Goal: Task Accomplishment & Management: Use online tool/utility

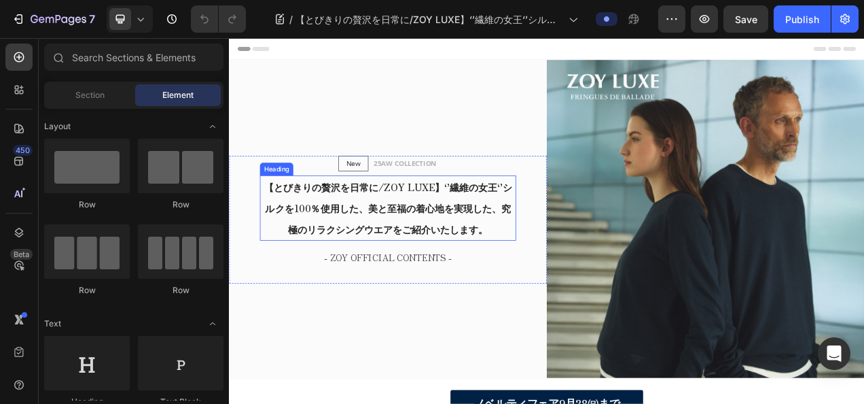
click at [295, 253] on strong "【とびきりの贅沢を日常に/ZOY LUXE】‘’繊維の女王‘’シルクを100％使用した、美と至福の着心地を実現した、究極のリラクシングウエアをご紹介いたします。" at bounding box center [433, 254] width 319 height 71
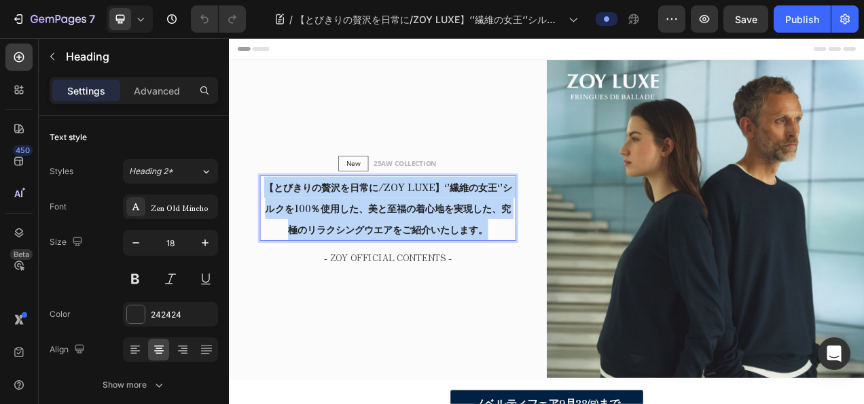
click at [295, 253] on strong "【とびきりの贅沢を日常に/ZOY LUXE】‘’繊維の女王‘’シルクを100％使用した、美と至福の着心地を実現した、究極のリラクシングウエアをご紹介いたします。" at bounding box center [433, 254] width 319 height 71
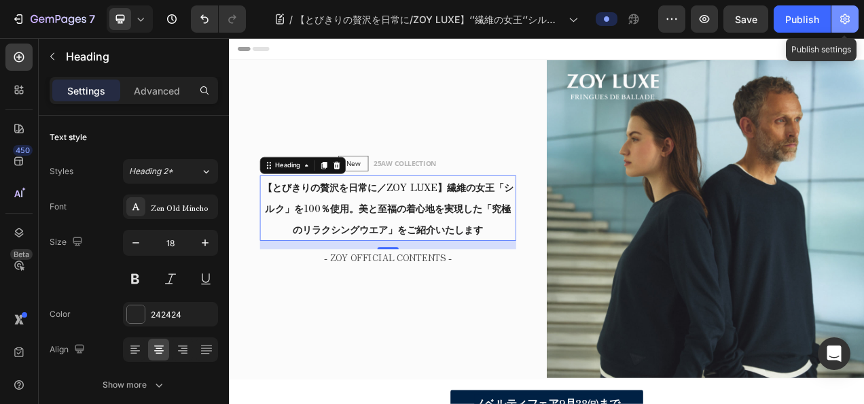
click at [849, 15] on icon "button" at bounding box center [845, 19] width 14 height 14
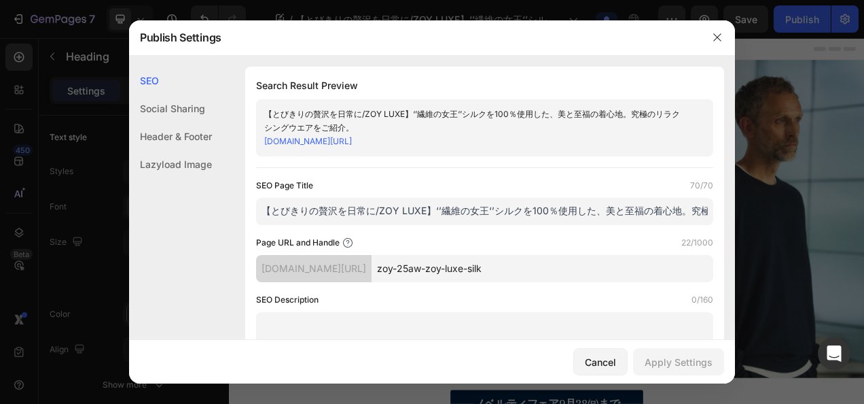
click at [507, 207] on input "【とびきりの贅沢を日常に/ZOY LUXE】‘’繊維の女王‘’シルクを100％使用した、美と至福の着心地。究極のリラクシングウエアをご紹介。" at bounding box center [484, 211] width 457 height 27
paste input "／ZOY LUXE】繊維の女王「シルク」を100％使用。美と至福の着心地を実現した「究極のリラクシングウエア」をご紹介いたします"
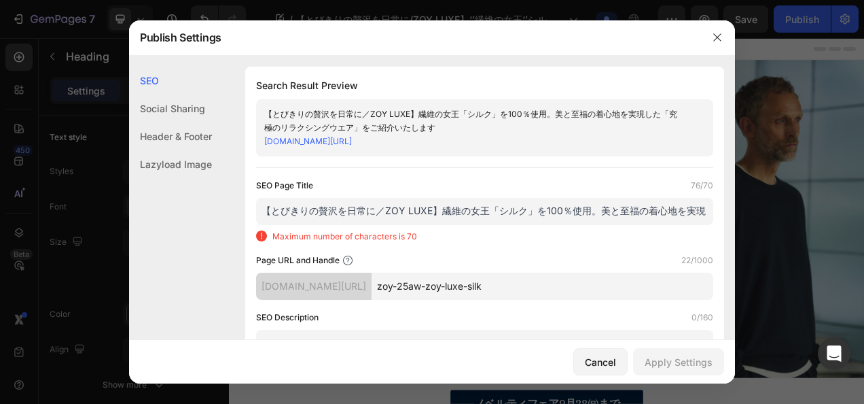
scroll to position [0, 245]
drag, startPoint x: 650, startPoint y: 210, endPoint x: 783, endPoint y: 207, distance: 132.5
click at [775, 207] on div "Publish Settings SEO Social Sharing Header & Footer Lazyload Image SEO Search R…" at bounding box center [432, 202] width 864 height 404
drag, startPoint x: 658, startPoint y: 209, endPoint x: 758, endPoint y: 202, distance: 99.4
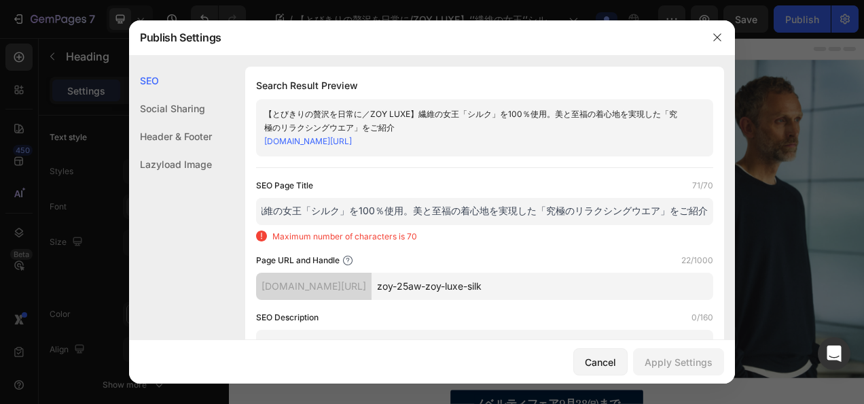
click at [758, 202] on div "Publish Settings SEO Social Sharing Header & Footer Lazyload Image SEO Search R…" at bounding box center [432, 202] width 864 height 404
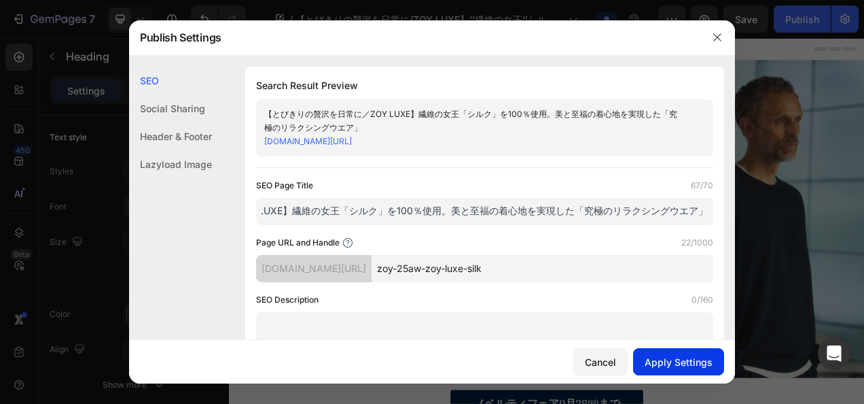
type input "【とびきりの贅沢を日常に／ZOY LUXE】繊維の女王「シルク」を100％使用。美と至福の着心地を実現した「究極のリラクシングウエア」"
click at [684, 371] on button "Apply Settings" at bounding box center [678, 361] width 91 height 27
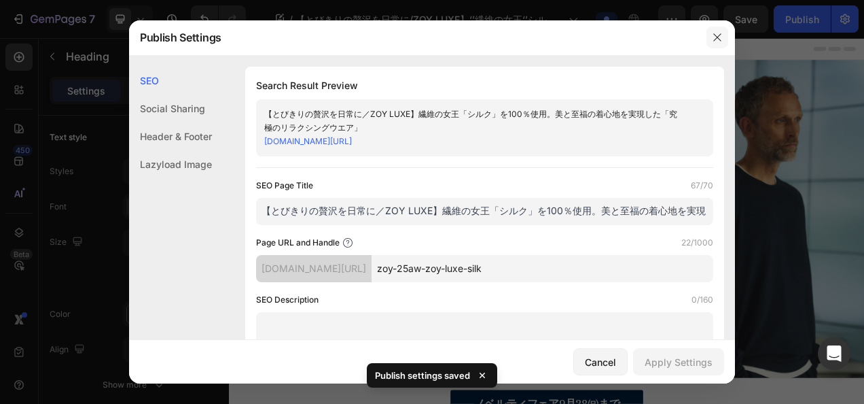
click at [720, 39] on icon "button" at bounding box center [716, 36] width 7 height 7
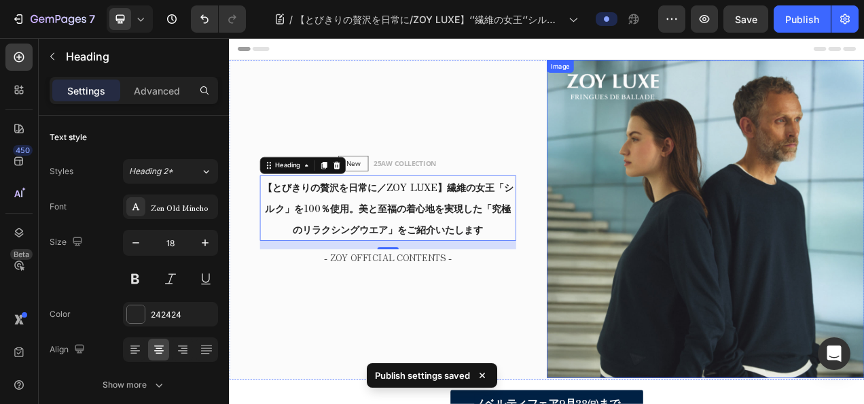
scroll to position [68, 0]
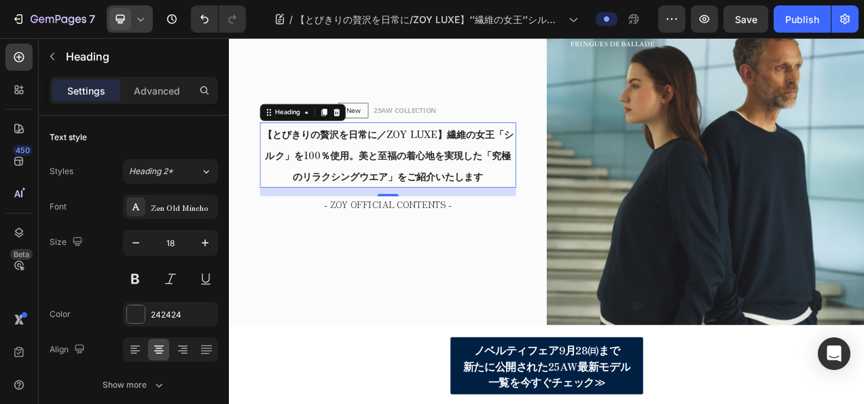
click at [135, 24] on icon at bounding box center [141, 19] width 14 height 14
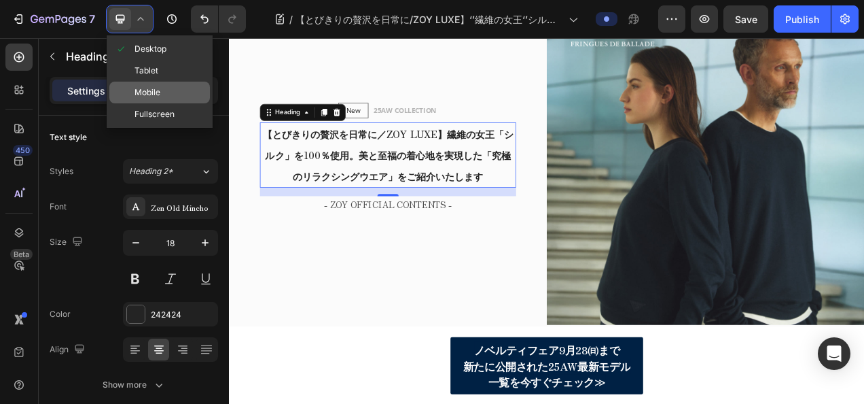
click at [143, 87] on span "Mobile" at bounding box center [148, 93] width 26 height 14
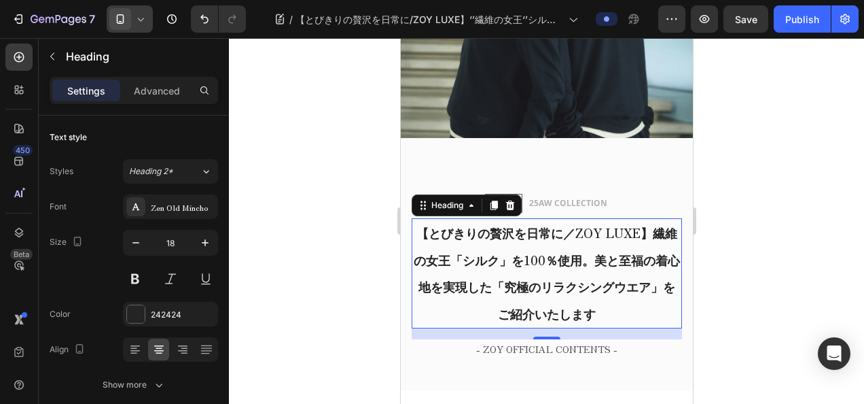
scroll to position [341, 0]
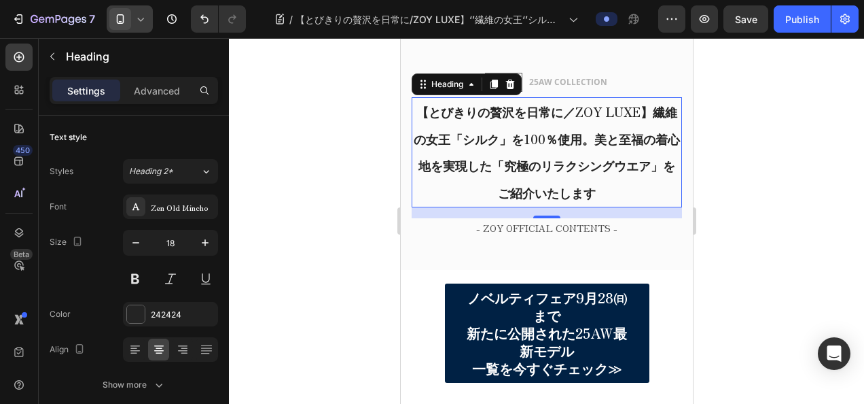
click at [146, 18] on icon at bounding box center [141, 19] width 14 height 14
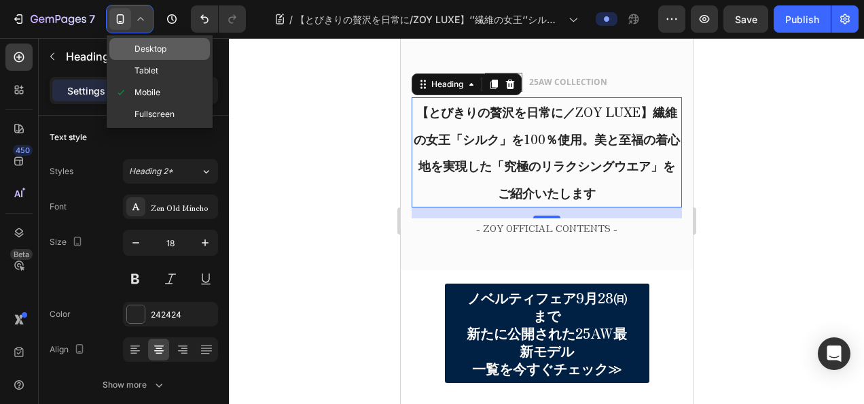
click at [122, 54] on span at bounding box center [121, 48] width 11 height 11
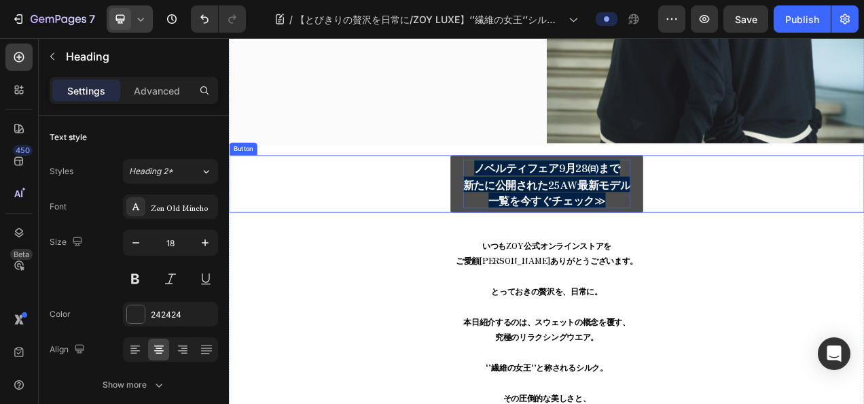
scroll to position [329, 0]
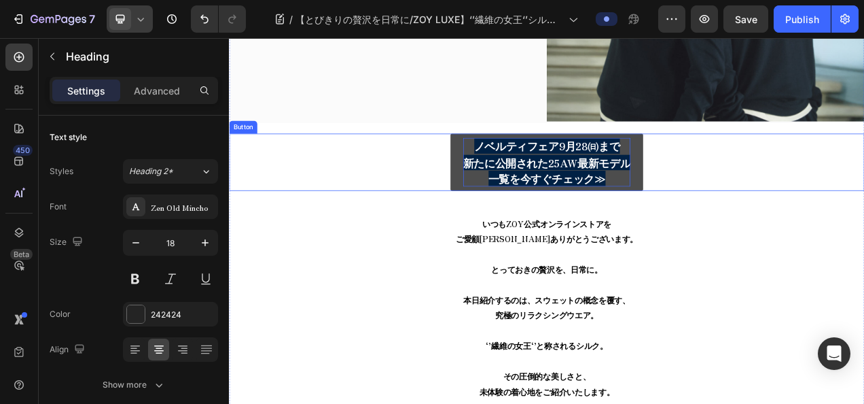
click at [617, 188] on strong "新たに公開された25AW最新モデル" at bounding box center [636, 198] width 215 height 20
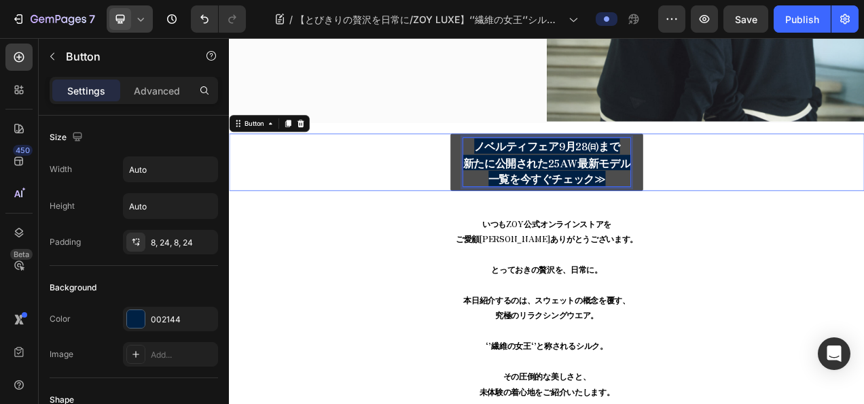
click at [617, 188] on strong "新たに公開された25AW最新モデル" at bounding box center [636, 198] width 215 height 20
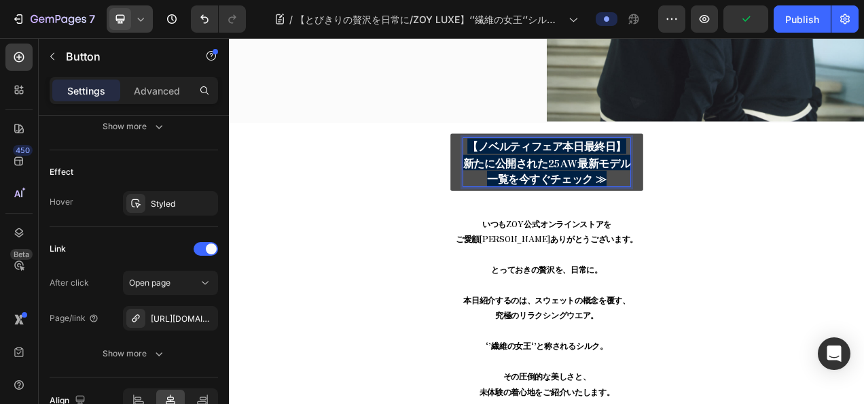
scroll to position [747, 0]
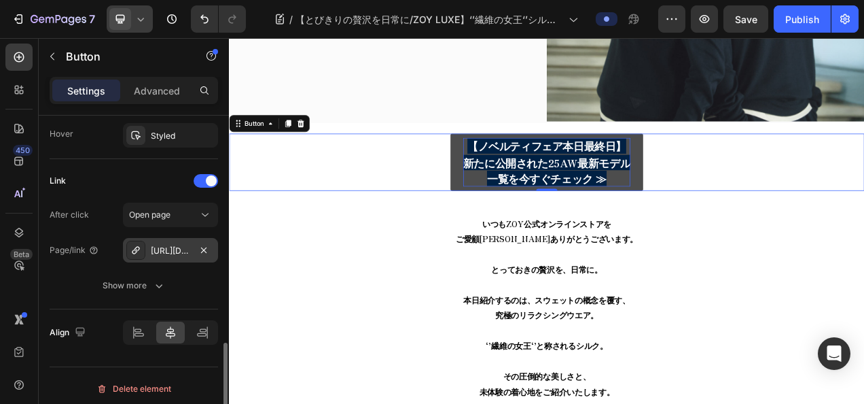
click at [188, 251] on div "[URL][DOMAIN_NAME]" at bounding box center [170, 251] width 39 height 12
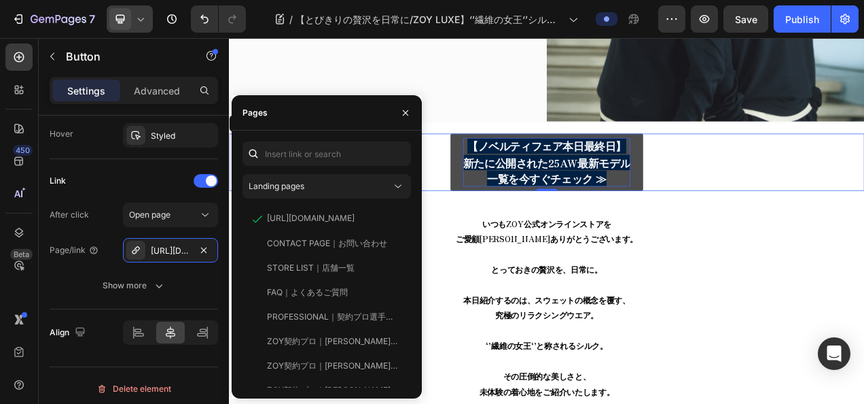
click at [348, 133] on div "Landing pages https://zoy.co.jp/collections/25aw-all-new View CONTACT PAGE｜お問い合…" at bounding box center [327, 264] width 190 height 268
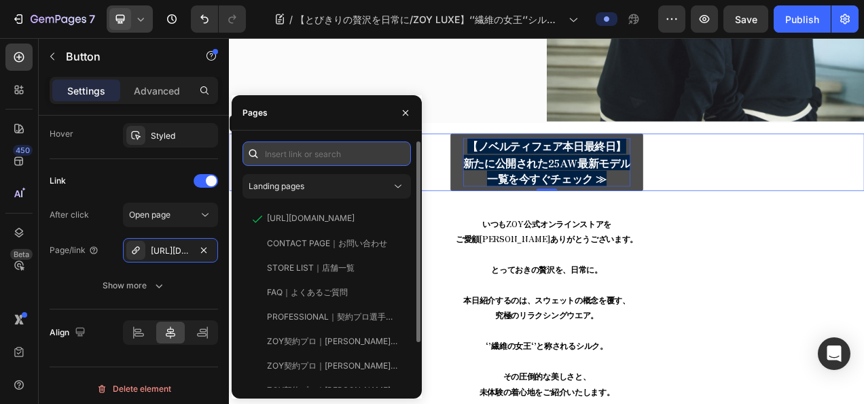
click at [338, 158] on input "text" at bounding box center [327, 153] width 169 height 24
paste input "https://zoy.co.jp/collections/25aw-all-new"
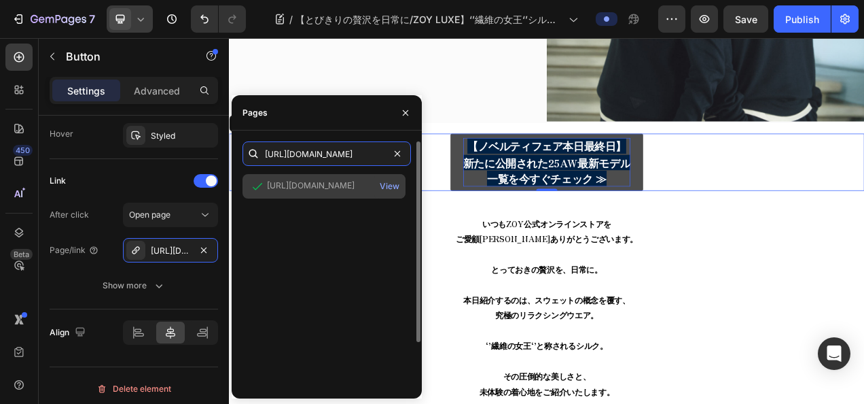
type input "https://zoy.co.jp/collections/25aw-all-new"
click at [284, 189] on div "https://zoy.co.jp/collections/25aw-all-new" at bounding box center [311, 185] width 88 height 12
click at [393, 182] on div "View" at bounding box center [390, 186] width 20 height 12
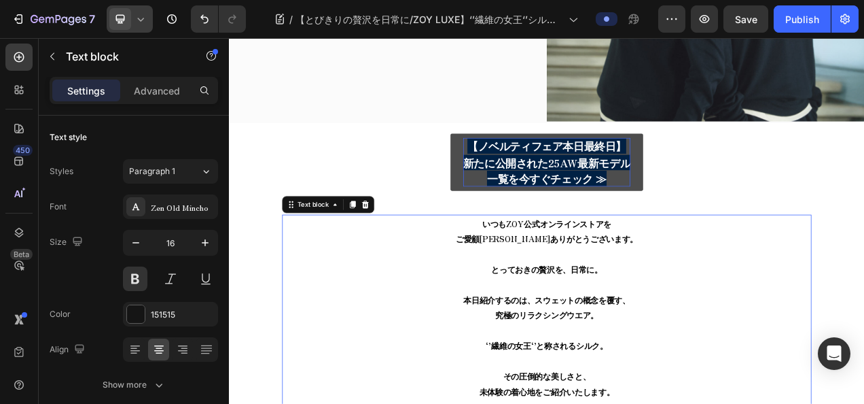
drag, startPoint x: 599, startPoint y: 279, endPoint x: 586, endPoint y: 280, distance: 12.9
click at [586, 287] on span "ご愛顧[PERSON_NAME]ありがとうございます。" at bounding box center [637, 294] width 234 height 15
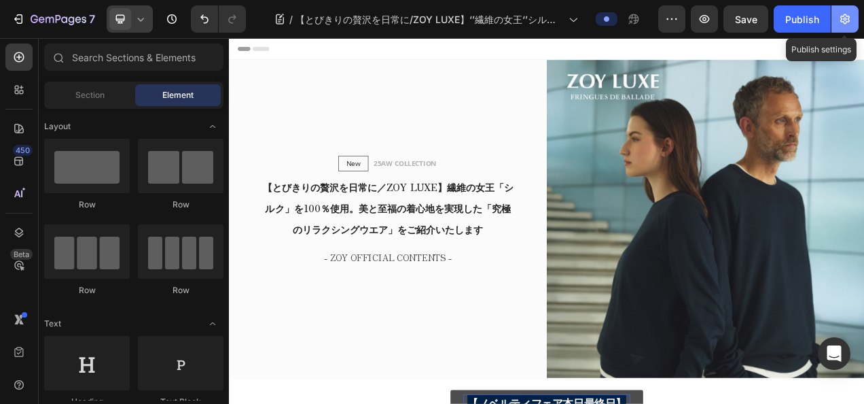
click at [843, 16] on icon "button" at bounding box center [845, 19] width 14 height 14
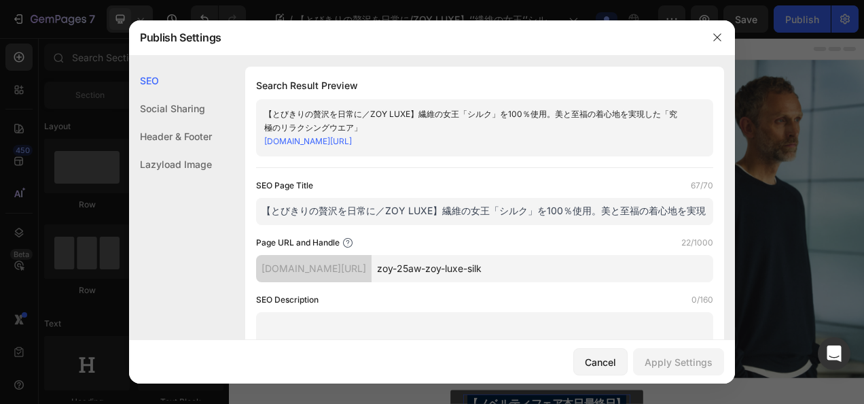
click at [548, 266] on input "zoy-25aw-zoy-luxe-silk" at bounding box center [543, 268] width 342 height 27
click at [725, 43] on div at bounding box center [717, 37] width 35 height 35
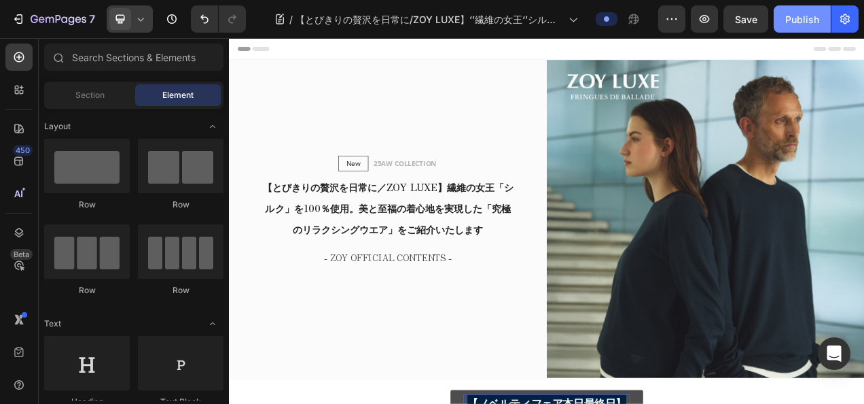
click at [792, 29] on button "Publish" at bounding box center [802, 18] width 57 height 27
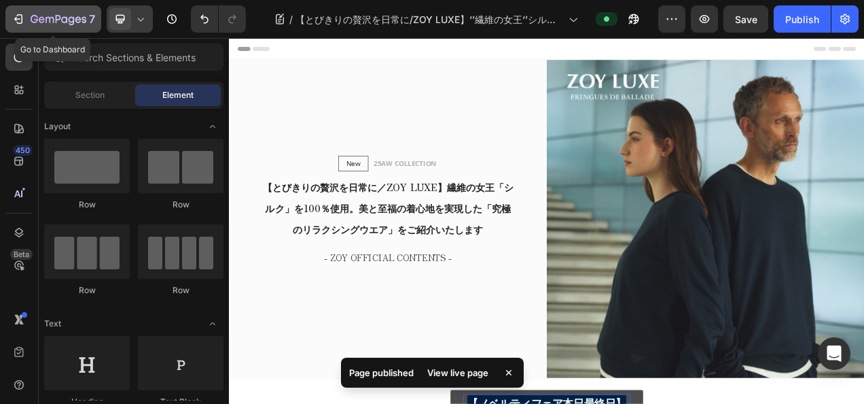
click at [60, 24] on icon "button" at bounding box center [59, 20] width 56 height 12
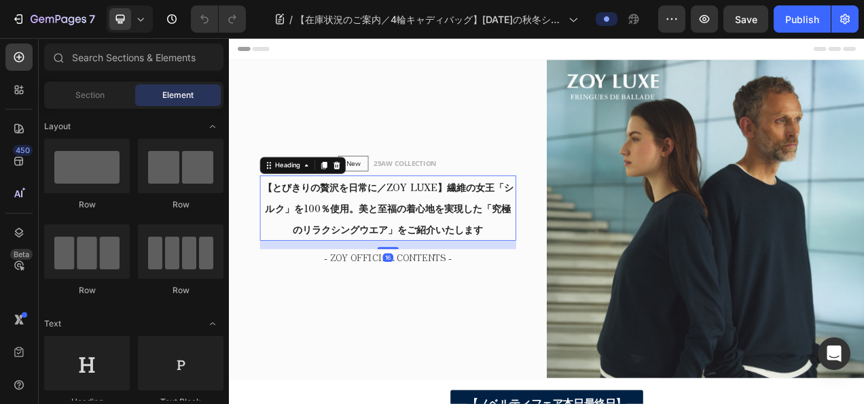
click at [465, 260] on strong "【とびきりの贅沢を日常に／ZOY LUXE】繊維の女王「シルク」を100％使用。美と至福の着心地を実現した「究極のリラクシングウエア」をご紹介いたします" at bounding box center [433, 254] width 322 height 71
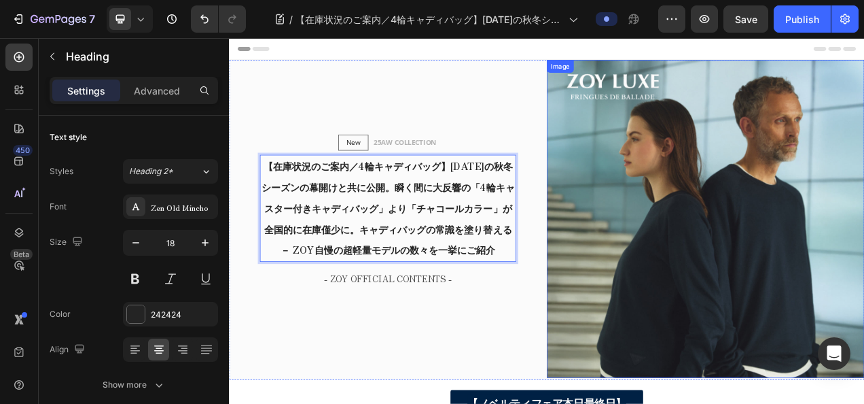
click at [741, 268] on img at bounding box center [841, 270] width 408 height 408
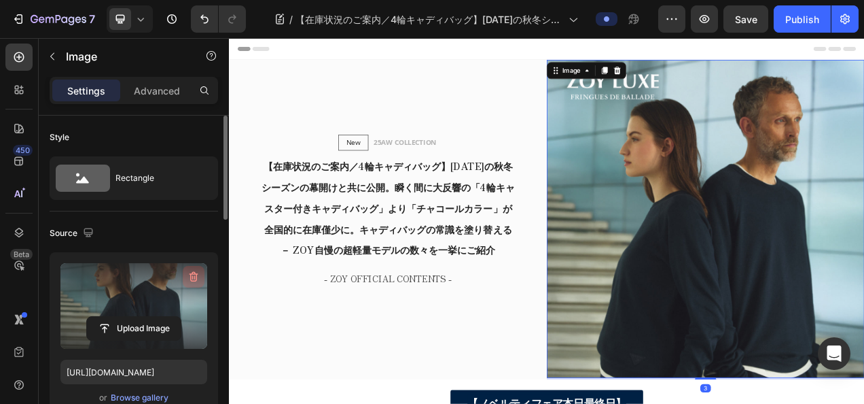
click at [194, 272] on icon "button" at bounding box center [194, 277] width 9 height 10
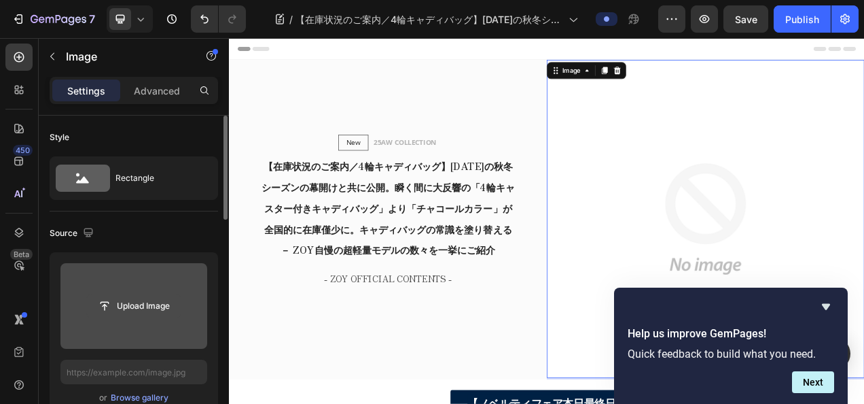
click at [130, 300] on input "file" at bounding box center [134, 305] width 94 height 23
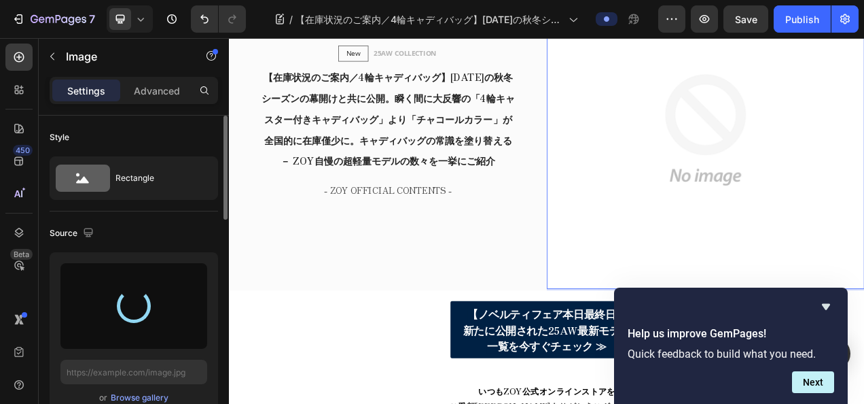
scroll to position [136, 0]
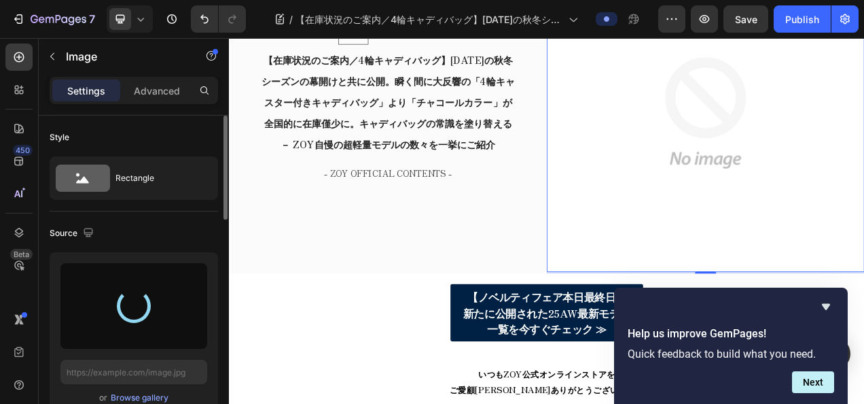
type input "https://cdn.shopify.com/s/files/1/0860/5397/8403/files/gempages_499421484788220…"
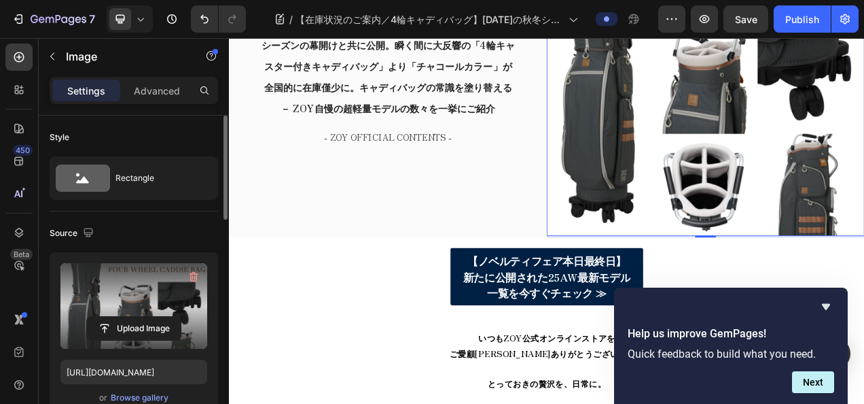
scroll to position [204, 0]
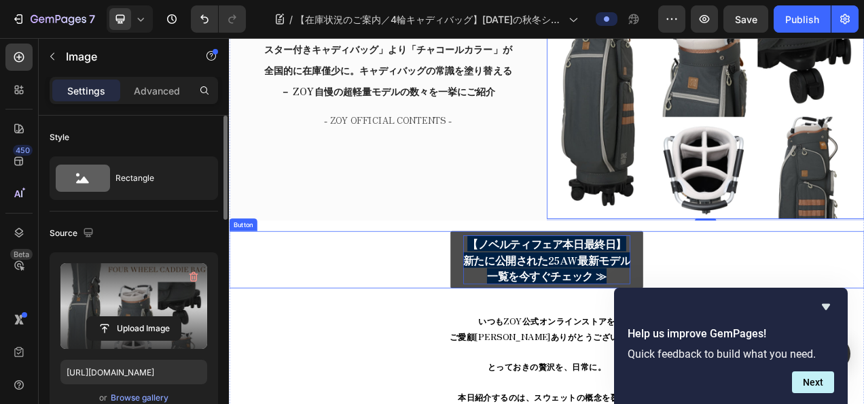
click at [582, 314] on strong "新たに公開された25AW最新モデル" at bounding box center [636, 323] width 215 height 20
click at [582, 313] on strong "新たに公開された25AW最新モデル" at bounding box center [636, 323] width 215 height 20
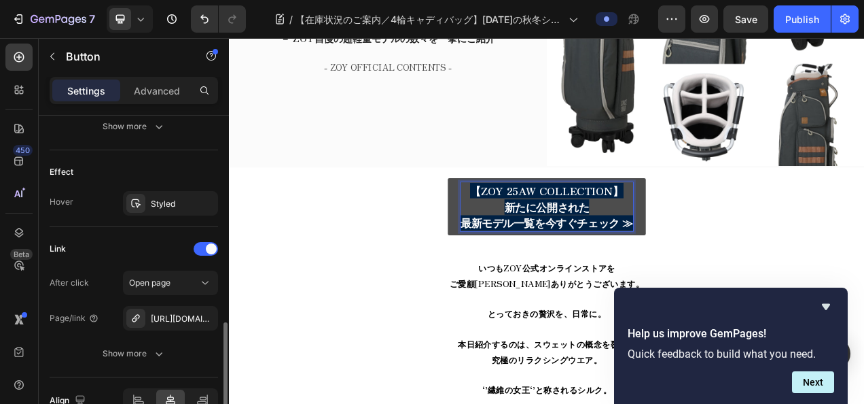
scroll to position [747, 0]
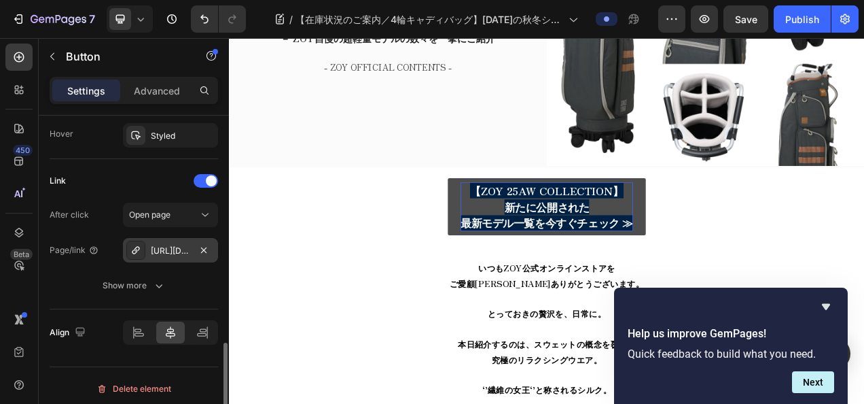
click at [145, 242] on div "[URL][DOMAIN_NAME]" at bounding box center [170, 250] width 95 height 24
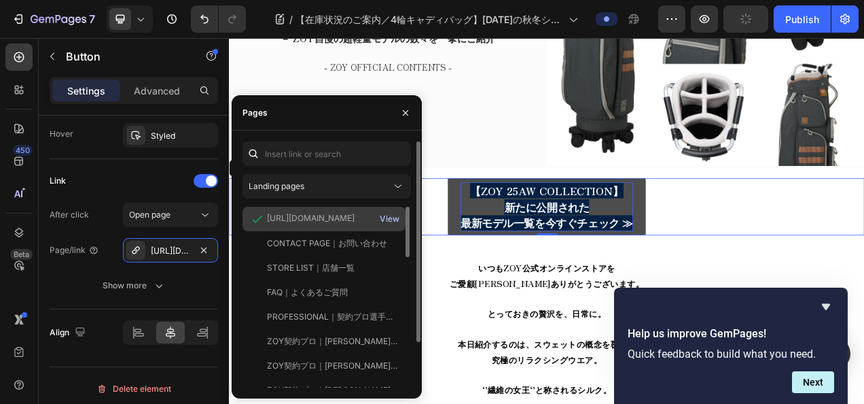
click at [392, 217] on div "View" at bounding box center [390, 219] width 20 height 12
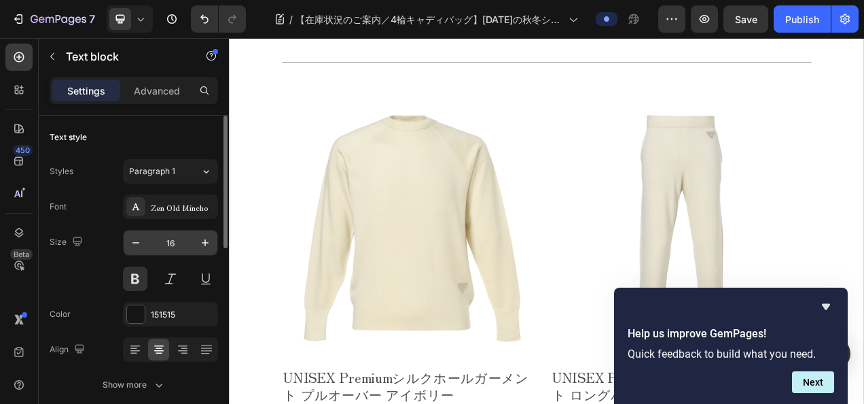
scroll to position [2055, 0]
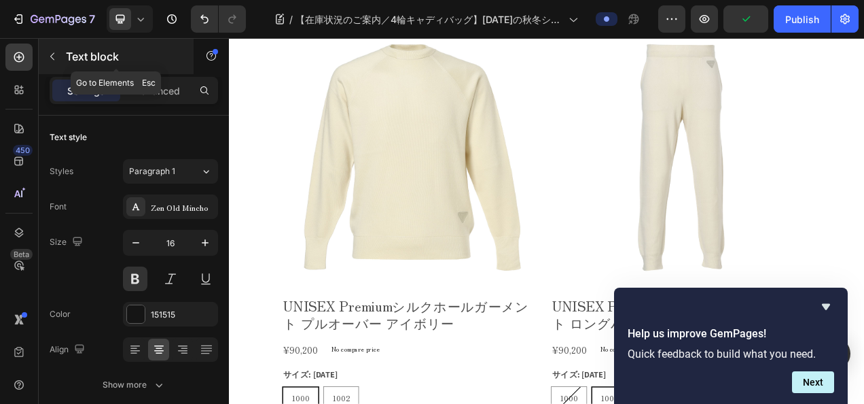
click at [54, 60] on icon "button" at bounding box center [52, 56] width 11 height 11
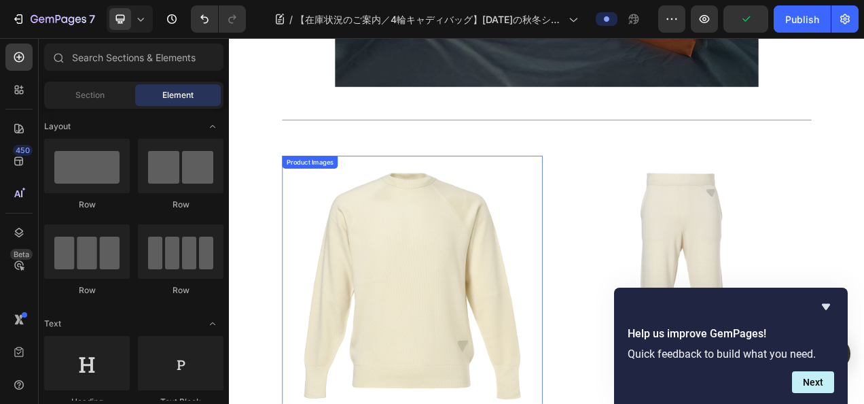
scroll to position [1919, 0]
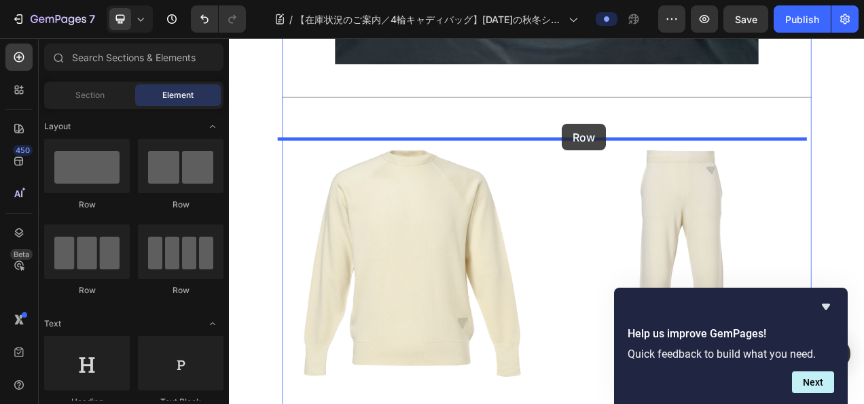
drag, startPoint x: 330, startPoint y: 213, endPoint x: 656, endPoint y: 148, distance: 332.6
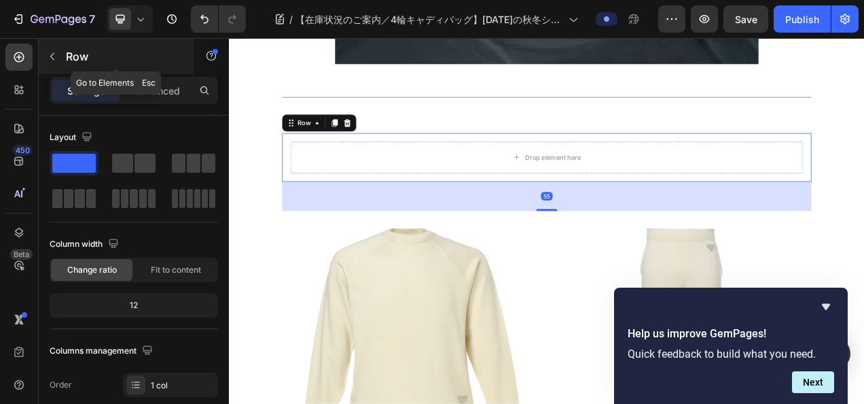
click at [64, 54] on div "Row" at bounding box center [116, 56] width 155 height 35
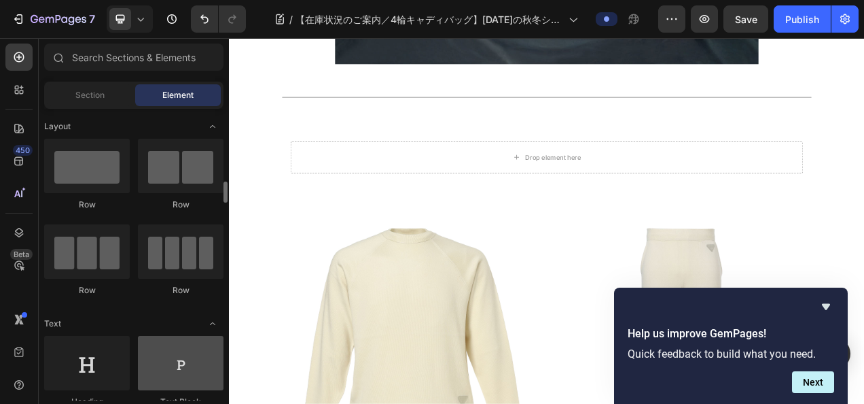
scroll to position [68, 0]
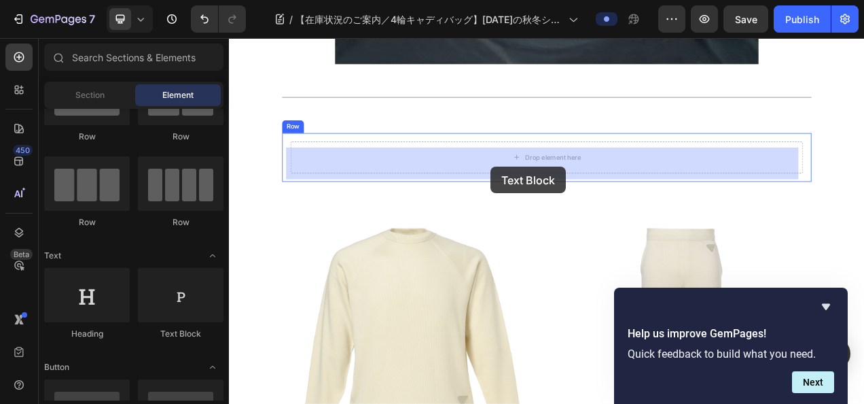
drag, startPoint x: 415, startPoint y: 344, endPoint x: 565, endPoint y: 203, distance: 205.7
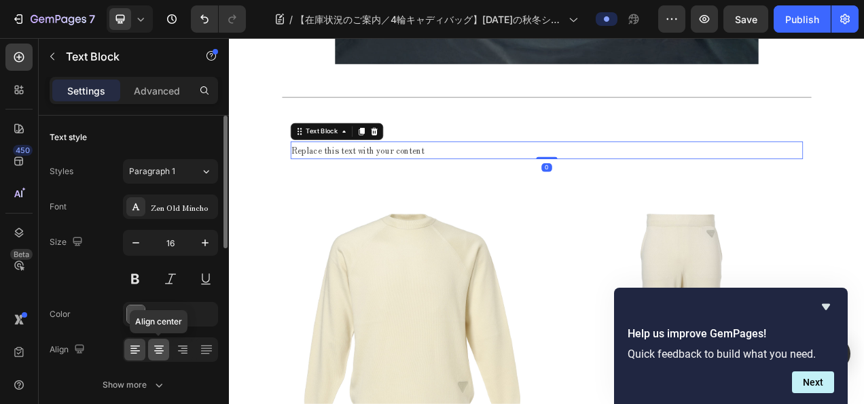
click at [151, 352] on div at bounding box center [158, 349] width 21 height 22
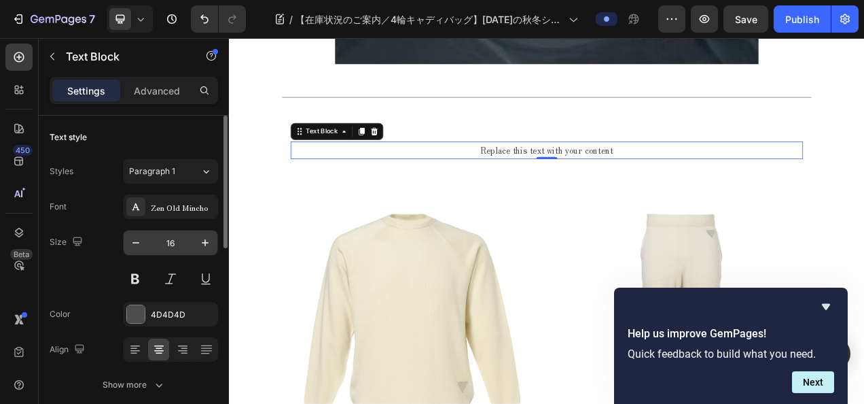
click at [190, 241] on input "16" at bounding box center [170, 242] width 45 height 24
click at [199, 241] on icon "button" at bounding box center [205, 243] width 14 height 14
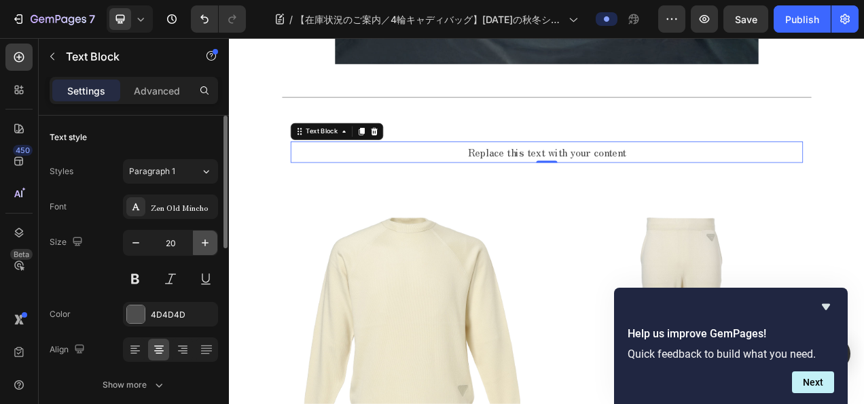
click at [199, 241] on icon "button" at bounding box center [205, 243] width 14 height 14
type input "22"
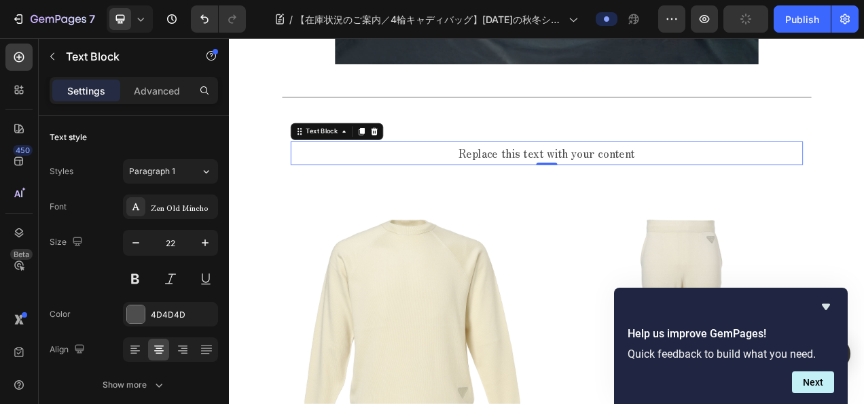
click at [602, 187] on div "Replace this text with your content" at bounding box center [637, 186] width 658 height 30
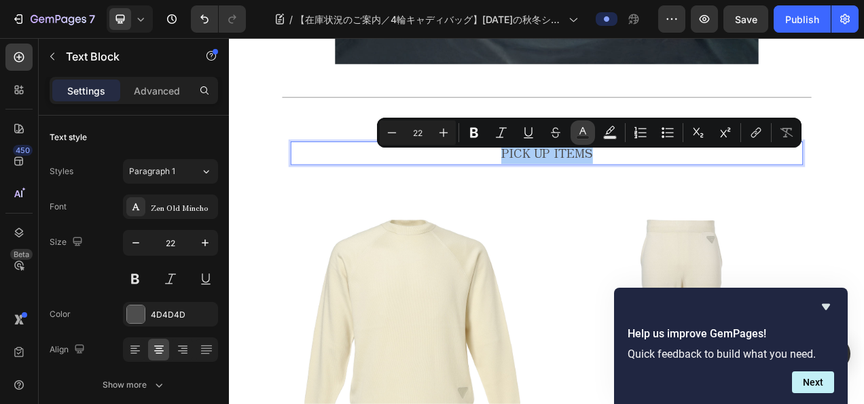
click at [591, 136] on button "Text Color" at bounding box center [583, 132] width 24 height 24
type input "4D4D4D"
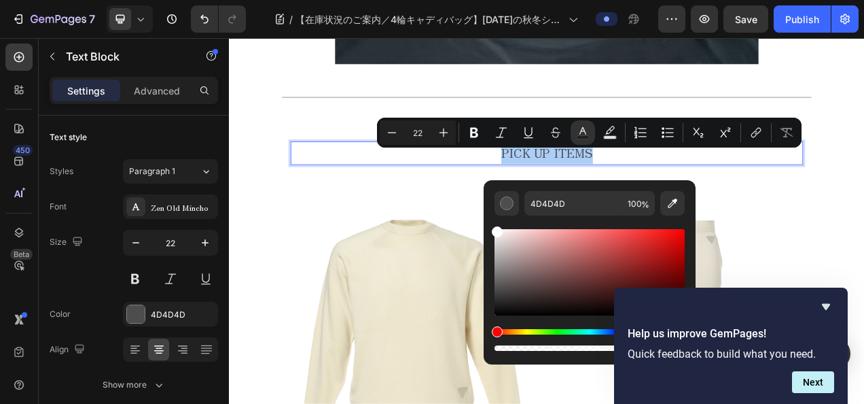
drag, startPoint x: 493, startPoint y: 291, endPoint x: 492, endPoint y: 202, distance: 88.3
click at [492, 202] on div "4D4D4D 100 %" at bounding box center [590, 266] width 212 height 173
type input "FFFFFF"
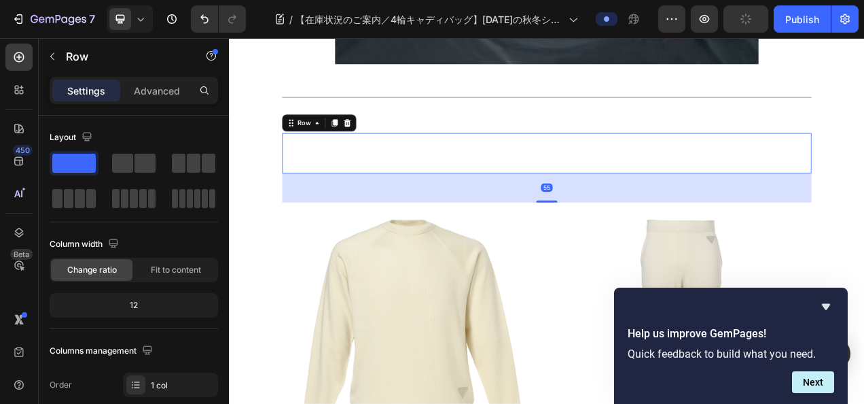
click at [365, 177] on div "PICK UP ITEMS Text Block Row 55" at bounding box center [636, 186] width 679 height 52
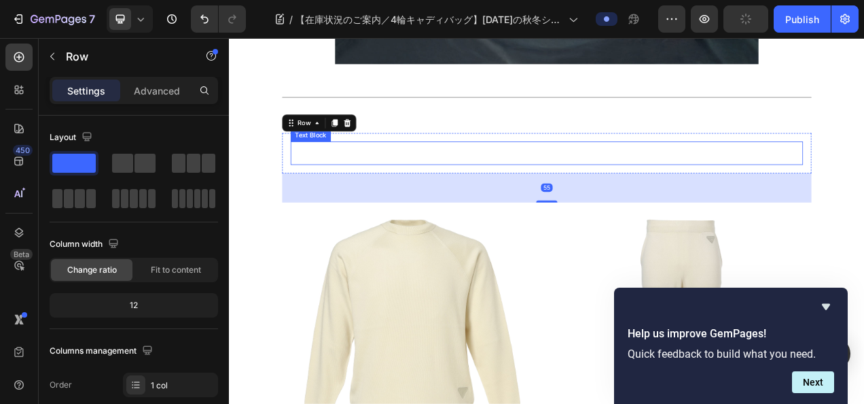
click at [354, 183] on p "PICK UP ITEMS" at bounding box center [636, 185] width 655 height 27
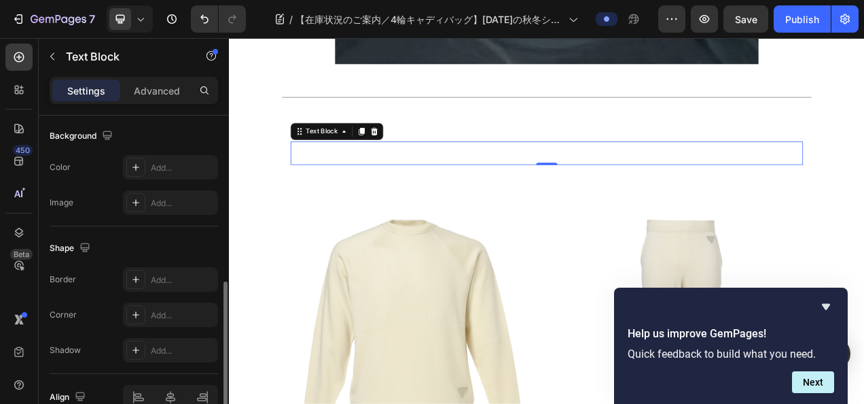
scroll to position [340, 0]
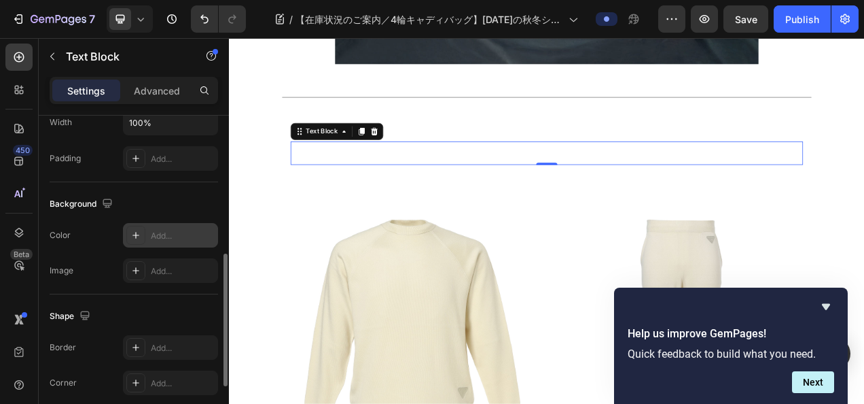
click at [173, 236] on div "Add..." at bounding box center [183, 236] width 64 height 12
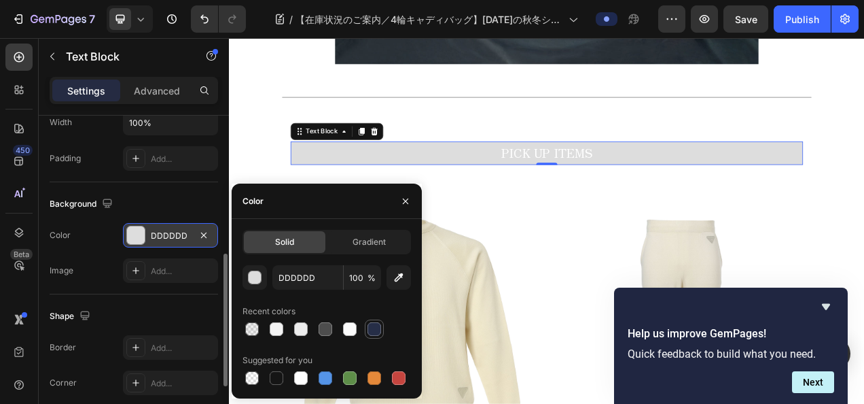
click at [380, 329] on div at bounding box center [375, 329] width 14 height 14
type input "262E47"
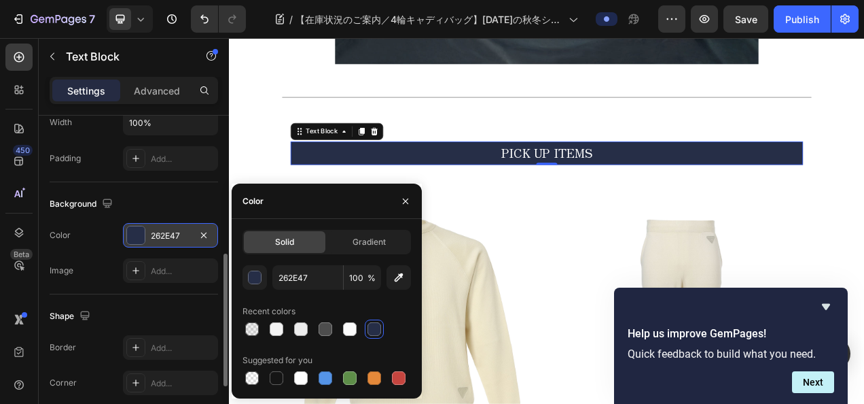
click at [191, 190] on div "Background The changes might be hidden by the video. Color 262E47 Image Add..." at bounding box center [134, 238] width 169 height 112
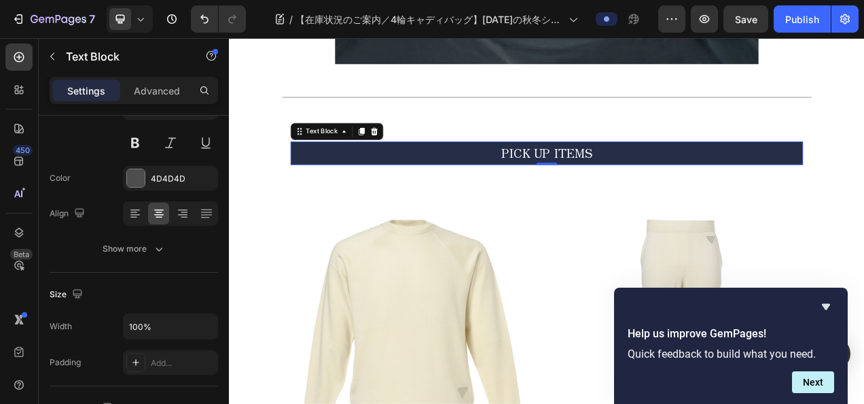
scroll to position [0, 0]
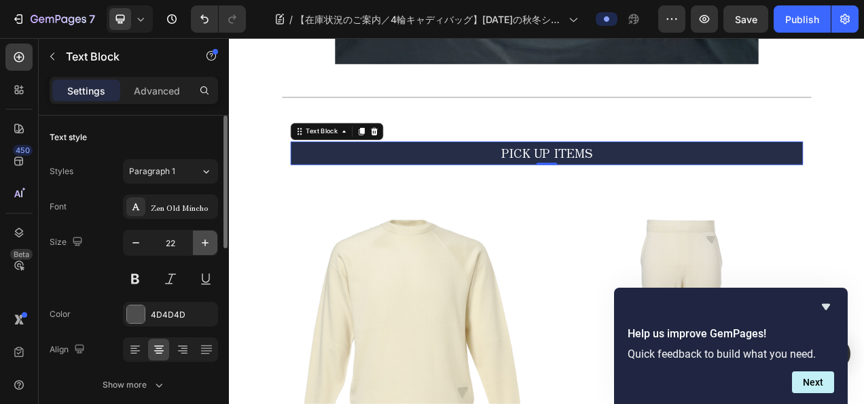
click at [202, 250] on button "button" at bounding box center [205, 242] width 24 height 24
click at [203, 249] on button "button" at bounding box center [205, 242] width 24 height 24
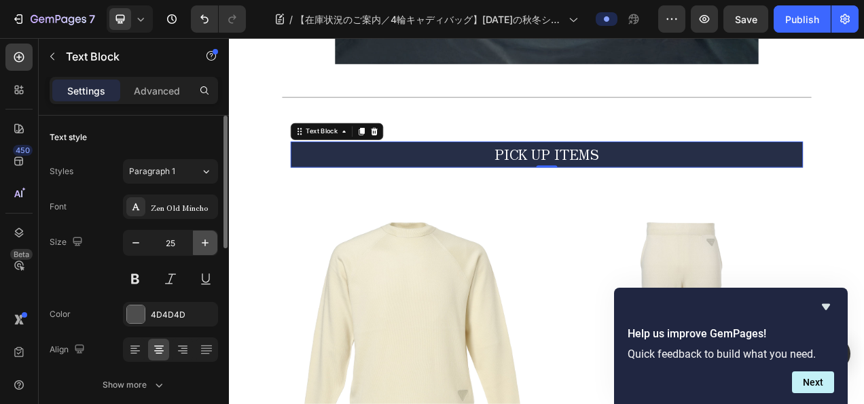
click at [203, 249] on button "button" at bounding box center [205, 242] width 24 height 24
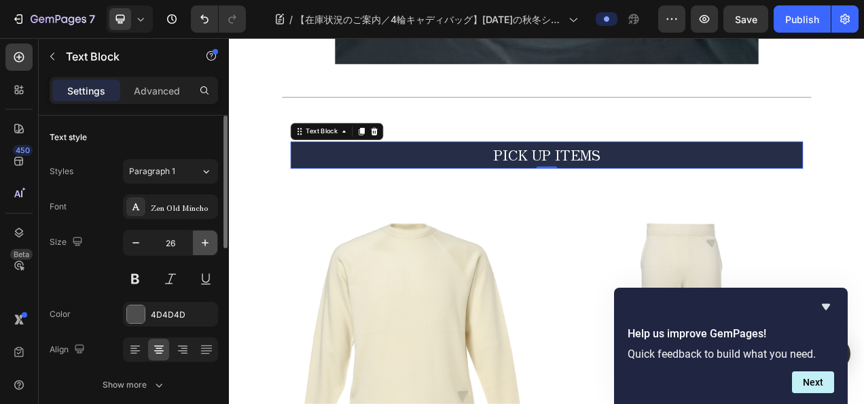
click at [203, 249] on button "button" at bounding box center [205, 242] width 24 height 24
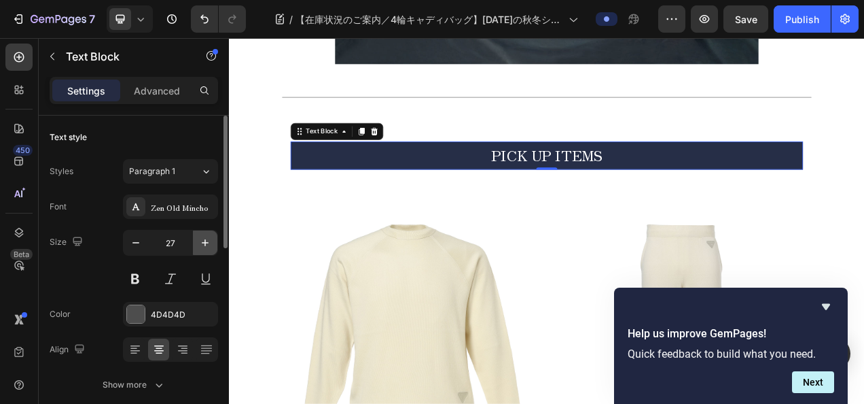
click at [203, 249] on button "button" at bounding box center [205, 242] width 24 height 24
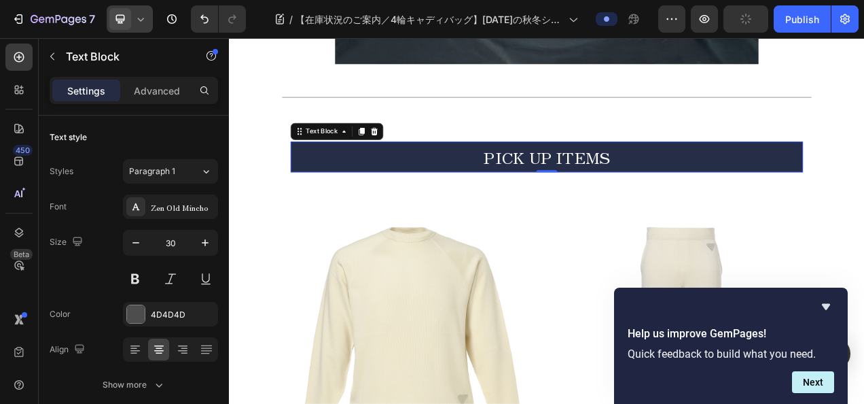
click at [145, 22] on icon at bounding box center [141, 19] width 14 height 14
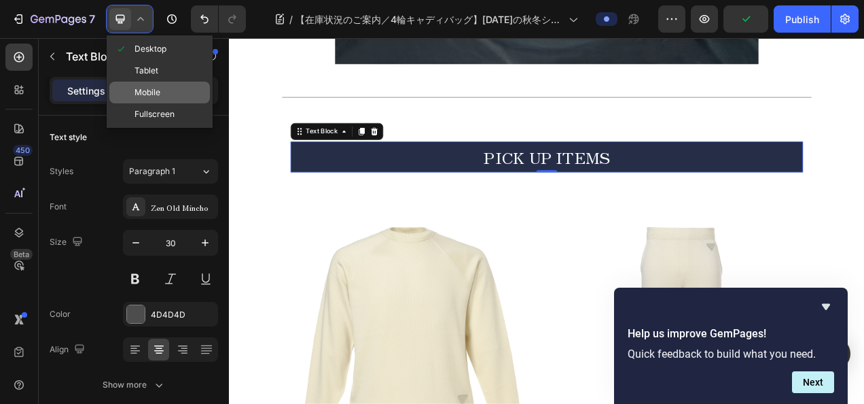
click at [147, 87] on span "Mobile" at bounding box center [148, 93] width 26 height 14
type input "14"
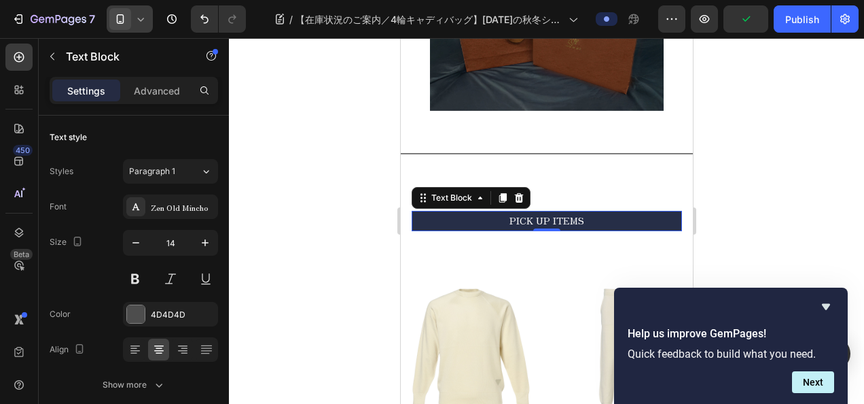
scroll to position [1813, 0]
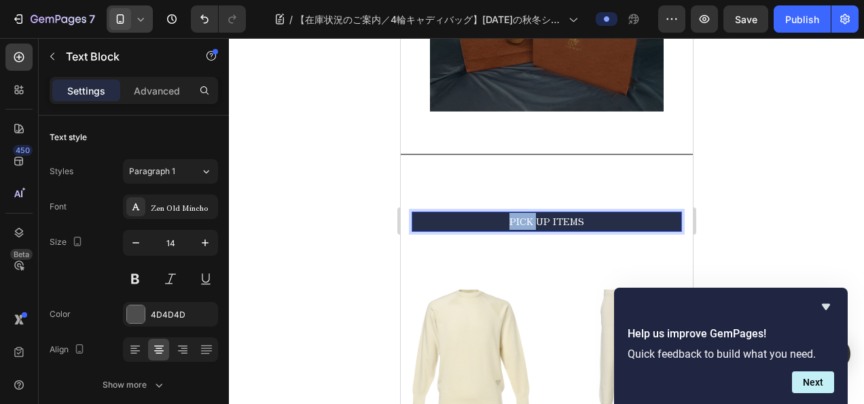
click at [511, 228] on span "PICK UP ITEMS" at bounding box center [546, 221] width 75 height 14
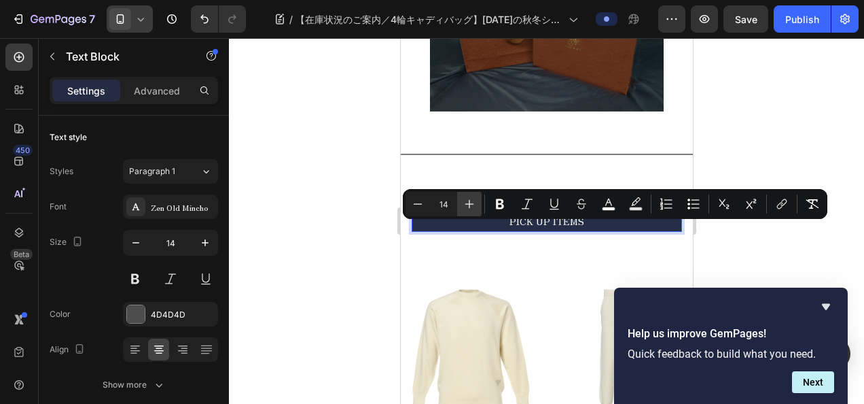
click at [463, 192] on div "Minus 14 Plus Bold Italic Underline Strikethrough color Text Background Color N…" at bounding box center [615, 204] width 425 height 30
click at [465, 197] on icon "Editor contextual toolbar" at bounding box center [470, 204] width 14 height 14
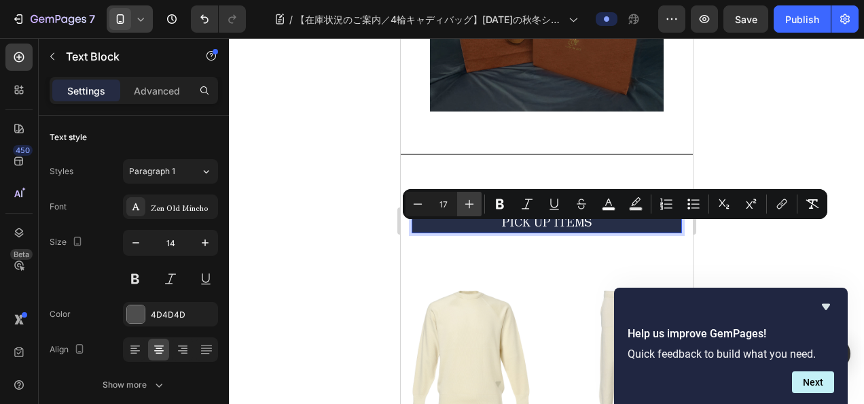
type input "18"
click at [203, 242] on icon "button" at bounding box center [205, 242] width 7 height 7
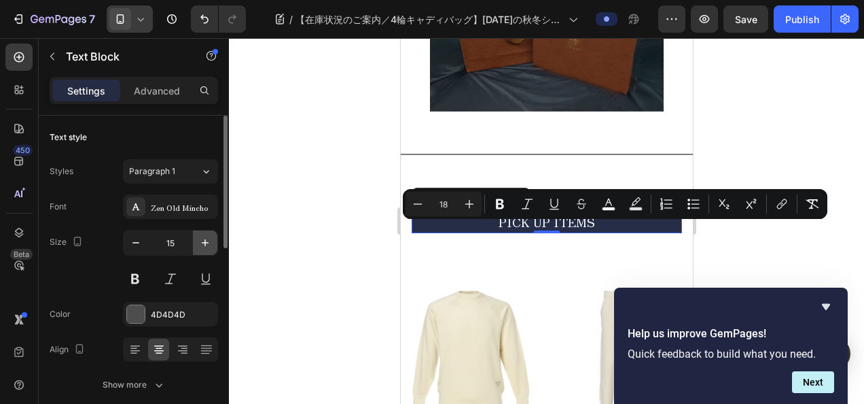
click at [203, 242] on icon "button" at bounding box center [205, 242] width 7 height 7
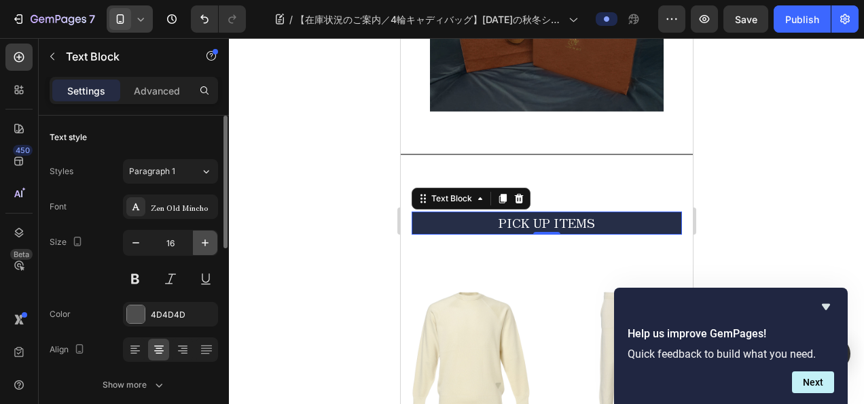
click at [203, 242] on icon "button" at bounding box center [205, 242] width 7 height 7
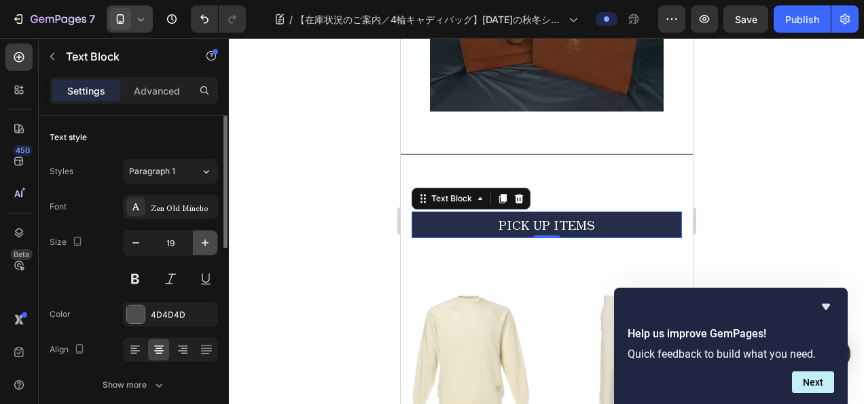
click at [203, 242] on icon "button" at bounding box center [205, 242] width 7 height 7
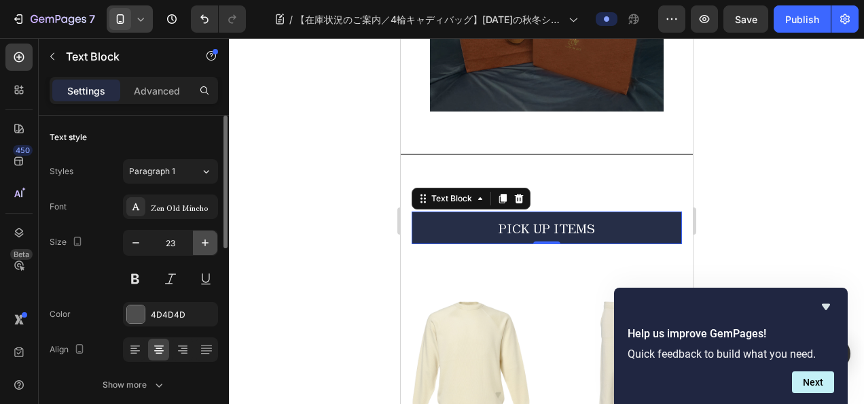
click at [203, 242] on icon "button" at bounding box center [205, 242] width 7 height 7
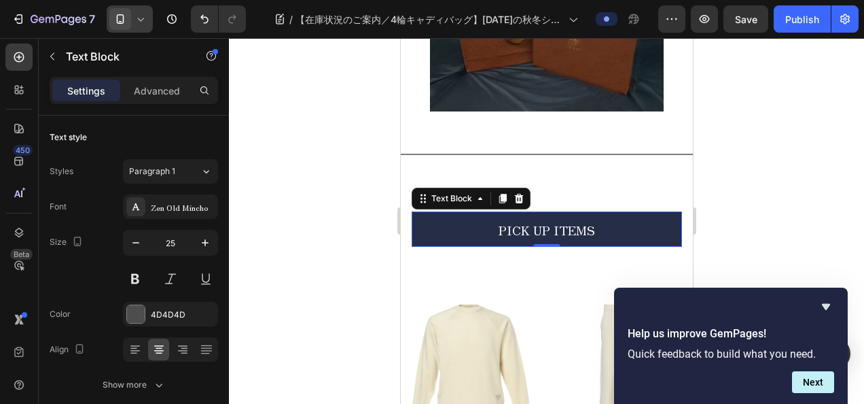
click at [147, 17] on div at bounding box center [130, 18] width 46 height 27
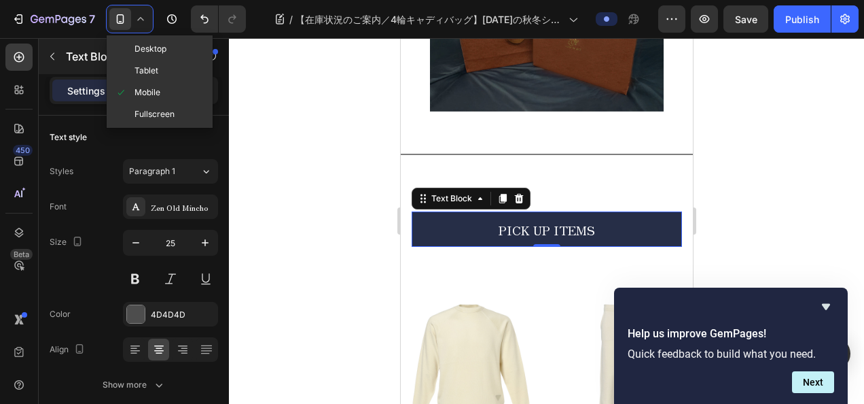
click at [164, 51] on span "Desktop" at bounding box center [151, 49] width 32 height 14
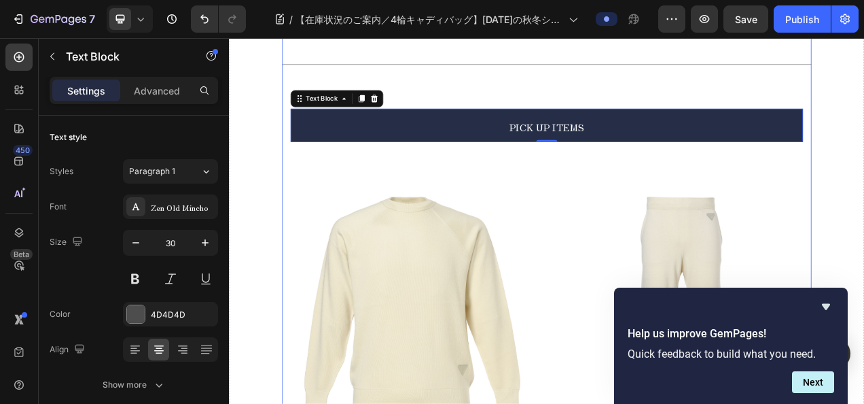
scroll to position [2011, 0]
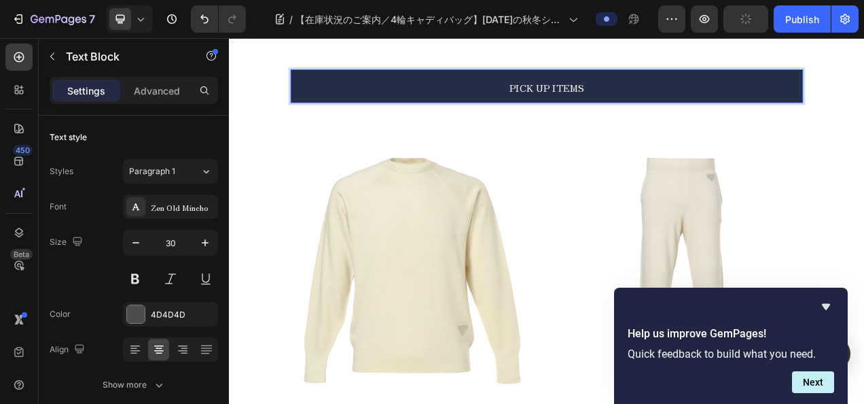
click at [629, 107] on span "PICK UP ITEMS" at bounding box center [636, 101] width 96 height 18
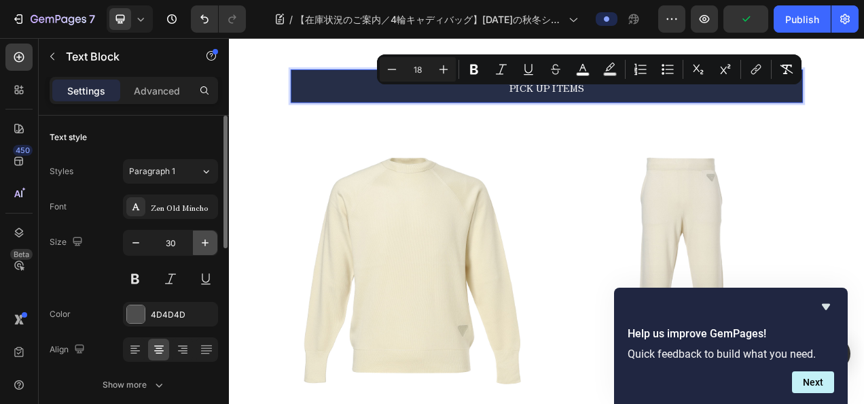
click at [207, 245] on icon "button" at bounding box center [205, 243] width 14 height 14
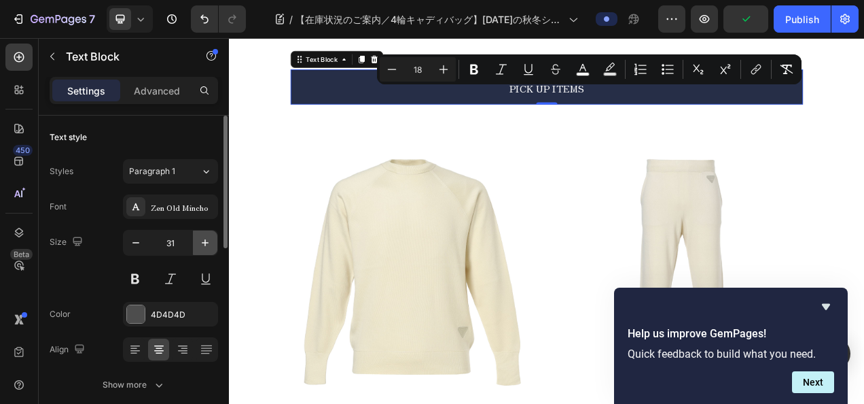
click at [207, 245] on icon "button" at bounding box center [205, 243] width 14 height 14
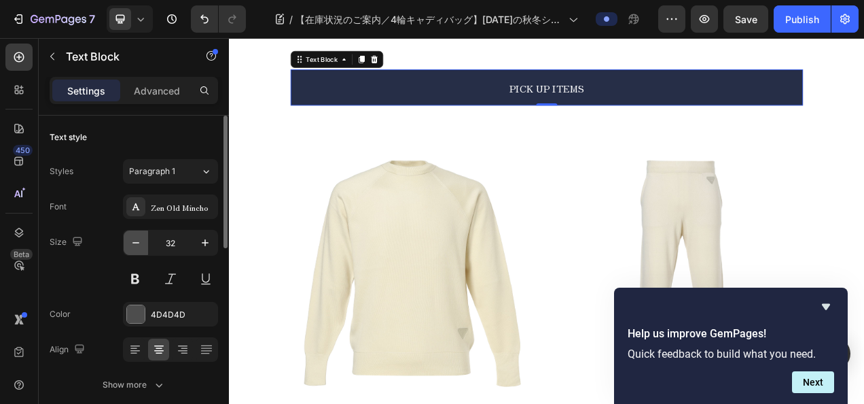
click at [140, 246] on icon "button" at bounding box center [136, 243] width 14 height 14
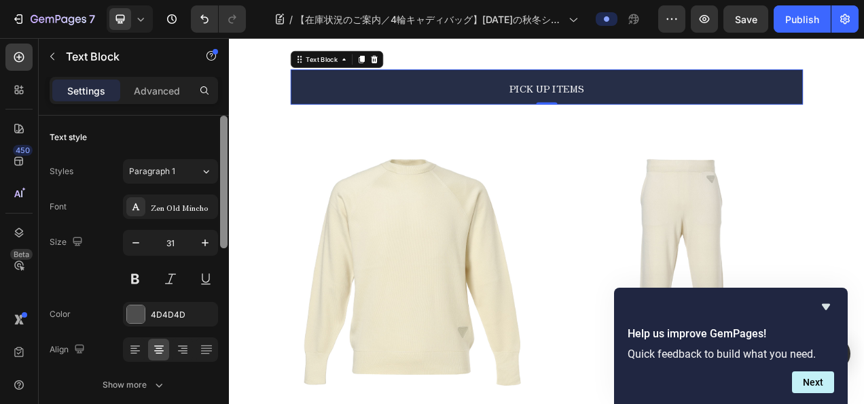
type input "30"
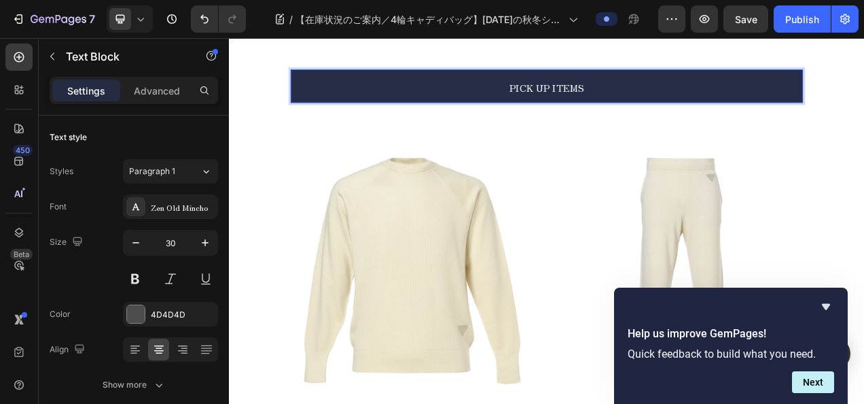
click at [664, 107] on span "PICK UP ITEMS" at bounding box center [636, 101] width 96 height 18
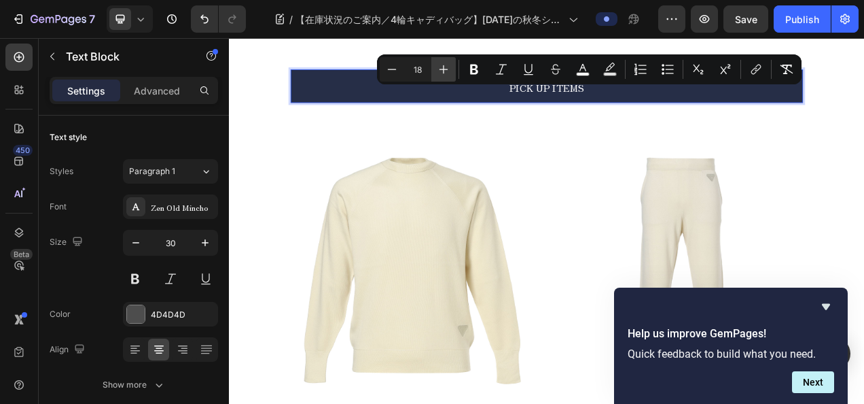
click at [452, 73] on button "Plus" at bounding box center [443, 69] width 24 height 24
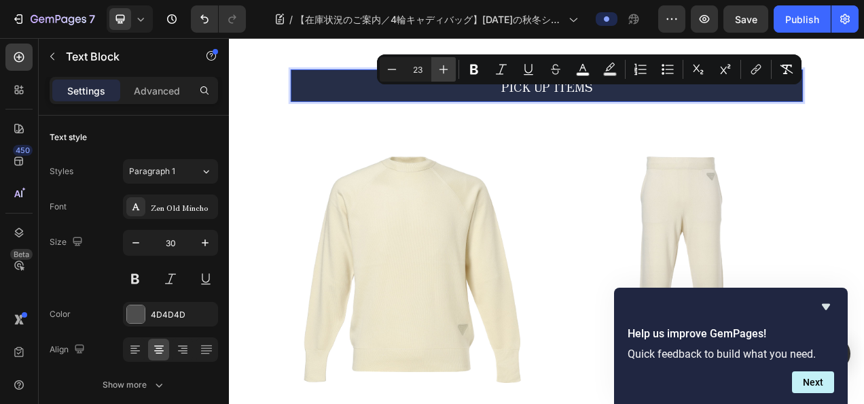
click at [452, 73] on button "Plus" at bounding box center [443, 69] width 24 height 24
type input "25"
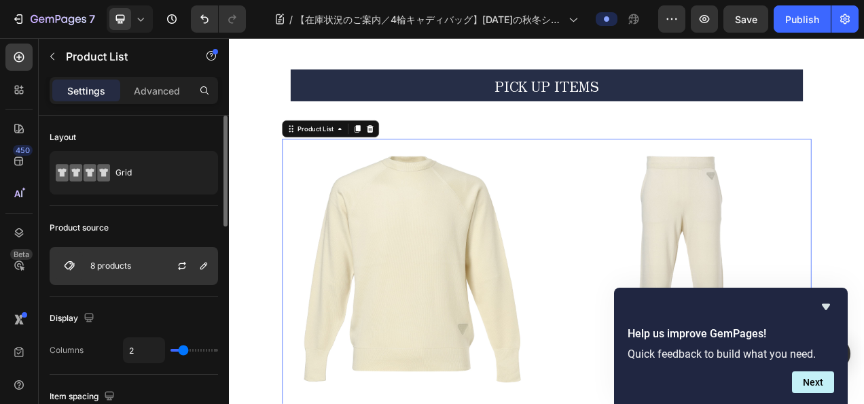
drag, startPoint x: 56, startPoint y: 262, endPoint x: 69, endPoint y: 258, distance: 13.5
click at [56, 262] on img at bounding box center [69, 265] width 27 height 27
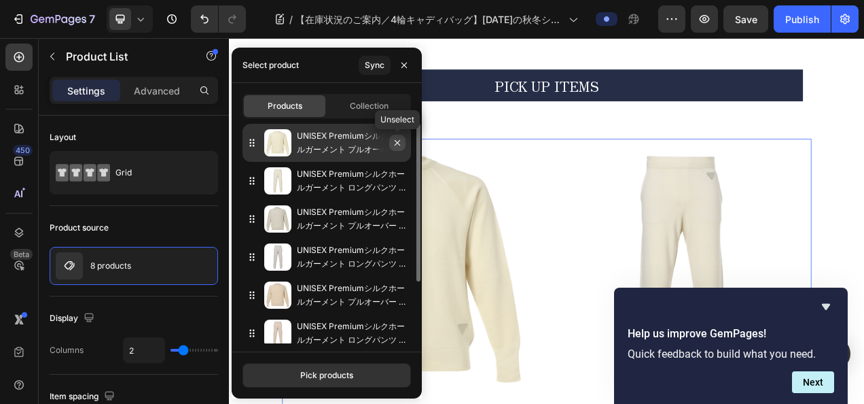
click at [396, 143] on icon "button" at bounding box center [397, 142] width 5 height 5
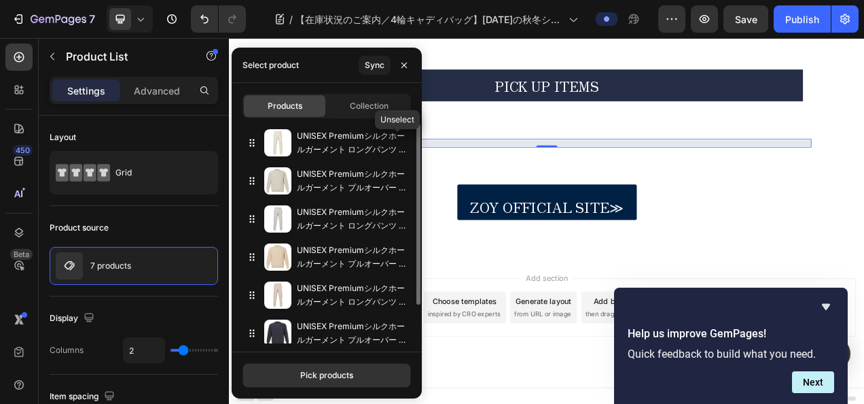
click at [0, 0] on icon "button" at bounding box center [0, 0] width 0 height 0
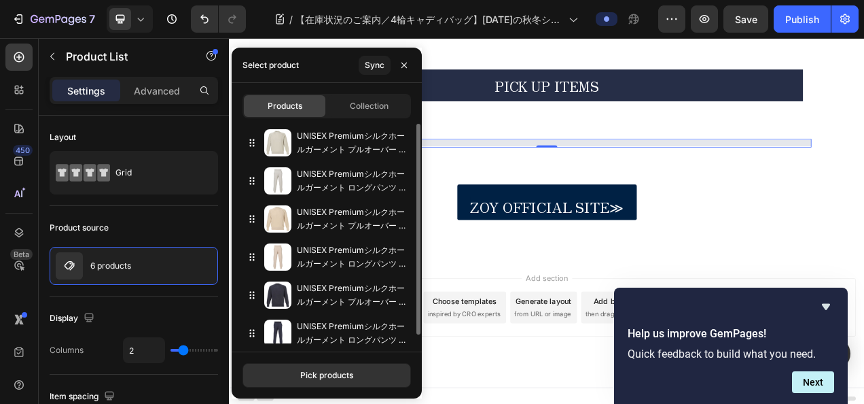
click at [0, 0] on icon "button" at bounding box center [0, 0] width 0 height 0
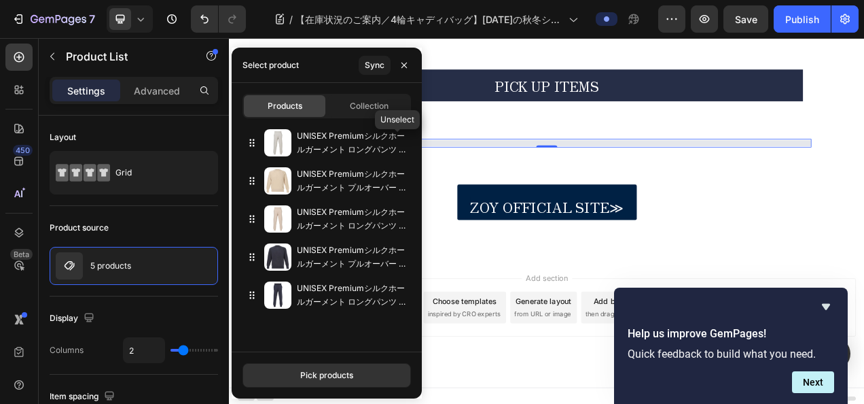
click at [0, 0] on icon "button" at bounding box center [0, 0] width 0 height 0
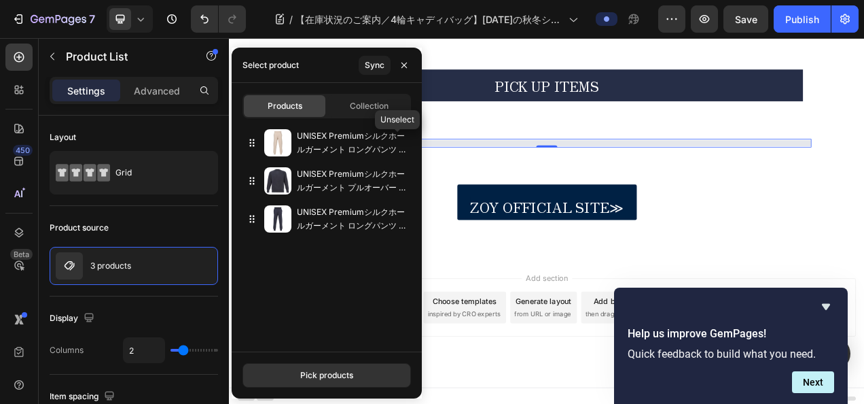
click at [0, 0] on icon "button" at bounding box center [0, 0] width 0 height 0
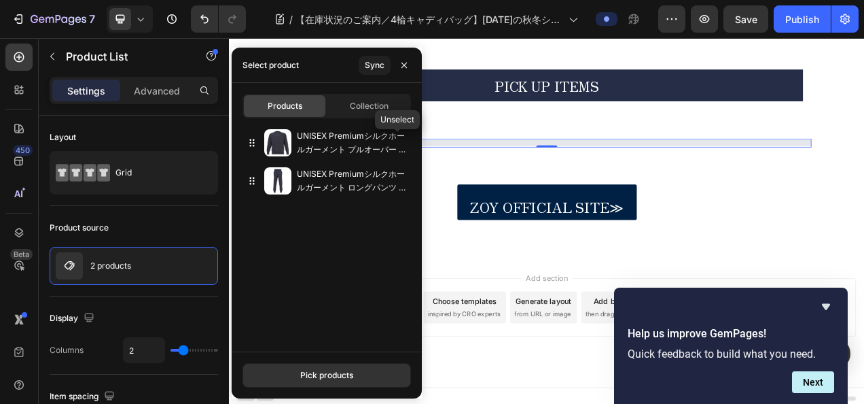
click at [0, 0] on icon "button" at bounding box center [0, 0] width 0 height 0
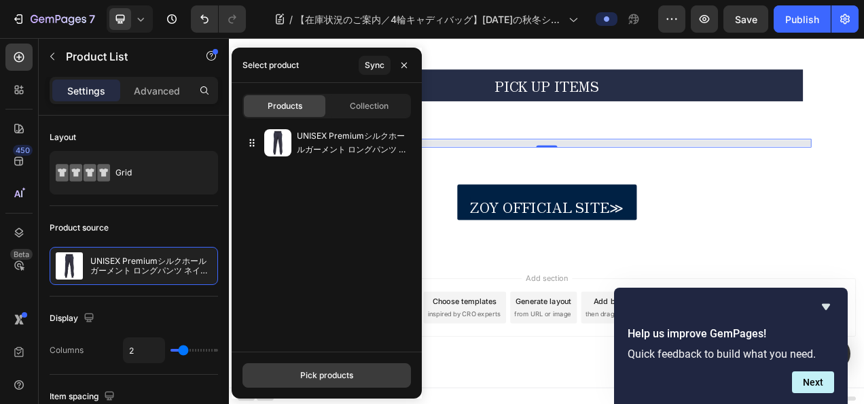
click at [326, 370] on div "Pick products" at bounding box center [326, 375] width 53 height 12
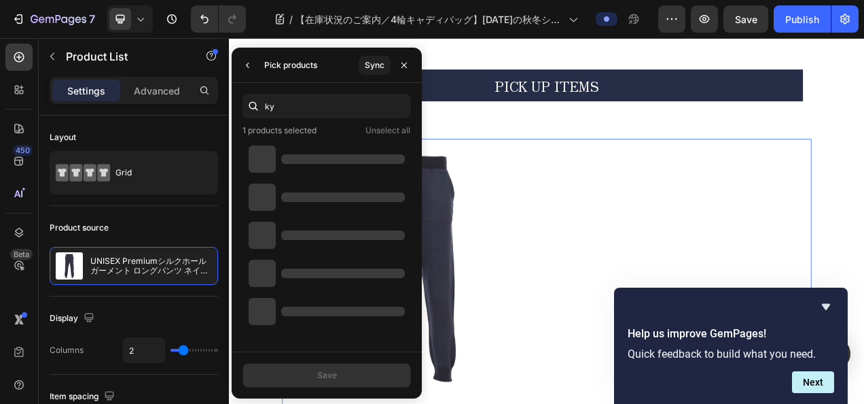
type input "k"
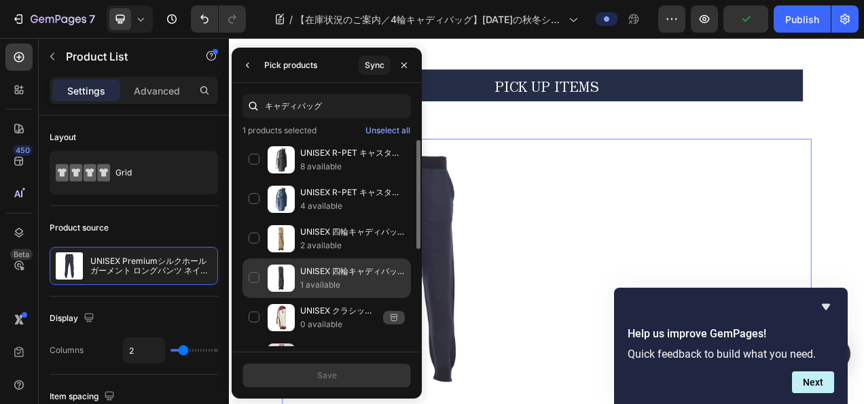
click at [260, 266] on div "UNISEX 四輪キャディバッグ チャコール 1 available" at bounding box center [327, 277] width 169 height 39
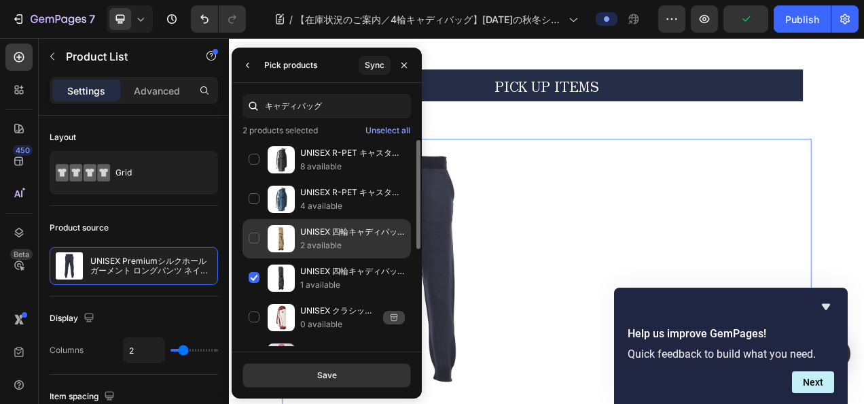
click at [256, 238] on div "UNISEX 四輪キャディバッグ カフェオレ 2 available" at bounding box center [327, 238] width 169 height 39
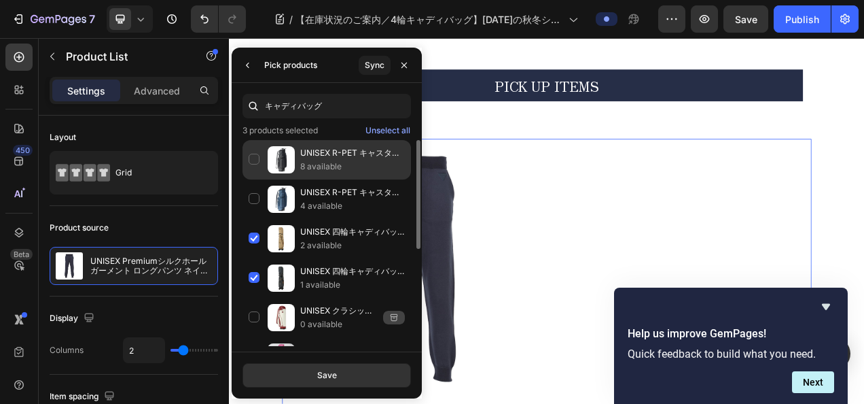
click at [248, 160] on div "UNISEX R-PET キャスター式キャディバッグ チャコール 8 available" at bounding box center [327, 159] width 169 height 39
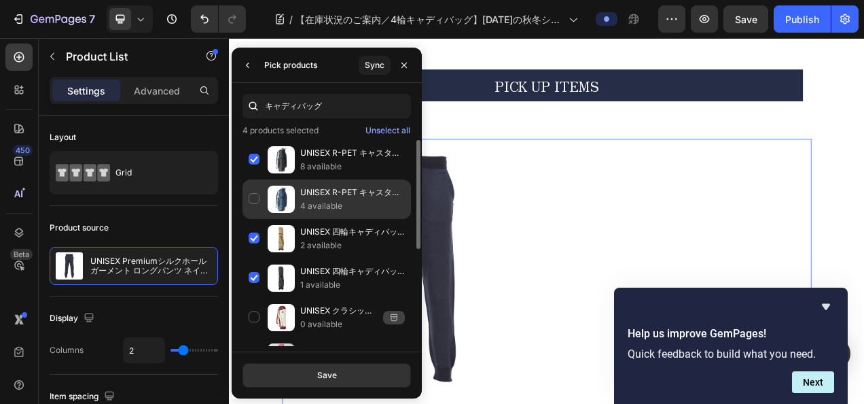
click at [252, 190] on div "UNISEX R-PET キャスター式キャディバッグ インディゴ 4 available" at bounding box center [327, 198] width 169 height 39
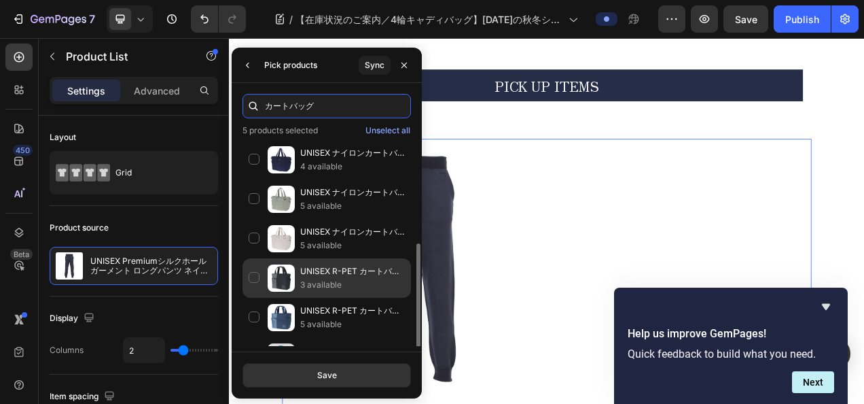
scroll to position [68, 0]
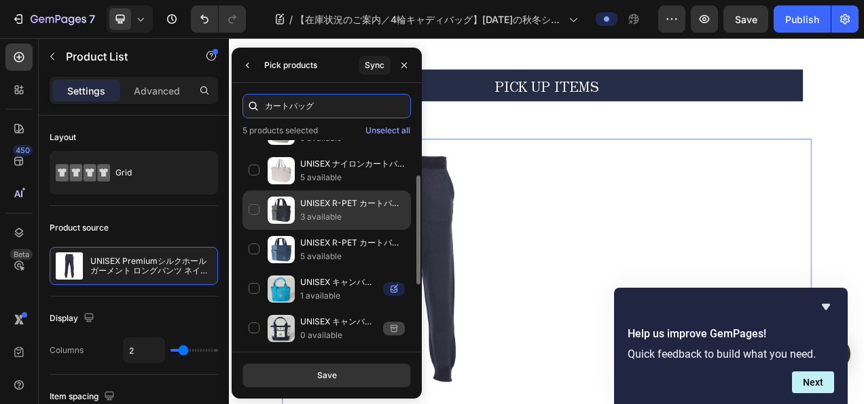
type input "カートバッグ"
click at [253, 217] on div "UNISEX R-PET カートバッグ チャコール 3 available" at bounding box center [327, 209] width 169 height 39
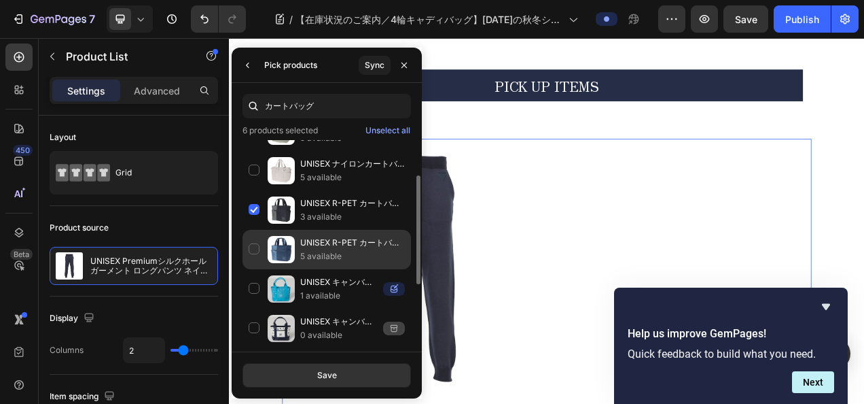
click at [253, 245] on div "UNISEX R-PET カートバッグ インディゴ 5 available" at bounding box center [327, 249] width 169 height 39
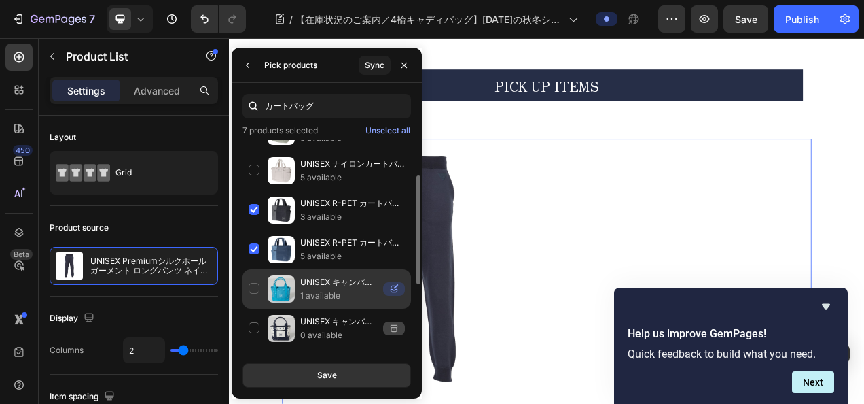
scroll to position [204, 0]
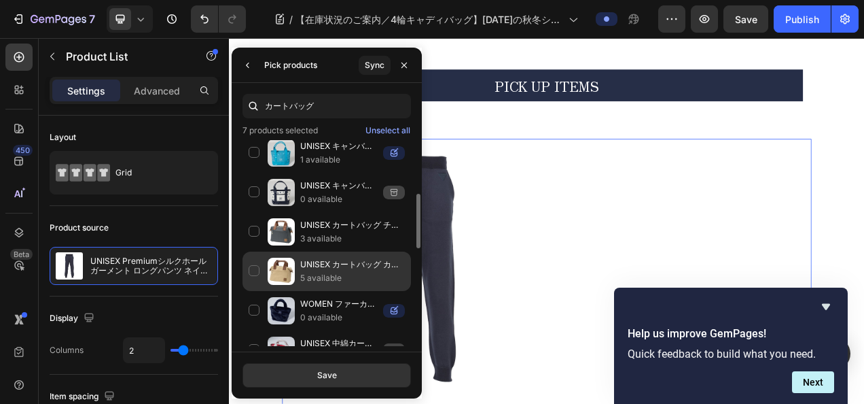
click at [257, 274] on div "UNISEX カートバッグ カフェオレ 5 available" at bounding box center [327, 270] width 169 height 39
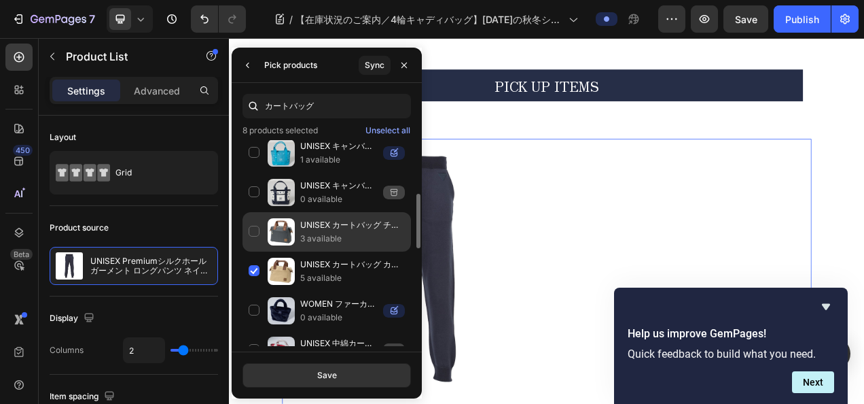
click at [253, 232] on div "UNISEX カートバッグ チャコール 3 available" at bounding box center [327, 231] width 169 height 39
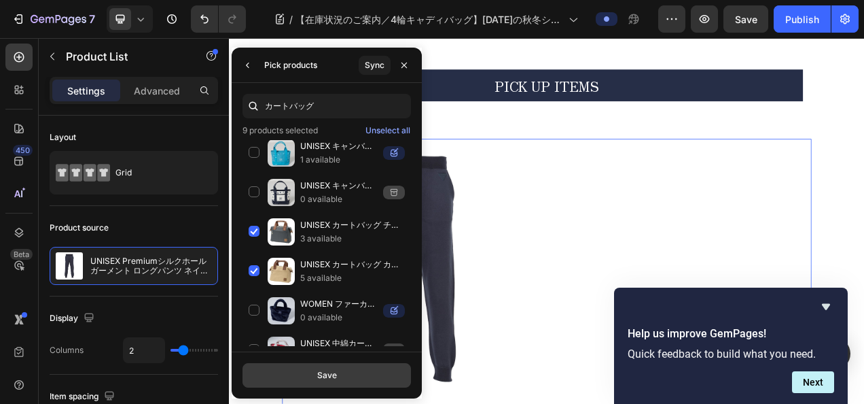
click at [298, 374] on button "Save" at bounding box center [327, 375] width 169 height 24
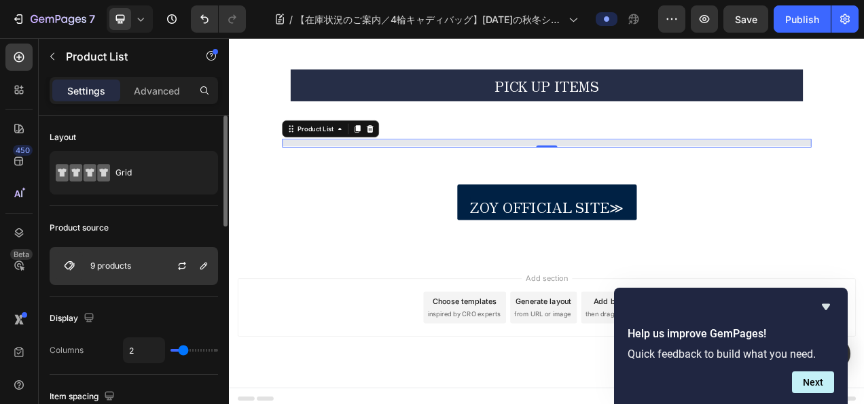
click at [69, 262] on img at bounding box center [69, 265] width 27 height 27
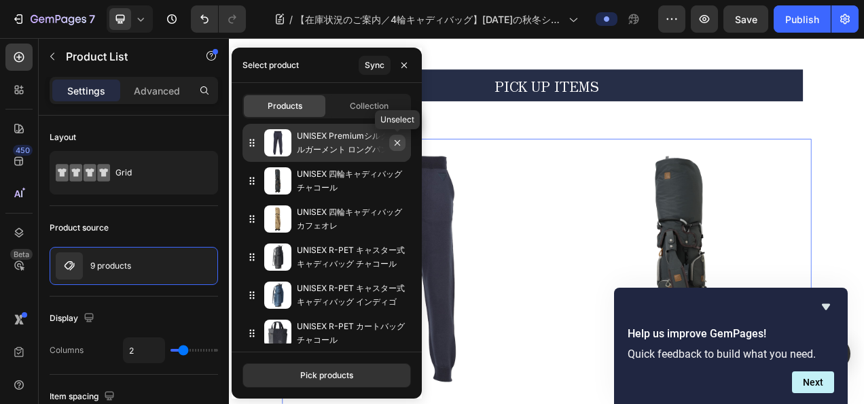
click at [397, 147] on icon "button" at bounding box center [397, 142] width 11 height 11
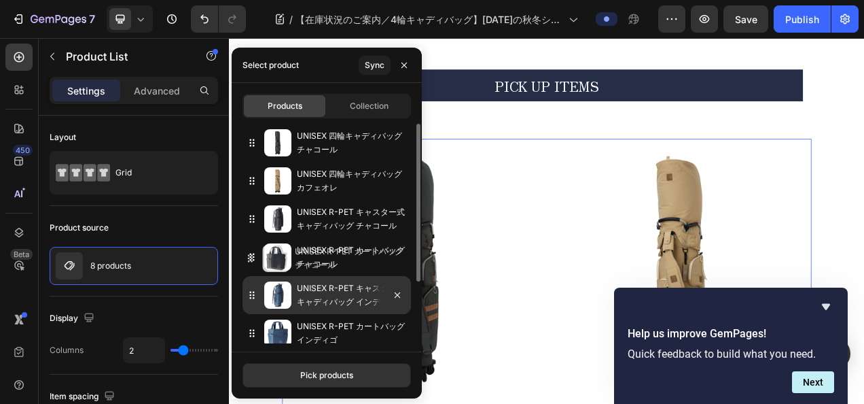
drag, startPoint x: 266, startPoint y: 300, endPoint x: 268, endPoint y: 279, distance: 20.4
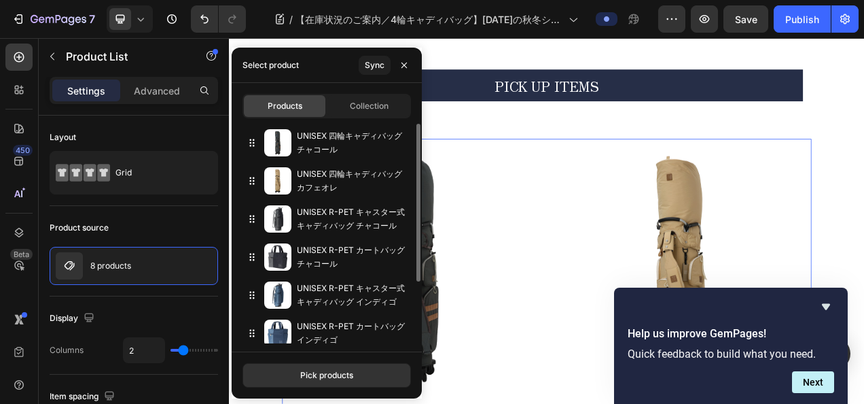
scroll to position [68, 0]
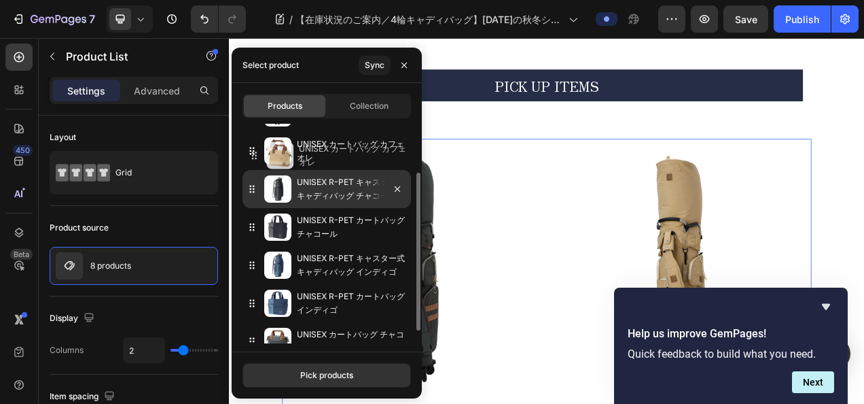
drag, startPoint x: 258, startPoint y: 308, endPoint x: 260, endPoint y: 160, distance: 147.5
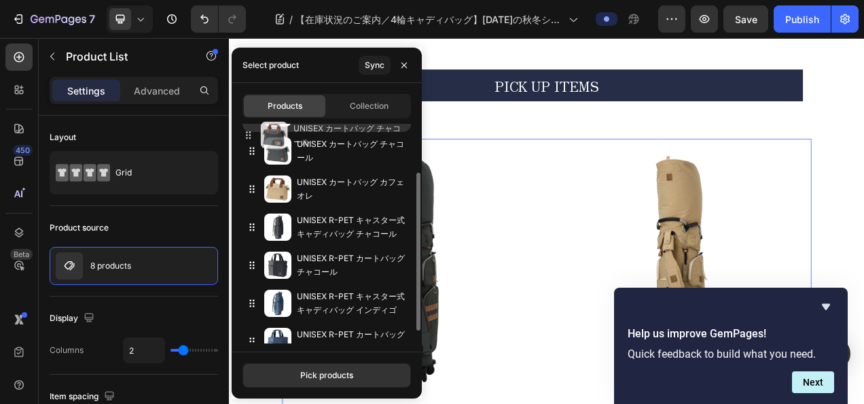
drag, startPoint x: 266, startPoint y: 338, endPoint x: 263, endPoint y: 131, distance: 207.3
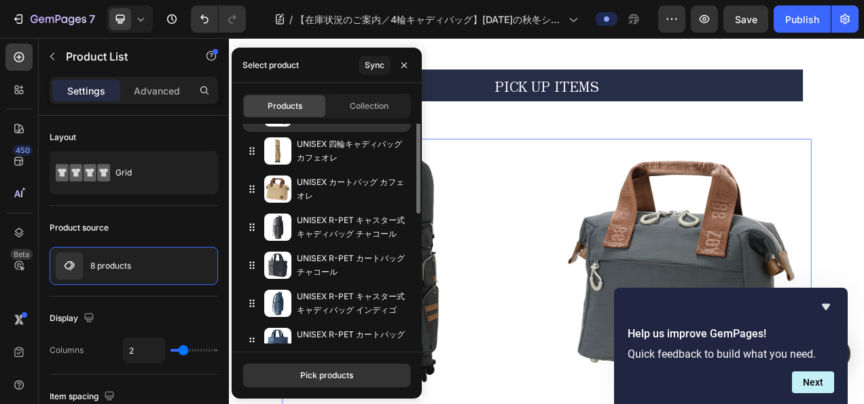
scroll to position [0, 0]
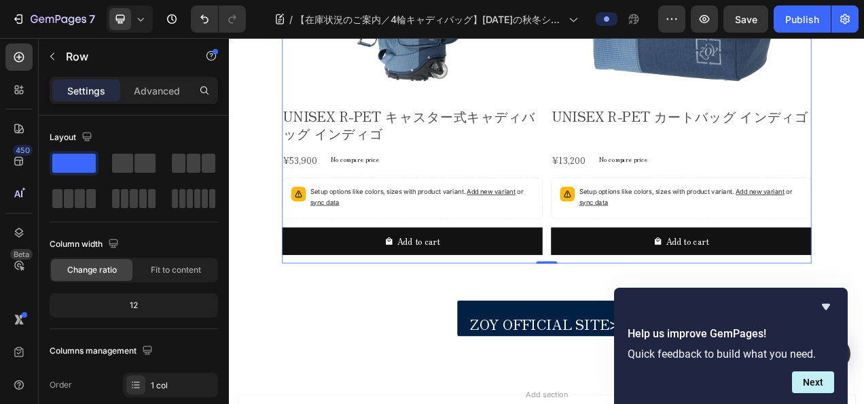
scroll to position [4185, 0]
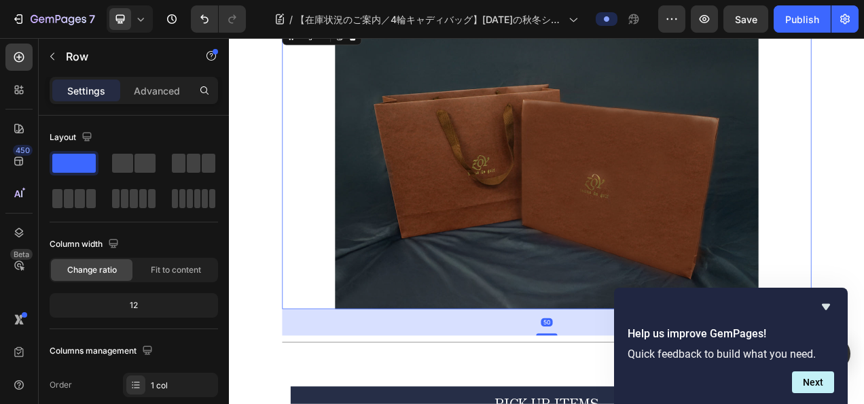
click at [652, 211] on img at bounding box center [637, 203] width 544 height 363
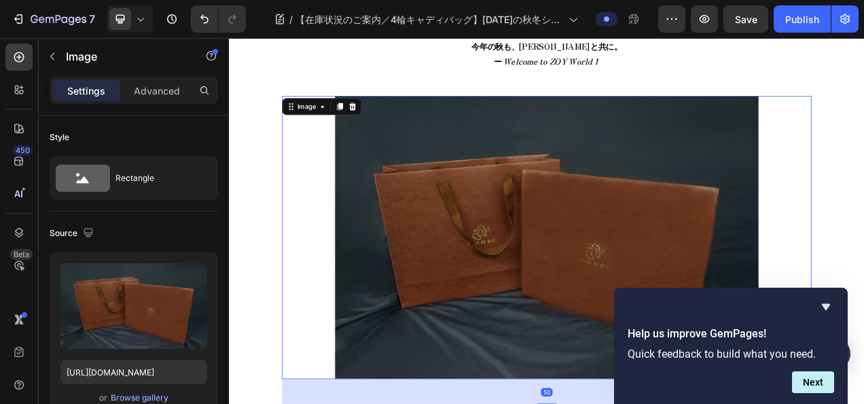
scroll to position [1469, 0]
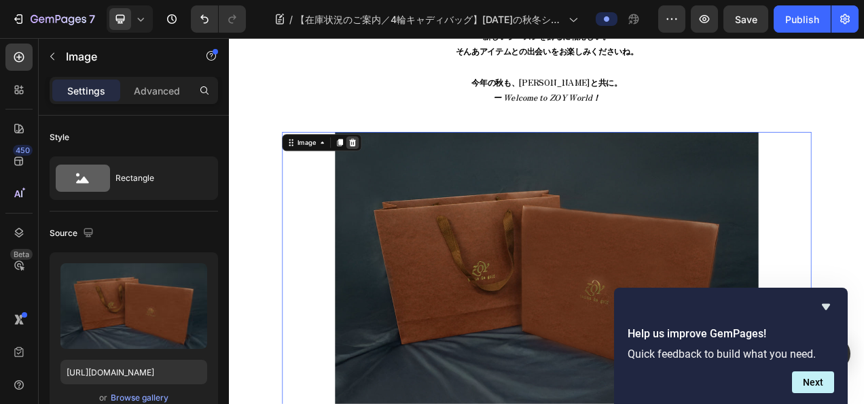
click at [382, 177] on icon at bounding box center [387, 171] width 11 height 11
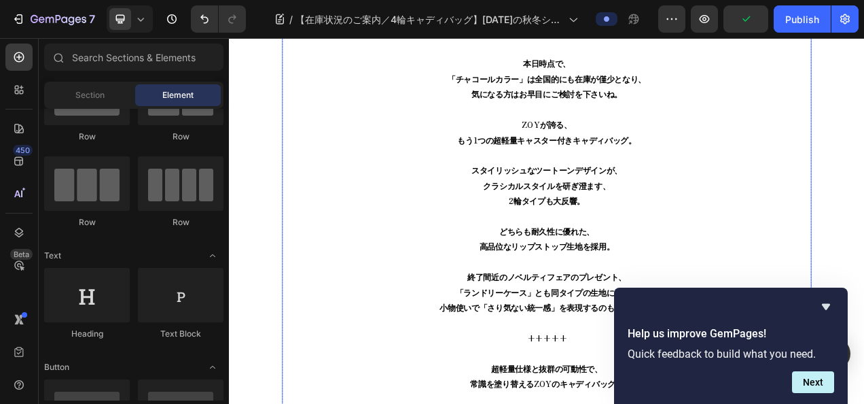
scroll to position [857, 0]
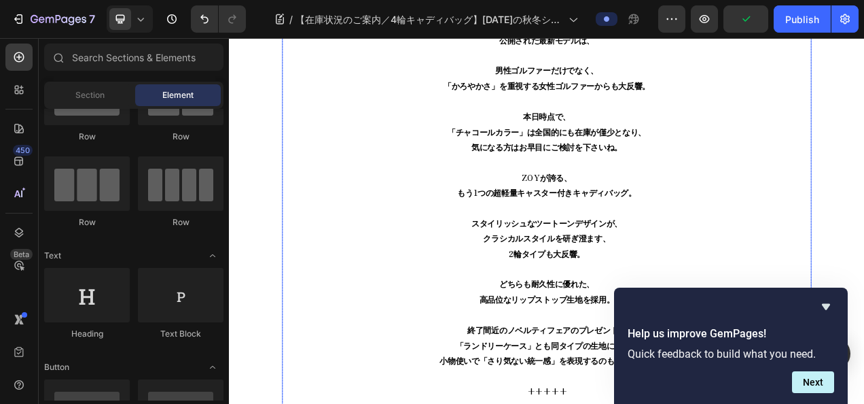
click at [573, 154] on strong "「チャコールカラー」" at bounding box center [561, 157] width 102 height 15
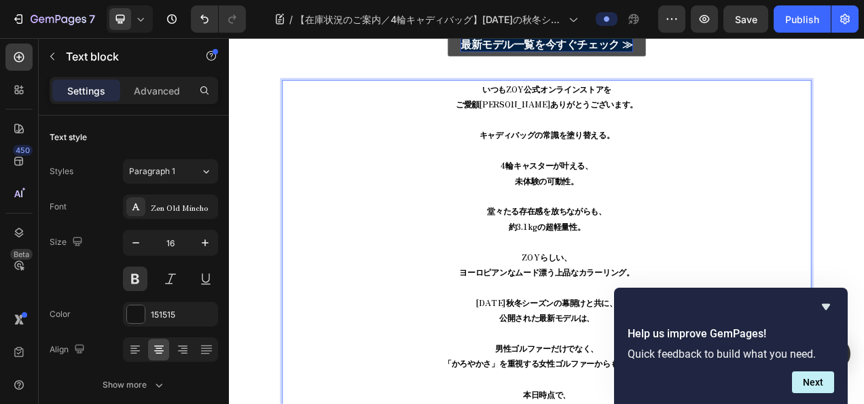
scroll to position [731, 0]
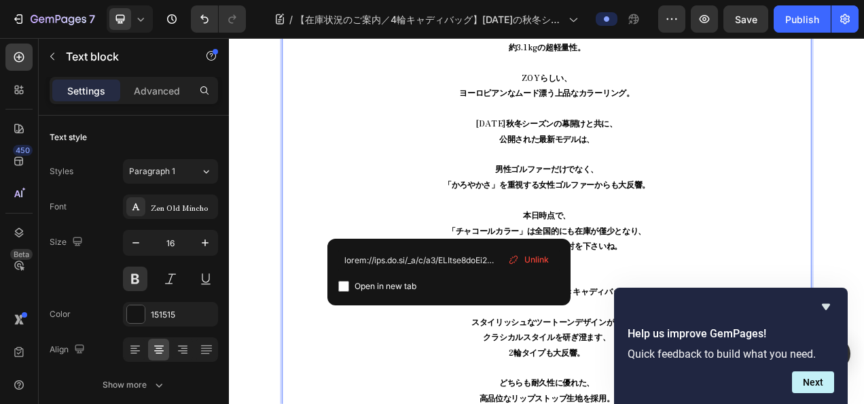
click at [512, 277] on strong "「チャコールカラー」" at bounding box center [561, 284] width 102 height 15
click at [461, 262] on input at bounding box center [449, 260] width 222 height 22
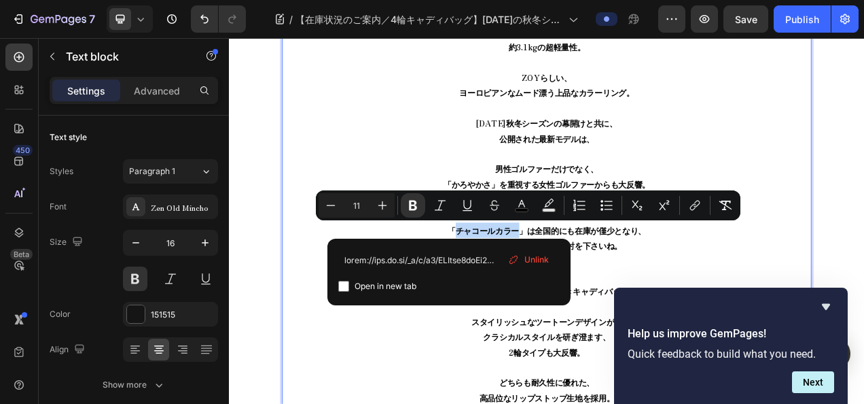
drag, startPoint x: 512, startPoint y: 279, endPoint x: 596, endPoint y: 277, distance: 83.6
click at [596, 277] on strong "「チャコールカラー」" at bounding box center [561, 284] width 102 height 15
click at [463, 209] on icon "Editor contextual toolbar" at bounding box center [468, 205] width 14 height 14
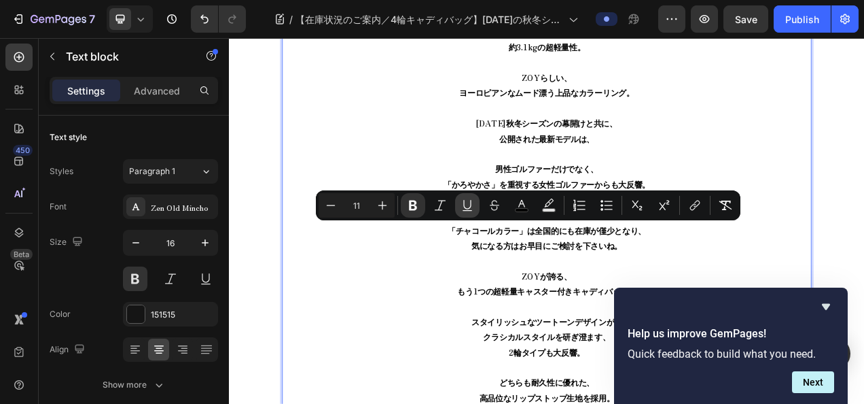
click at [459, 208] on button "Underline" at bounding box center [467, 205] width 24 height 24
click at [690, 200] on icon "Editor contextual toolbar" at bounding box center [695, 205] width 14 height 14
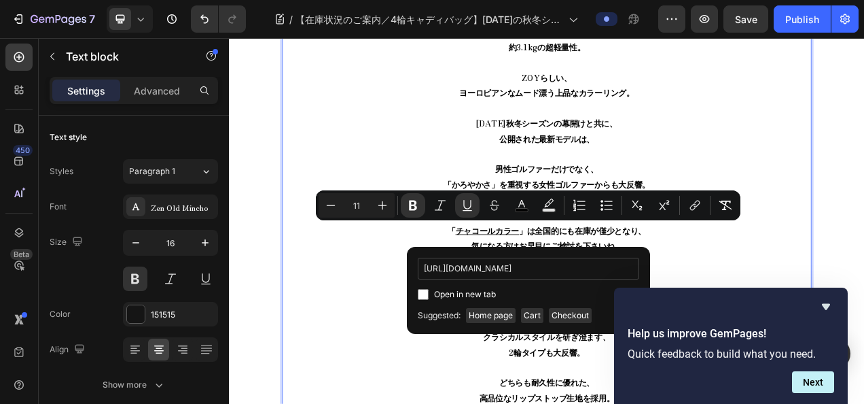
scroll to position [0, 12]
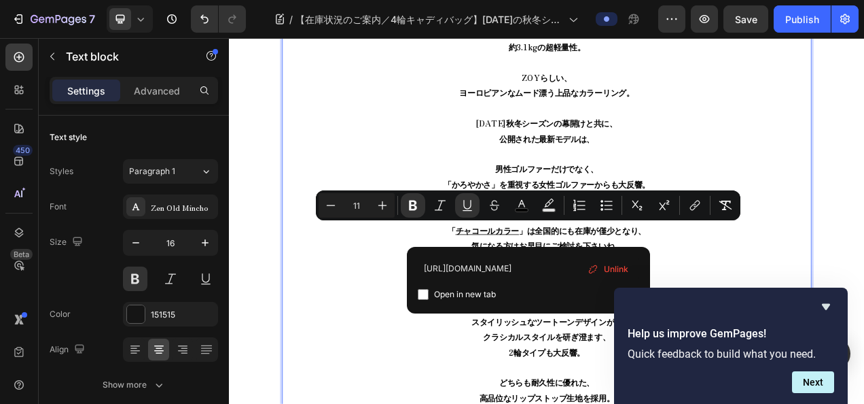
type input "https://zoy.co.jp/products/071718815_0004"
click at [602, 285] on div "https://zoy.co.jp/products/071718815_0004 Open in new tab Unlink" at bounding box center [529, 280] width 222 height 45
click at [400, 332] on p "いつもZOY公式オンラインストアを ご愛顧いただき誠にありがとうございます。 キャディバッグの常識を塗り替える。 4輪キャスターが叶える、 未体験の可動性。 …" at bounding box center [636, 362] width 677 height 998
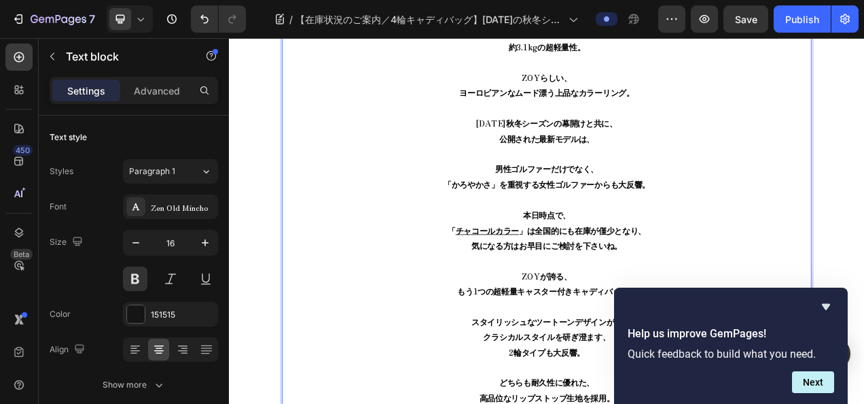
click at [586, 218] on span "「かろやかさ」を重視する女性ゴルファーからも大反響。" at bounding box center [636, 224] width 265 height 15
click at [617, 313] on p "いつもZOY公式オンラインストアを ご愛顧いただき誠にありがとうございます。 キャディバッグの常識を塗り替える。 4輪キャスターが叶える、 未体験の可動性。 …" at bounding box center [636, 362] width 677 height 998
click at [561, 283] on u "チャコールカラー" at bounding box center [561, 284] width 82 height 15
click at [774, 268] on p "いつもZOY公式オンラインストアを ご愛顧いただき誠にありがとうございます。 キャディバッグの常識を塗り替える。 4輪キャスターが叶える、 未体験の可動性。 …" at bounding box center [636, 362] width 677 height 998
click at [860, 16] on div "7 Version history / 【在庫状況のご案内／4輪キャディバッグ】[DATE]の秋冬シーズンの幕開けと共に公開。瞬く間に大反響の「4輪キャスター…" at bounding box center [432, 19] width 864 height 39
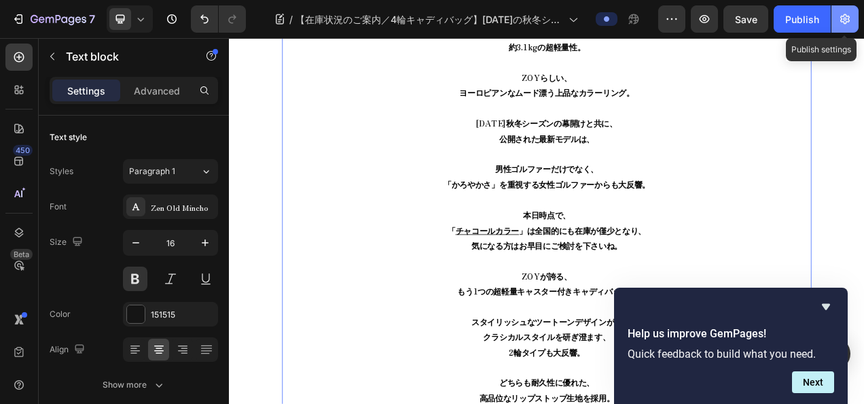
click at [852, 22] on button "button" at bounding box center [845, 18] width 27 height 27
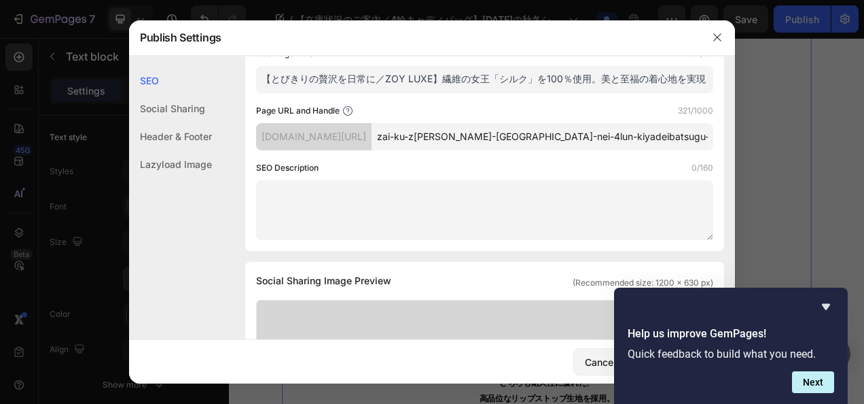
scroll to position [136, 0]
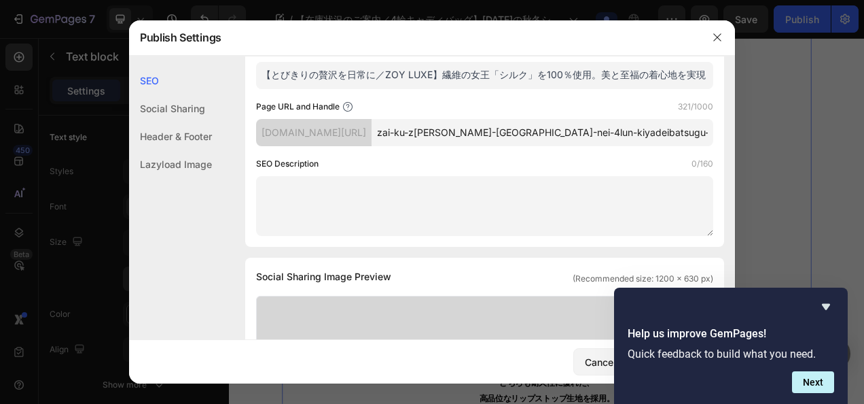
click at [432, 89] on input "【とびきりの贅沢を日常に／ZOY LUXE】繊維の女王「シルク」を100％使用。美と至福の着心地を実現した「究極のリラクシングウエア」" at bounding box center [484, 75] width 457 height 27
paste input "在庫状況のご案内／4輪キャディバッグ】2025年の秋冬シーズンの幕開けと共に公開。瞬く間に大反響の「4輪キャスター付きキャディバッグ」より「チャコールカラー」…"
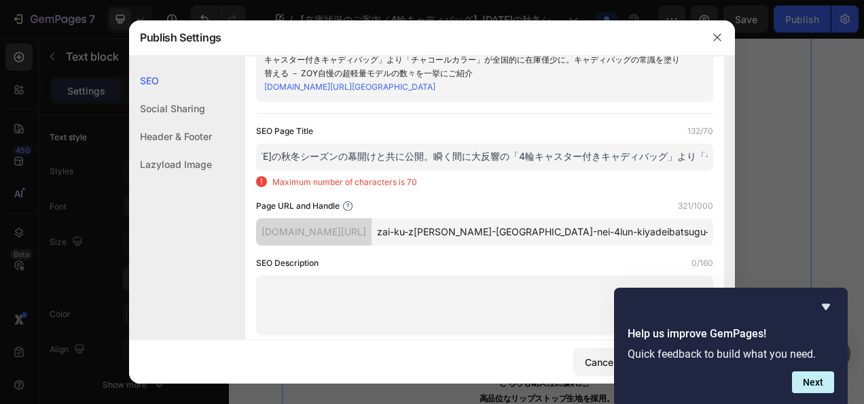
scroll to position [0, 0]
drag, startPoint x: 332, startPoint y: 200, endPoint x: 646, endPoint y: 175, distance: 314.9
click at [646, 175] on div "SEO Page Title 132/70 【在庫状況のご案内／4輪キャディバッグ】2025年の秋冬シーズンの幕開けと共に公開。瞬く間に大反響の「4輪キャスタ…" at bounding box center [484, 156] width 457 height 64
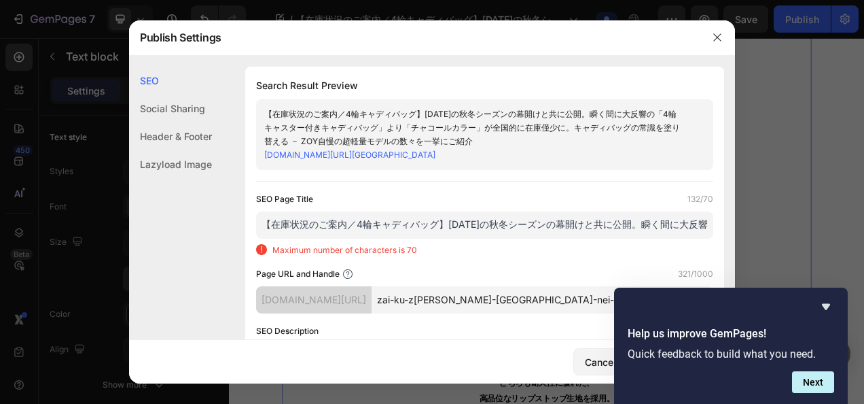
click at [508, 206] on div "SEO Page Title 132/70" at bounding box center [484, 199] width 457 height 14
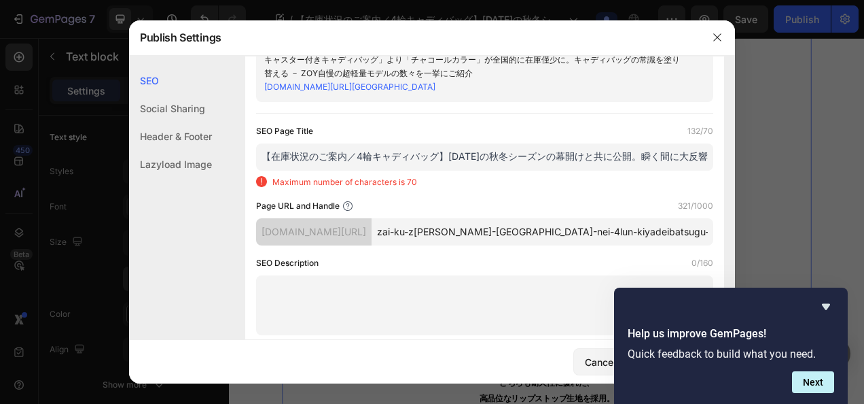
drag, startPoint x: 448, startPoint y: 197, endPoint x: 643, endPoint y: 197, distance: 195.0
click at [643, 171] on input "【在庫状況のご案内／4輪キャディバッグ】[DATE]の秋冬シーズンの幕開けと共に公開。瞬く間に大反響の「4輪キャスター付きキャディバッグ」より「チャコールカラ…" at bounding box center [484, 156] width 457 height 27
drag, startPoint x: 643, startPoint y: 200, endPoint x: 332, endPoint y: 200, distance: 311.9
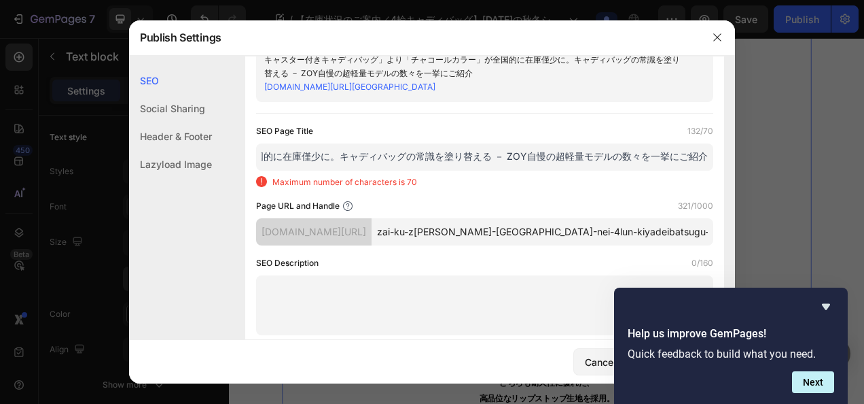
click at [332, 171] on input "【在庫状況のご案内／4輪キャディバッグ】[DATE]の秋冬シーズンの幕開けと共に公開。瞬く間に大反響の「4輪キャスター付きキャディバッグ」より「チャコールカラ…" at bounding box center [484, 156] width 457 height 27
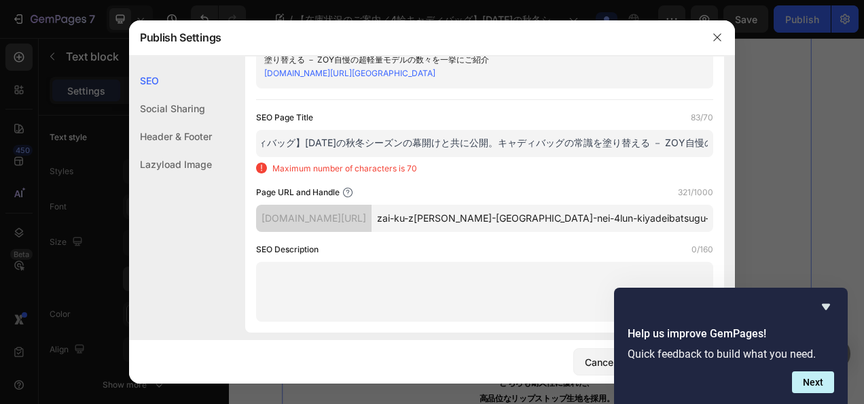
scroll to position [0, 70]
drag, startPoint x: 330, startPoint y: 186, endPoint x: 378, endPoint y: 189, distance: 47.6
click at [378, 157] on input "【在庫状況のご案内／4輪キャディバッグ】2025年の秋冬シーズンの幕開けと共に公開。キャディバッグの常識を塗り替える － ZOY自慢の超軽量モデルの数々を一挙…" at bounding box center [484, 143] width 457 height 27
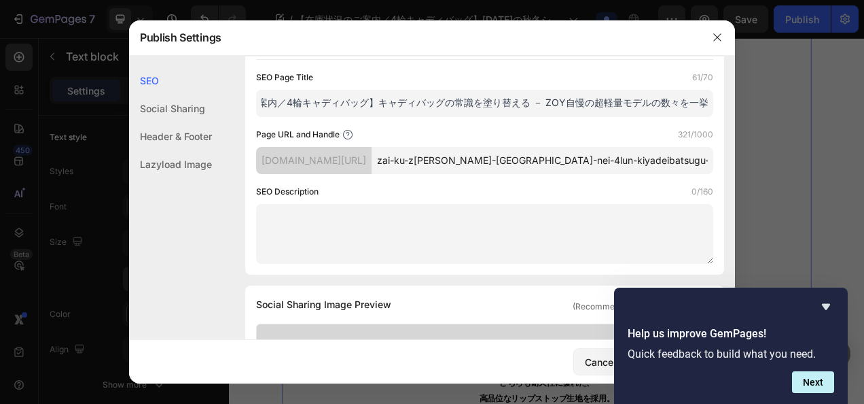
scroll to position [136, 0]
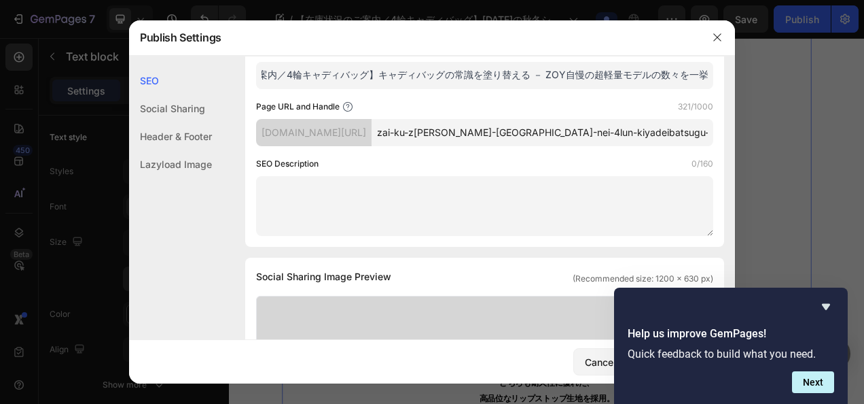
type input "【在庫状況のご案内／4輪キャディバッグ】キャディバッグの常識を塗り替える － ZOY自慢の超軽量モデルの数々を一挙にご紹介"
click at [485, 146] on input "zai-ku-zhuang-kuang-nogoan-nei-4lun-kiyadeibatsugu-2025nian-noqiu-dong-shizunno…" at bounding box center [543, 132] width 342 height 27
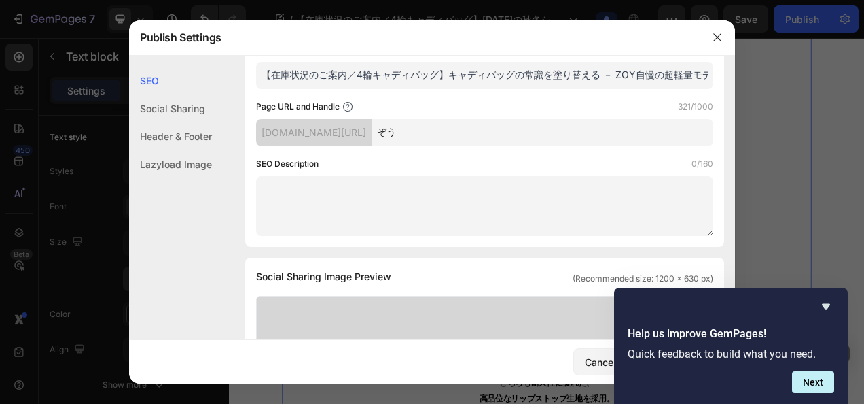
type input "ぞ"
drag, startPoint x: 503, startPoint y: 135, endPoint x: 527, endPoint y: 132, distance: 24.6
click at [527, 132] on input "zoy-25aw-cadd" at bounding box center [543, 132] width 342 height 27
paste input "ie-bag-series"
click at [560, 126] on input "zoy-25aw-caddie-bag-series" at bounding box center [543, 132] width 342 height 27
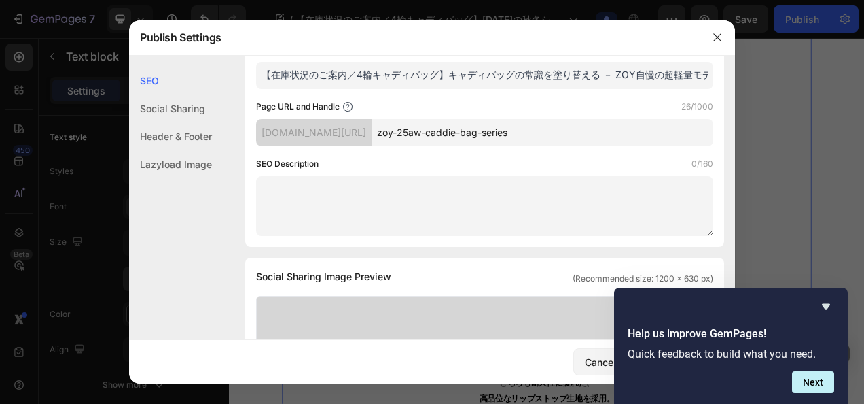
click at [612, 133] on input "zoy-25aw-caddie-bag-series" at bounding box center [543, 132] width 342 height 27
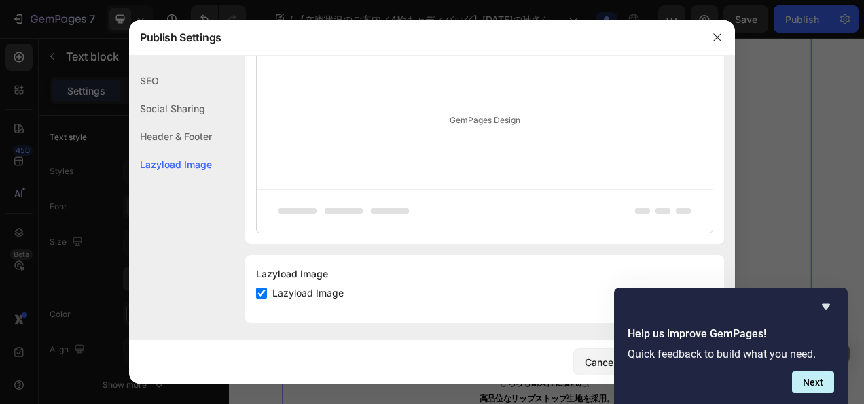
scroll to position [818, 0]
type input "zoy-25aw-caddie-bag-series"
click at [823, 303] on icon "Hide survey" at bounding box center [826, 306] width 16 height 16
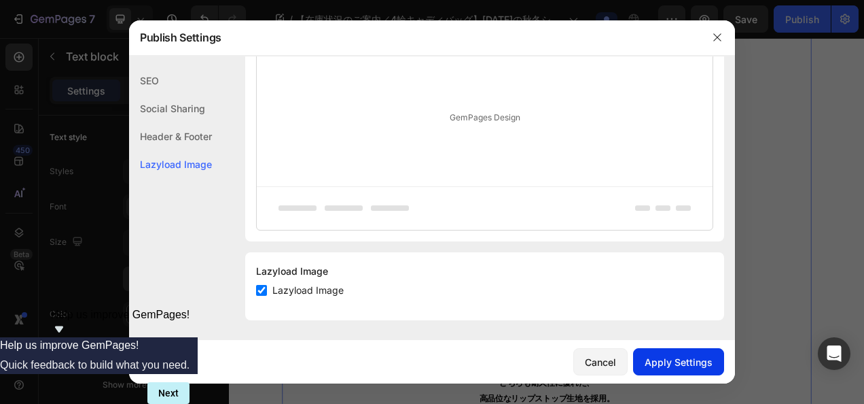
click at [669, 353] on button "Apply Settings" at bounding box center [678, 361] width 91 height 27
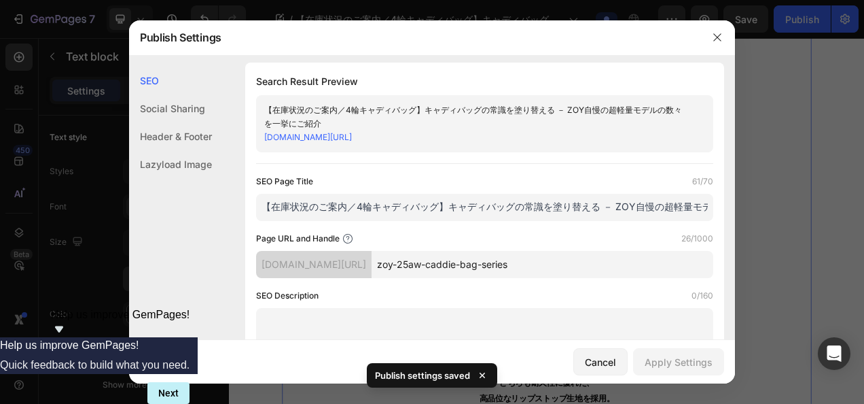
scroll to position [0, 0]
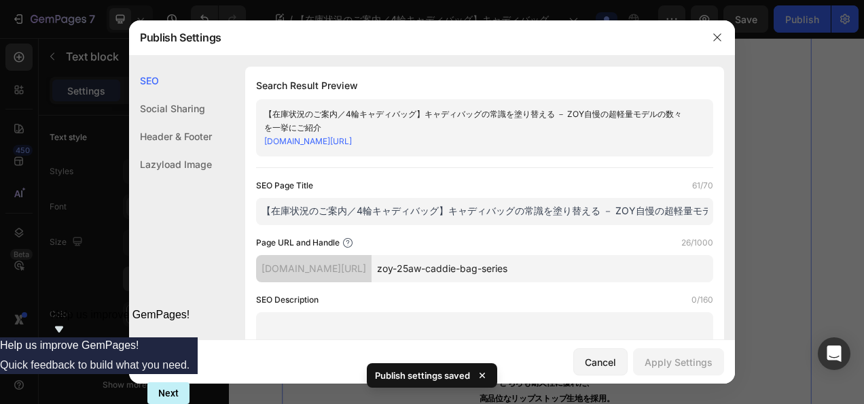
click at [614, 256] on input "zoy-25aw-caddie-bag-series" at bounding box center [543, 268] width 342 height 27
click at [717, 34] on icon "button" at bounding box center [717, 37] width 11 height 11
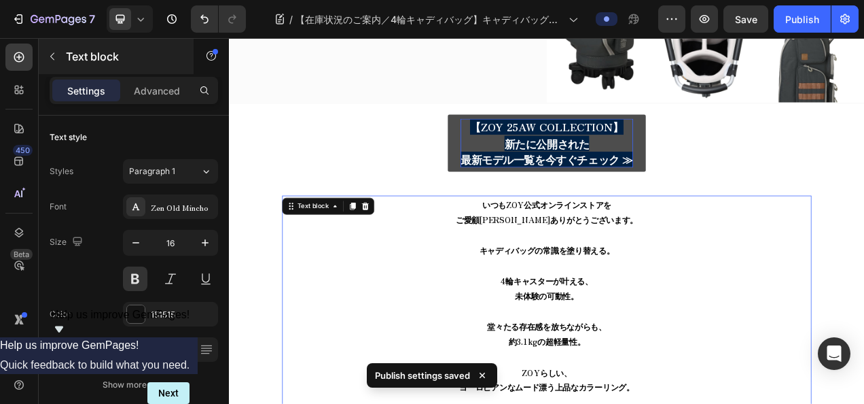
scroll to position [255, 0]
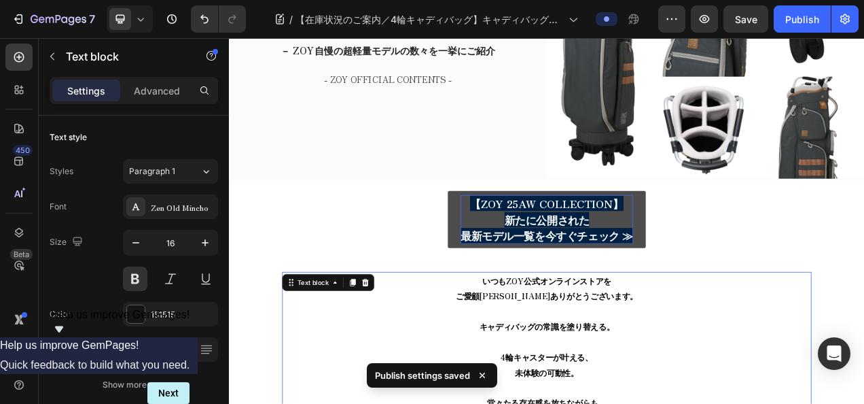
click at [140, 16] on icon at bounding box center [141, 19] width 14 height 14
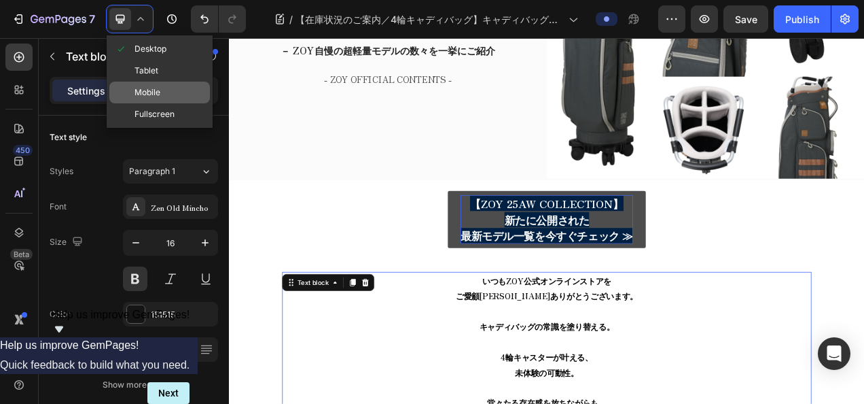
click at [138, 82] on div "Mobile" at bounding box center [159, 93] width 101 height 22
type input "14"
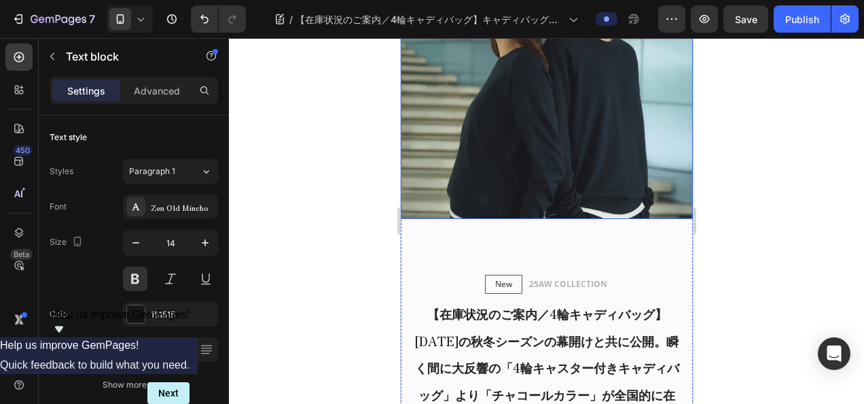
click at [546, 171] on div "Image" at bounding box center [546, 90] width 292 height 326
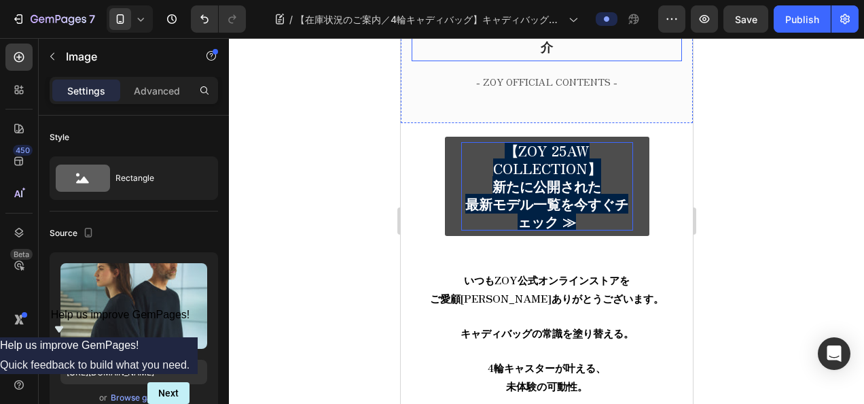
scroll to position [266, 0]
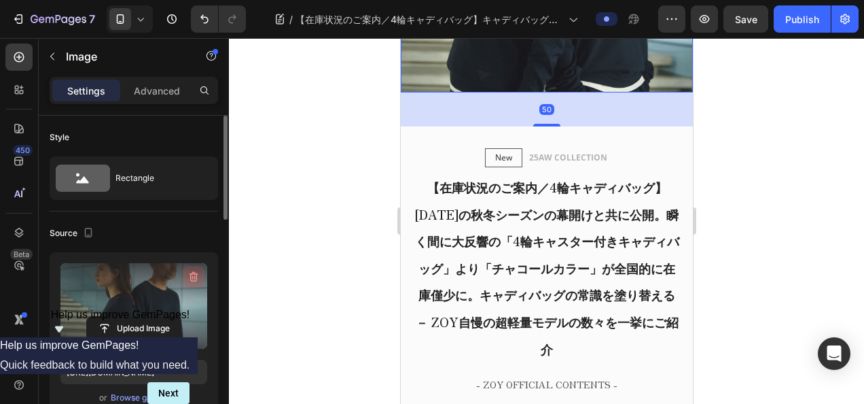
click at [197, 280] on icon "button" at bounding box center [194, 277] width 14 height 14
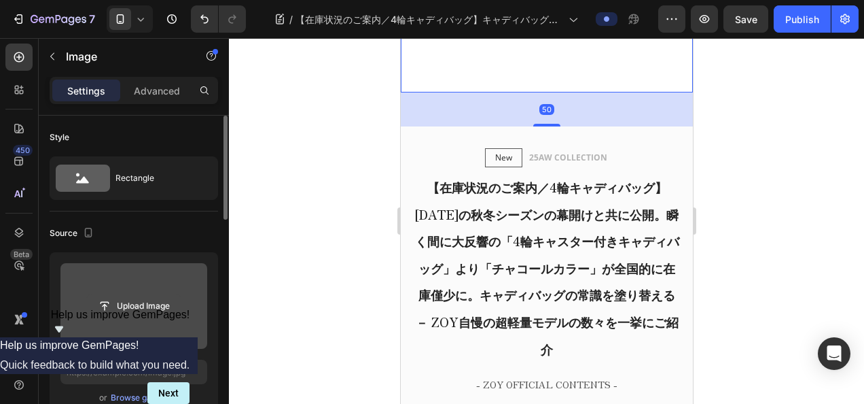
click at [164, 299] on input "file" at bounding box center [134, 305] width 94 height 23
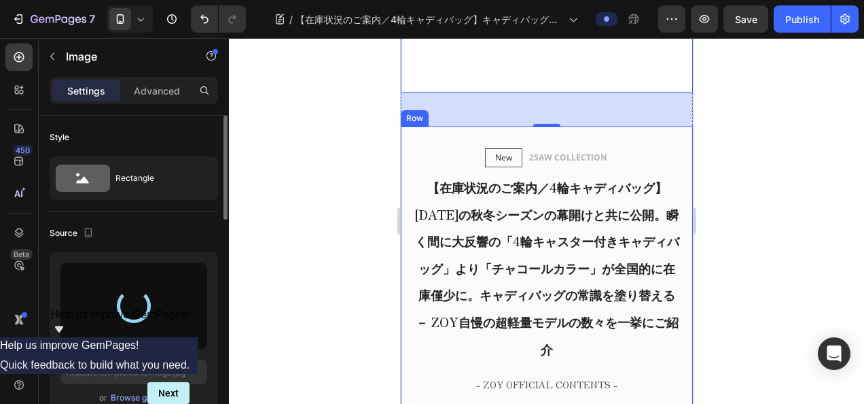
type input "https://cdn.shopify.com/s/files/1/0860/5397/8403/files/gempages_499421484788220…"
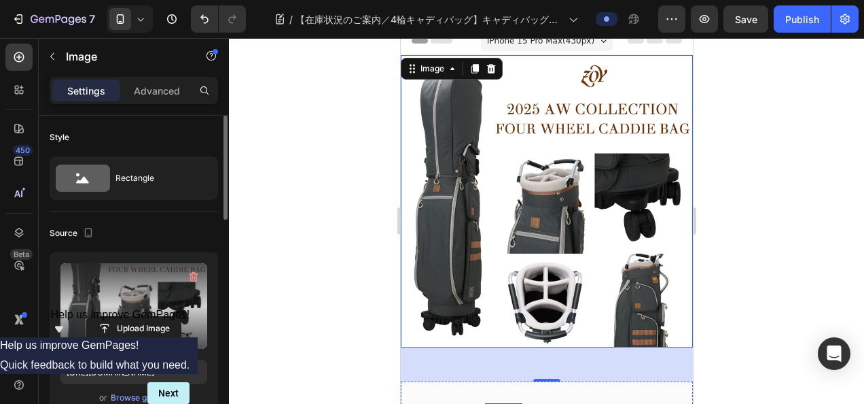
scroll to position [0, 0]
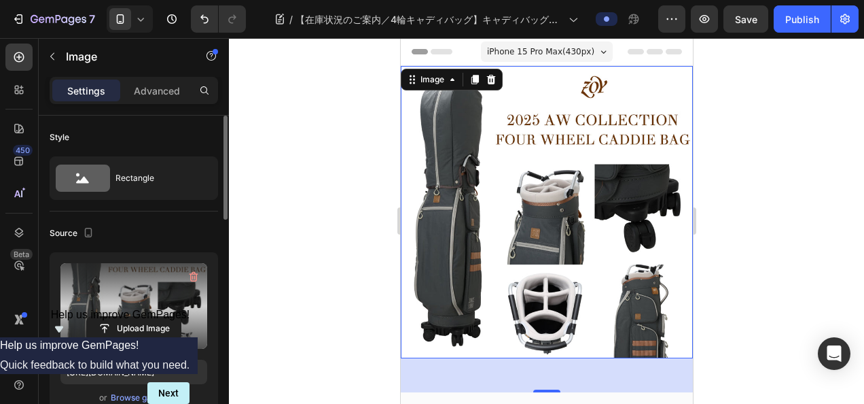
click at [141, 16] on icon at bounding box center [141, 19] width 14 height 14
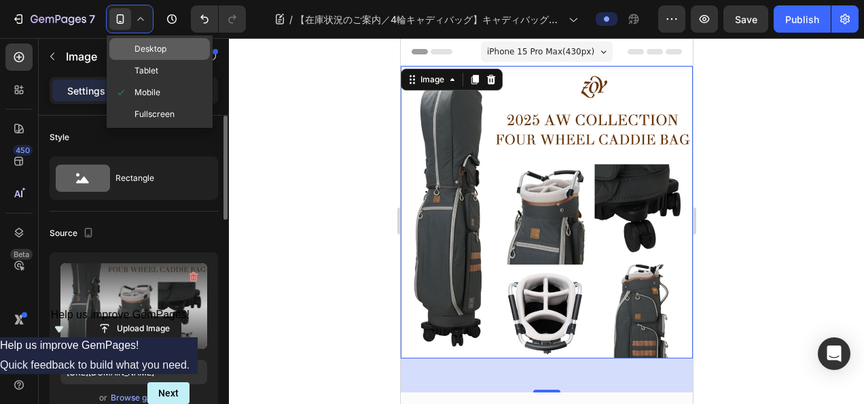
click at [148, 48] on span "Desktop" at bounding box center [151, 49] width 32 height 14
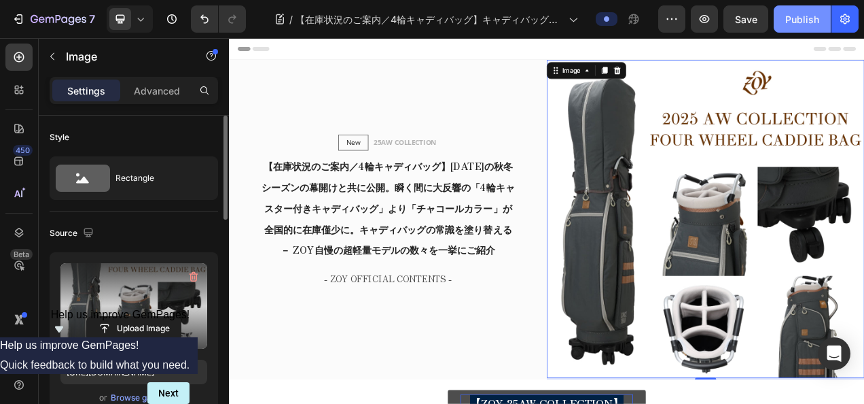
click at [798, 14] on div "Publish" at bounding box center [802, 19] width 34 height 14
click at [143, 23] on icon at bounding box center [141, 19] width 14 height 14
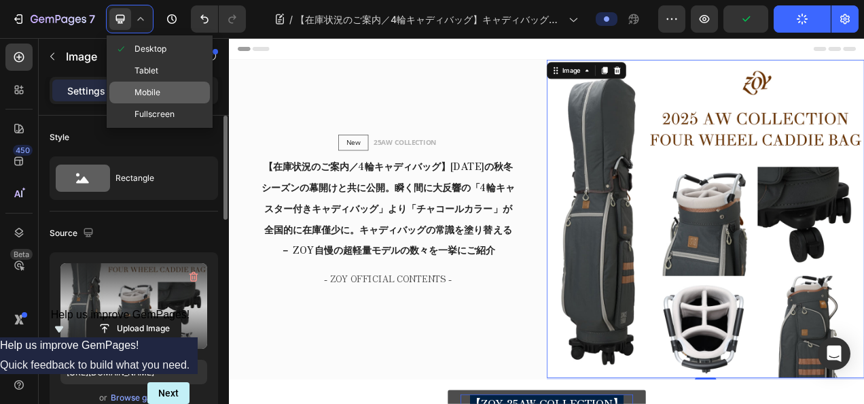
click at [153, 82] on div "Mobile" at bounding box center [159, 93] width 101 height 22
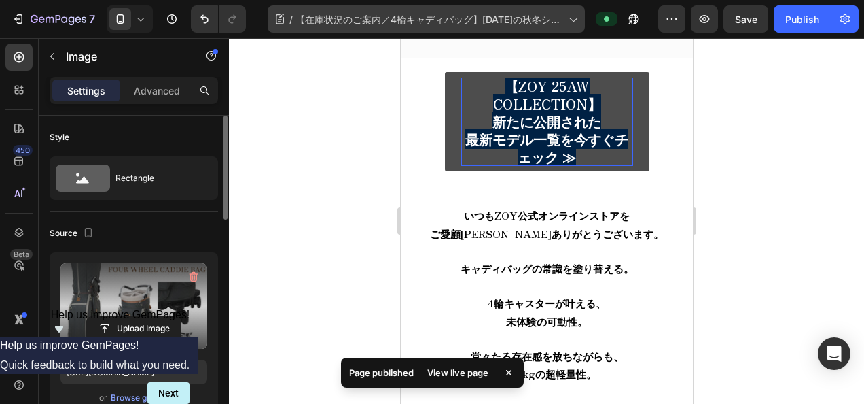
scroll to position [612, 0]
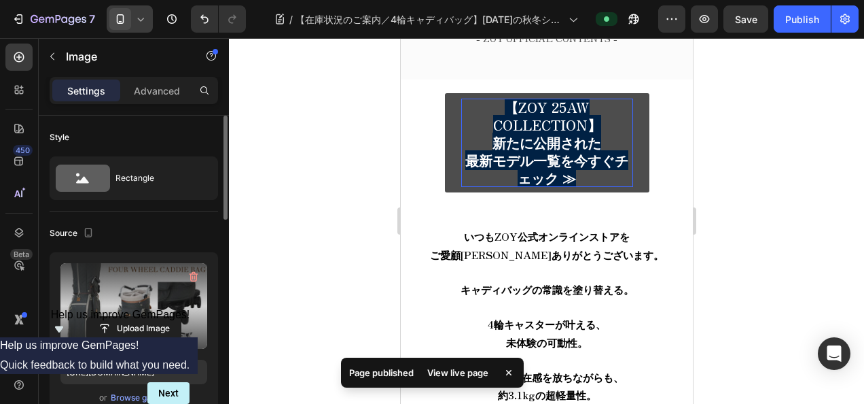
click at [151, 22] on div at bounding box center [130, 18] width 46 height 27
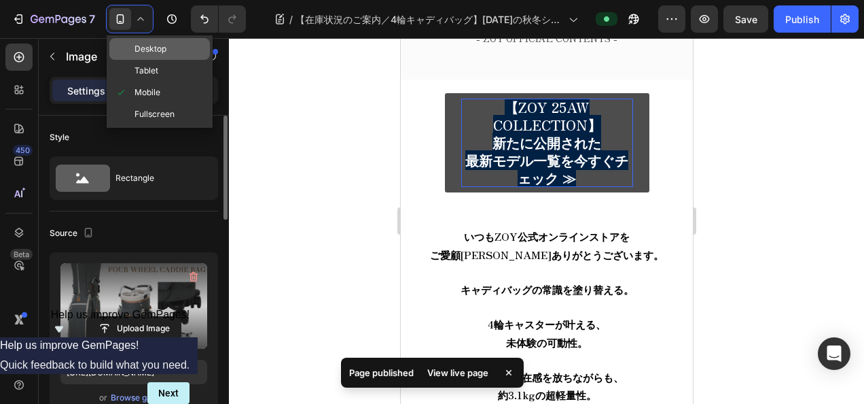
click at [147, 43] on span "Desktop" at bounding box center [151, 49] width 32 height 14
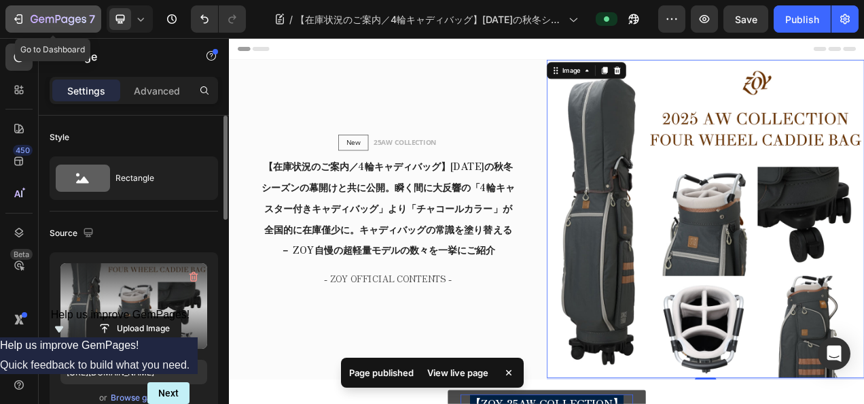
click at [26, 6] on button "7" at bounding box center [53, 18] width 96 height 27
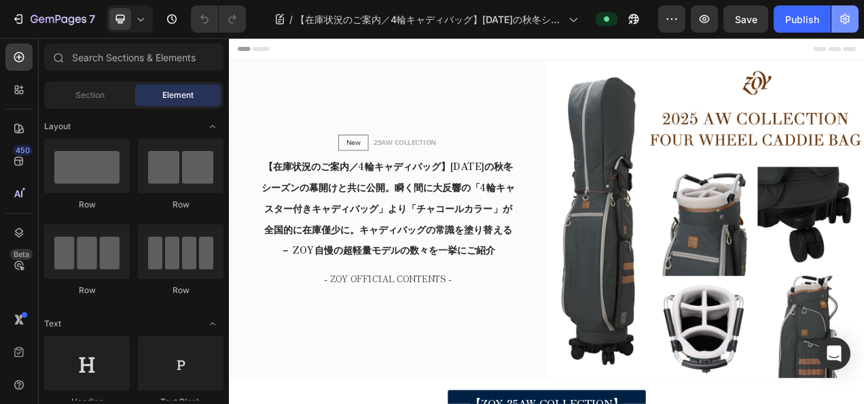
click at [855, 10] on button "button" at bounding box center [845, 18] width 27 height 27
click at [850, 26] on button "button" at bounding box center [845, 18] width 27 height 27
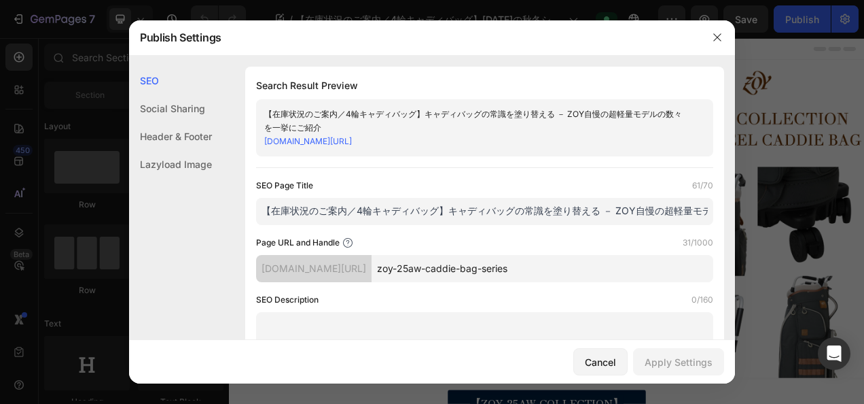
click at [633, 262] on input "zoy-25aw-caddie-bag-series" at bounding box center [543, 268] width 342 height 27
type input "zoy-25aw-caddie-bag-series-2"
click at [692, 360] on div "Apply Settings" at bounding box center [679, 362] width 68 height 14
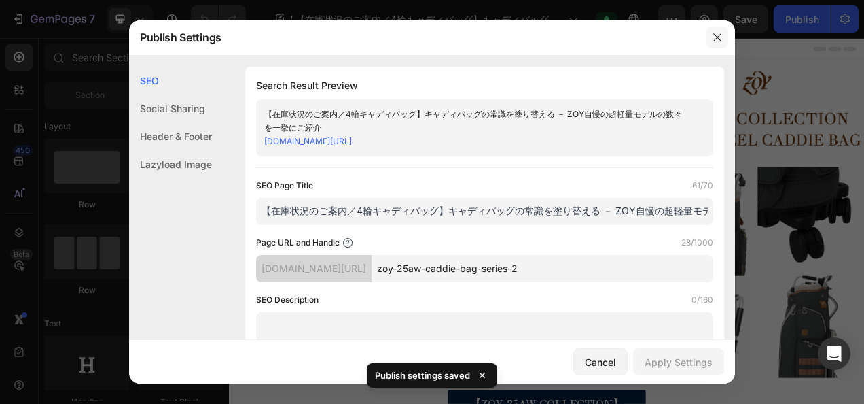
click at [724, 36] on button "button" at bounding box center [718, 37] width 22 height 22
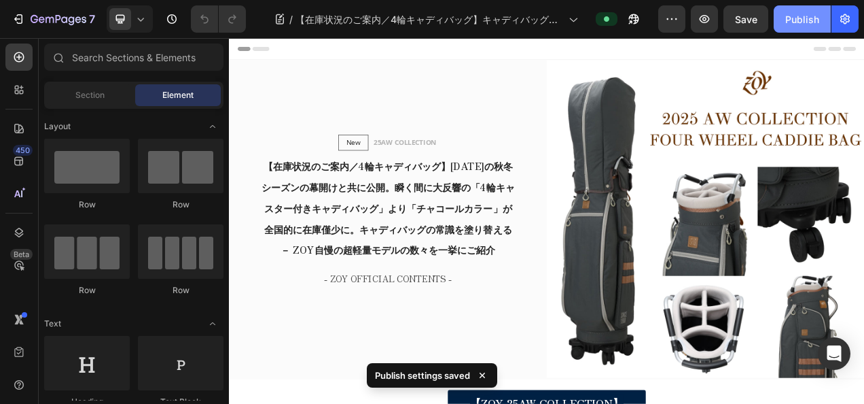
click at [803, 15] on div "Publish" at bounding box center [802, 19] width 34 height 14
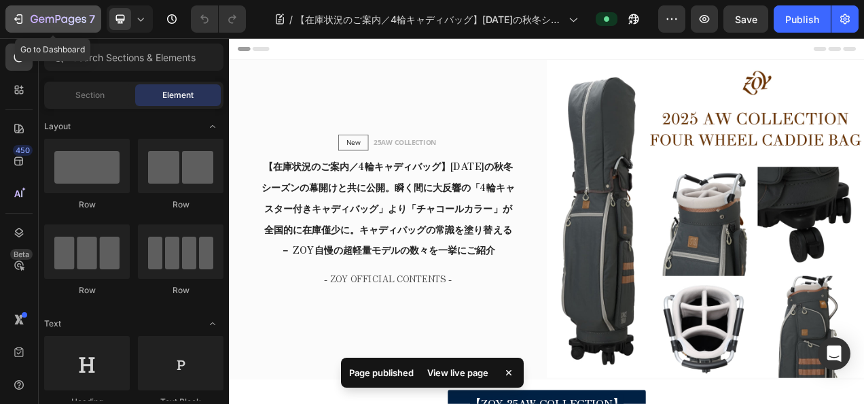
click at [30, 20] on div "7" at bounding box center [54, 19] width 84 height 16
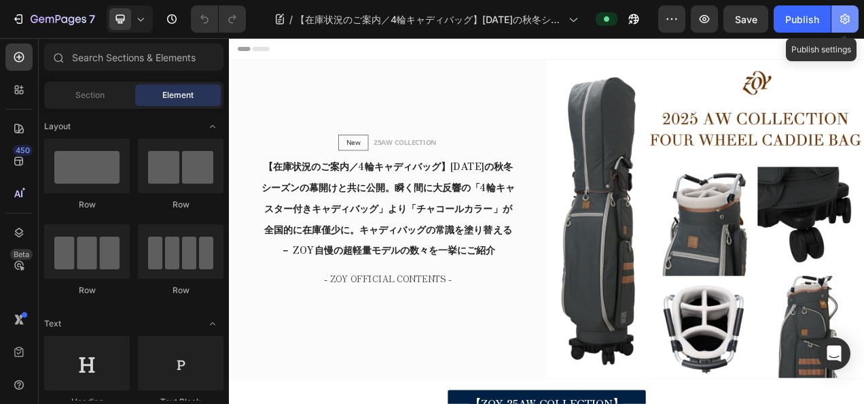
click at [849, 29] on button "button" at bounding box center [845, 18] width 27 height 27
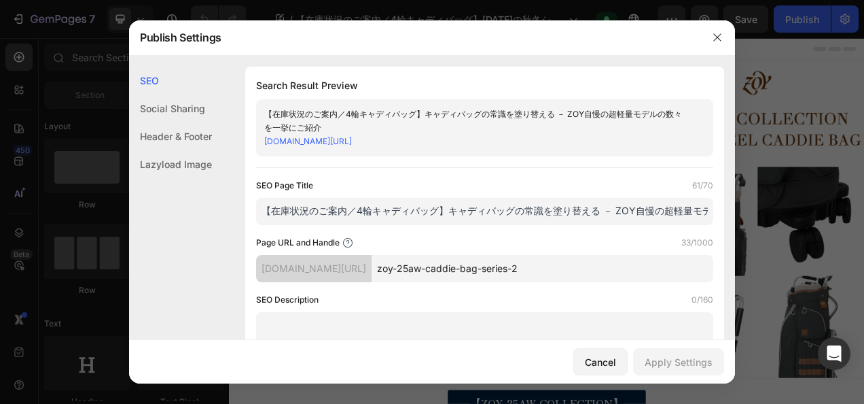
click at [621, 275] on input "zoy-25aw-caddie-bag-series-2" at bounding box center [543, 268] width 342 height 27
click at [645, 337] on textarea at bounding box center [484, 342] width 457 height 60
click at [713, 38] on icon "button" at bounding box center [717, 37] width 11 height 11
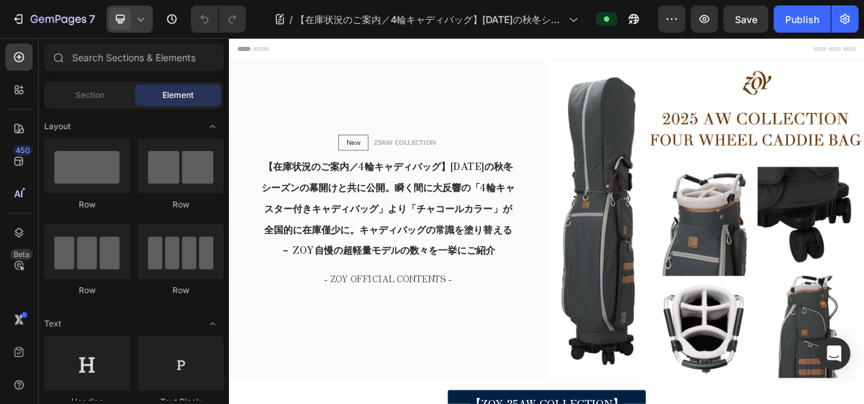
click at [140, 26] on icon at bounding box center [141, 19] width 14 height 14
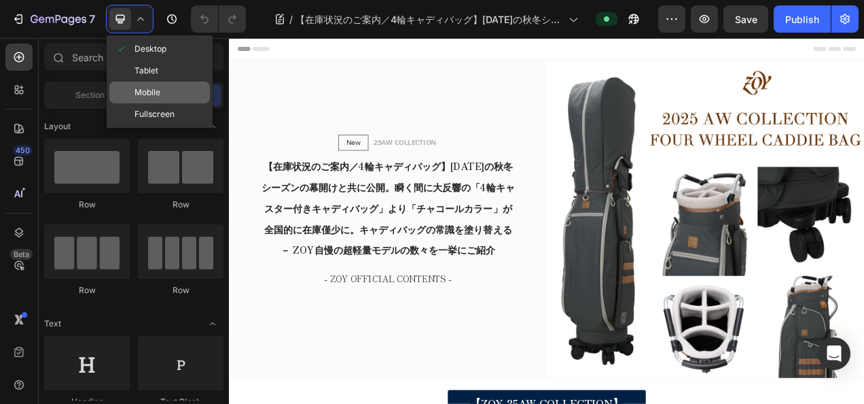
click at [141, 90] on span "Mobile" at bounding box center [148, 93] width 26 height 14
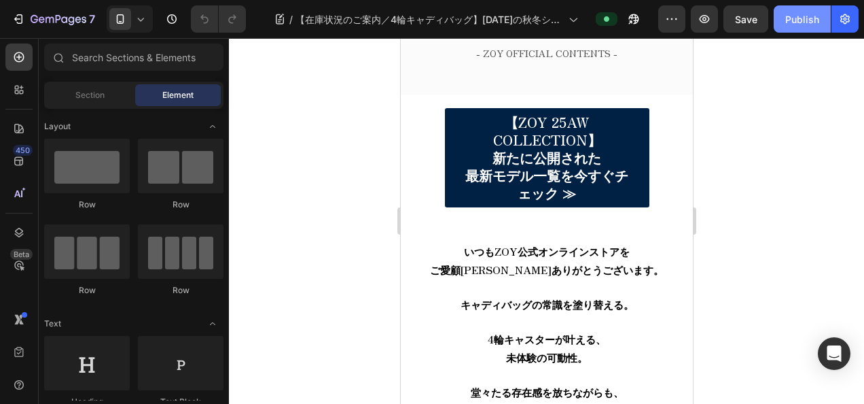
scroll to position [679, 0]
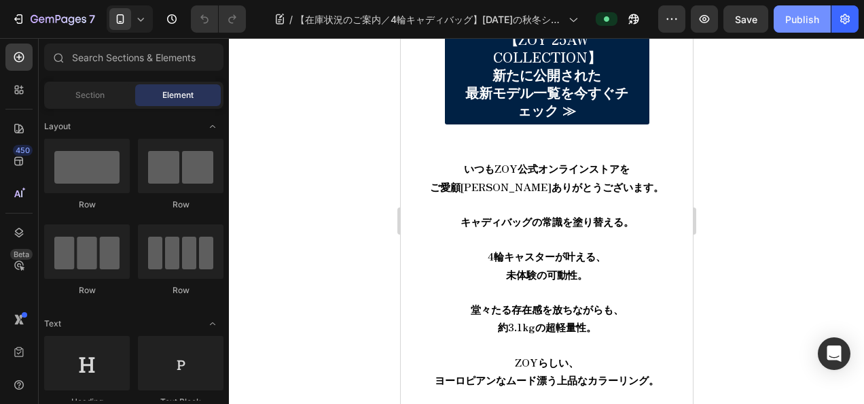
click at [801, 24] on div "Publish" at bounding box center [802, 19] width 34 height 14
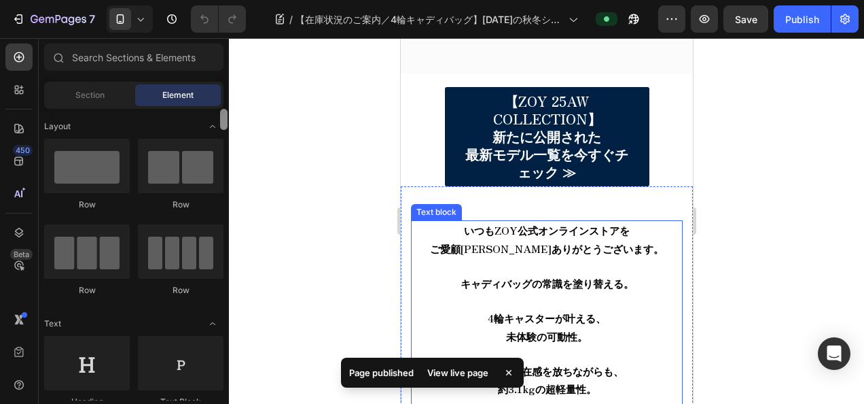
scroll to position [544, 0]
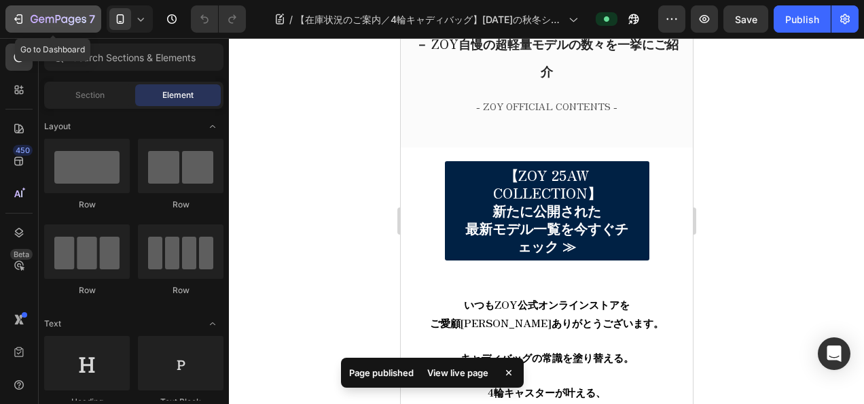
click at [58, 27] on div "7" at bounding box center [63, 19] width 65 height 16
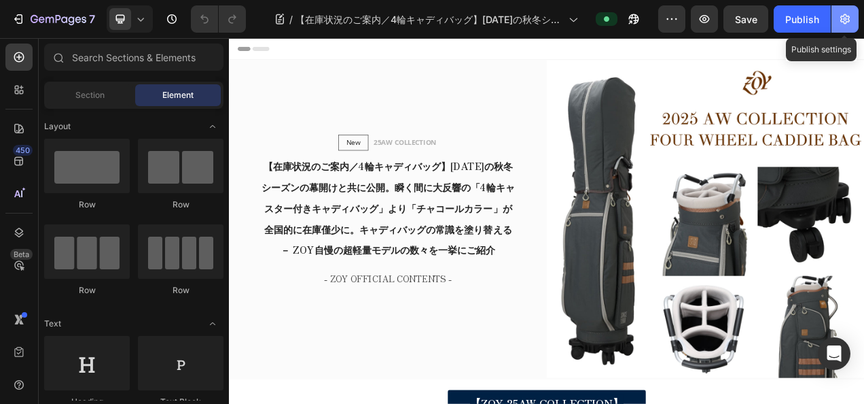
click at [847, 10] on button "button" at bounding box center [845, 18] width 27 height 27
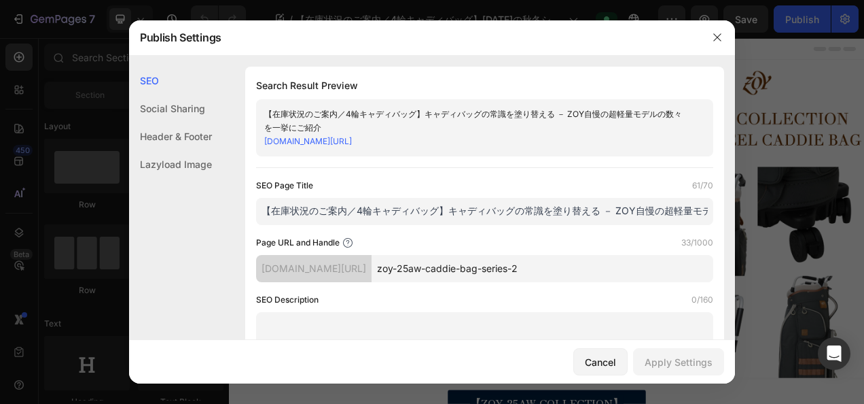
click at [594, 270] on input "zoy-25aw-caddie-bag-series-2" at bounding box center [543, 268] width 342 height 27
type input "zoy-25aw-caddie-bag-series-1"
click at [421, 211] on input "【在庫状況のご案内／4輪キャディバッグ】キャディバッグの常識を塗り替える － ZOY自慢の超軽量モデルの数々を一挙にご紹介" at bounding box center [484, 211] width 457 height 27
paste input "ZOY／四輪キャディバッグ最新モデル完成】昨シーズン全店完売。キャディバッグの常識が今、変わる。37周年を迎えるZOYより「四輪キャディバッグ最新モデル」を全…"
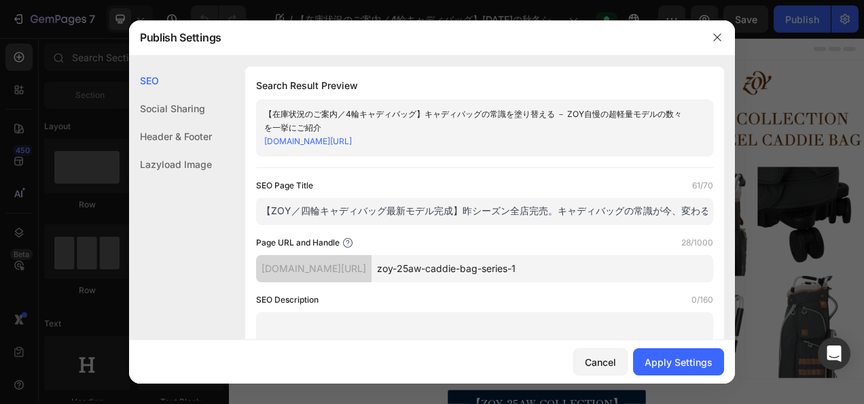
scroll to position [0, 323]
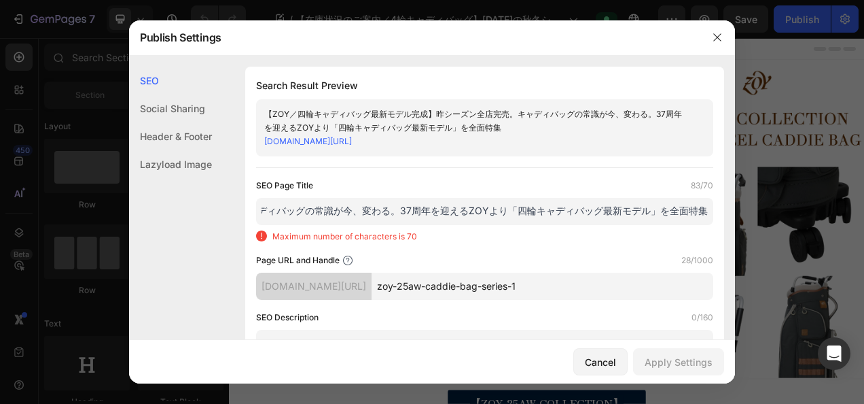
drag, startPoint x: 503, startPoint y: 213, endPoint x: 391, endPoint y: 216, distance: 112.1
click at [391, 216] on input "【ZOY／四輪キャディバッグ最新モデル完成】昨シーズン全店完売。キャディバッグの常識が今、変わる。37周年を迎えるZOYより「四輪キャディバッグ最新モデル」を…" at bounding box center [484, 211] width 457 height 27
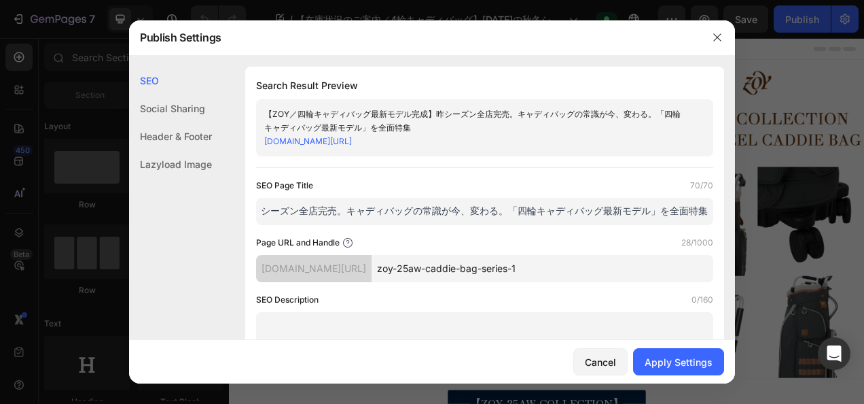
scroll to position [0, 213]
type input "【ZOY／四輪キャディバッグ最新モデル完成】昨シーズン全店完売。キャディバッグの常識が今、変わる。「四輪キャディバッグ最新モデル」を全面特集"
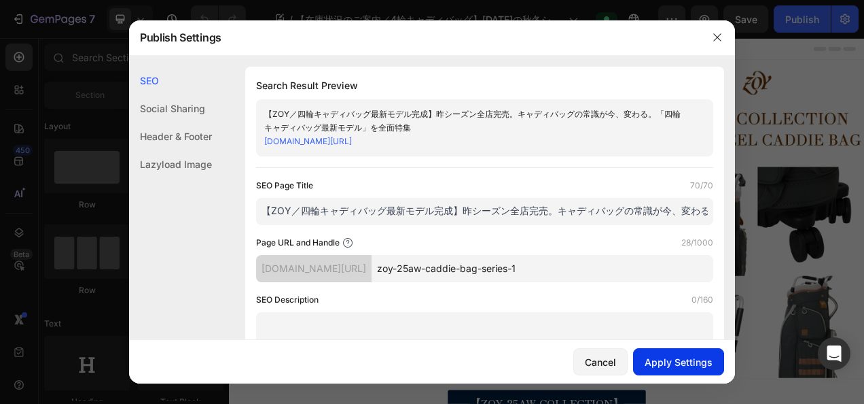
click at [696, 353] on button "Apply Settings" at bounding box center [678, 361] width 91 height 27
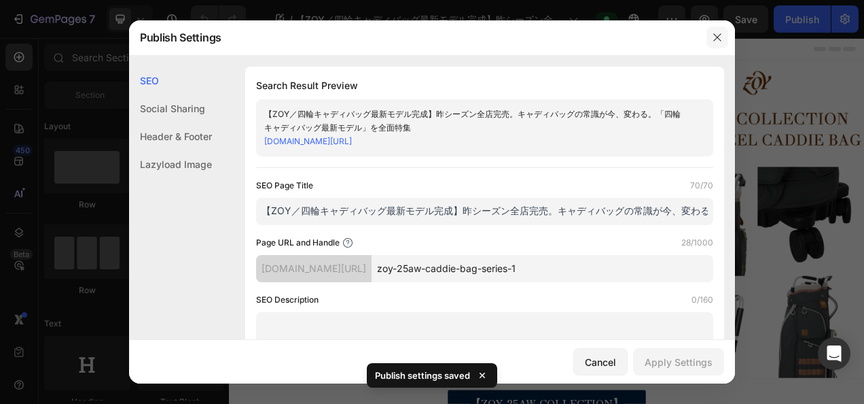
click at [719, 34] on icon "button" at bounding box center [717, 37] width 11 height 11
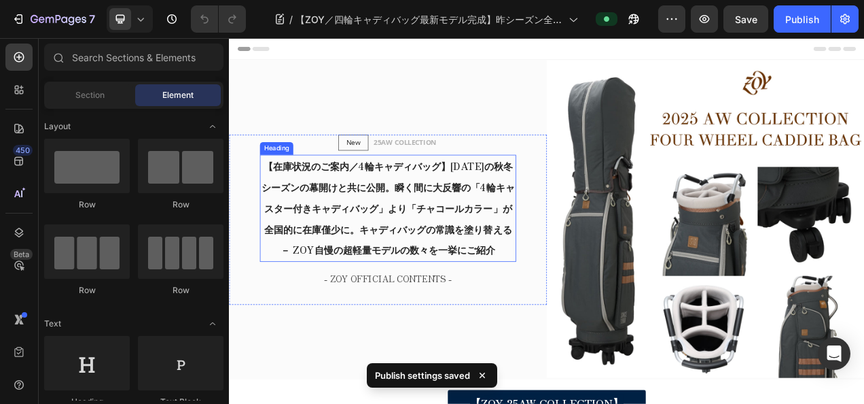
click at [462, 222] on strong "【在庫状況のご案内／4輪キャディバッグ】[DATE]の秋冬シーズンの幕開けと共に公開。瞬く間に大反響の「4輪キャスター付きキャディバッグ」より「チャコールカラ…" at bounding box center [432, 255] width 325 height 125
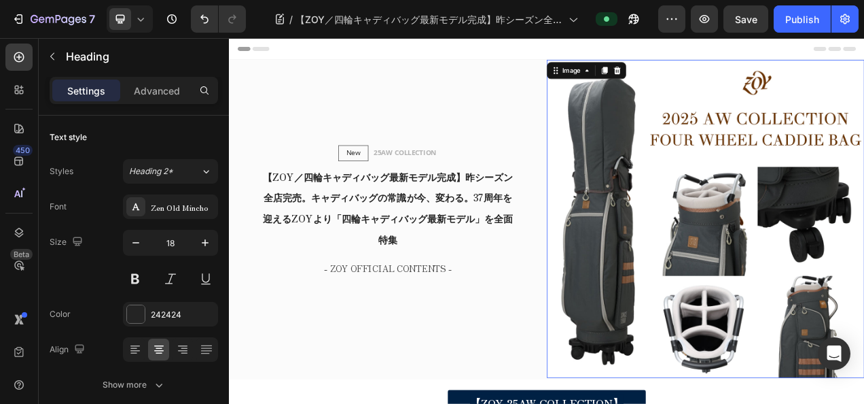
click at [711, 334] on img at bounding box center [841, 270] width 408 height 408
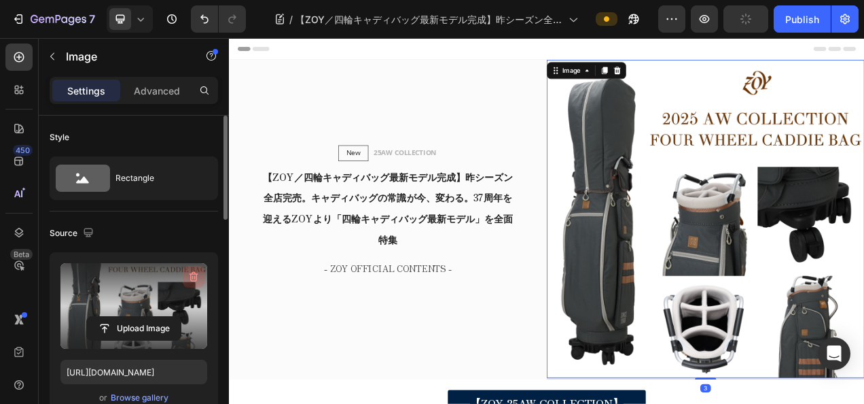
click at [200, 272] on button "button" at bounding box center [194, 277] width 22 height 22
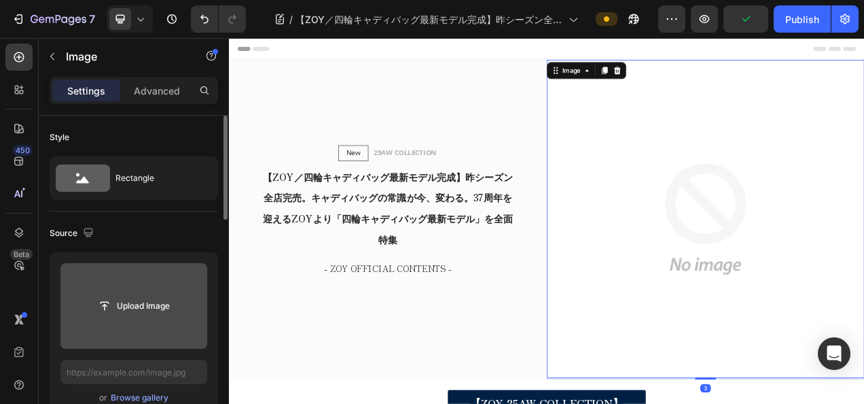
click at [157, 300] on input "file" at bounding box center [134, 305] width 94 height 23
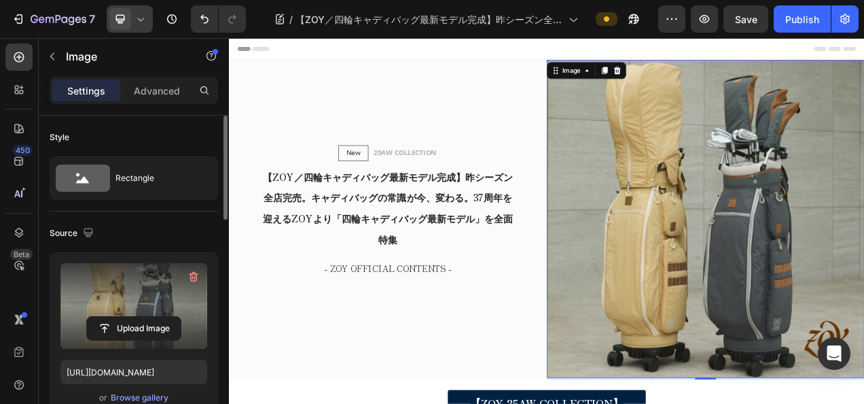
click at [149, 14] on div at bounding box center [130, 18] width 46 height 27
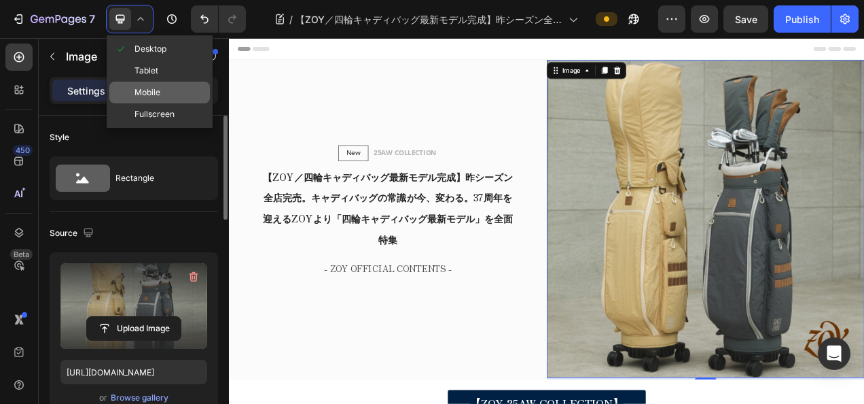
click at [148, 94] on span "Mobile" at bounding box center [148, 93] width 26 height 14
type input "[URL][DOMAIN_NAME]"
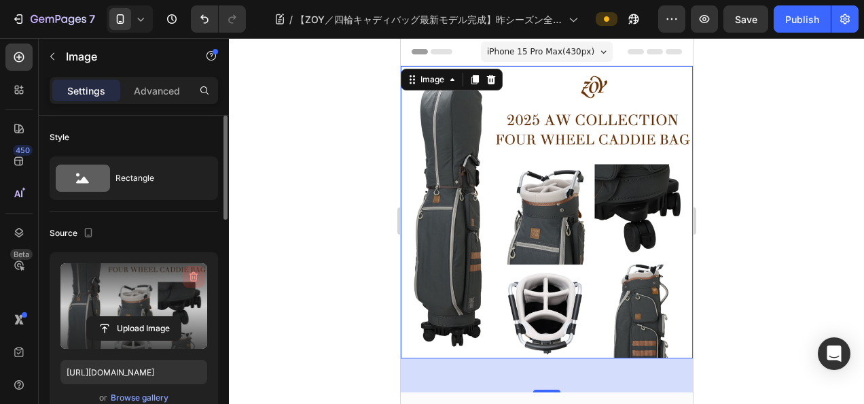
click at [183, 280] on button "button" at bounding box center [194, 277] width 22 height 22
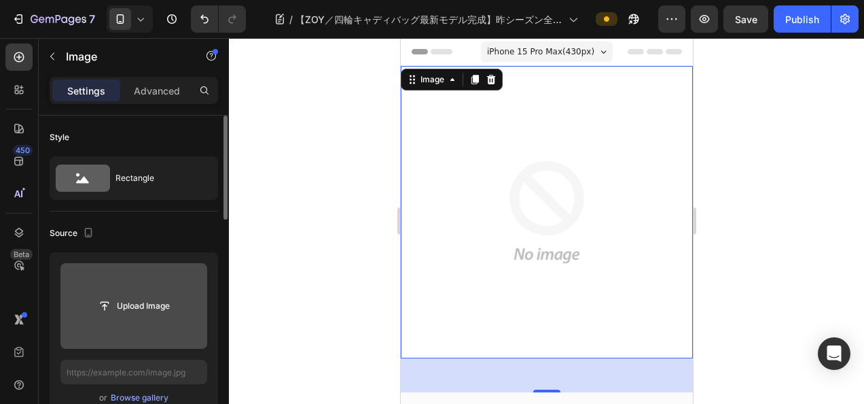
click at [157, 307] on input "file" at bounding box center [134, 305] width 94 height 23
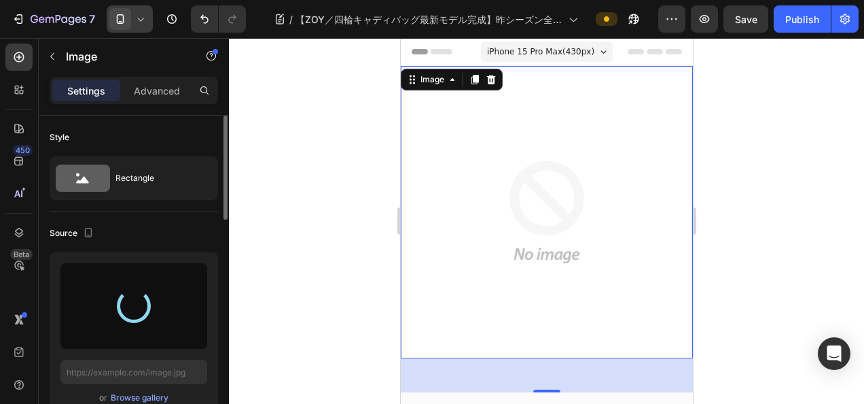
click at [136, 24] on icon at bounding box center [141, 19] width 14 height 14
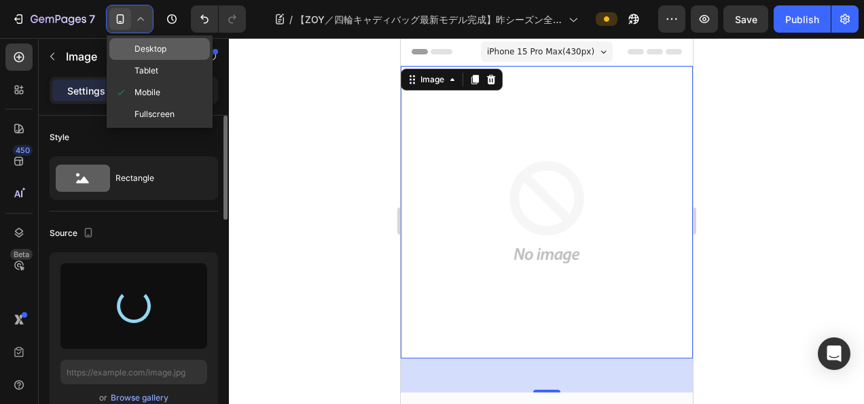
type input "[URL][DOMAIN_NAME]"
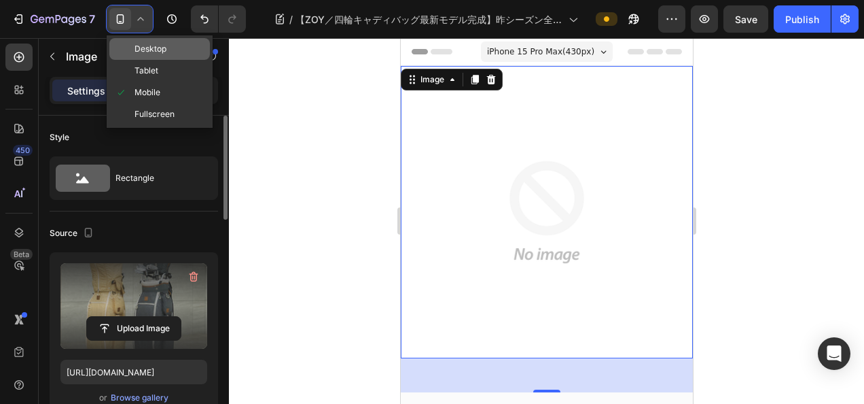
click at [150, 50] on span "Desktop" at bounding box center [151, 49] width 32 height 14
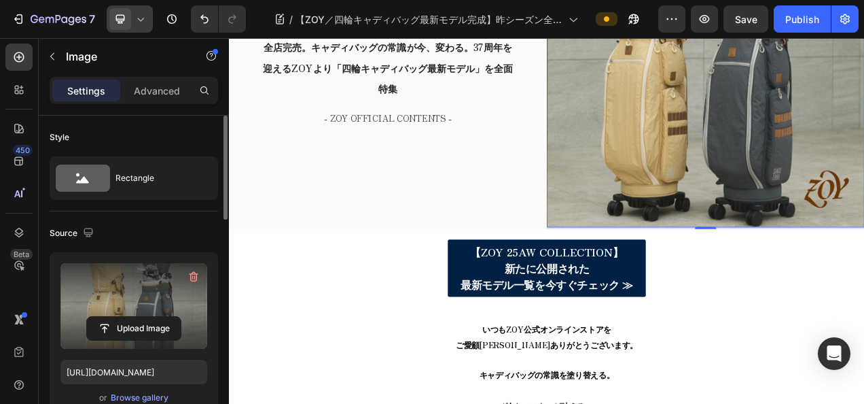
scroll to position [204, 0]
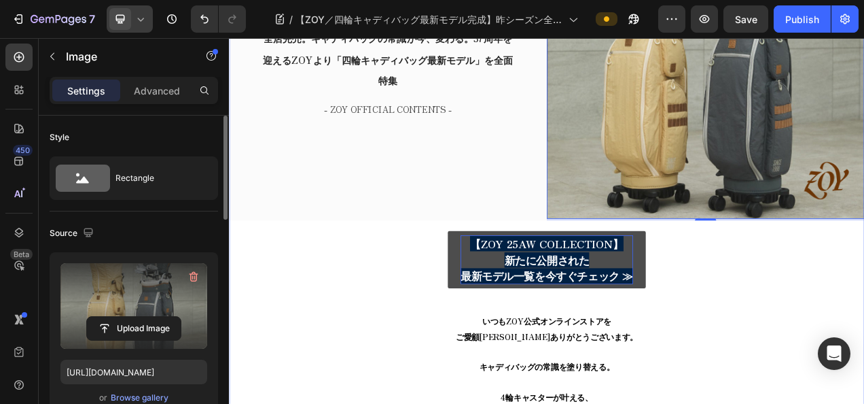
click at [582, 313] on strong "新たに公開された" at bounding box center [636, 323] width 109 height 20
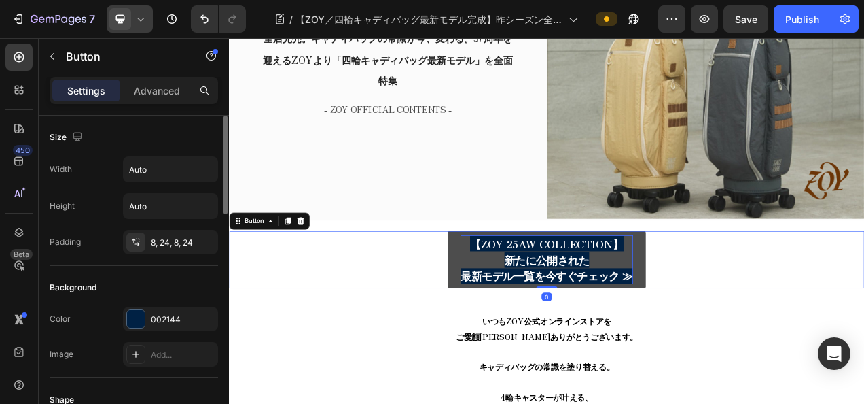
click at [582, 313] on strong "新たに公開された" at bounding box center [636, 323] width 109 height 20
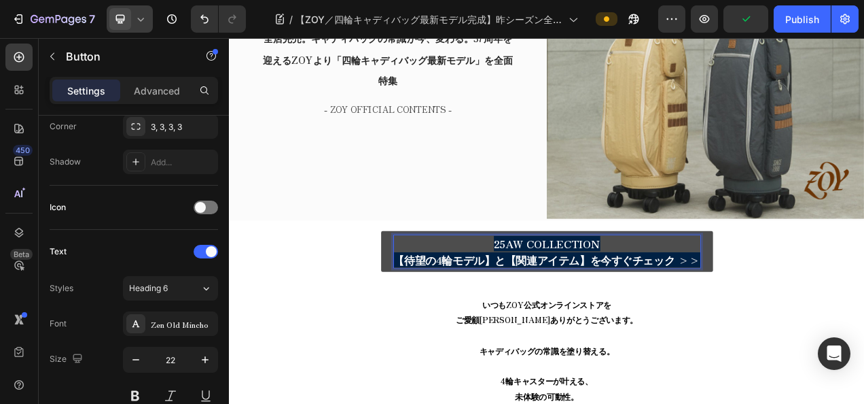
scroll to position [750, 0]
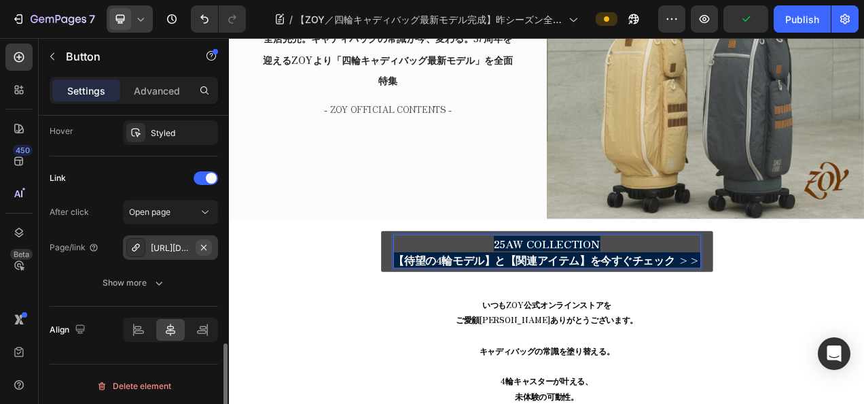
click at [196, 242] on button "button" at bounding box center [204, 247] width 16 height 16
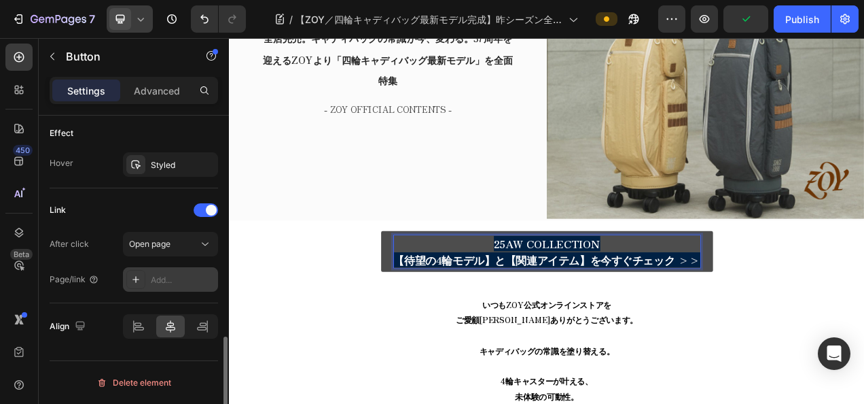
scroll to position [715, 0]
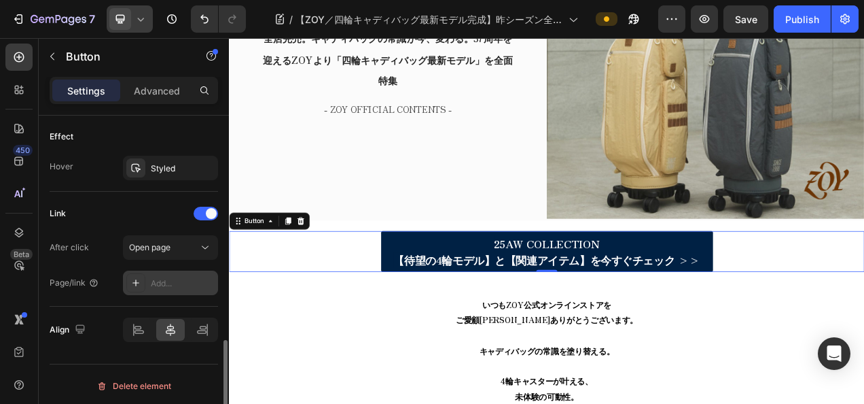
click at [179, 279] on div "Add..." at bounding box center [183, 283] width 64 height 12
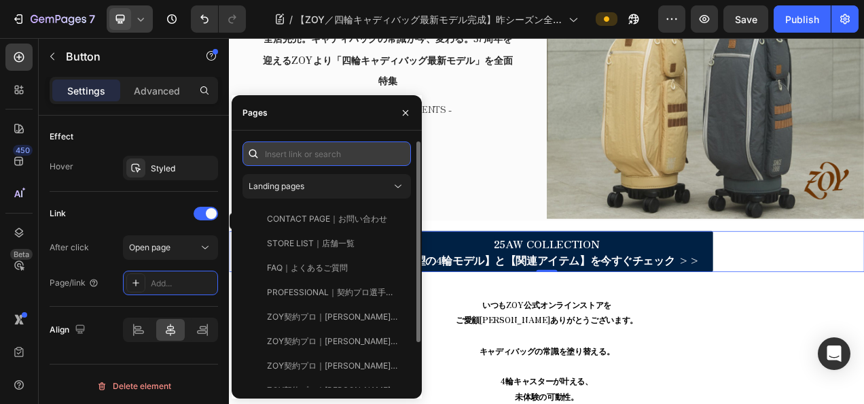
click at [326, 159] on input "text" at bounding box center [327, 153] width 169 height 24
paste input "[URL][DOMAIN_NAME]"
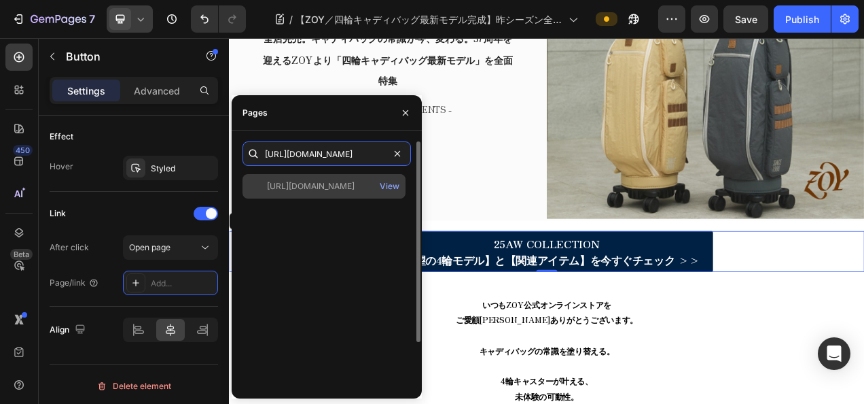
type input "[URL][DOMAIN_NAME]"
click at [257, 189] on div at bounding box center [257, 186] width 19 height 12
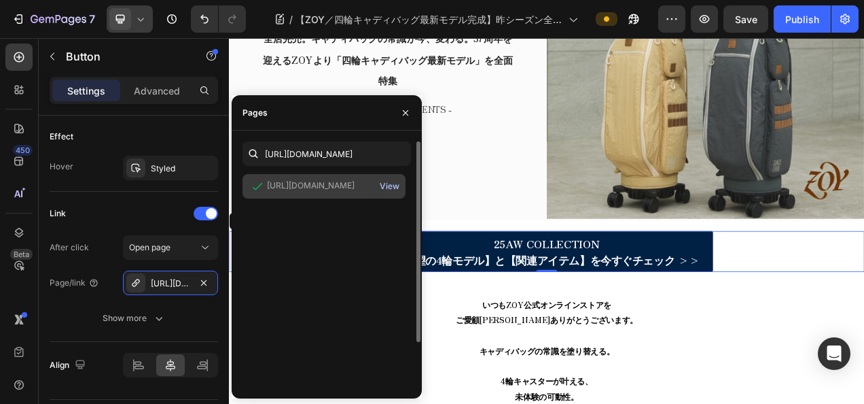
click at [385, 178] on button "View" at bounding box center [389, 186] width 21 height 19
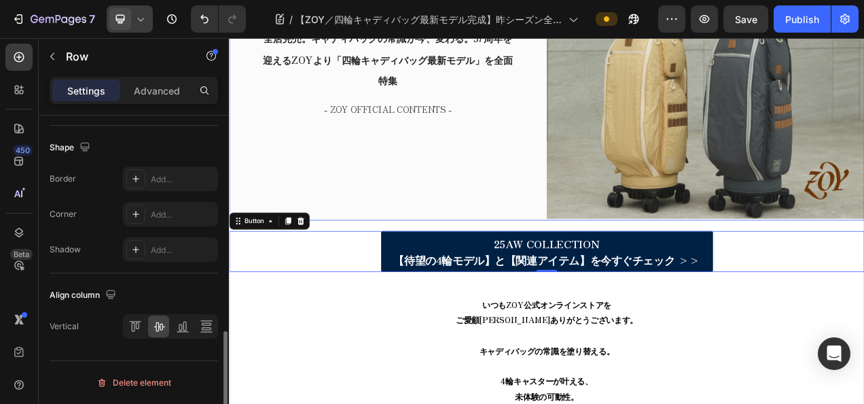
click at [578, 202] on div "New Text block Row 25AW COLLECTION Text block Row ⁠⁠⁠⁠⁠⁠⁠ 【ZOY／四輪キャディバッグ最新モデル完成…" at bounding box center [433, 67] width 408 height 410
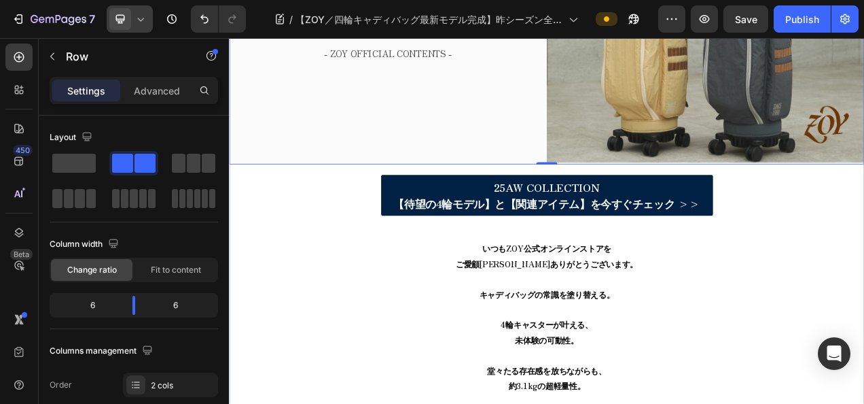
scroll to position [340, 0]
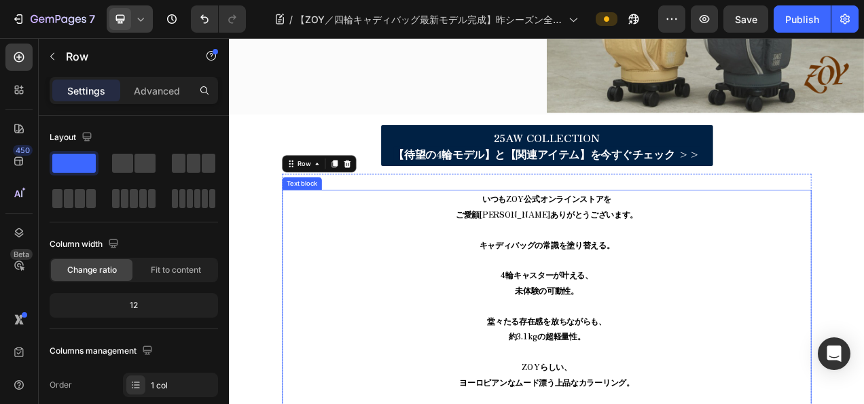
click at [580, 243] on span "いつもZOY公式オンラインストアを" at bounding box center [637, 243] width 166 height 15
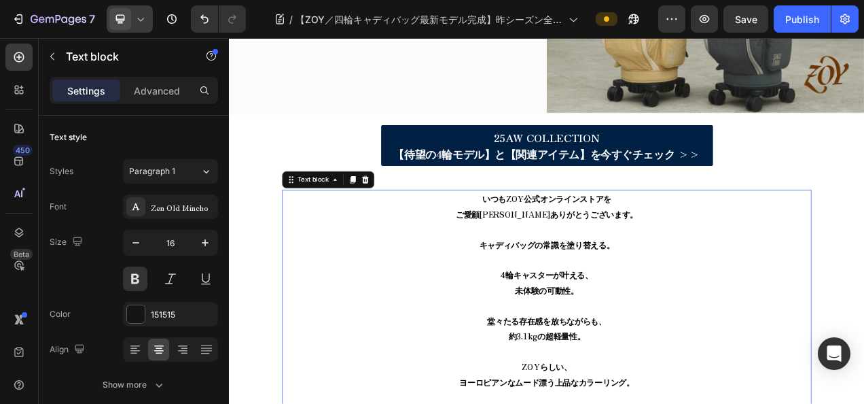
click at [580, 243] on span "いつもZOY公式オンラインストアを" at bounding box center [637, 243] width 166 height 15
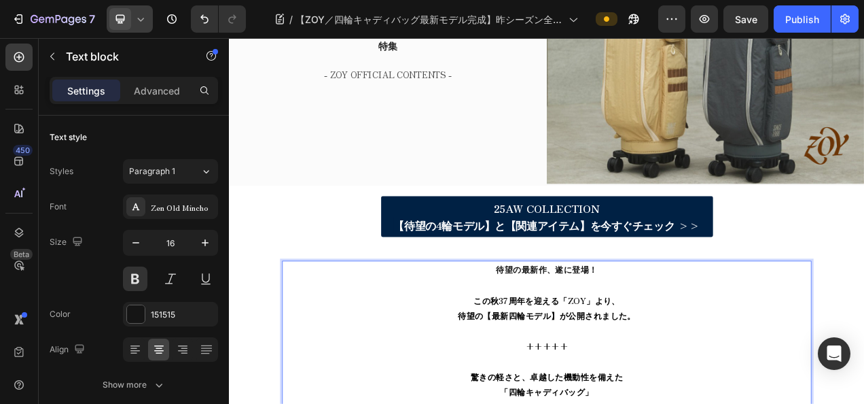
scroll to position [212, 0]
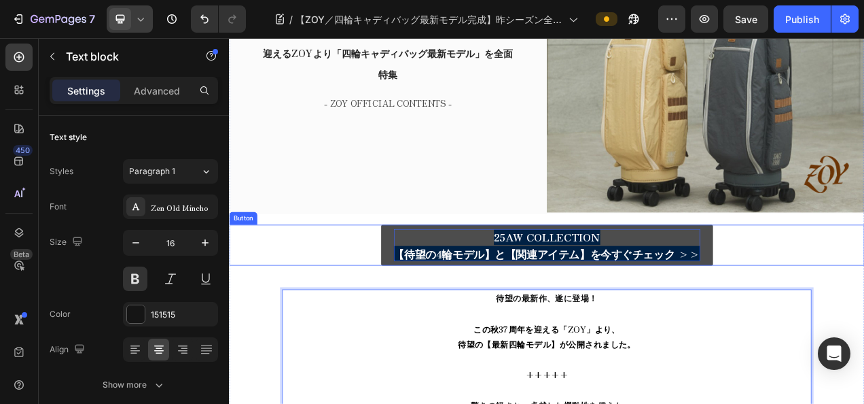
drag, startPoint x: 493, startPoint y: 283, endPoint x: 482, endPoint y: 279, distance: 12.5
click at [493, 283] on p "25AW COLLECTION 【待望の4輪モデル】と【関連アイテム】を今すぐチェック >>" at bounding box center [636, 303] width 393 height 41
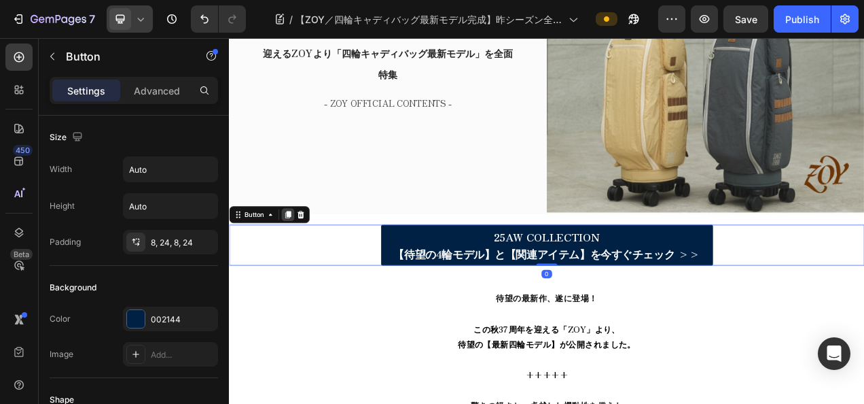
click at [303, 260] on icon at bounding box center [304, 265] width 7 height 10
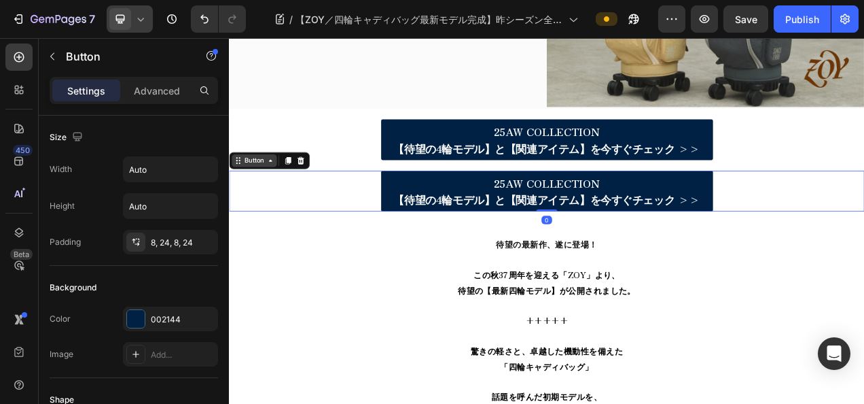
scroll to position [348, 0]
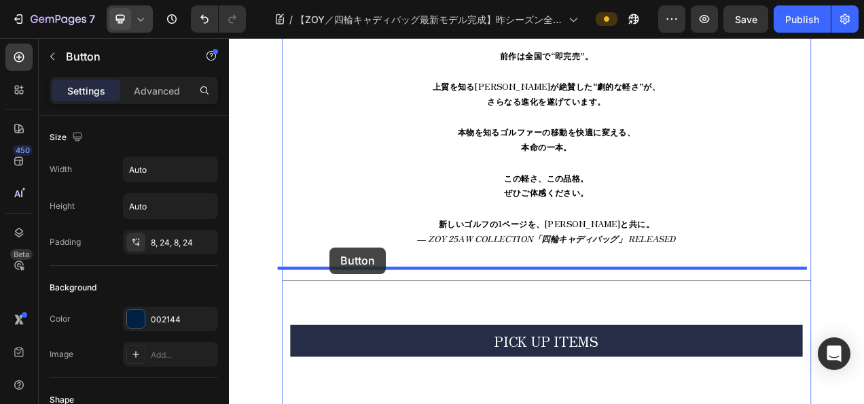
drag, startPoint x: 253, startPoint y: 190, endPoint x: 358, endPoint y: 306, distance: 156.9
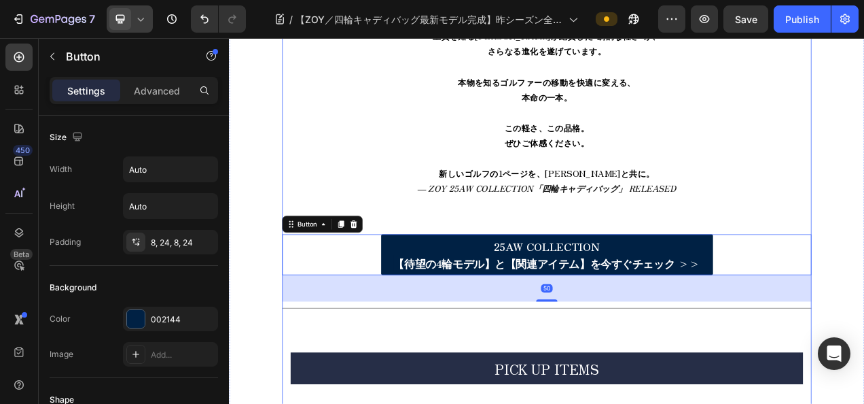
scroll to position [954, 0]
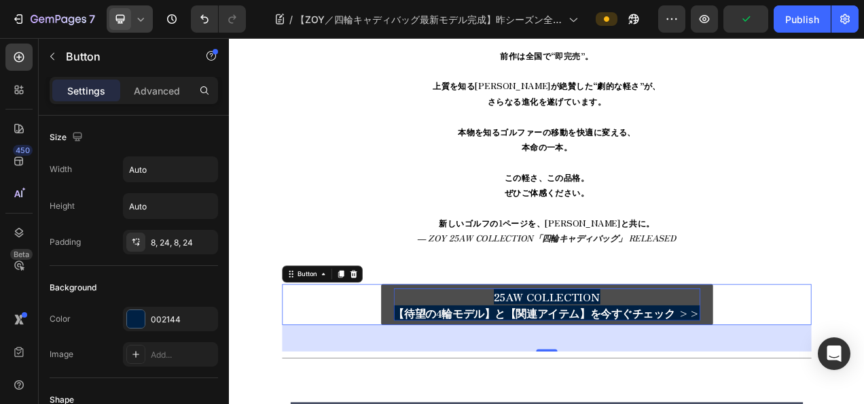
click at [545, 363] on p "25AW COLLECTION 【待望の4輪モデル】と【関連アイテム】を今すぐチェック >>" at bounding box center [636, 379] width 393 height 41
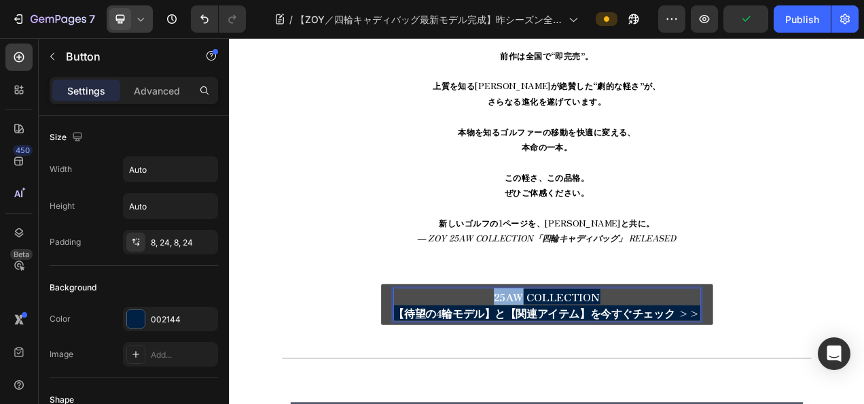
click at [545, 361] on p "25AW COLLECTION 【待望の4輪モデル】と【関連アイテム】を今すぐチェック >>" at bounding box center [636, 379] width 393 height 41
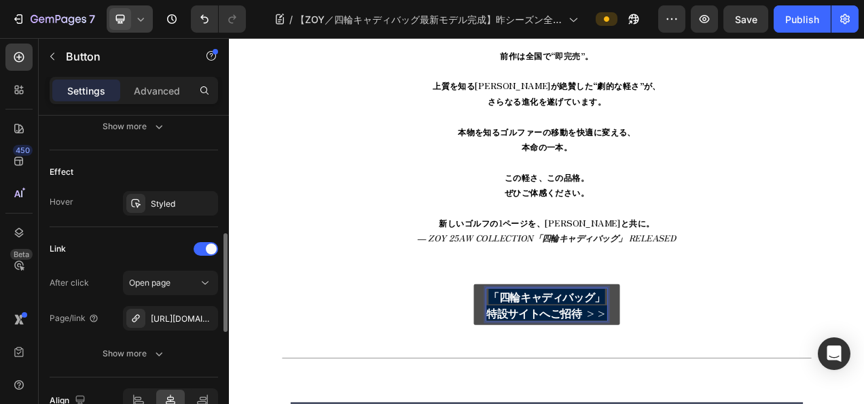
scroll to position [747, 0]
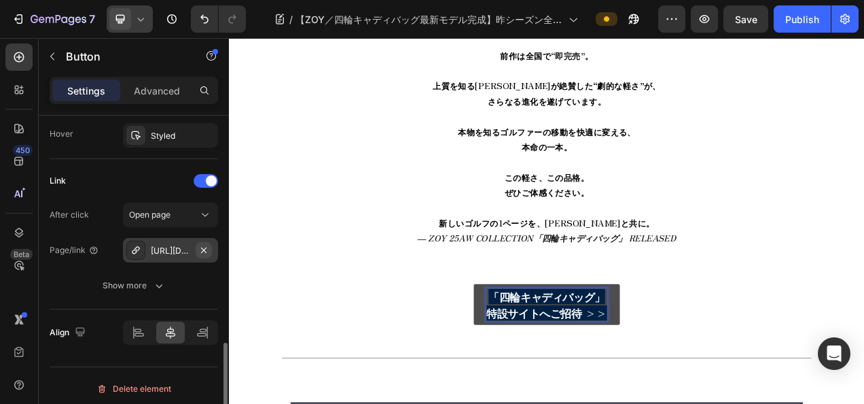
click at [203, 247] on icon "button" at bounding box center [203, 249] width 5 height 5
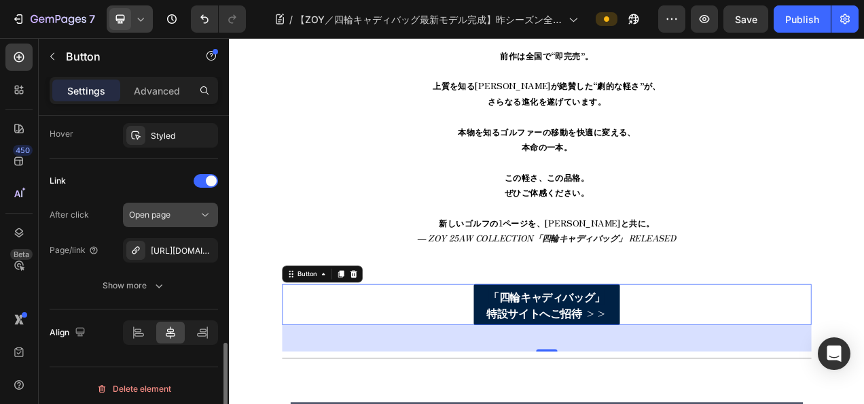
scroll to position [715, 0]
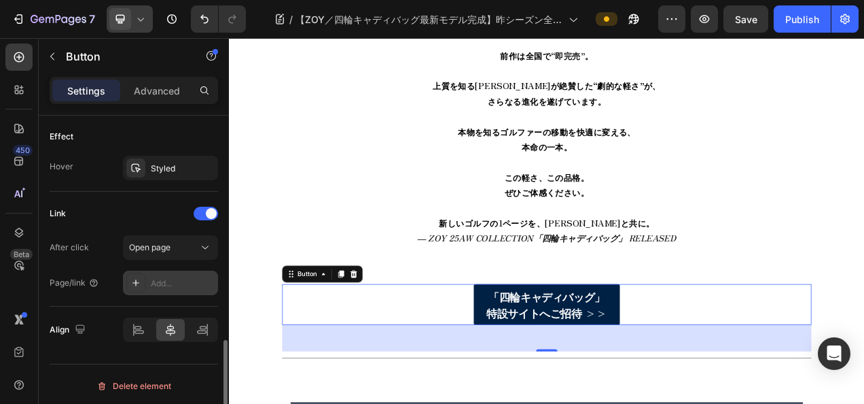
click at [162, 281] on div "Add..." at bounding box center [183, 283] width 64 height 12
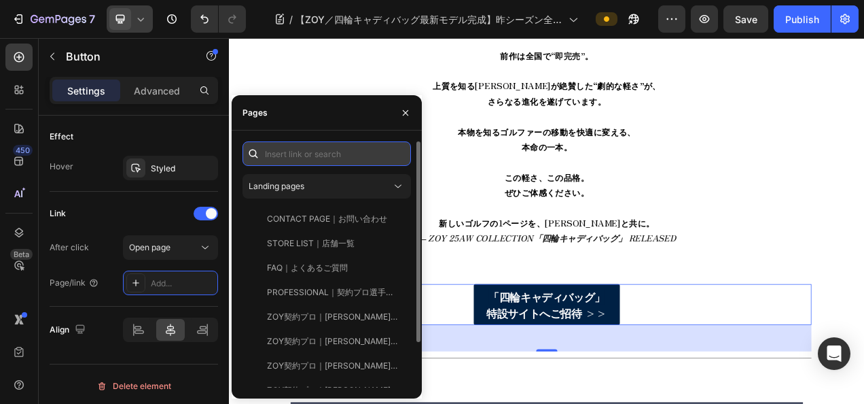
click at [309, 143] on input "text" at bounding box center [327, 153] width 169 height 24
paste input "[URL][DOMAIN_NAME]"
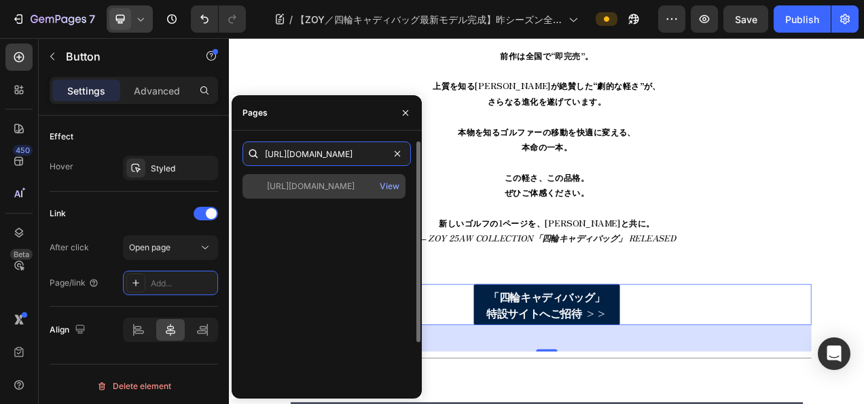
type input "[URL][DOMAIN_NAME]"
click at [250, 190] on div at bounding box center [257, 186] width 19 height 12
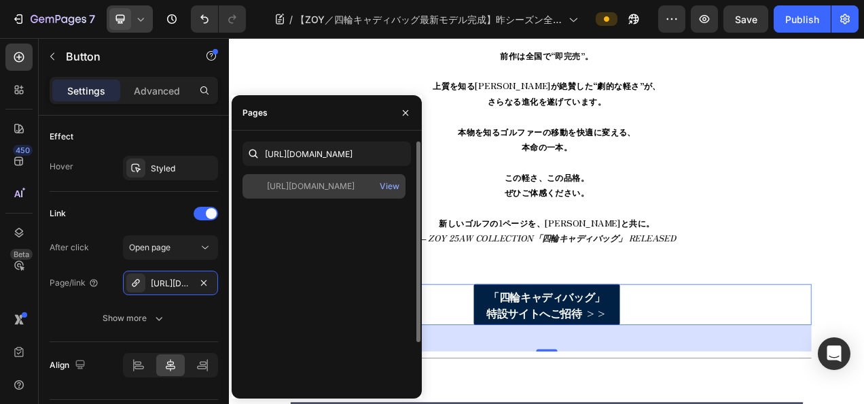
click at [268, 185] on div "https://zoy.co.jp/pages/25aw-caddie-bag-series" at bounding box center [311, 186] width 88 height 12
click at [270, 192] on div "https://zoy.co.jp/pages/25aw-caddie-bag-series" at bounding box center [311, 186] width 88 height 12
click at [261, 189] on div at bounding box center [257, 186] width 19 height 12
click at [294, 188] on div "https://zoy.co.jp/pages/25aw-caddie-bag-series" at bounding box center [311, 186] width 88 height 12
click at [252, 188] on div at bounding box center [257, 186] width 19 height 12
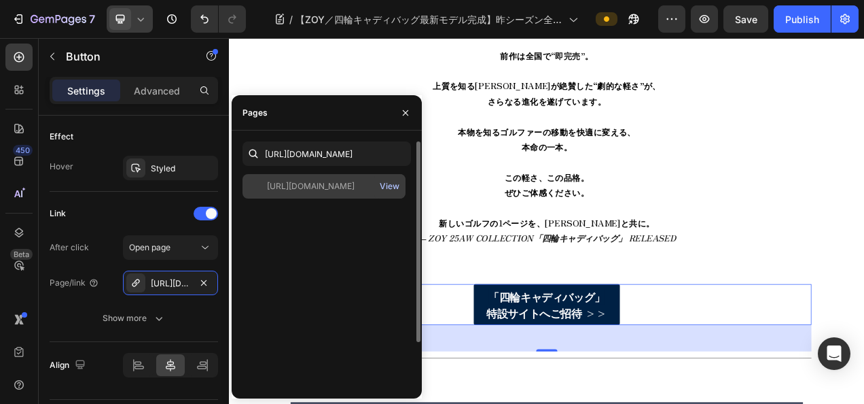
click at [389, 191] on div "View" at bounding box center [390, 186] width 20 height 12
click at [280, 201] on div "https://zoy.co.jp/pages/25aw-caddie-bag-series View" at bounding box center [327, 308] width 169 height 269
click at [279, 200] on div "https://zoy.co.jp/pages/25aw-caddie-bag-series View" at bounding box center [327, 308] width 169 height 269
click at [253, 183] on div at bounding box center [257, 186] width 19 height 12
click at [265, 183] on div at bounding box center [257, 186] width 19 height 12
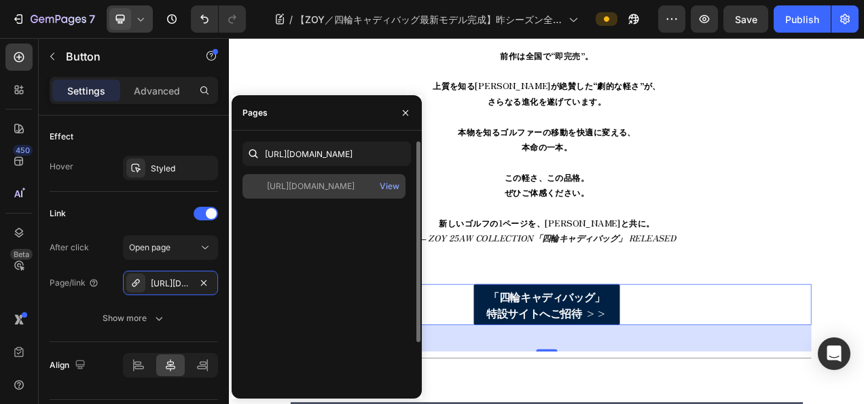
click at [253, 188] on div at bounding box center [257, 186] width 19 height 12
click at [258, 188] on div at bounding box center [257, 186] width 19 height 12
click at [291, 187] on div "https://zoy.co.jp/pages/25aw-caddie-bag-series" at bounding box center [311, 186] width 88 height 12
click at [319, 186] on div "https://zoy.co.jp/pages/25aw-caddie-bag-series" at bounding box center [311, 186] width 88 height 12
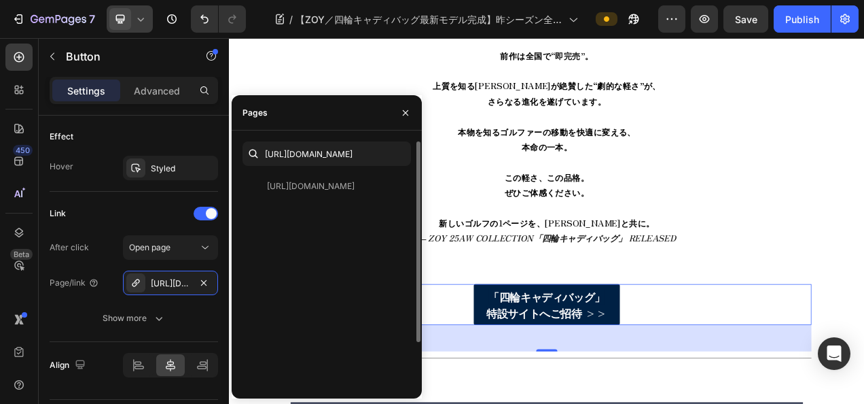
click at [285, 228] on div "https://zoy.co.jp/pages/25aw-caddie-bag-series View" at bounding box center [327, 308] width 169 height 269
click at [374, 226] on div "https://zoy.co.jp/pages/25aw-caddie-bag-series View" at bounding box center [327, 308] width 169 height 269
click at [398, 114] on button "button" at bounding box center [406, 113] width 22 height 22
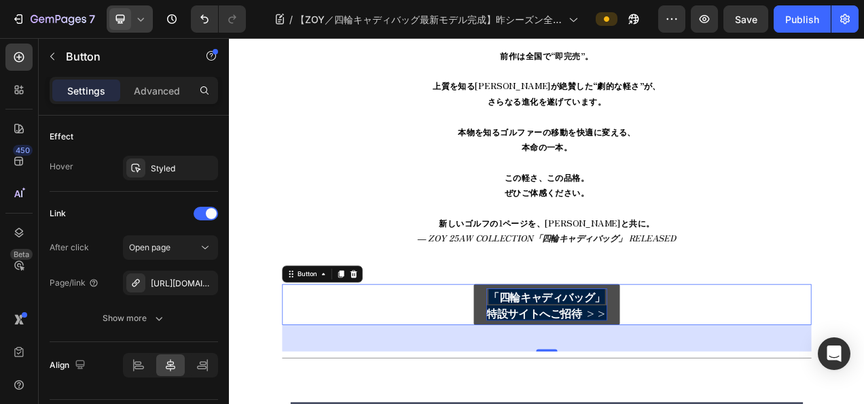
click at [563, 359] on strong "「四輪キャディバッグ」" at bounding box center [636, 369] width 149 height 20
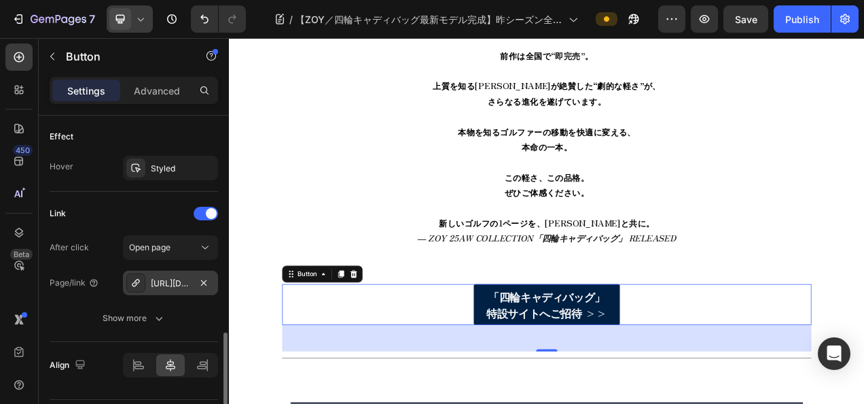
click at [160, 277] on div "https://zoy.co.jp/25aw-caddie-bag-series" at bounding box center [170, 283] width 39 height 12
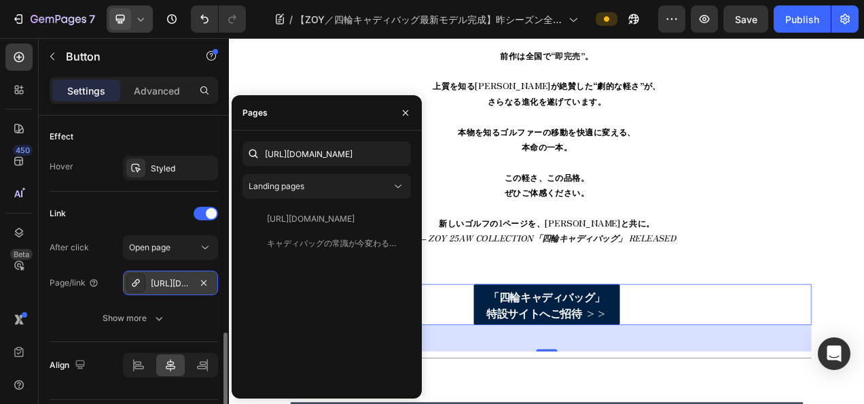
click at [141, 279] on icon at bounding box center [135, 282] width 11 height 11
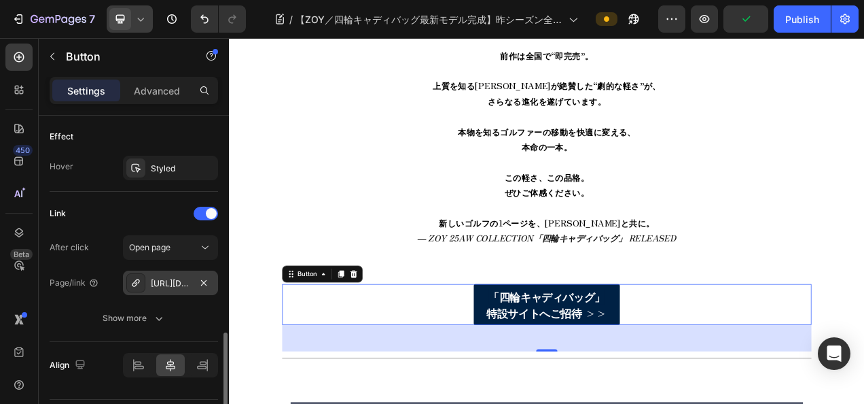
click at [133, 279] on icon at bounding box center [135, 282] width 7 height 7
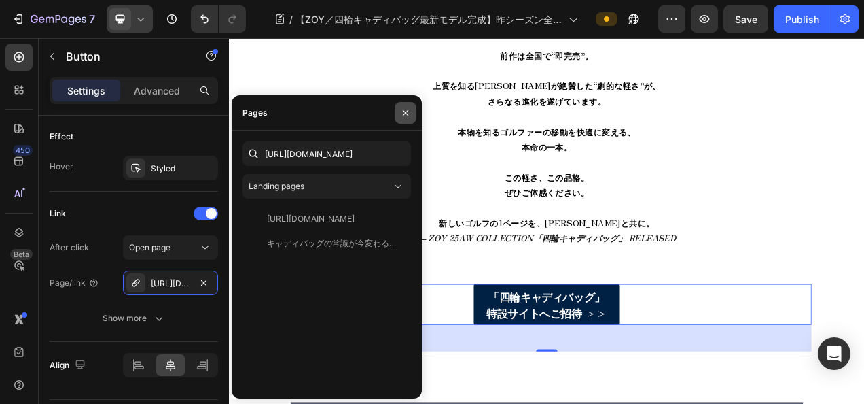
click at [404, 116] on icon "button" at bounding box center [405, 112] width 11 height 11
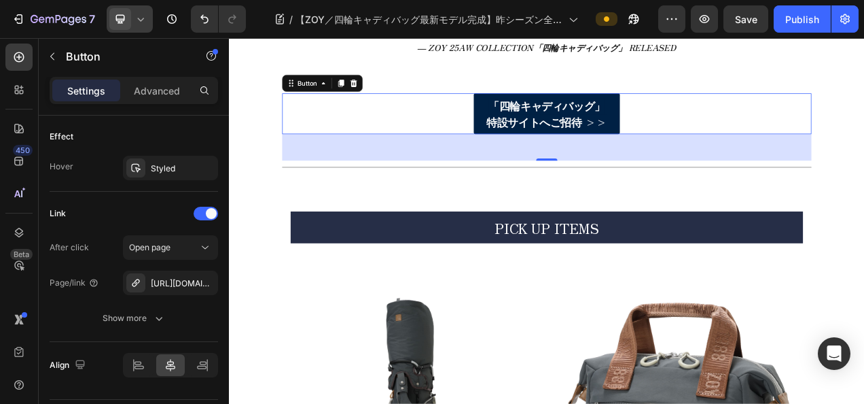
scroll to position [1226, 0]
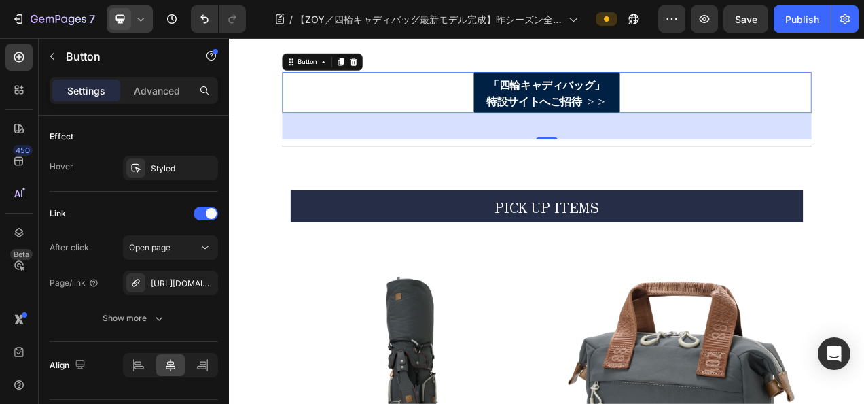
click at [145, 27] on div at bounding box center [130, 18] width 46 height 27
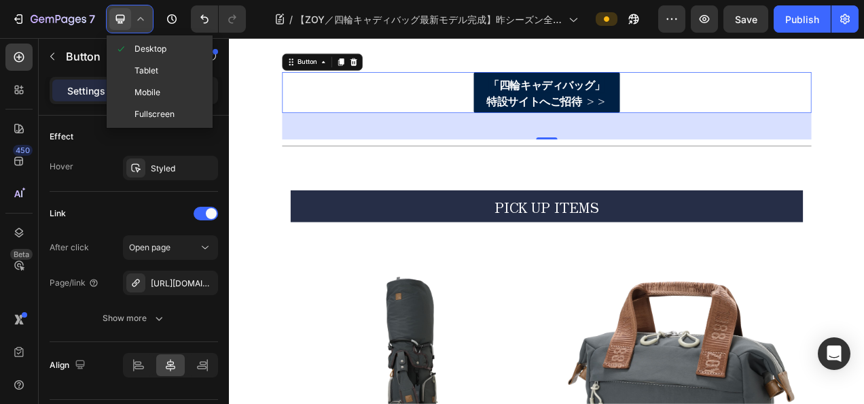
click at [145, 27] on div at bounding box center [130, 18] width 46 height 27
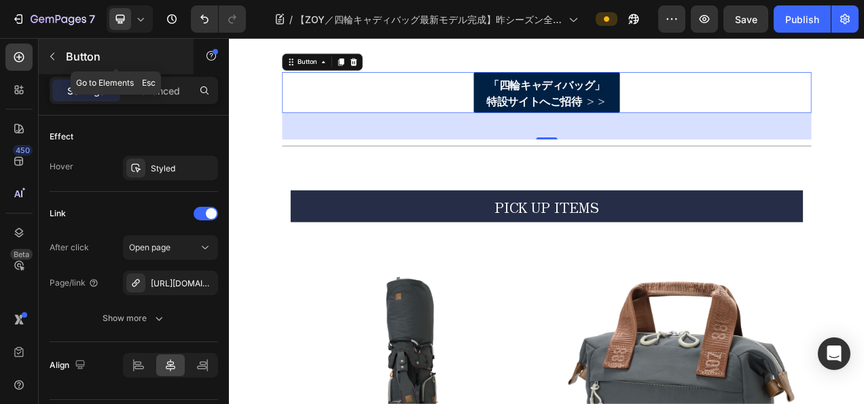
click at [64, 53] on div "Button" at bounding box center [116, 56] width 155 height 35
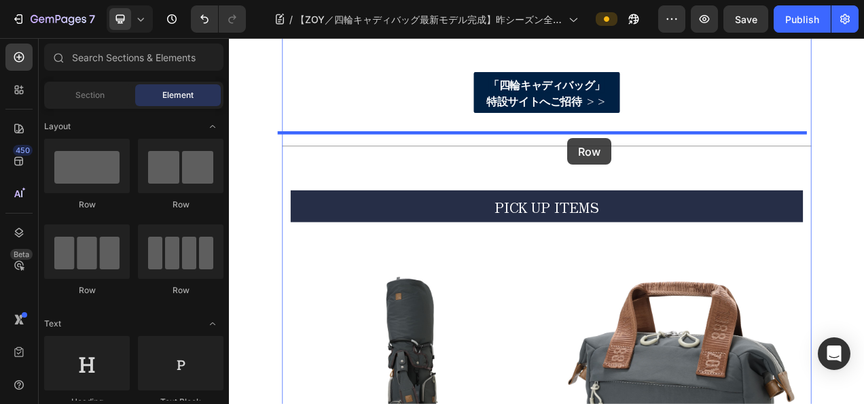
drag, startPoint x: 321, startPoint y: 210, endPoint x: 663, endPoint y: 163, distance: 345.0
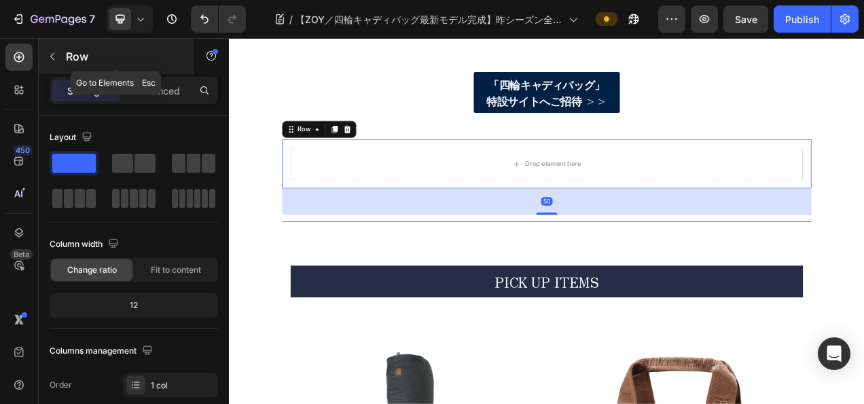
click at [60, 60] on button "button" at bounding box center [52, 57] width 22 height 22
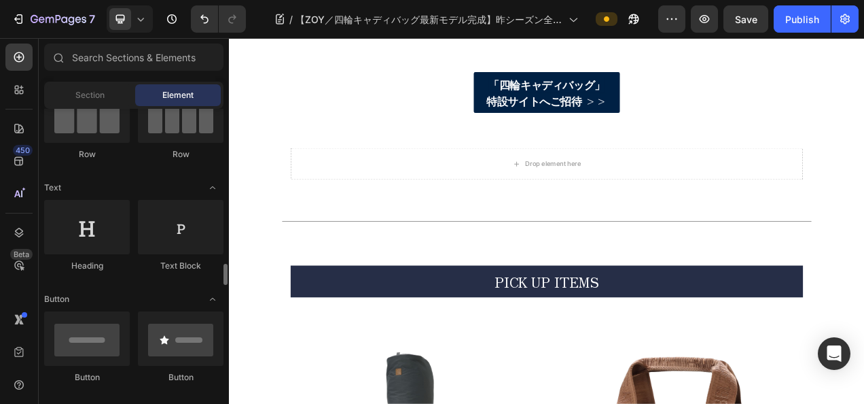
scroll to position [272, 0]
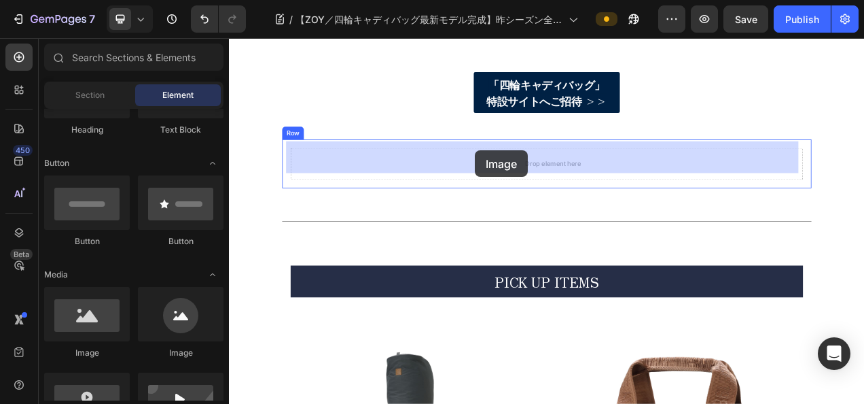
drag, startPoint x: 331, startPoint y: 357, endPoint x: 546, endPoint y: 183, distance: 276.8
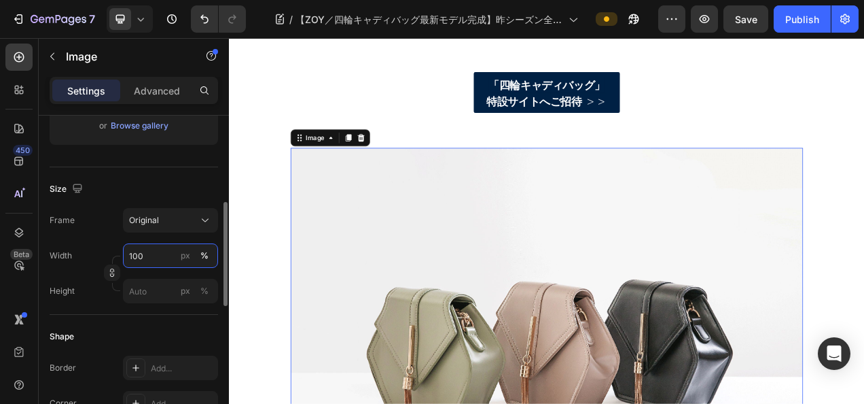
click at [145, 246] on input "100" at bounding box center [170, 255] width 95 height 24
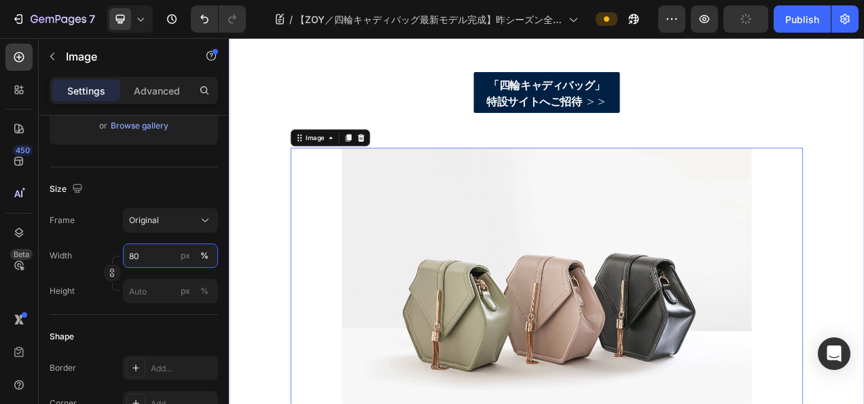
type input "80"
click at [490, 270] on img at bounding box center [637, 376] width 526 height 395
drag, startPoint x: 526, startPoint y: 289, endPoint x: 518, endPoint y: 291, distance: 8.4
click at [527, 289] on img at bounding box center [637, 376] width 526 height 395
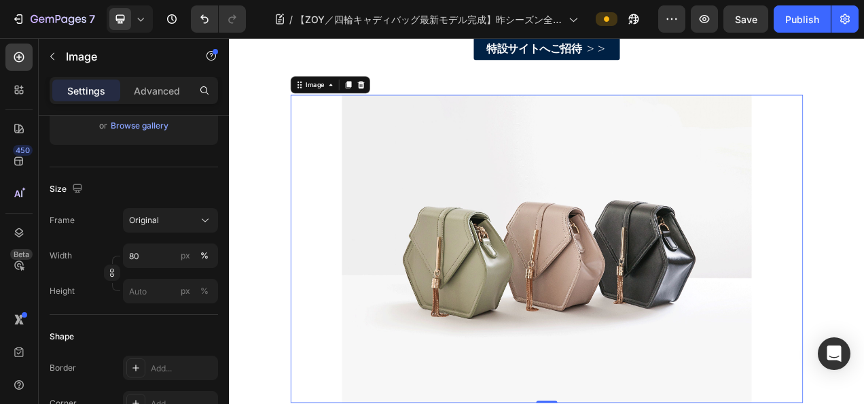
scroll to position [0, 0]
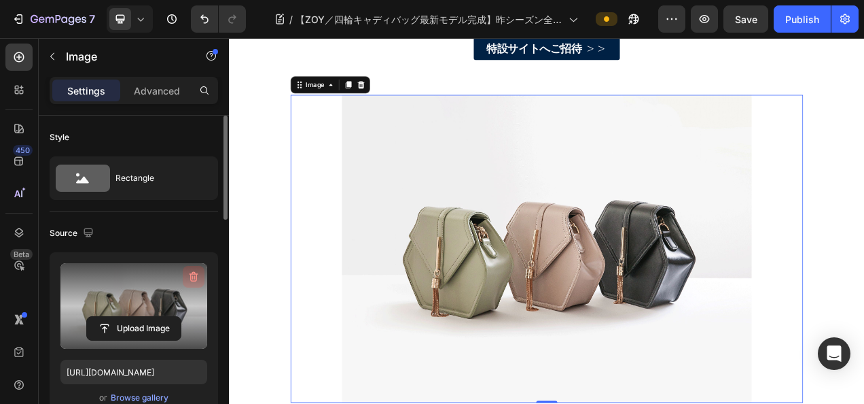
click at [195, 273] on icon "button" at bounding box center [194, 277] width 9 height 10
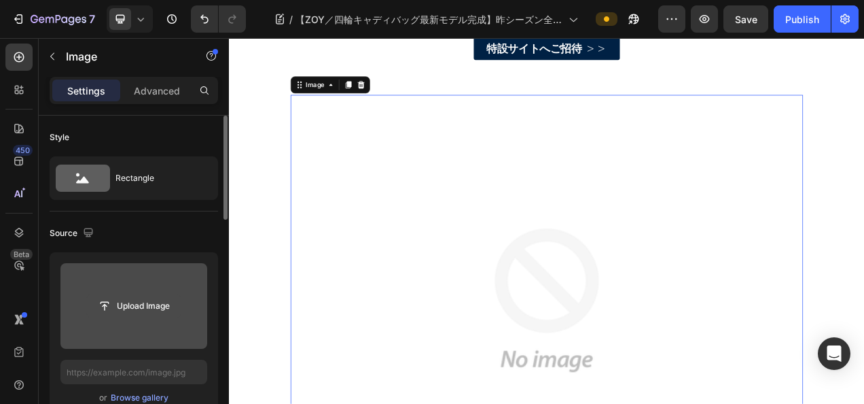
click at [146, 307] on input "file" at bounding box center [134, 305] width 94 height 23
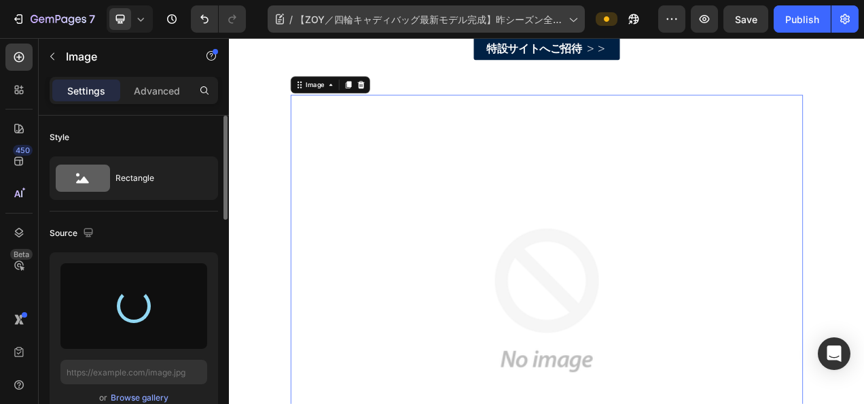
type input "https://cdn.shopify.com/s/files/1/0860/5397/8403/files/gempages_499421484788220…"
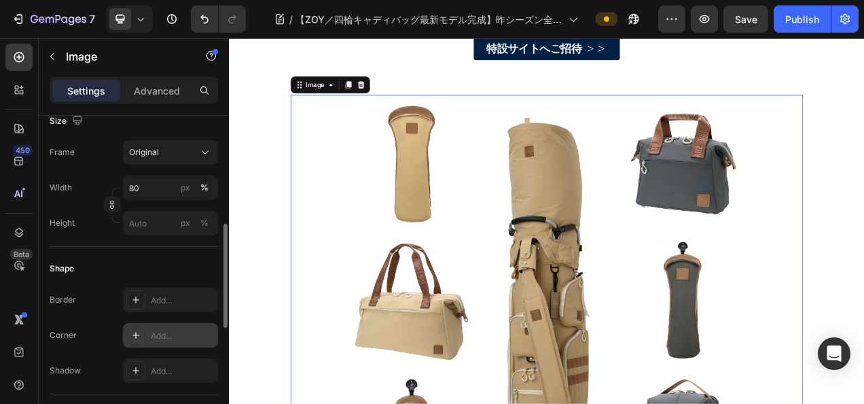
scroll to position [476, 0]
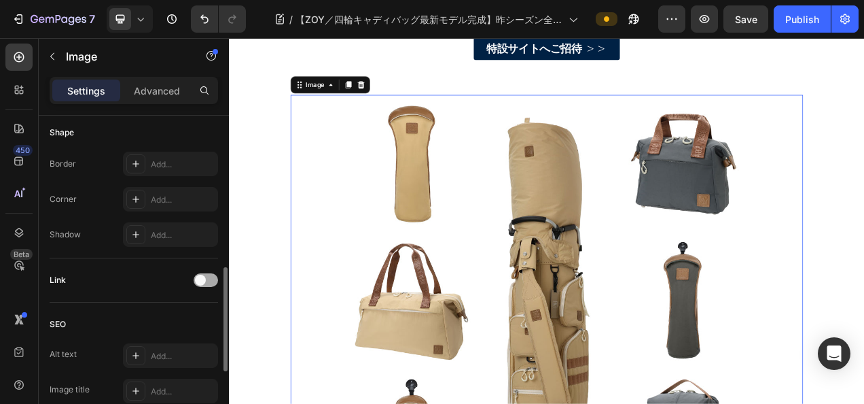
click at [215, 276] on div at bounding box center [206, 280] width 24 height 14
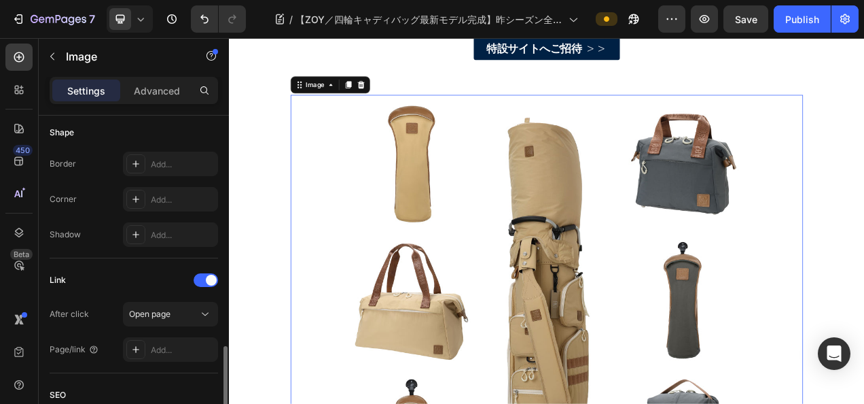
scroll to position [612, 0]
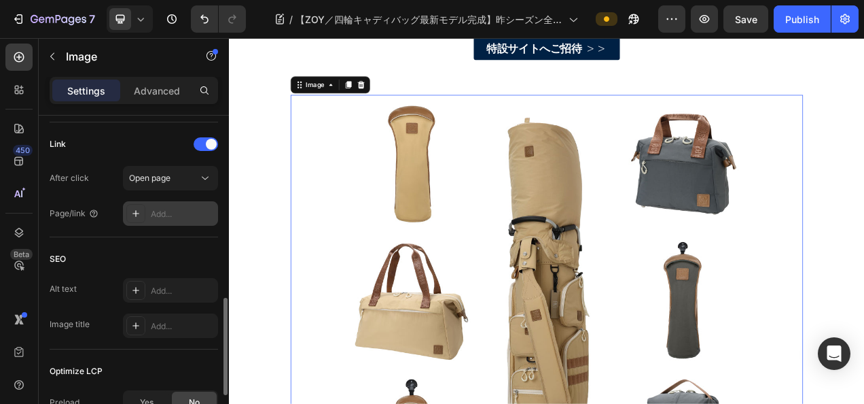
click at [171, 208] on div "Add..." at bounding box center [183, 214] width 64 height 12
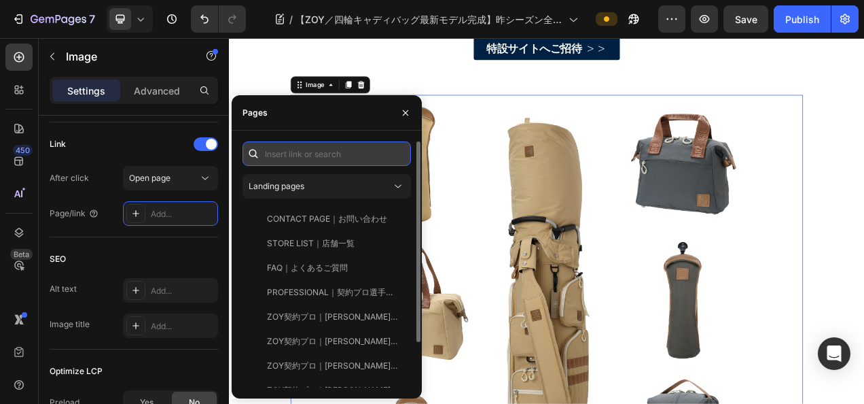
click at [277, 151] on input "text" at bounding box center [327, 153] width 169 height 24
paste input "https://zoy.co.jp/collections/25aw-caddie-bag-series"
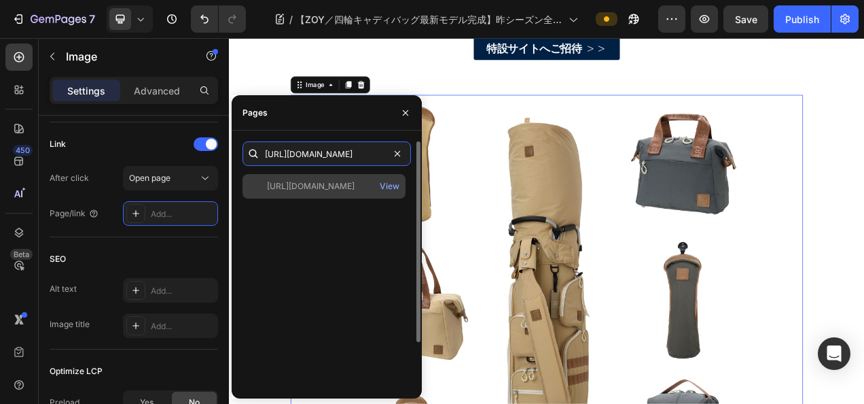
type input "https://zoy.co.jp/collections/25aw-caddie-bag-series"
click at [298, 192] on div "https://zoy.co.jp/collections/25aw-caddie-bag-series" at bounding box center [311, 186] width 88 height 12
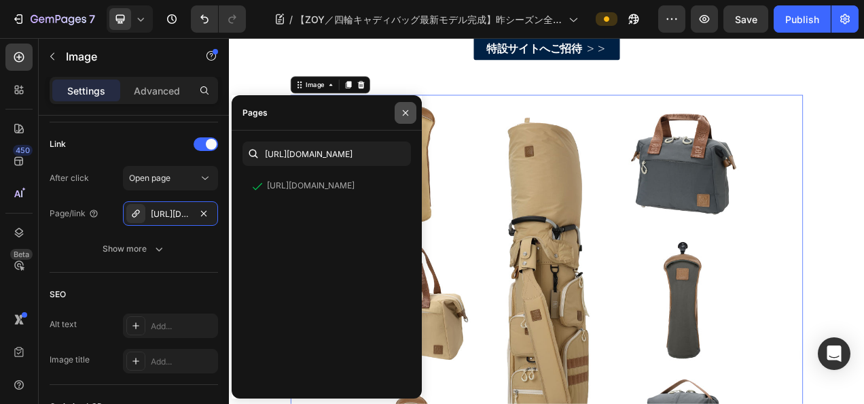
click at [407, 112] on icon "button" at bounding box center [405, 112] width 11 height 11
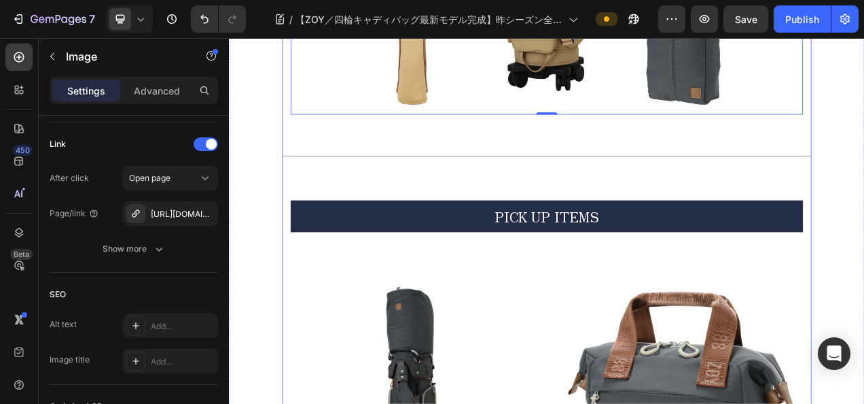
scroll to position [1837, 0]
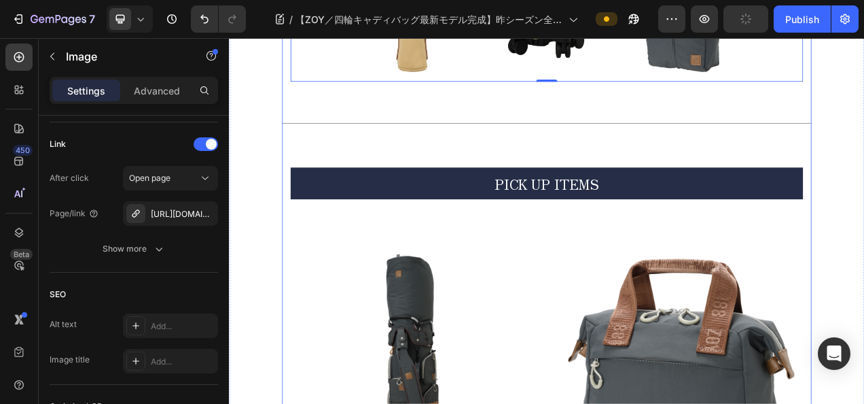
click at [563, 147] on div at bounding box center [636, 147] width 679 height 1
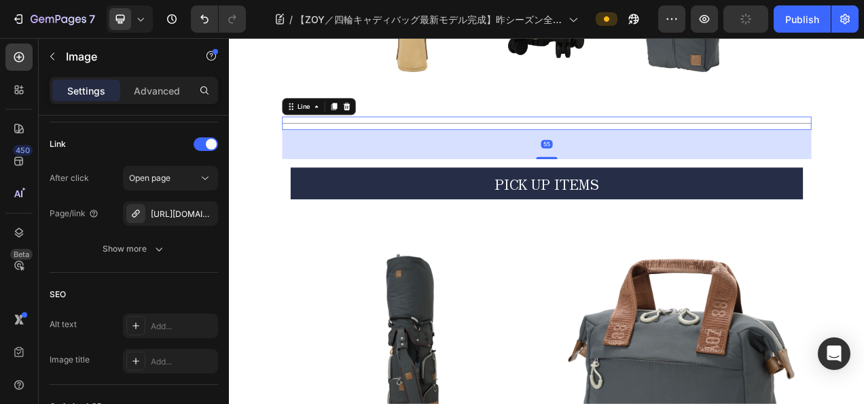
scroll to position [0, 0]
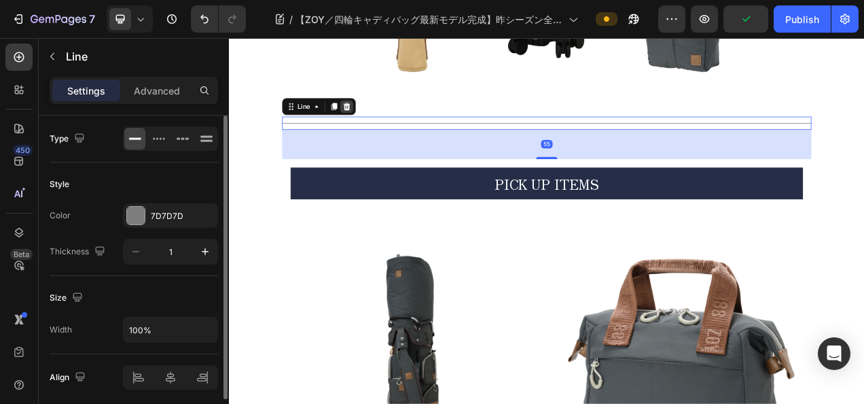
click at [374, 120] on icon at bounding box center [379, 125] width 11 height 11
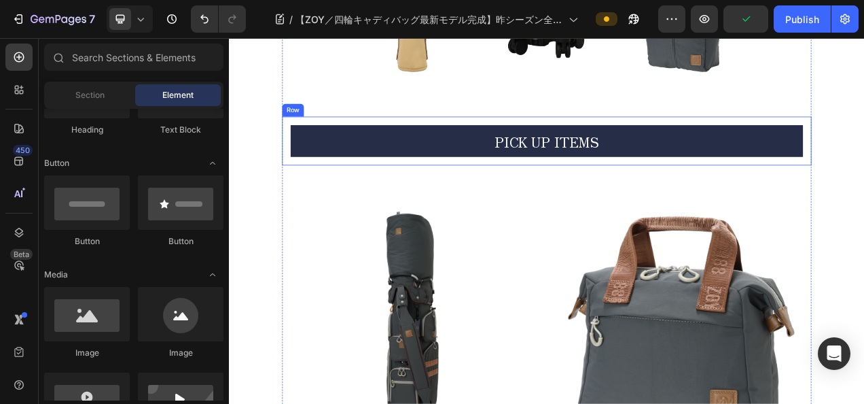
click at [448, 158] on p "PICK UP ITEMS" at bounding box center [636, 170] width 655 height 38
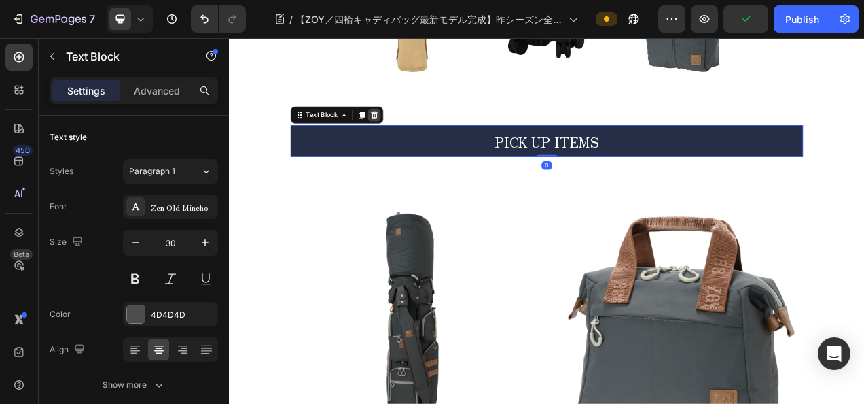
click at [410, 132] on icon at bounding box center [415, 136] width 11 height 11
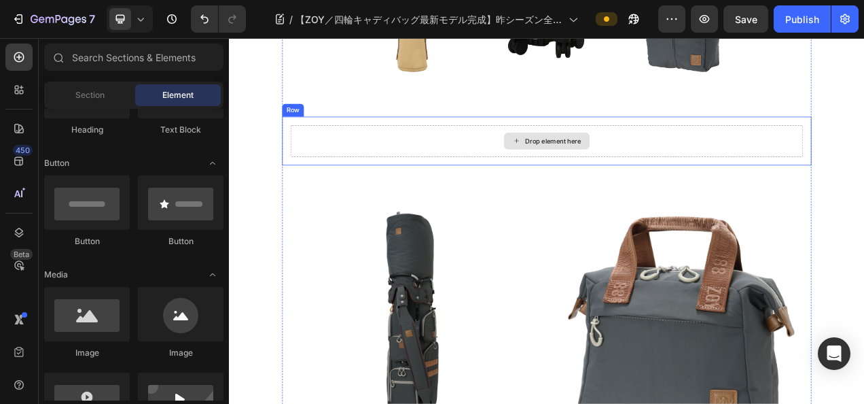
click at [626, 169] on div "Drop element here" at bounding box center [637, 170] width 110 height 22
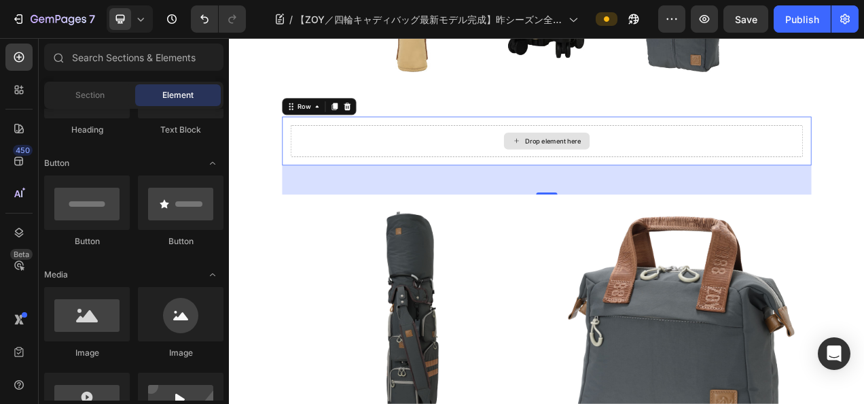
click at [414, 150] on div "Drop element here" at bounding box center [637, 169] width 658 height 41
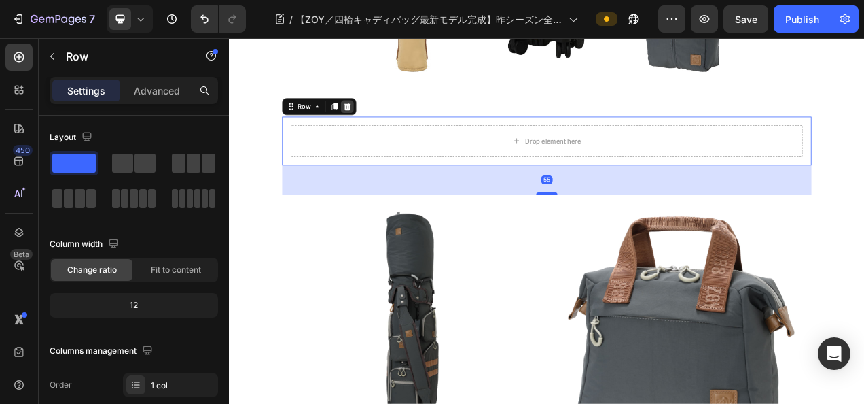
click at [379, 120] on icon at bounding box center [380, 125] width 11 height 11
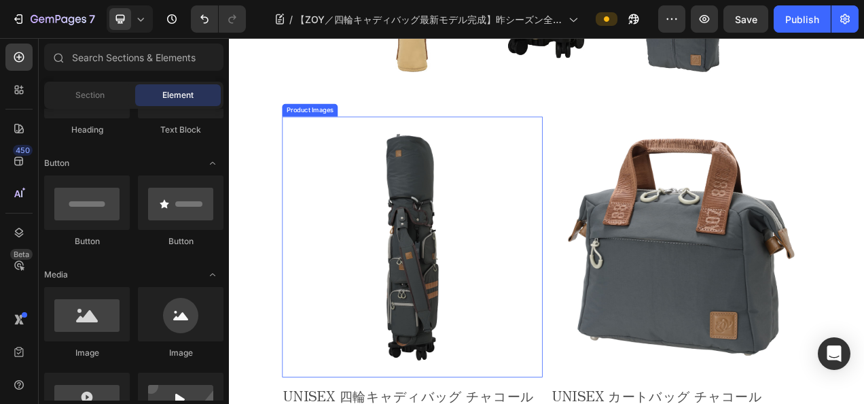
click at [587, 164] on img at bounding box center [464, 306] width 334 height 334
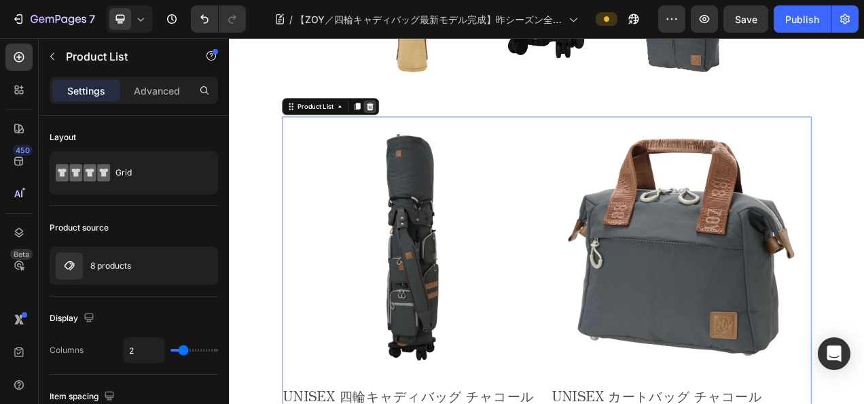
click at [404, 120] on icon at bounding box center [409, 125] width 11 height 11
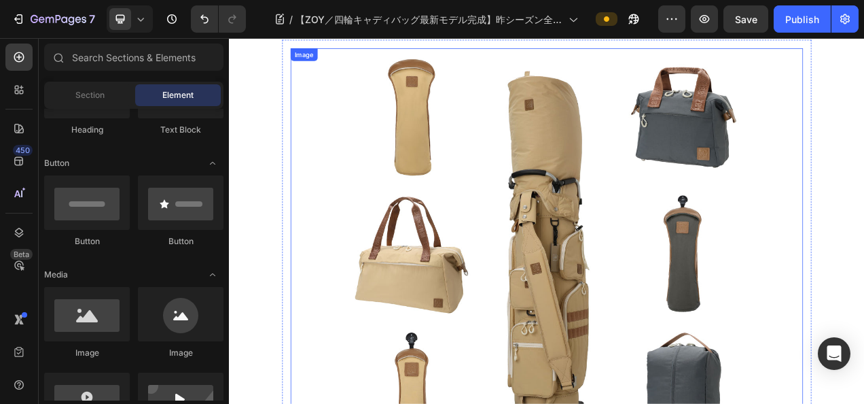
scroll to position [1114, 0]
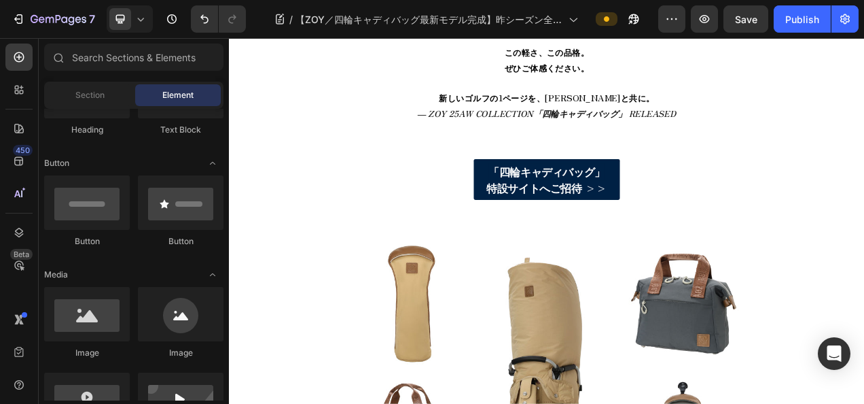
click at [139, 23] on icon at bounding box center [141, 19] width 14 height 14
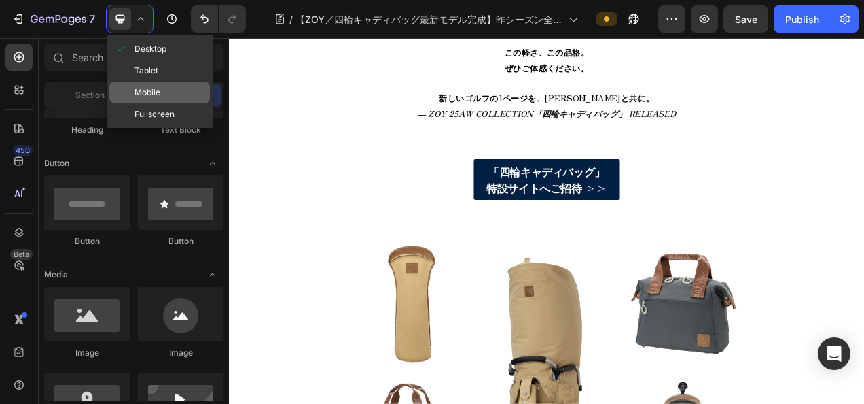
click at [148, 91] on span "Mobile" at bounding box center [148, 93] width 26 height 14
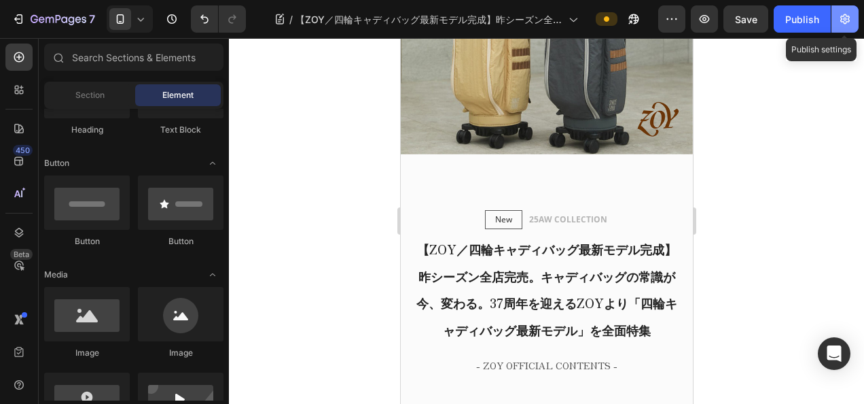
scroll to position [144, 0]
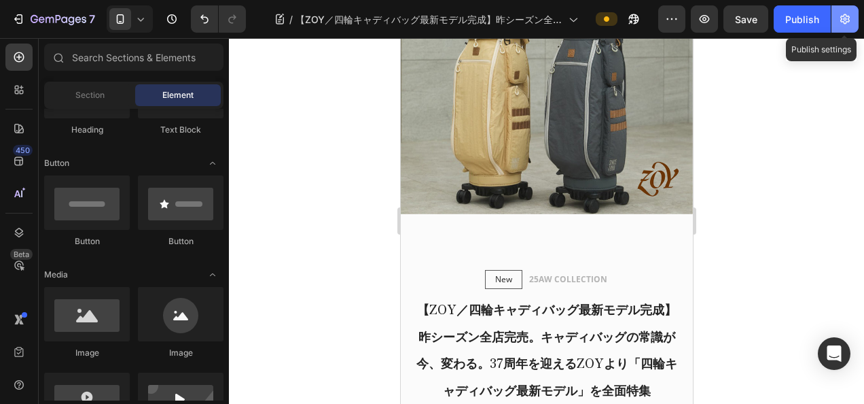
click at [857, 21] on button "button" at bounding box center [845, 18] width 27 height 27
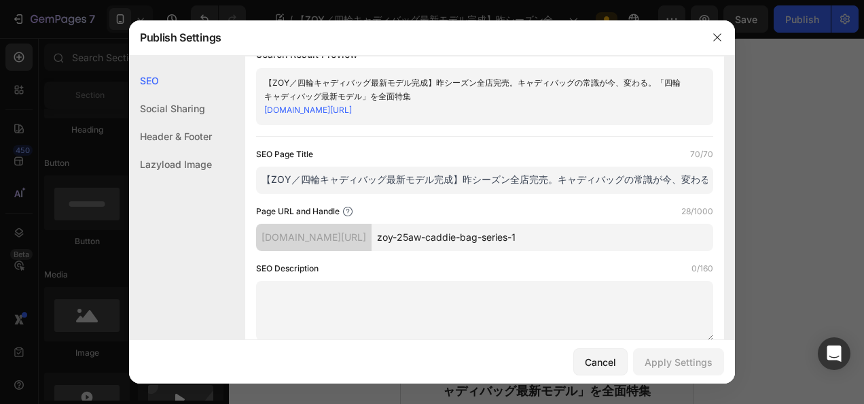
scroll to position [0, 0]
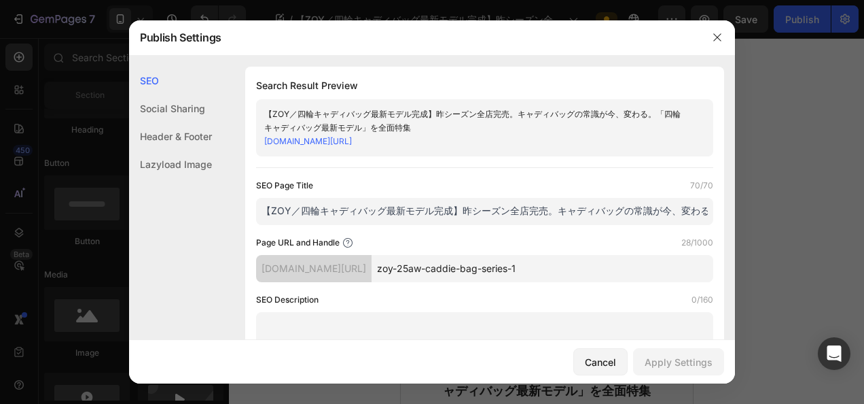
drag, startPoint x: 599, startPoint y: 269, endPoint x: 329, endPoint y: 302, distance: 272.4
click at [329, 302] on div "SEO Page Title 70/70 【ZOY／四輪キャディバッグ最新モデル完成】昨シーズン全店完売。キャディバッグの常識が今、変わる。「四輪キャディバッ…" at bounding box center [484, 275] width 457 height 193
click at [711, 39] on button "button" at bounding box center [718, 37] width 22 height 22
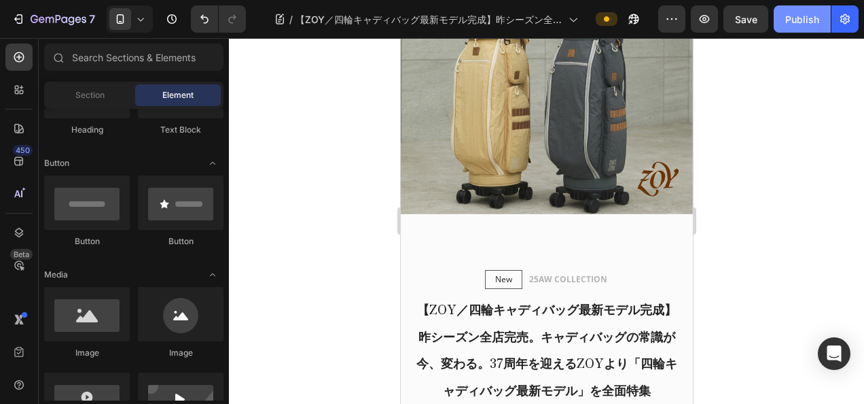
click at [809, 24] on div "Publish" at bounding box center [802, 19] width 34 height 14
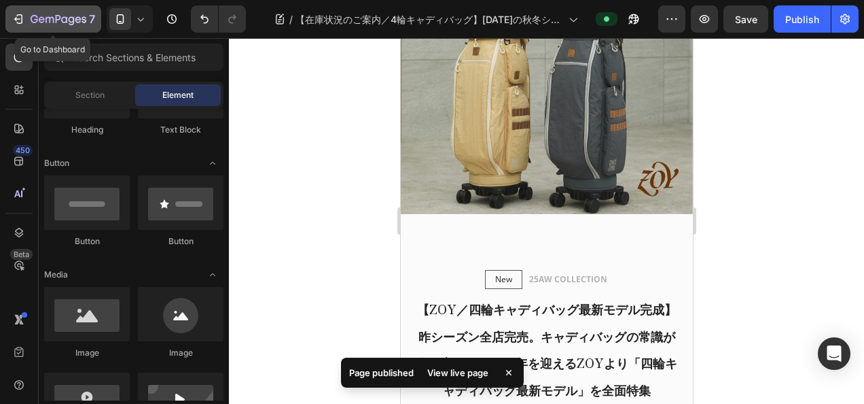
click at [31, 24] on icon "button" at bounding box center [59, 20] width 56 height 12
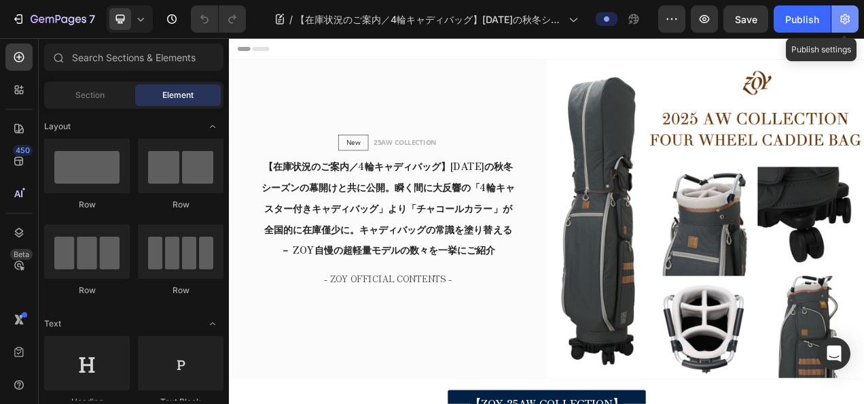
click at [852, 6] on button "button" at bounding box center [845, 18] width 27 height 27
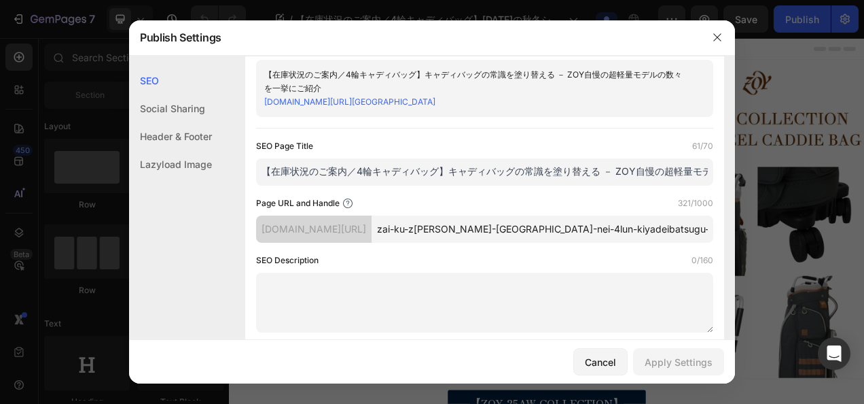
scroll to position [68, 0]
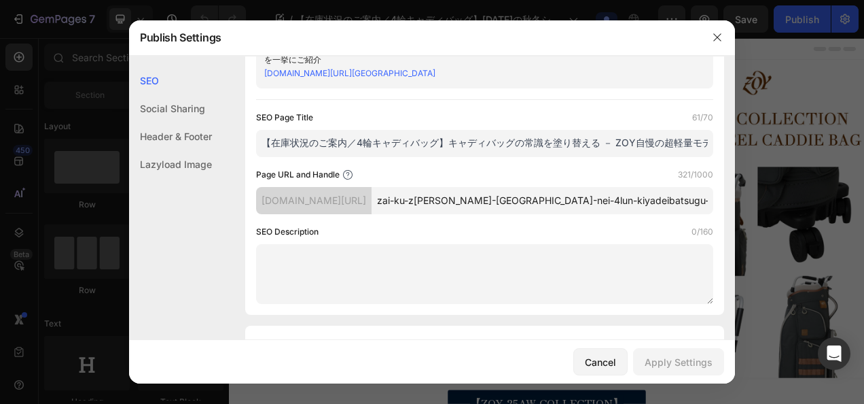
click at [463, 214] on input "zai-ku-zhuang-kuang-nogoan-nei-4lun-kiyadeibatsugu-2025nian-noqiu-dong-shizunno…" at bounding box center [543, 200] width 342 height 27
paste input "【ZOY／四輪キャディバッグ最新モデル完成】昨シーズン全店完売。キャディバッグの常識が今、変わる。37周年を迎えるZOYより「四輪キャディバッグ最新モデル」を…"
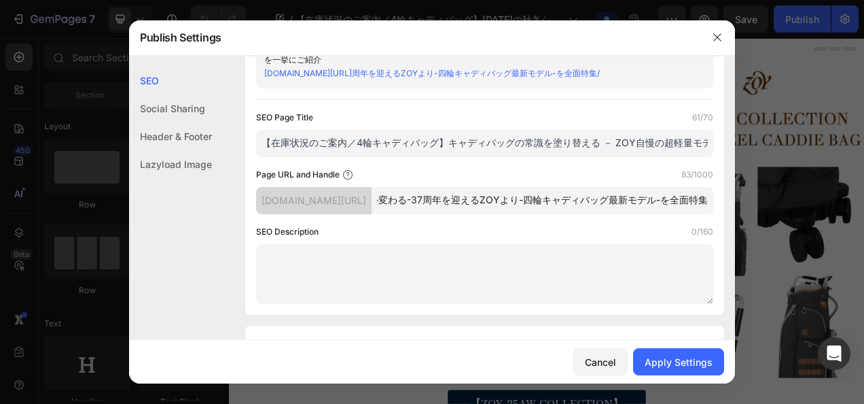
scroll to position [0, 468]
click at [527, 214] on input "-ZOY-四輪キャディバッグ最新モデル完成-昨シ-ズン全店完売-キャディバッグの常識が今-変わる-37周年を迎えるZOYより-四輪キャディバッグ最新モデル-を…" at bounding box center [543, 200] width 342 height 27
paste input "zoy-25aw-caddie-bag-series-1"
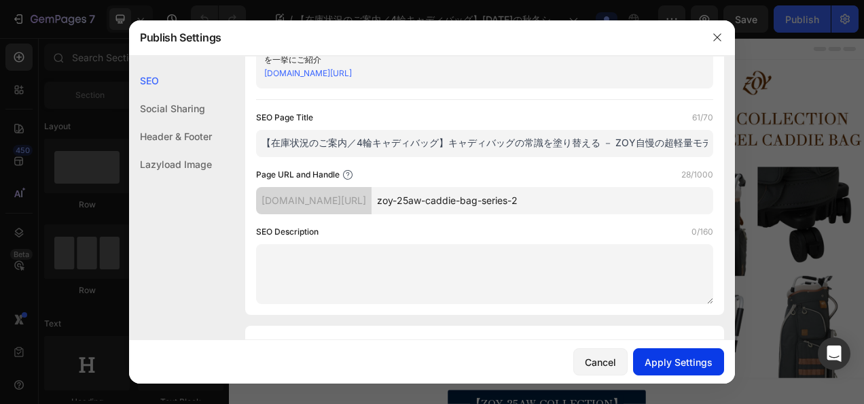
type input "zoy-25aw-caddie-bag-series-2"
click at [669, 362] on div "Apply Settings" at bounding box center [679, 362] width 68 height 14
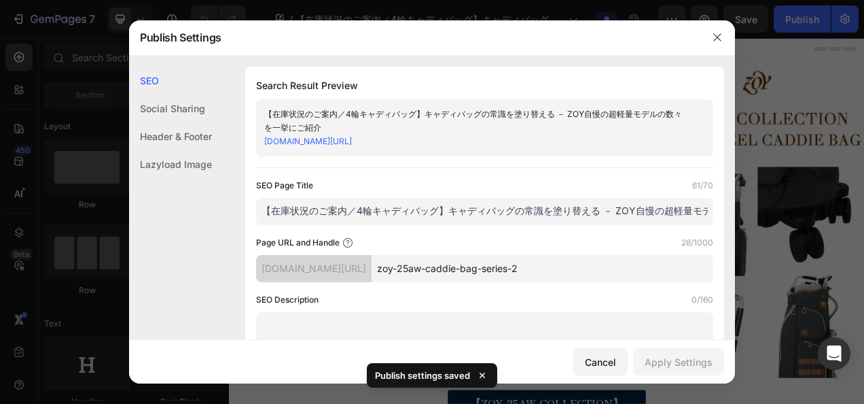
click at [729, 38] on div at bounding box center [717, 37] width 35 height 35
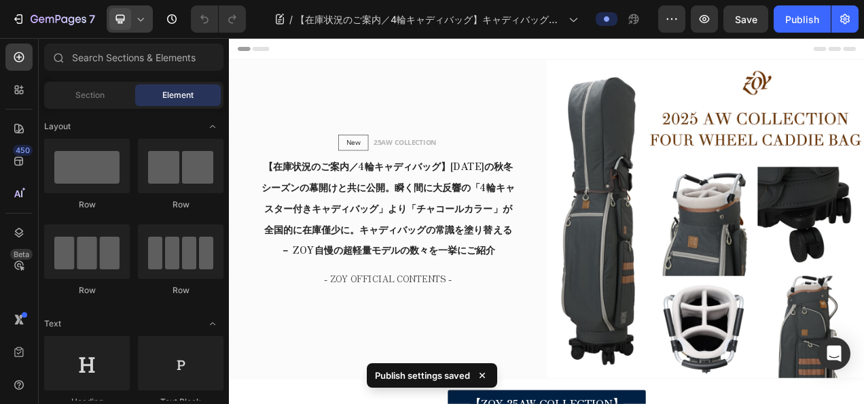
click at [152, 22] on div at bounding box center [130, 18] width 46 height 27
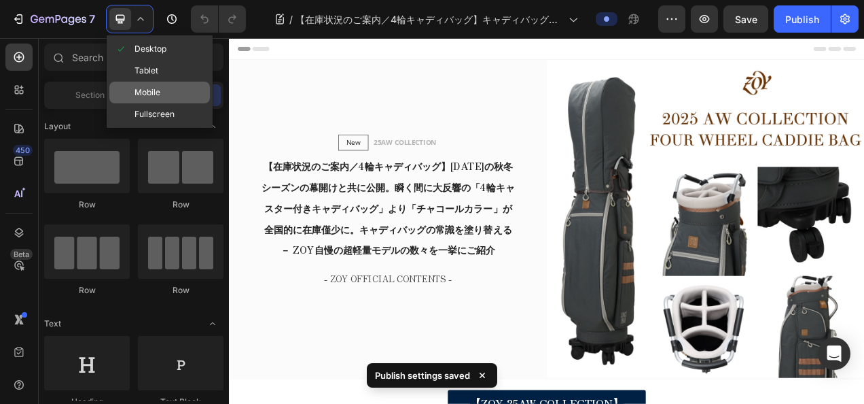
click at [145, 87] on span "Mobile" at bounding box center [148, 93] width 26 height 14
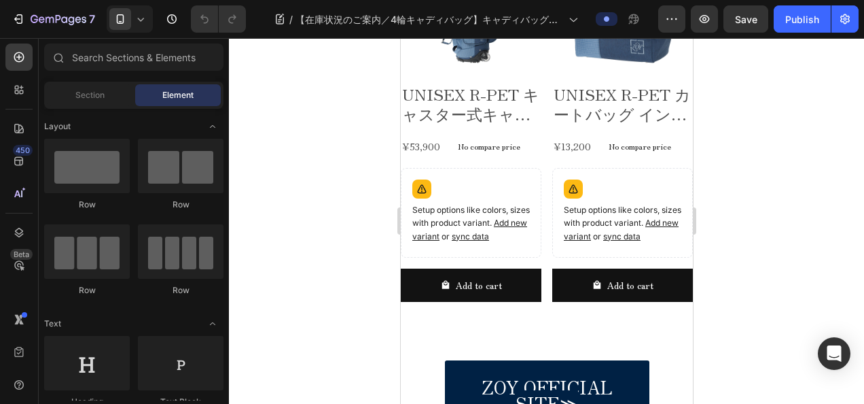
scroll to position [3261, 0]
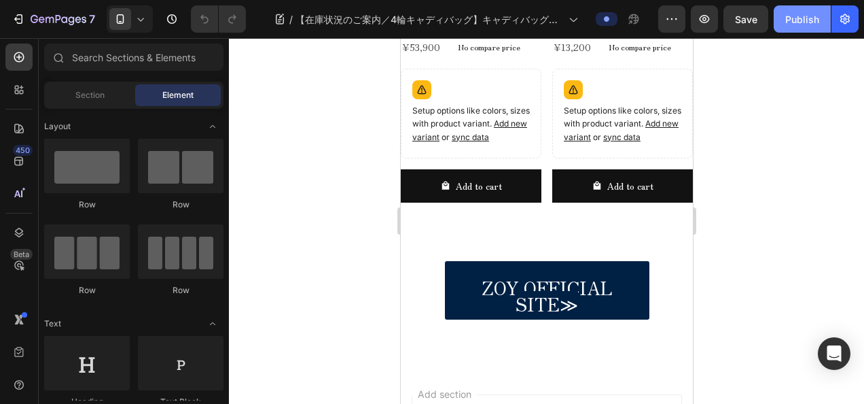
click at [809, 21] on div "Publish" at bounding box center [802, 19] width 34 height 14
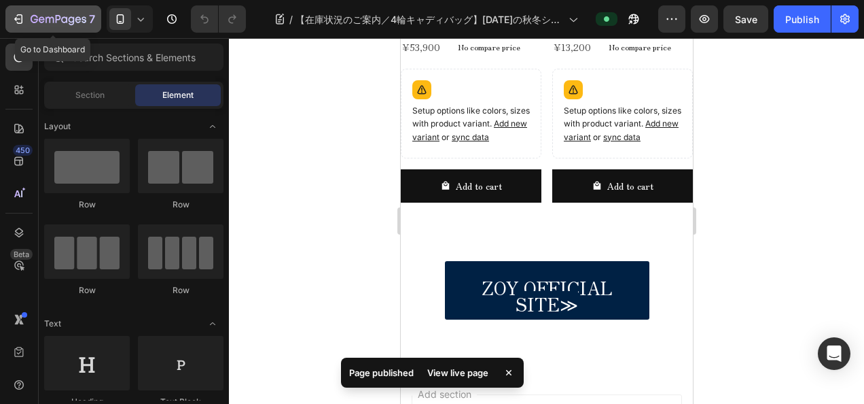
click at [22, 8] on button "7" at bounding box center [53, 18] width 96 height 27
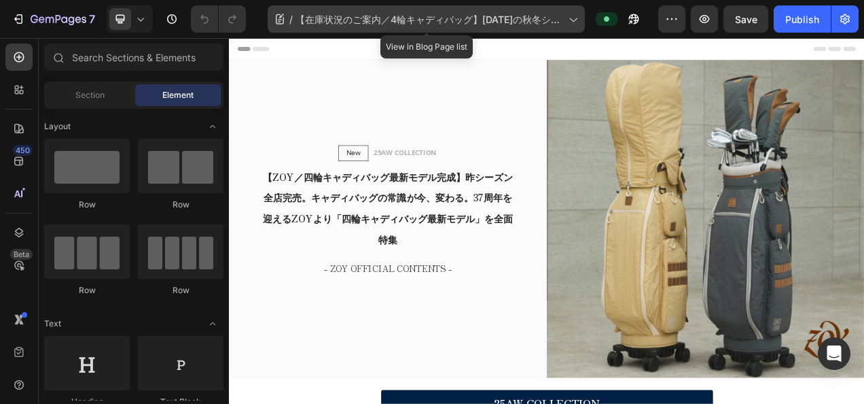
click at [285, 15] on icon at bounding box center [280, 19] width 14 height 14
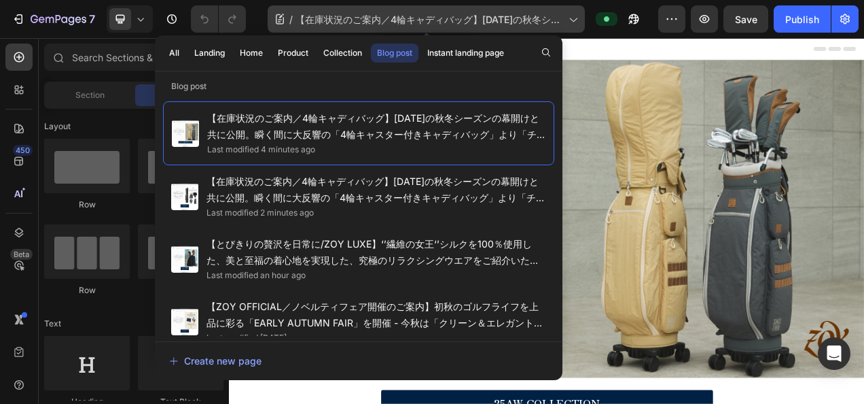
click at [279, 18] on icon at bounding box center [280, 19] width 14 height 14
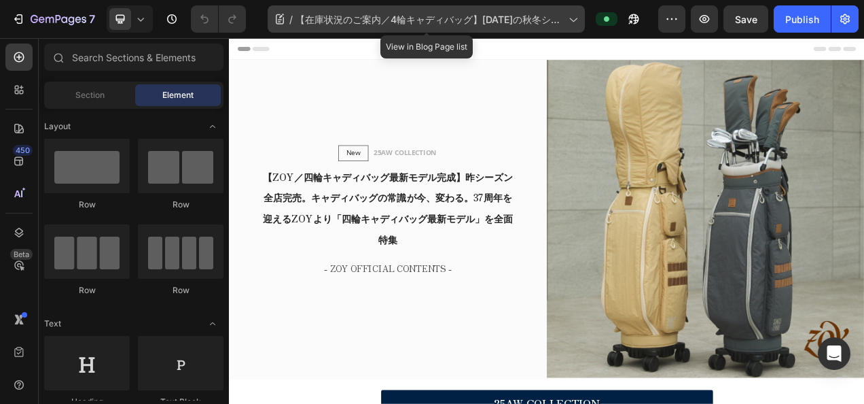
click at [275, 17] on icon at bounding box center [280, 19] width 14 height 14
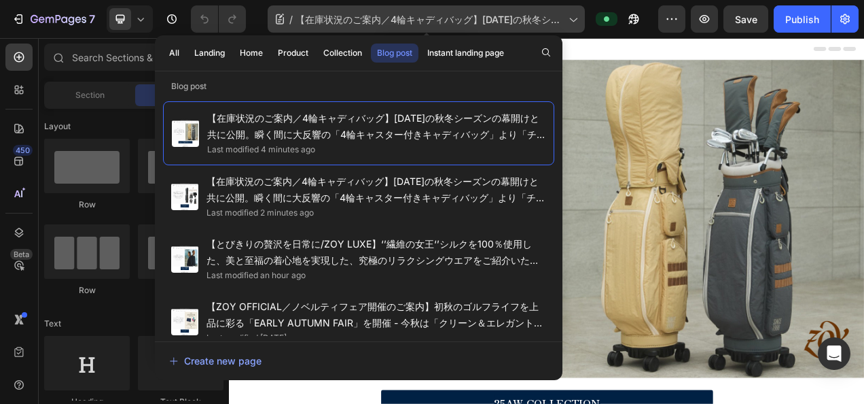
click at [571, 18] on icon at bounding box center [573, 19] width 14 height 14
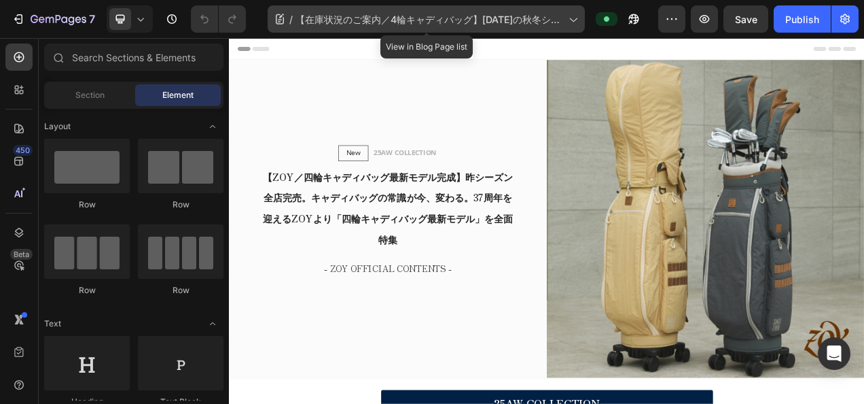
click at [571, 18] on icon at bounding box center [573, 19] width 14 height 14
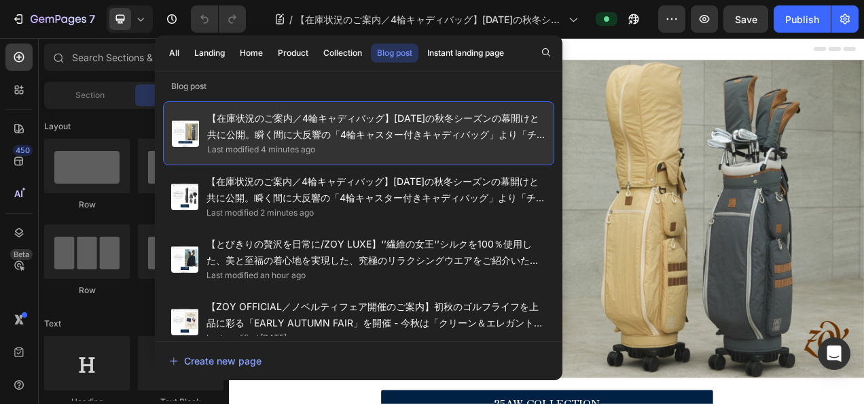
drag, startPoint x: 214, startPoint y: 120, endPoint x: 529, endPoint y: 130, distance: 314.8
click at [529, 130] on span "【在庫状況のご案内／4輪キャディバッグ】[DATE]の秋冬シーズンの幕開けと共に公開。瞬く間に大反響の「4輪キャスター付きキャディバッグ」より「チャコールカラ…" at bounding box center [376, 126] width 338 height 33
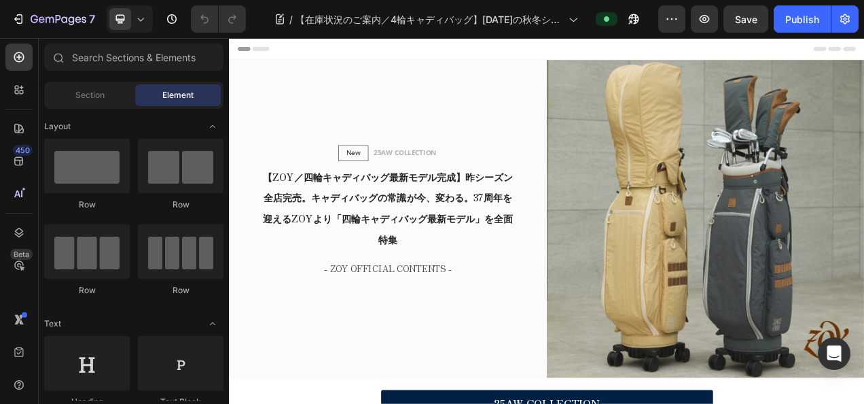
click at [862, 32] on div "7 Version history / 【在庫状況のご案内／4輪キャディバッグ】[DATE]の秋冬シーズンの幕開けと共に公開。瞬く間に大反響の「4輪キャスター…" at bounding box center [432, 19] width 864 height 39
click at [853, 22] on button "button" at bounding box center [845, 18] width 27 height 27
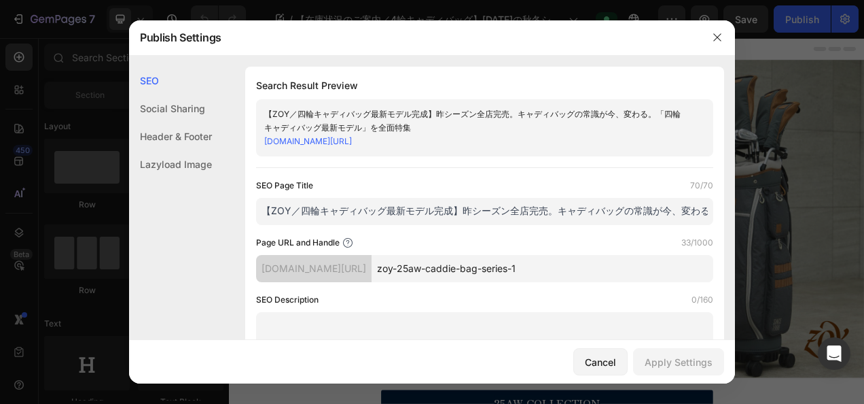
click at [730, 42] on div at bounding box center [717, 37] width 35 height 35
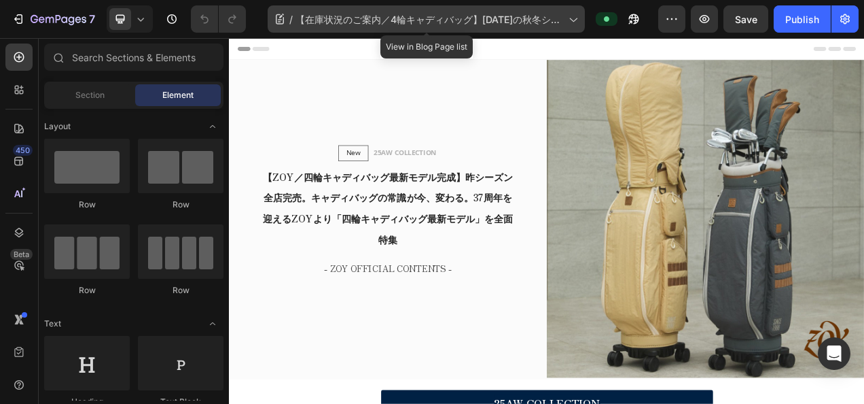
click at [281, 18] on icon at bounding box center [280, 16] width 3 height 3
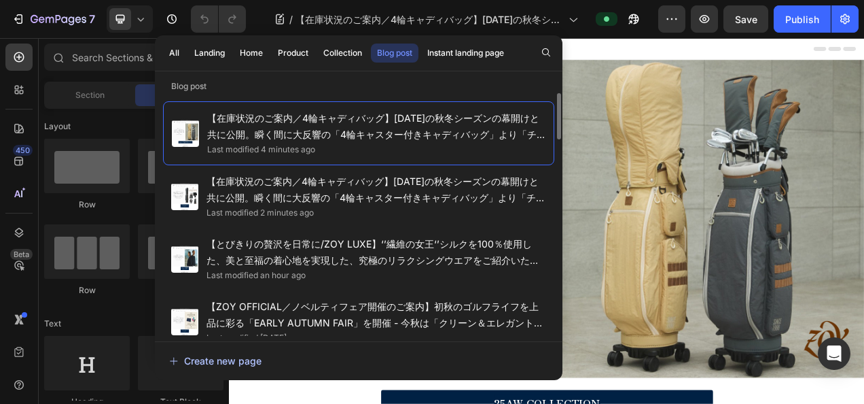
click at [193, 364] on div "Create new page" at bounding box center [215, 360] width 92 height 14
click at [789, 111] on img at bounding box center [841, 270] width 408 height 408
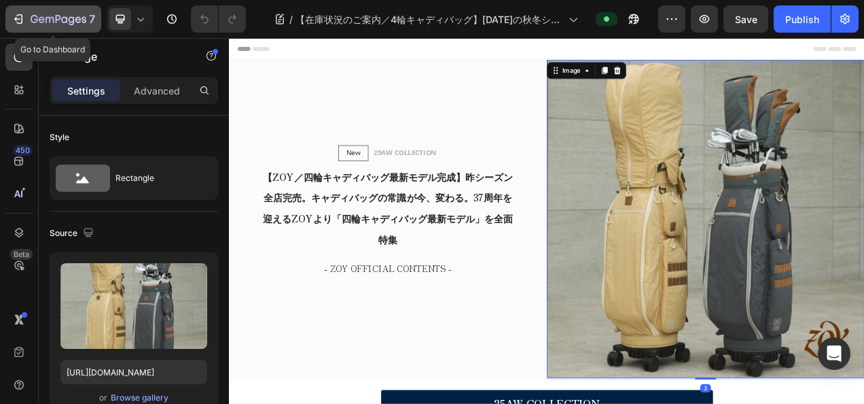
click at [34, 18] on icon "button" at bounding box center [59, 20] width 56 height 12
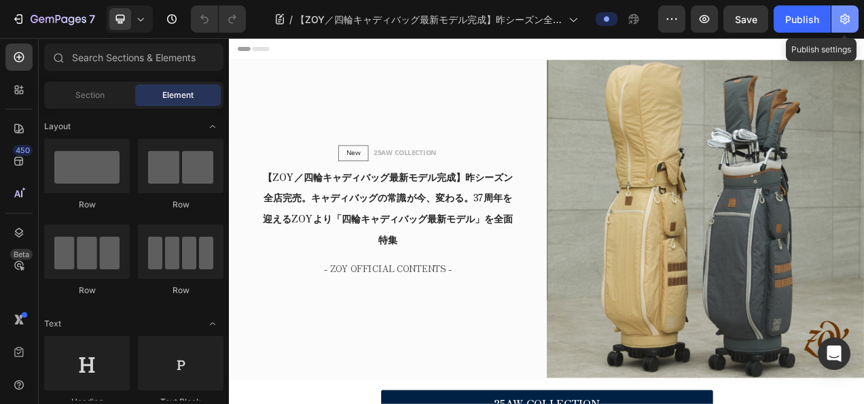
click at [846, 23] on icon "button" at bounding box center [845, 19] width 10 height 10
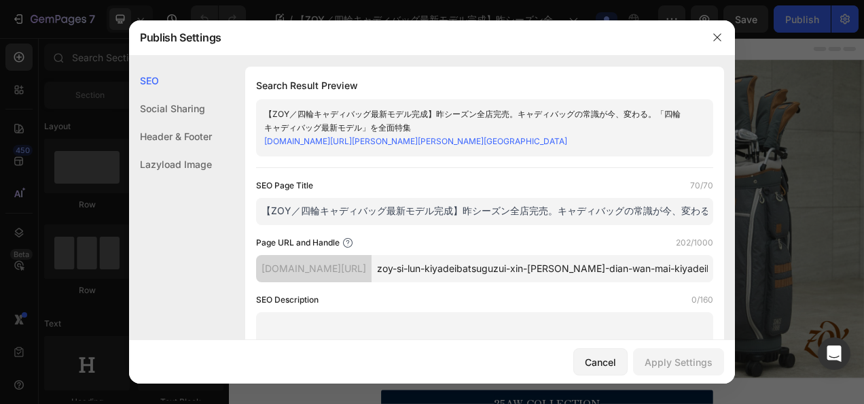
drag, startPoint x: 499, startPoint y: 303, endPoint x: 497, endPoint y: 294, distance: 9.6
click at [498, 282] on input "zoy-si-lun-kiyadeibatsuguzui-xin-moderuwan-cheng-zuo-shizunquan-dian-wan-mai-ki…" at bounding box center [543, 268] width 342 height 27
paste input "25aw-caddie-bag-series-1"
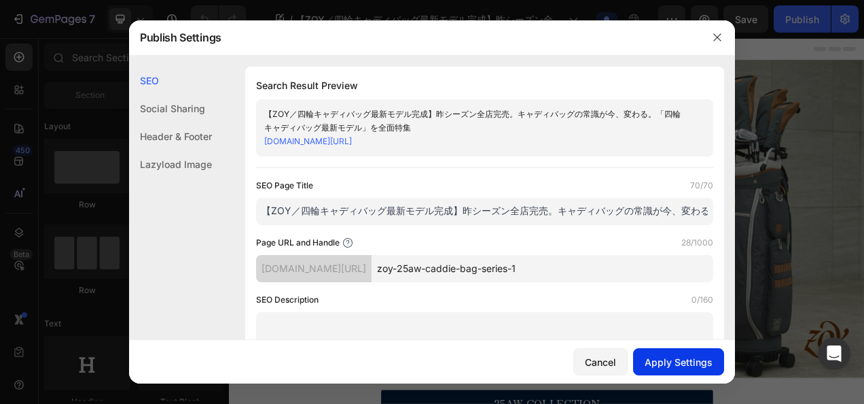
type input "zoy-25aw-caddie-bag-series-1"
click at [686, 361] on div "Apply Settings" at bounding box center [679, 362] width 68 height 14
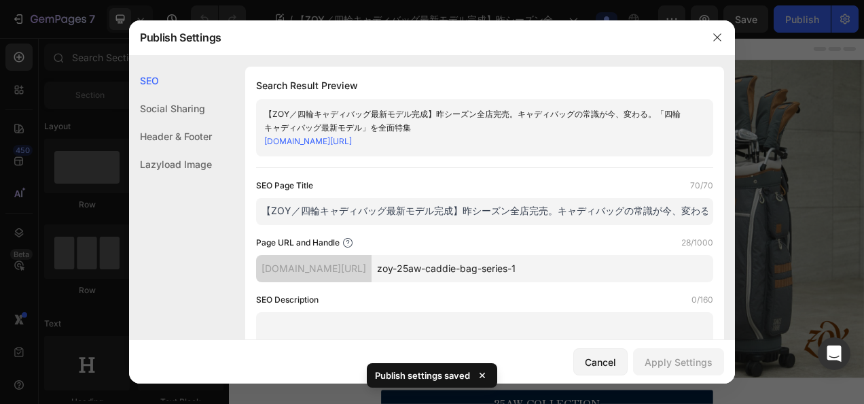
click at [607, 269] on input "zoy-25aw-caddie-bag-series-1" at bounding box center [543, 268] width 342 height 27
click at [712, 34] on icon "button" at bounding box center [717, 37] width 11 height 11
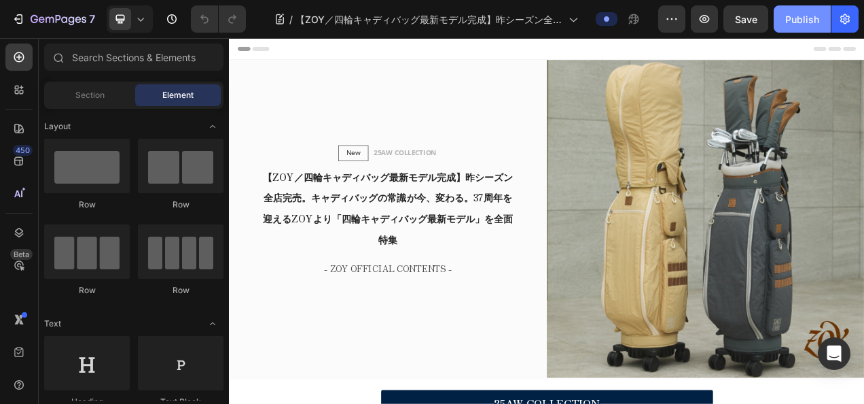
click at [800, 21] on div "Publish" at bounding box center [802, 19] width 34 height 14
click at [144, 18] on icon at bounding box center [141, 19] width 14 height 14
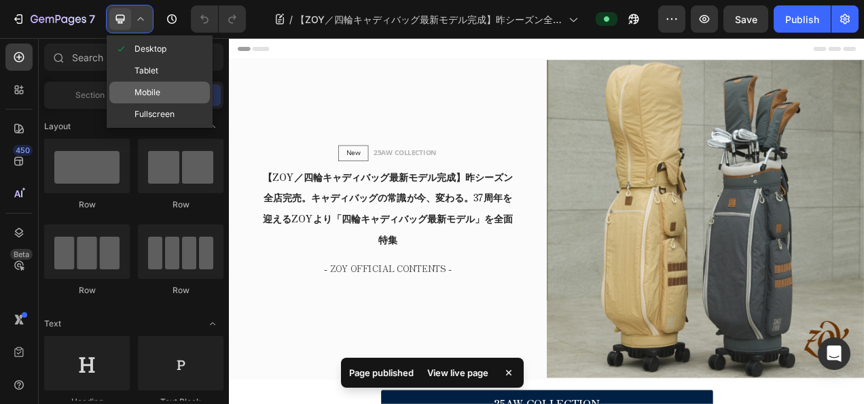
click at [129, 90] on span at bounding box center [125, 92] width 20 height 11
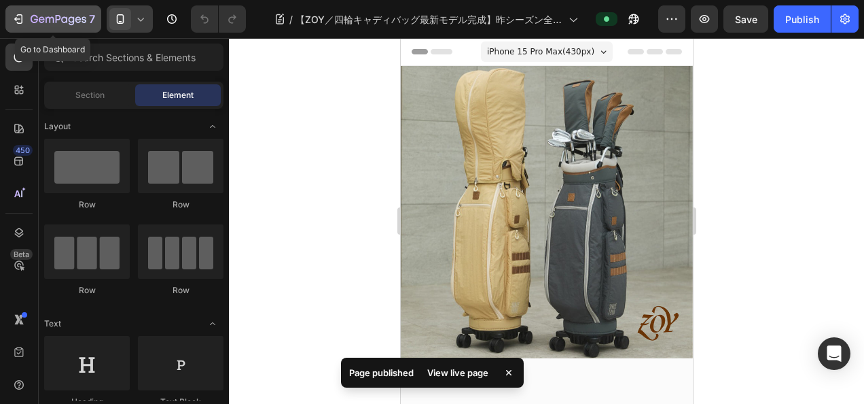
click at [28, 14] on div "7" at bounding box center [54, 19] width 84 height 16
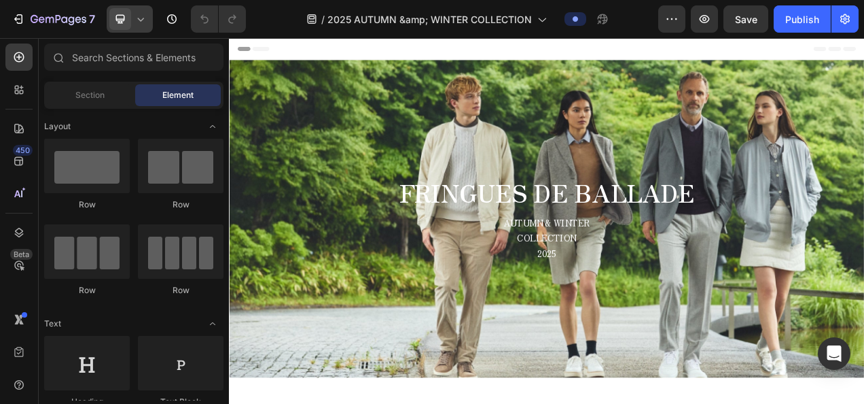
click at [143, 26] on div at bounding box center [130, 18] width 46 height 27
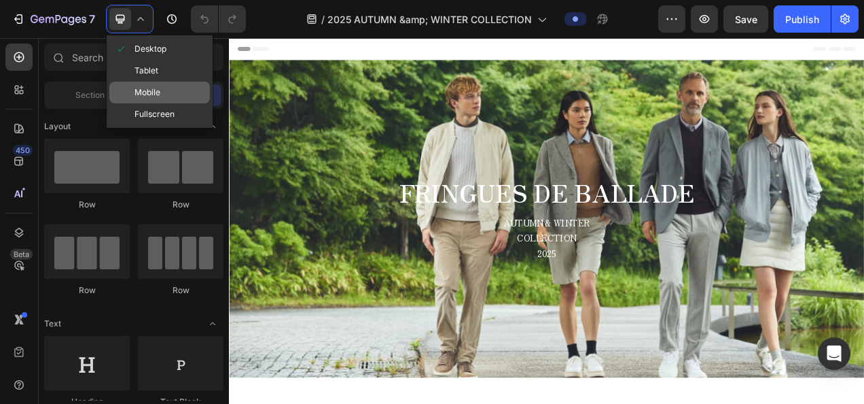
click at [149, 90] on span "Mobile" at bounding box center [148, 93] width 26 height 14
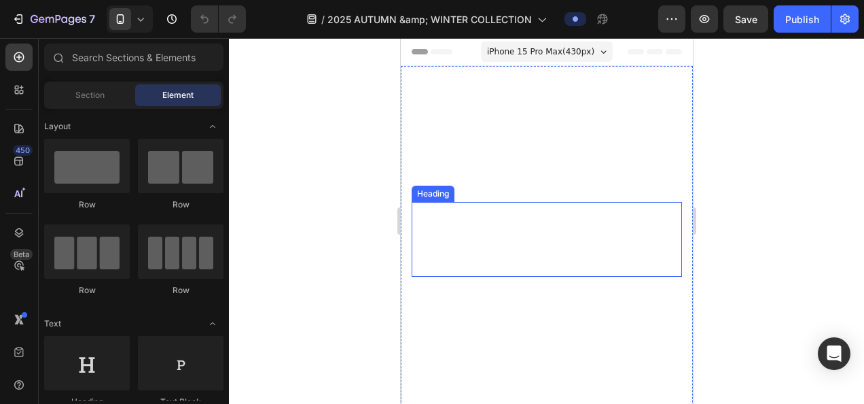
scroll to position [68, 0]
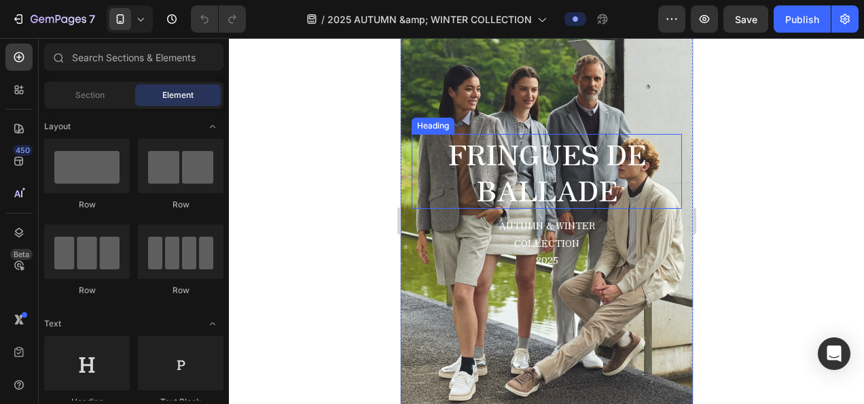
click at [512, 169] on strong "FRINGUES DE BALLADE" at bounding box center [547, 170] width 198 height 77
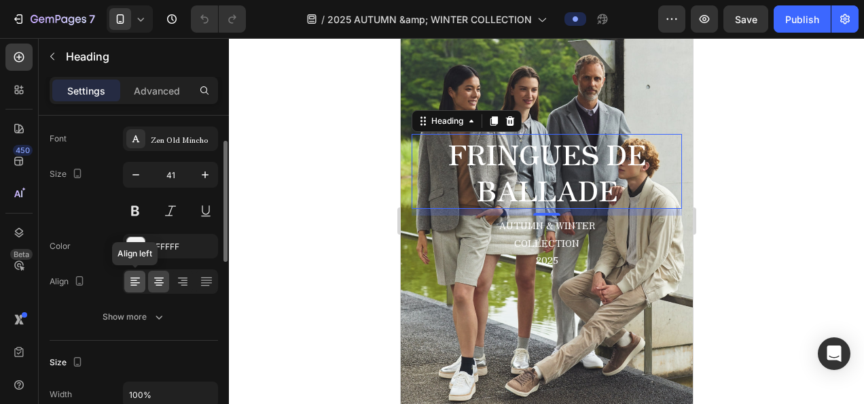
click at [143, 279] on div at bounding box center [134, 281] width 21 height 22
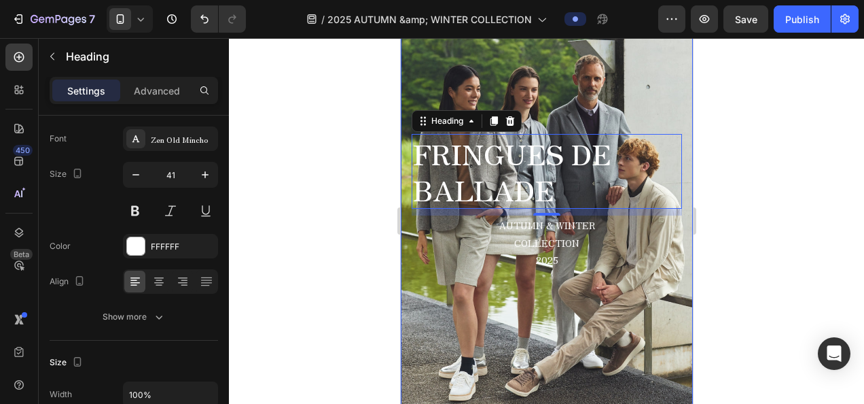
click at [361, 322] on div at bounding box center [546, 221] width 635 height 366
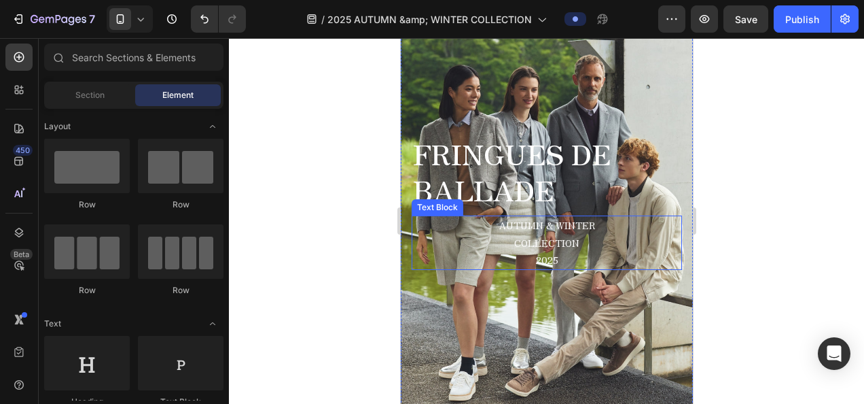
click at [539, 253] on p "2025" at bounding box center [546, 259] width 268 height 17
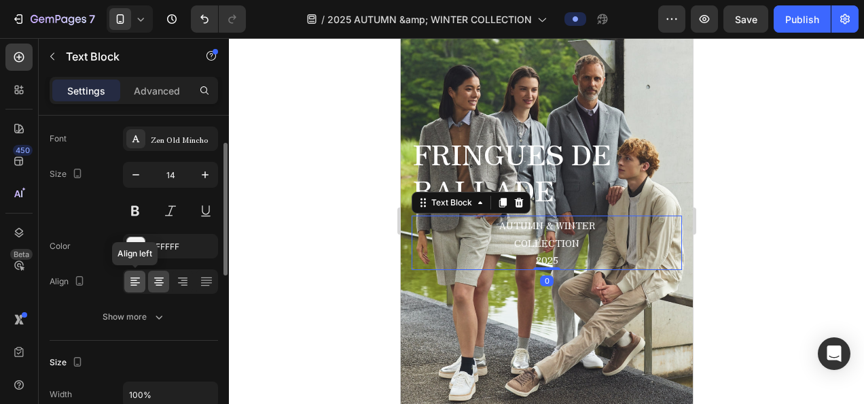
click at [130, 285] on icon at bounding box center [135, 282] width 14 height 14
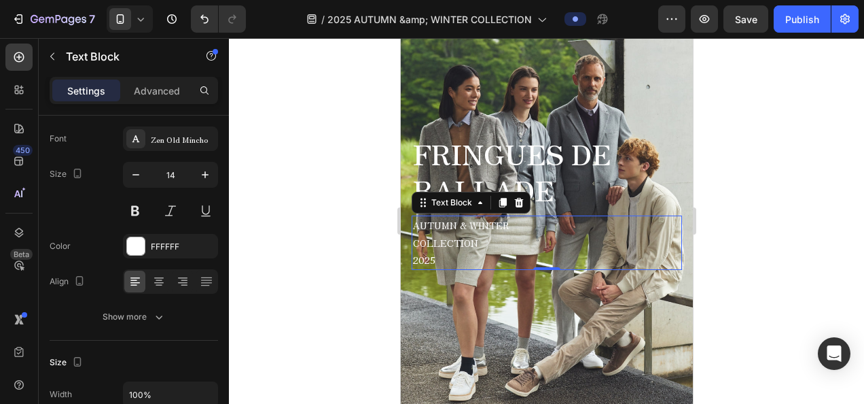
click at [260, 294] on div at bounding box center [546, 221] width 635 height 366
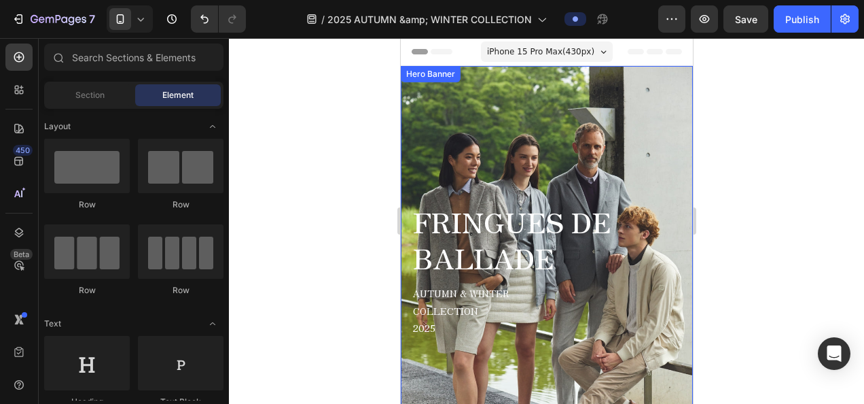
scroll to position [136, 0]
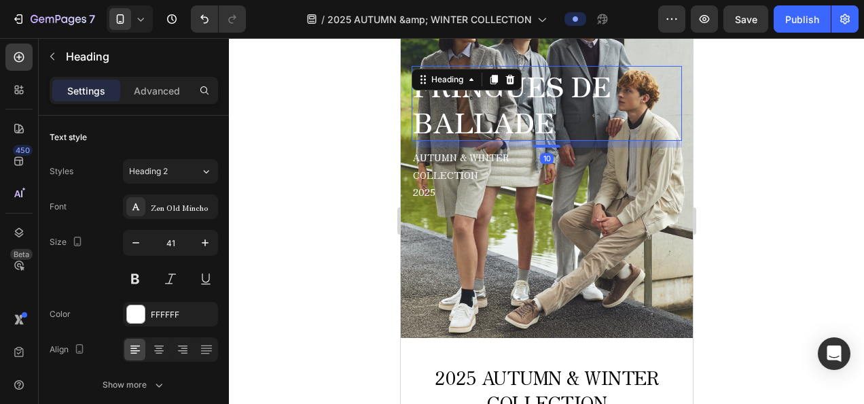
click at [476, 125] on strong "FRINGUES DE BALLADE" at bounding box center [511, 103] width 198 height 77
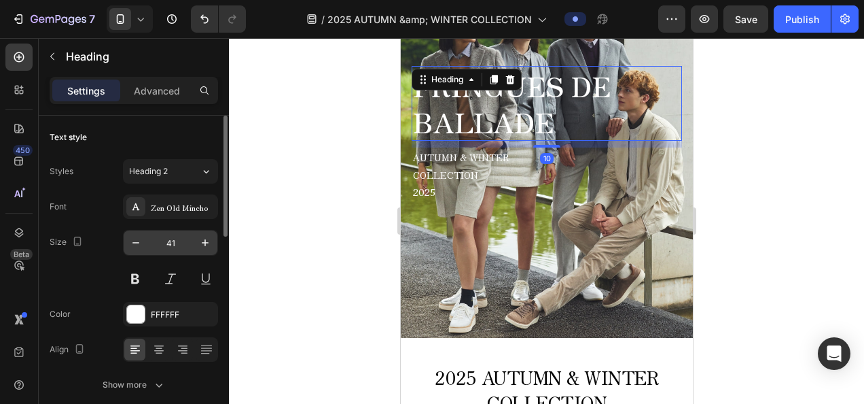
click at [171, 242] on input "41" at bounding box center [170, 242] width 45 height 24
click at [182, 238] on input "41" at bounding box center [170, 242] width 45 height 24
click at [139, 243] on icon "button" at bounding box center [136, 243] width 14 height 14
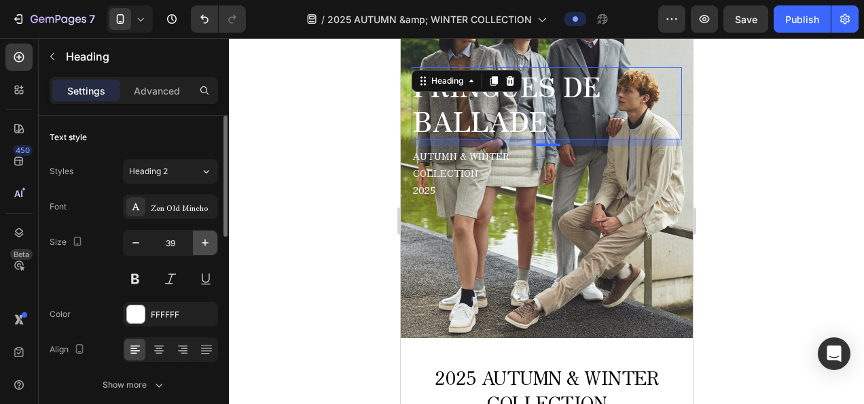
click at [205, 242] on icon "button" at bounding box center [205, 242] width 7 height 7
type input "40"
click at [361, 200] on div at bounding box center [546, 221] width 635 height 366
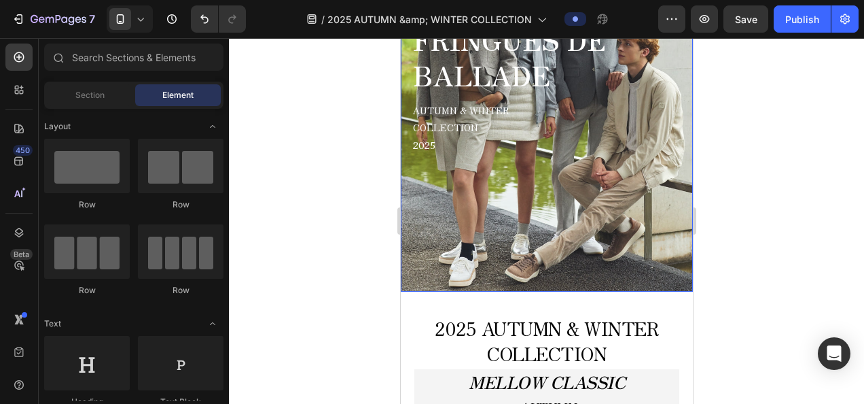
scroll to position [204, 0]
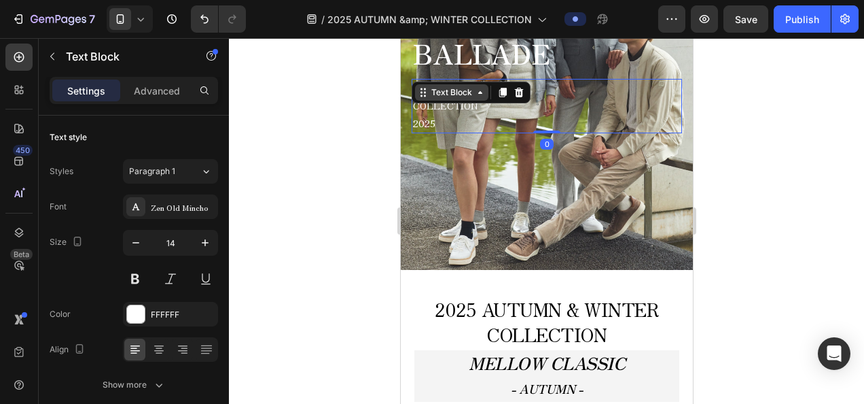
click at [453, 91] on div "AUTUMN & WINTER COLLECTION [DATE] Text Block 0" at bounding box center [546, 106] width 270 height 54
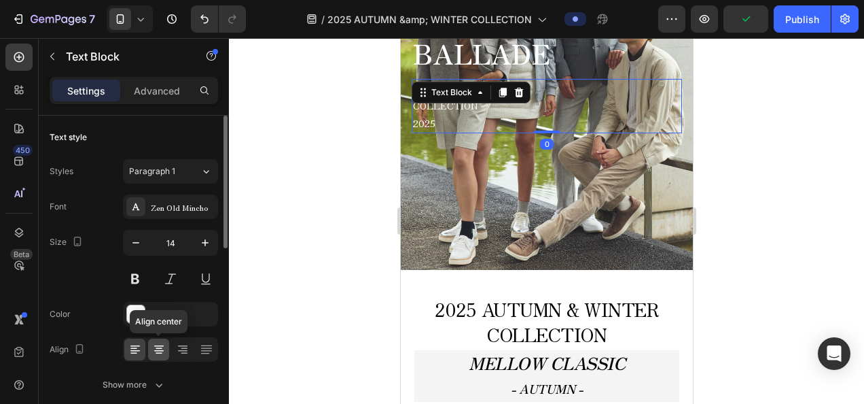
click at [164, 350] on icon at bounding box center [159, 349] width 14 height 14
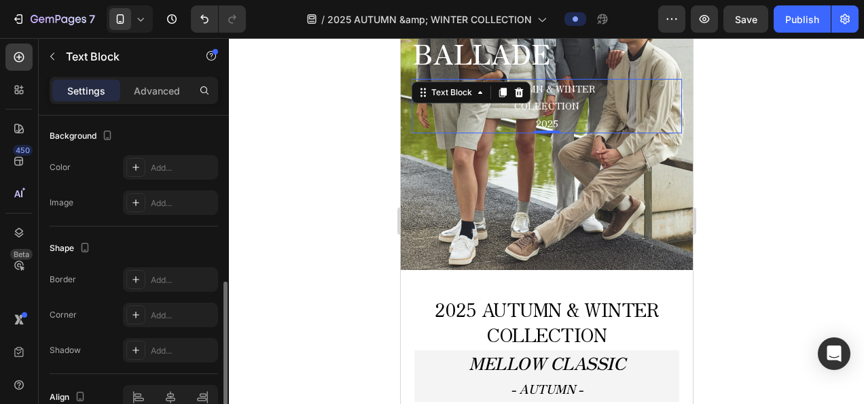
scroll to position [476, 0]
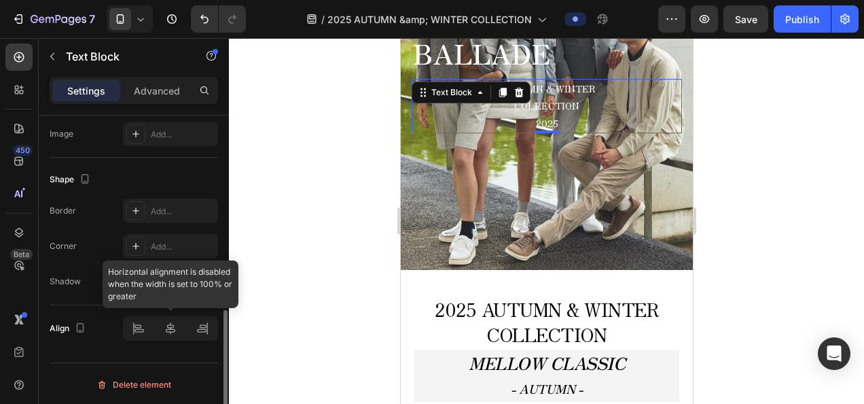
click at [138, 331] on div at bounding box center [170, 328] width 95 height 24
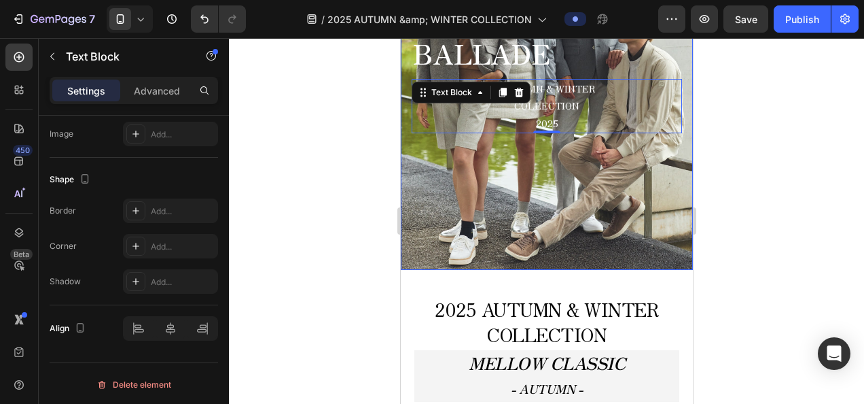
click at [537, 198] on div "Background Image" at bounding box center [546, 66] width 292 height 408
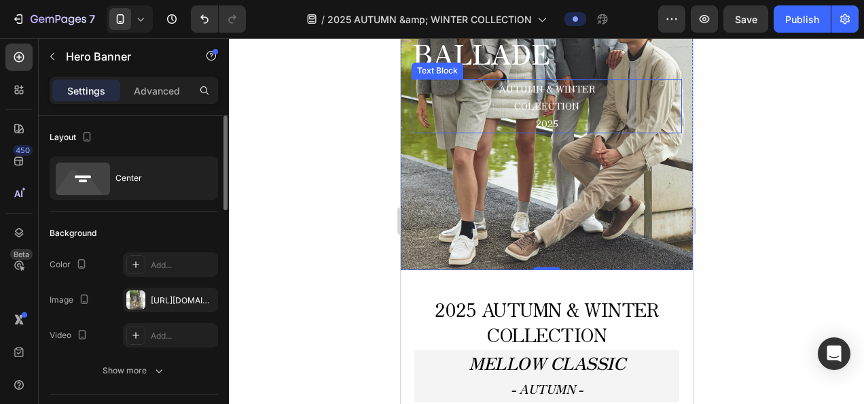
click at [542, 109] on p "COLLECTION" at bounding box center [546, 105] width 268 height 17
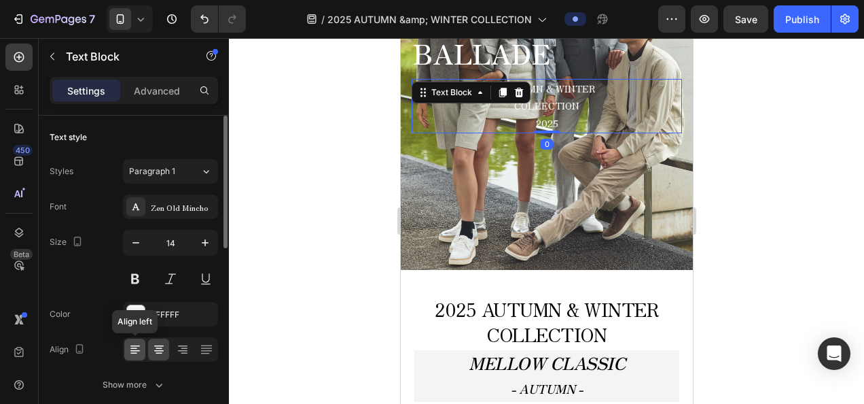
click at [135, 351] on icon at bounding box center [135, 349] width 14 height 14
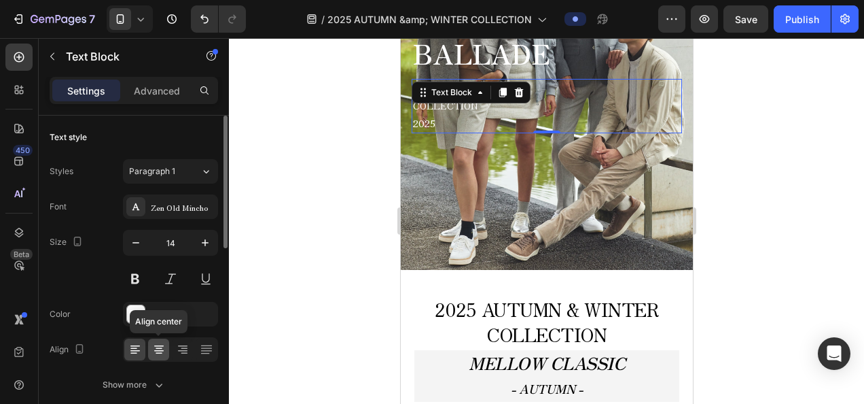
click at [152, 344] on icon at bounding box center [159, 349] width 14 height 14
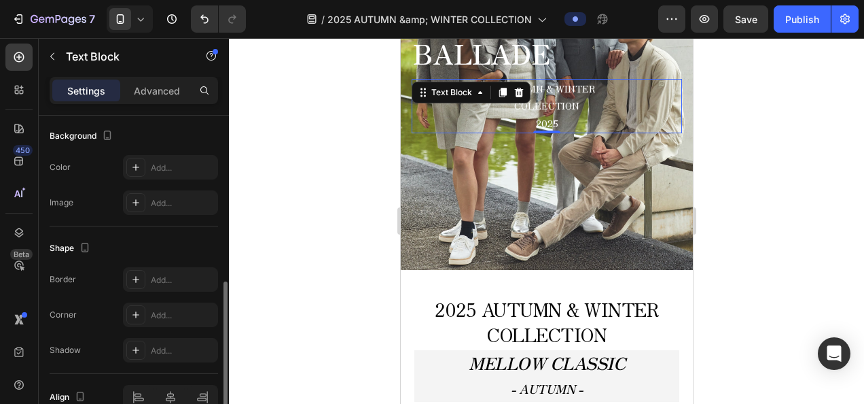
scroll to position [476, 0]
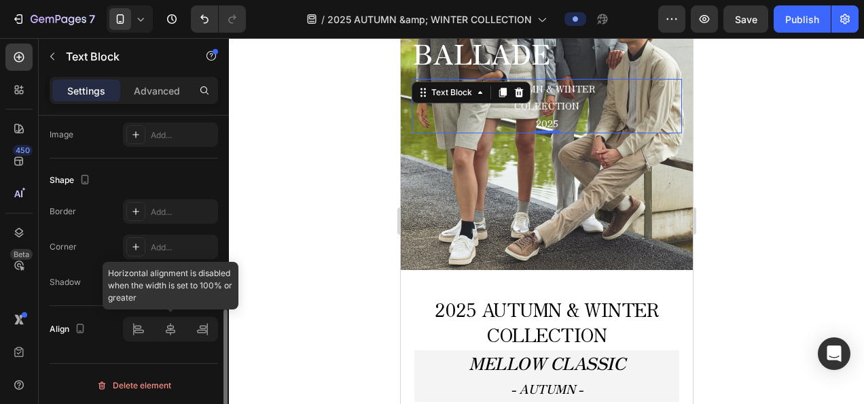
click at [136, 325] on div at bounding box center [170, 329] width 95 height 24
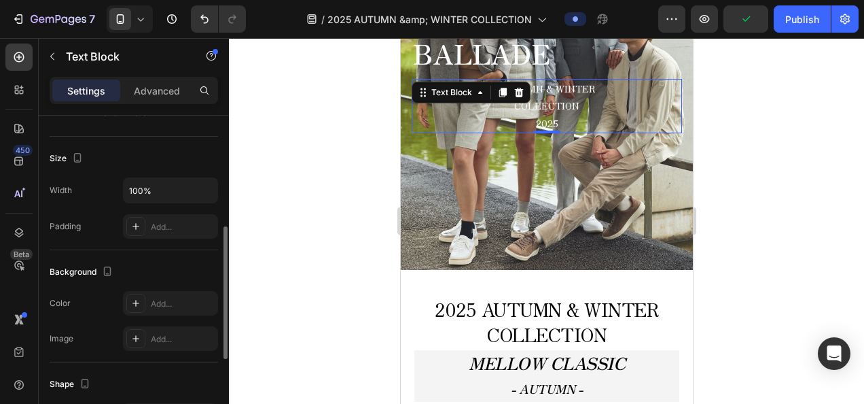
scroll to position [204, 0]
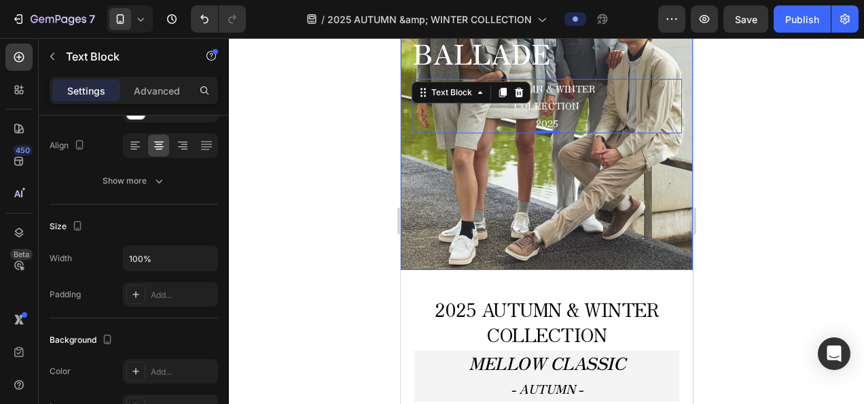
click at [451, 215] on div "Background Image" at bounding box center [546, 66] width 292 height 408
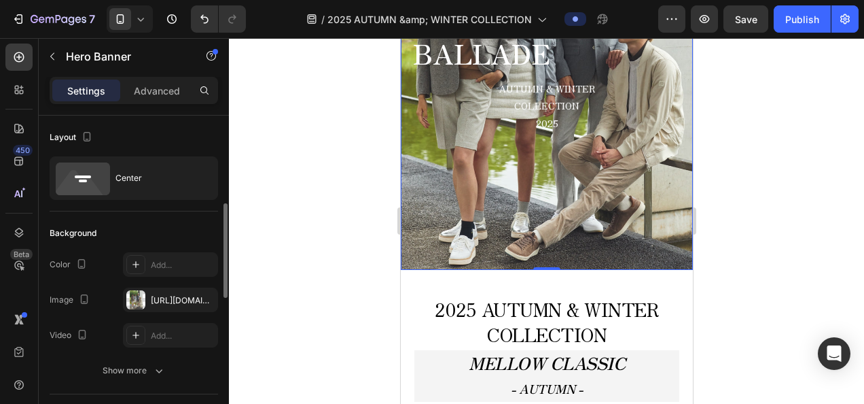
scroll to position [68, 0]
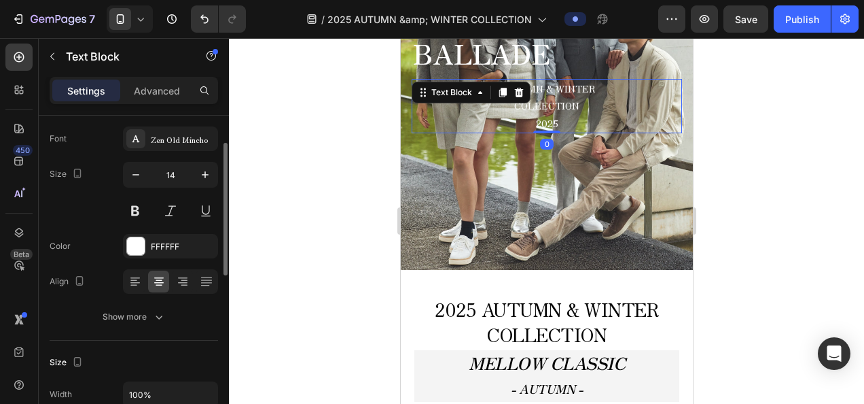
click at [562, 101] on p "COLLECTION" at bounding box center [546, 105] width 268 height 17
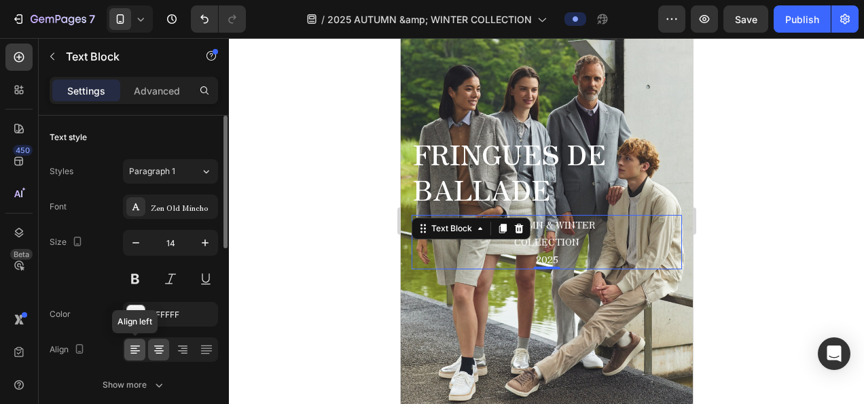
click at [127, 345] on div at bounding box center [134, 349] width 21 height 22
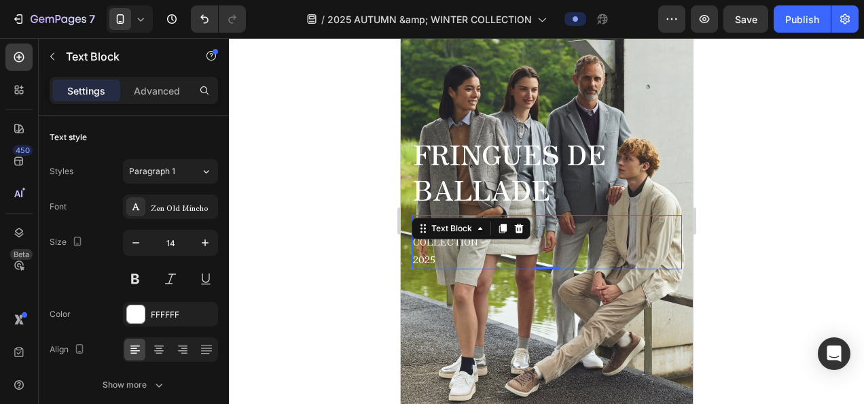
click at [351, 294] on div at bounding box center [546, 221] width 635 height 366
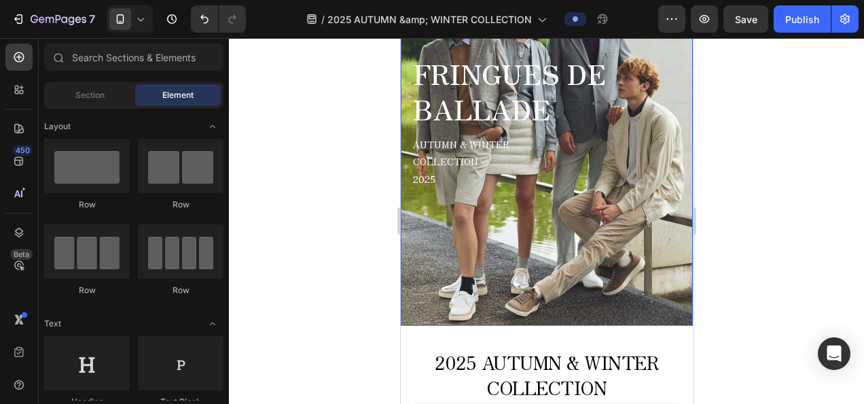
scroll to position [272, 0]
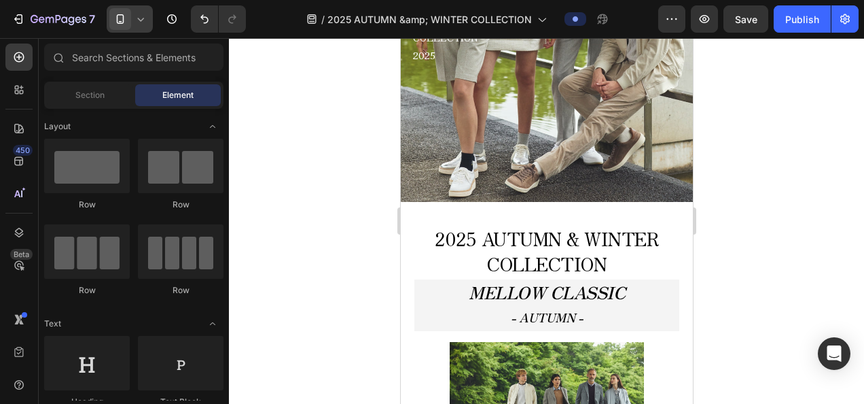
click at [132, 24] on div at bounding box center [130, 18] width 46 height 27
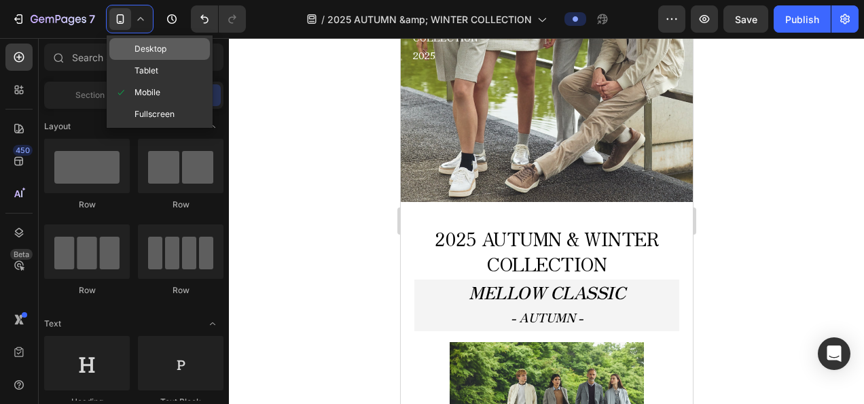
click at [147, 53] on span "Desktop" at bounding box center [151, 49] width 32 height 14
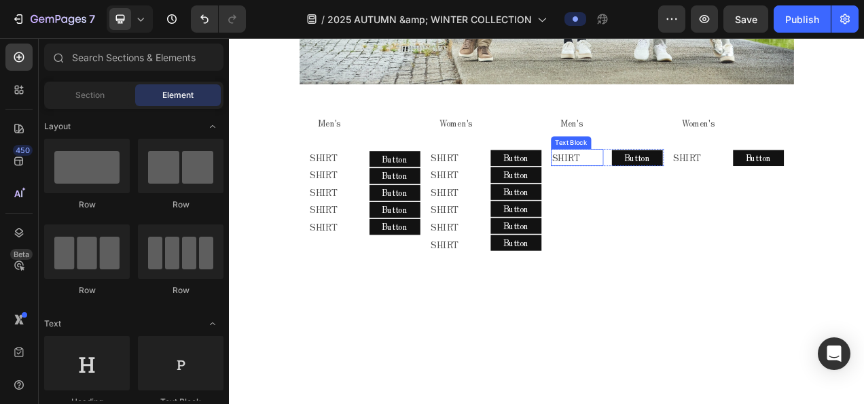
scroll to position [1019, 0]
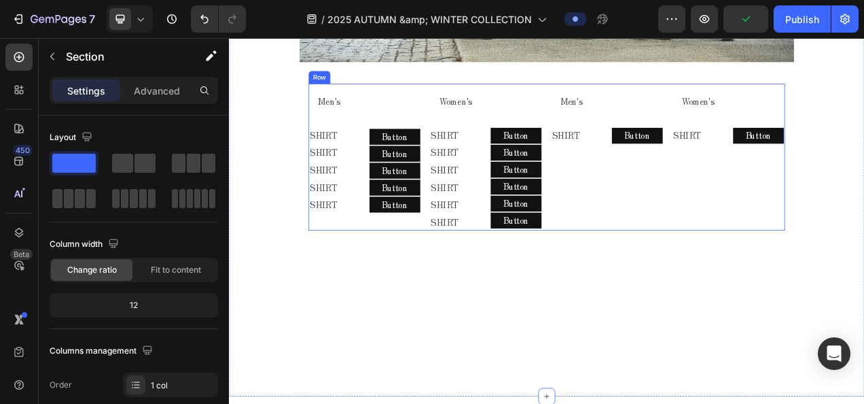
click at [665, 170] on div "Men's Text Block SHIRT Text Block Button Button Row Row Women's Text Block SHIR…" at bounding box center [792, 190] width 300 height 189
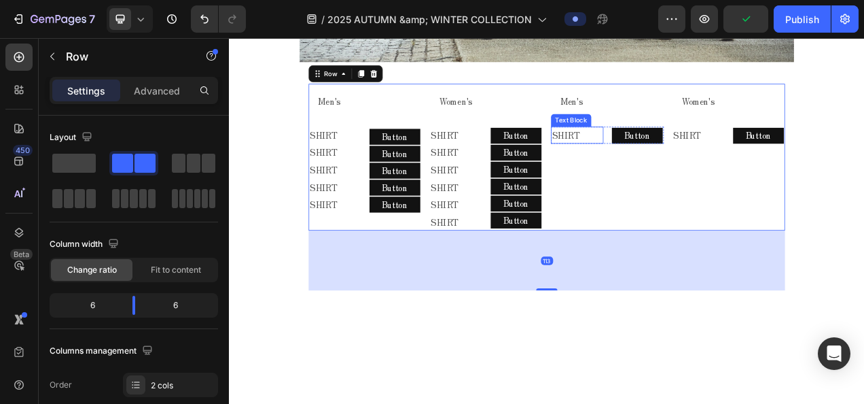
click at [672, 157] on p "SHIRT" at bounding box center [675, 163] width 65 height 20
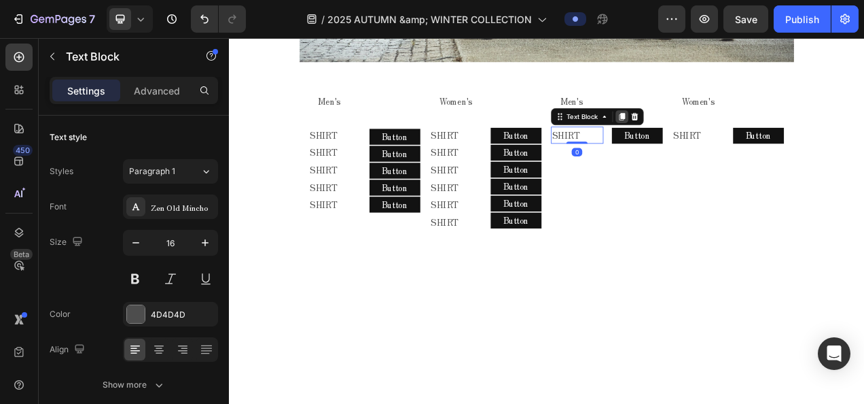
click at [730, 134] on icon at bounding box center [733, 139] width 7 height 10
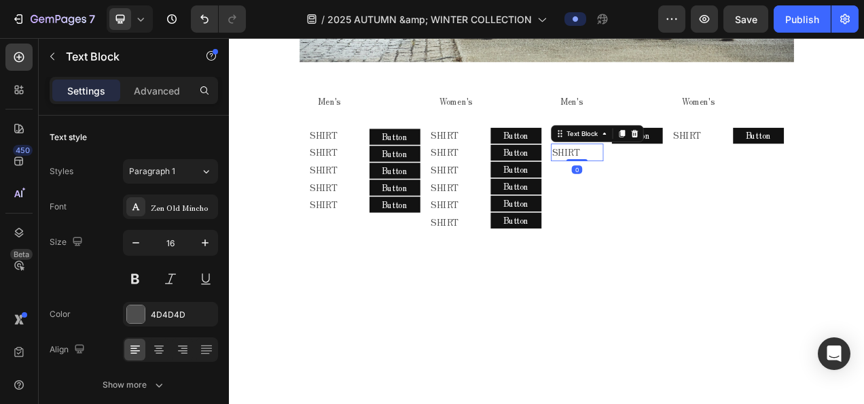
click at [726, 163] on div "Text Block" at bounding box center [701, 160] width 119 height 22
click at [730, 156] on icon at bounding box center [733, 161] width 7 height 10
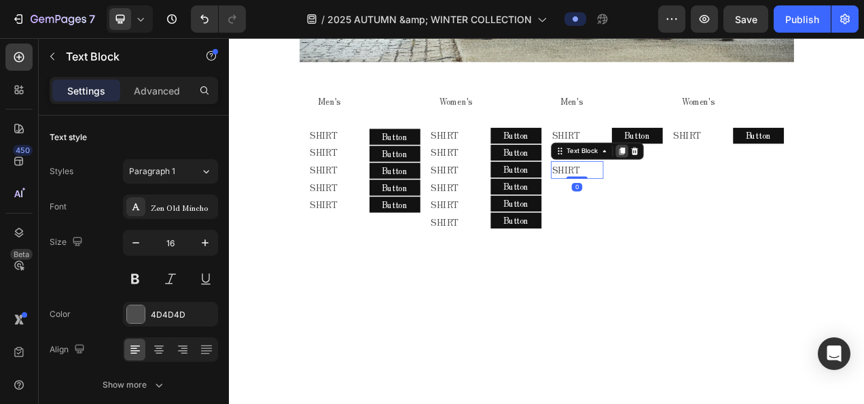
click at [728, 181] on icon at bounding box center [733, 182] width 11 height 11
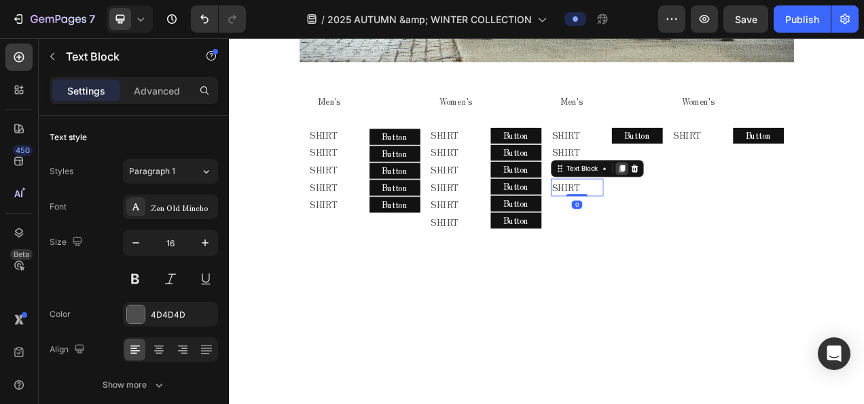
click at [725, 199] on div at bounding box center [733, 205] width 16 height 16
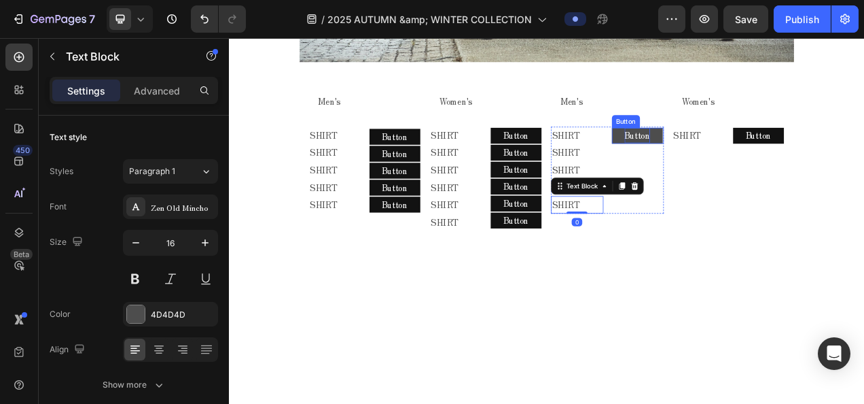
click at [742, 154] on p "Button" at bounding box center [753, 163] width 33 height 20
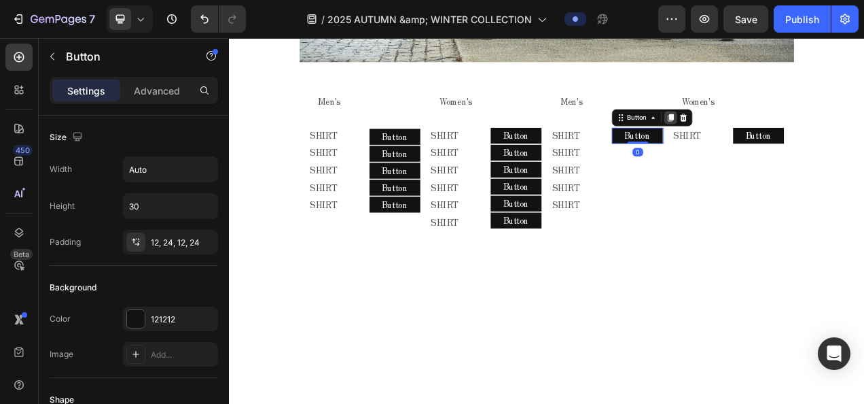
click at [792, 135] on icon at bounding box center [795, 140] width 7 height 10
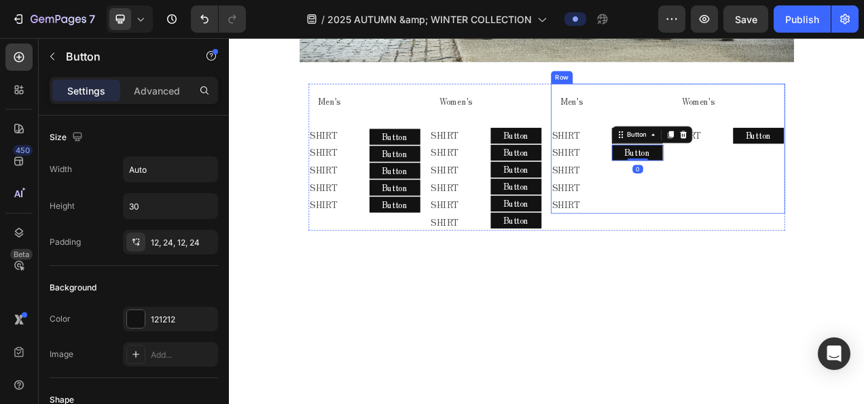
drag, startPoint x: 787, startPoint y: 143, endPoint x: 787, endPoint y: 151, distance: 8.2
click at [787, 146] on div "Men's Text Block SHIRT Text Block SHIRT Text Block SHIRT Text Block SHIRT Text …" at bounding box center [792, 179] width 300 height 166
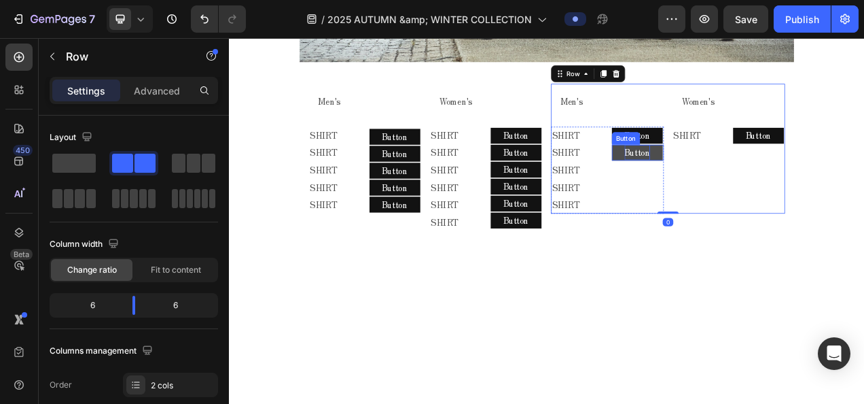
click at [740, 181] on p "Button" at bounding box center [753, 185] width 33 height 20
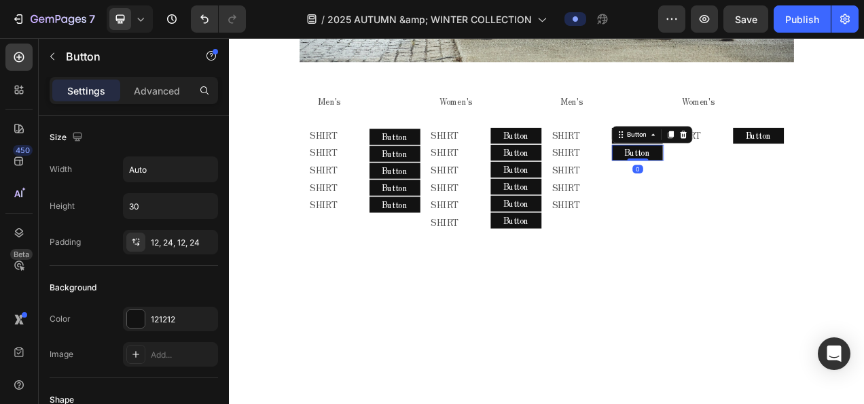
click at [790, 158] on icon at bounding box center [795, 161] width 11 height 11
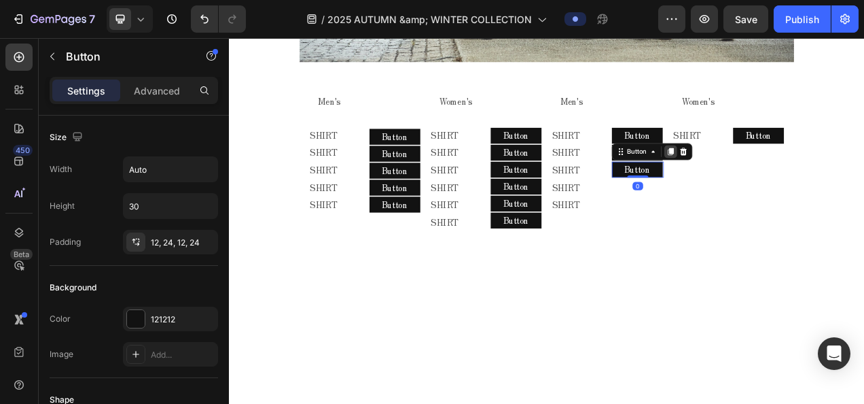
click at [787, 182] on div at bounding box center [795, 183] width 16 height 16
click at [790, 202] on icon at bounding box center [795, 205] width 11 height 11
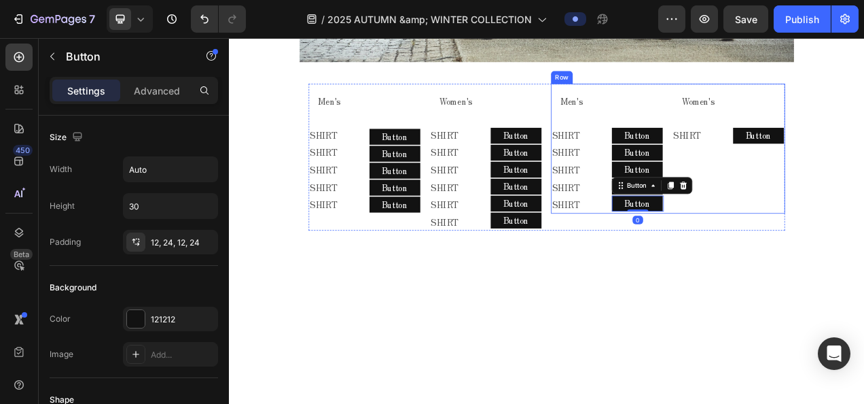
click at [830, 161] on p "SHIRT" at bounding box center [831, 163] width 65 height 20
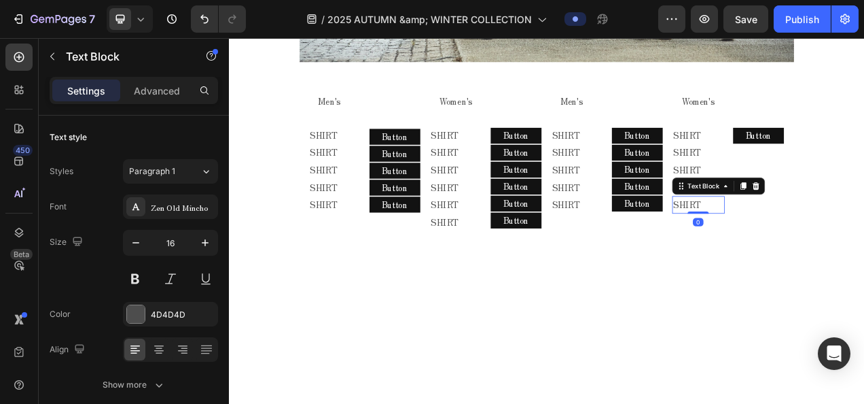
drag, startPoint x: 879, startPoint y: 218, endPoint x: 882, endPoint y: 226, distance: 8.6
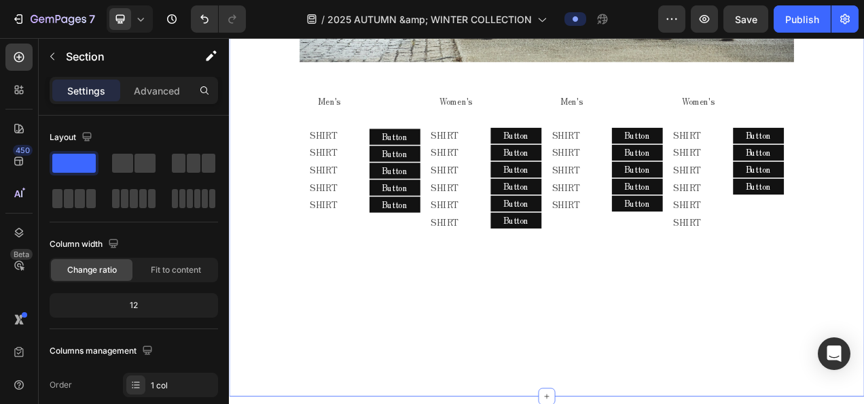
drag, startPoint x: 942, startPoint y: 184, endPoint x: 942, endPoint y: 195, distance: 10.9
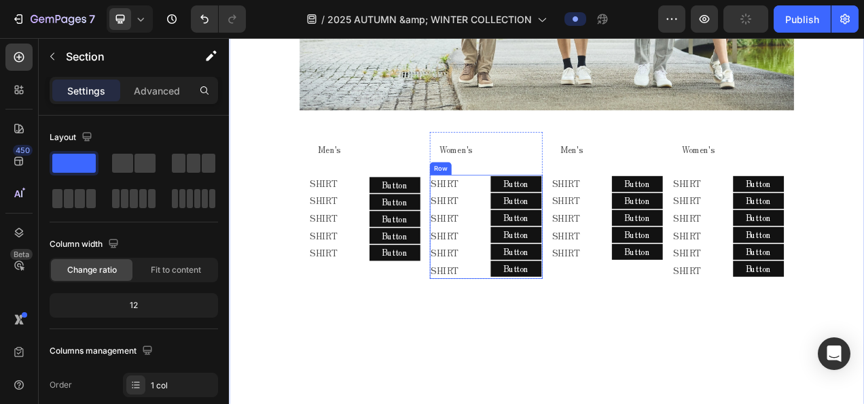
scroll to position [951, 0]
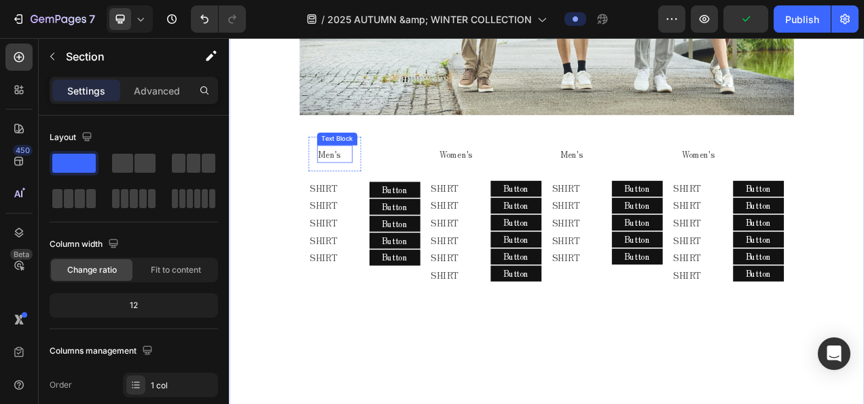
click at [364, 183] on p "Men's" at bounding box center [364, 187] width 43 height 20
click at [327, 183] on div "2025 AUTUMN & WINTER COLLECTION Text block MELLOW CLASSIC - AUTUMN - Text block…" at bounding box center [636, 17] width 815 height 826
click at [343, 178] on p "Men's" at bounding box center [364, 187] width 43 height 20
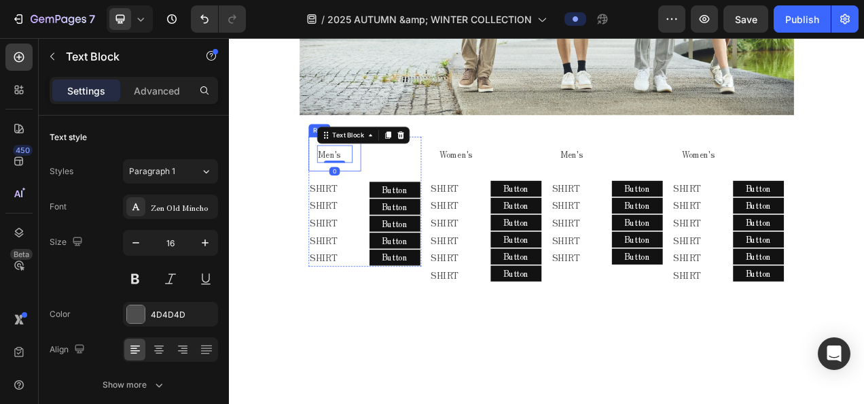
click at [334, 171] on div "Men's Text Block 0 Row" at bounding box center [364, 186] width 67 height 44
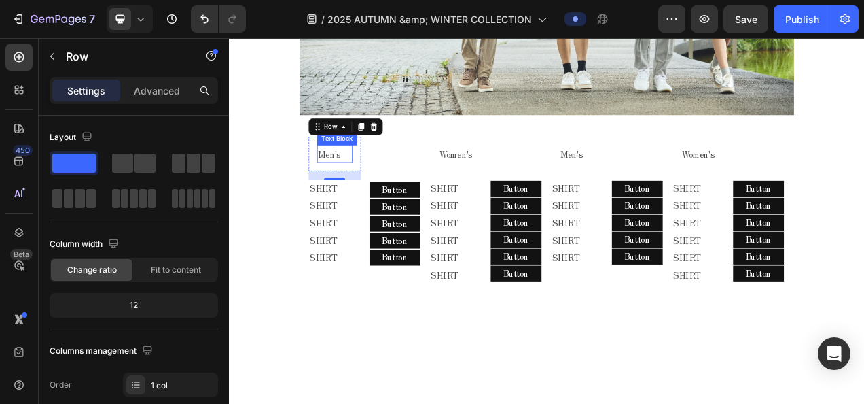
click at [344, 179] on p "Men's" at bounding box center [364, 187] width 43 height 20
click at [334, 181] on div "Men's Text Block Row 16" at bounding box center [364, 186] width 67 height 44
click at [142, 96] on p "Advanced" at bounding box center [157, 91] width 46 height 14
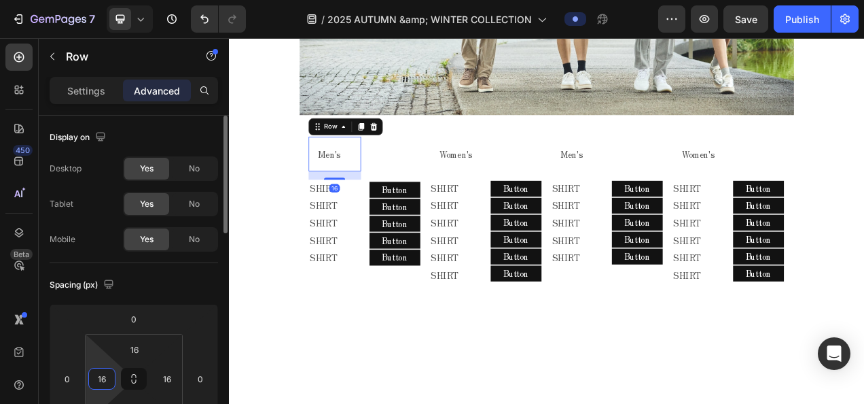
click at [101, 374] on input "16" at bounding box center [102, 378] width 20 height 20
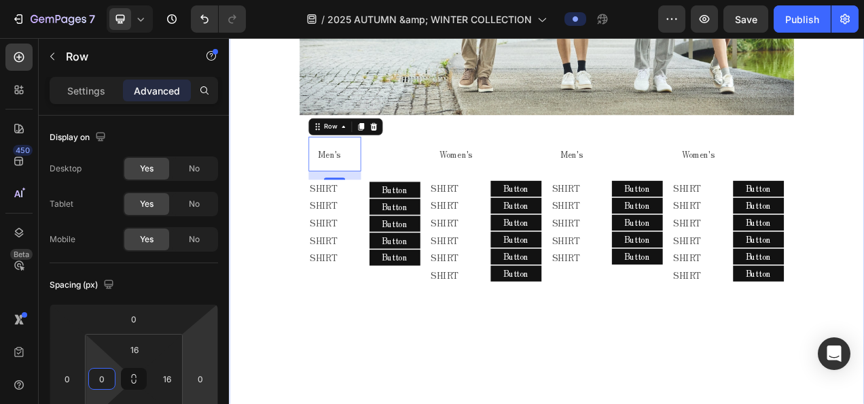
type input "0"
click at [526, 351] on div "2025 AUTUMN & WINTER COLLECTION Text block MELLOW CLASSIC - AUTUMN - Text block…" at bounding box center [636, 17] width 815 height 826
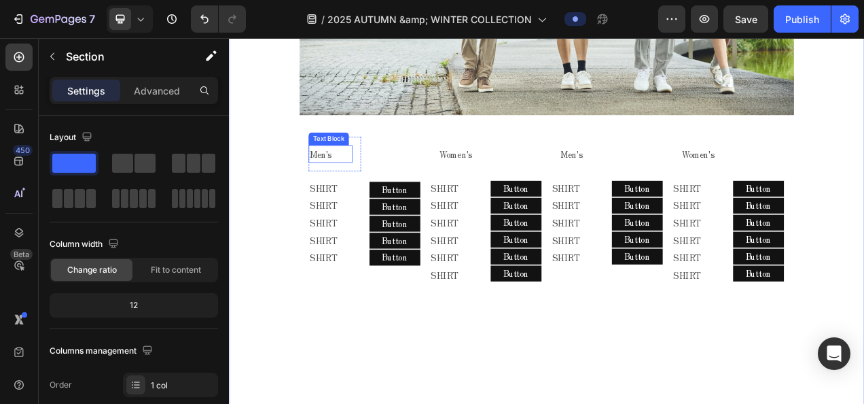
click at [341, 180] on p "Men's" at bounding box center [359, 187] width 54 height 20
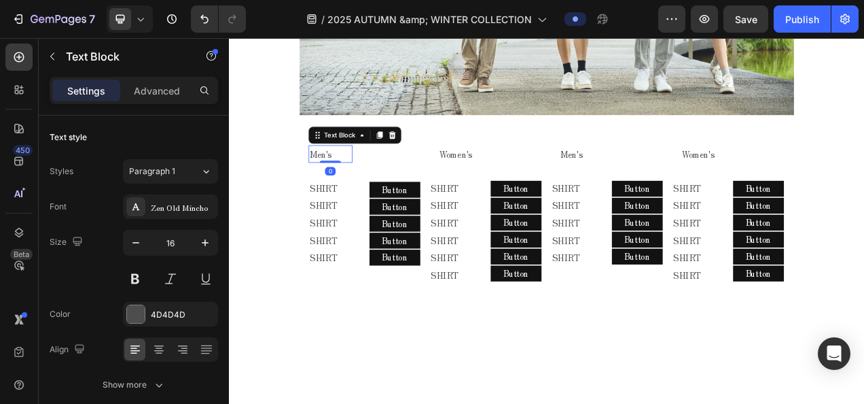
click at [374, 177] on p "Men's" at bounding box center [359, 187] width 54 height 20
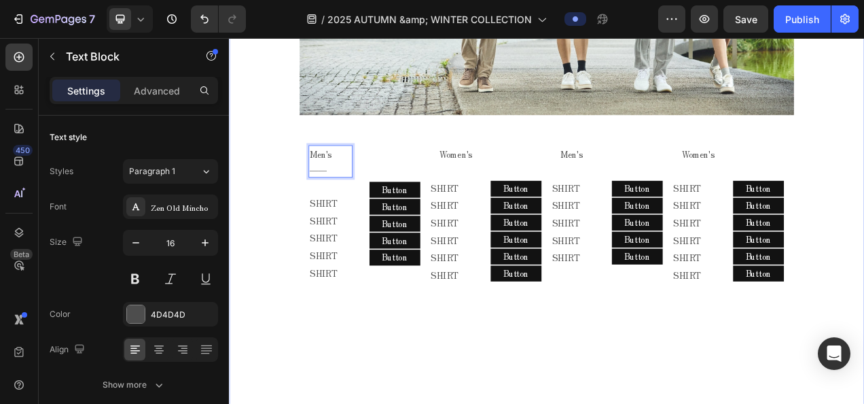
drag, startPoint x: 440, startPoint y: 421, endPoint x: 388, endPoint y: 276, distance: 154.3
click at [439, 403] on div "2025 AUTUMN & WINTER COLLECTION Text block MELLOW CLASSIC - AUTUMN - Text block…" at bounding box center [636, 17] width 815 height 826
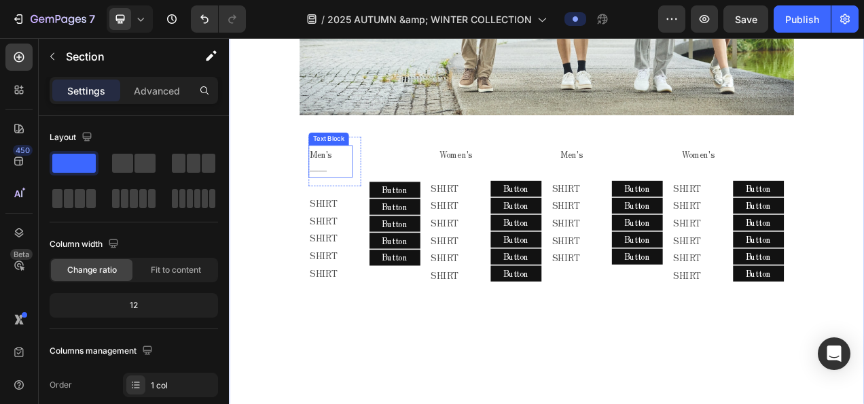
click at [357, 196] on p "――" at bounding box center [359, 206] width 54 height 20
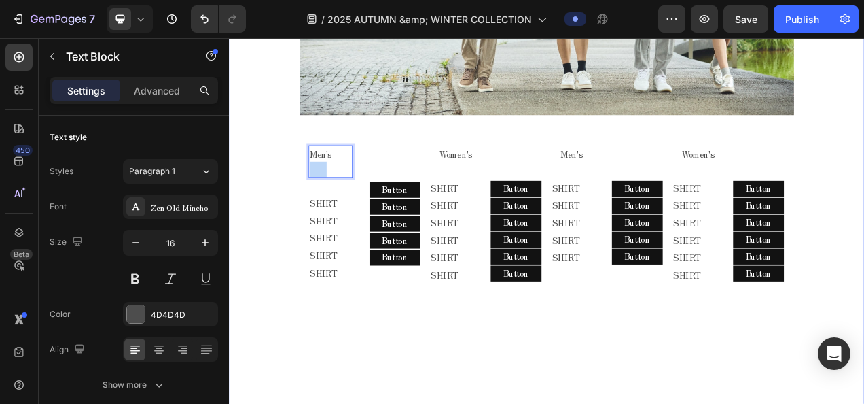
drag, startPoint x: 355, startPoint y: 199, endPoint x: 319, endPoint y: 199, distance: 35.3
click at [319, 199] on div "2025 AUTUMN & WINTER COLLECTION Text block MELLOW CLASSIC - AUTUMN - Text block…" at bounding box center [636, 17] width 815 height 826
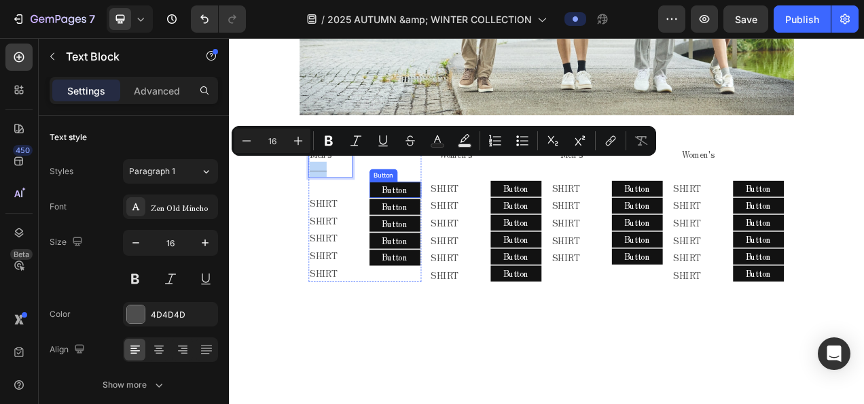
copy p "――"
click at [508, 193] on div "Women's Text Block Row" at bounding box center [558, 186] width 145 height 44
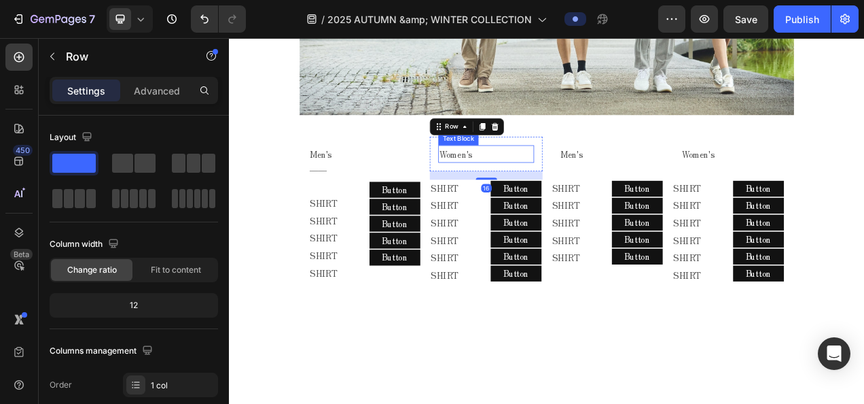
drag, startPoint x: 505, startPoint y: 183, endPoint x: 512, endPoint y: 184, distance: 7.5
click at [505, 183] on p "Women's" at bounding box center [559, 187] width 120 height 20
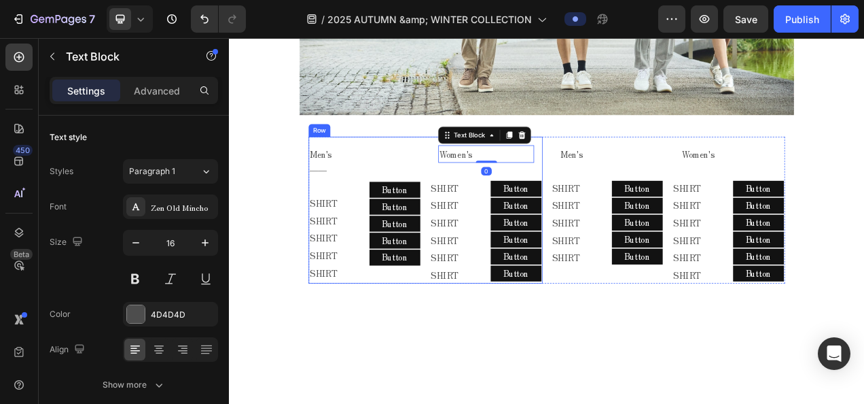
click at [476, 187] on div "Men's ―― Text Block Row SHIRT Text Block SHIRT Text Block SHIRT Text Block SHIR…" at bounding box center [481, 258] width 300 height 189
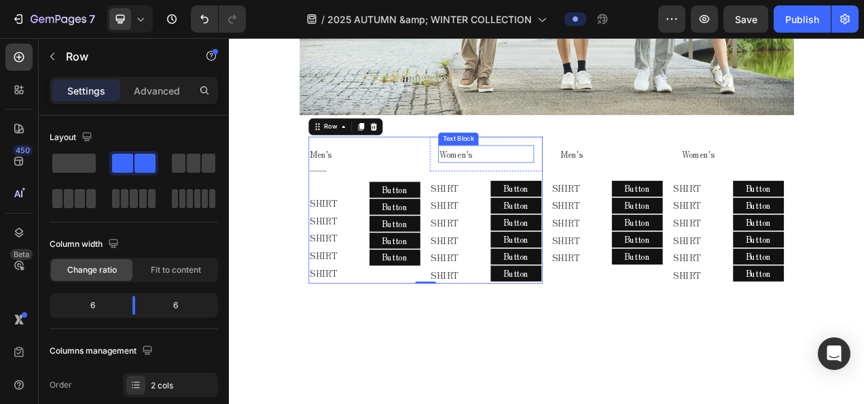
click at [499, 179] on p "Women's" at bounding box center [559, 187] width 120 height 20
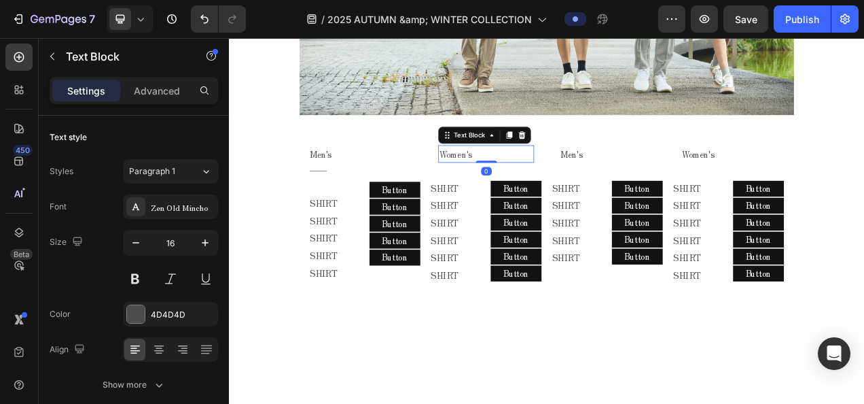
drag, startPoint x: 529, startPoint y: 175, endPoint x: 538, endPoint y: 176, distance: 8.9
click at [533, 177] on p "Women's" at bounding box center [559, 187] width 120 height 20
click at [539, 177] on p "Women's" at bounding box center [559, 187] width 120 height 20
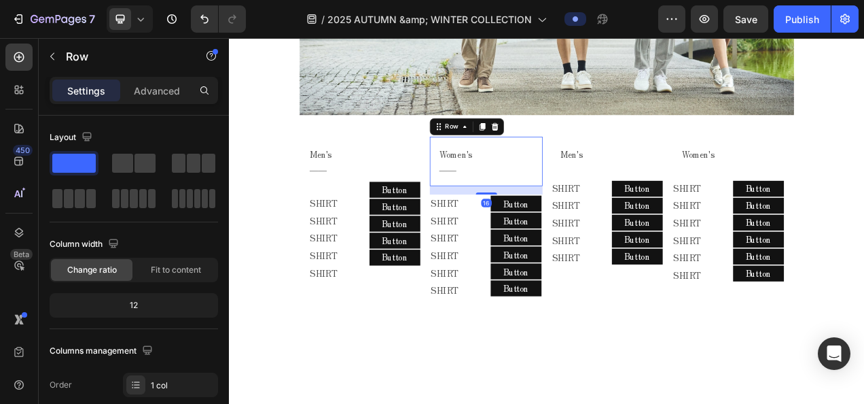
click at [486, 171] on div "Women's ―― Text Block Row 16" at bounding box center [558, 196] width 145 height 64
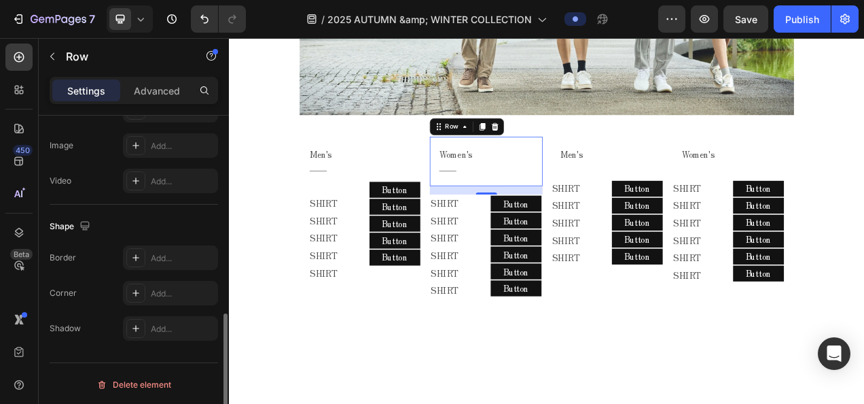
scroll to position [364, 0]
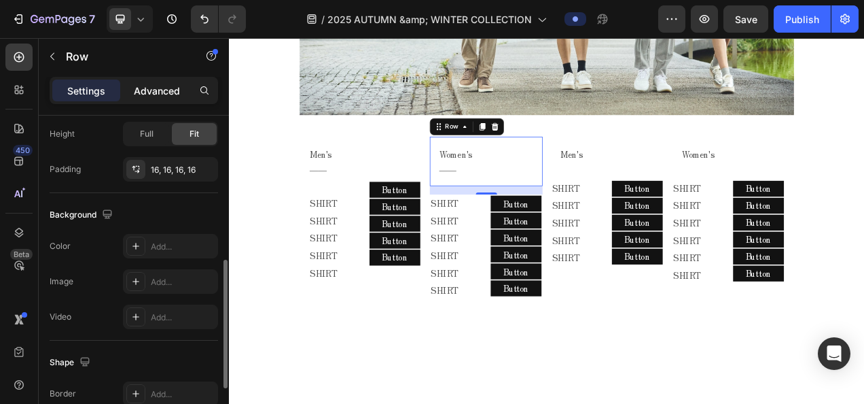
click at [137, 86] on p "Advanced" at bounding box center [157, 91] width 46 height 14
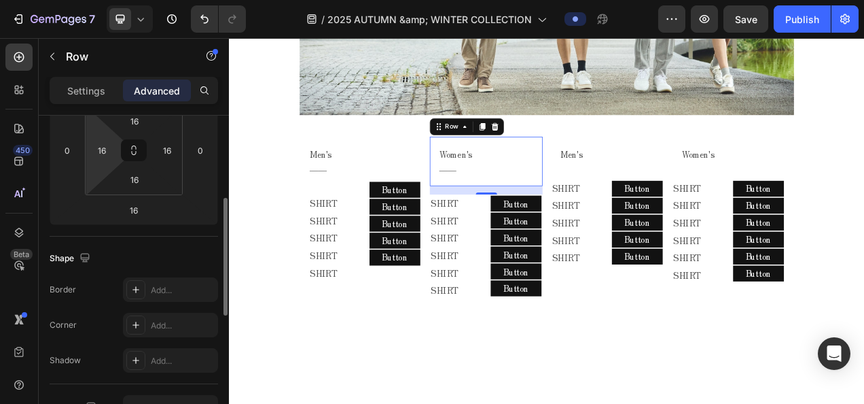
scroll to position [24, 0]
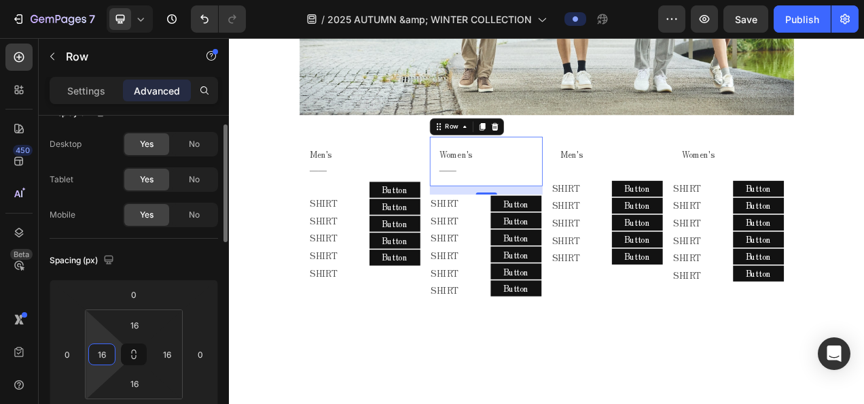
click at [109, 351] on input "16" at bounding box center [102, 354] width 20 height 20
type input "０"
click at [268, 403] on div "2025 AUTUMN & WINTER COLLECTION Text block MELLOW CLASSIC - AUTUMN - Text block…" at bounding box center [636, 53] width 815 height 1063
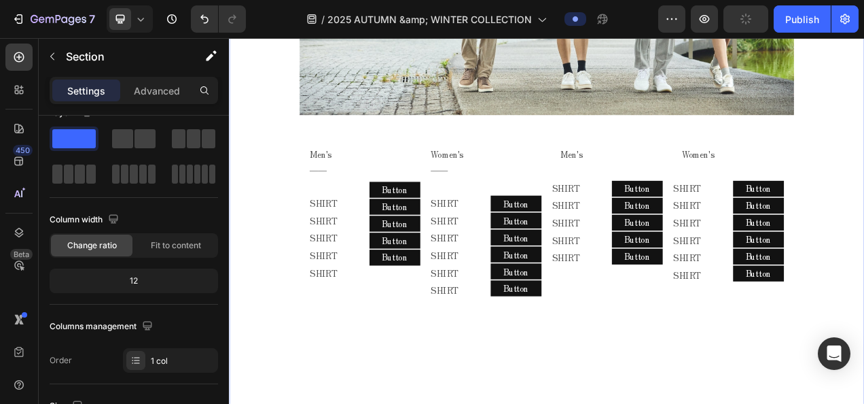
scroll to position [0, 0]
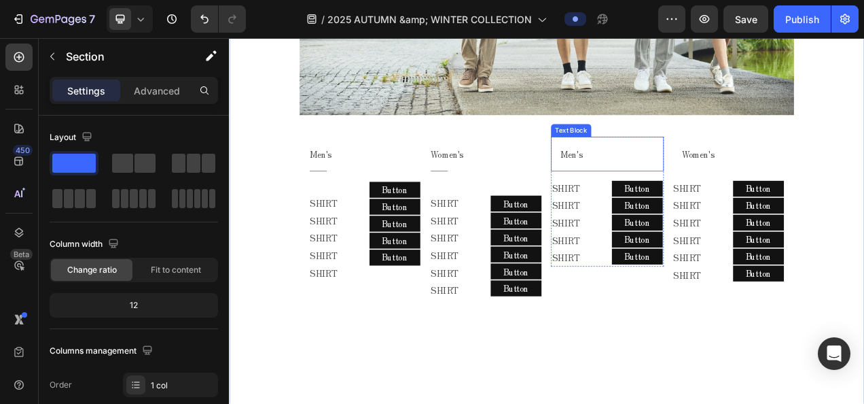
click at [693, 179] on p "Men's" at bounding box center [714, 187] width 120 height 20
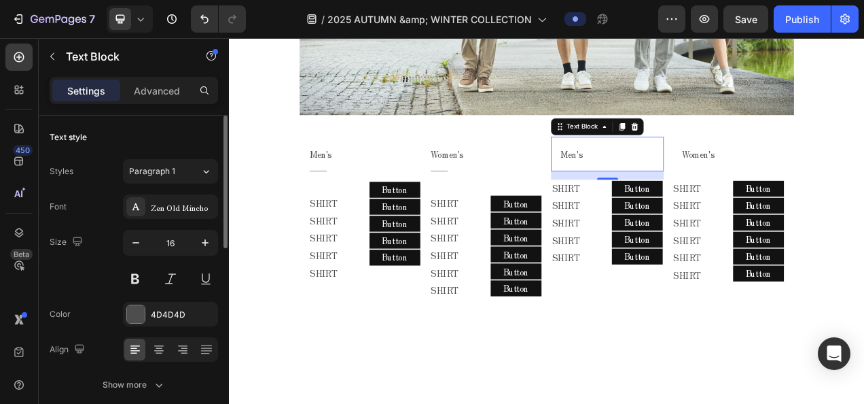
click at [159, 102] on div "Settings Advanced" at bounding box center [134, 90] width 169 height 27
click at [157, 86] on p "Advanced" at bounding box center [157, 91] width 46 height 14
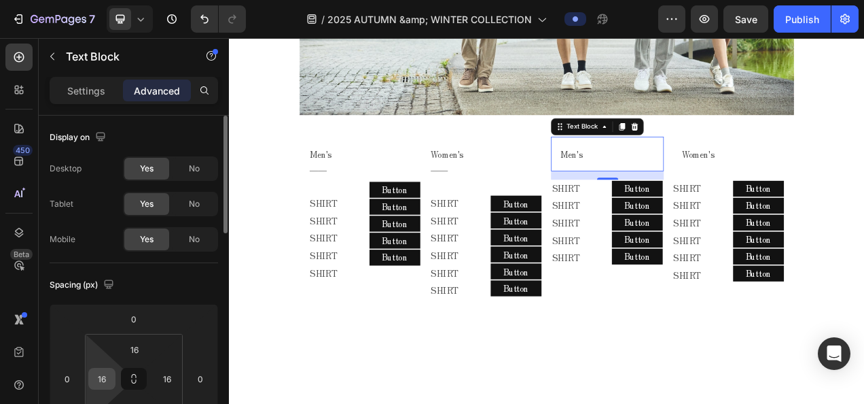
click at [103, 378] on input "16" at bounding box center [102, 378] width 20 height 20
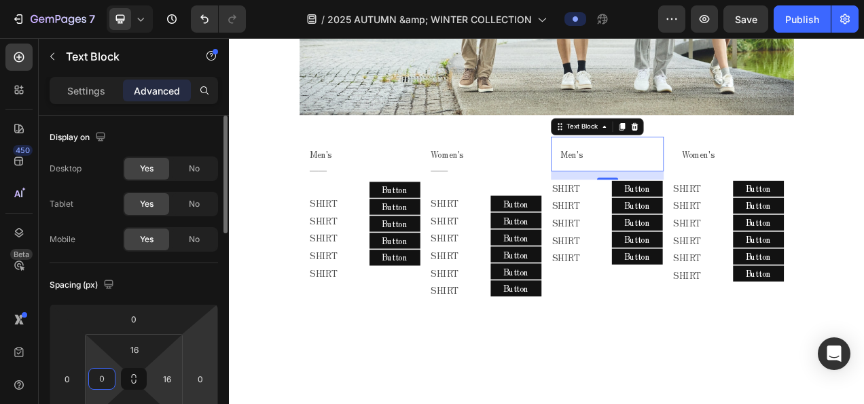
type input "０"
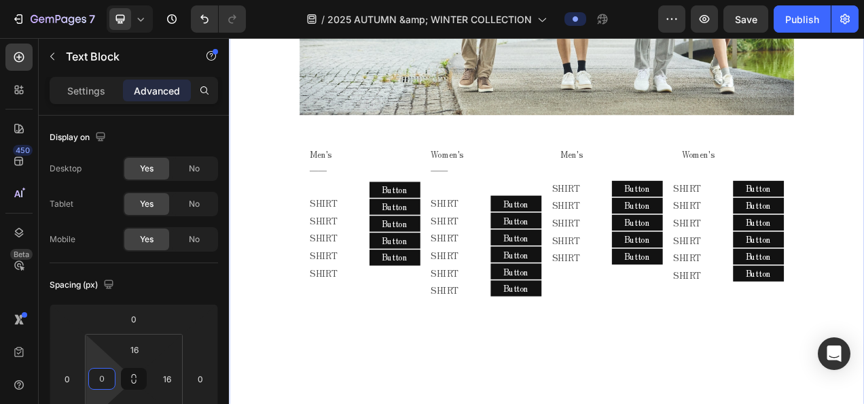
click at [344, 403] on div "2025 AUTUMN & WINTER COLLECTION Text block MELLOW CLASSIC - AUTUMN - Text block…" at bounding box center [636, 26] width 815 height 845
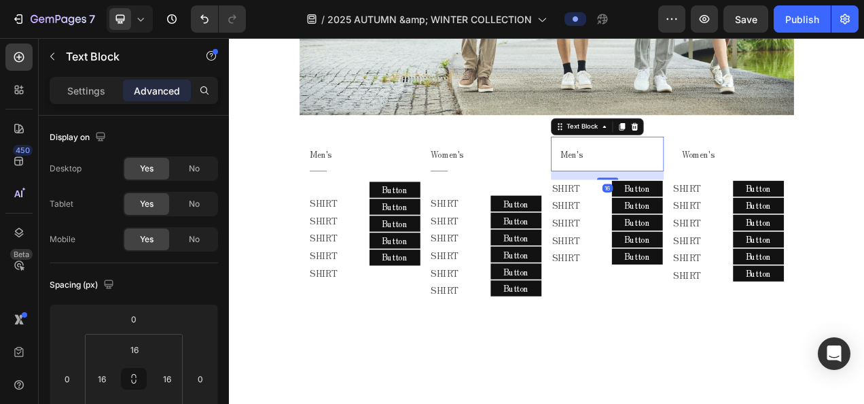
click at [654, 185] on p "Men's" at bounding box center [714, 187] width 120 height 20
click at [101, 368] on input "16" at bounding box center [102, 378] width 20 height 20
type input "0"
click at [88, 287] on div "Spacing (px)" at bounding box center [83, 285] width 67 height 18
click at [838, 181] on p "Women's" at bounding box center [870, 187] width 120 height 20
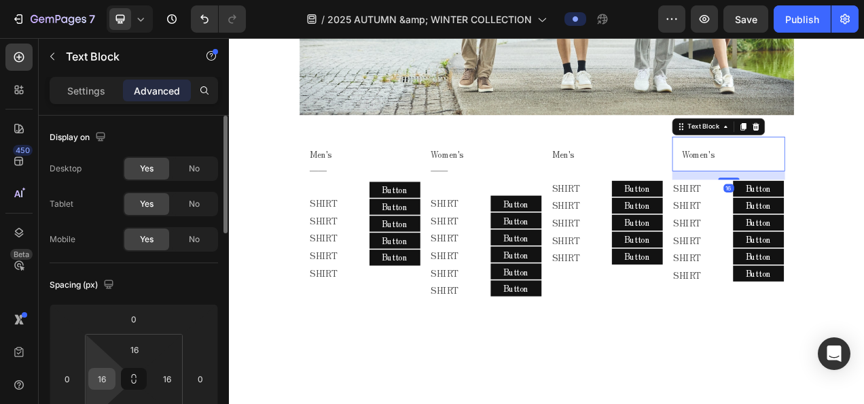
click at [105, 378] on input "16" at bounding box center [102, 378] width 20 height 20
type input "0"
click at [103, 285] on icon "button" at bounding box center [109, 284] width 14 height 14
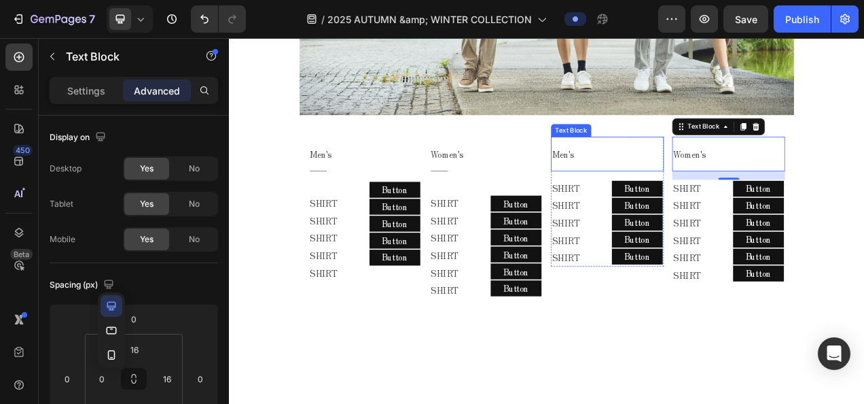
click at [684, 181] on p "Men's" at bounding box center [708, 187] width 131 height 20
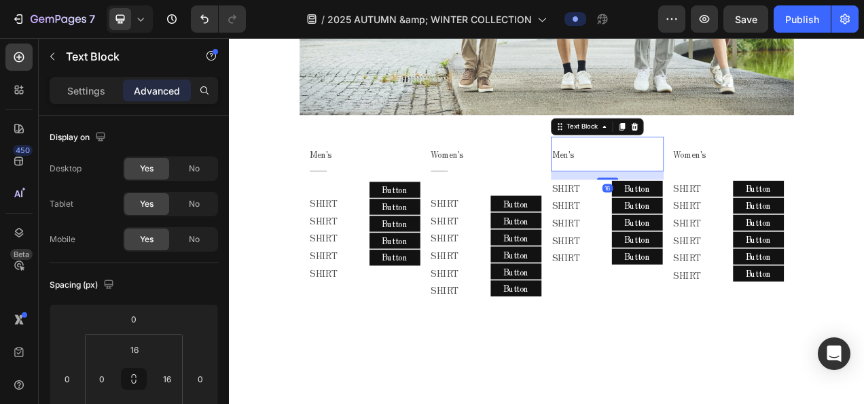
click at [673, 184] on p "Men's" at bounding box center [708, 187] width 131 height 20
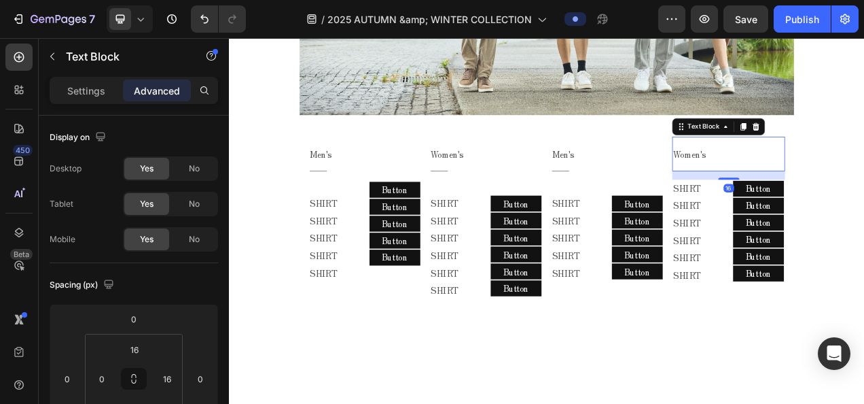
click at [828, 179] on p "Women's" at bounding box center [864, 187] width 131 height 20
click at [838, 179] on p "Women's" at bounding box center [864, 187] width 131 height 20
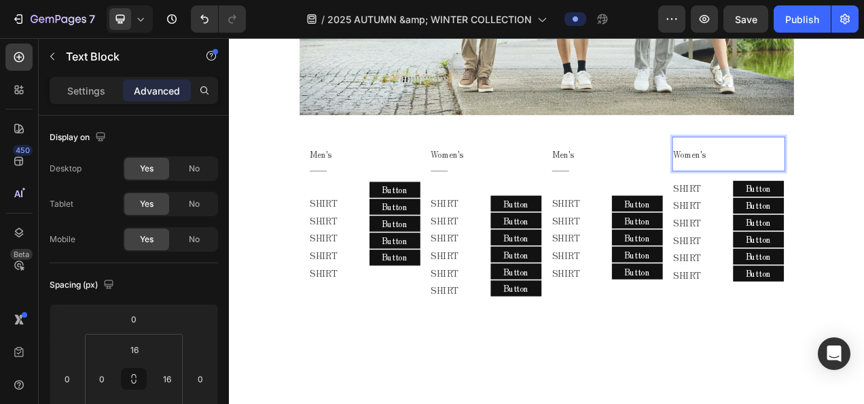
click at [838, 179] on p "Women's" at bounding box center [864, 187] width 131 height 20
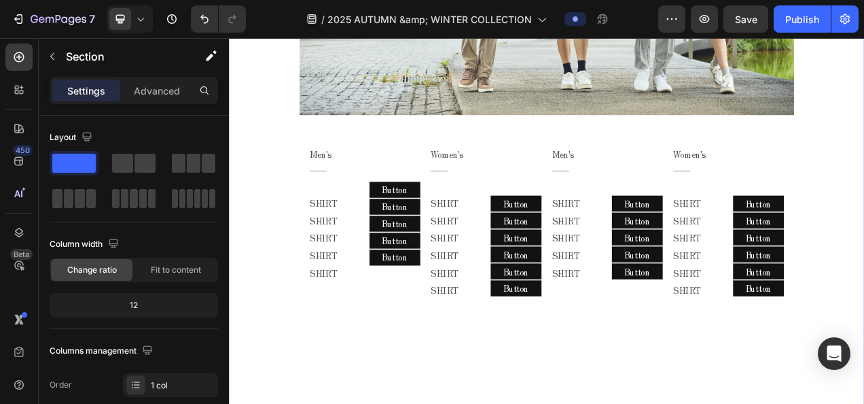
click at [582, 403] on div "2025 AUTUMN & WINTER COLLECTION Text block MELLOW CLASSIC - AUTUMN - Text block…" at bounding box center [636, 26] width 815 height 845
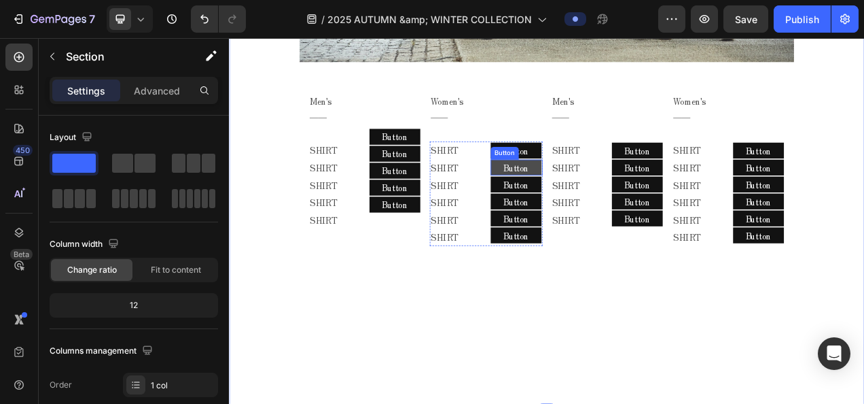
scroll to position [951, 0]
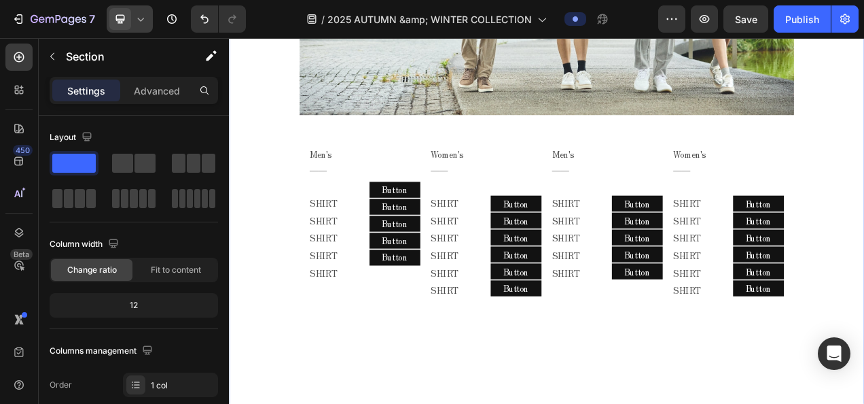
click at [136, 29] on div at bounding box center [130, 18] width 46 height 27
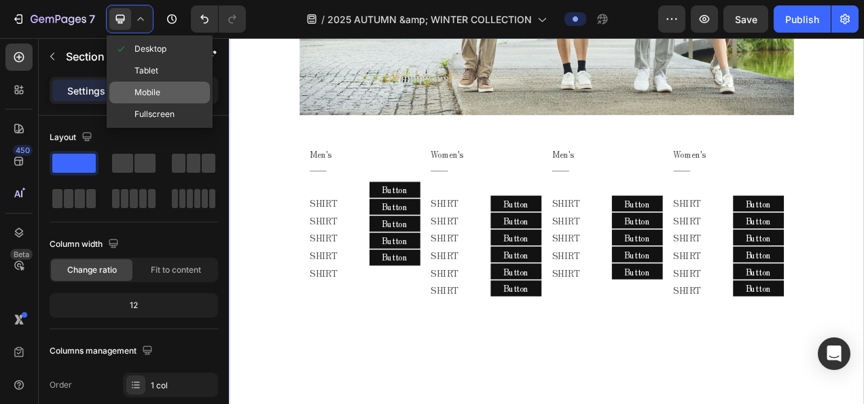
click at [155, 92] on span "Mobile" at bounding box center [148, 93] width 26 height 14
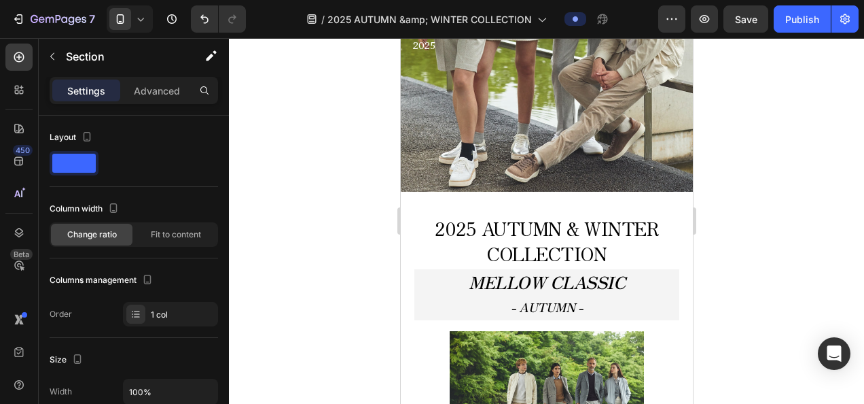
scroll to position [340, 0]
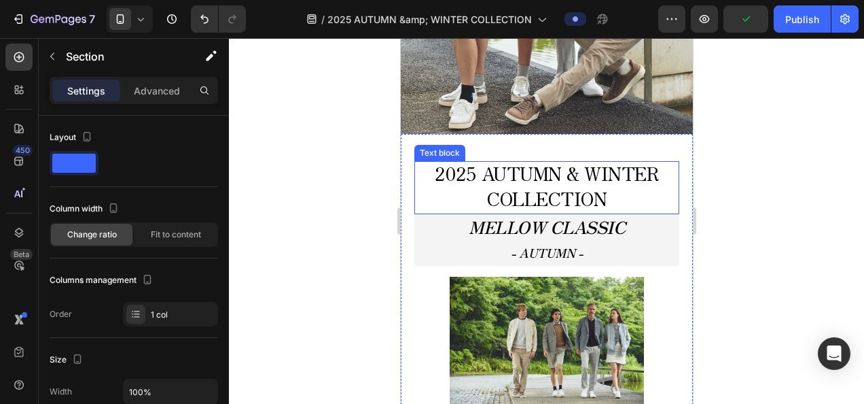
click at [533, 188] on span "2025 AUTUMN & WINTER COLLECTION" at bounding box center [546, 186] width 224 height 52
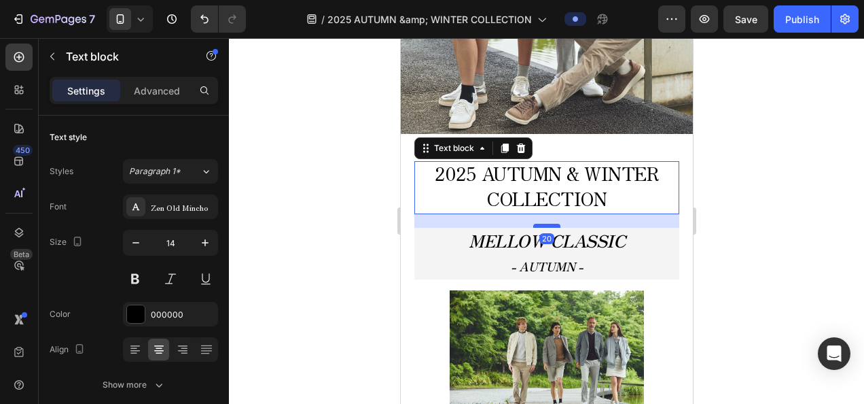
drag, startPoint x: 551, startPoint y: 211, endPoint x: 549, endPoint y: 224, distance: 13.7
click at [549, 224] on div at bounding box center [546, 226] width 27 height 4
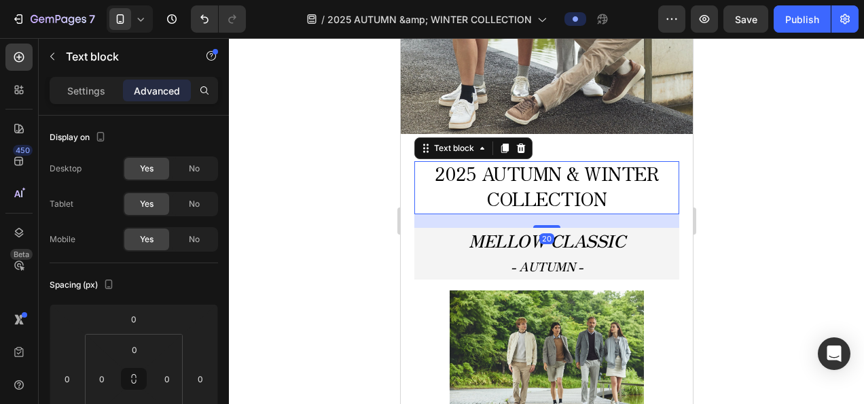
click at [779, 228] on div at bounding box center [546, 221] width 635 height 366
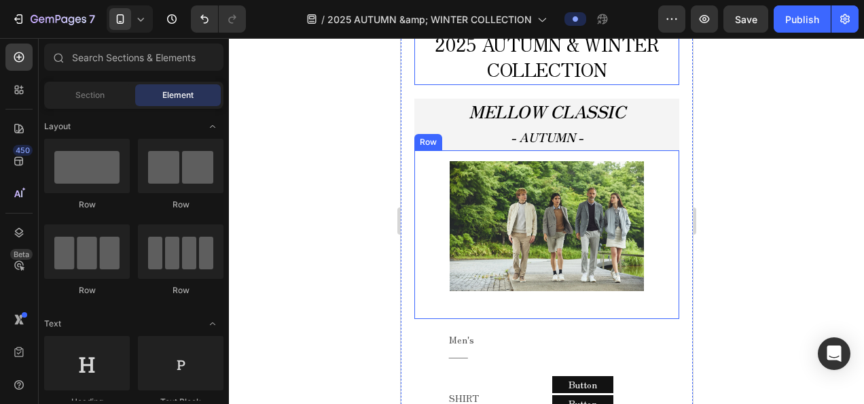
scroll to position [476, 0]
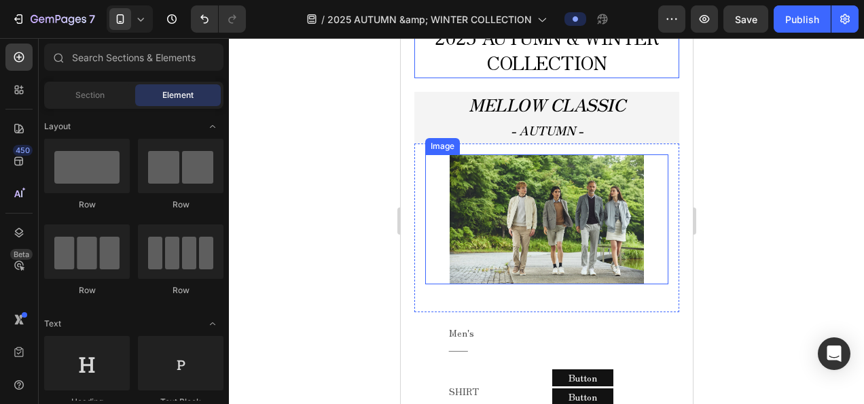
click at [601, 207] on img at bounding box center [546, 219] width 194 height 130
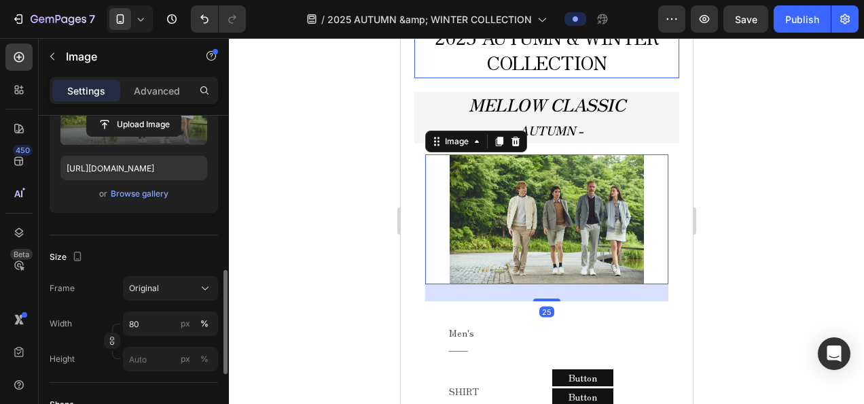
scroll to position [272, 0]
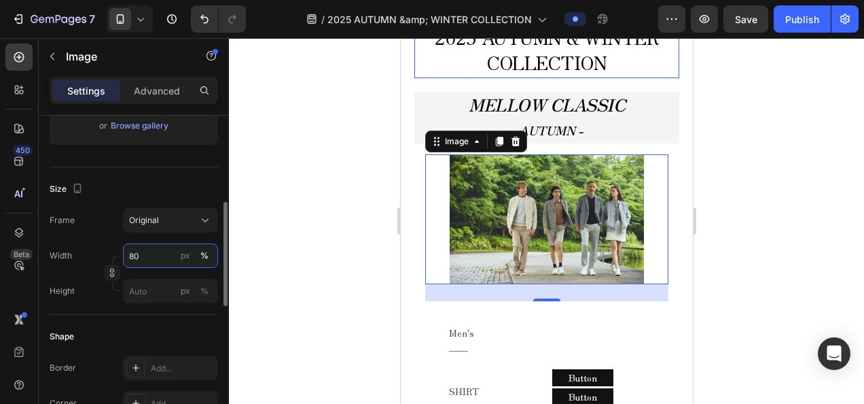
click at [154, 258] on input "80" at bounding box center [170, 255] width 95 height 24
type input "９"
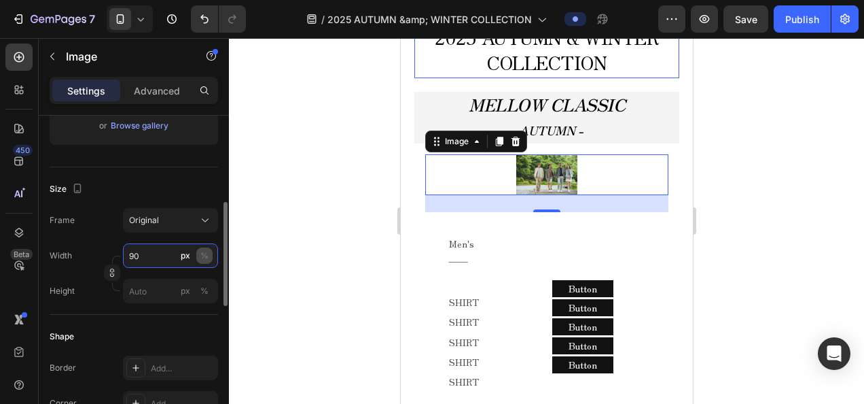
type input "90"
click at [212, 255] on button "%" at bounding box center [204, 255] width 16 height 16
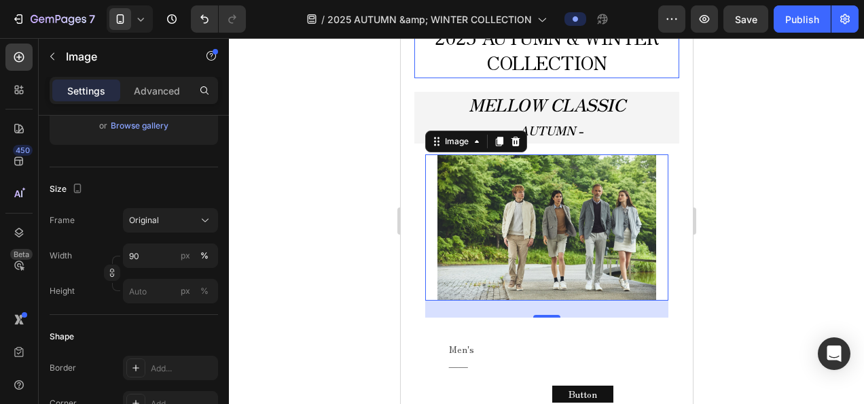
click at [305, 265] on div at bounding box center [546, 221] width 635 height 366
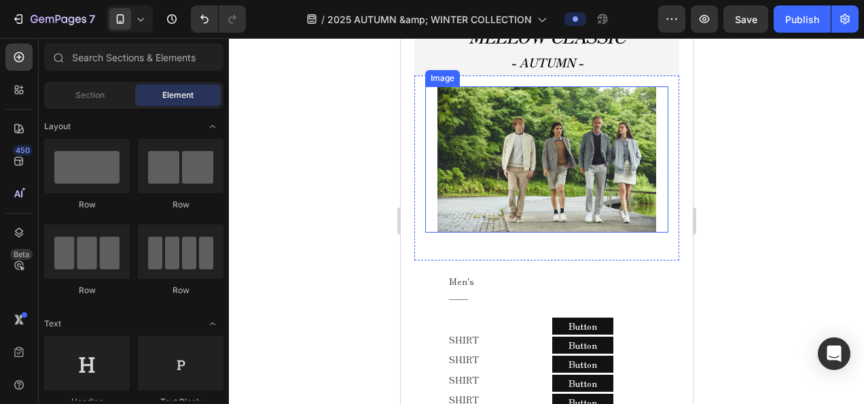
scroll to position [476, 0]
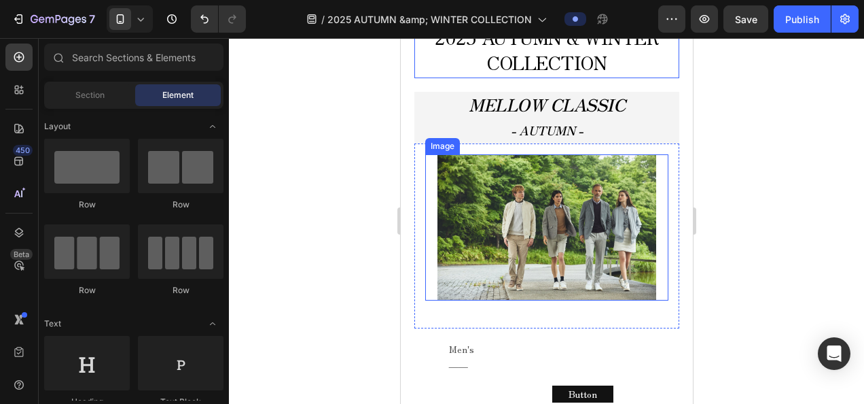
click at [617, 264] on img at bounding box center [546, 227] width 219 height 146
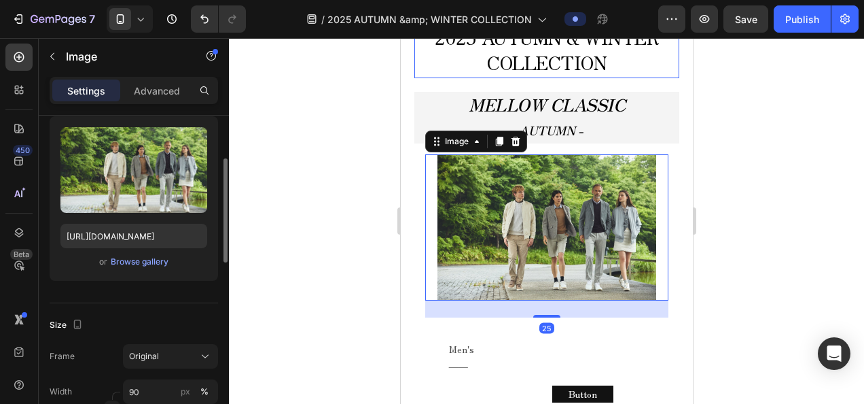
scroll to position [272, 0]
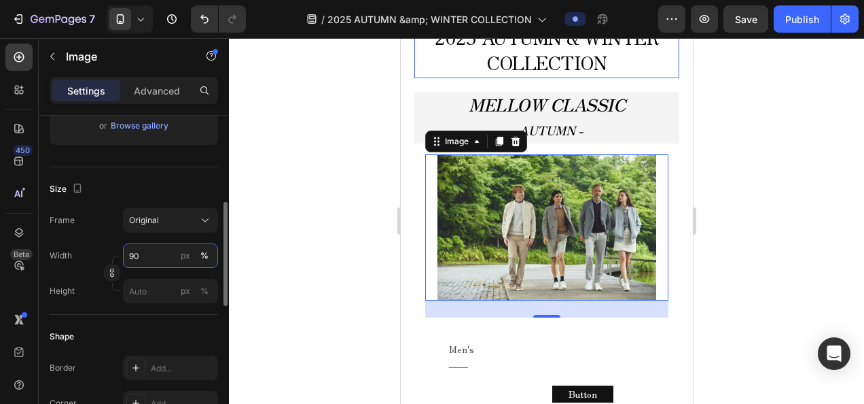
click at [152, 260] on input "90" at bounding box center [170, 255] width 95 height 24
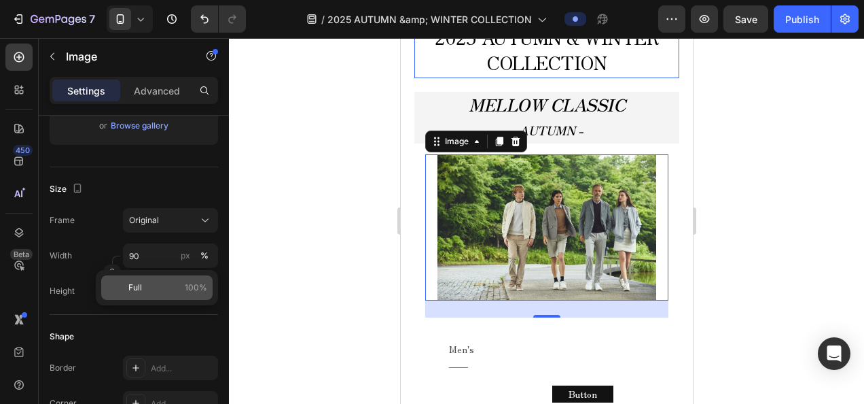
click at [181, 297] on div "Full 100%" at bounding box center [156, 287] width 111 height 24
type input "100"
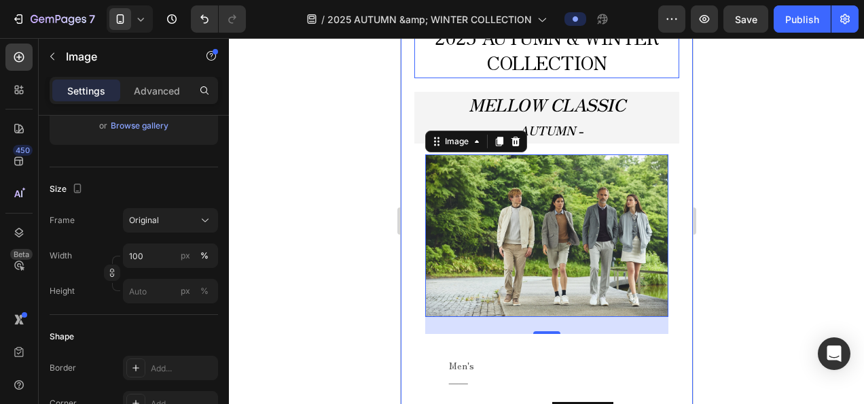
click at [768, 181] on div at bounding box center [546, 221] width 635 height 366
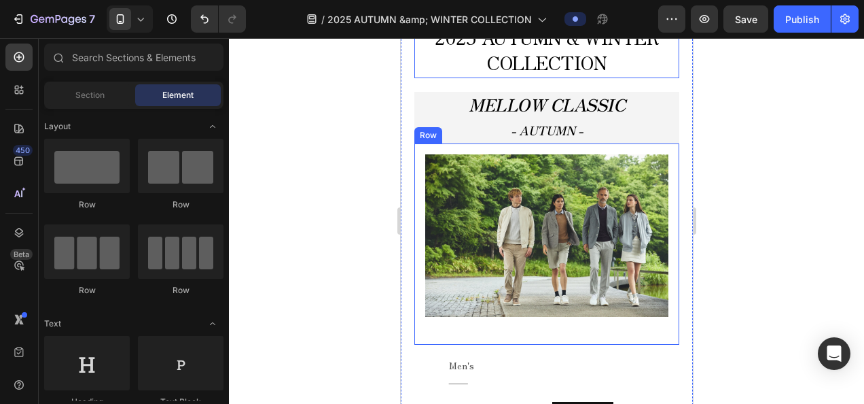
click at [667, 188] on div "Image Row" at bounding box center [546, 243] width 265 height 201
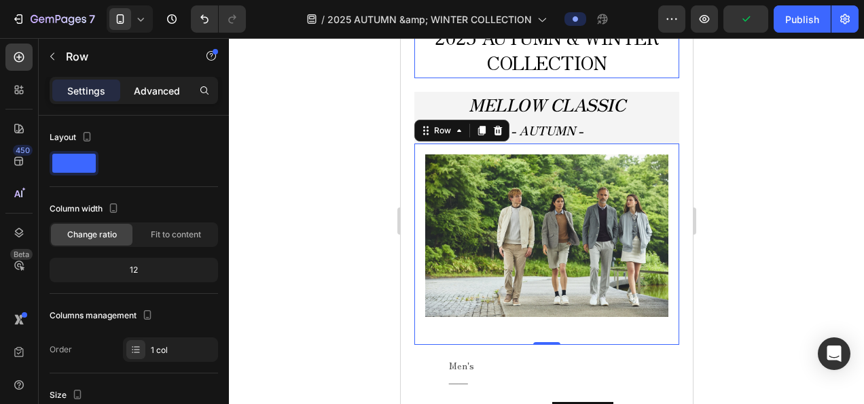
click at [140, 88] on p "Advanced" at bounding box center [157, 91] width 46 height 14
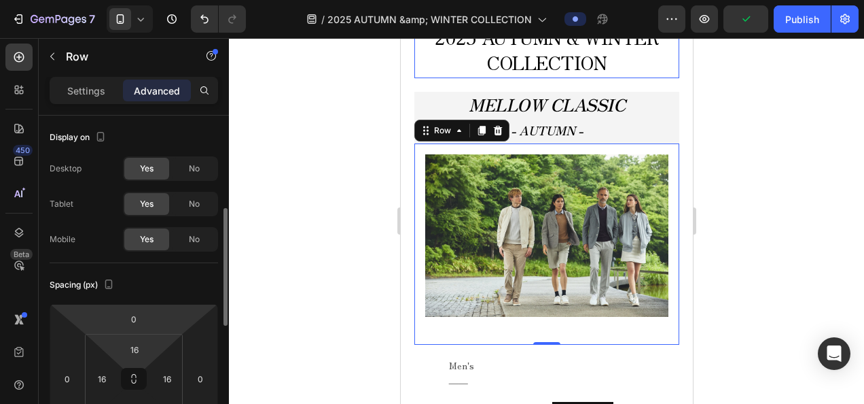
scroll to position [68, 0]
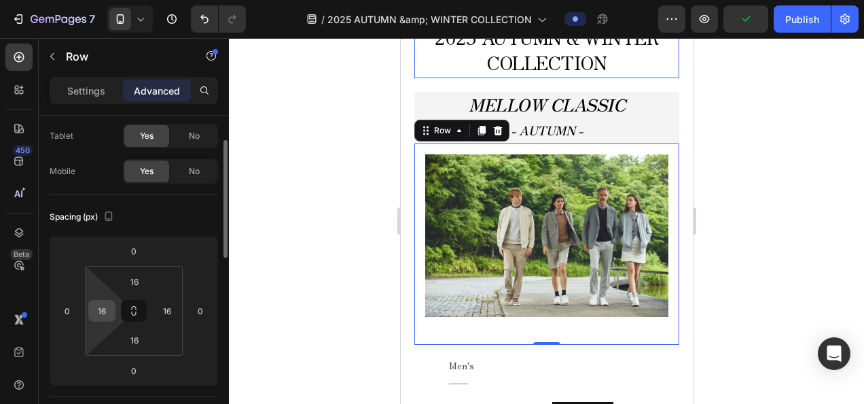
click at [109, 306] on input "16" at bounding box center [102, 310] width 20 height 20
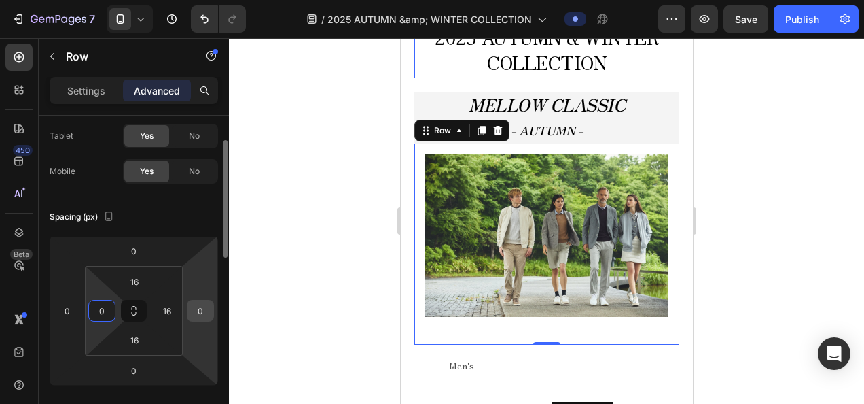
type input "0"
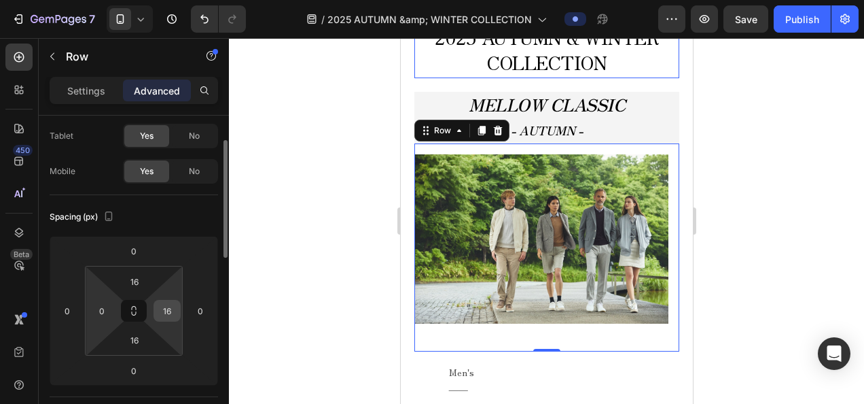
click at [180, 307] on div "16" at bounding box center [167, 311] width 27 height 22
click at [173, 306] on input "16" at bounding box center [167, 310] width 20 height 20
type input "0"
click at [192, 219] on div "Spacing (px)" at bounding box center [134, 217] width 169 height 22
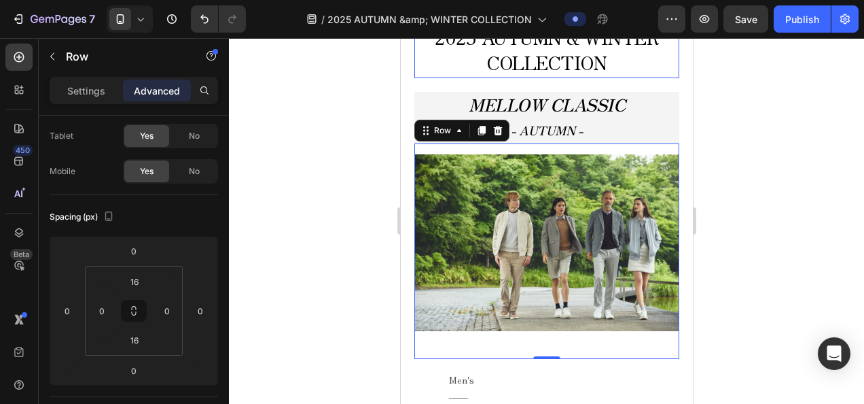
click at [354, 228] on div at bounding box center [546, 221] width 635 height 366
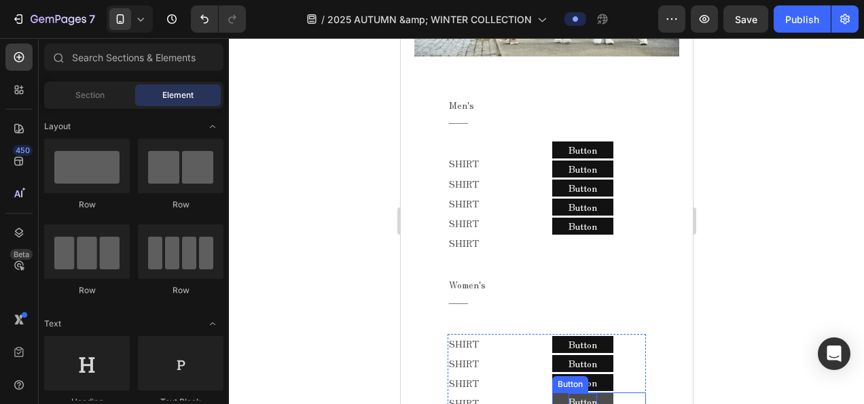
scroll to position [747, 0]
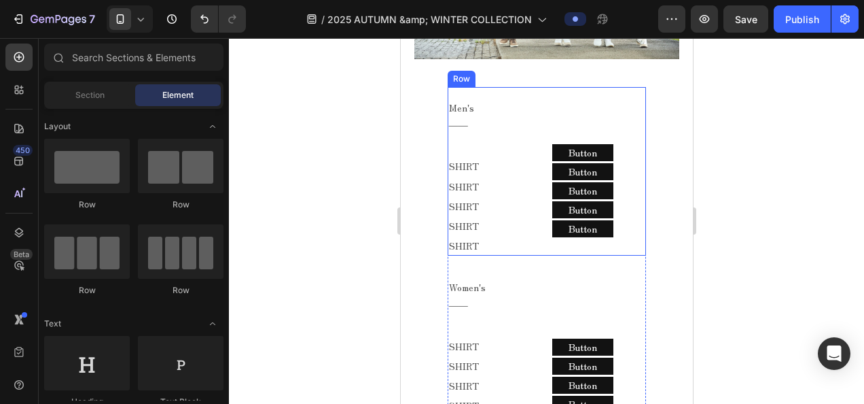
click at [571, 109] on div "Button Button" at bounding box center [599, 124] width 94 height 74
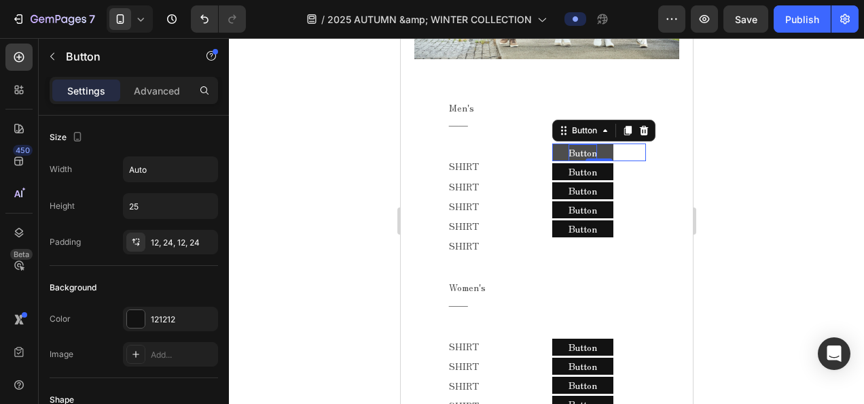
click at [575, 144] on p "Button" at bounding box center [582, 152] width 29 height 17
click at [156, 91] on p "Advanced" at bounding box center [157, 91] width 46 height 14
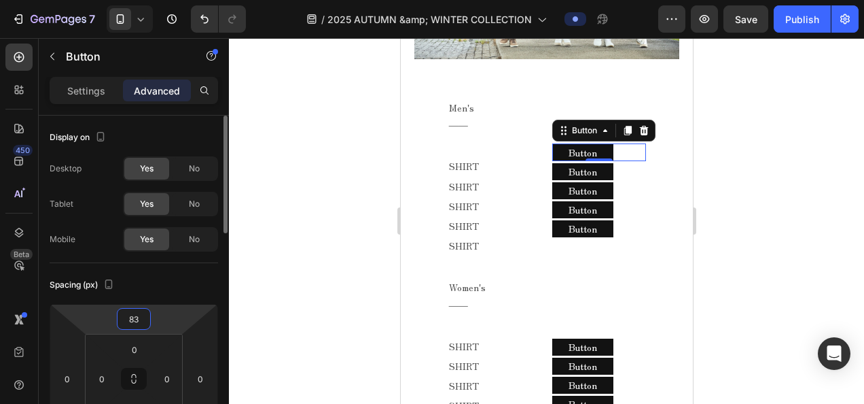
click at [143, 317] on input "83" at bounding box center [133, 318] width 27 height 20
type input "0"
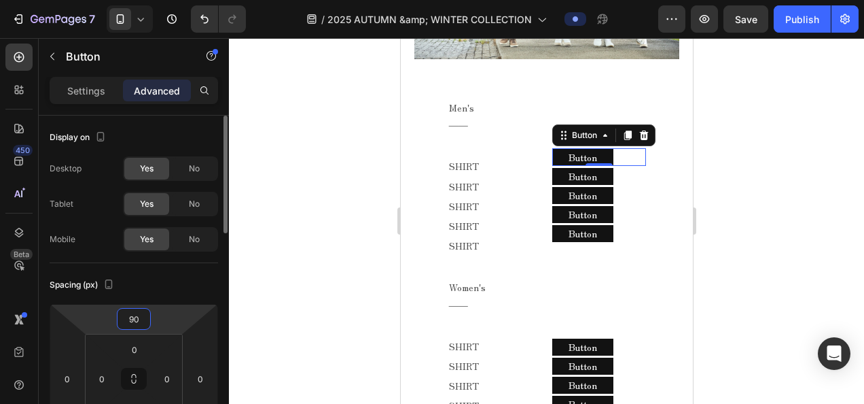
type input "9"
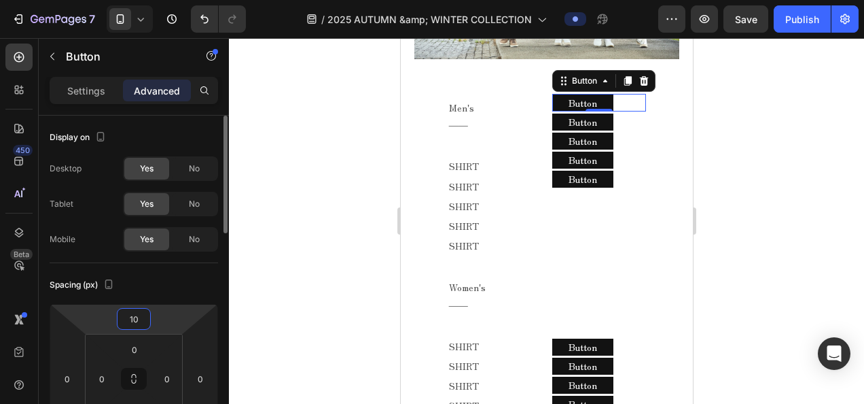
type input "105"
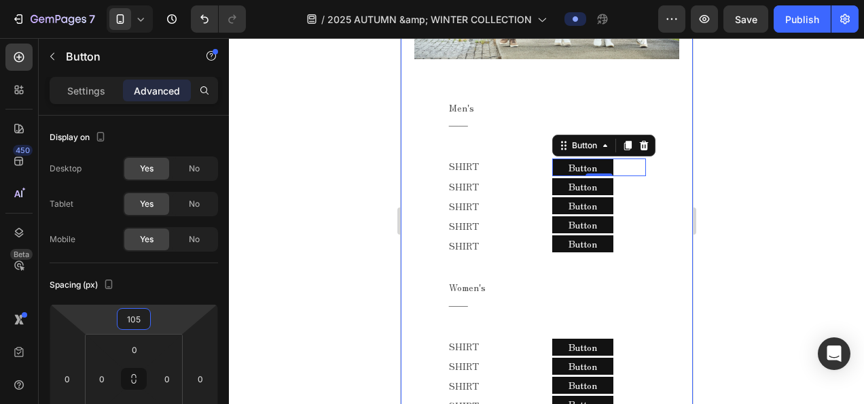
click at [713, 247] on div at bounding box center [546, 221] width 635 height 366
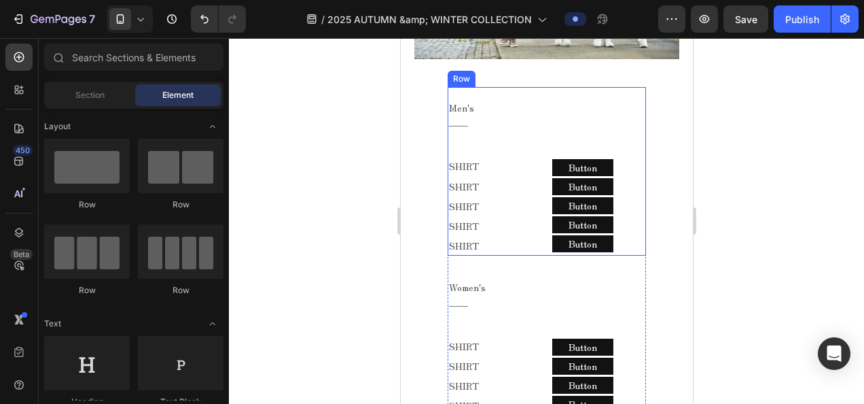
click at [580, 116] on div "Button Button" at bounding box center [599, 131] width 94 height 89
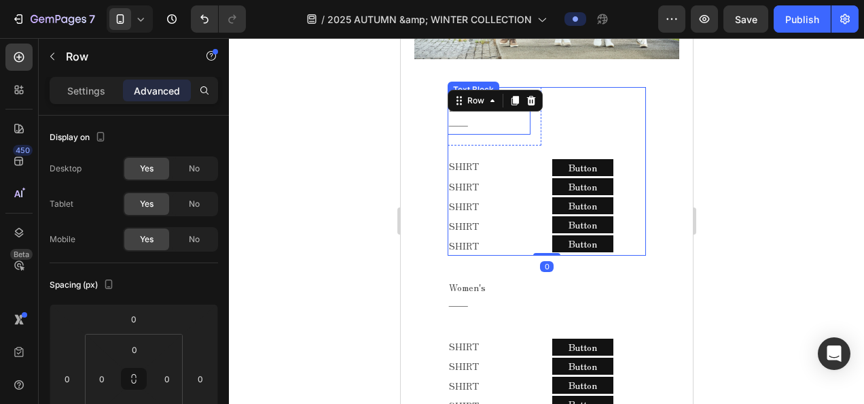
click at [488, 116] on p "――" at bounding box center [488, 124] width 80 height 17
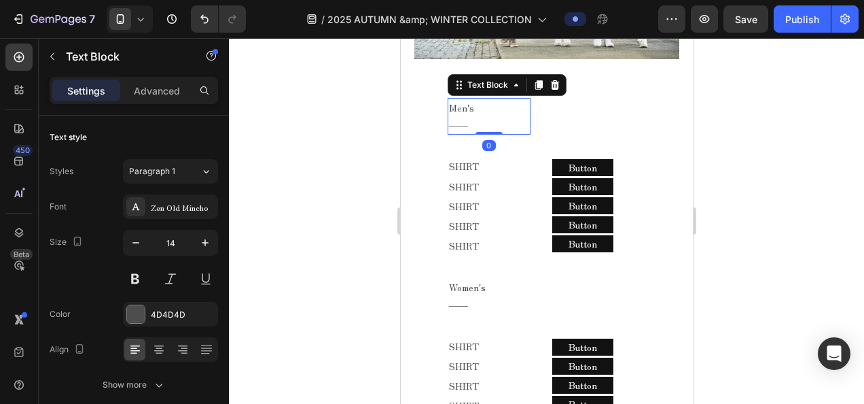
drag, startPoint x: 486, startPoint y: 126, endPoint x: 491, endPoint y: 120, distance: 8.3
click at [488, 122] on div "Men's ―― Text Block 0" at bounding box center [488, 116] width 83 height 37
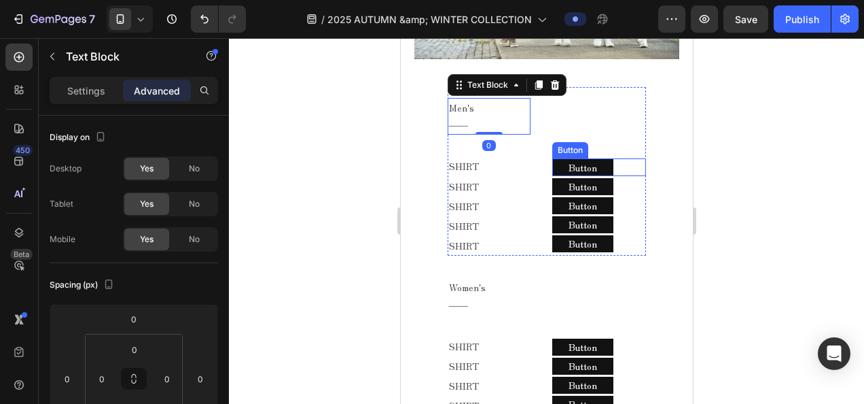
click at [576, 149] on div "Button Button" at bounding box center [599, 131] width 94 height 89
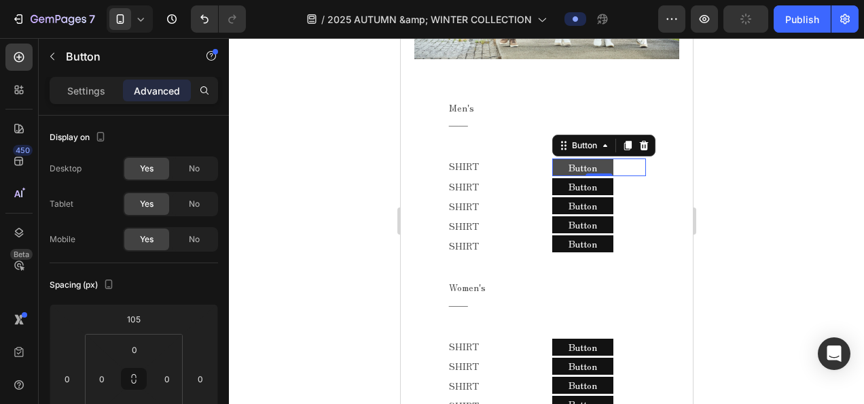
click at [561, 159] on button "Button" at bounding box center [582, 167] width 61 height 17
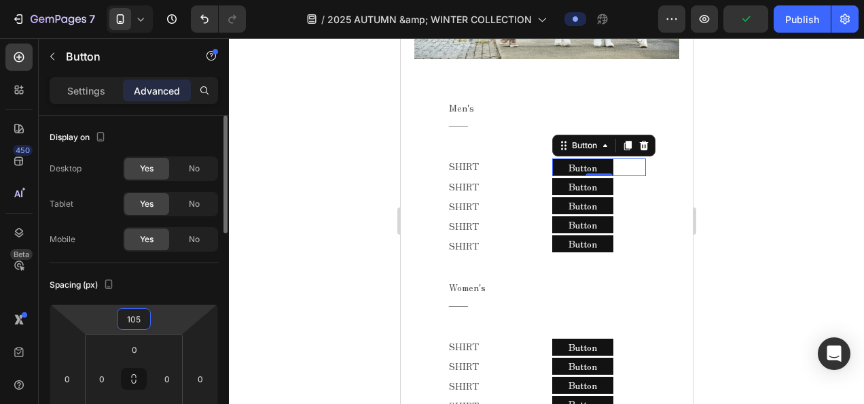
click at [141, 311] on input "105" at bounding box center [133, 318] width 27 height 20
type input "108"
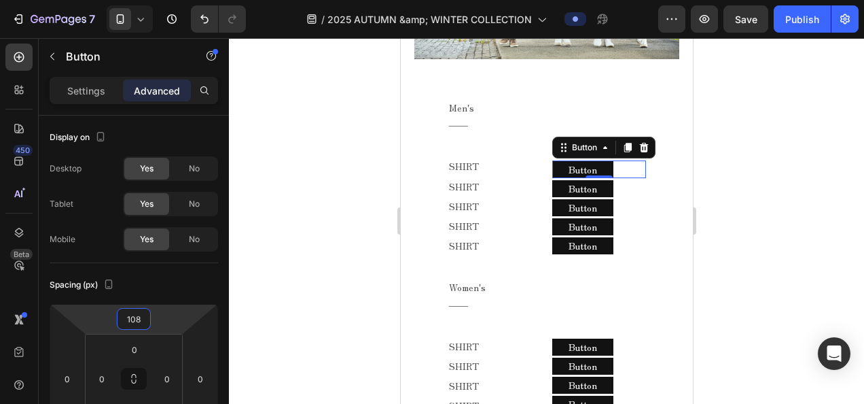
click at [72, 79] on div "Settings" at bounding box center [86, 90] width 68 height 22
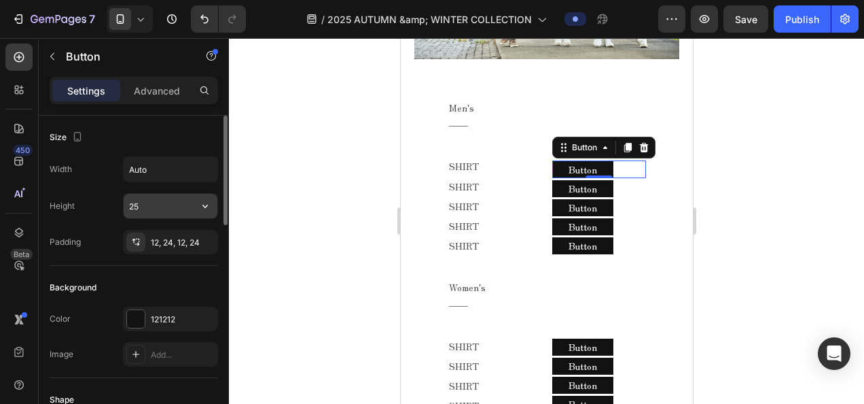
click at [156, 204] on input "25" at bounding box center [171, 206] width 94 height 24
type input "20"
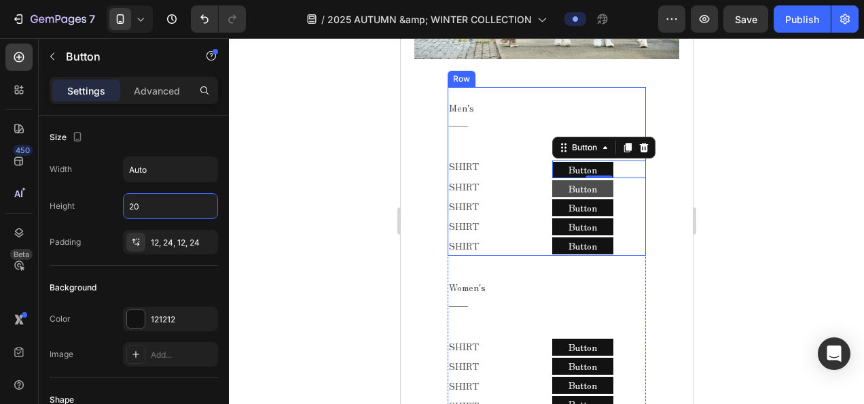
click at [552, 180] on button "Button" at bounding box center [582, 188] width 61 height 17
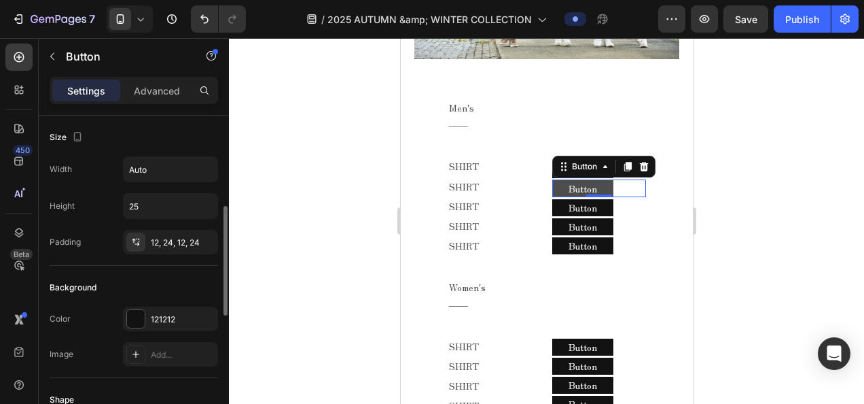
scroll to position [68, 0]
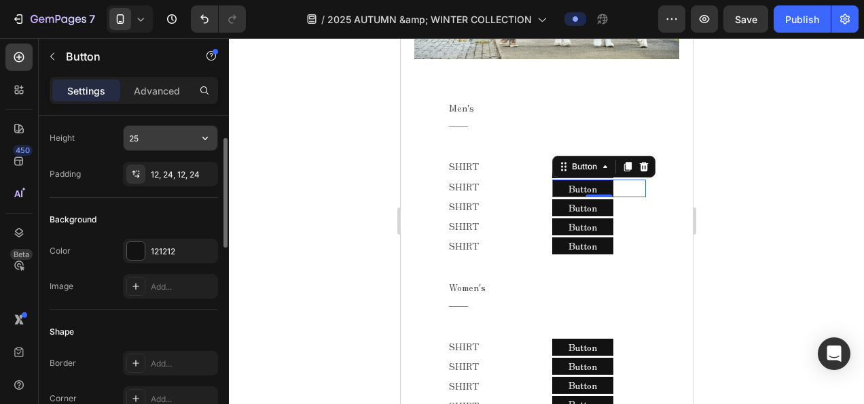
click at [163, 136] on input "25" at bounding box center [171, 138] width 94 height 24
type input "20"
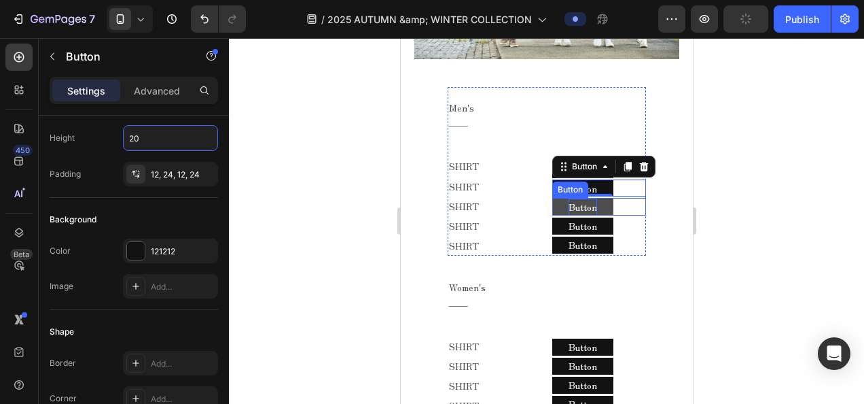
click at [571, 198] on p "Button" at bounding box center [582, 206] width 29 height 17
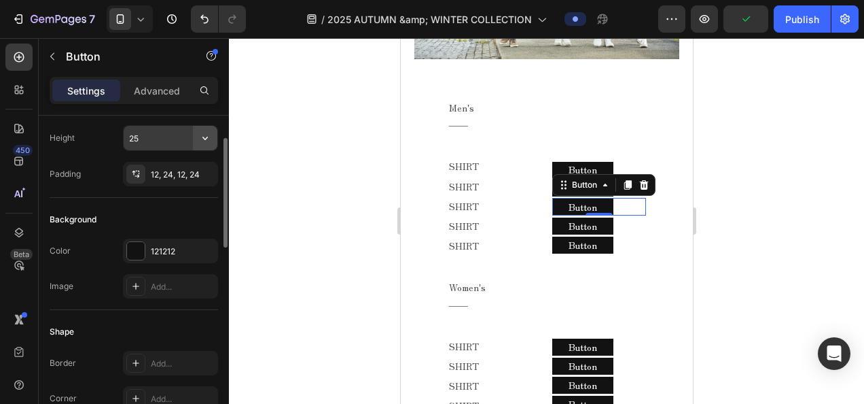
click at [204, 131] on icon "button" at bounding box center [205, 138] width 14 height 14
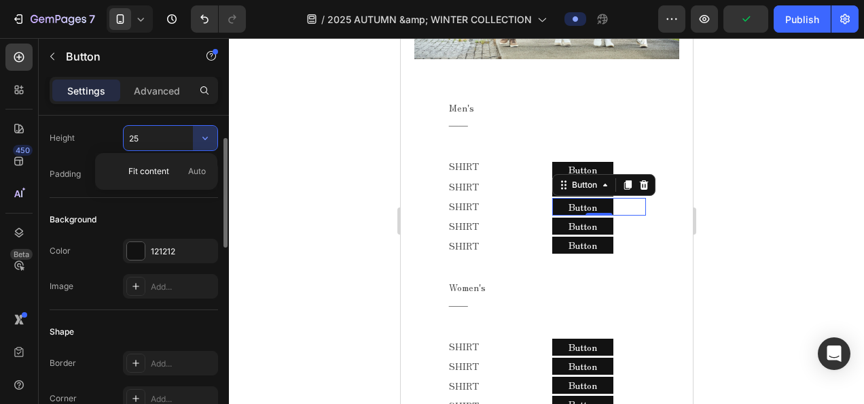
click at [149, 133] on input "25" at bounding box center [171, 138] width 94 height 24
type input "20"
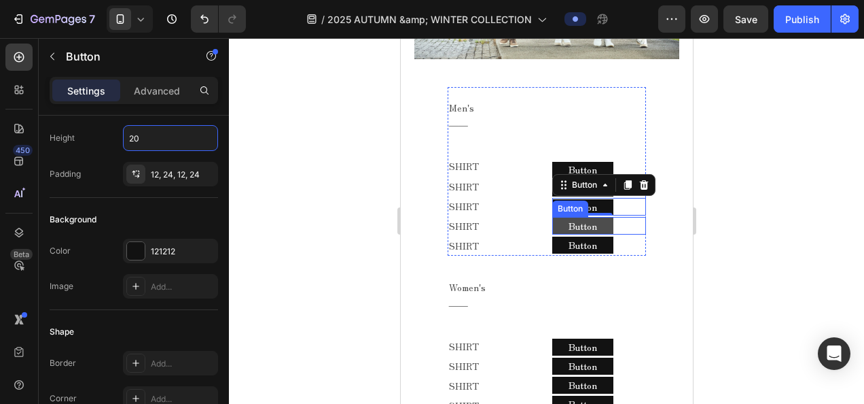
click at [598, 218] on button "Button" at bounding box center [582, 225] width 61 height 17
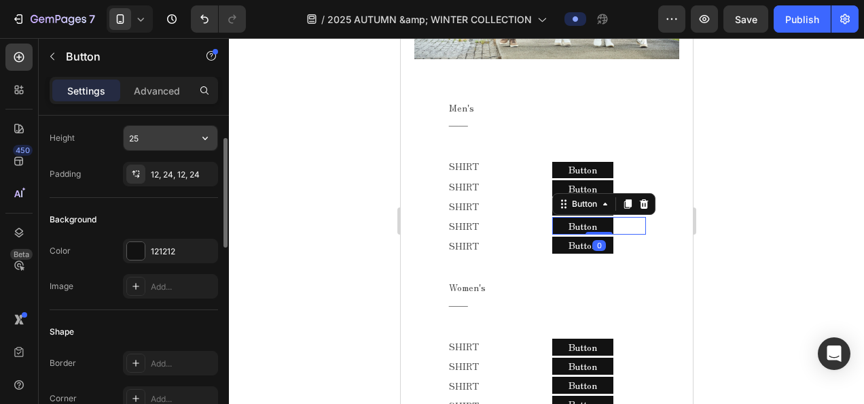
click at [163, 135] on input "25" at bounding box center [171, 138] width 94 height 24
type input "20"
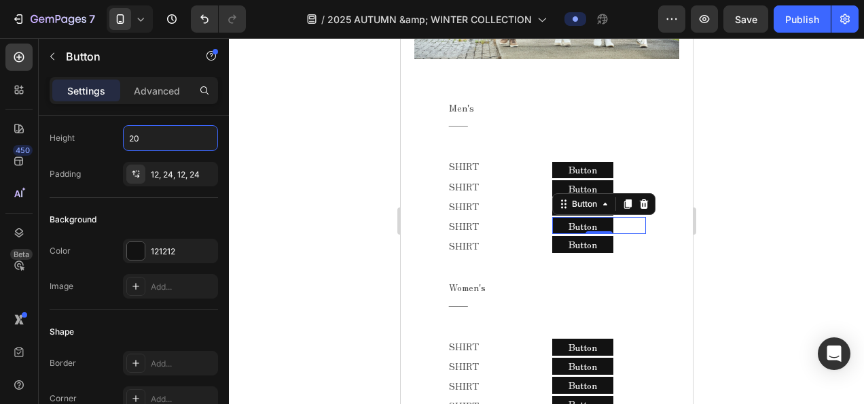
drag, startPoint x: 201, startPoint y: 196, endPoint x: 259, endPoint y: 201, distance: 57.9
click at [201, 198] on div "Background Color 121212 Image Add..." at bounding box center [134, 254] width 169 height 112
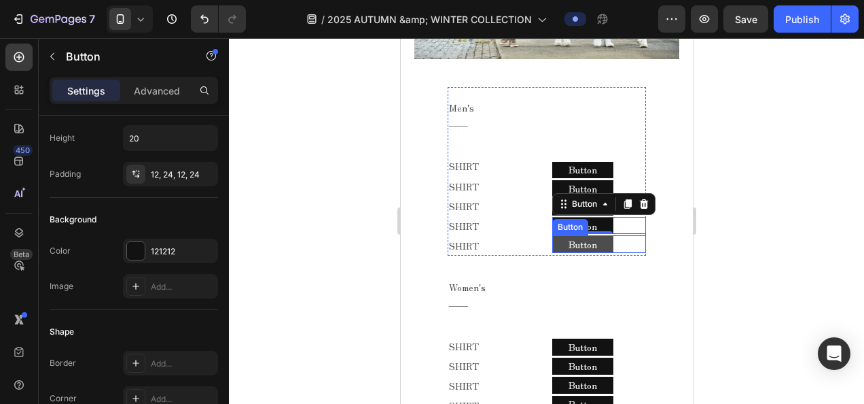
click at [554, 243] on button "Button" at bounding box center [582, 244] width 61 height 17
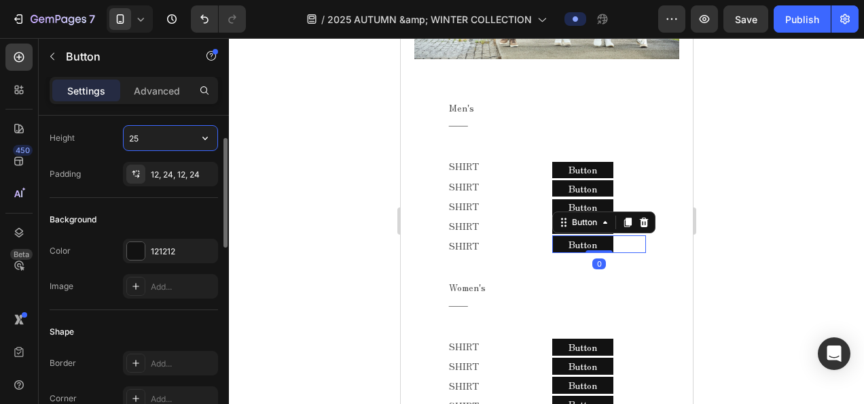
click at [155, 133] on input "25" at bounding box center [171, 138] width 94 height 24
type input "20"
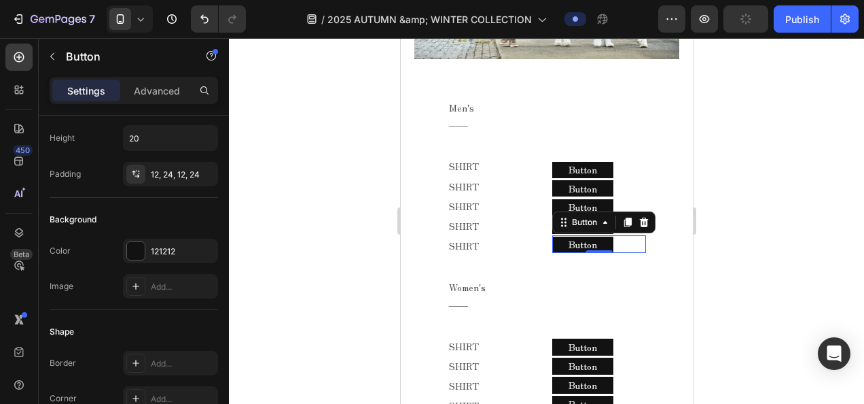
click at [337, 207] on div at bounding box center [546, 221] width 635 height 366
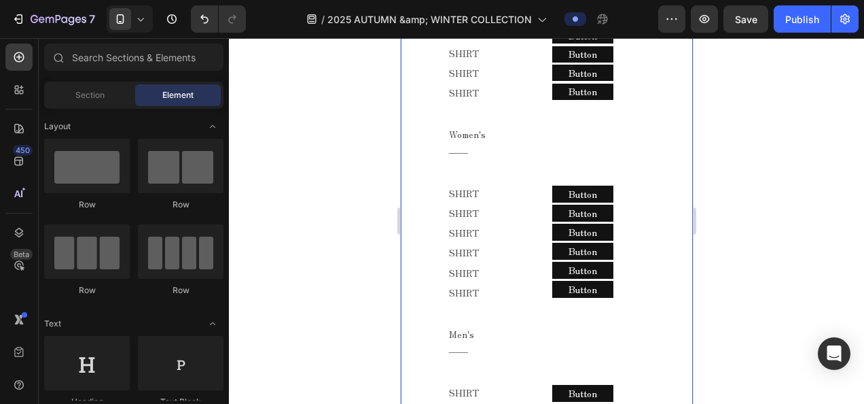
scroll to position [747, 0]
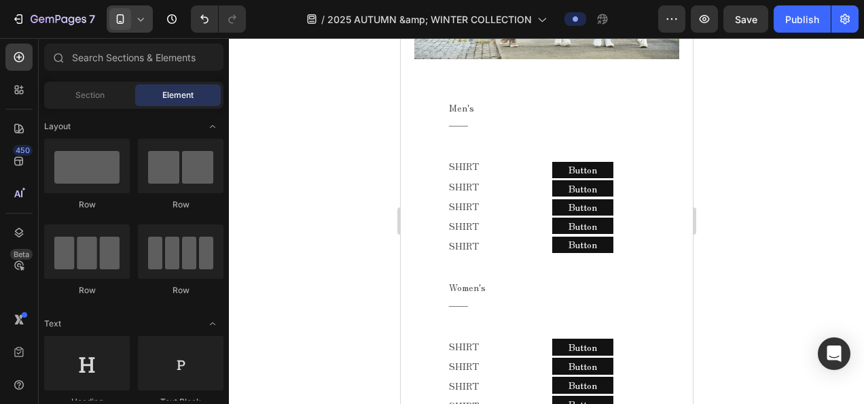
click at [135, 22] on icon at bounding box center [141, 19] width 14 height 14
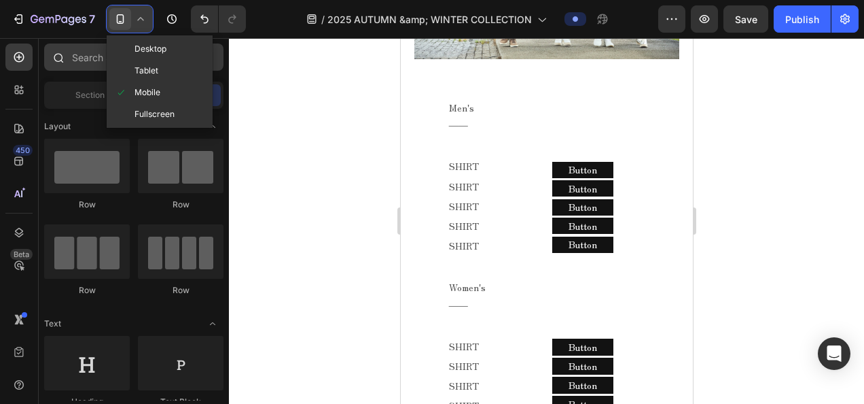
click at [148, 57] on div "Desktop" at bounding box center [159, 49] width 101 height 22
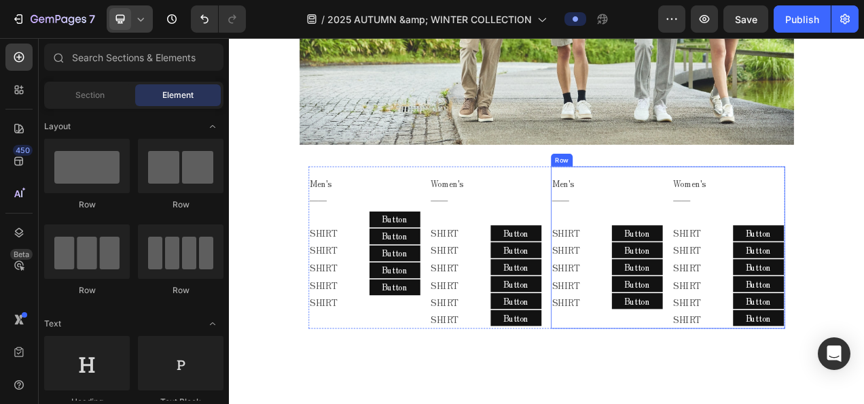
scroll to position [925, 0]
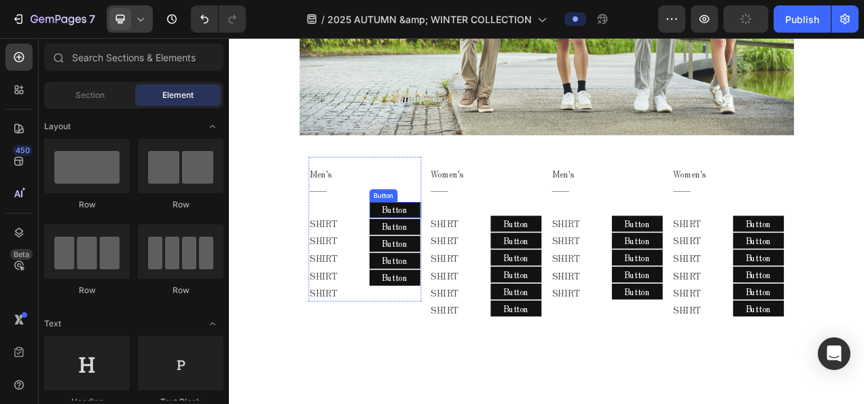
click at [438, 238] on div "Button" at bounding box center [427, 240] width 36 height 16
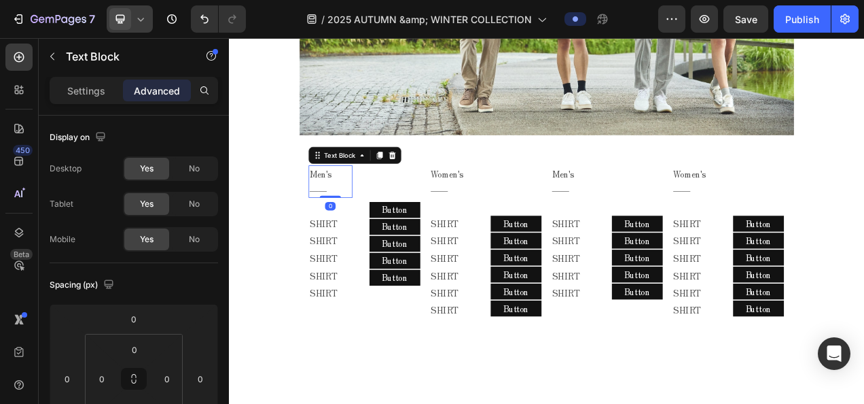
click at [379, 207] on p "Men's" at bounding box center [359, 212] width 54 height 20
click at [463, 239] on div "Button Button" at bounding box center [442, 229] width 67 height 78
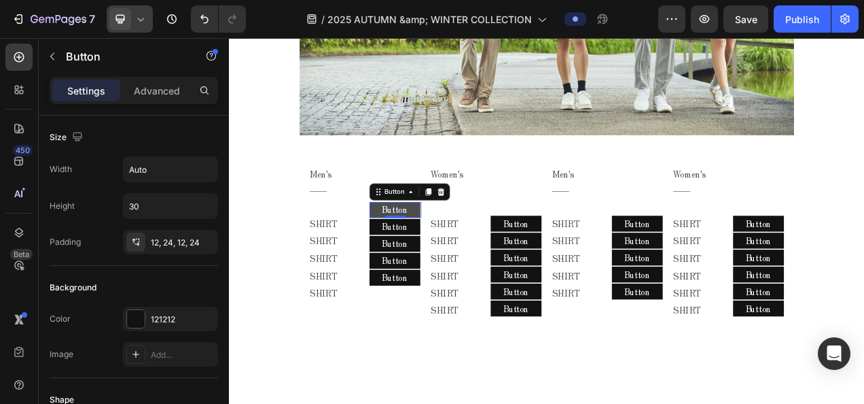
click at [463, 248] on button "Button" at bounding box center [441, 258] width 65 height 20
click at [226, 234] on div at bounding box center [224, 279] width 10 height 327
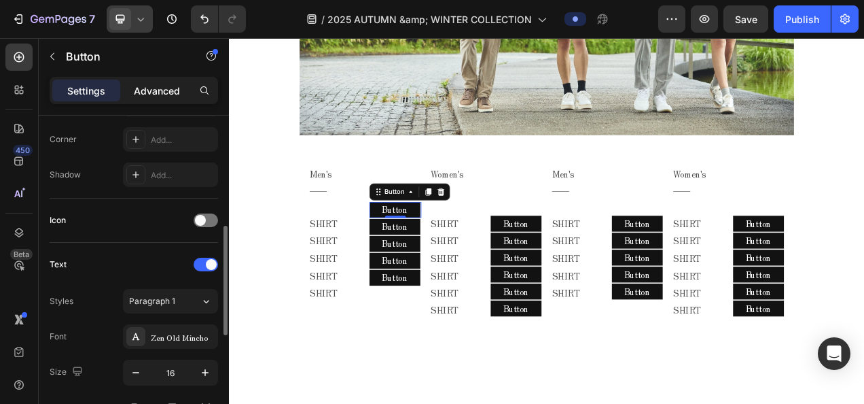
click at [159, 90] on p "Advanced" at bounding box center [157, 91] width 46 height 14
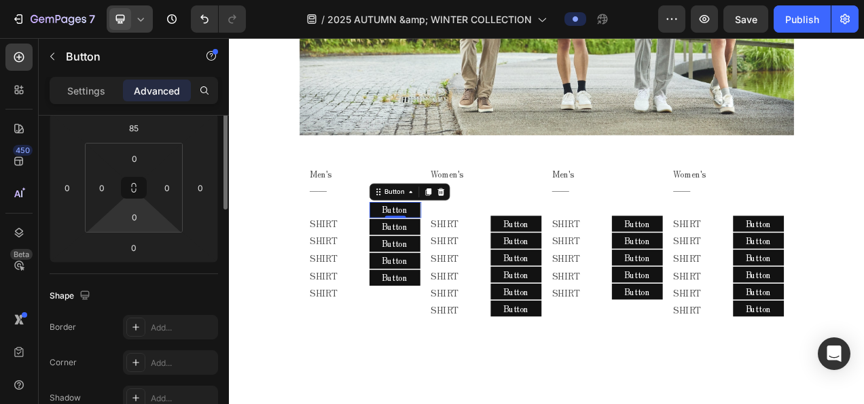
scroll to position [123, 0]
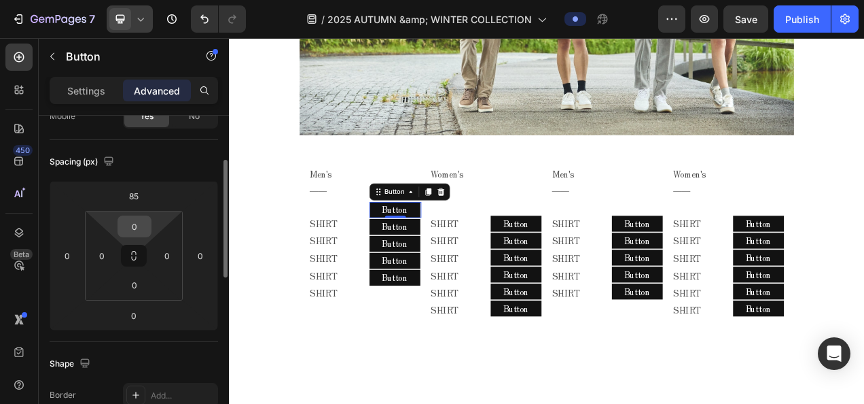
click at [136, 220] on input "0" at bounding box center [134, 226] width 27 height 20
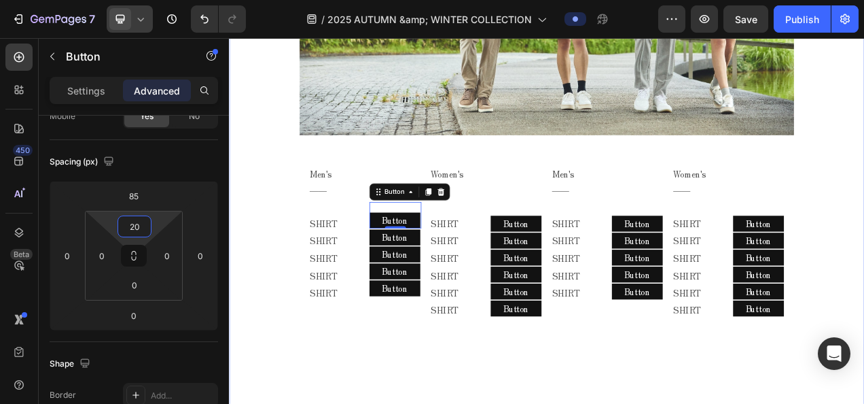
type input "2"
type input "30"
click at [406, 403] on div "2025 AUTUMN & WINTER COLLECTION Text block MELLOW CLASSIC - AUTUMN - Text block…" at bounding box center [636, 52] width 815 height 845
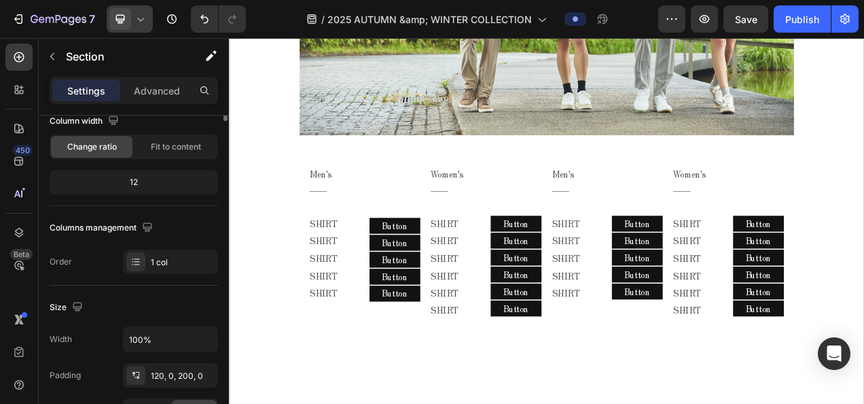
scroll to position [0, 0]
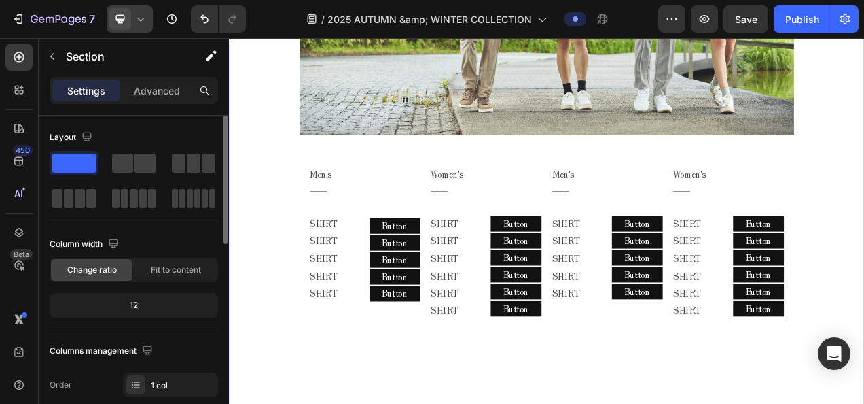
click at [148, 15] on div at bounding box center [130, 18] width 46 height 27
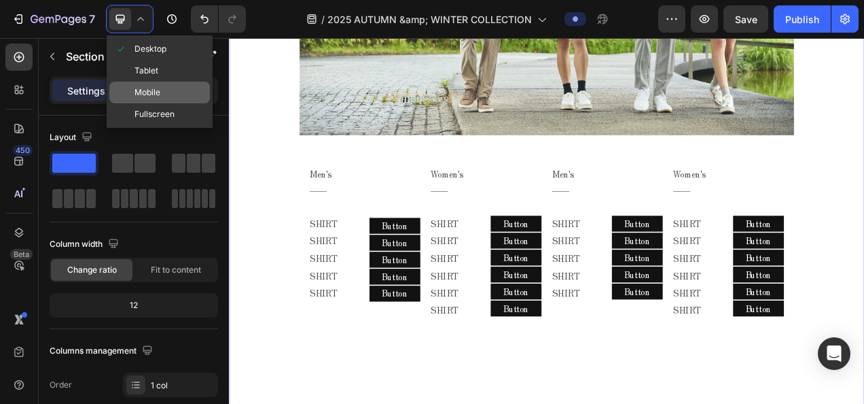
click at [141, 88] on span "Mobile" at bounding box center [148, 93] width 26 height 14
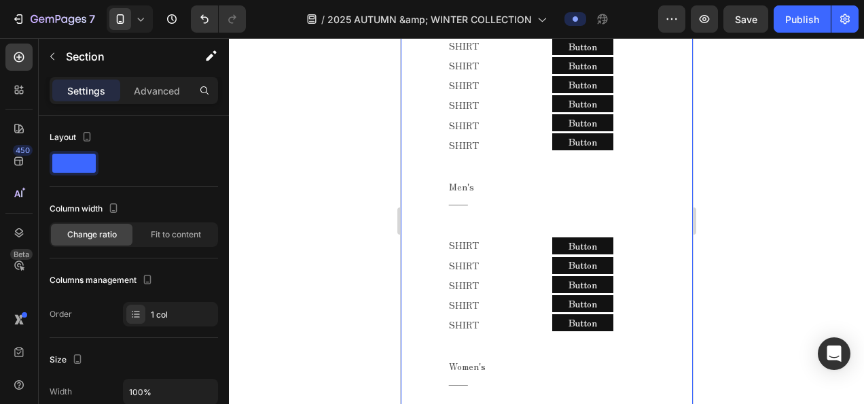
scroll to position [999, 0]
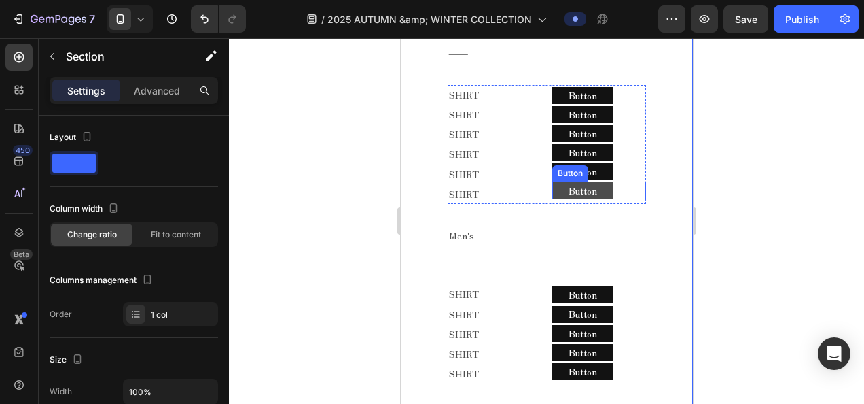
click at [593, 182] on button "Button" at bounding box center [582, 190] width 61 height 17
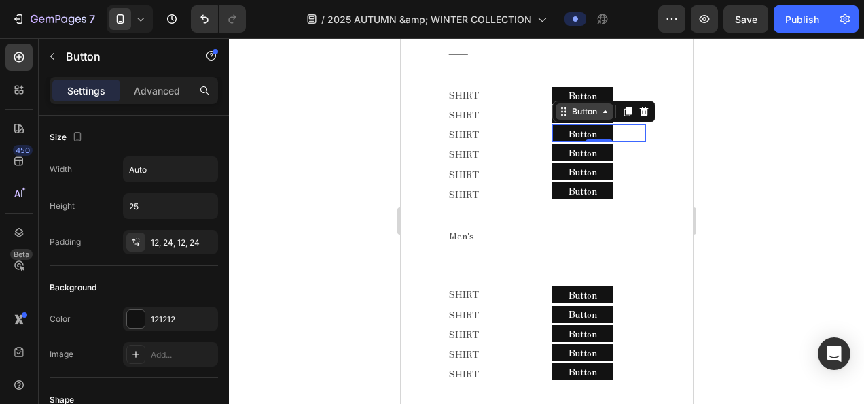
click at [573, 109] on div "Button" at bounding box center [584, 111] width 58 height 16
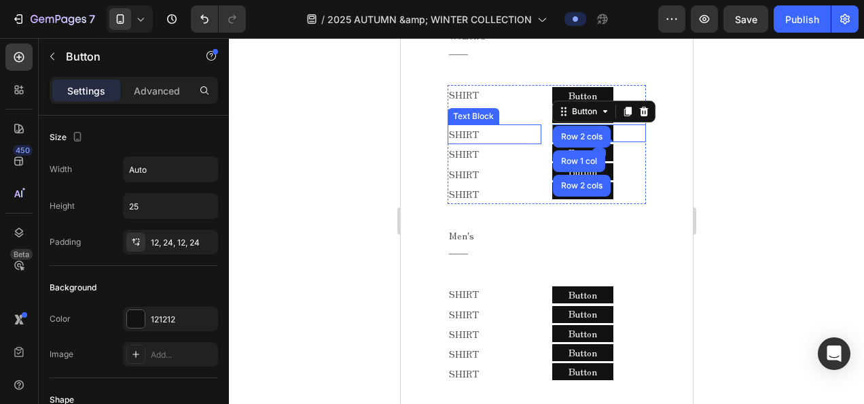
click at [502, 135] on div "SHIRT Text Block" at bounding box center [494, 134] width 94 height 20
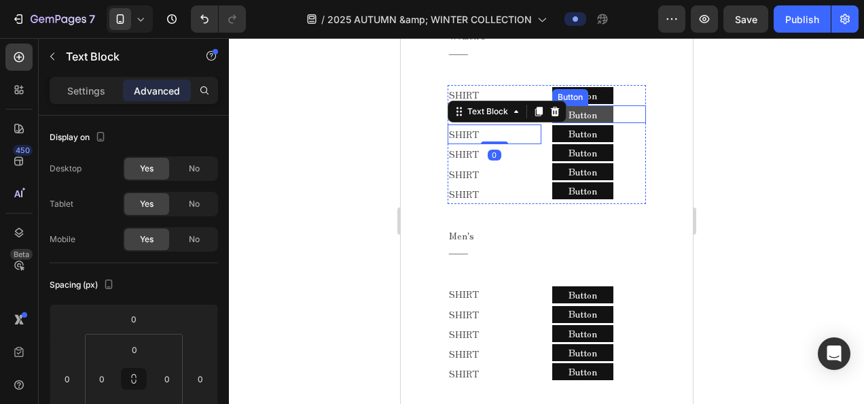
click at [603, 106] on button "Button" at bounding box center [582, 114] width 61 height 17
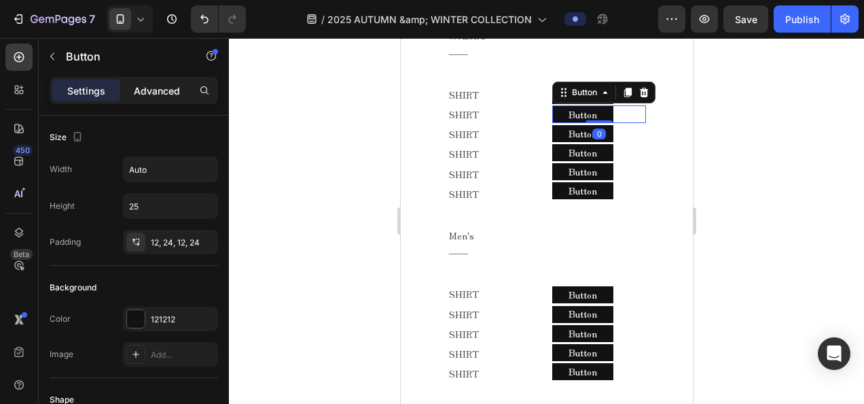
click at [143, 92] on p "Advanced" at bounding box center [157, 91] width 46 height 14
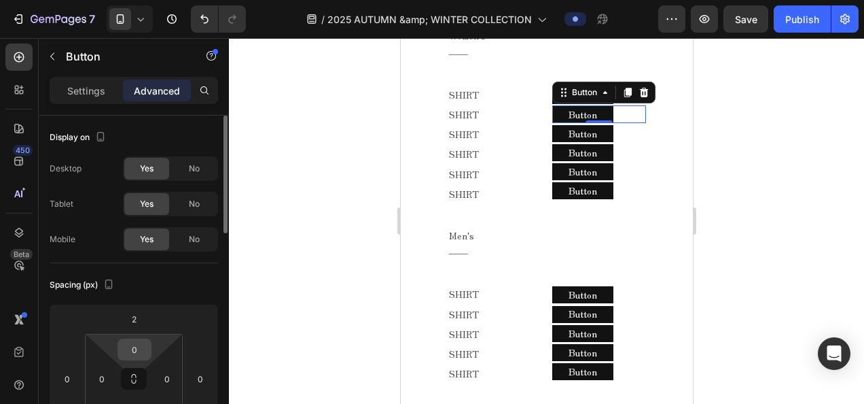
click at [149, 345] on div "0" at bounding box center [135, 349] width 34 height 22
click at [145, 344] on input "0" at bounding box center [134, 349] width 27 height 20
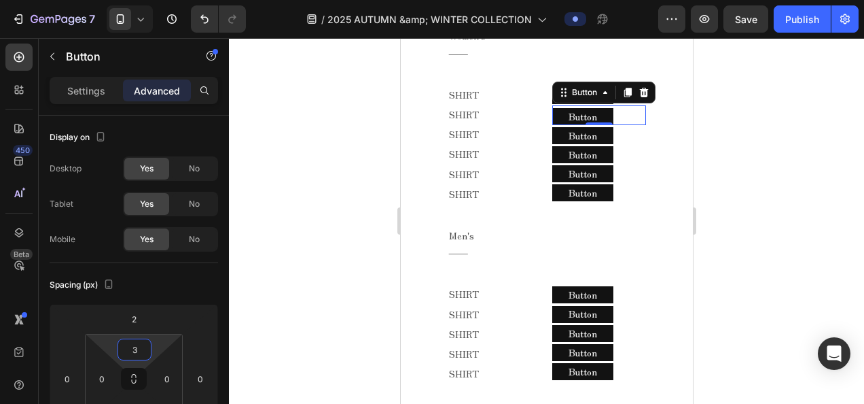
type input "3"
click at [592, 130] on div "0" at bounding box center [599, 135] width 14 height 11
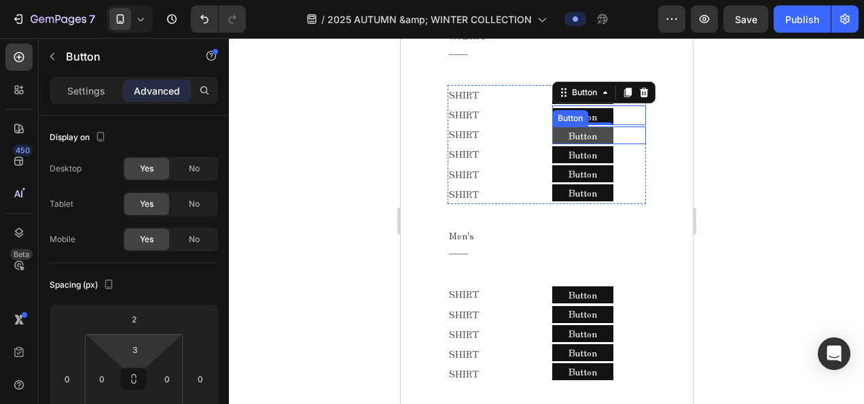
click at [602, 128] on button "Button" at bounding box center [582, 135] width 61 height 17
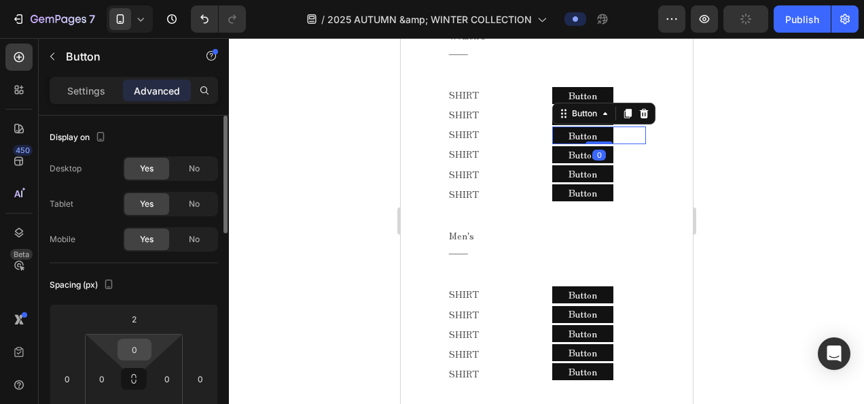
click at [140, 344] on input "0" at bounding box center [134, 349] width 27 height 20
type input "3"
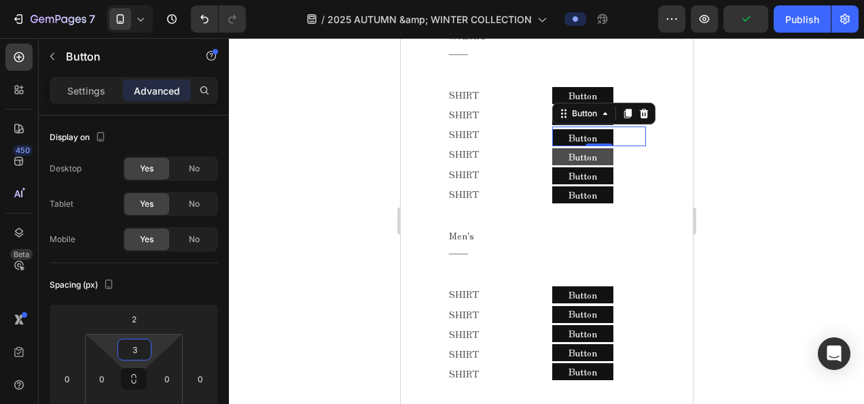
click at [599, 148] on button "Button" at bounding box center [582, 156] width 61 height 17
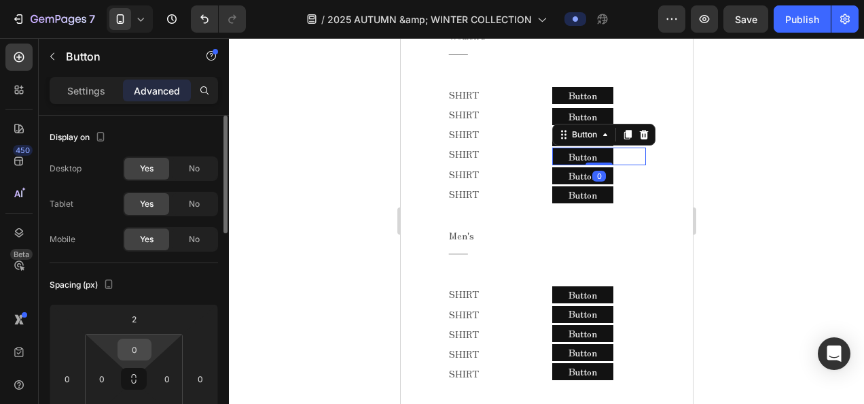
click at [140, 342] on input "0" at bounding box center [134, 349] width 27 height 20
type input "3"
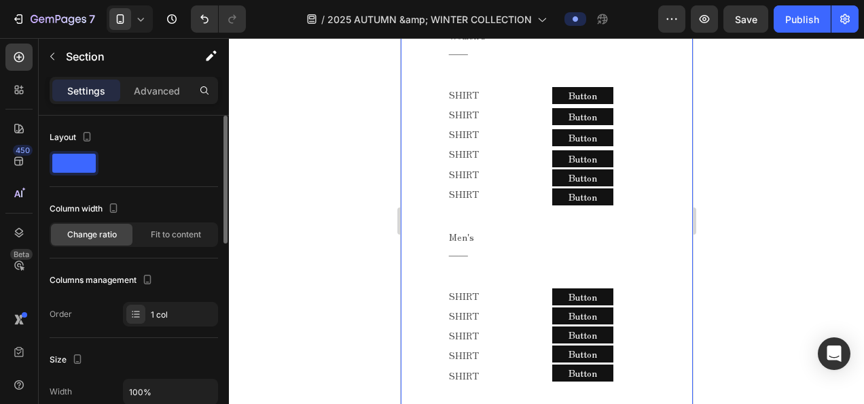
click at [658, 225] on div "2025 AUTUMN & WINTER COLLECTION Text block MELLOW CLASSIC - AUTUMN - Text block…" at bounding box center [546, 57] width 265 height 1110
click at [592, 129] on button "Button" at bounding box center [582, 137] width 61 height 17
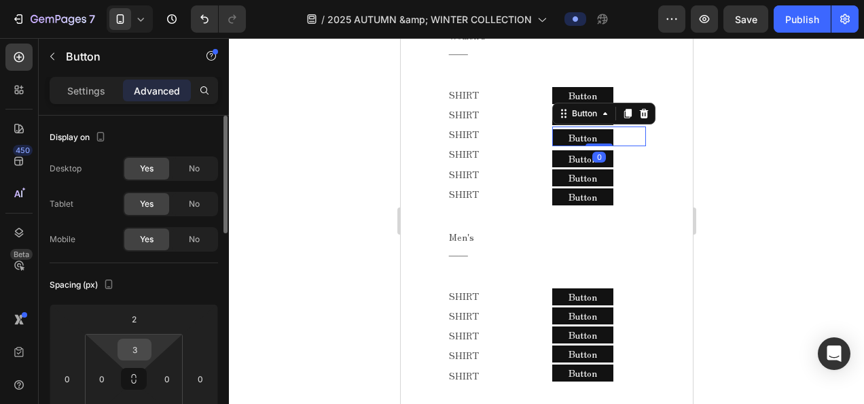
click at [145, 346] on input "3" at bounding box center [134, 349] width 27 height 20
type input "2"
click at [192, 289] on div "Spacing (px)" at bounding box center [134, 285] width 169 height 22
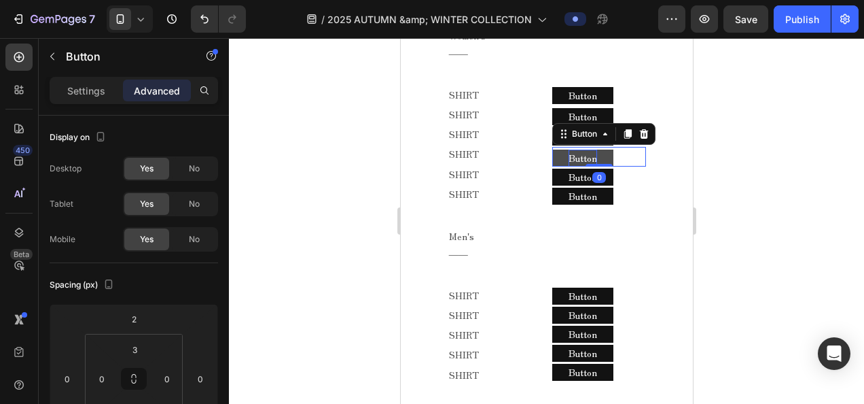
click at [586, 154] on p "Button" at bounding box center [582, 157] width 29 height 17
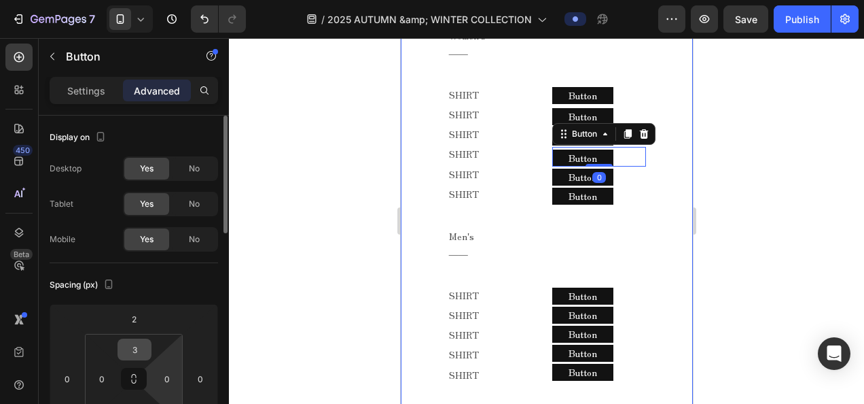
click at [143, 348] on input "3" at bounding box center [134, 349] width 27 height 20
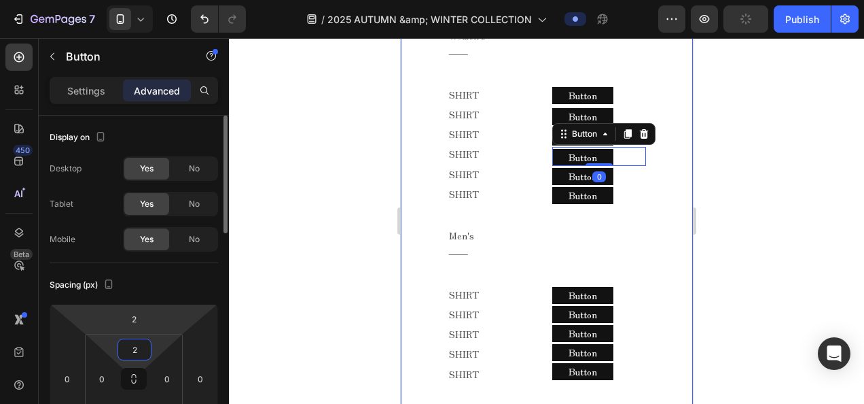
type input "2"
click at [190, 294] on div "Spacing (px)" at bounding box center [134, 285] width 169 height 22
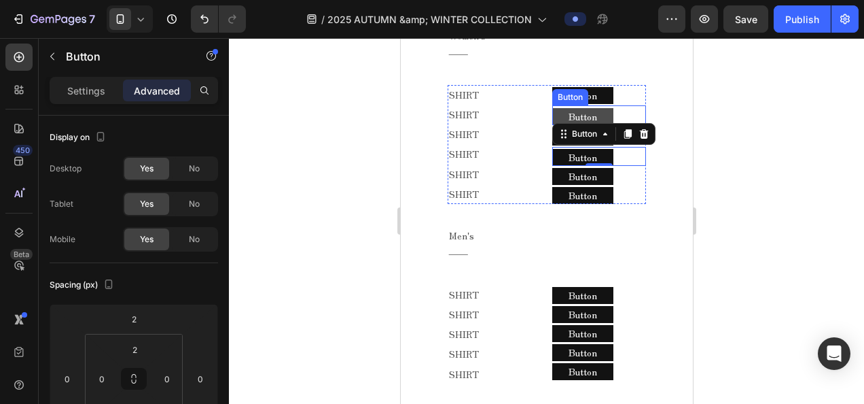
click at [554, 108] on button "Button" at bounding box center [582, 116] width 61 height 17
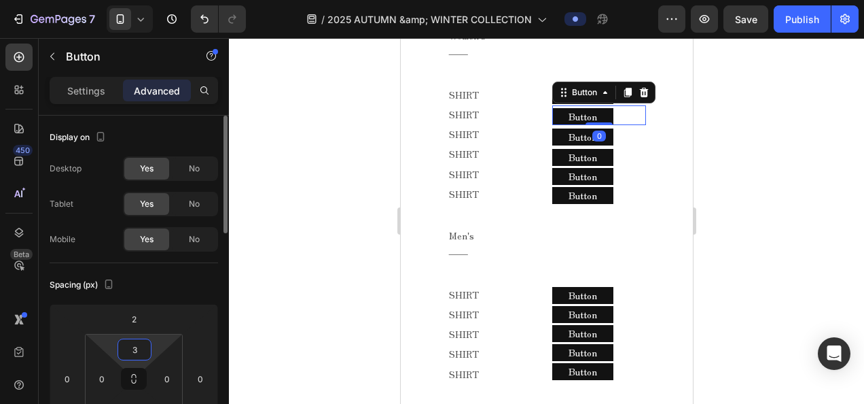
click at [132, 353] on input "3" at bounding box center [134, 349] width 27 height 20
type input "2"
click at [303, 241] on div at bounding box center [546, 221] width 635 height 366
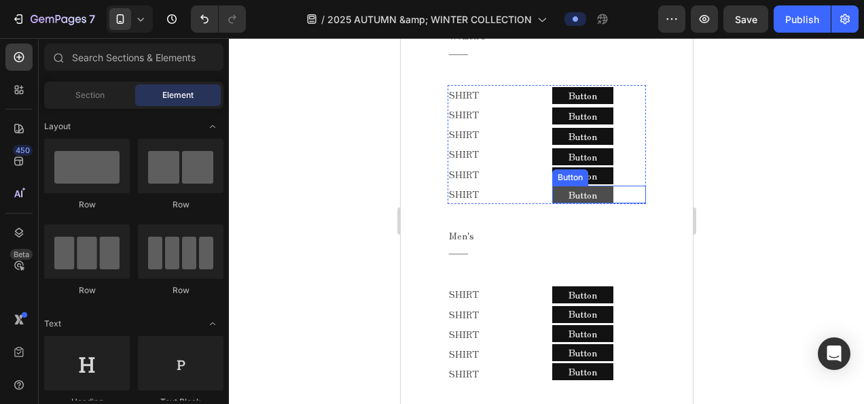
click at [603, 189] on button "Button" at bounding box center [582, 194] width 61 height 17
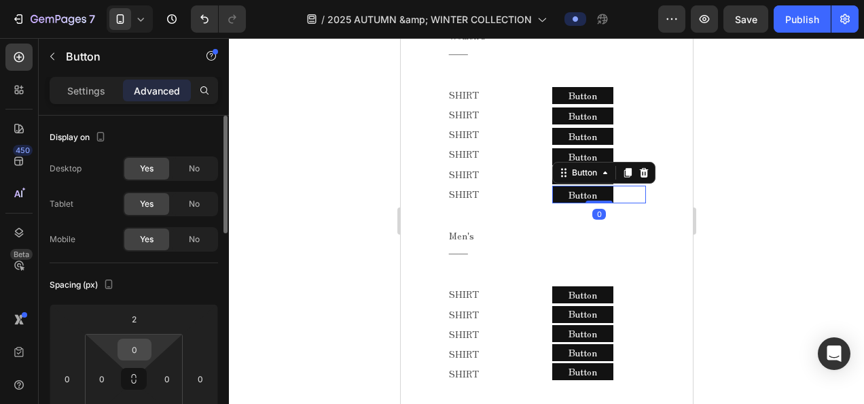
click at [146, 346] on input "0" at bounding box center [134, 349] width 27 height 20
type input "2"
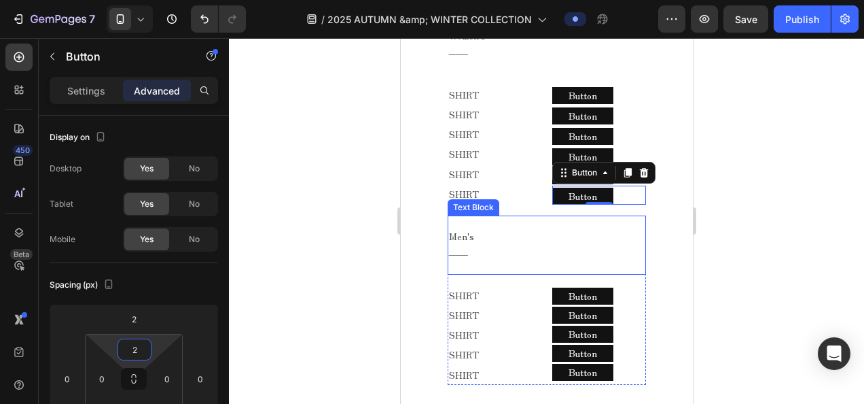
click at [583, 228] on p "Men's" at bounding box center [540, 236] width 185 height 17
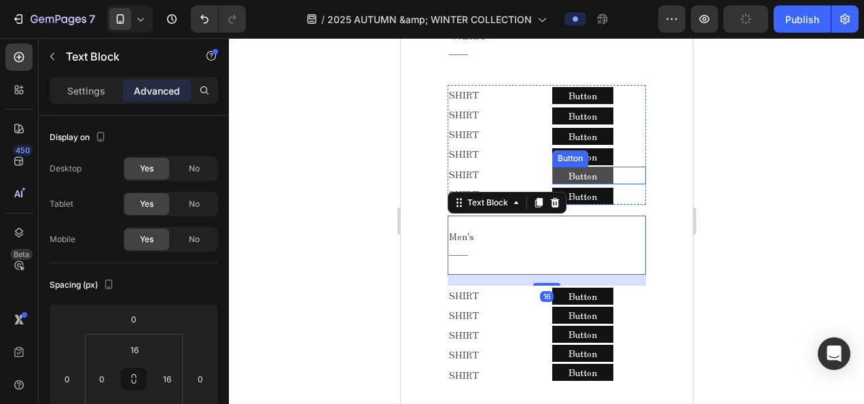
click at [601, 168] on button "Button" at bounding box center [582, 175] width 61 height 17
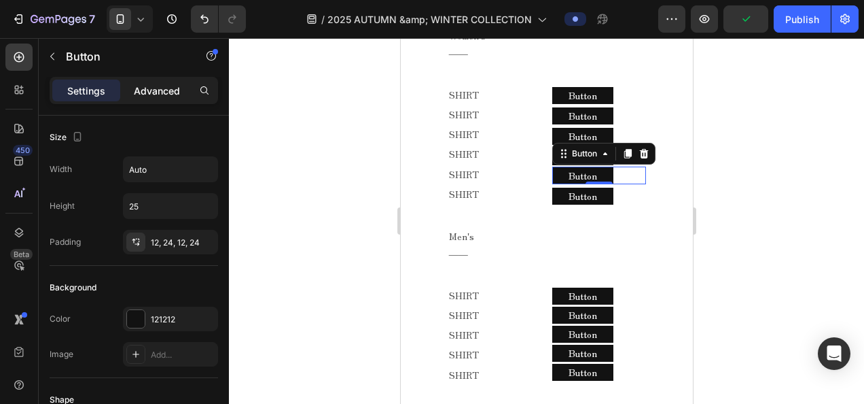
click at [167, 84] on p "Advanced" at bounding box center [157, 91] width 46 height 14
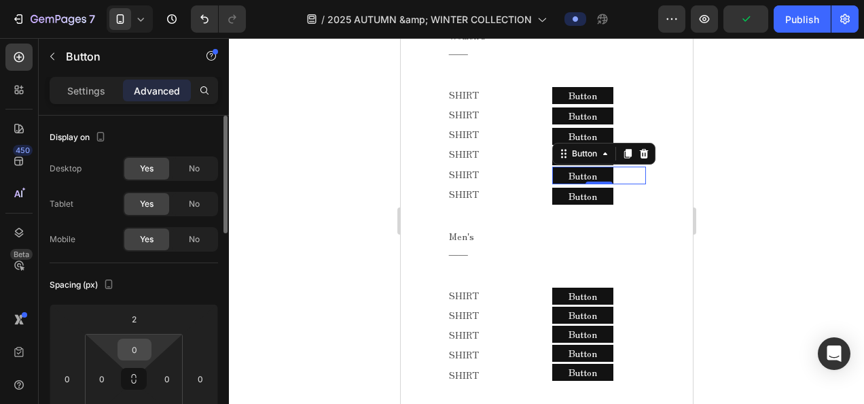
click at [137, 349] on input "0" at bounding box center [134, 349] width 27 height 20
type input "2"
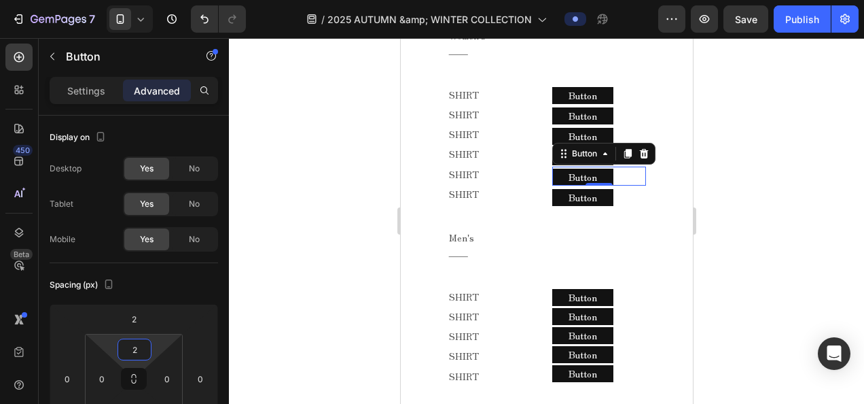
click at [341, 270] on div at bounding box center [546, 221] width 635 height 366
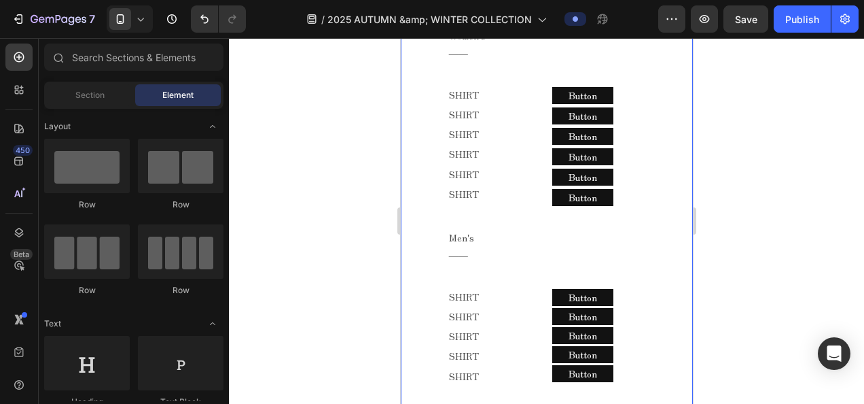
click at [147, 24] on icon at bounding box center [141, 19] width 14 height 14
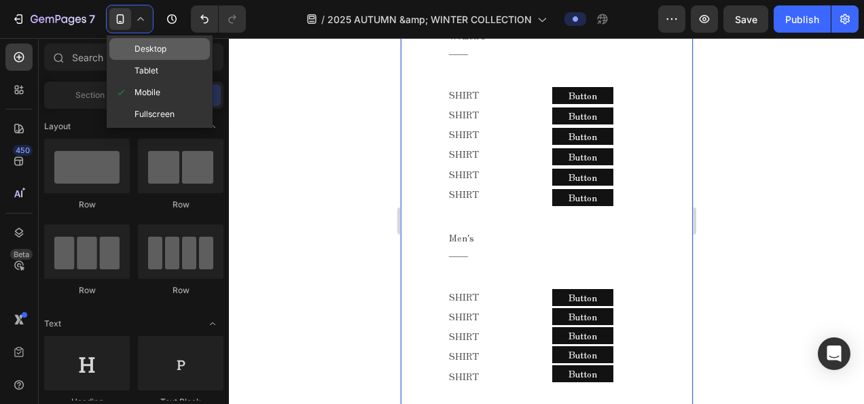
click at [168, 48] on div "Desktop" at bounding box center [159, 49] width 101 height 22
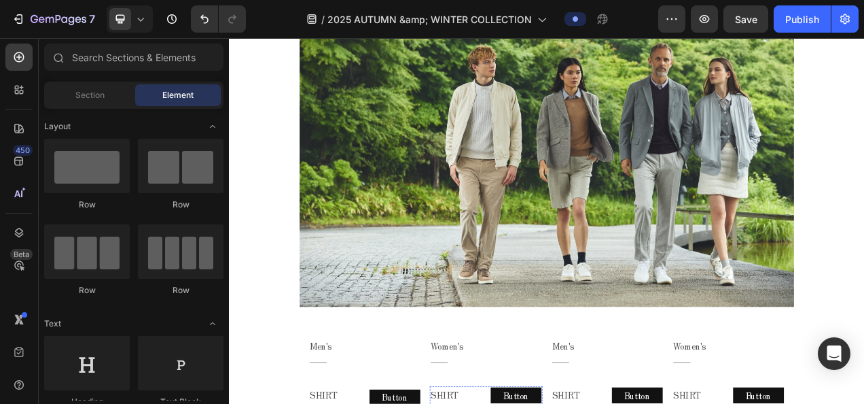
scroll to position [967, 0]
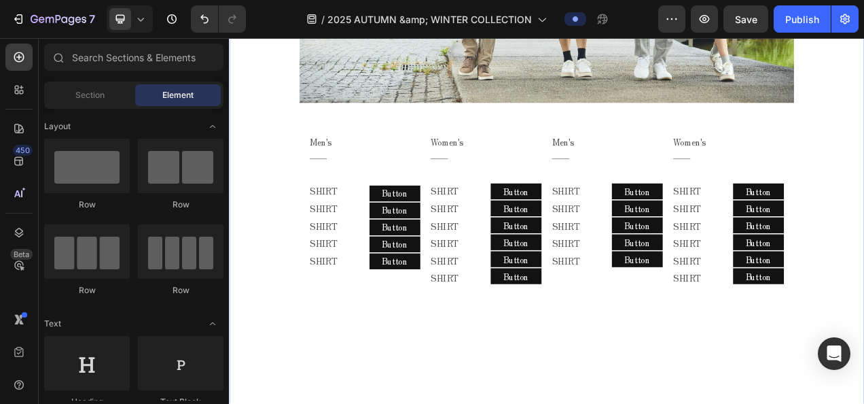
click at [801, 403] on div "2025 AUTUMN & WINTER COLLECTION Text block MELLOW CLASSIC - AUTUMN - Text block…" at bounding box center [636, 10] width 815 height 845
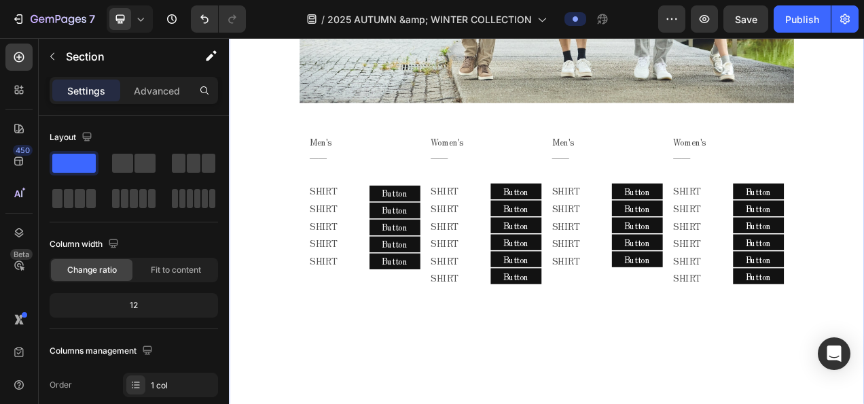
click at [635, 403] on div "2025 AUTUMN & WINTER COLLECTION Text block MELLOW CLASSIC - AUTUMN - Text block…" at bounding box center [636, 10] width 815 height 845
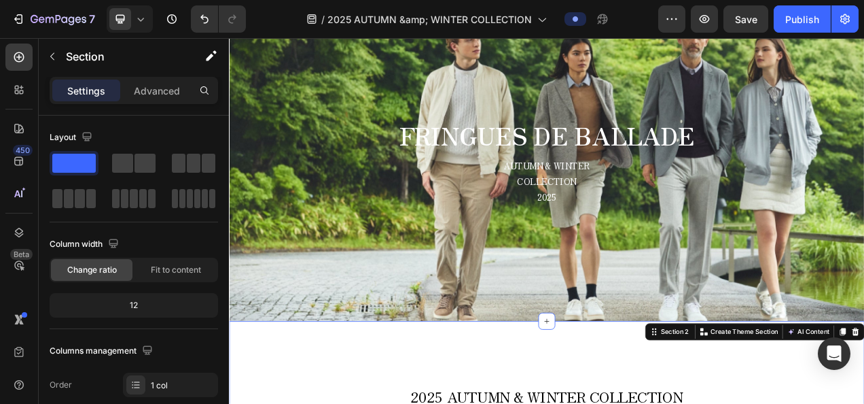
scroll to position [0, 0]
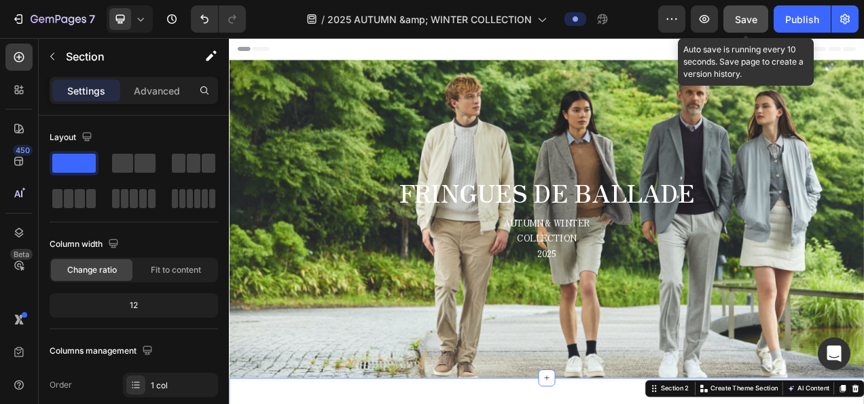
click at [738, 21] on span "Save" at bounding box center [746, 20] width 22 height 12
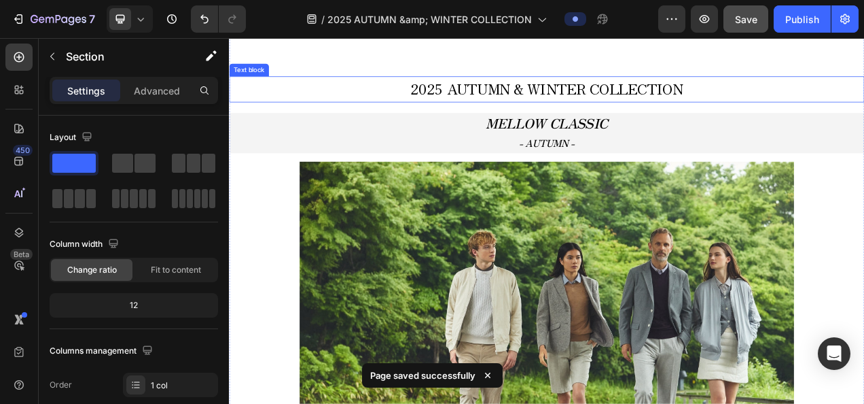
scroll to position [408, 0]
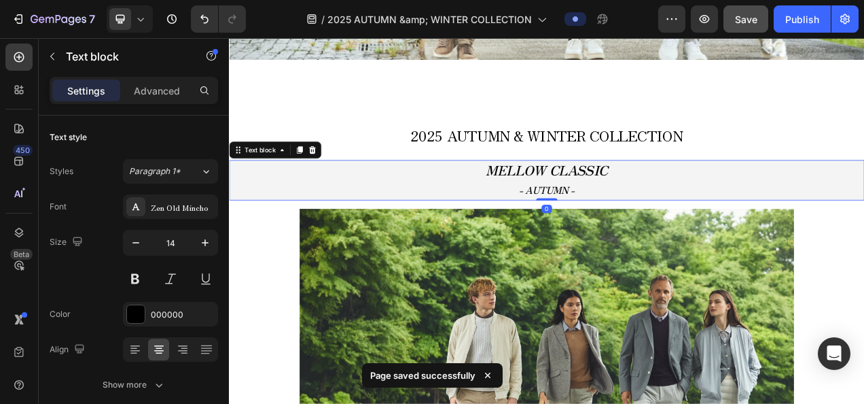
click at [629, 222] on p "- AUTUMN -" at bounding box center [636, 233] width 813 height 23
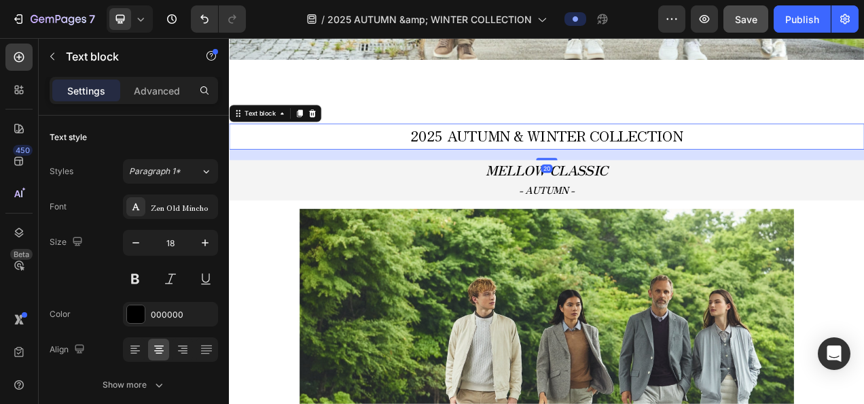
click at [631, 155] on span "2025 AUTUMN & WINTER COLLECTION" at bounding box center [636, 162] width 349 height 26
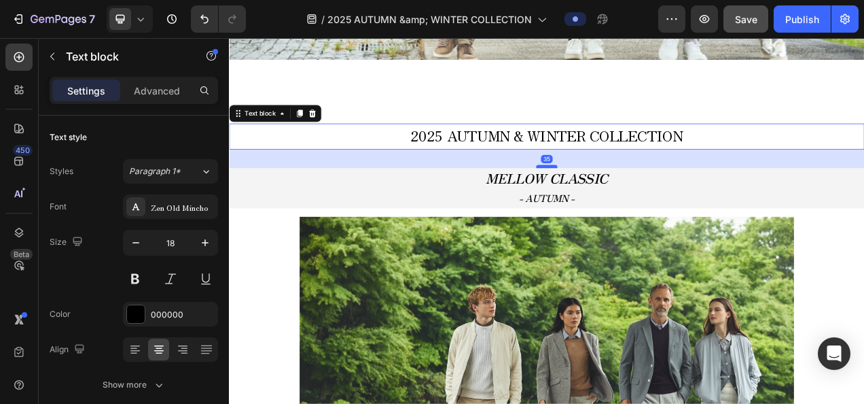
drag, startPoint x: 639, startPoint y: 193, endPoint x: 643, endPoint y: 204, distance: 11.4
click at [643, 204] on div at bounding box center [636, 202] width 27 height 4
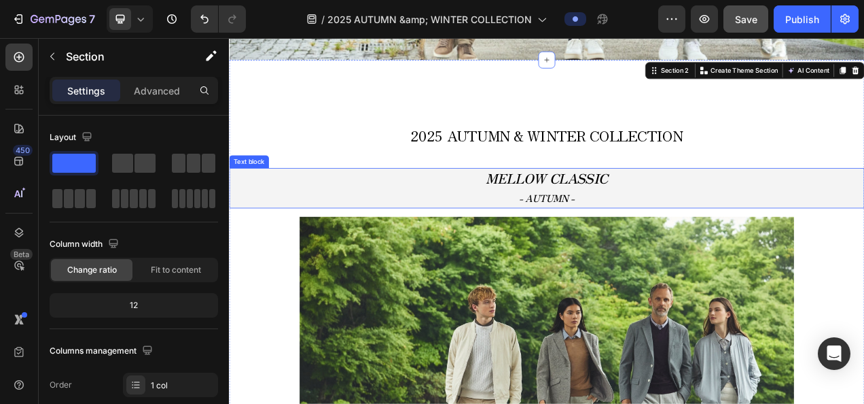
click at [681, 245] on p "- AUTUMN -" at bounding box center [636, 243] width 813 height 23
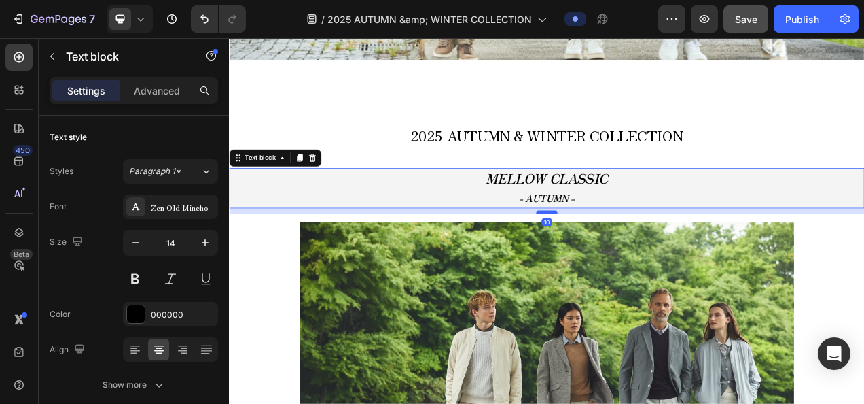
click at [643, 260] on div at bounding box center [636, 261] width 27 height 4
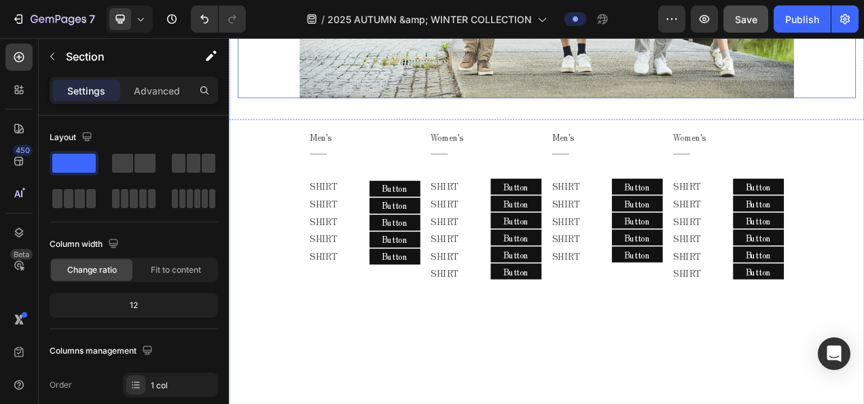
scroll to position [1019, 0]
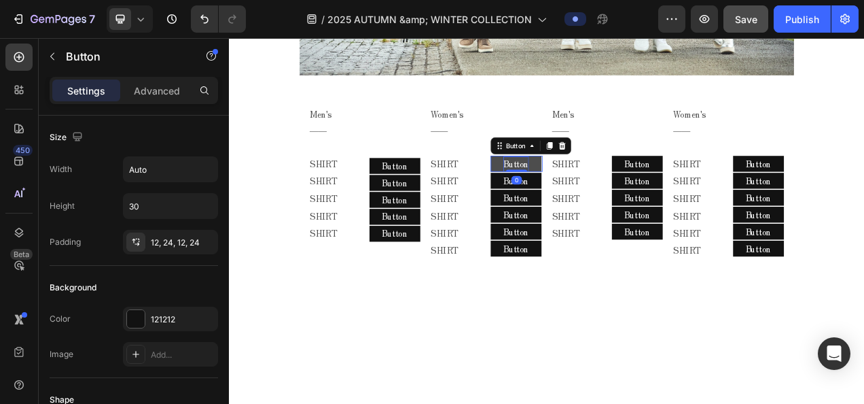
click at [588, 191] on p "Button" at bounding box center [597, 200] width 33 height 20
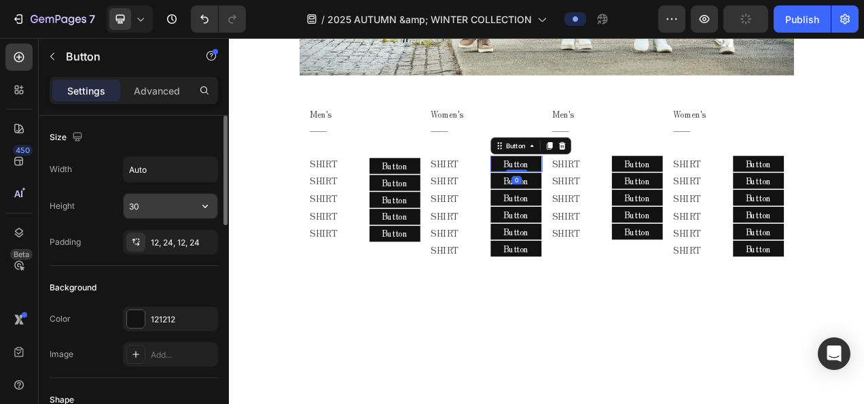
click at [151, 209] on input "30" at bounding box center [171, 206] width 94 height 24
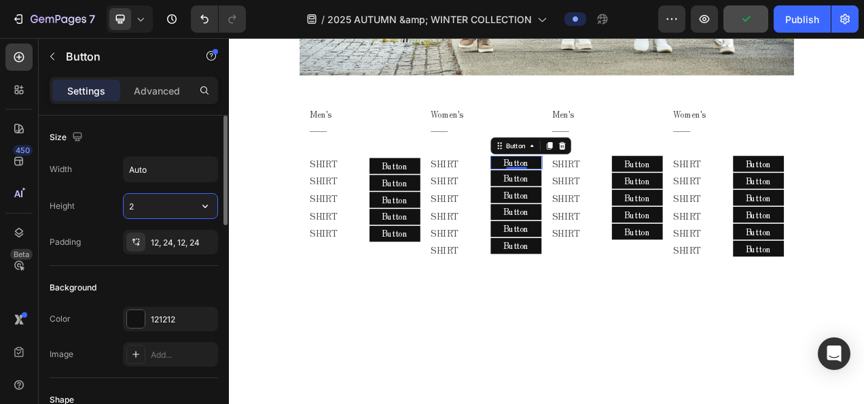
type input "20"
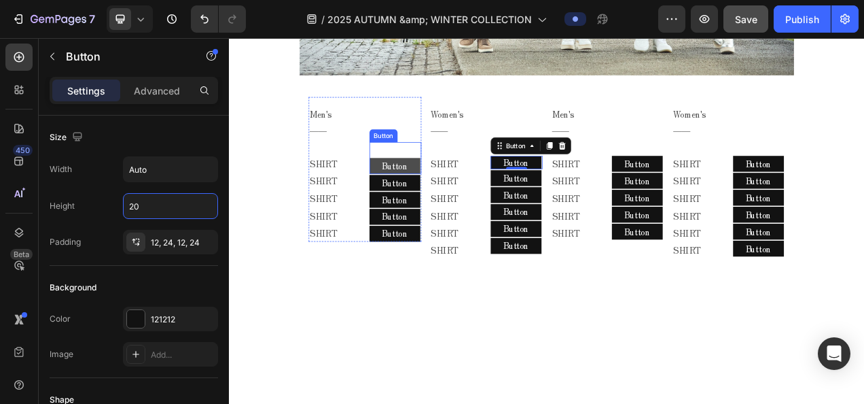
click at [459, 200] on button "Button" at bounding box center [441, 202] width 65 height 20
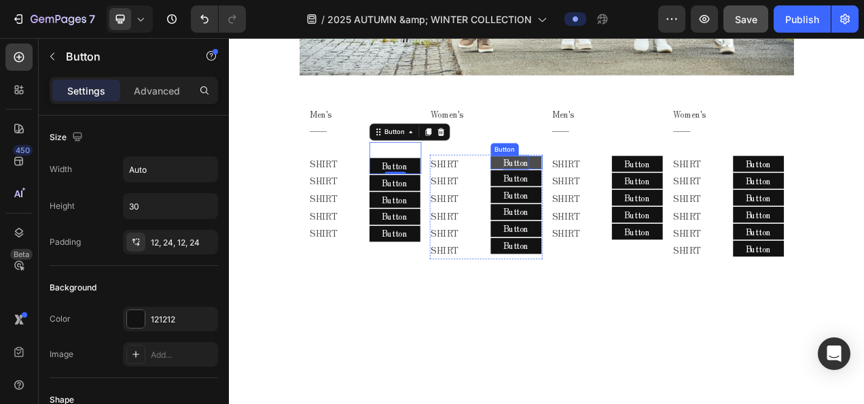
click at [593, 188] on p "Button" at bounding box center [597, 198] width 33 height 20
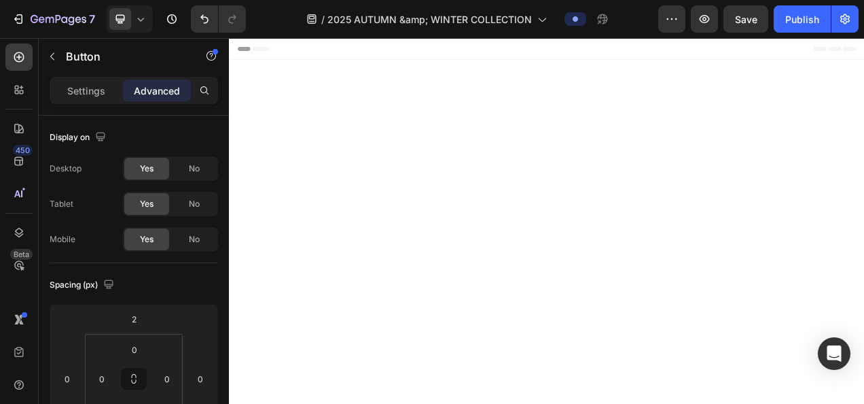
scroll to position [1019, 0]
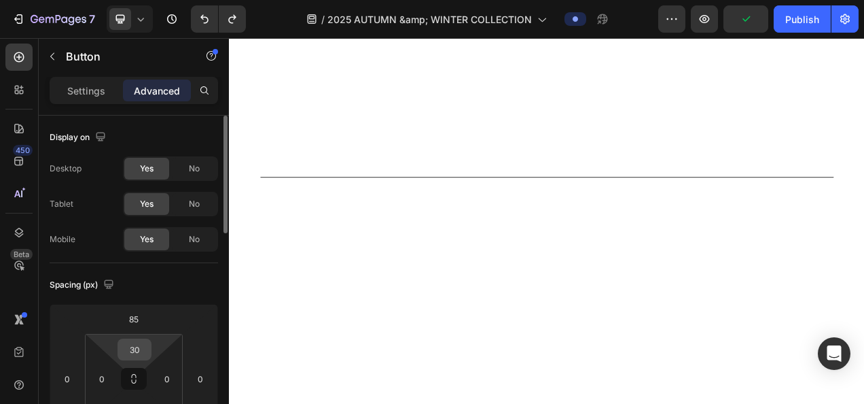
click at [149, 345] on div "30" at bounding box center [135, 349] width 34 height 22
click at [142, 342] on input "30" at bounding box center [134, 349] width 27 height 20
click at [143, 344] on input "0" at bounding box center [134, 349] width 27 height 20
type input "―"
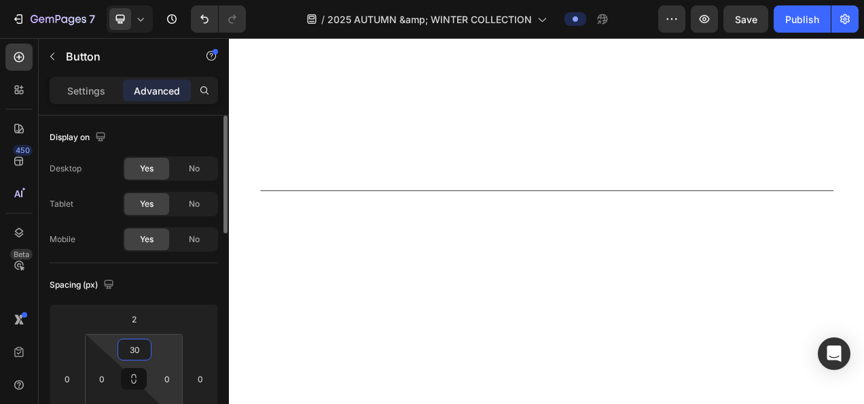
type input "3"
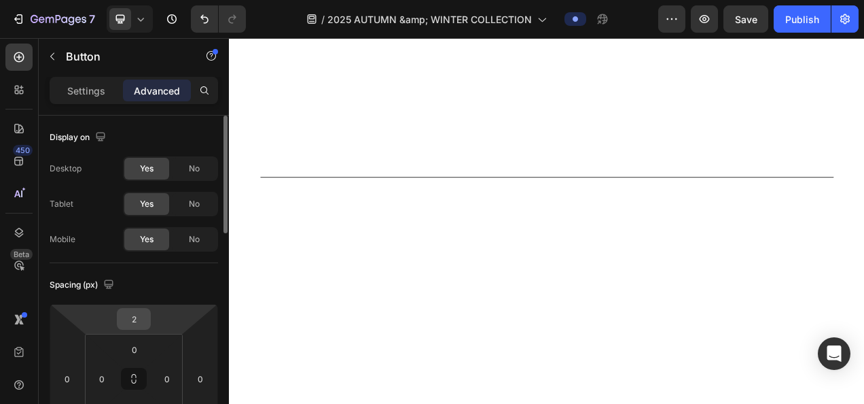
click at [139, 321] on input "2" at bounding box center [133, 318] width 27 height 20
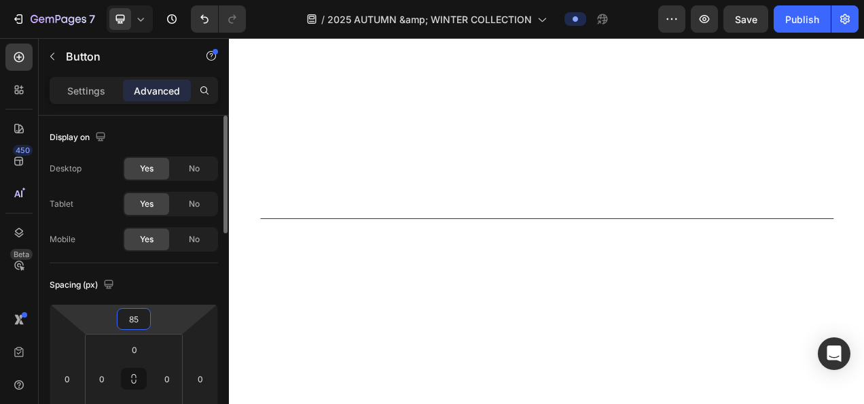
type input "8"
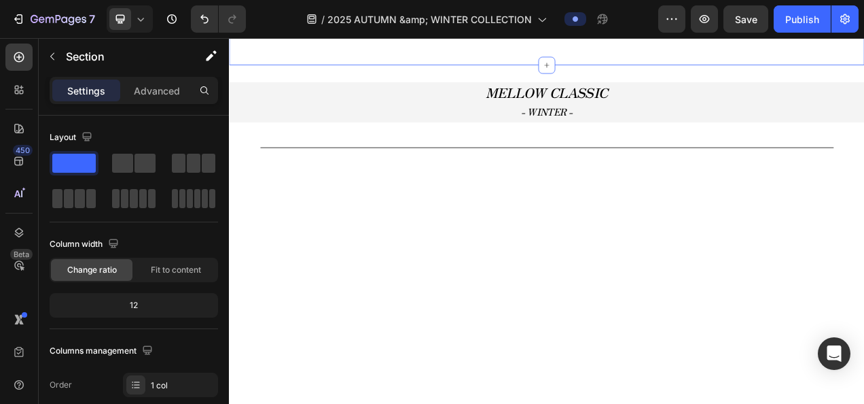
scroll to position [1087, 0]
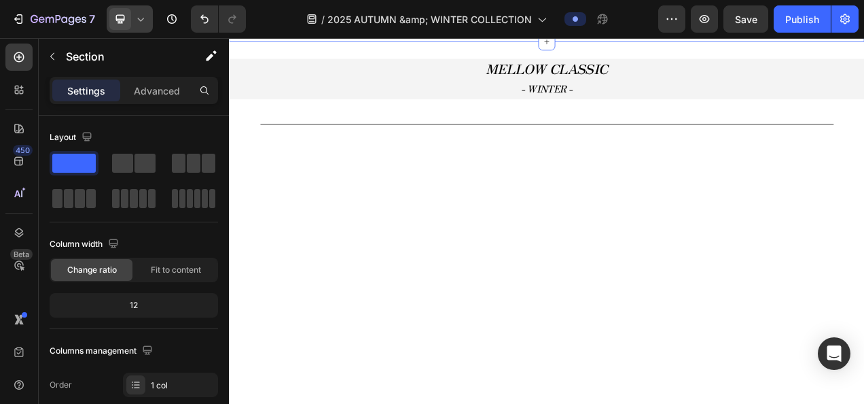
click at [130, 24] on div at bounding box center [130, 18] width 46 height 27
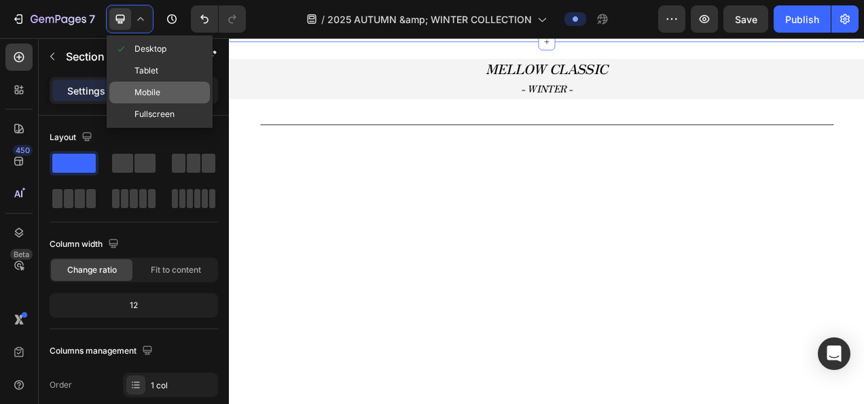
click at [147, 86] on span "Mobile" at bounding box center [148, 93] width 26 height 14
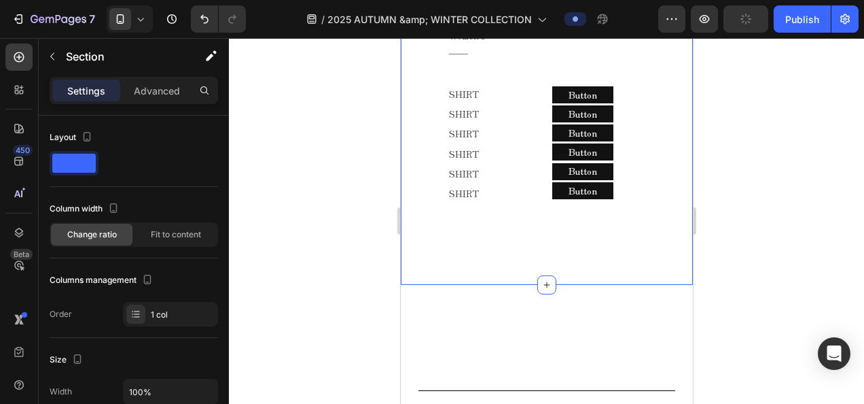
scroll to position [1271, 0]
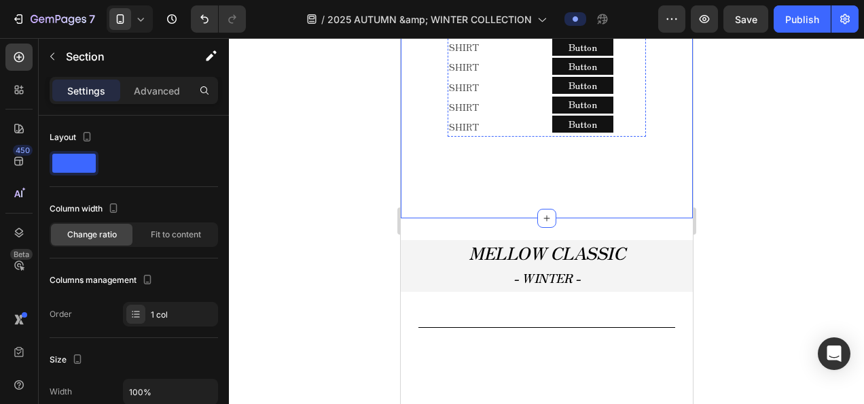
click at [597, 37] on button "Button" at bounding box center [582, 28] width 61 height 17
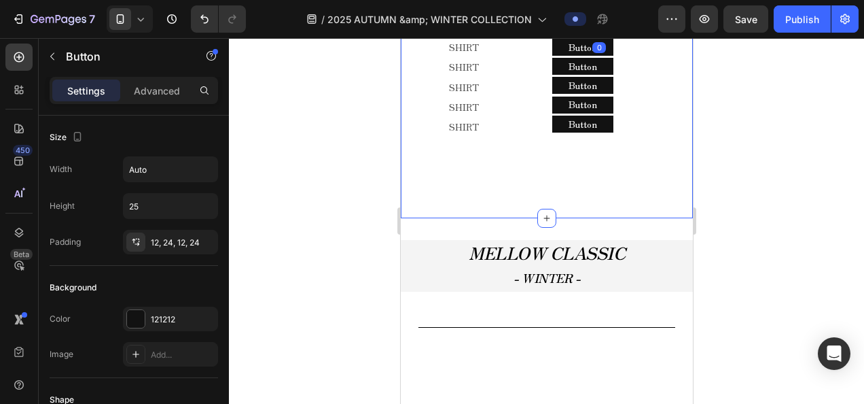
click at [154, 78] on div "Settings Advanced" at bounding box center [134, 90] width 169 height 27
click at [154, 87] on p "Advanced" at bounding box center [157, 91] width 46 height 14
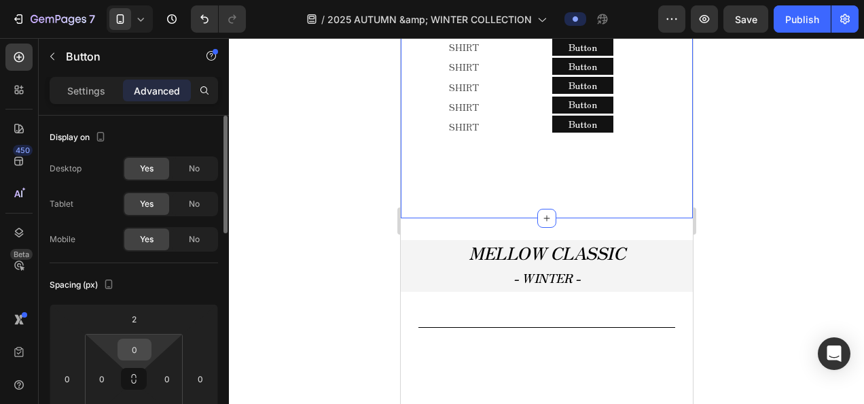
click at [141, 349] on input "0" at bounding box center [134, 349] width 27 height 20
type input "2"
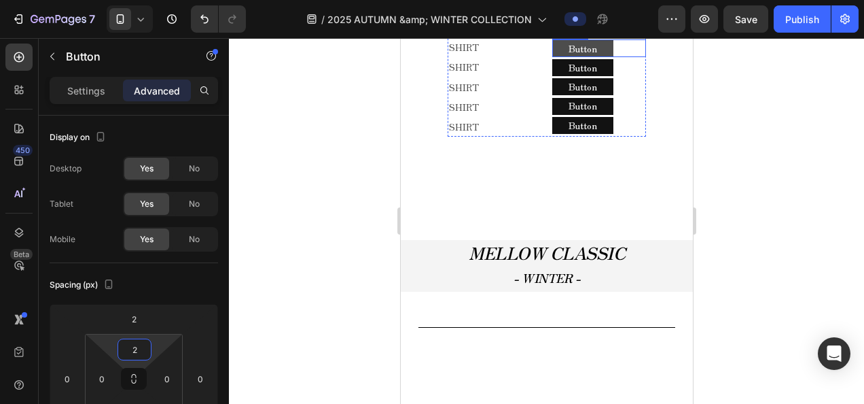
click at [601, 57] on button "Button" at bounding box center [582, 48] width 61 height 17
click at [129, 355] on input "0" at bounding box center [134, 349] width 27 height 20
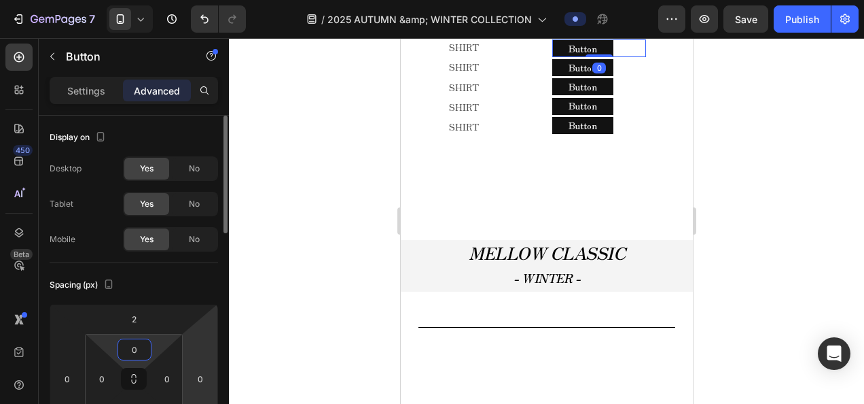
type input "2"
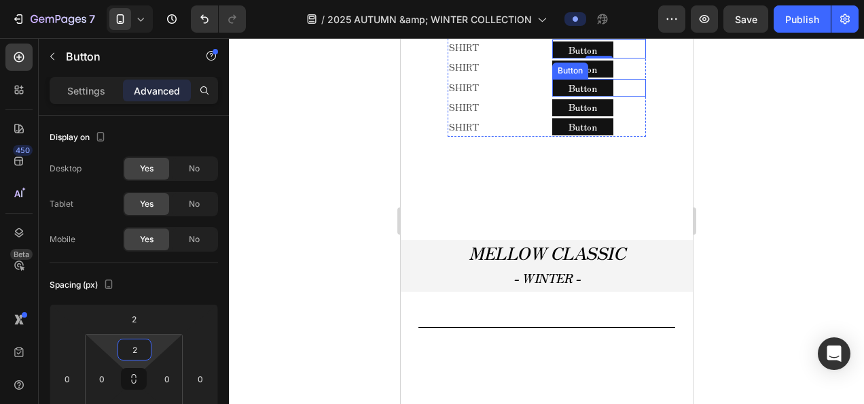
click at [559, 77] on div "Button" at bounding box center [569, 71] width 31 height 12
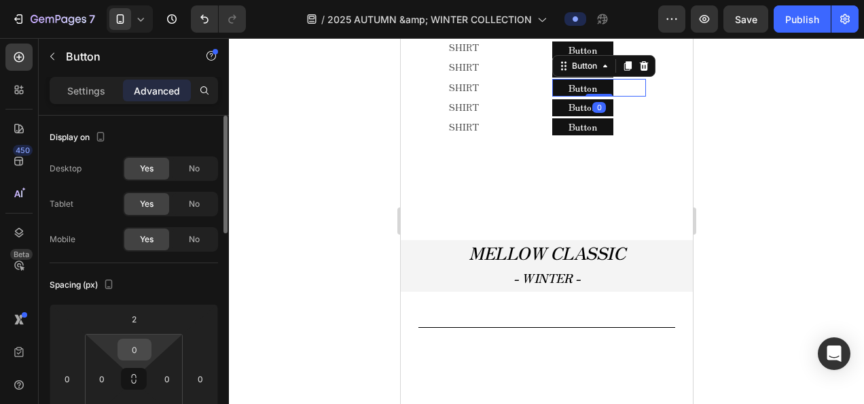
click at [147, 357] on div "0" at bounding box center [135, 349] width 34 height 22
click at [141, 344] on input "0" at bounding box center [134, 349] width 27 height 20
type input "2"
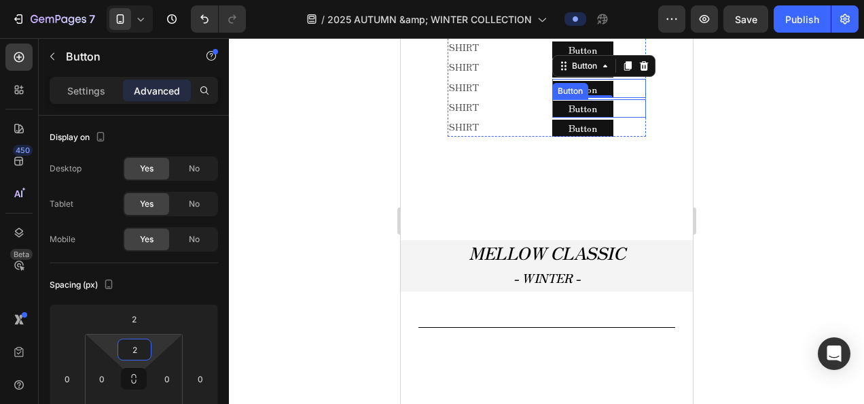
click at [607, 117] on div "Button Button" at bounding box center [599, 108] width 94 height 18
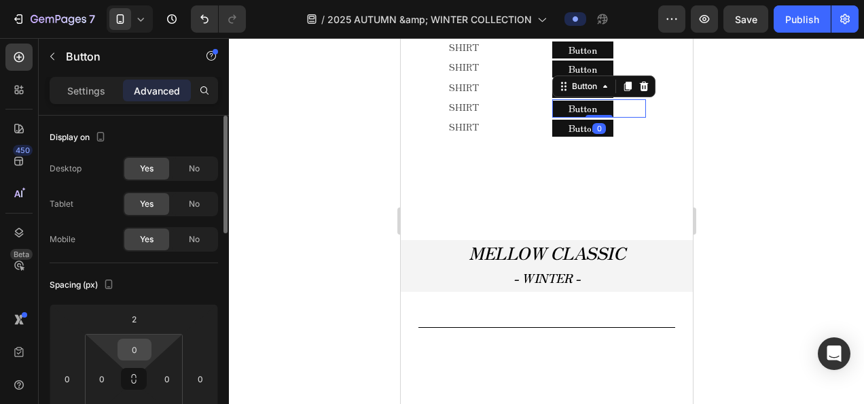
click at [139, 351] on input "0" at bounding box center [134, 349] width 27 height 20
type input "2"
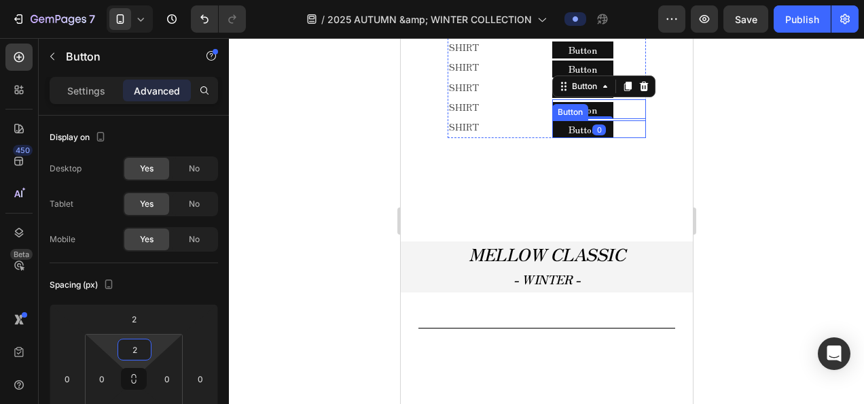
click at [631, 138] on div "Button Button" at bounding box center [599, 129] width 94 height 18
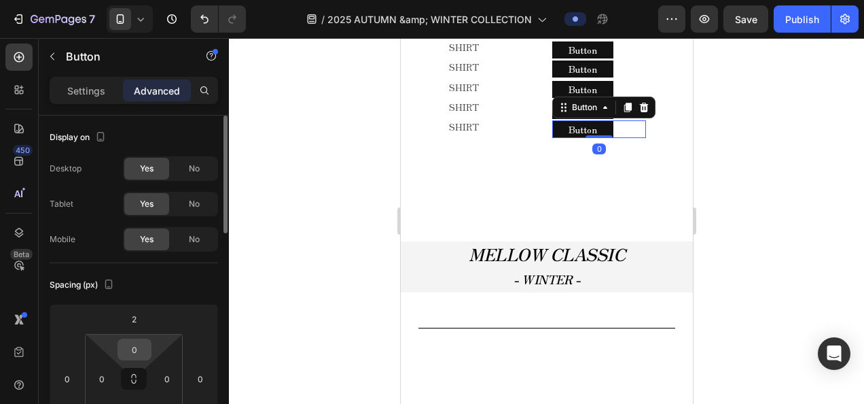
click at [133, 346] on input "0" at bounding box center [134, 349] width 27 height 20
type input "2"
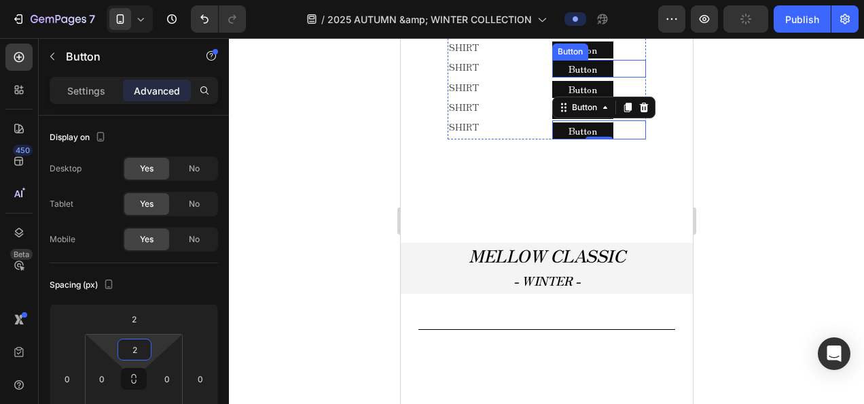
click at [620, 77] on div "Button Button" at bounding box center [599, 69] width 94 height 18
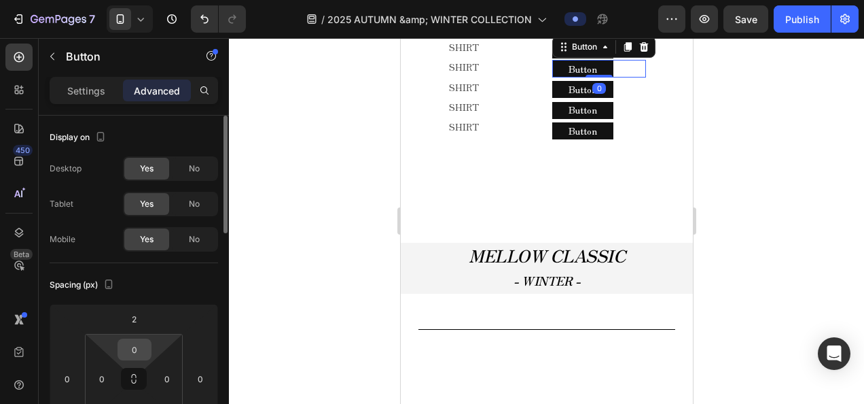
click at [145, 351] on input "0" at bounding box center [134, 349] width 27 height 20
type input "2"
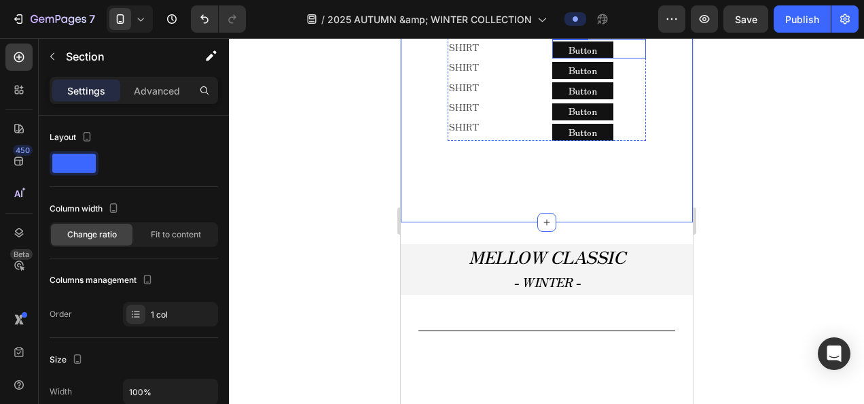
click at [611, 58] on div "Button Button" at bounding box center [599, 48] width 94 height 19
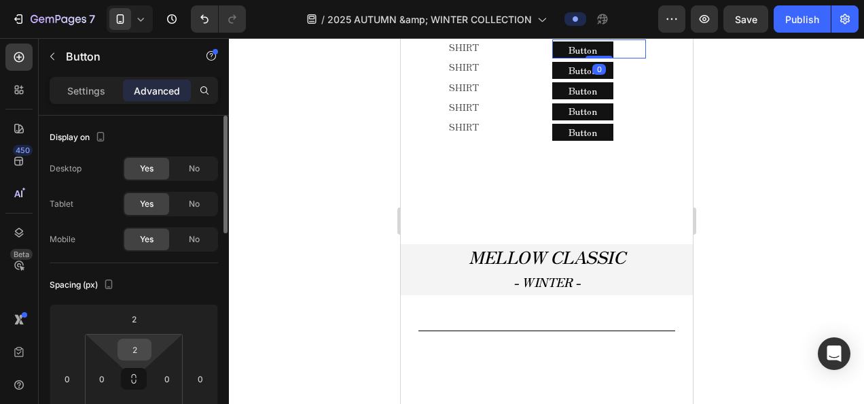
click at [140, 345] on input "2" at bounding box center [134, 349] width 27 height 20
type input "1"
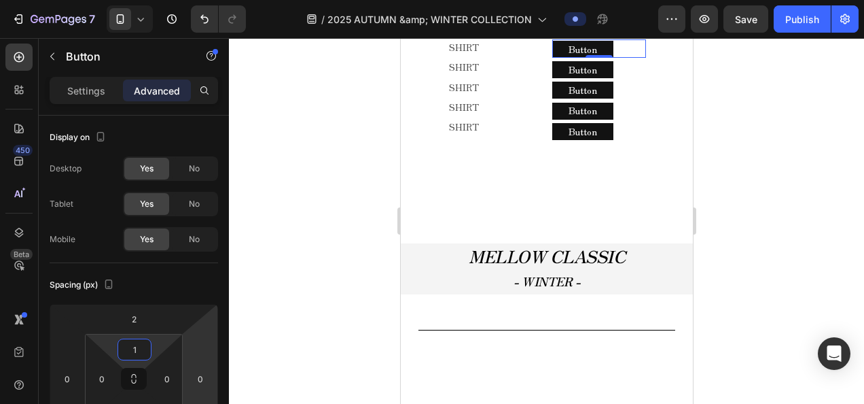
click at [279, 367] on div at bounding box center [546, 221] width 635 height 366
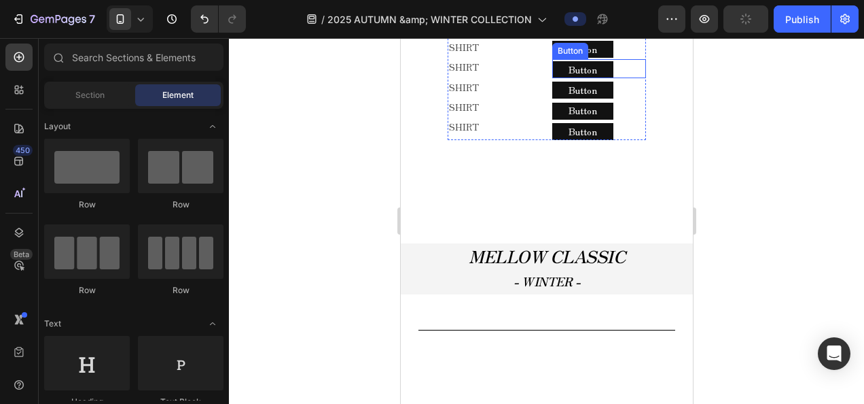
click at [613, 78] on div "Button Button" at bounding box center [599, 68] width 94 height 19
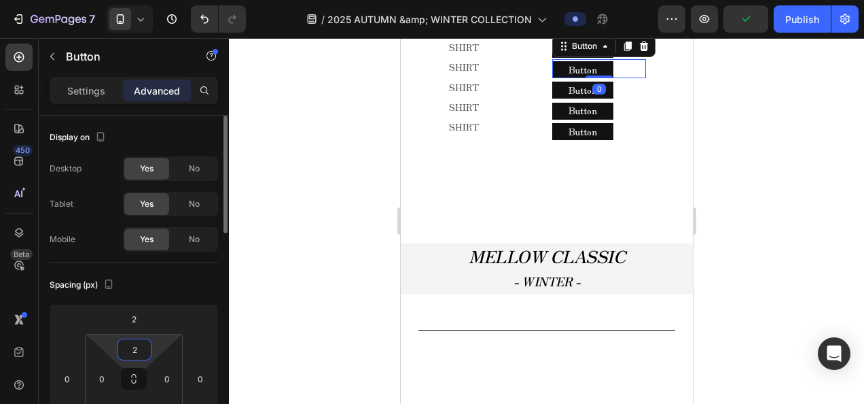
click at [147, 349] on input "2" at bounding box center [134, 349] width 27 height 20
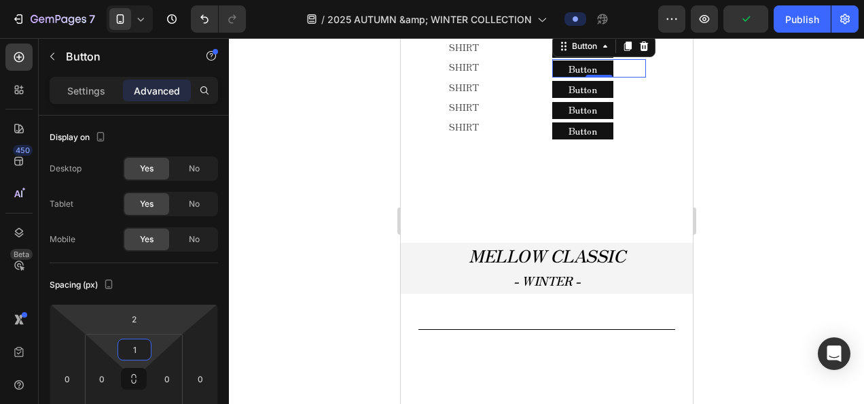
type input "1"
click at [73, 0] on html "7 Version history / 2025 AUTUMN &amp; WINTER COLLECTION Preview Publish 450 Bet…" at bounding box center [432, 0] width 864 height 0
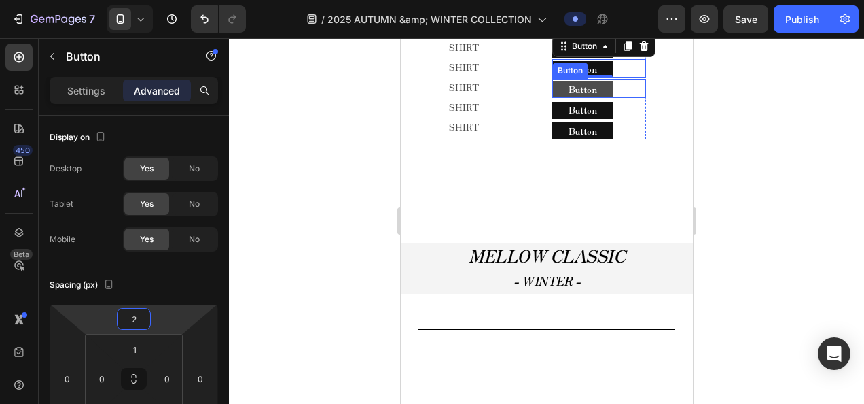
click at [599, 98] on button "Button" at bounding box center [582, 89] width 61 height 17
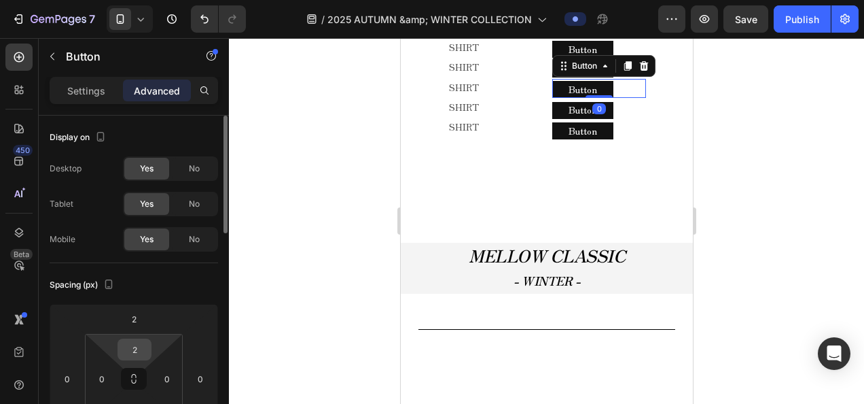
click at [134, 342] on input "2" at bounding box center [134, 349] width 27 height 20
type input "1"
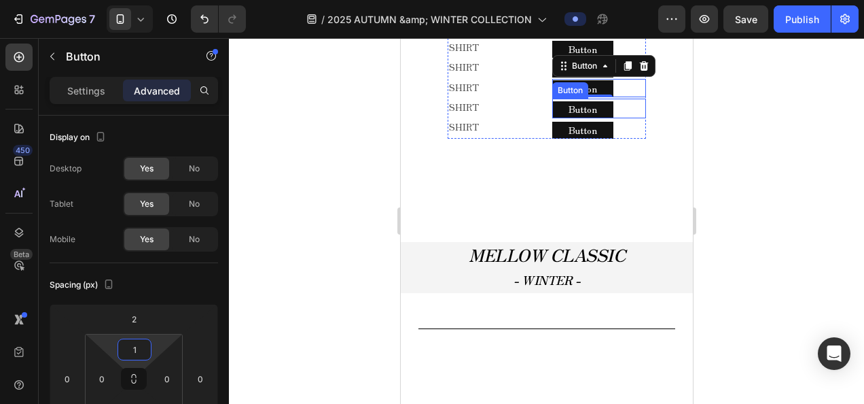
drag, startPoint x: 616, startPoint y: 278, endPoint x: 602, endPoint y: 278, distance: 13.6
click at [616, 118] on div "Button Button" at bounding box center [599, 108] width 94 height 19
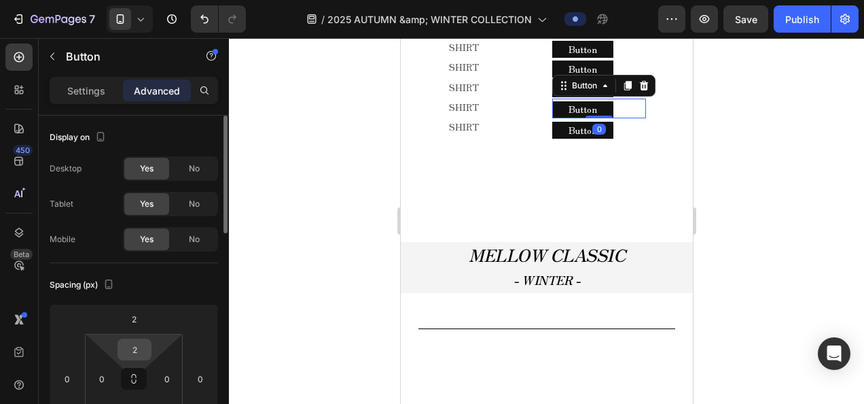
click at [144, 342] on input "2" at bounding box center [134, 349] width 27 height 20
type input "1"
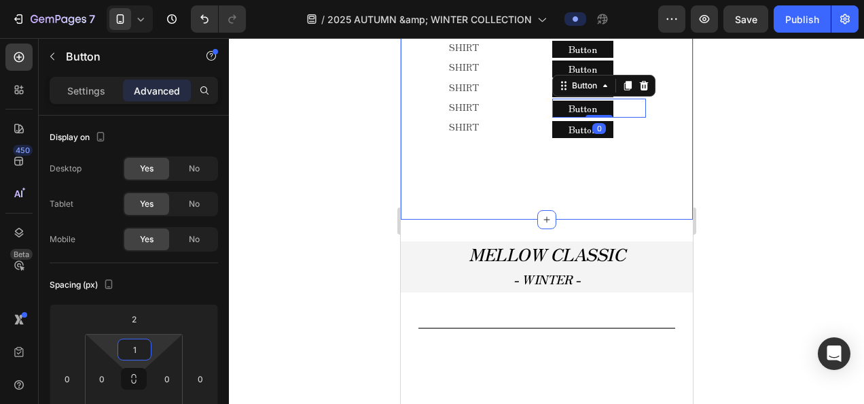
click at [624, 138] on div "Button Button" at bounding box center [599, 128] width 94 height 19
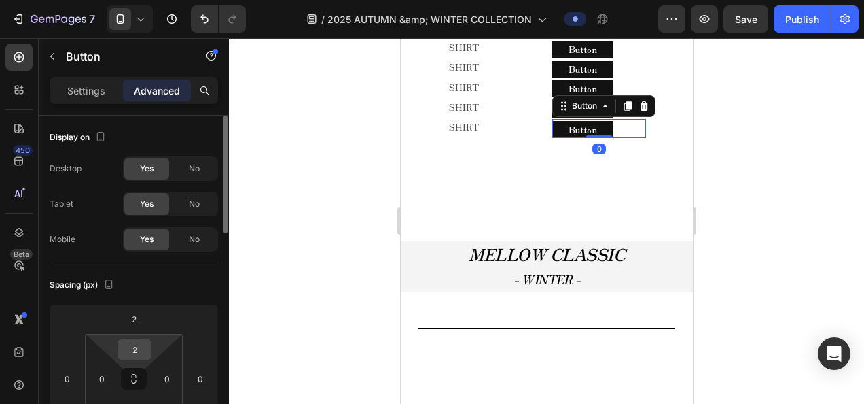
click at [130, 351] on input "2" at bounding box center [134, 349] width 27 height 20
type input "1"
click at [361, 357] on div at bounding box center [546, 221] width 635 height 366
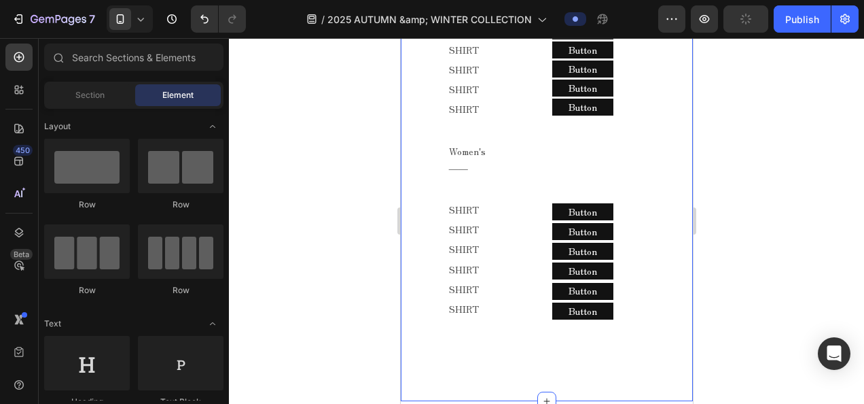
scroll to position [1067, 0]
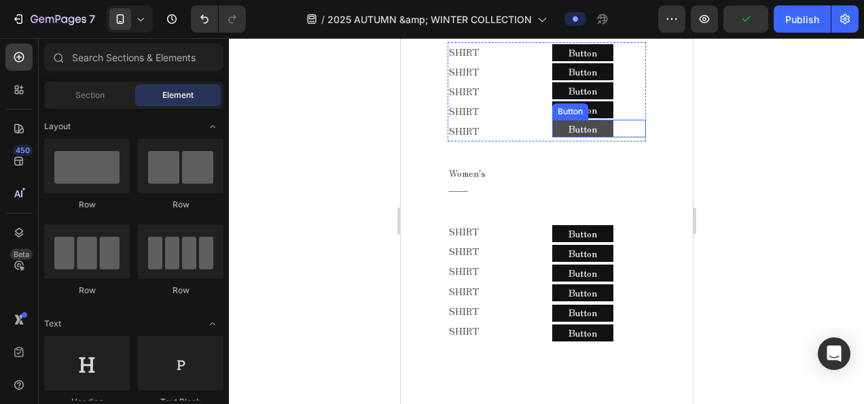
click at [594, 137] on button "Button" at bounding box center [582, 128] width 61 height 17
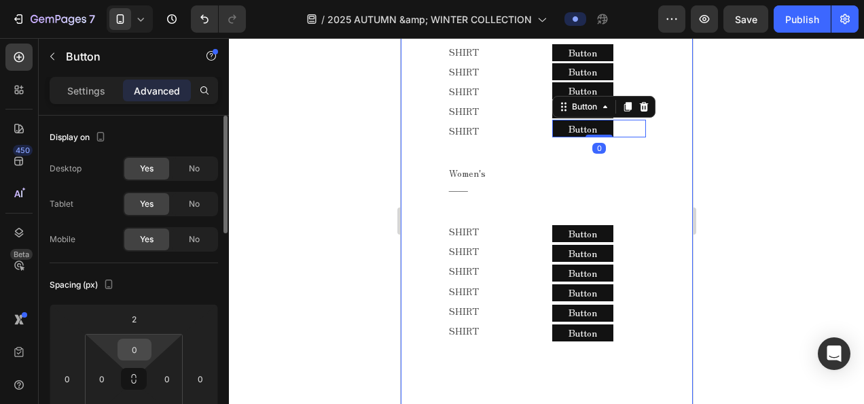
click at [128, 342] on input "0" at bounding box center [134, 349] width 27 height 20
type input "1"
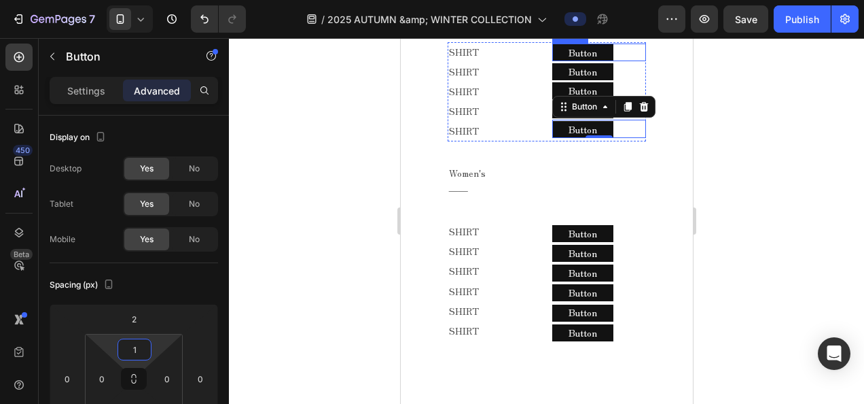
drag, startPoint x: 614, startPoint y: 217, endPoint x: 601, endPoint y: 226, distance: 14.7
click at [614, 61] on div "Button Button" at bounding box center [599, 52] width 94 height 18
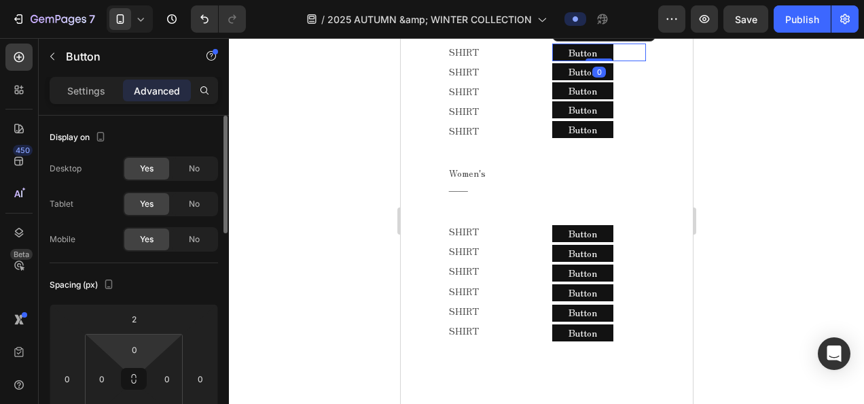
click at [130, 0] on html "7 Version history / 2025 AUTUMN &amp; WINTER COLLECTION Preview Save Publish 45…" at bounding box center [432, 0] width 864 height 0
type input "1"
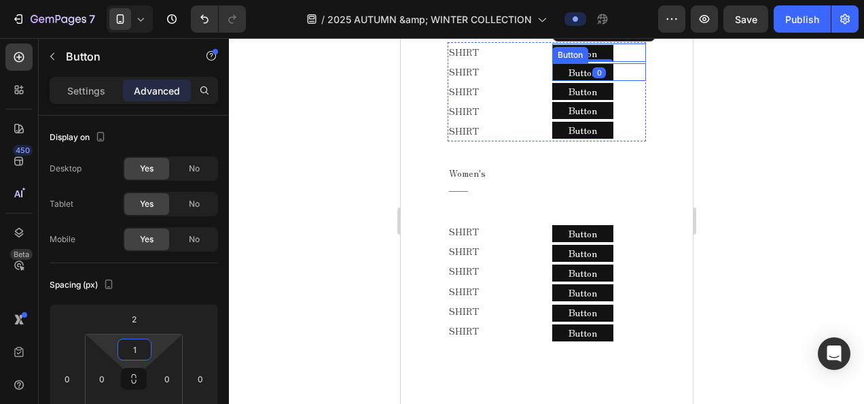
click at [624, 81] on div "Button Button" at bounding box center [599, 72] width 94 height 18
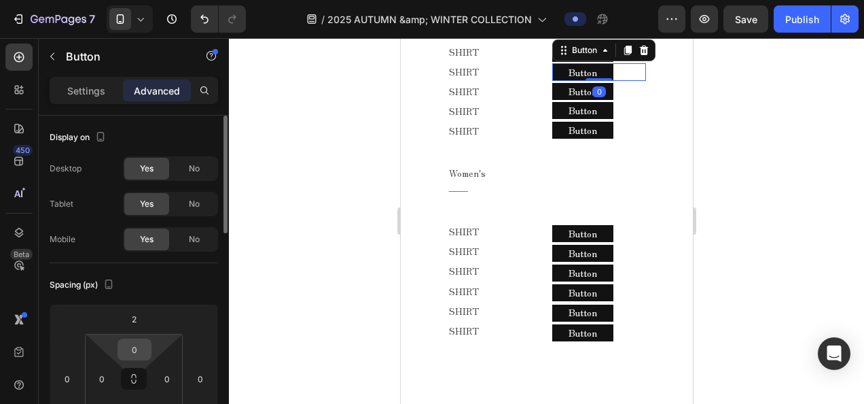
click at [132, 347] on input "0" at bounding box center [134, 349] width 27 height 20
type input "1"
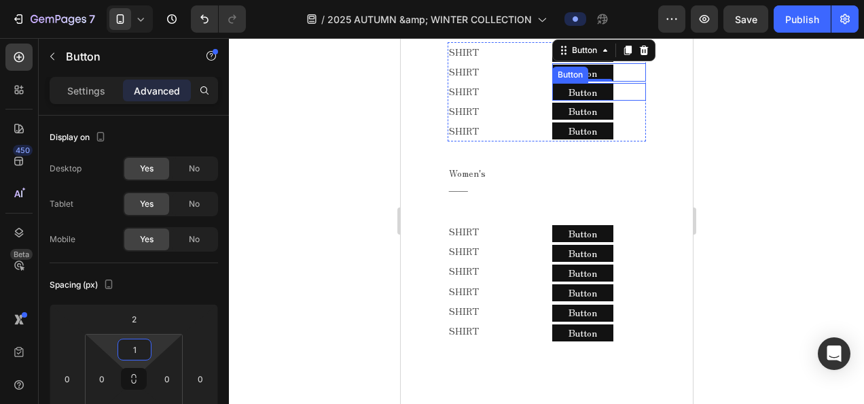
click at [615, 101] on div "Button Button" at bounding box center [599, 92] width 94 height 18
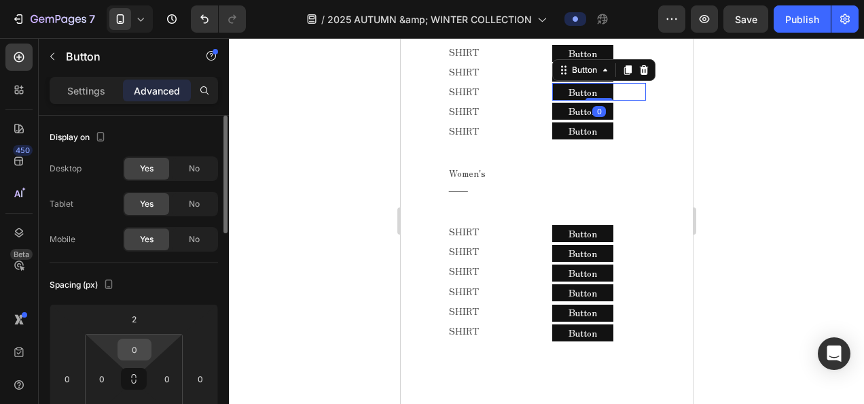
click at [149, 340] on div "0" at bounding box center [135, 349] width 34 height 22
click at [141, 347] on input "0" at bounding box center [134, 349] width 27 height 20
type input "1"
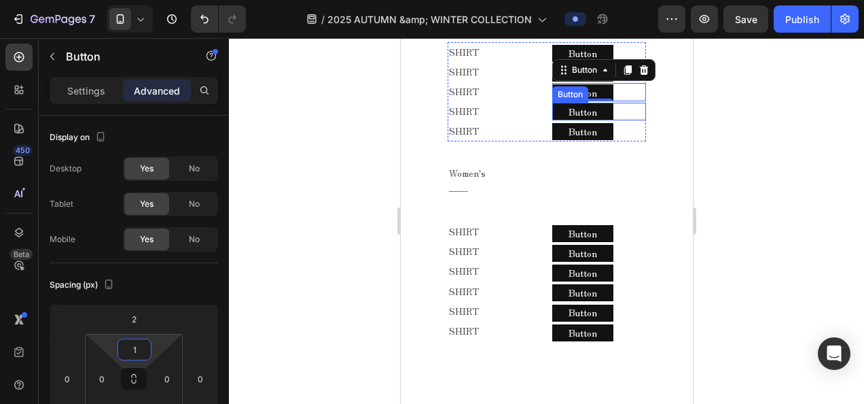
click at [625, 120] on div "Button Button" at bounding box center [599, 112] width 94 height 18
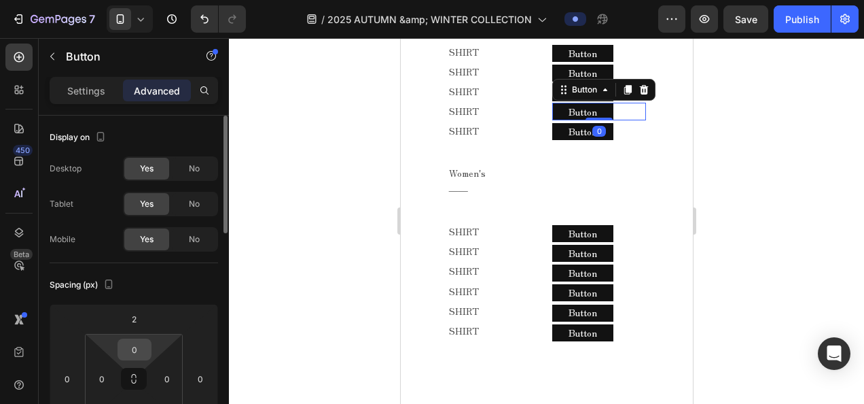
click at [149, 352] on div "0" at bounding box center [135, 349] width 34 height 22
click at [144, 350] on input "0" at bounding box center [134, 349] width 27 height 20
type input "1"
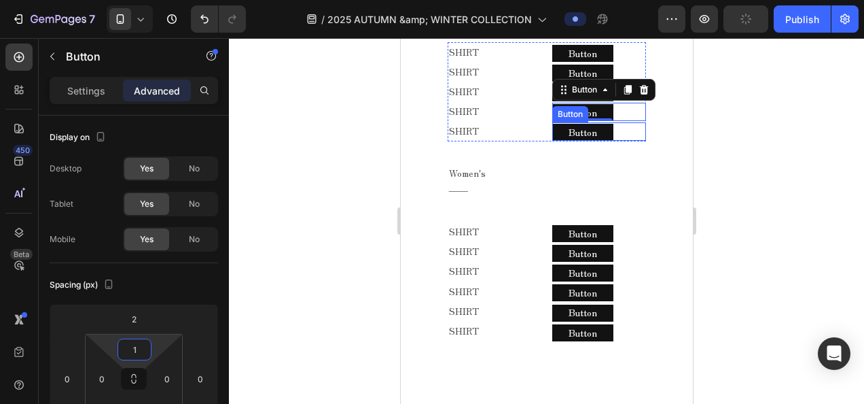
click at [612, 141] on div "Button Button" at bounding box center [599, 131] width 94 height 18
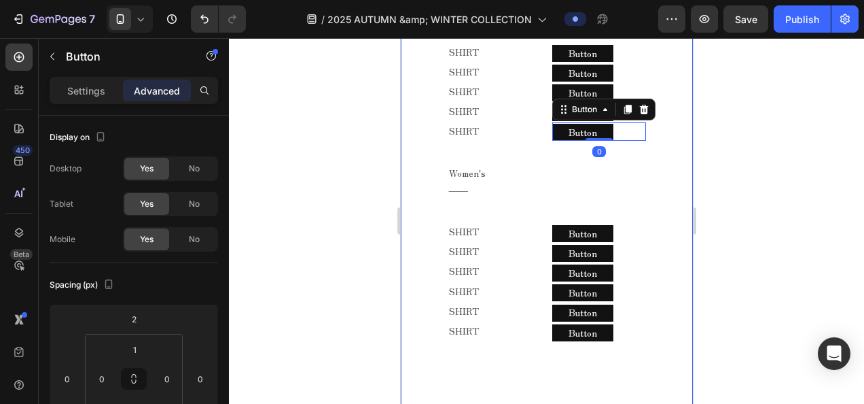
click at [359, 291] on div at bounding box center [546, 221] width 635 height 366
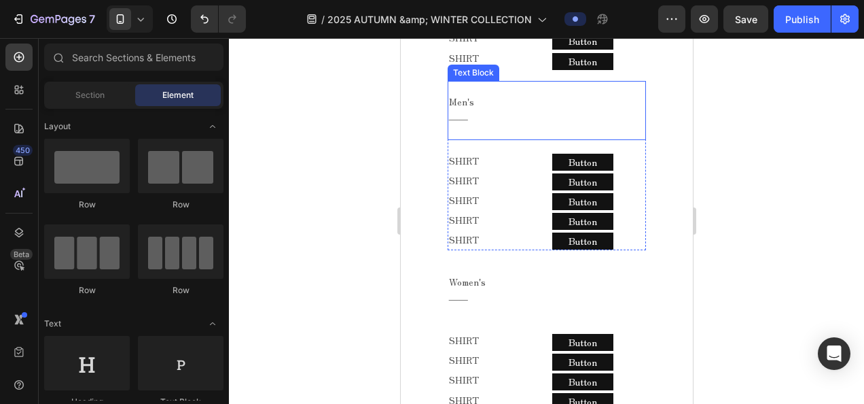
scroll to position [931, 0]
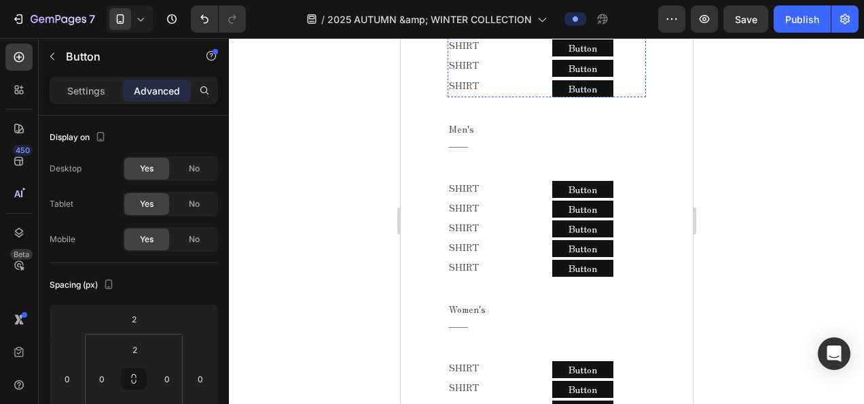
click at [633, 16] on div "Button Button" at bounding box center [599, 6] width 94 height 19
click at [132, 348] on input "2" at bounding box center [134, 349] width 27 height 20
type input "1"
click at [619, 35] on div "Button Button" at bounding box center [599, 25] width 94 height 19
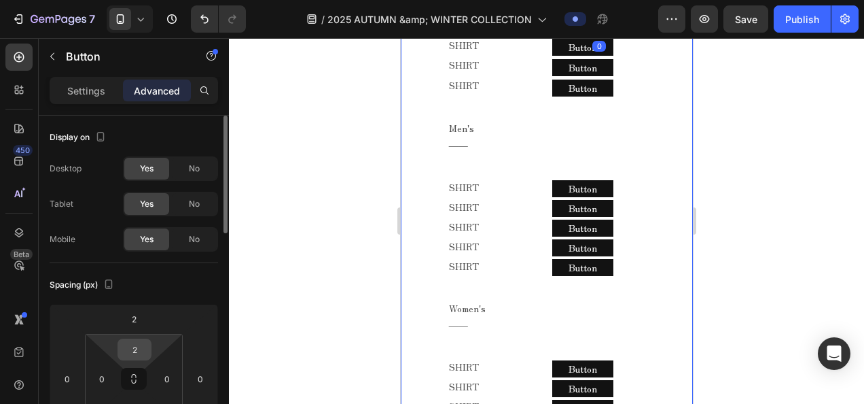
click at [148, 347] on div "2" at bounding box center [135, 349] width 34 height 22
click at [135, 348] on input "2" at bounding box center [134, 349] width 27 height 20
type input "1"
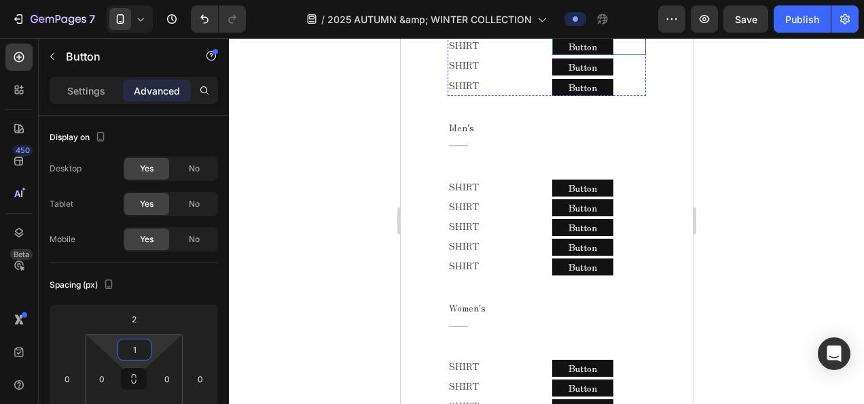
drag, startPoint x: 620, startPoint y: 213, endPoint x: 587, endPoint y: 226, distance: 34.8
click at [620, 55] on div "Button Button" at bounding box center [599, 45] width 94 height 19
click at [132, 353] on input "2" at bounding box center [134, 349] width 27 height 20
type input "1"
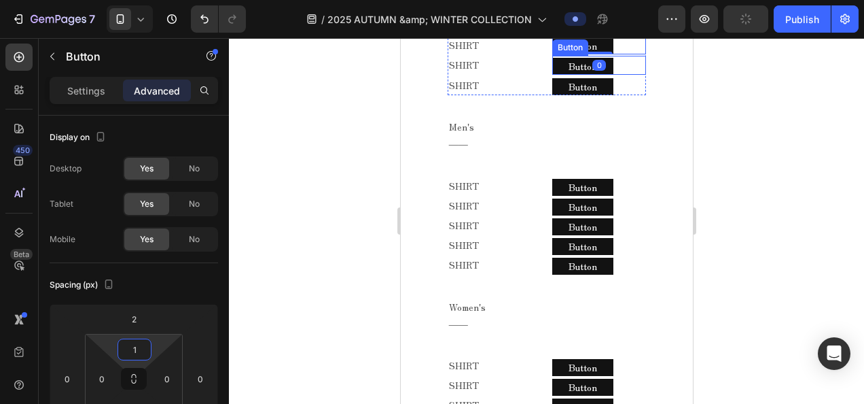
drag, startPoint x: 631, startPoint y: 234, endPoint x: 597, endPoint y: 245, distance: 36.1
click at [631, 75] on div "Button Button" at bounding box center [599, 65] width 94 height 19
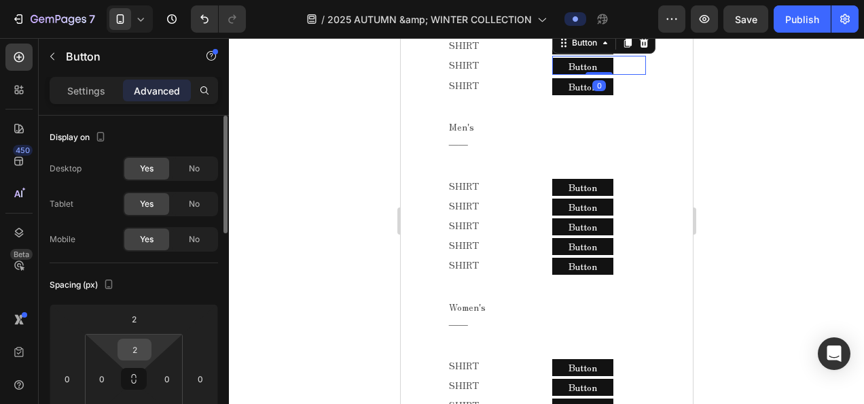
click at [143, 353] on input "2" at bounding box center [134, 349] width 27 height 20
type input "1"
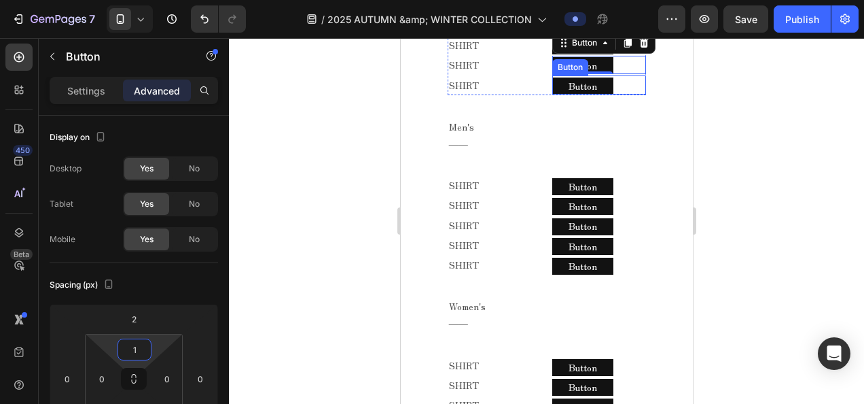
click at [620, 94] on div "Button Button" at bounding box center [599, 84] width 94 height 19
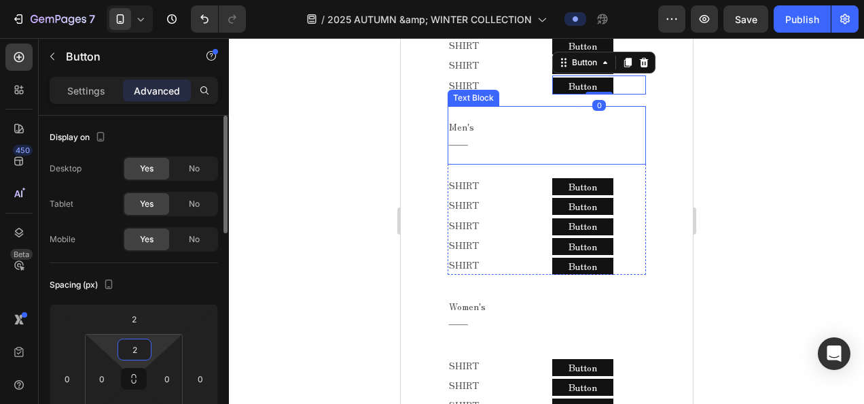
click at [135, 349] on input "2" at bounding box center [134, 349] width 27 height 20
type input "1"
click at [272, 358] on div at bounding box center [546, 221] width 635 height 366
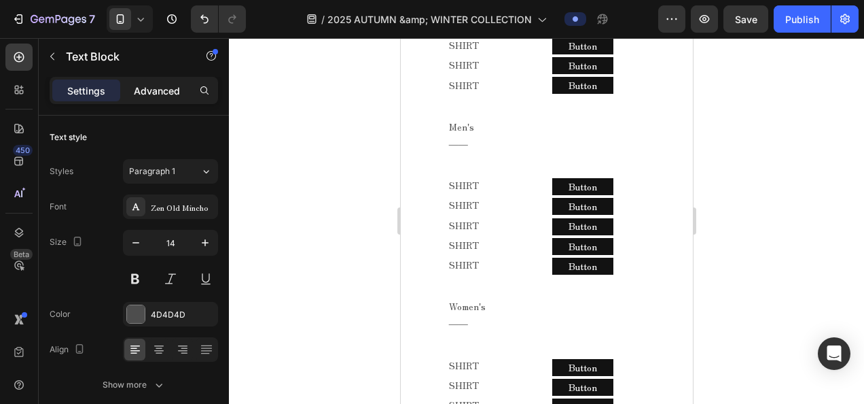
click at [155, 93] on p "Advanced" at bounding box center [157, 91] width 46 height 14
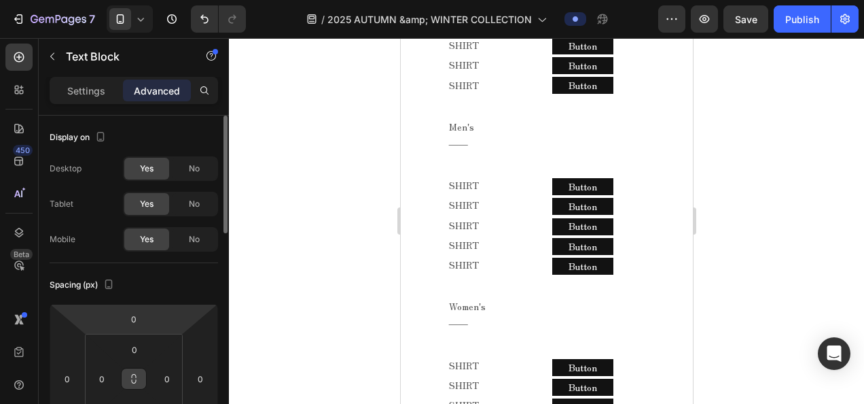
scroll to position [68, 0]
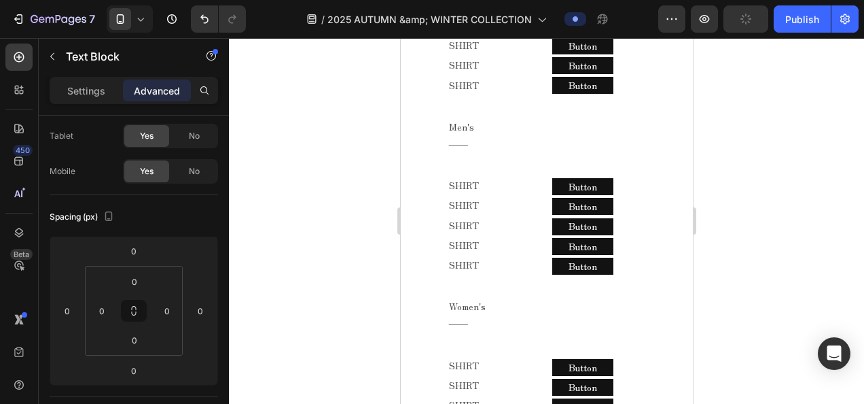
click at [280, 294] on div at bounding box center [546, 221] width 635 height 366
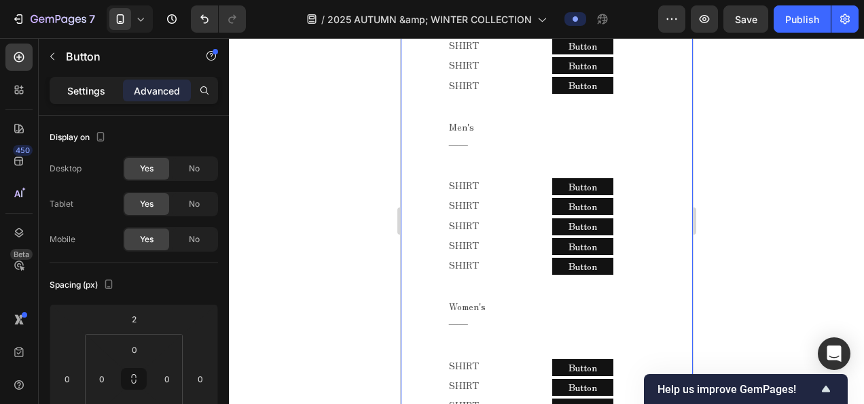
click at [75, 80] on div "Settings" at bounding box center [86, 90] width 68 height 22
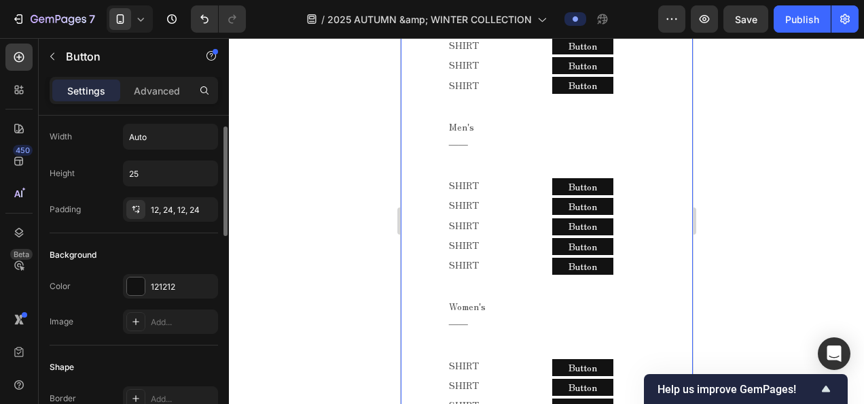
scroll to position [0, 0]
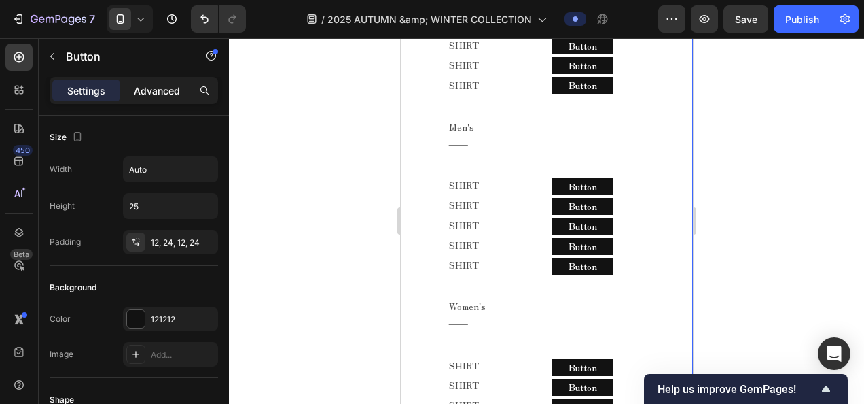
click at [149, 82] on div "Advanced" at bounding box center [157, 90] width 68 height 22
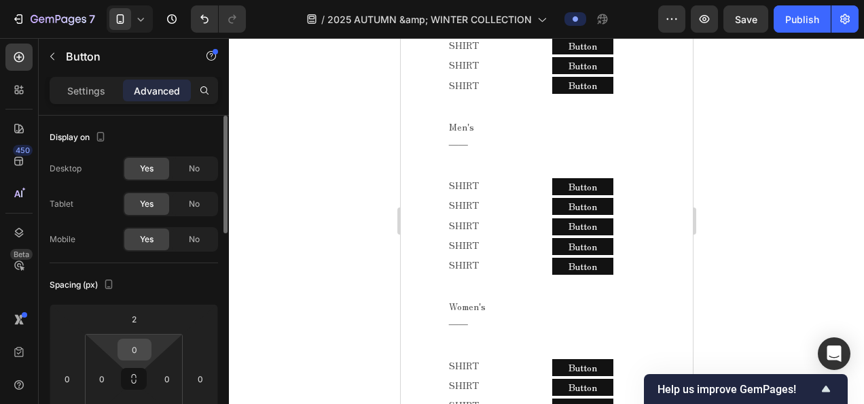
click at [131, 351] on input "0" at bounding box center [134, 349] width 27 height 20
type input "2"
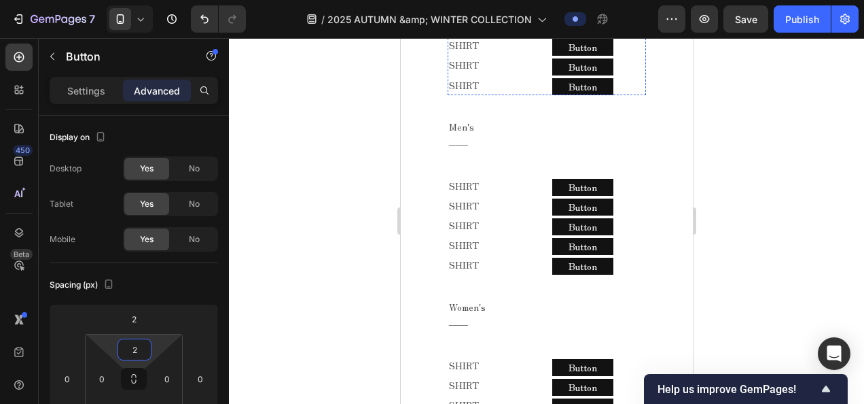
drag, startPoint x: 622, startPoint y: 177, endPoint x: 599, endPoint y: 192, distance: 26.9
click at [622, 16] on div "Button Button" at bounding box center [599, 7] width 94 height 18
click at [141, 355] on input "1" at bounding box center [134, 349] width 27 height 20
type input "2"
click at [620, 37] on div "Button Button" at bounding box center [599, 27] width 94 height 18
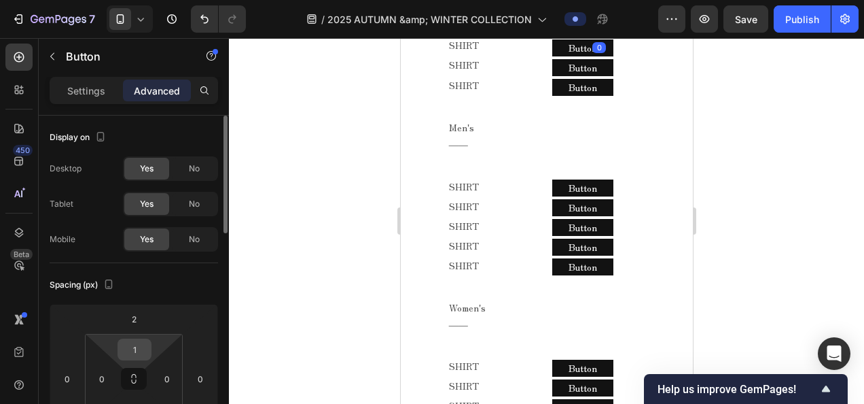
click at [134, 353] on input "1" at bounding box center [134, 349] width 27 height 20
type input "2"
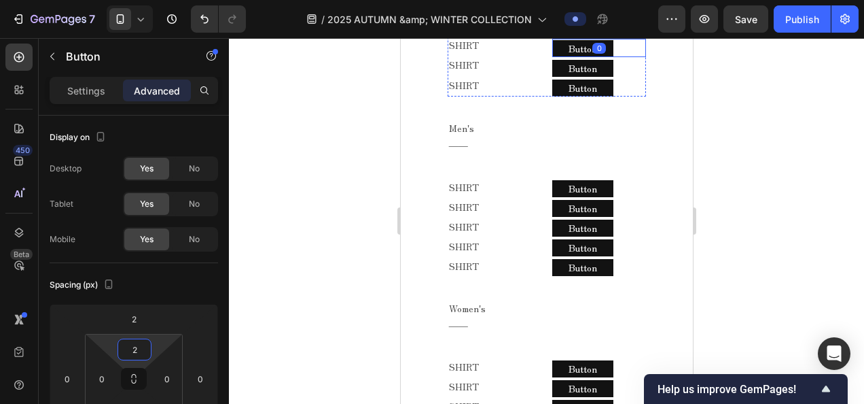
click at [622, 57] on div "Button Button" at bounding box center [599, 48] width 94 height 18
click at [143, 348] on input "1" at bounding box center [134, 349] width 27 height 20
type input "2"
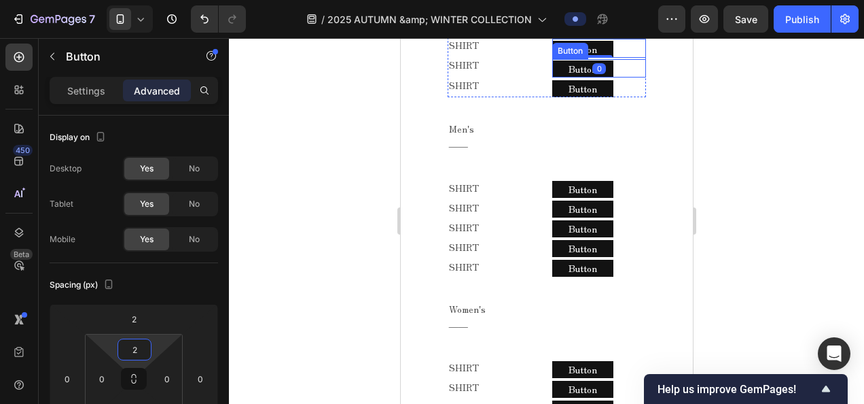
click at [631, 77] on div "Button Button" at bounding box center [599, 68] width 94 height 18
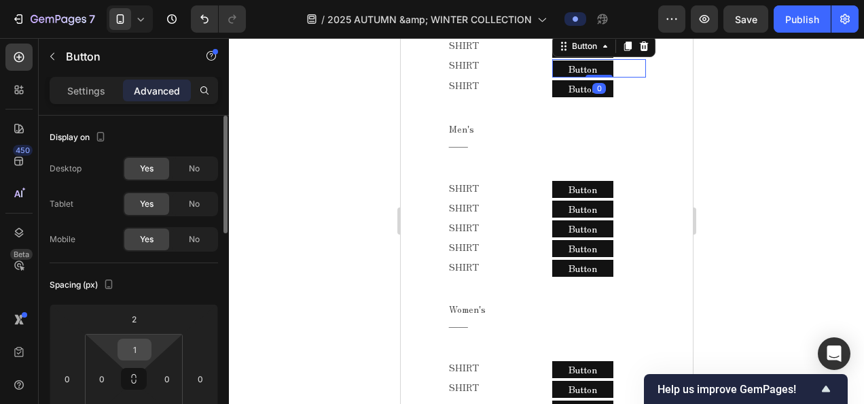
click at [141, 358] on input "1" at bounding box center [134, 349] width 27 height 20
type input "2"
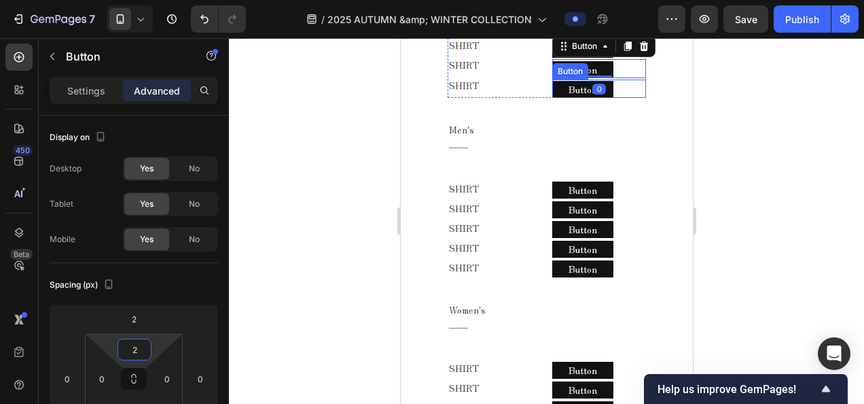
click at [623, 98] on div "Button Button" at bounding box center [599, 88] width 94 height 18
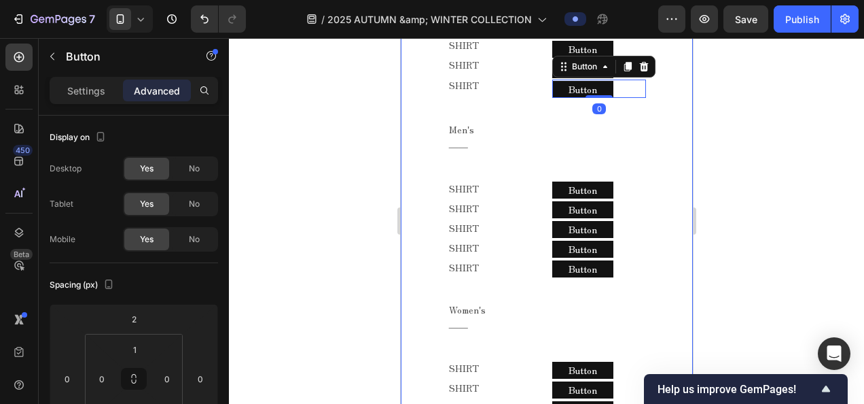
click at [370, 315] on div at bounding box center [546, 221] width 635 height 366
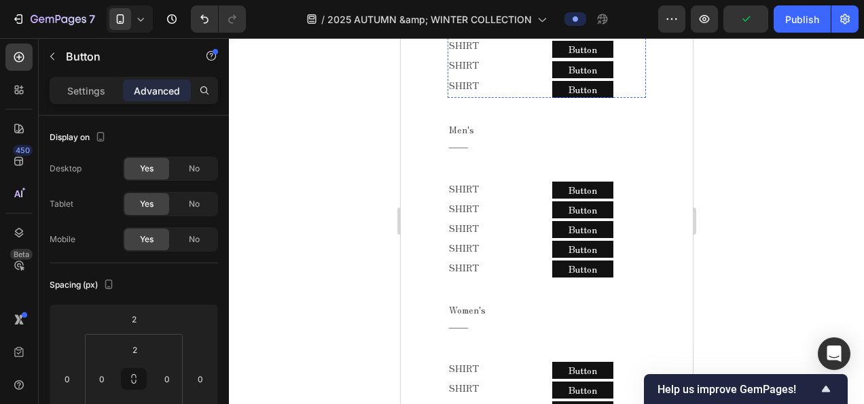
click at [622, 17] on div "Button Button" at bounding box center [599, 7] width 94 height 19
click at [135, 344] on input "2" at bounding box center [134, 349] width 27 height 20
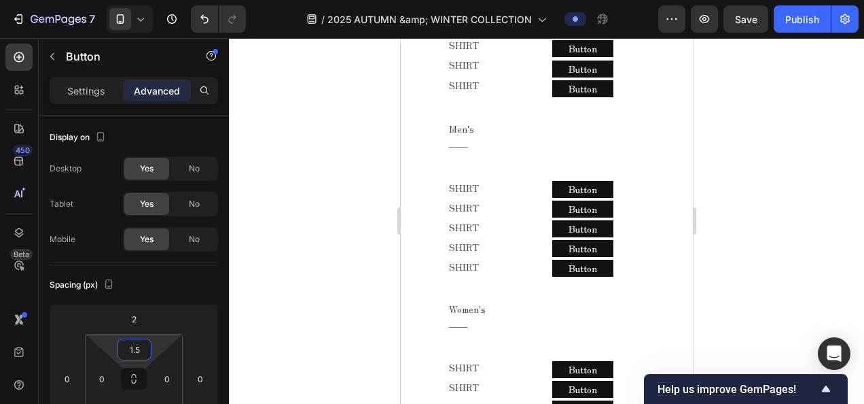
type input "1.5"
click at [612, 37] on div "Button Button" at bounding box center [599, 27] width 94 height 19
drag, startPoint x: 624, startPoint y: 151, endPoint x: 556, endPoint y: 175, distance: 72.2
click at [145, 357] on input "2" at bounding box center [134, 349] width 27 height 20
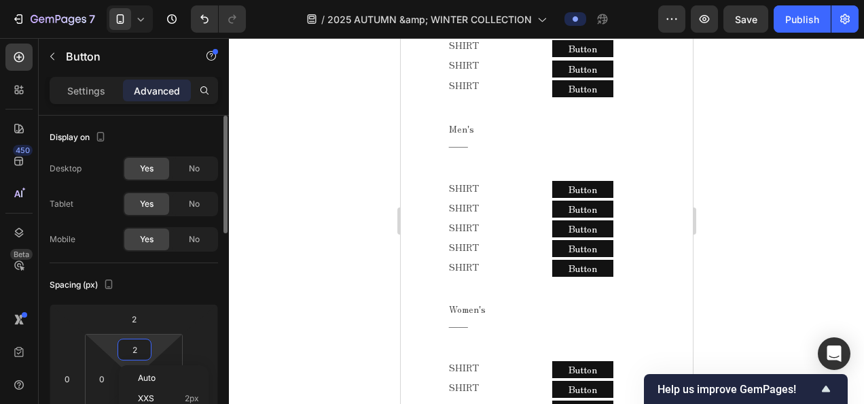
type input "1"
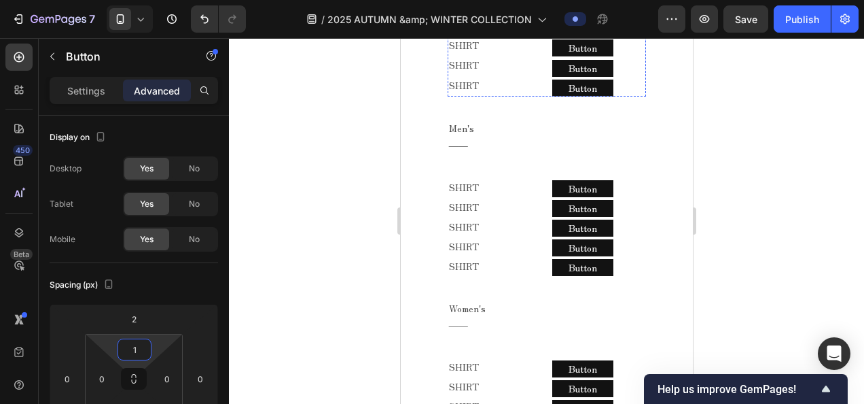
click at [614, 36] on div "Button Button" at bounding box center [599, 26] width 94 height 19
click at [136, 351] on input "2" at bounding box center [134, 349] width 27 height 20
type input "1"
click at [620, 76] on div "Button Button" at bounding box center [599, 66] width 94 height 19
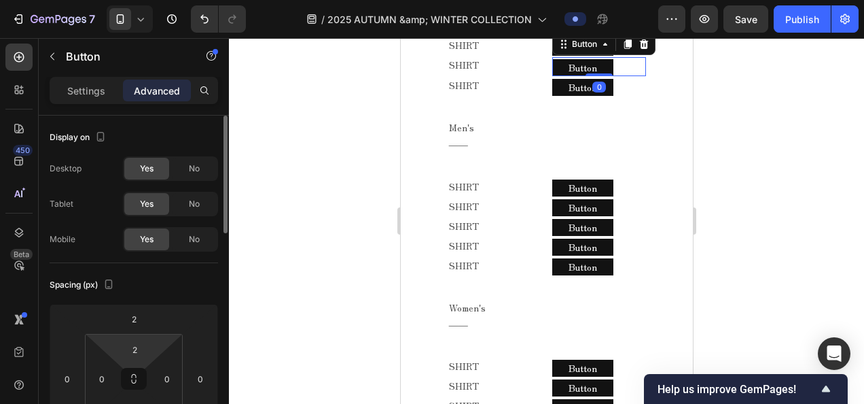
click at [154, 0] on html "7 Version history / 2025 AUTUMN &amp; WINTER COLLECTION Preview Save Publish 45…" at bounding box center [432, 0] width 864 height 0
type input "1"
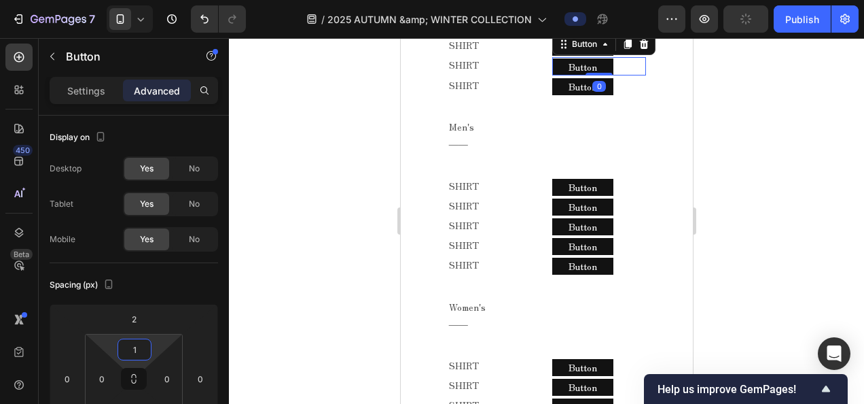
click at [291, 306] on div at bounding box center [546, 221] width 635 height 366
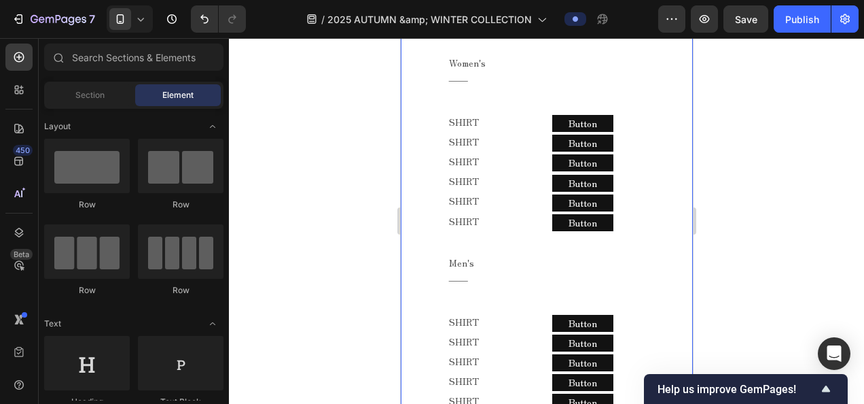
scroll to position [659, 0]
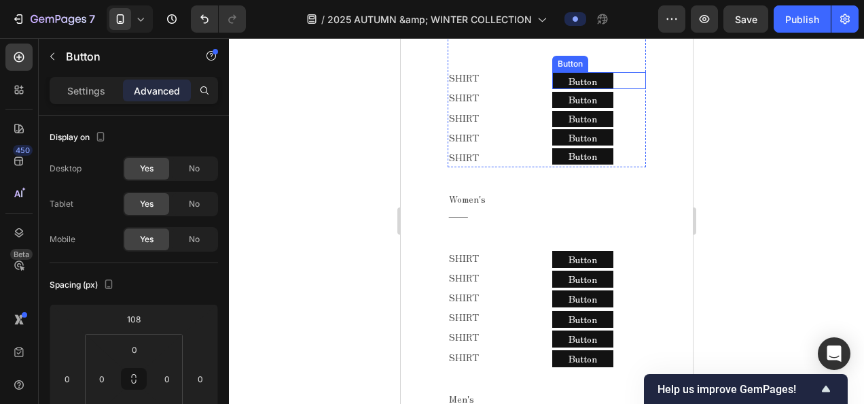
click at [615, 90] on div "Button Button" at bounding box center [599, 81] width 94 height 18
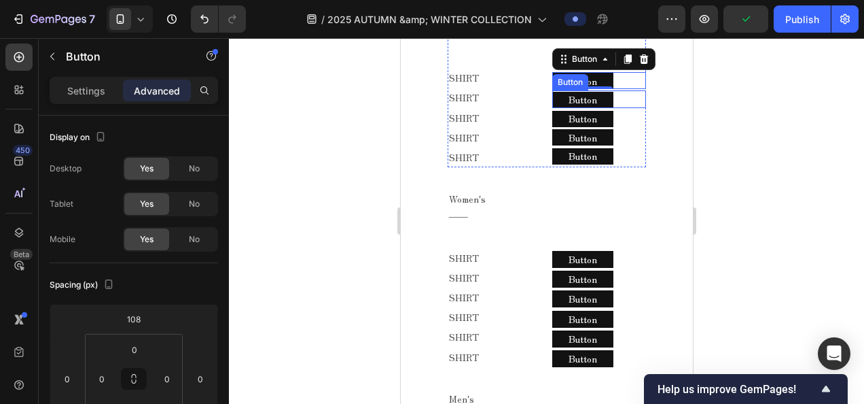
click at [616, 108] on div "Button Button" at bounding box center [599, 99] width 94 height 18
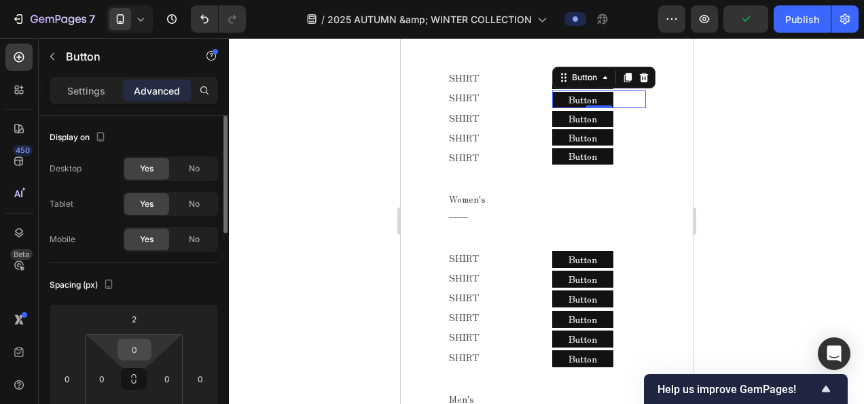
click at [145, 344] on input "0" at bounding box center [134, 349] width 27 height 20
type input "1"
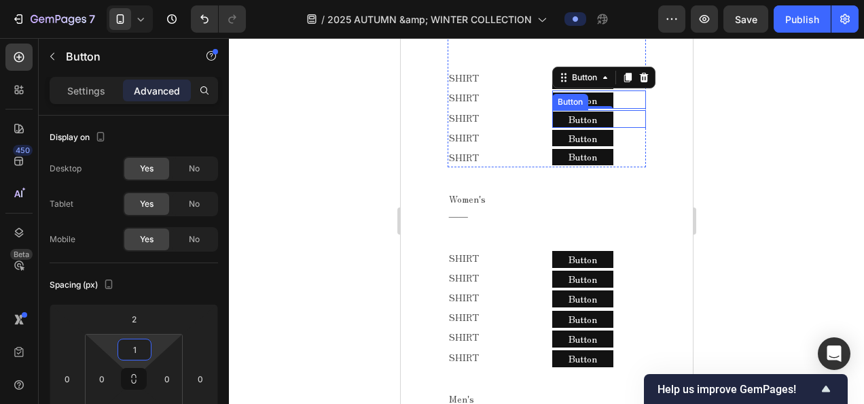
click at [630, 128] on div "Button Button" at bounding box center [599, 119] width 94 height 18
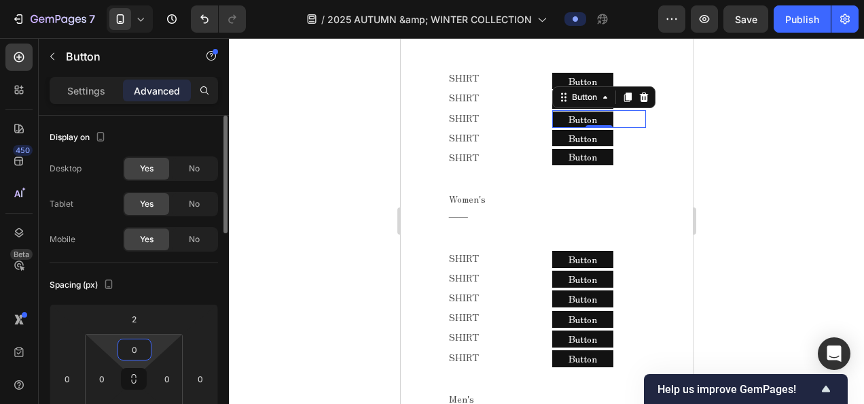
click at [135, 351] on input "0" at bounding box center [134, 349] width 27 height 20
type input "1"
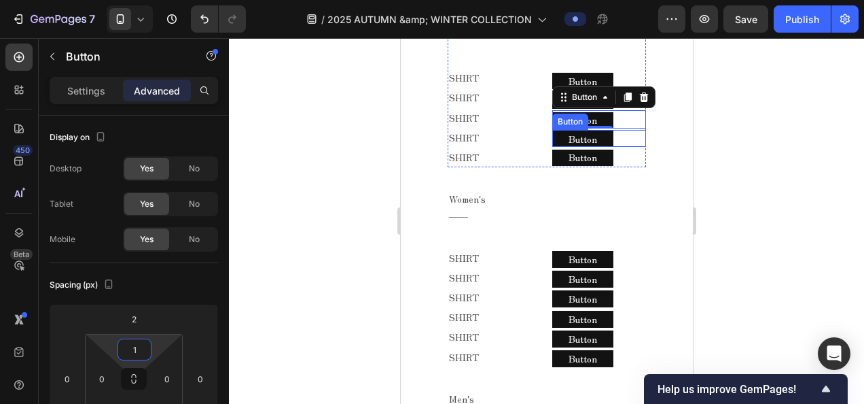
click at [626, 147] on div "Button Button" at bounding box center [599, 139] width 94 height 18
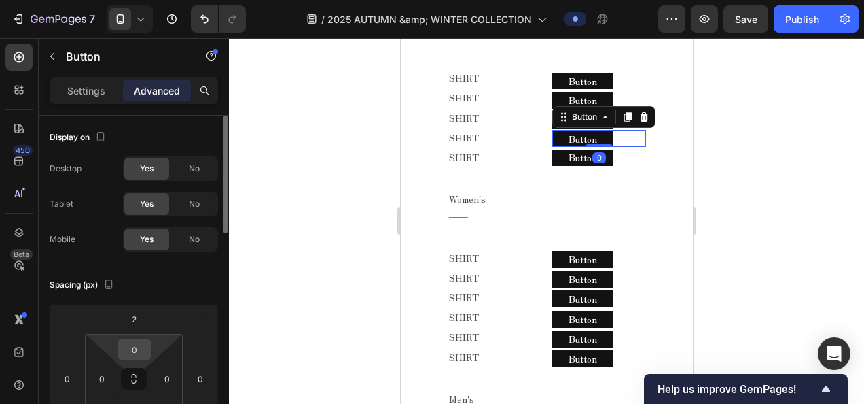
click at [135, 351] on input "0" at bounding box center [134, 349] width 27 height 20
type input "1"
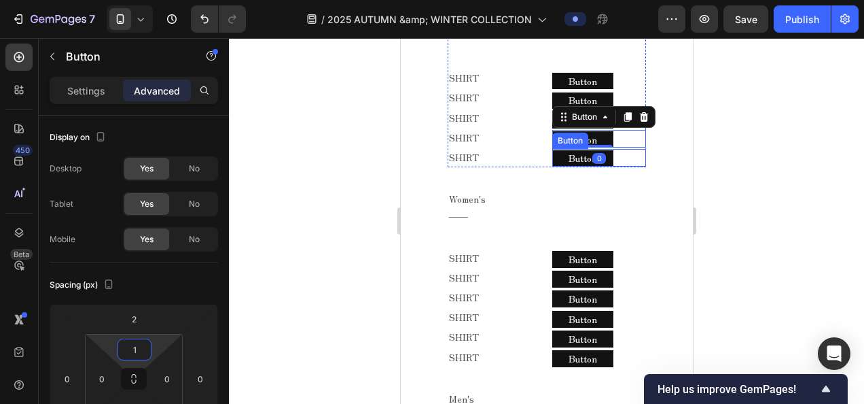
click at [610, 166] on div "Button Button" at bounding box center [599, 158] width 94 height 18
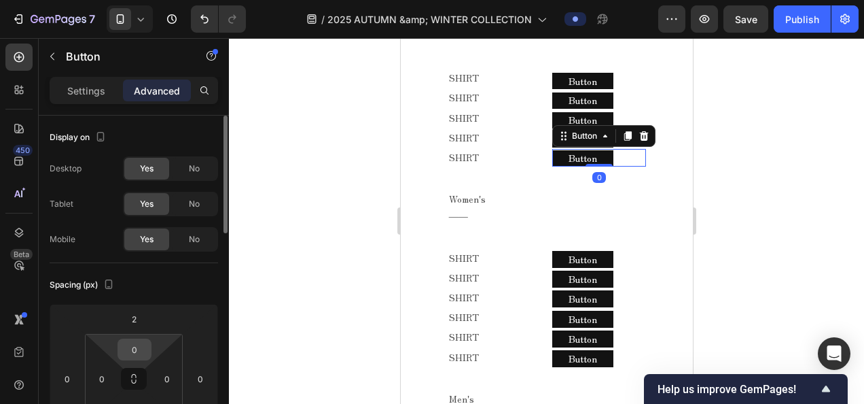
click at [138, 356] on input "0" at bounding box center [134, 349] width 27 height 20
type input "1"
click at [296, 367] on div at bounding box center [546, 221] width 635 height 366
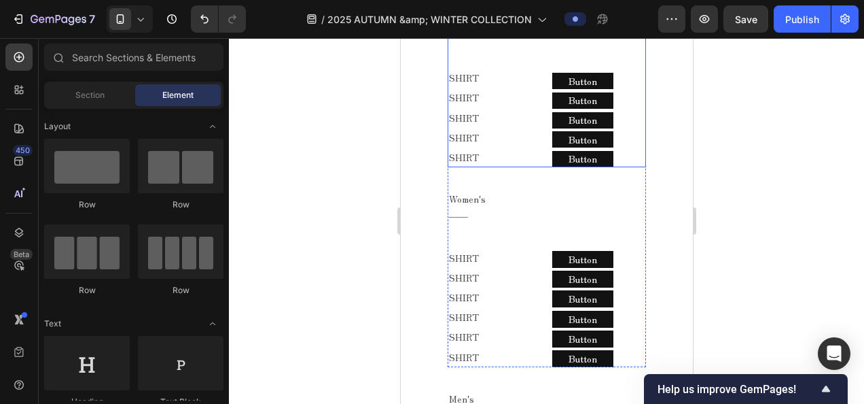
click at [616, 90] on div "Button Button" at bounding box center [599, 44] width 94 height 91
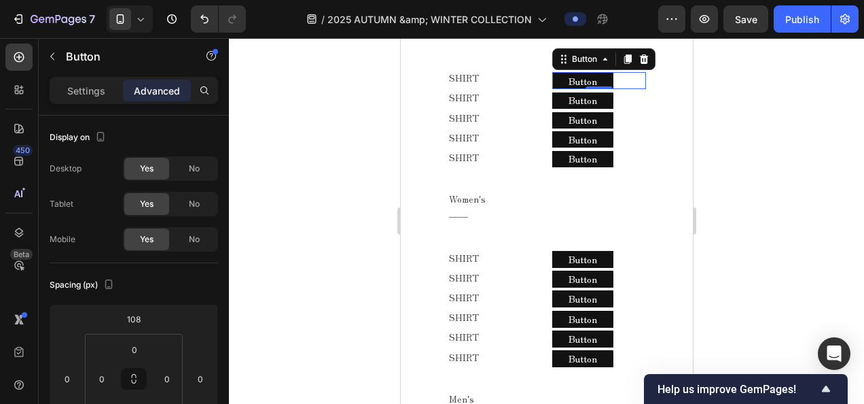
click at [618, 90] on div "Button Button 0" at bounding box center [599, 81] width 94 height 18
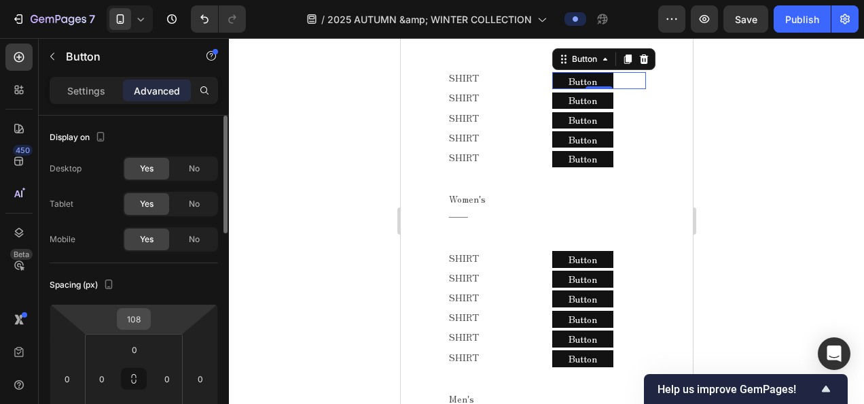
click at [150, 321] on div "108" at bounding box center [134, 319] width 34 height 22
click at [147, 316] on input "108" at bounding box center [133, 318] width 27 height 20
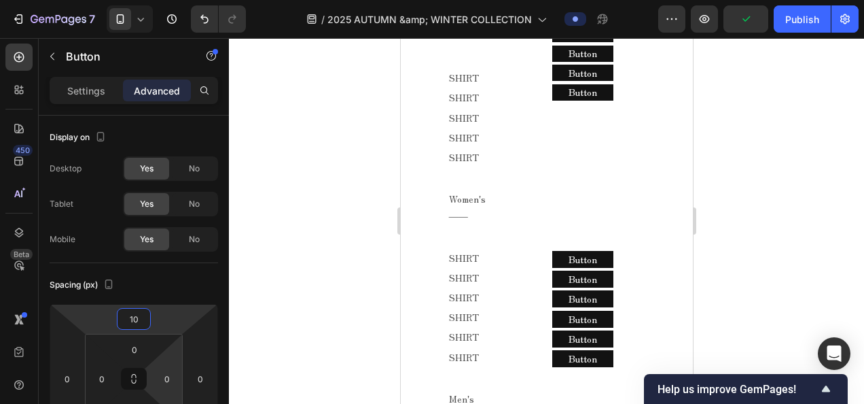
type input "107"
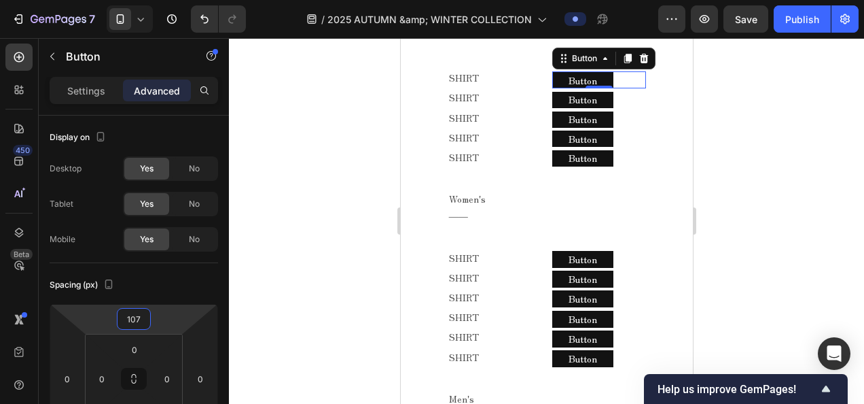
click at [364, 285] on div at bounding box center [546, 221] width 635 height 366
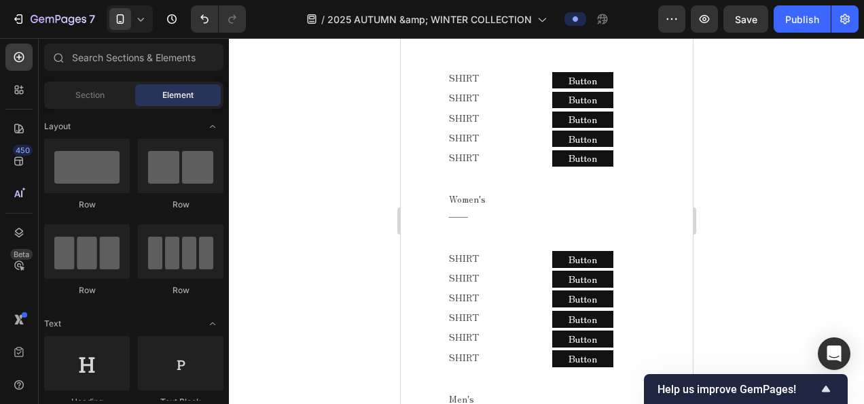
click at [330, 256] on div at bounding box center [546, 221] width 635 height 366
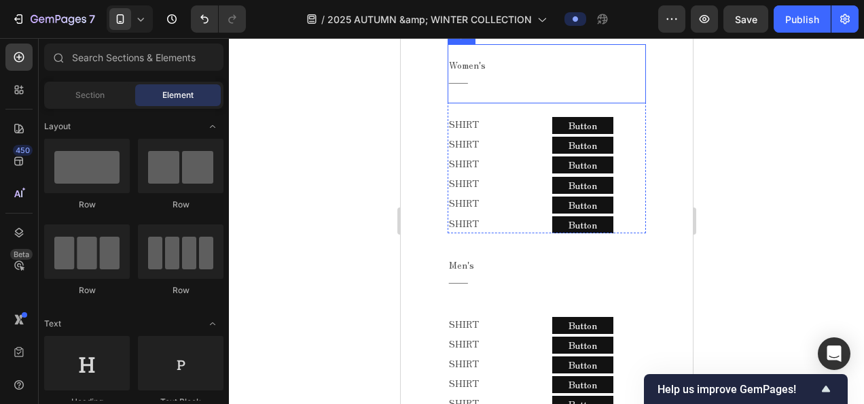
scroll to position [795, 0]
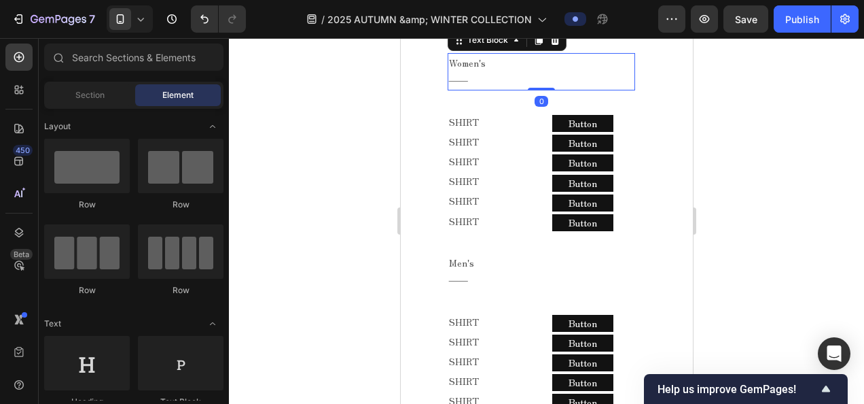
click at [511, 71] on p "Women's" at bounding box center [540, 62] width 185 height 17
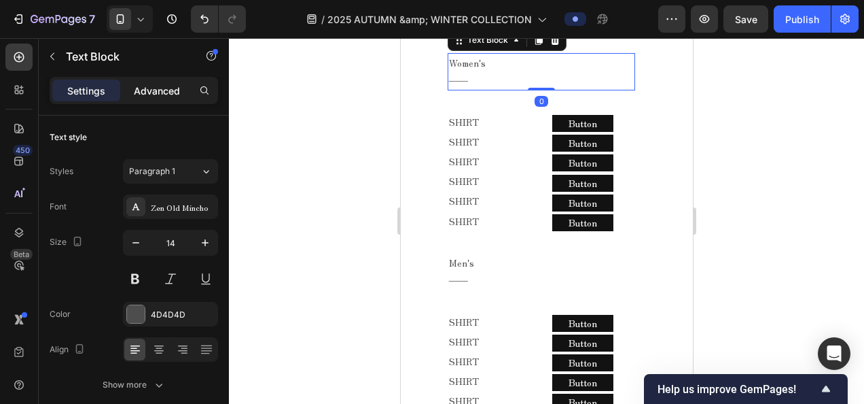
click at [145, 91] on p "Advanced" at bounding box center [157, 91] width 46 height 14
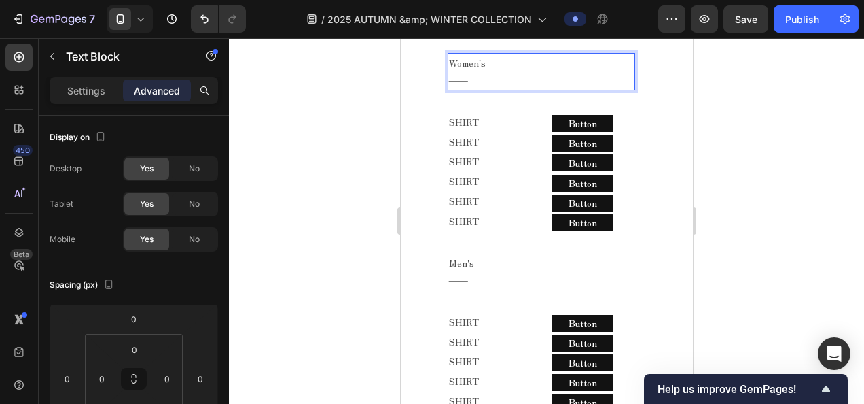
click at [447, 90] on div "Women's ――" at bounding box center [541, 71] width 188 height 37
click at [720, 267] on div at bounding box center [546, 221] width 635 height 366
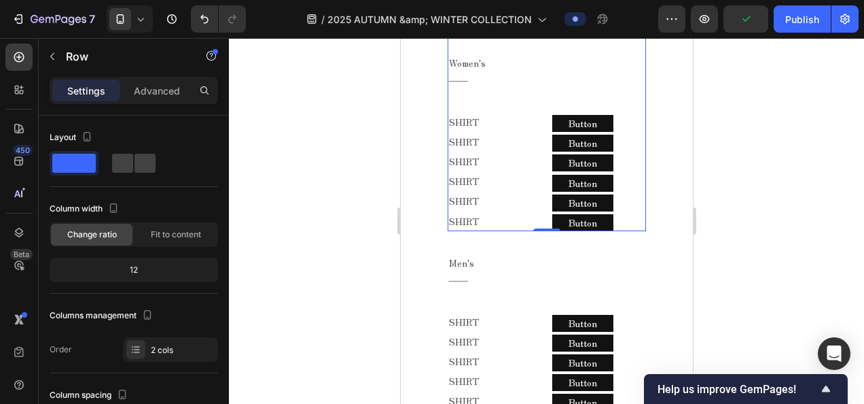
click at [620, 209] on div "Men's ―― Text Block Row SHIRT Text Block SHIRT Text Block SHIRT Text Block SHIR…" at bounding box center [546, 47] width 199 height 368
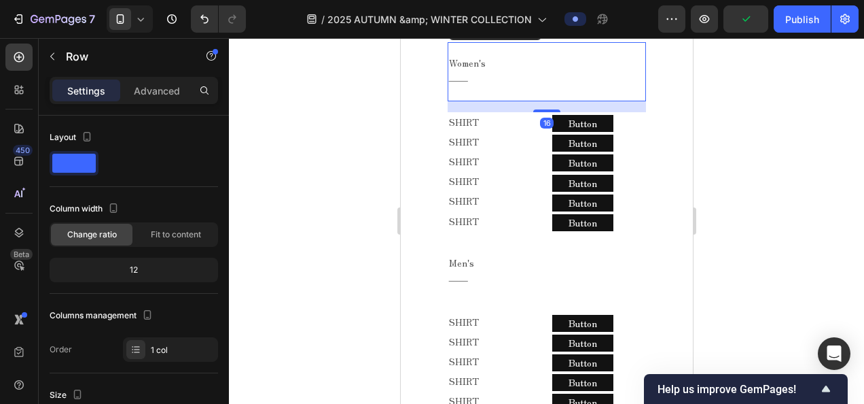
click at [615, 101] on div "Women's ―― Text Block Row 16" at bounding box center [546, 71] width 199 height 58
click at [151, 101] on div "Settings Advanced" at bounding box center [134, 90] width 169 height 27
click at [155, 95] on p "Advanced" at bounding box center [157, 91] width 46 height 14
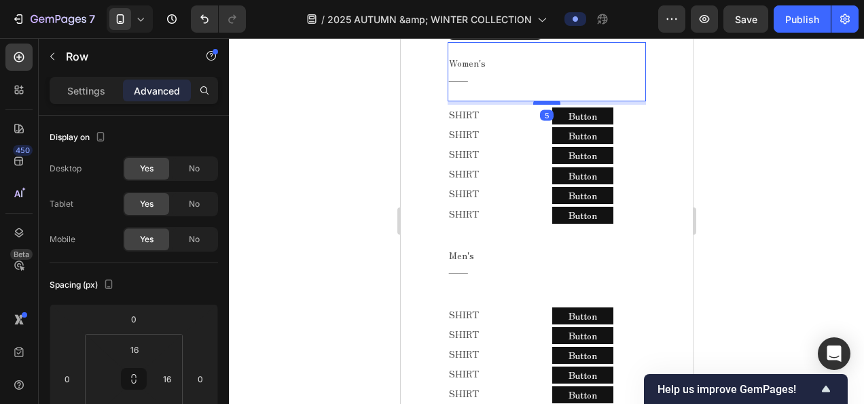
drag, startPoint x: 544, startPoint y: 279, endPoint x: 547, endPoint y: 266, distance: 13.3
click at [547, 105] on div at bounding box center [546, 103] width 27 height 4
type input "0"
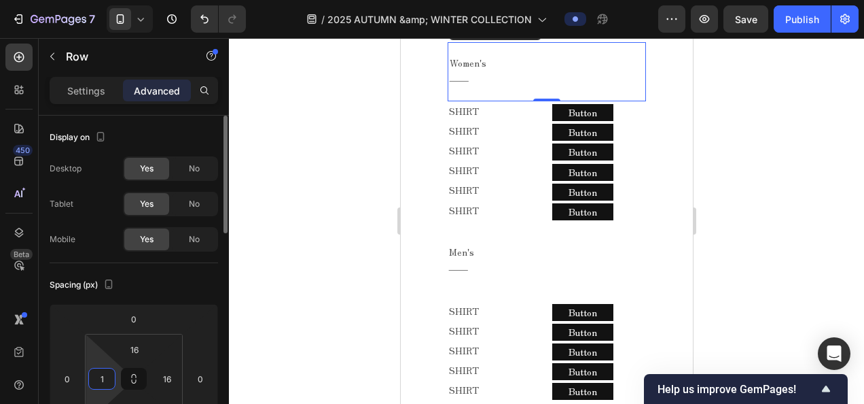
click at [110, 373] on input "1" at bounding box center [102, 378] width 20 height 20
type input "0"
click at [300, 205] on div at bounding box center [546, 221] width 635 height 366
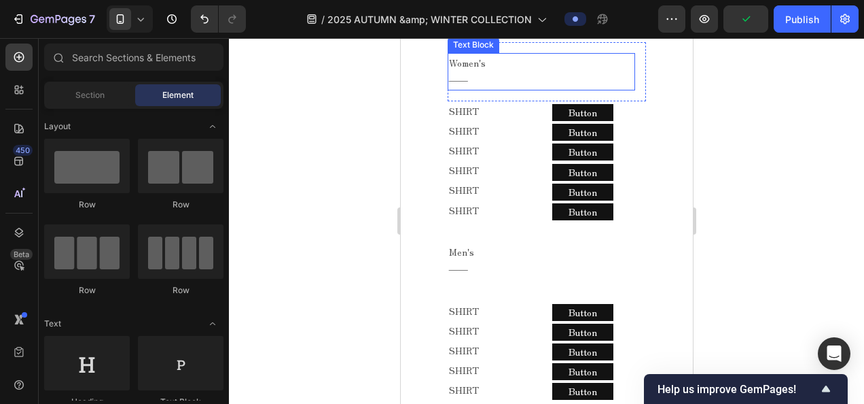
click at [527, 88] on p "――" at bounding box center [540, 79] width 185 height 17
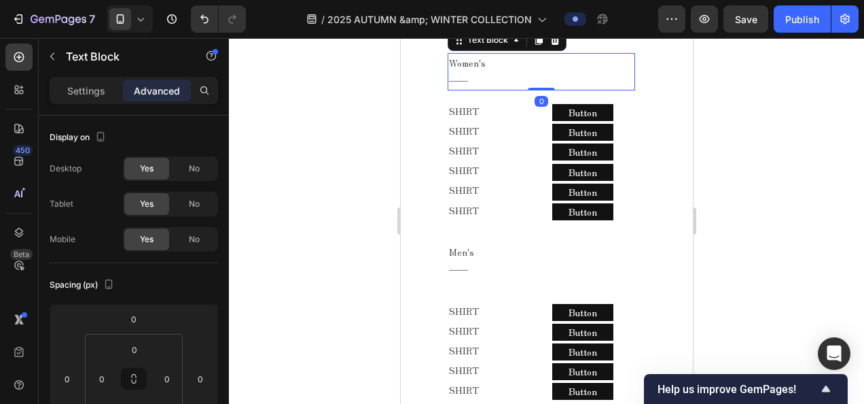
click at [748, 250] on div at bounding box center [546, 221] width 635 height 366
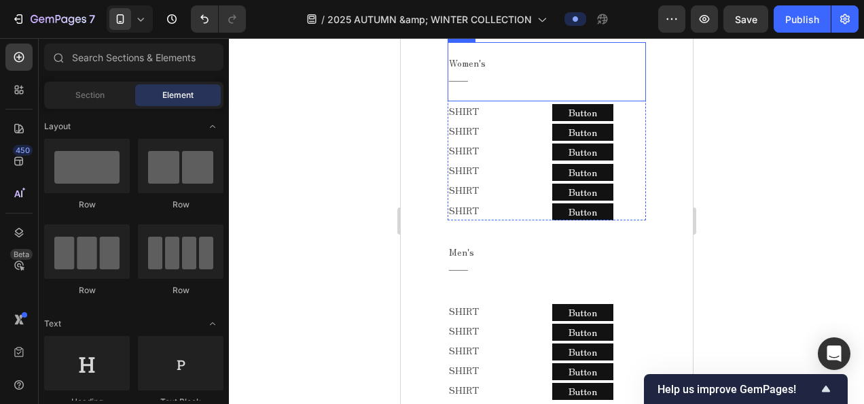
click at [635, 101] on div "Women's ―― Text Block Row" at bounding box center [546, 71] width 199 height 58
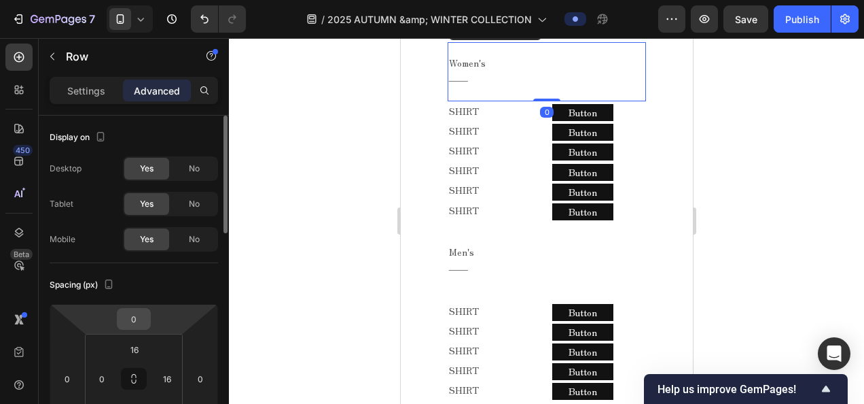
click at [137, 320] on input "0" at bounding box center [133, 318] width 27 height 20
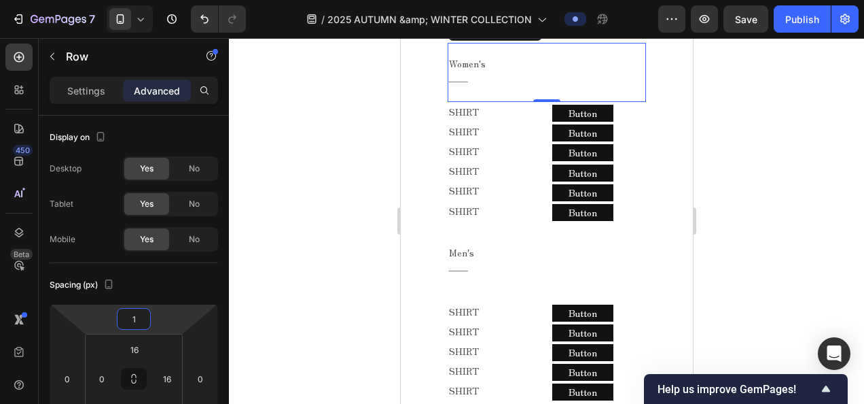
type input "10"
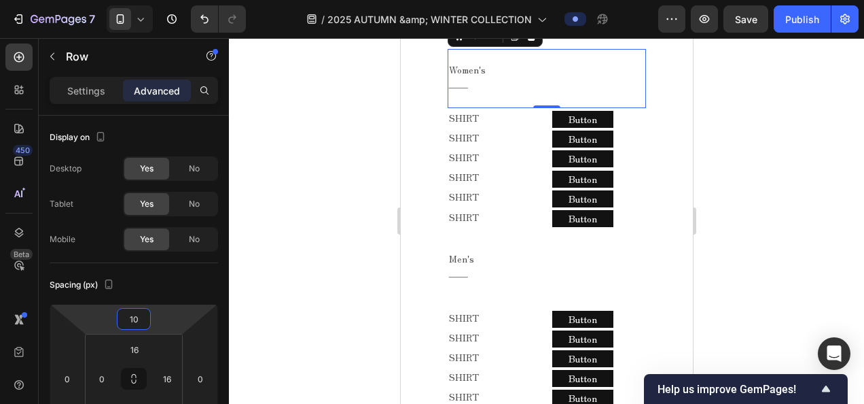
click at [317, 270] on div at bounding box center [546, 221] width 635 height 366
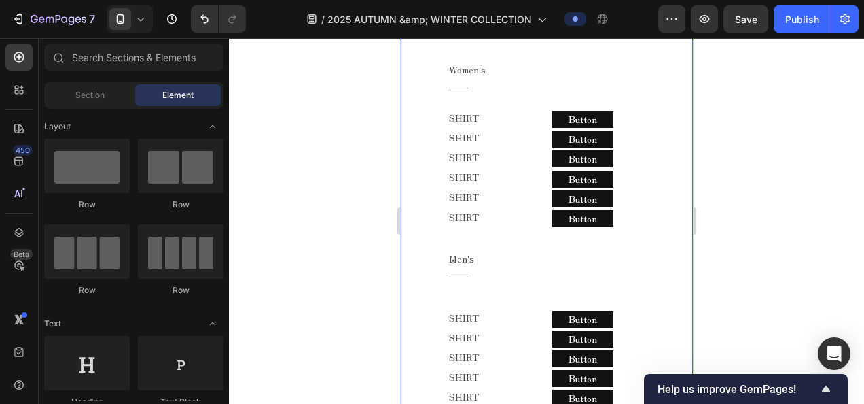
scroll to position [727, 0]
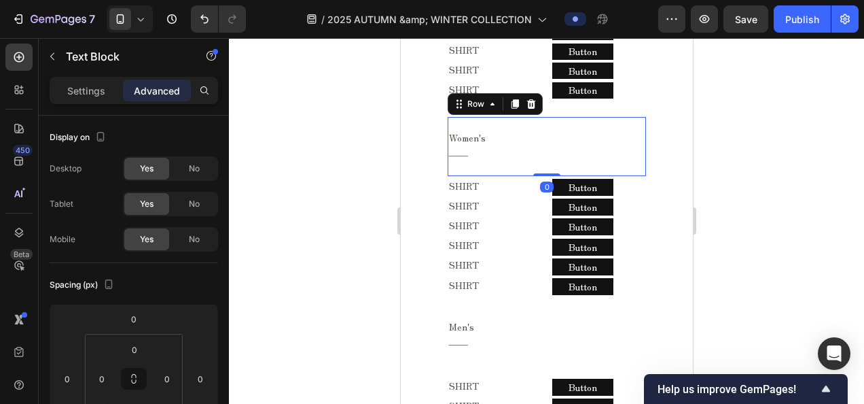
click at [612, 175] on div "Women's ―― Text Block Row 0" at bounding box center [546, 146] width 199 height 58
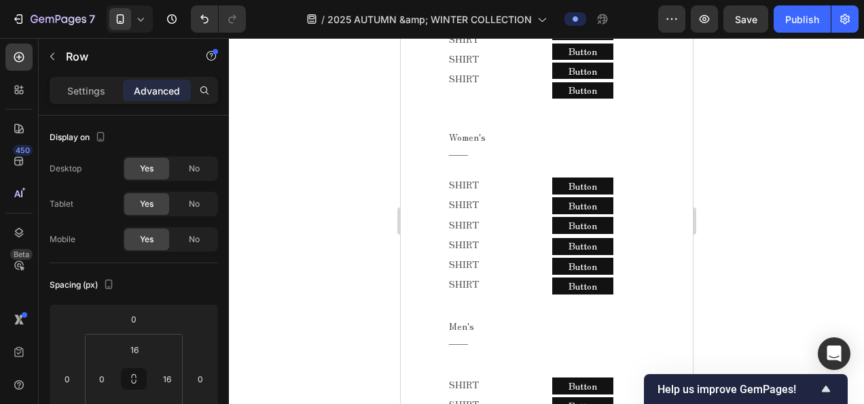
drag, startPoint x: 500, startPoint y: 167, endPoint x: 502, endPoint y: 149, distance: 18.5
type input "16"
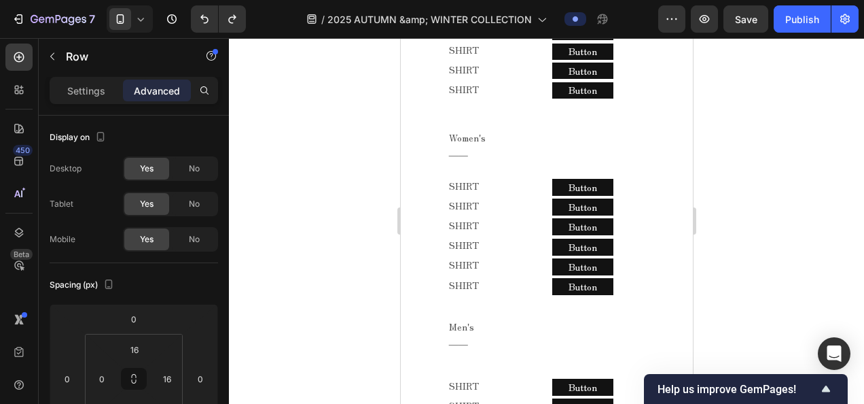
click at [799, 215] on div at bounding box center [546, 221] width 635 height 366
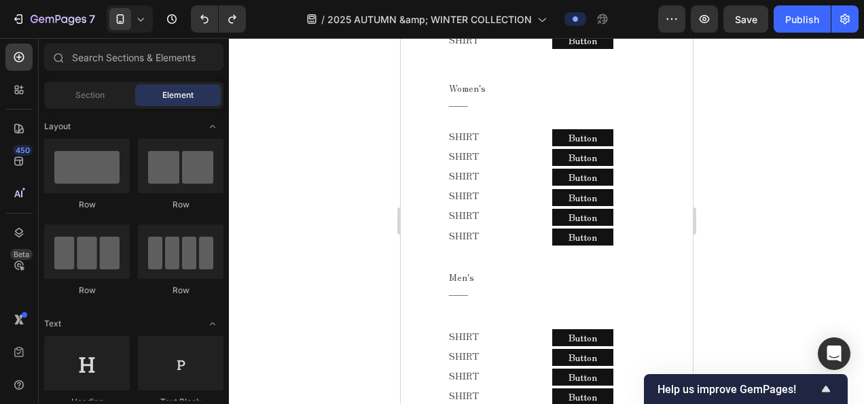
scroll to position [795, 0]
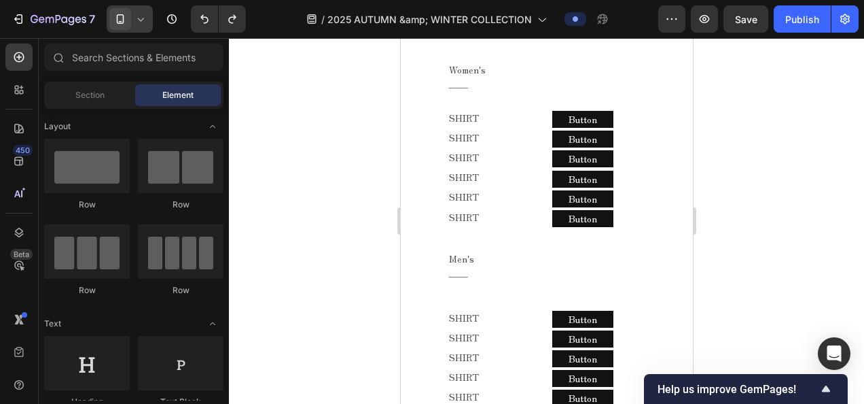
click at [131, 12] on div at bounding box center [130, 18] width 46 height 27
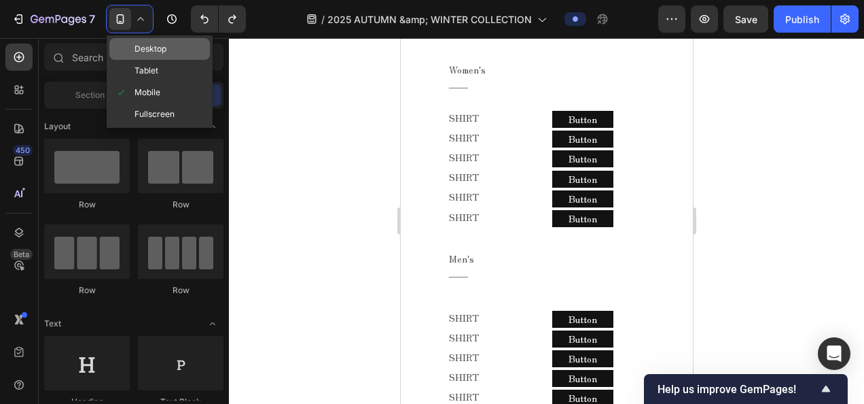
click at [162, 45] on span "Desktop" at bounding box center [151, 49] width 32 height 14
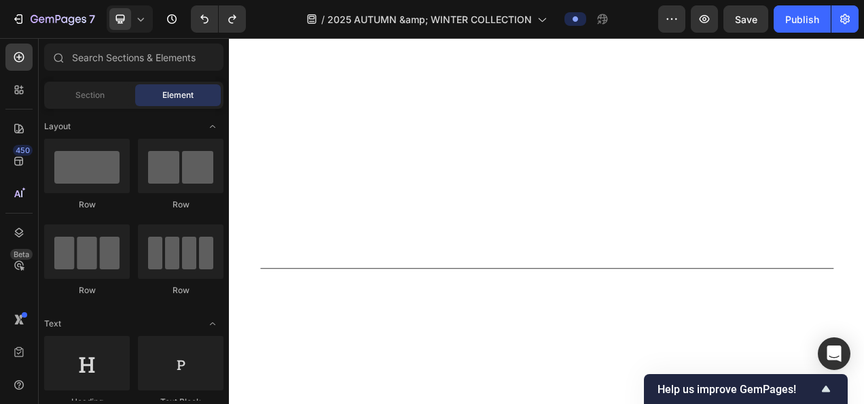
scroll to position [955, 0]
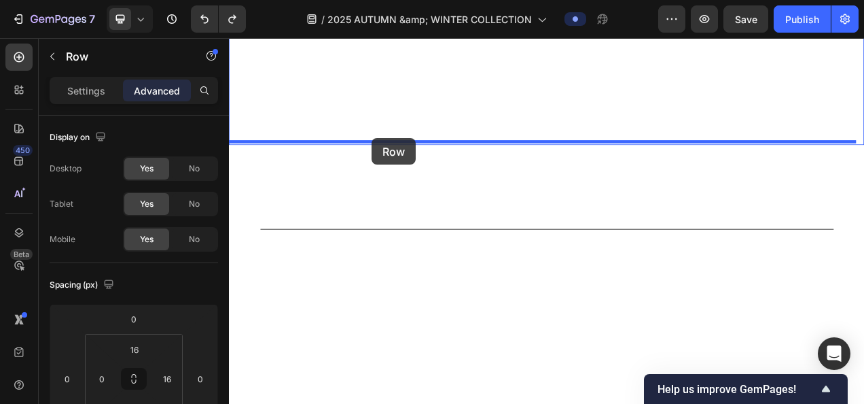
drag, startPoint x: 368, startPoint y: 161, endPoint x: 412, endPoint y: 166, distance: 44.5
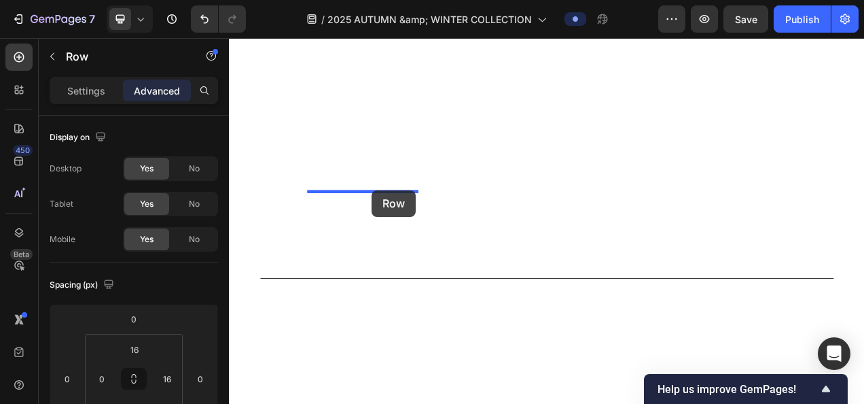
drag, startPoint x: 259, startPoint y: 162, endPoint x: 412, endPoint y: 233, distance: 168.4
type input "16"
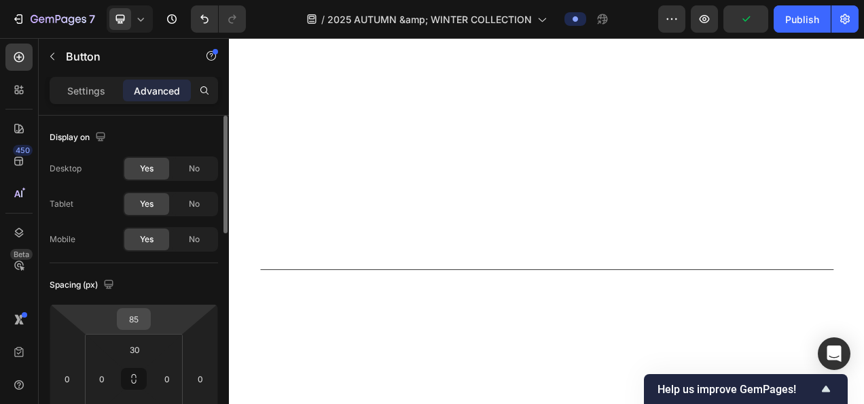
click at [148, 319] on div "85" at bounding box center [134, 319] width 34 height 22
click at [140, 322] on input "85" at bounding box center [133, 318] width 27 height 20
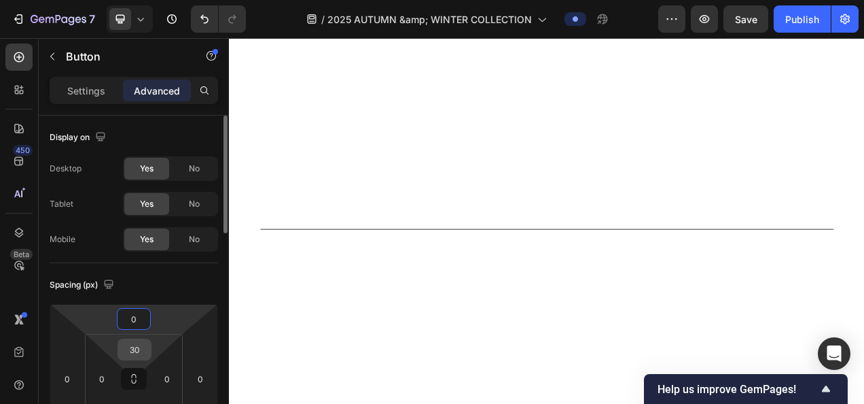
type input "0"
click at [135, 344] on input "30" at bounding box center [134, 349] width 27 height 20
type input "0"
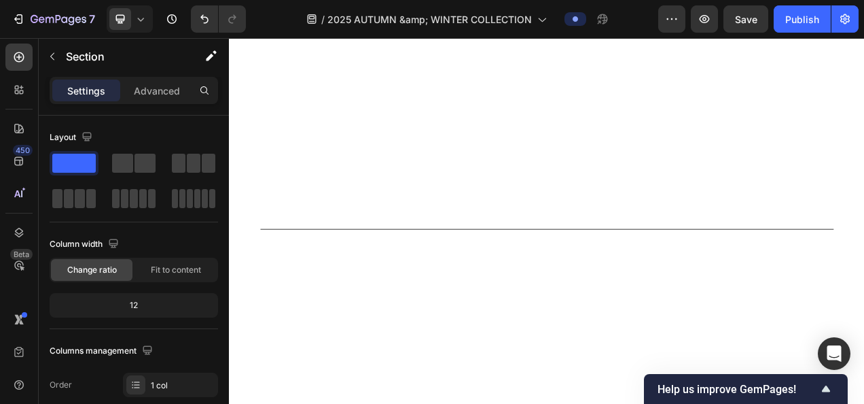
click at [149, 18] on div at bounding box center [130, 18] width 46 height 27
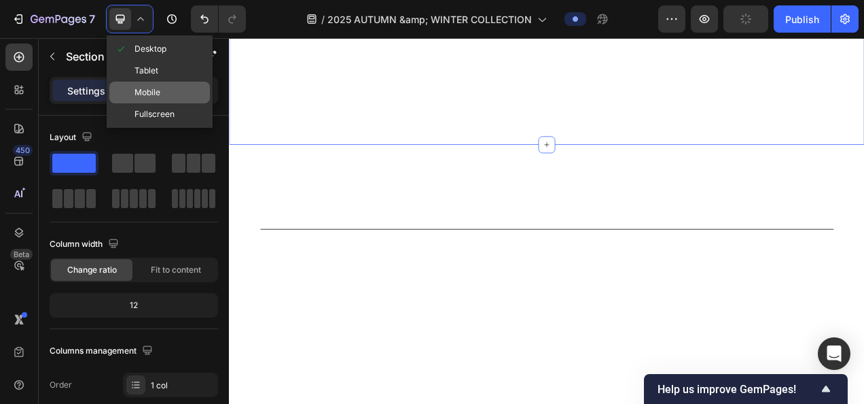
click at [155, 97] on span "Mobile" at bounding box center [148, 93] width 26 height 14
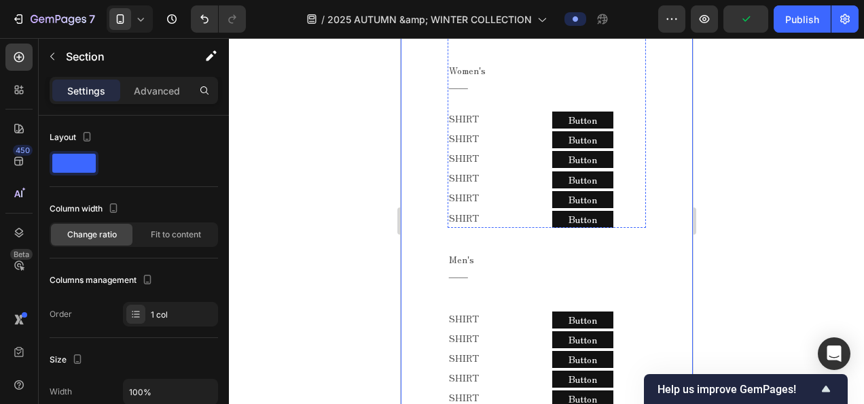
scroll to position [795, 0]
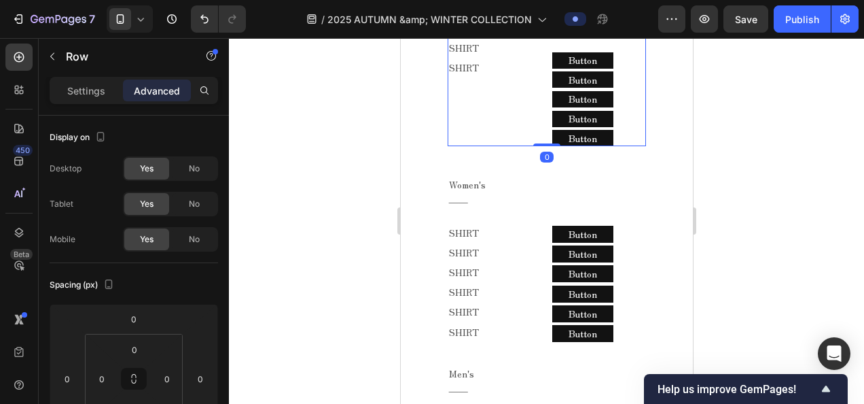
scroll to position [727, 0]
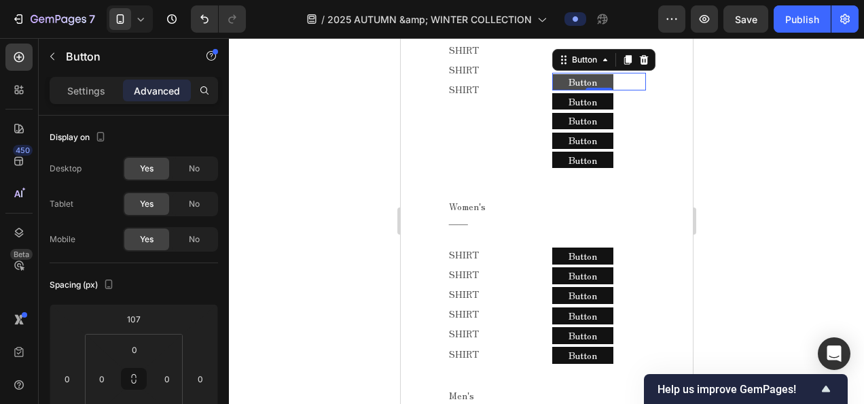
click at [601, 90] on button "Button" at bounding box center [582, 82] width 61 height 16
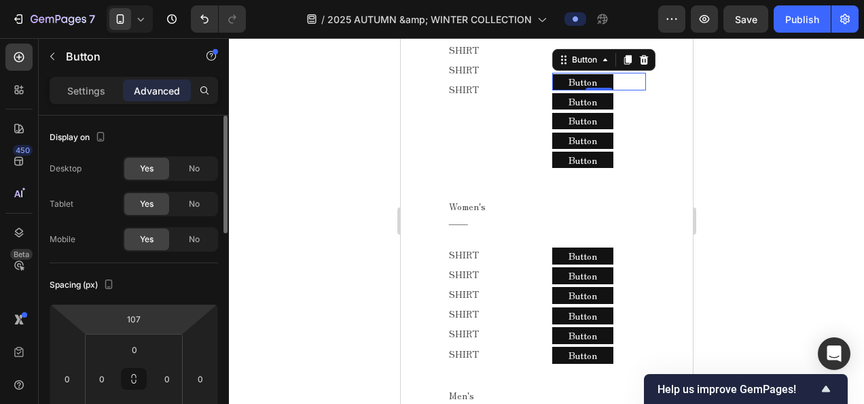
click at [148, 0] on html "7 Version history / 2025 AUTUMN &amp; WINTER COLLECTION Preview Save Publish 45…" at bounding box center [432, 0] width 864 height 0
click at [145, 313] on input "107" at bounding box center [133, 318] width 27 height 20
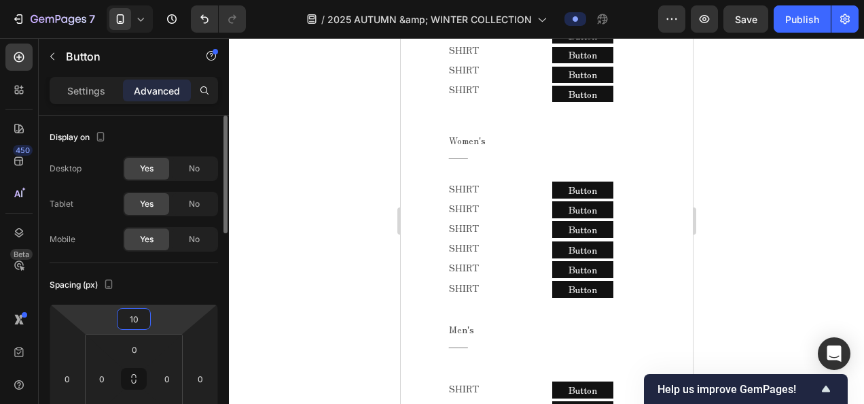
type input "1"
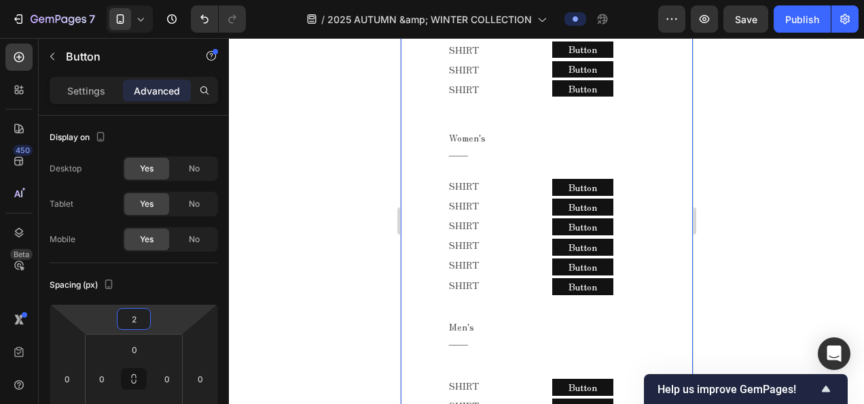
type input "2"
click at [308, 249] on div at bounding box center [546, 221] width 635 height 366
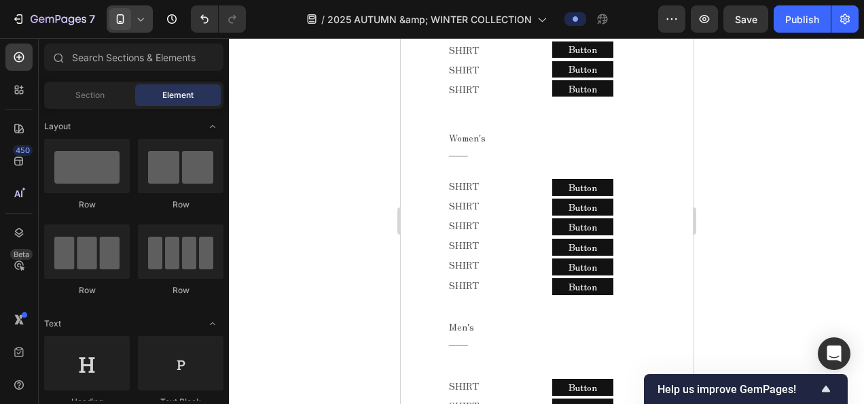
click at [147, 26] on div at bounding box center [130, 18] width 46 height 27
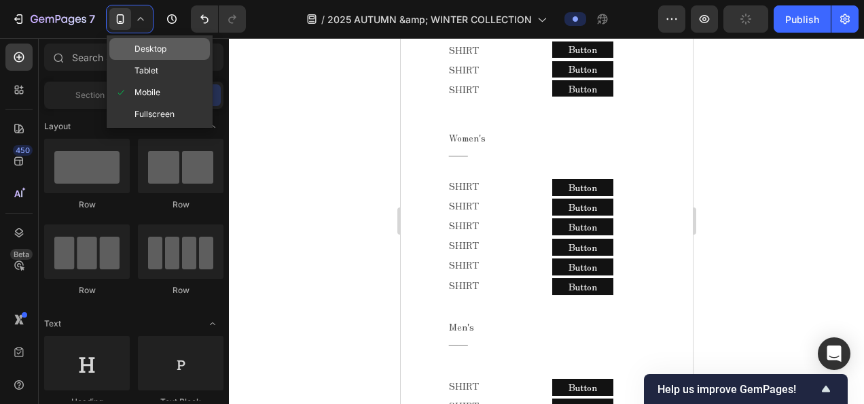
click at [167, 56] on div "Desktop" at bounding box center [159, 49] width 101 height 22
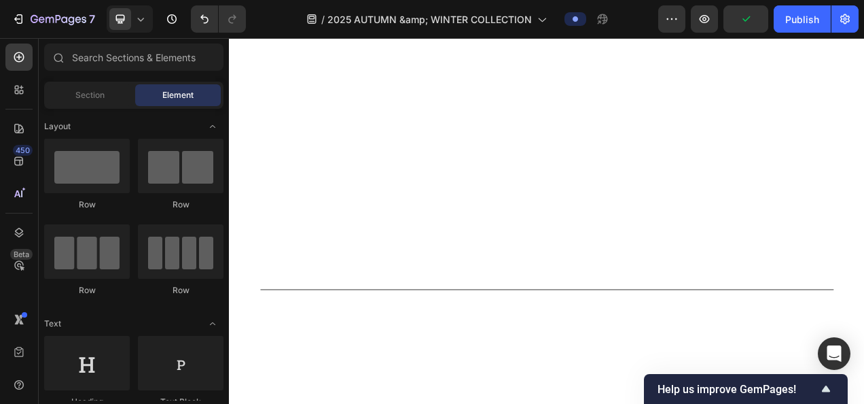
scroll to position [906, 0]
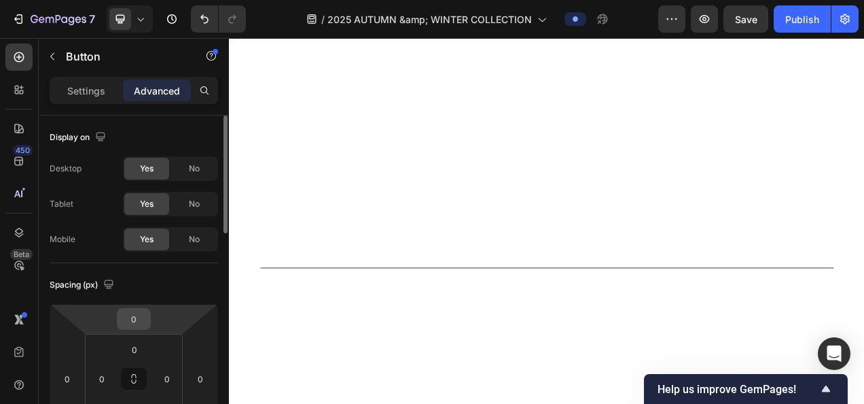
click at [130, 311] on input "0" at bounding box center [133, 318] width 27 height 20
type input "2"
click at [151, 0] on html "7 Version history / 2025 AUTUMN &amp; WINTER COLLECTION Preview Save Publish 45…" at bounding box center [432, 0] width 864 height 0
type input "2"
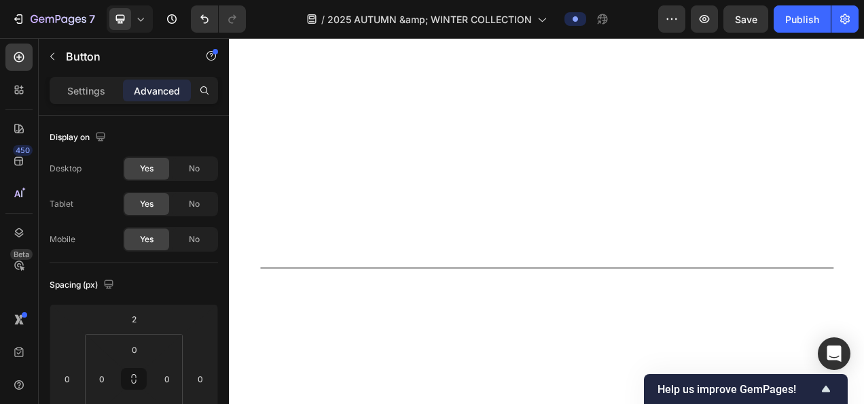
click at [139, 349] on input "0" at bounding box center [134, 349] width 27 height 20
type input "１"
type input "1"
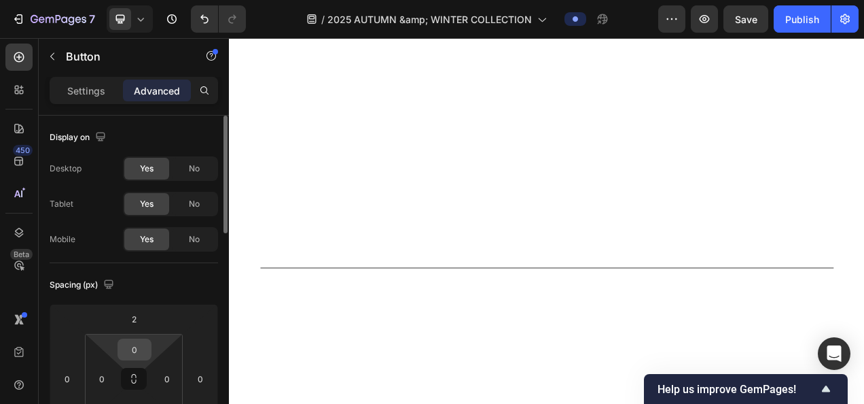
click at [148, 351] on div "0" at bounding box center [135, 349] width 34 height 22
drag, startPoint x: 132, startPoint y: 346, endPoint x: 144, endPoint y: 344, distance: 11.7
click at [132, 346] on input "0" at bounding box center [134, 349] width 27 height 20
type input "1"
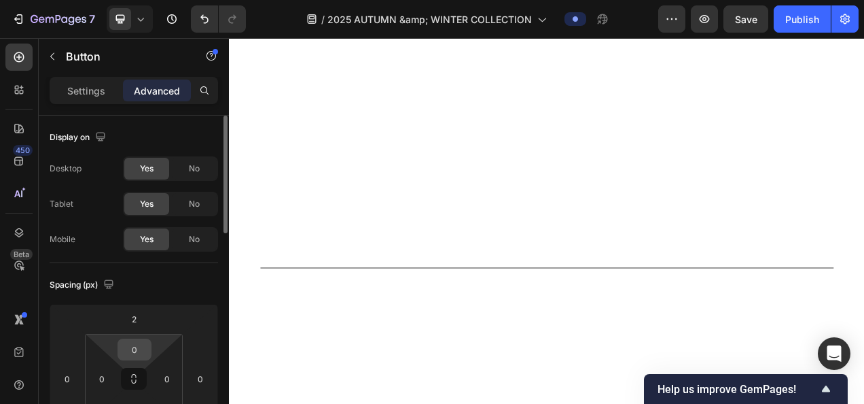
click at [142, 349] on input "0" at bounding box center [134, 349] width 27 height 20
type input "1"
click at [138, 353] on input "0" at bounding box center [134, 349] width 27 height 20
type input "1"
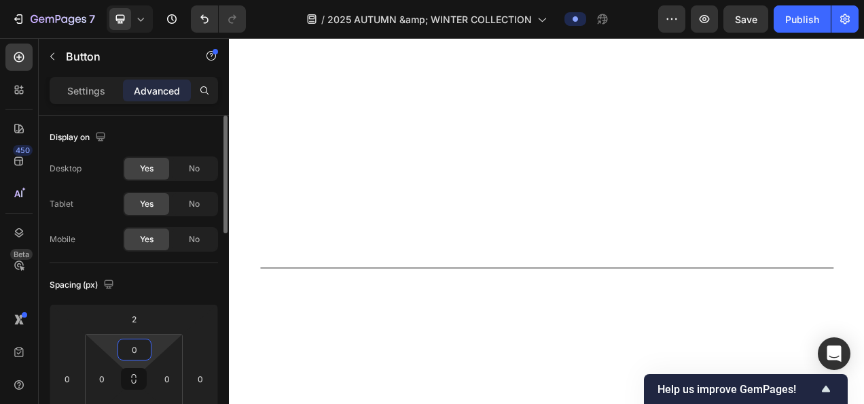
click at [136, 348] on input "0" at bounding box center [134, 349] width 27 height 20
type input "1"
click at [131, 349] on input "0" at bounding box center [134, 349] width 27 height 20
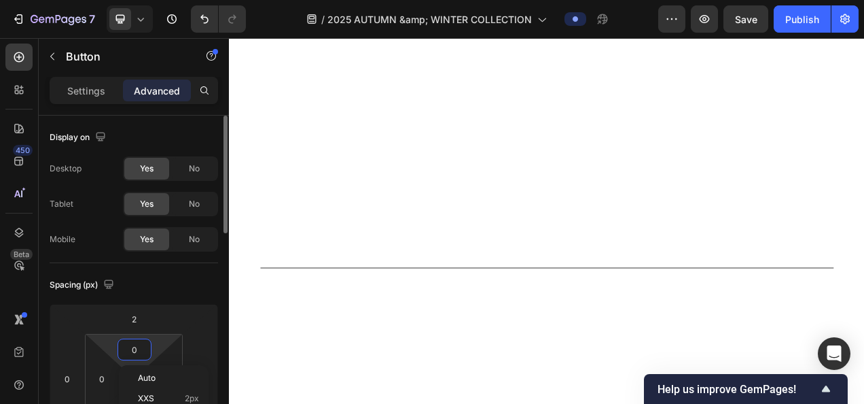
type input "1"
drag, startPoint x: 128, startPoint y: 354, endPoint x: 148, endPoint y: 351, distance: 20.6
click at [128, 354] on input "0" at bounding box center [134, 349] width 27 height 20
type input "1"
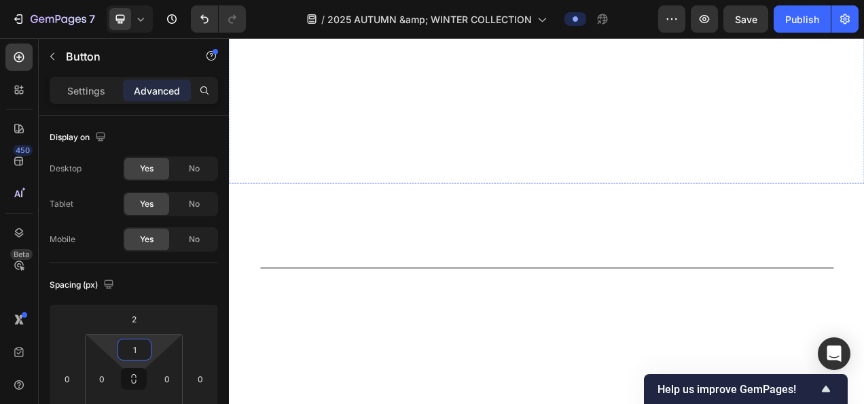
drag, startPoint x: 131, startPoint y: 344, endPoint x: 149, endPoint y: 342, distance: 17.8
click at [131, 344] on input "0" at bounding box center [134, 349] width 27 height 20
type input "1"
click at [614, 11] on button "Button" at bounding box center [597, 0] width 65 height 20
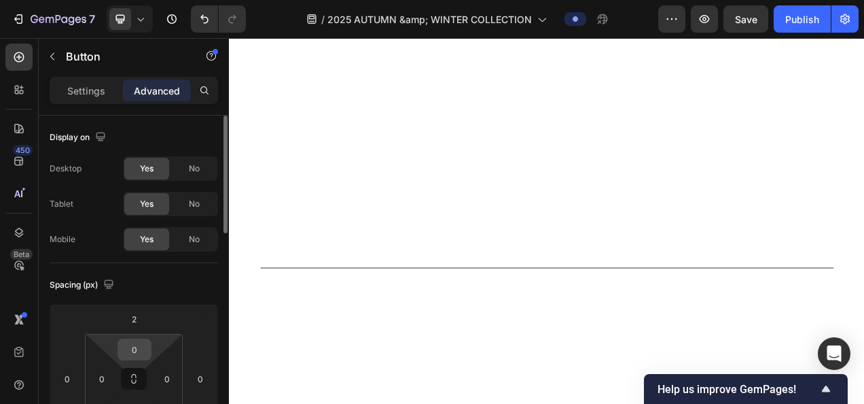
click at [147, 353] on input "0" at bounding box center [134, 349] width 27 height 20
type input "1"
click at [137, 342] on input "0" at bounding box center [134, 349] width 27 height 20
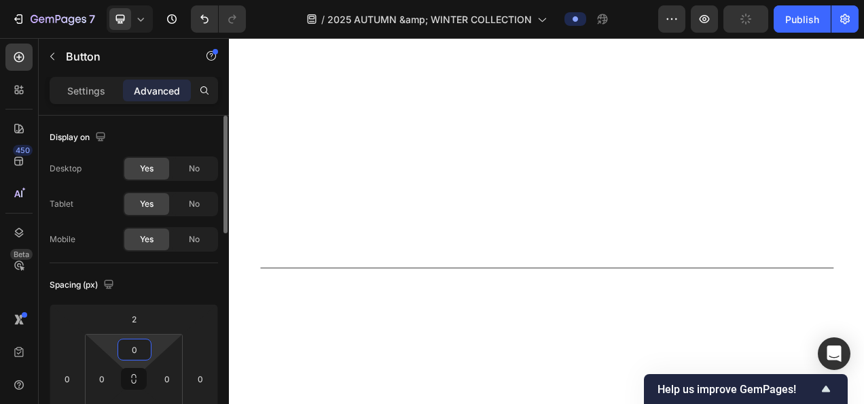
type input "1"
click at [127, 348] on input "0" at bounding box center [134, 349] width 27 height 20
type input "1"
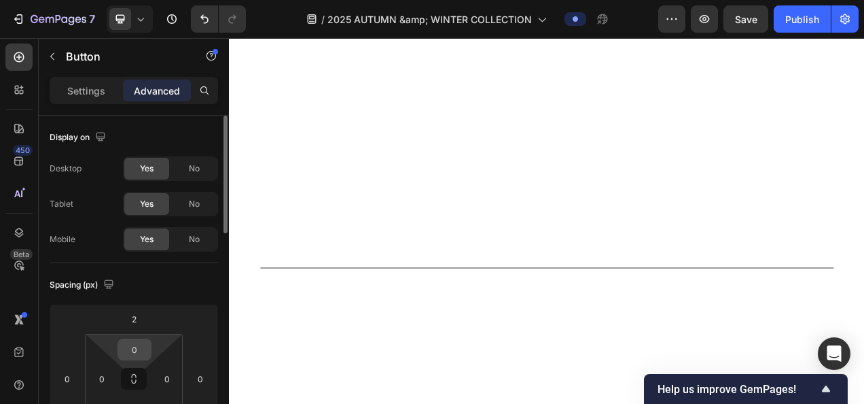
drag, startPoint x: 135, startPoint y: 355, endPoint x: 142, endPoint y: 352, distance: 8.2
click at [135, 355] on input "0" at bounding box center [134, 349] width 27 height 20
type input "1"
click at [145, 346] on input "0" at bounding box center [134, 349] width 27 height 20
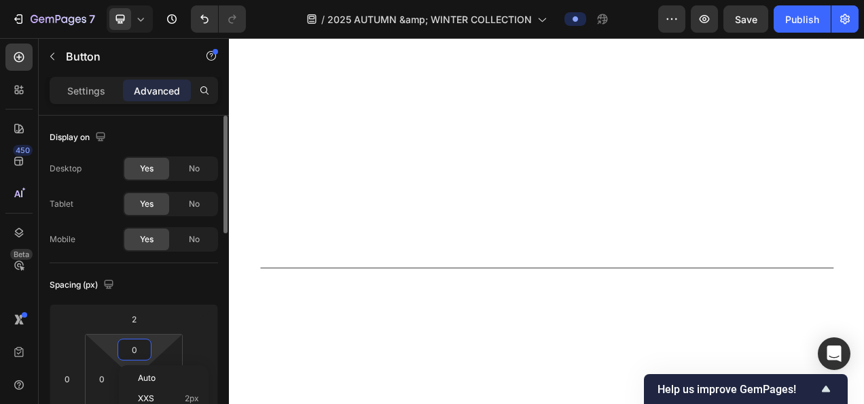
type input "1"
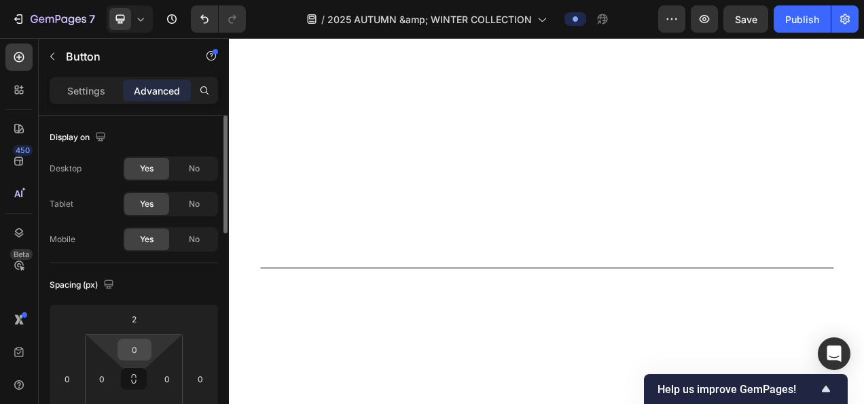
click at [129, 344] on input "0" at bounding box center [134, 349] width 27 height 20
type input "1"
click at [141, 339] on input "0" at bounding box center [134, 349] width 27 height 20
type input "1"
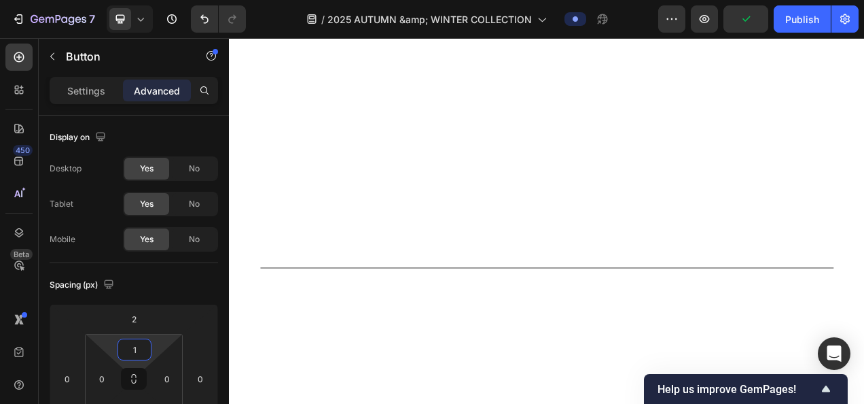
click at [140, 351] on input "0" at bounding box center [134, 349] width 27 height 20
type input "1"
click at [142, 349] on input "0" at bounding box center [134, 349] width 27 height 20
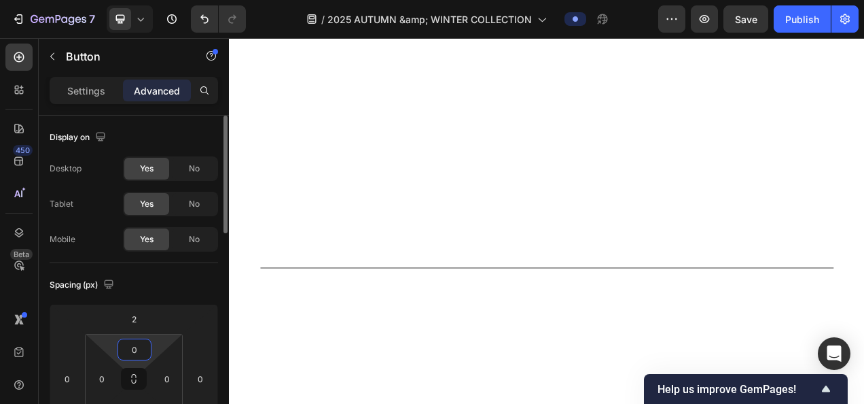
type input "1"
click at [137, 347] on input "0" at bounding box center [134, 349] width 27 height 20
type input "1"
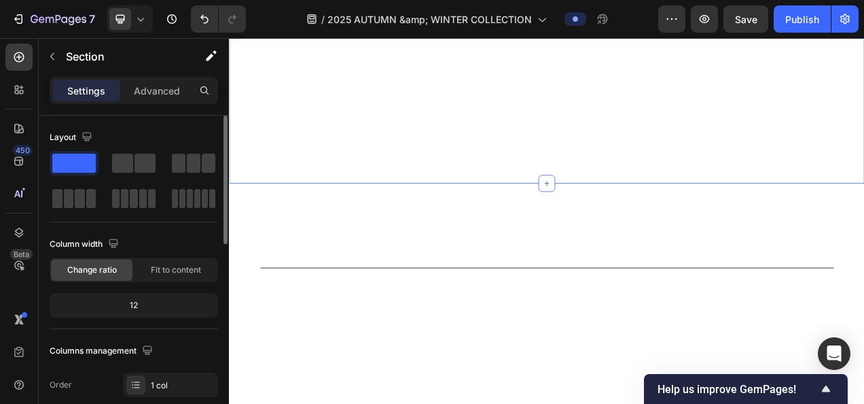
click at [140, 13] on icon at bounding box center [141, 19] width 14 height 14
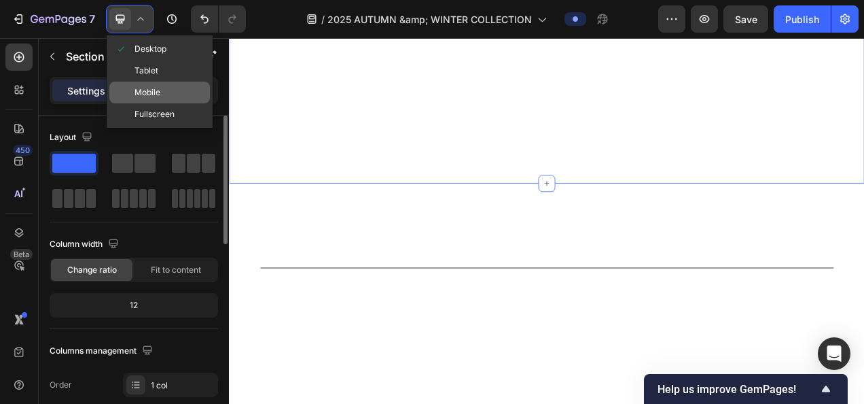
click at [132, 90] on span at bounding box center [125, 92] width 20 height 11
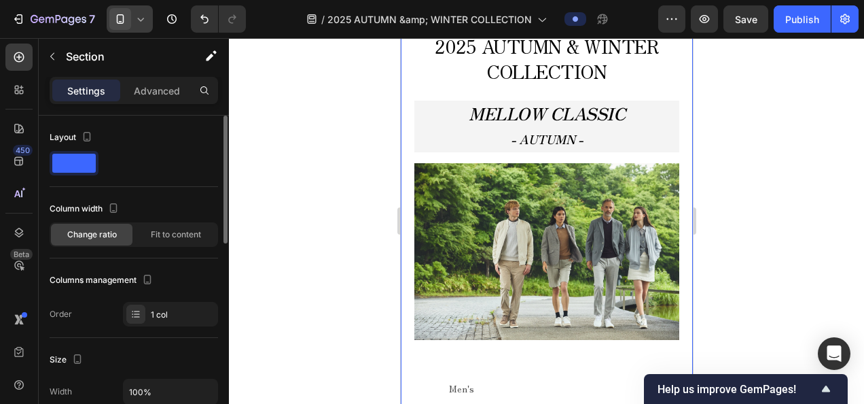
scroll to position [387, 0]
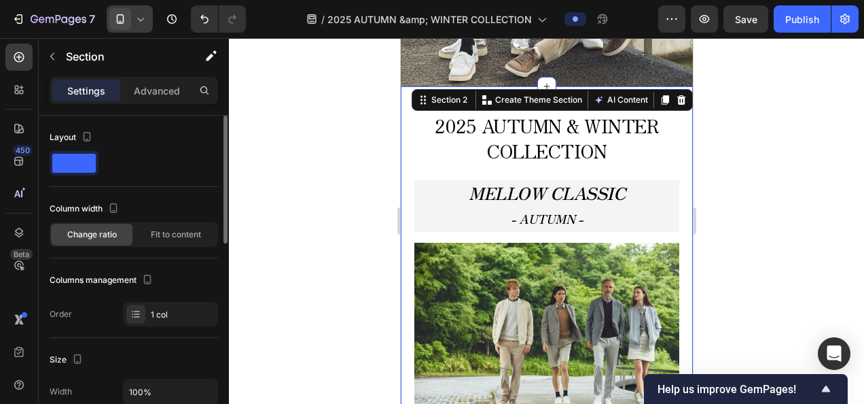
click at [155, 19] on div "7 Version history" at bounding box center [128, 18] width 257 height 27
click at [145, 18] on icon at bounding box center [141, 19] width 14 height 14
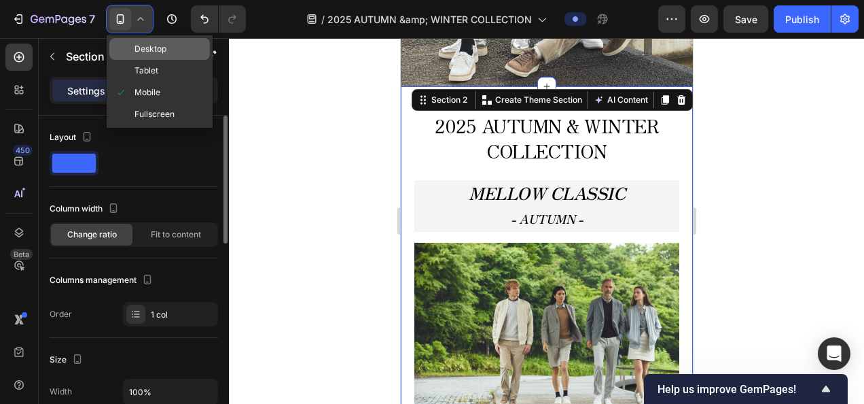
click at [165, 52] on span "Desktop" at bounding box center [151, 49] width 32 height 14
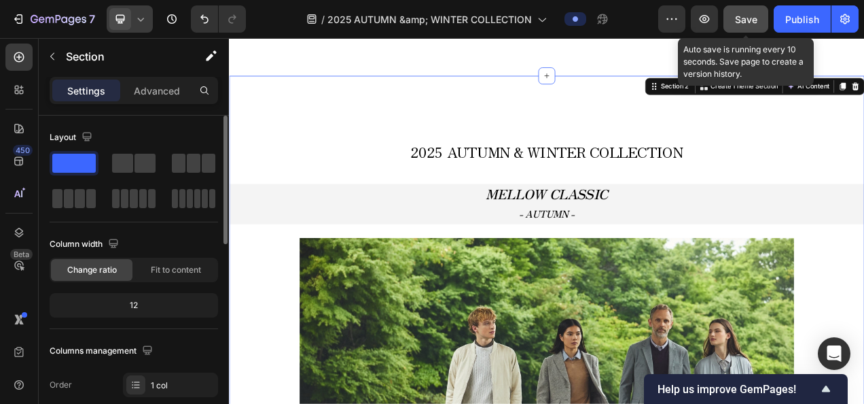
click at [739, 11] on button "Save" at bounding box center [746, 18] width 45 height 27
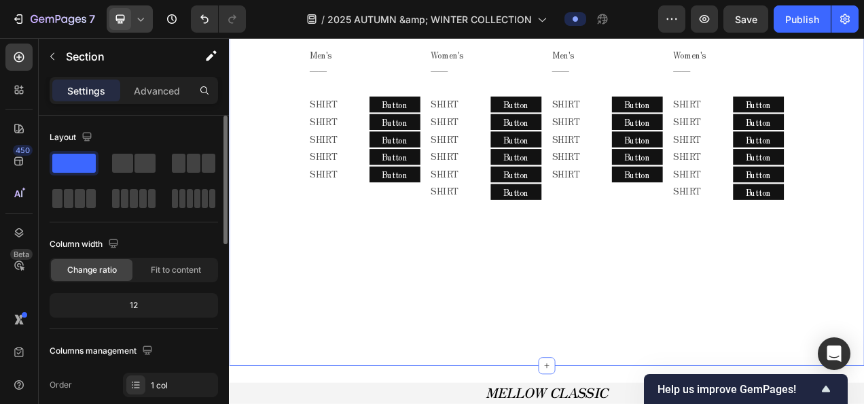
scroll to position [1135, 0]
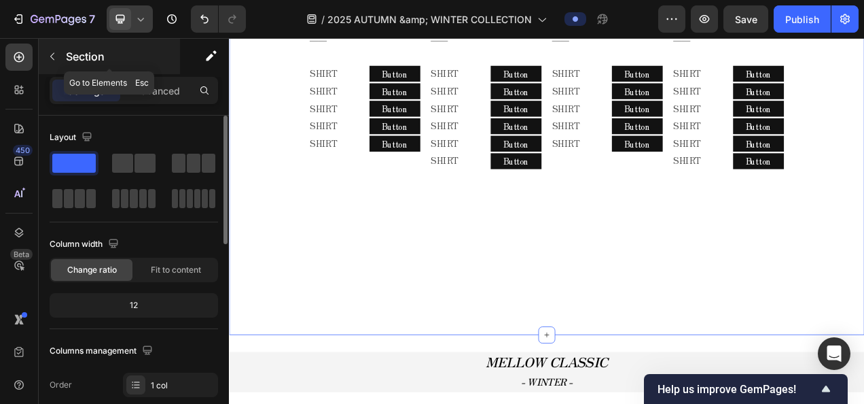
click at [49, 58] on icon "button" at bounding box center [52, 56] width 11 height 11
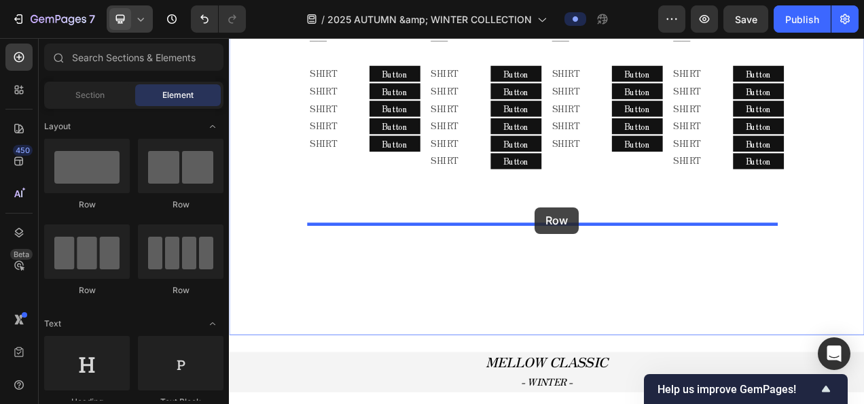
drag, startPoint x: 326, startPoint y: 209, endPoint x: 626, endPoint y: 261, distance: 304.8
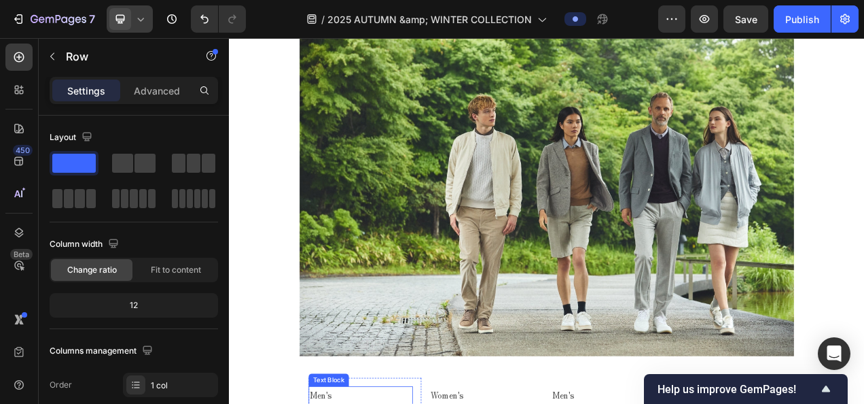
scroll to position [523, 0]
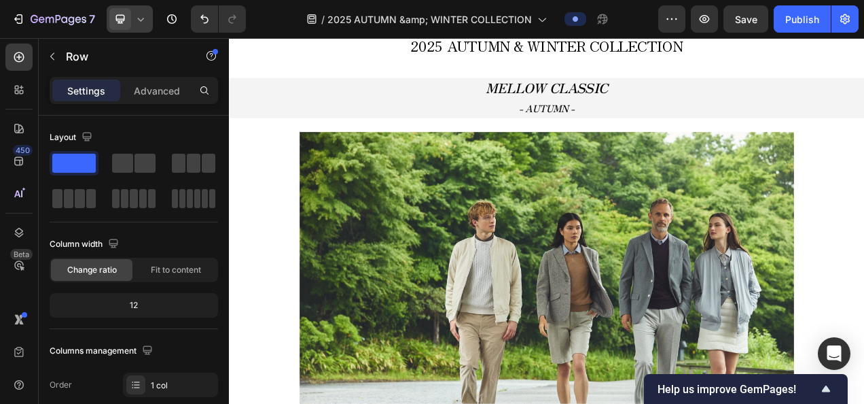
click at [410, 272] on img at bounding box center [636, 369] width 635 height 423
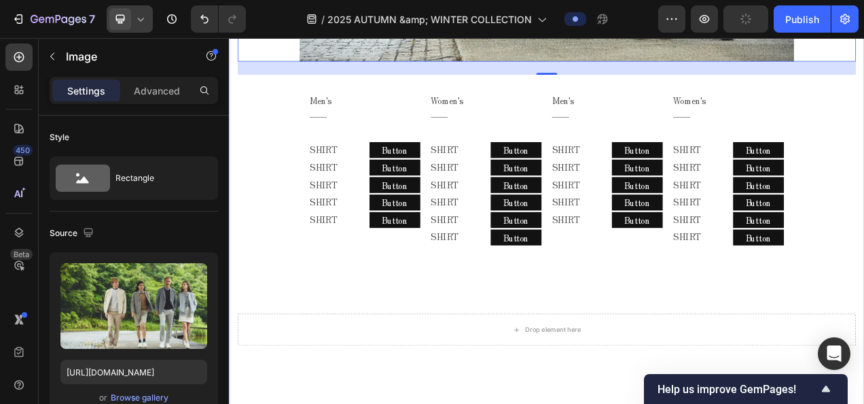
scroll to position [1135, 0]
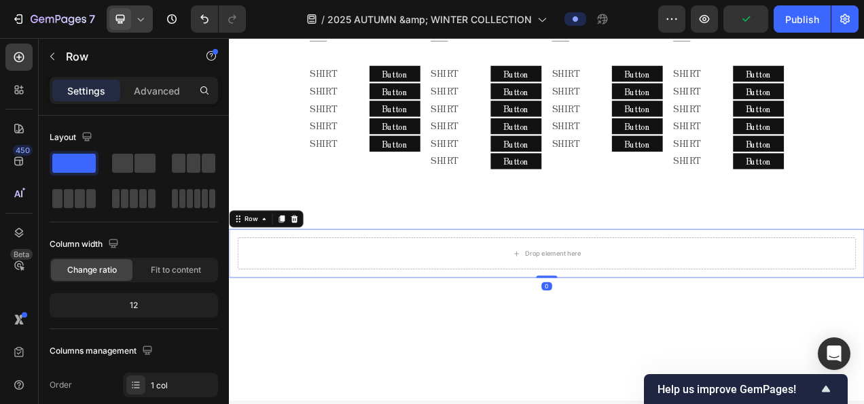
click at [489, 285] on div "Drop element here Row 0" at bounding box center [636, 314] width 815 height 63
click at [316, 264] on icon at bounding box center [312, 269] width 11 height 11
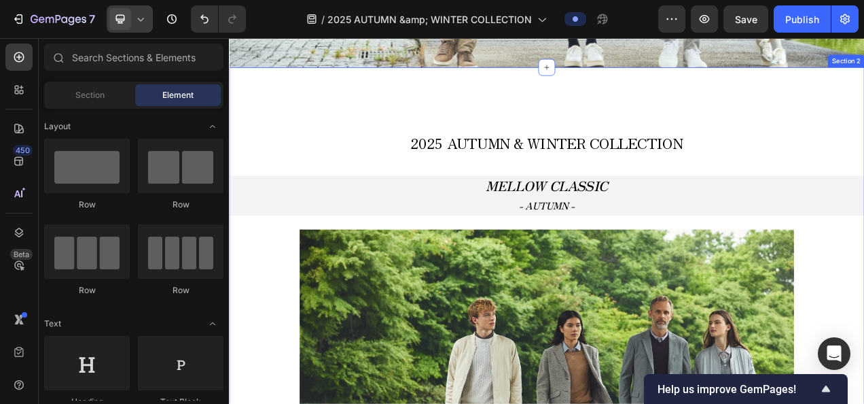
scroll to position [387, 0]
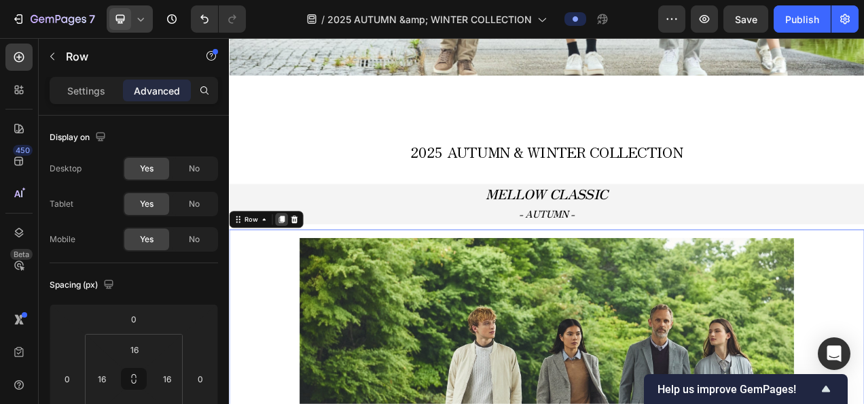
click at [298, 268] on icon at bounding box center [296, 271] width 7 height 10
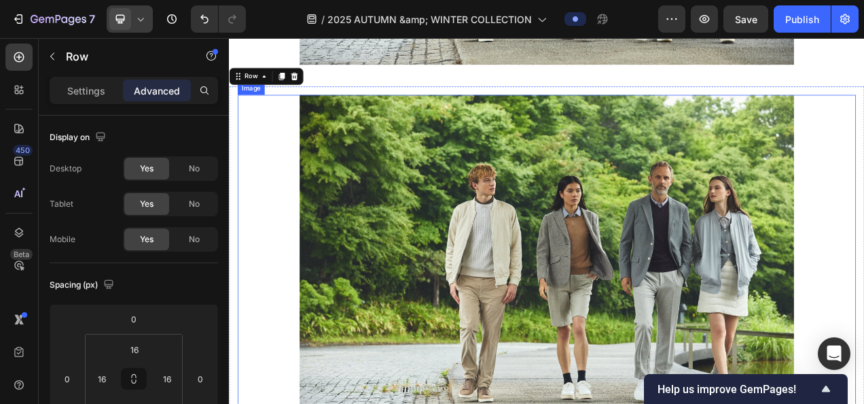
scroll to position [995, 0]
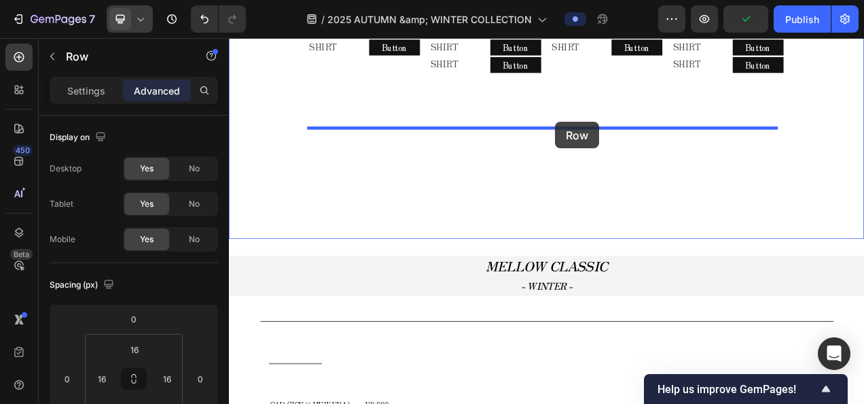
drag, startPoint x: 257, startPoint y: 118, endPoint x: 648, endPoint y: 145, distance: 391.6
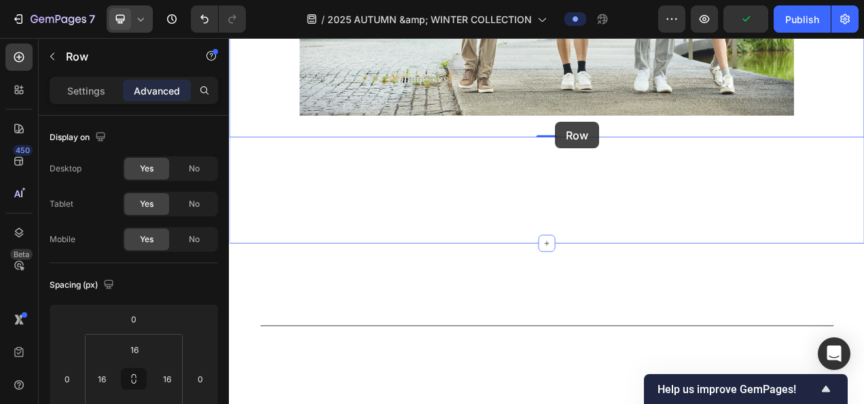
scroll to position [1258, 0]
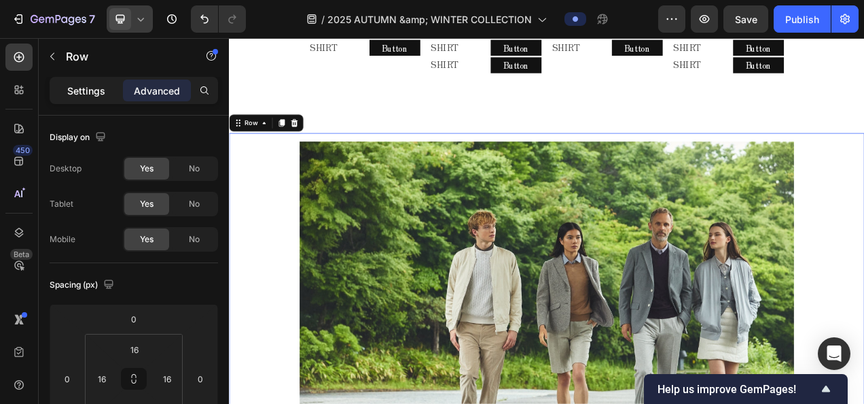
click at [96, 86] on p "Settings" at bounding box center [86, 91] width 38 height 14
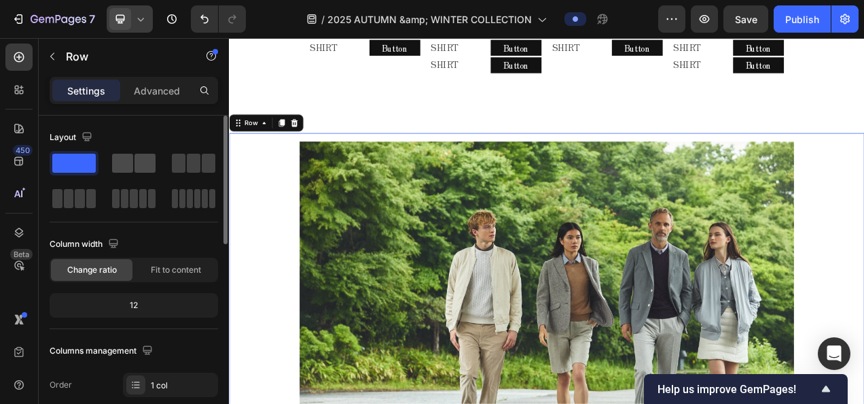
click at [132, 157] on span at bounding box center [122, 163] width 21 height 19
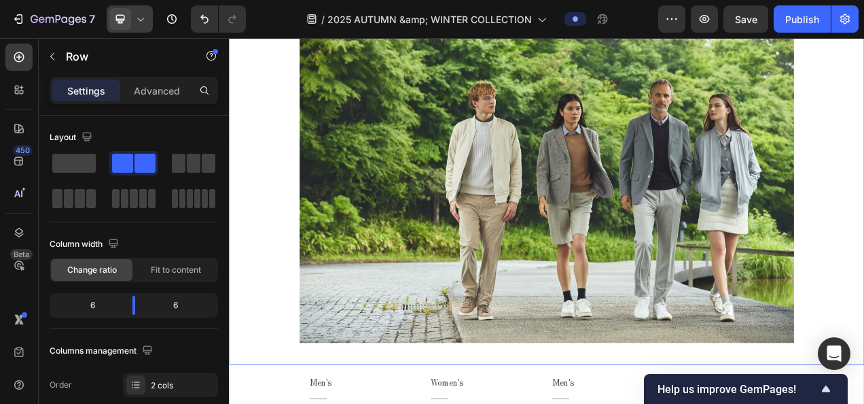
scroll to position [646, 0]
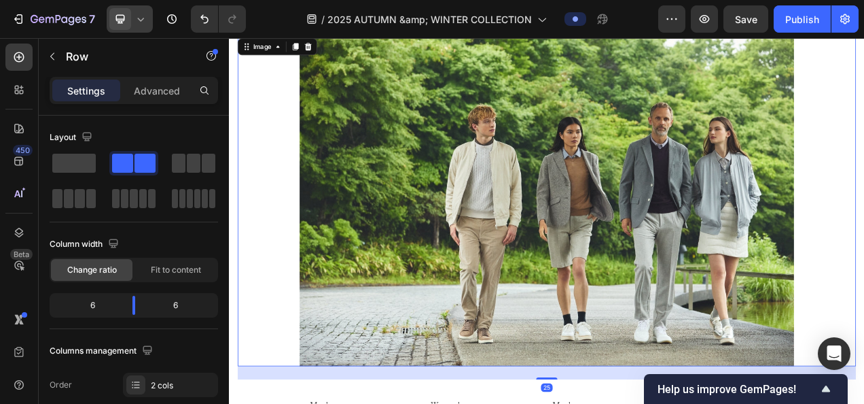
click at [489, 251] on img at bounding box center [636, 246] width 635 height 423
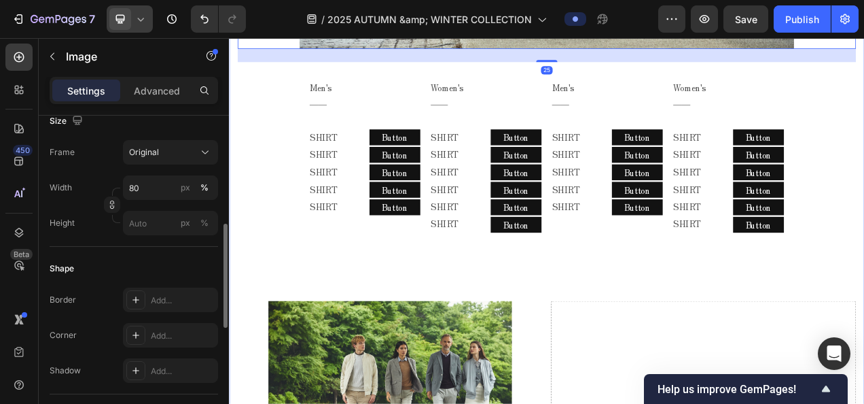
scroll to position [1054, 0]
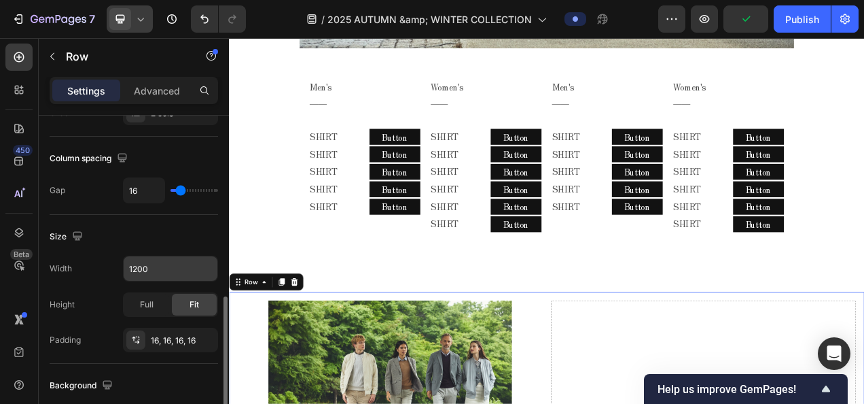
scroll to position [340, 0]
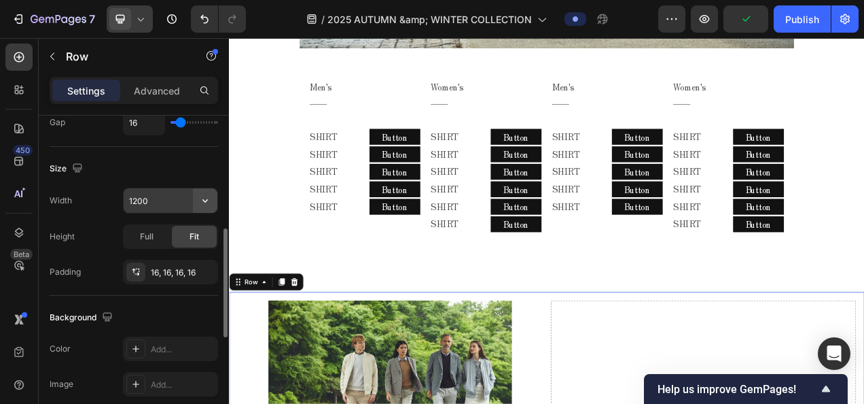
click at [208, 207] on button "button" at bounding box center [205, 200] width 24 height 24
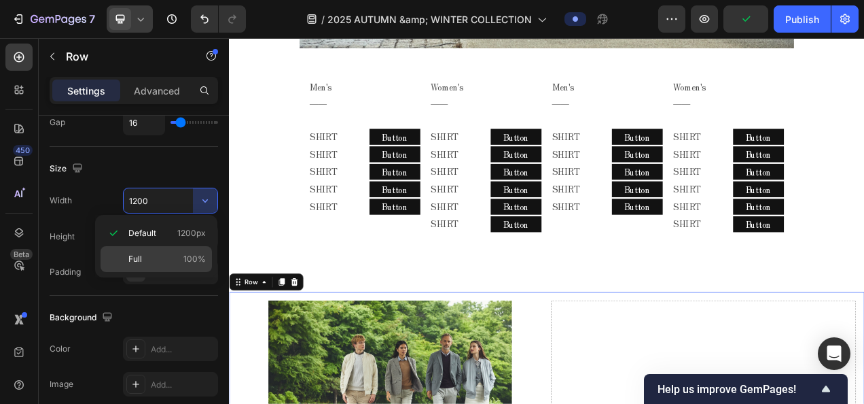
click at [164, 249] on div "Full 100%" at bounding box center [156, 259] width 111 height 26
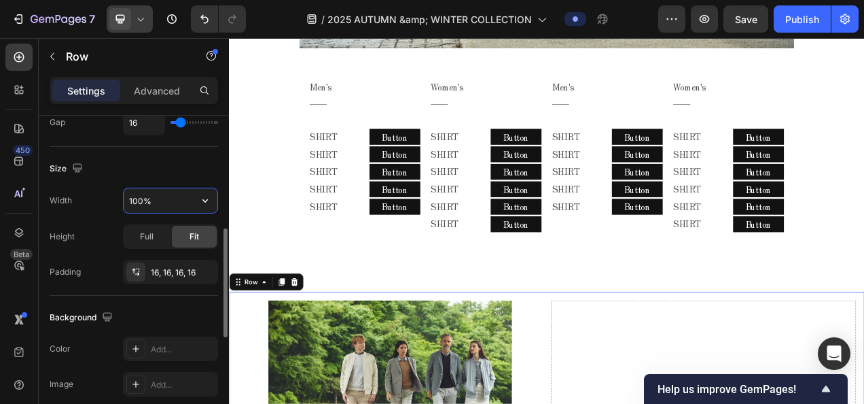
click at [139, 195] on input "100%" at bounding box center [171, 200] width 94 height 24
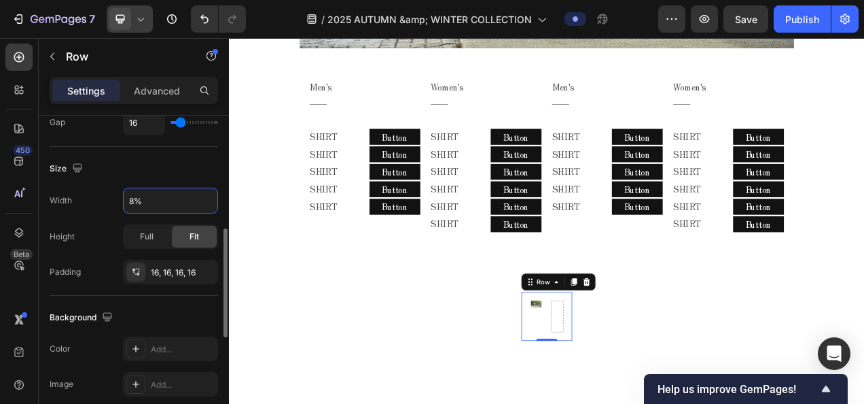
type input "80%"
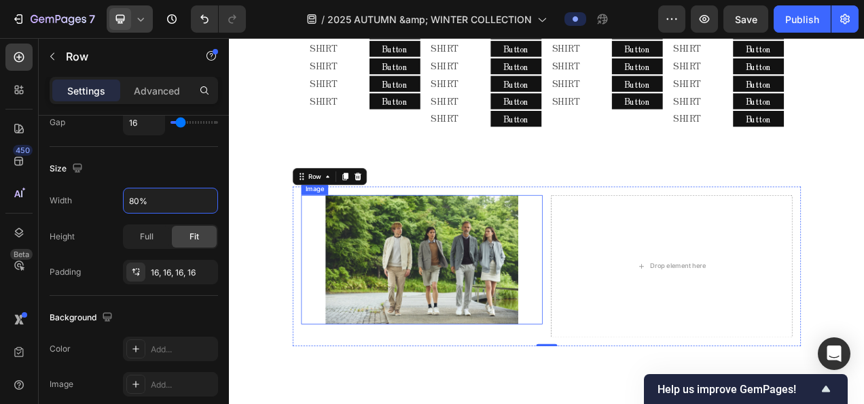
scroll to position [1190, 0]
click at [486, 279] on img at bounding box center [477, 320] width 248 height 165
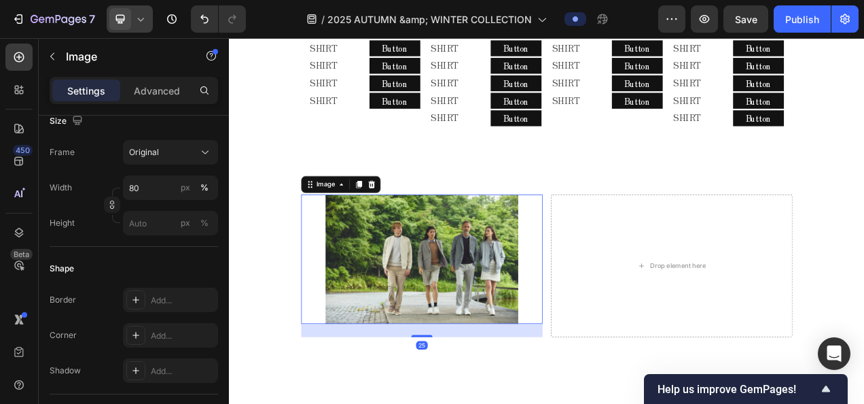
scroll to position [0, 0]
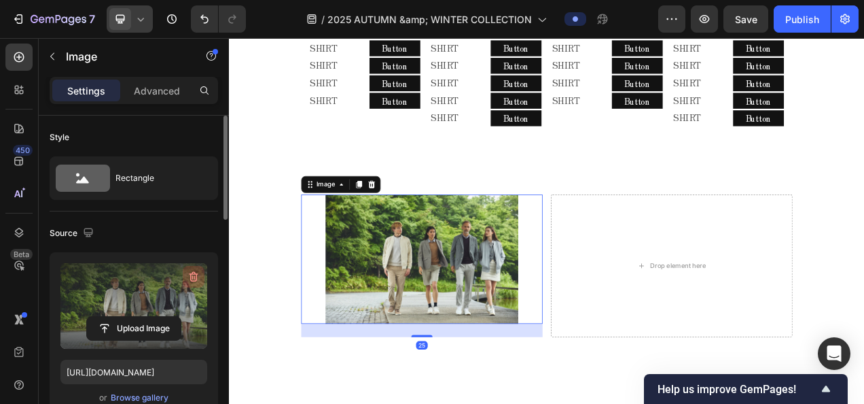
click at [185, 271] on button "button" at bounding box center [194, 277] width 22 height 22
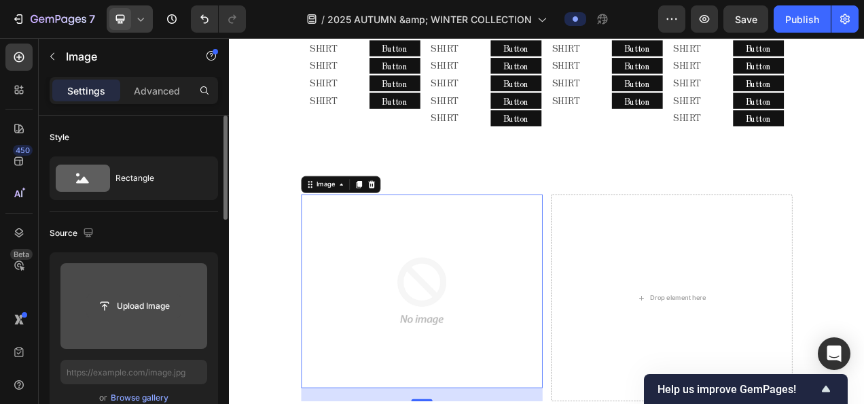
click at [159, 305] on input "file" at bounding box center [134, 305] width 94 height 23
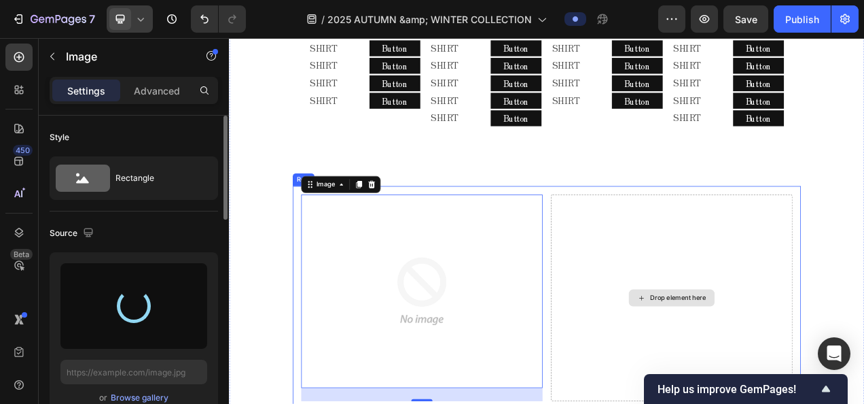
type input "https://cdn.shopify.com/s/files/1/0860/5397/8403/files/gempages_499421484788220…"
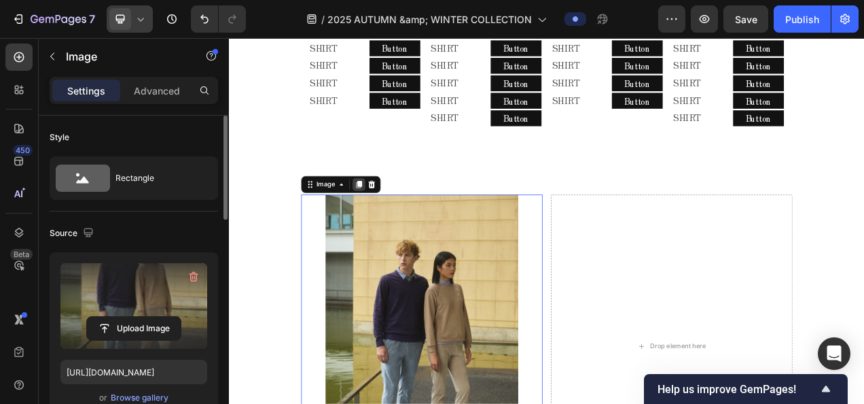
click at [390, 220] on icon at bounding box center [395, 225] width 11 height 11
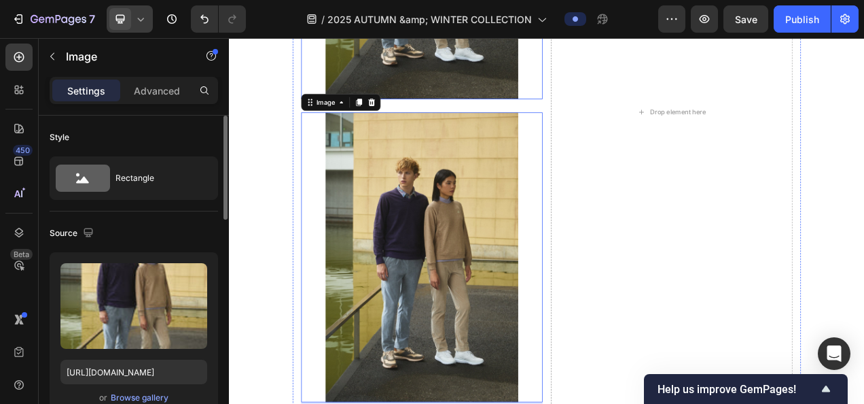
scroll to position [1720, 0]
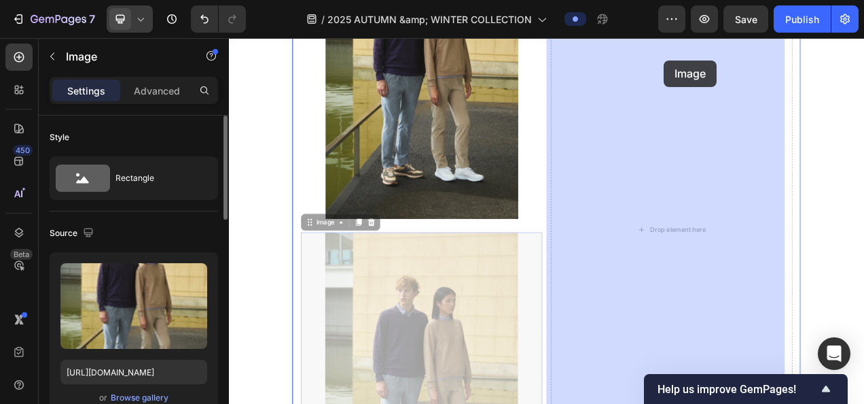
drag, startPoint x: 360, startPoint y: 73, endPoint x: 787, endPoint y: 67, distance: 427.4
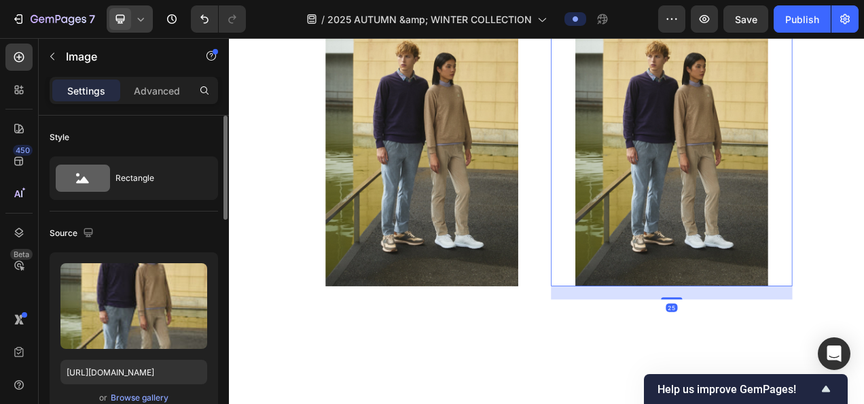
scroll to position [1374, 0]
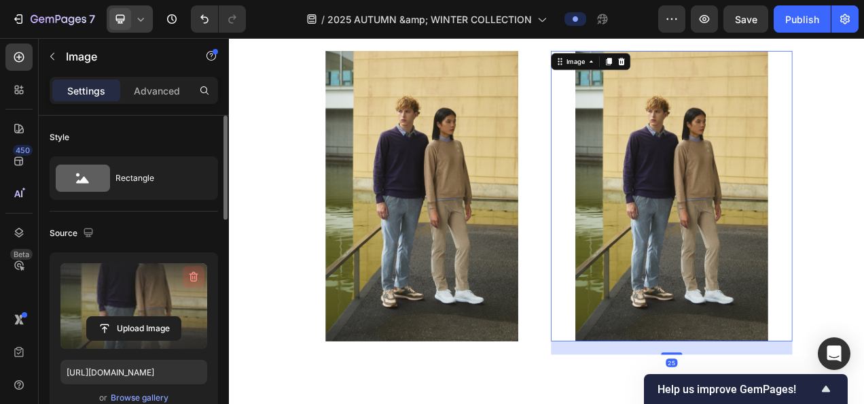
click at [198, 268] on button "button" at bounding box center [194, 277] width 22 height 22
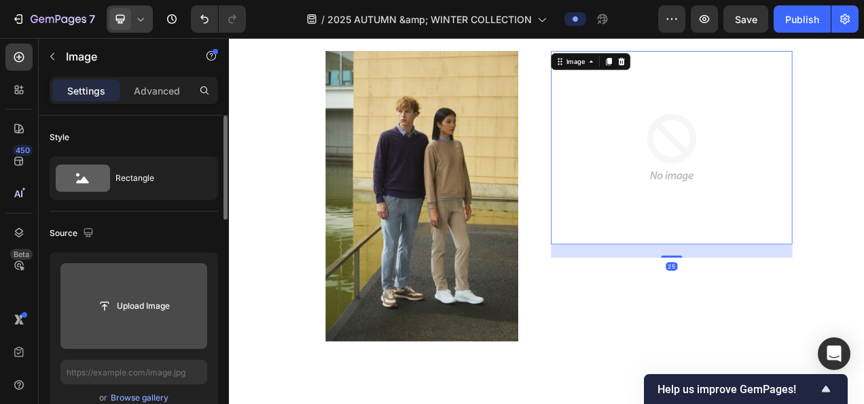
click at [144, 302] on input "file" at bounding box center [134, 305] width 94 height 23
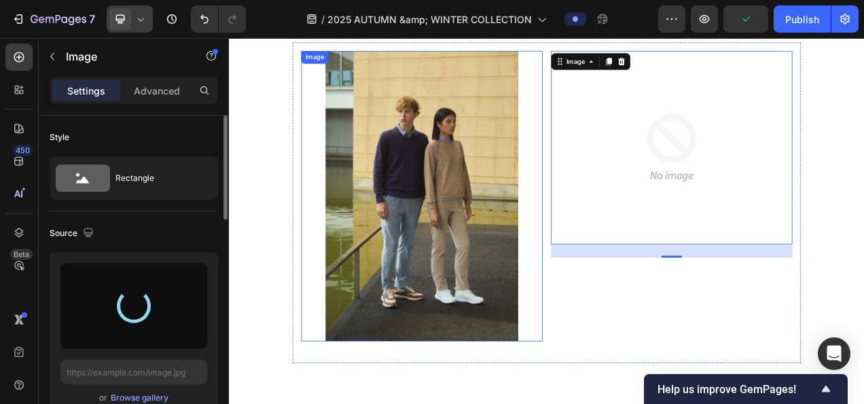
type input "https://cdn.shopify.com/s/files/1/0860/5397/8403/files/gempages_499421484788220…"
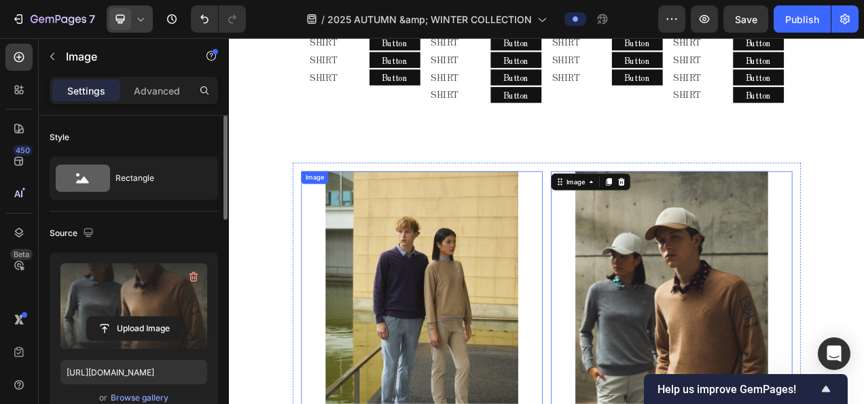
scroll to position [1238, 0]
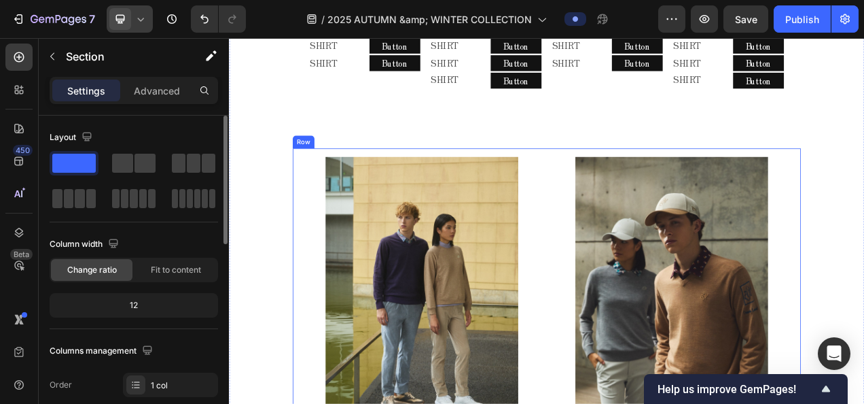
click at [631, 179] on div "Image Image Row" at bounding box center [637, 384] width 652 height 410
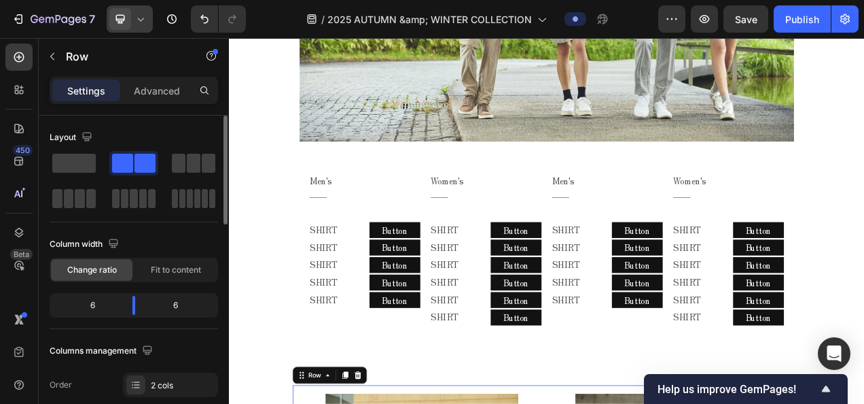
scroll to position [898, 0]
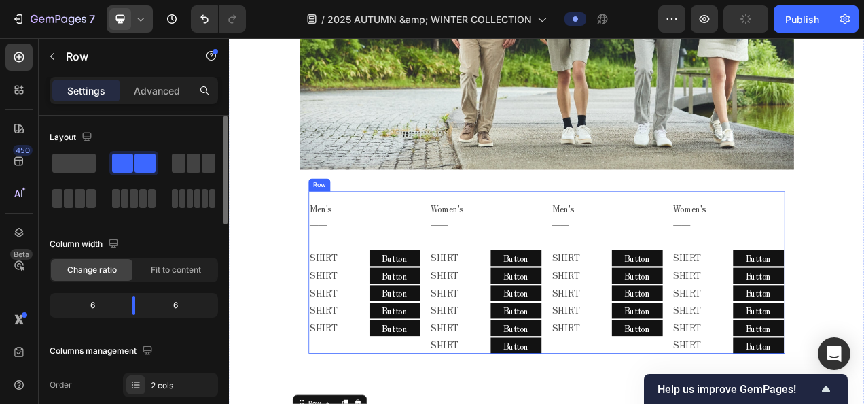
click at [629, 234] on div "Men's ―― Text Block Row SHIRT Text Block SHIRT Text Block SHIRT Text Block SHIR…" at bounding box center [637, 338] width 612 height 209
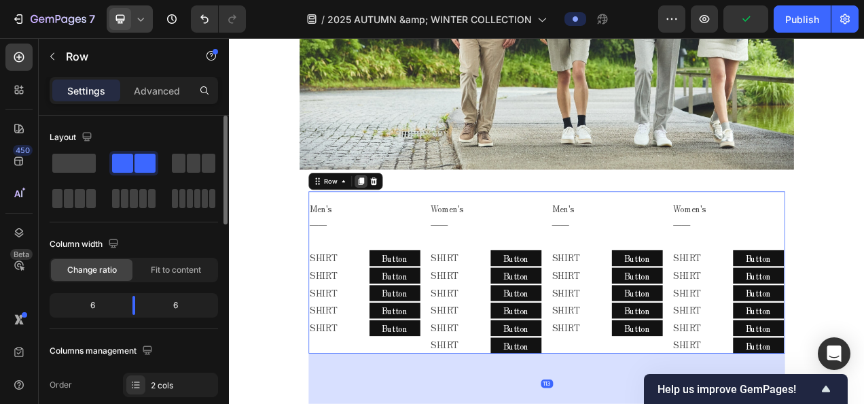
click at [393, 216] on icon at bounding box center [398, 221] width 11 height 11
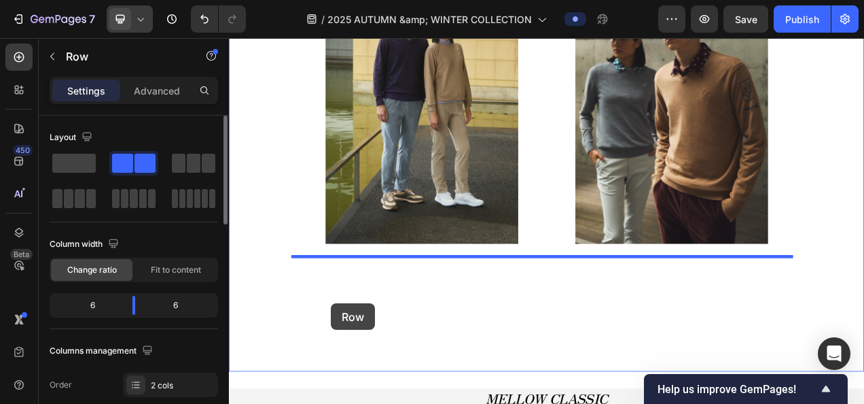
scroll to position [1807, 0]
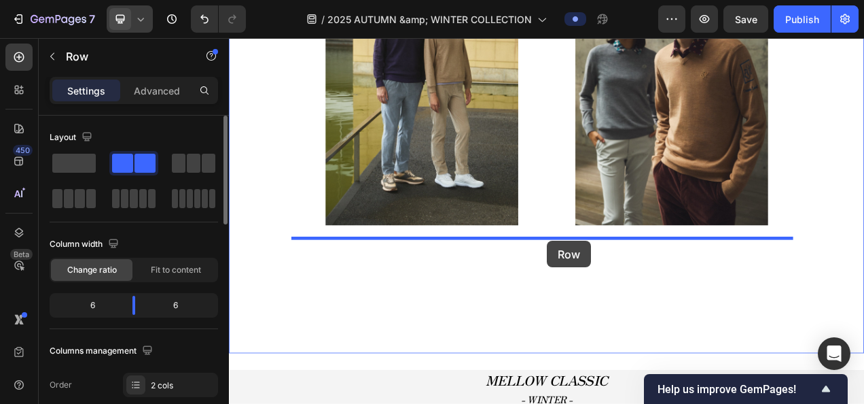
drag, startPoint x: 351, startPoint y: 71, endPoint x: 637, endPoint y: 298, distance: 365.1
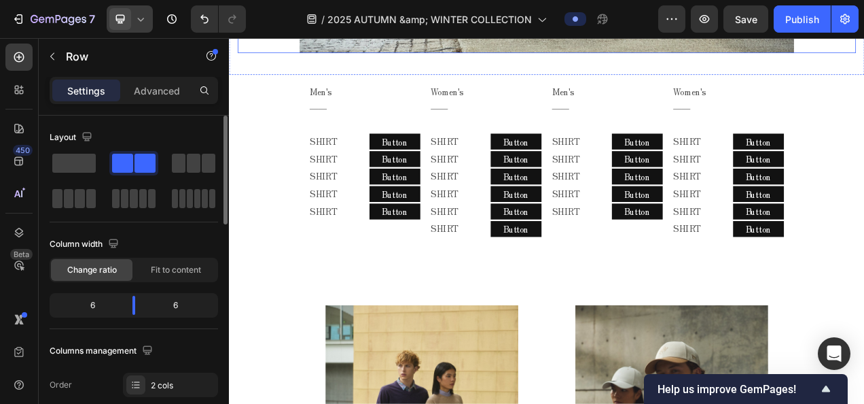
scroll to position [1182, 0]
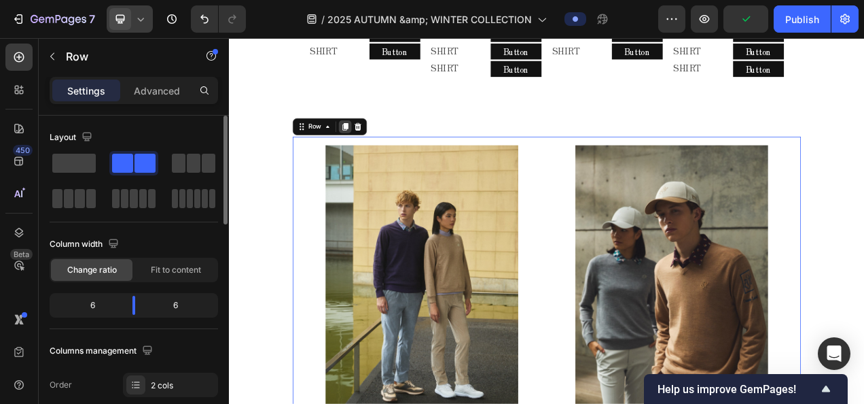
scroll to position [1250, 0]
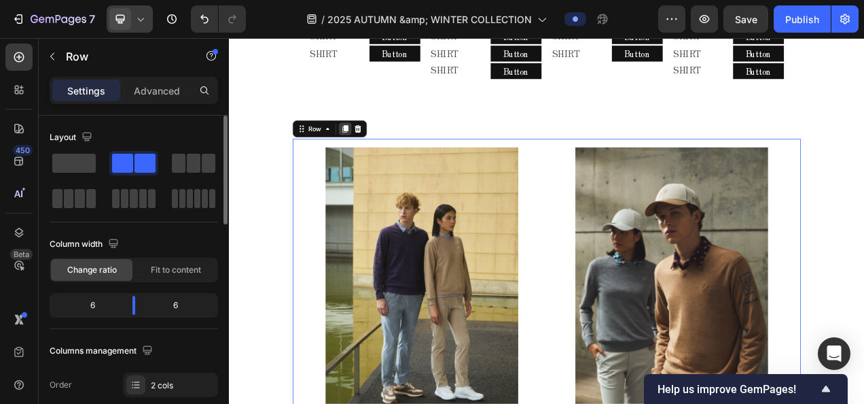
click at [375, 151] on icon at bounding box center [377, 154] width 11 height 11
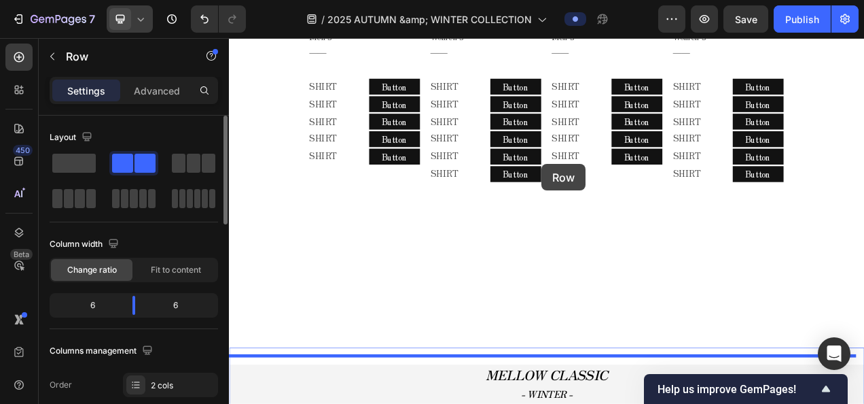
scroll to position [2416, 0]
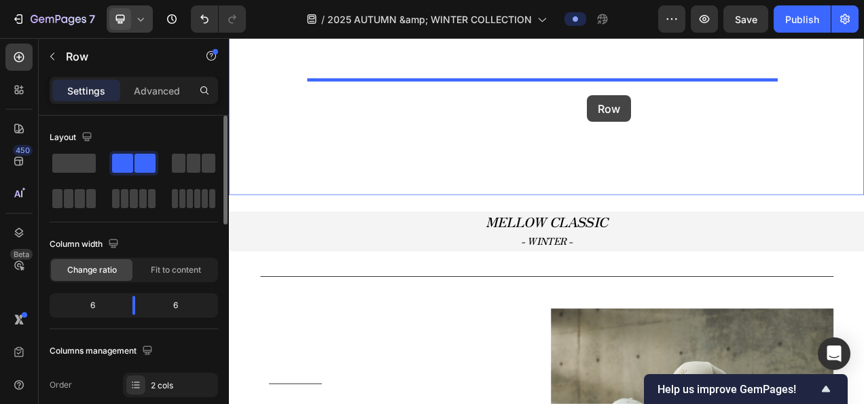
drag, startPoint x: 339, startPoint y: 73, endPoint x: 689, endPoint y: 111, distance: 351.9
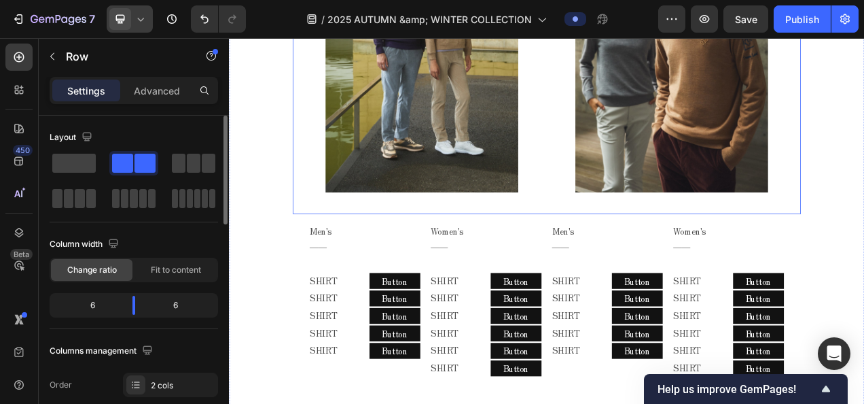
scroll to position [1601, 0]
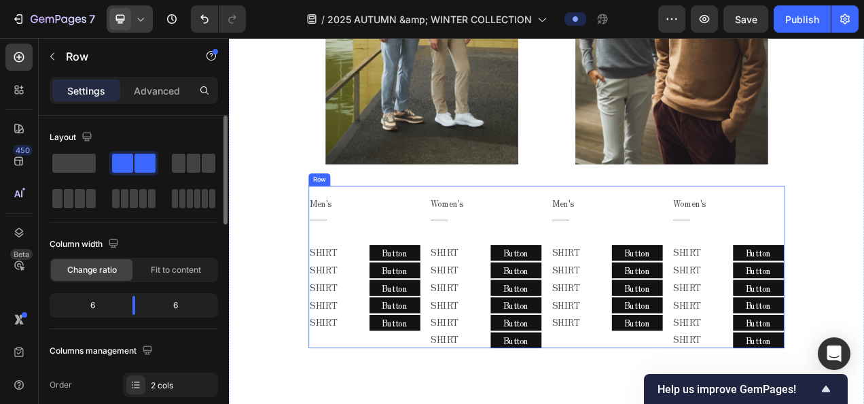
click at [626, 228] on div "Men's ―― Text Block Row SHIRT Text Block SHIRT Text Block SHIRT Text Block SHIR…" at bounding box center [637, 332] width 612 height 209
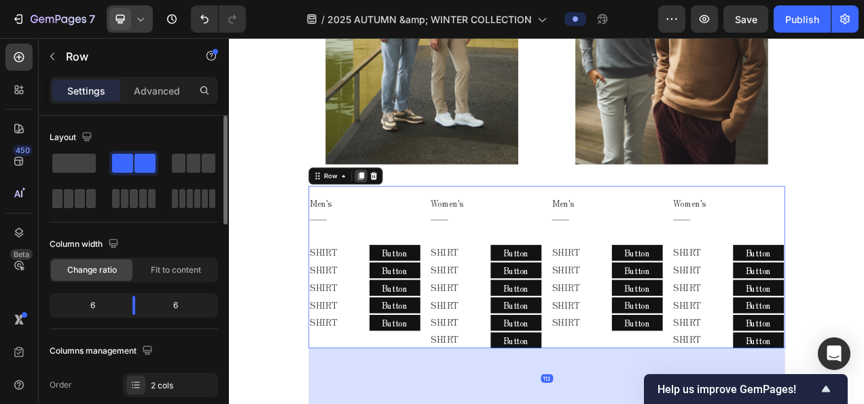
click at [393, 209] on icon at bounding box center [398, 214] width 11 height 11
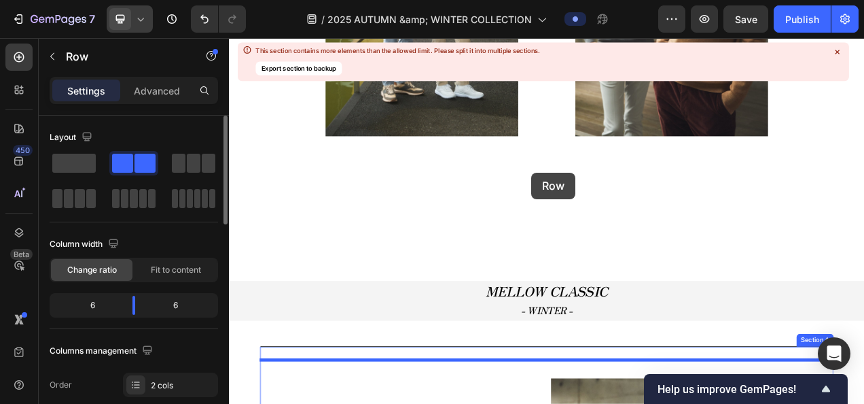
scroll to position [2710, 0]
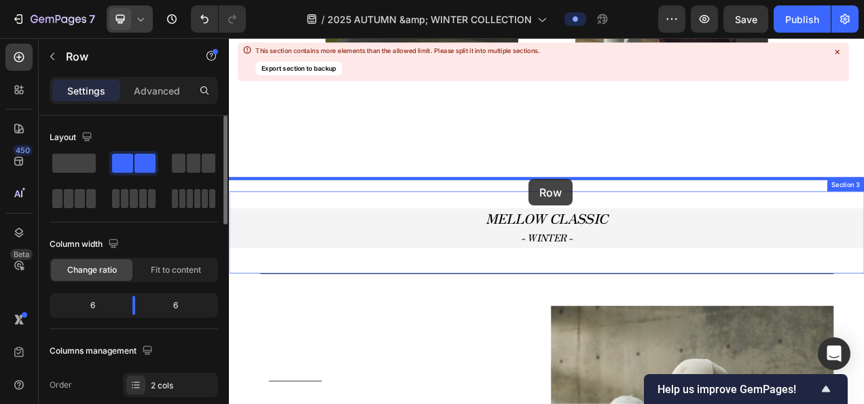
drag, startPoint x: 348, startPoint y: 340, endPoint x: 614, endPoint y: 219, distance: 291.9
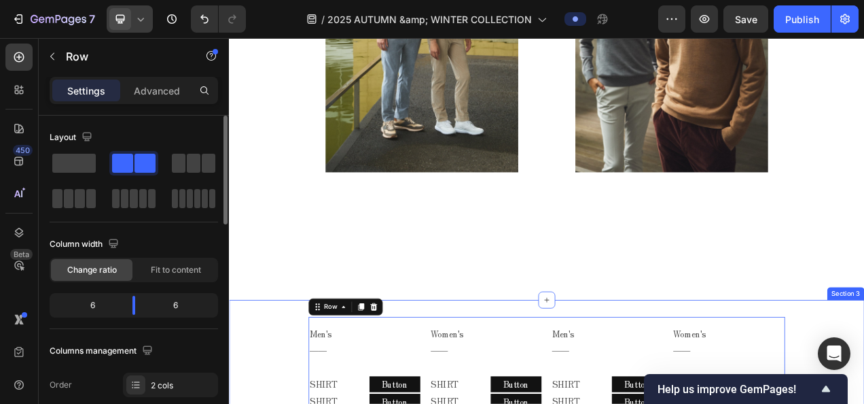
scroll to position [2358, 0]
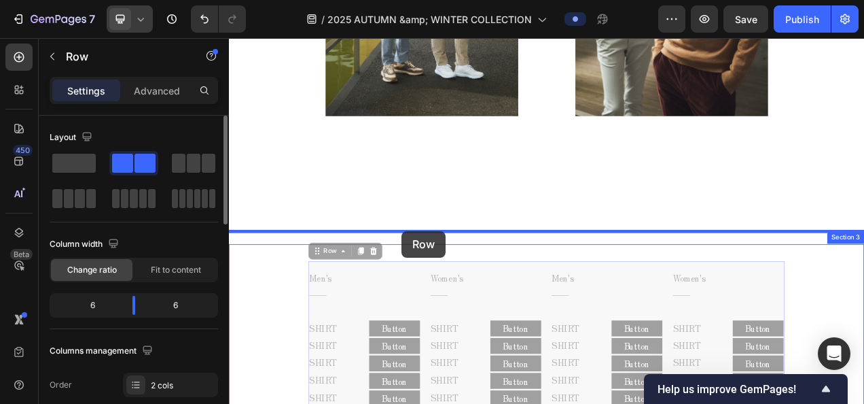
drag, startPoint x: 358, startPoint y: 300, endPoint x: 450, endPoint y: 285, distance: 93.5
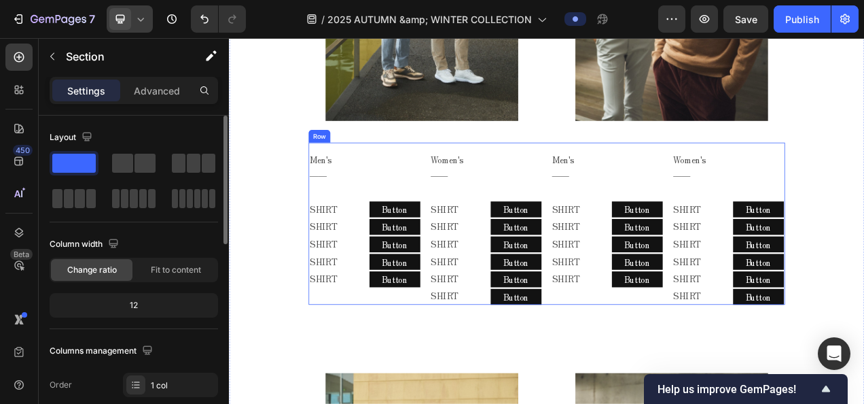
scroll to position [1678, 0]
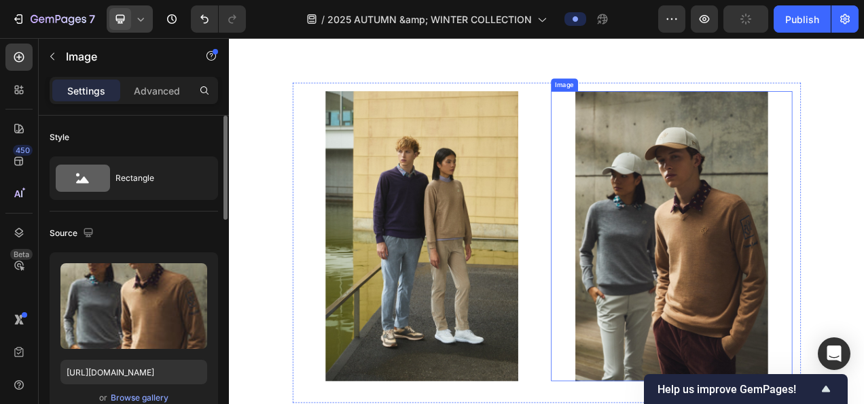
click at [642, 284] on div at bounding box center [797, 292] width 310 height 372
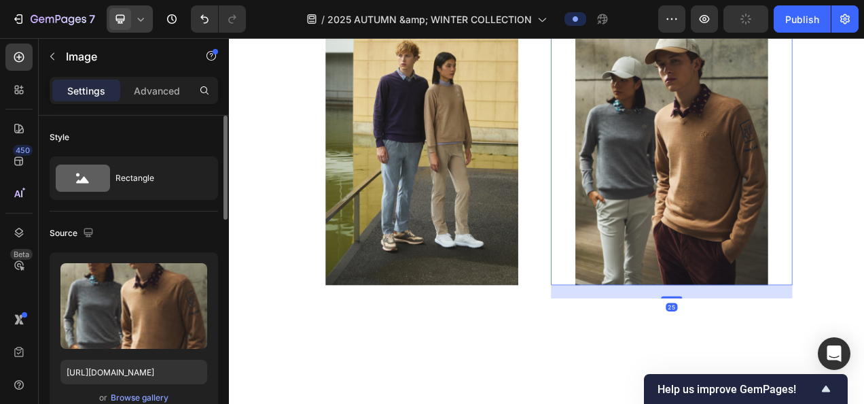
scroll to position [2222, 0]
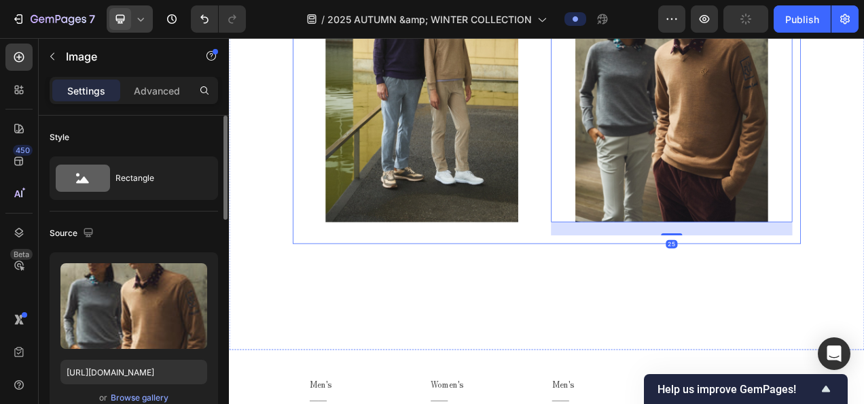
click at [615, 274] on div "Image" at bounding box center [476, 96] width 310 height 389
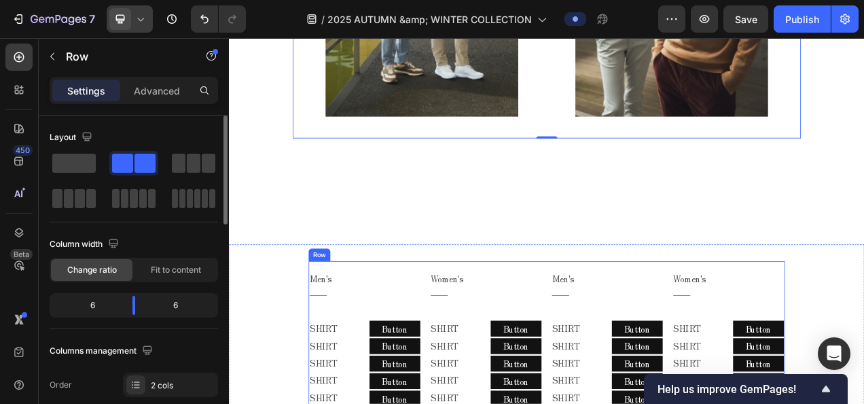
scroll to position [2358, 0]
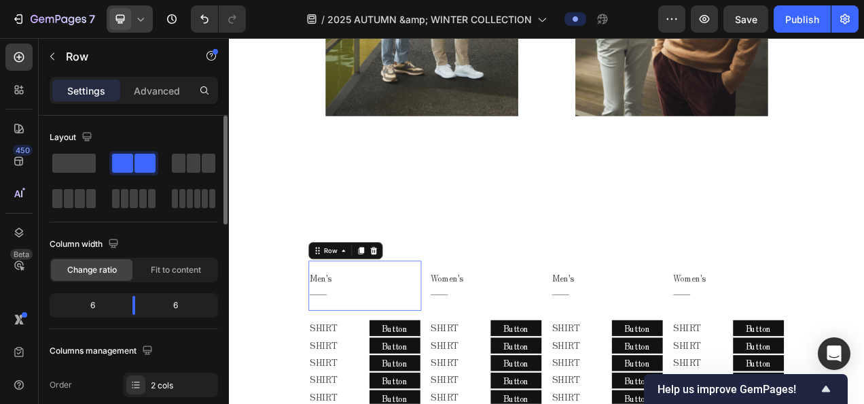
click at [459, 323] on div "Men's ―― Text Block Row 0" at bounding box center [403, 355] width 145 height 64
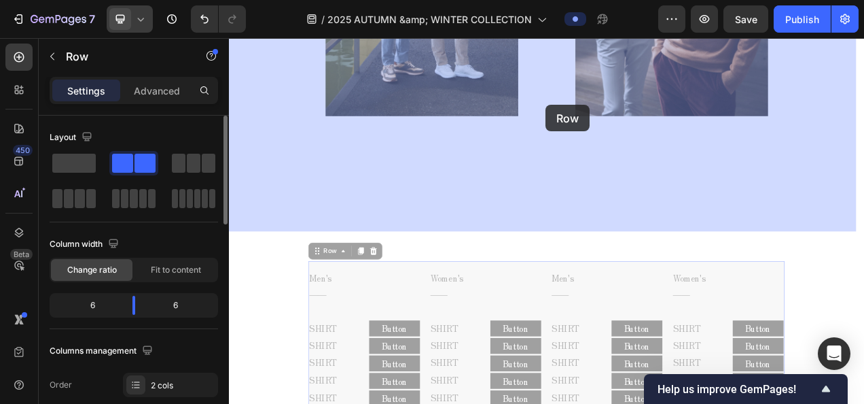
drag, startPoint x: 368, startPoint y: 298, endPoint x: 635, endPoint y: 124, distance: 319.3
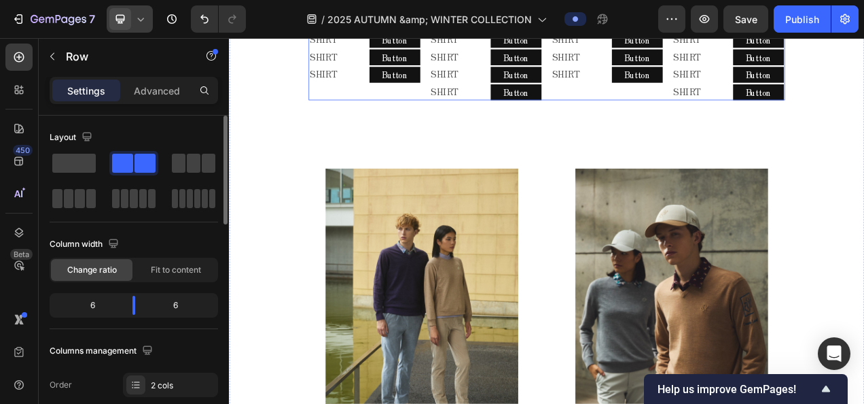
scroll to position [1950, 0]
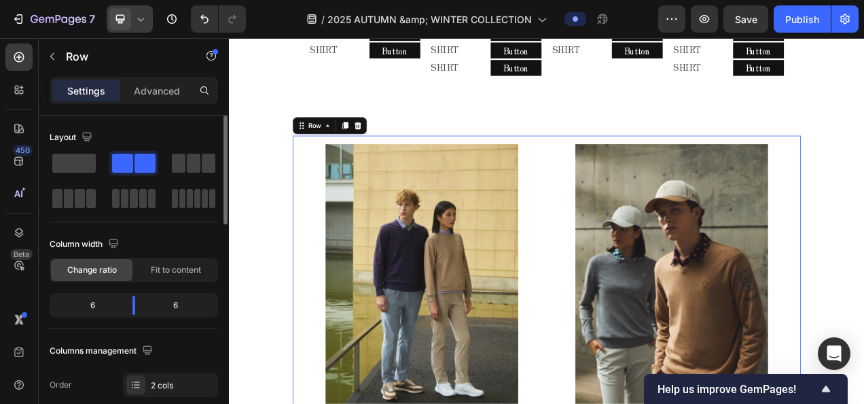
click at [627, 163] on div "Image Image Row 0" at bounding box center [637, 368] width 652 height 410
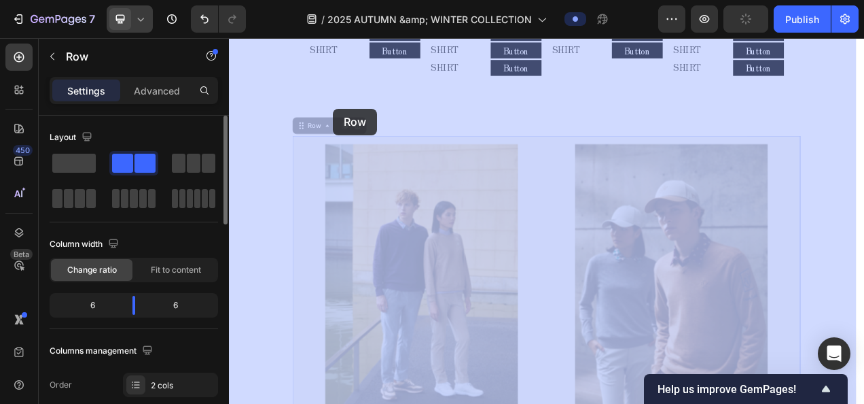
drag, startPoint x: 332, startPoint y: 128, endPoint x: 359, endPoint y: 134, distance: 28.4
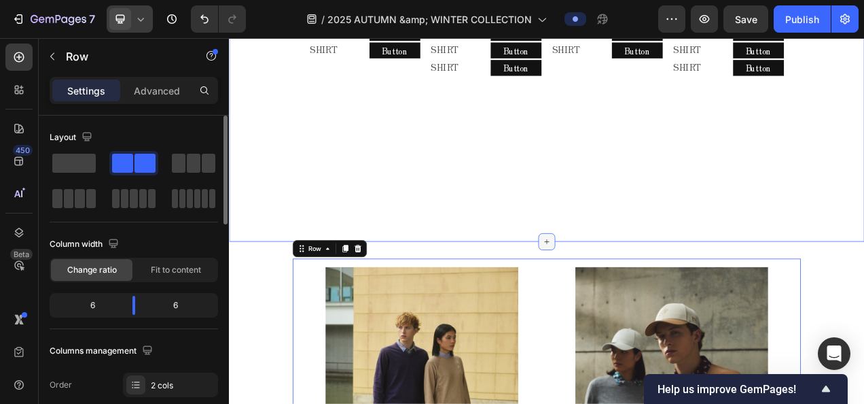
click at [631, 294] on icon at bounding box center [636, 299] width 11 height 11
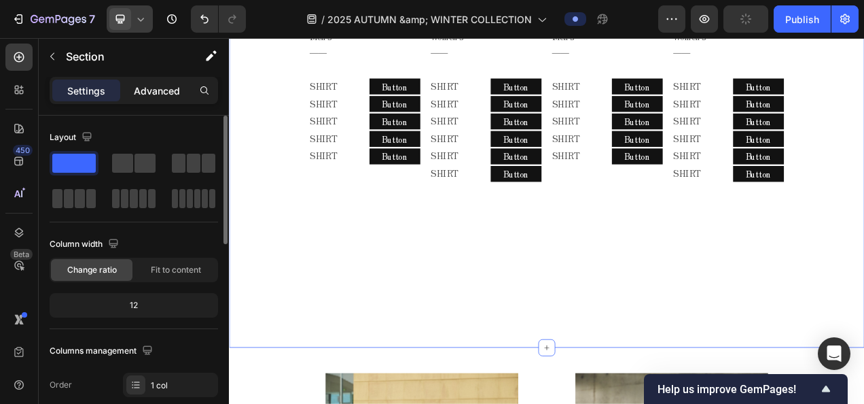
scroll to position [1814, 0]
click at [50, 50] on button "button" at bounding box center [52, 57] width 22 height 22
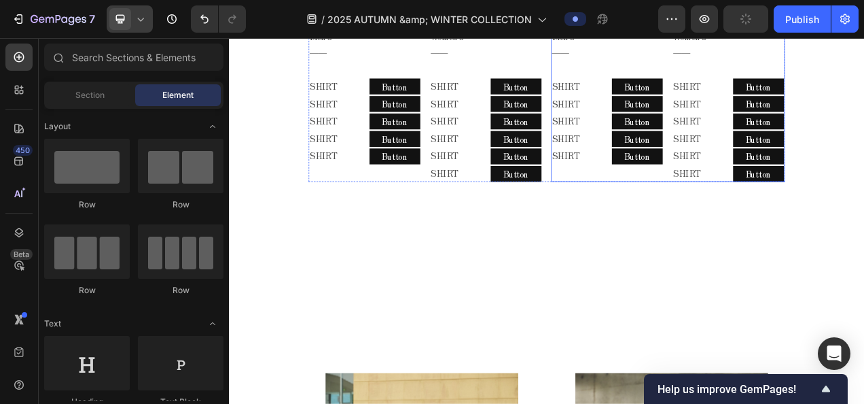
click at [642, 200] on div "Men's ―― Text Block SHIRT Text Block SHIRT Text Block SHIRT Text Block SHIRT Te…" at bounding box center [714, 118] width 145 height 209
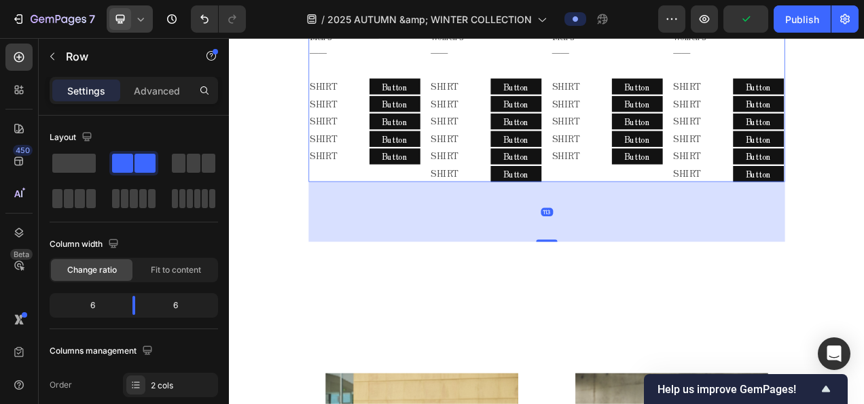
click at [635, 207] on div "Men's ―― Text Block Row SHIRT Text Block SHIRT Text Block SHIRT Text Block SHIR…" at bounding box center [637, 118] width 612 height 209
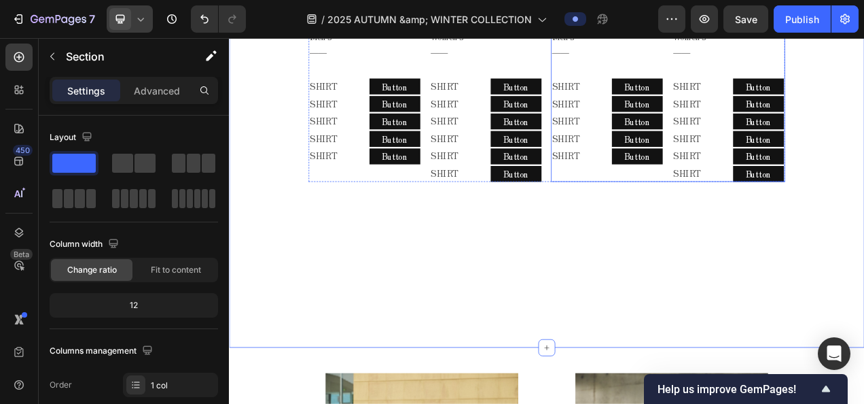
click at [642, 207] on div "Men's ―― Text Block SHIRT Text Block SHIRT Text Block SHIRT Text Block SHIRT Te…" at bounding box center [714, 118] width 145 height 209
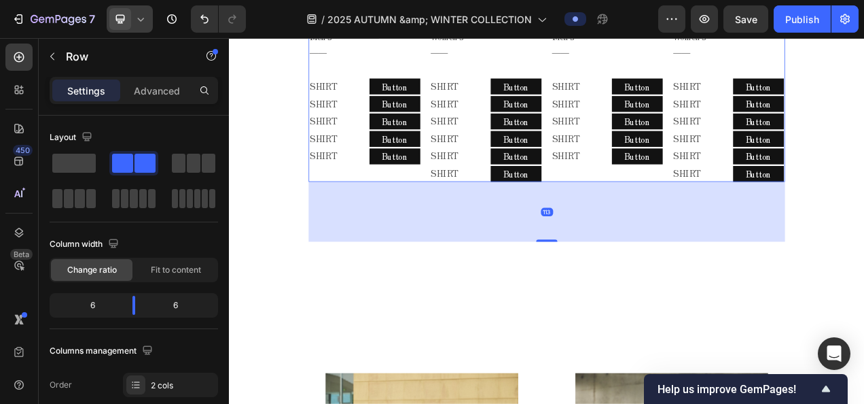
click at [635, 207] on div "Men's ―― Text Block Row SHIRT Text Block SHIRT Text Block SHIRT Text Block SHIR…" at bounding box center [637, 118] width 612 height 209
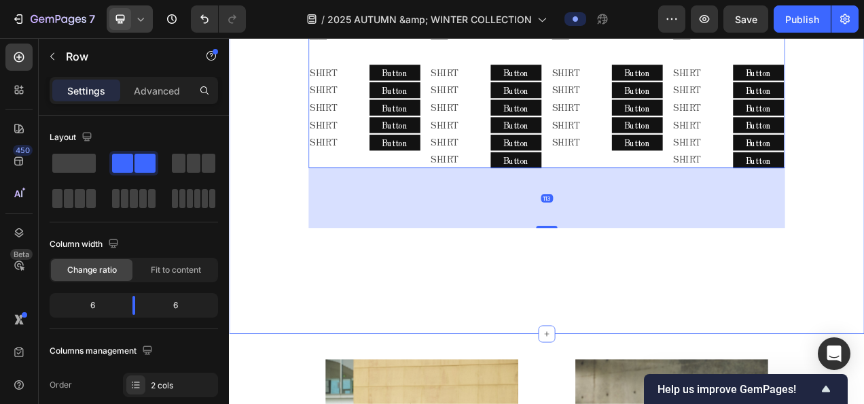
scroll to position [1950, 0]
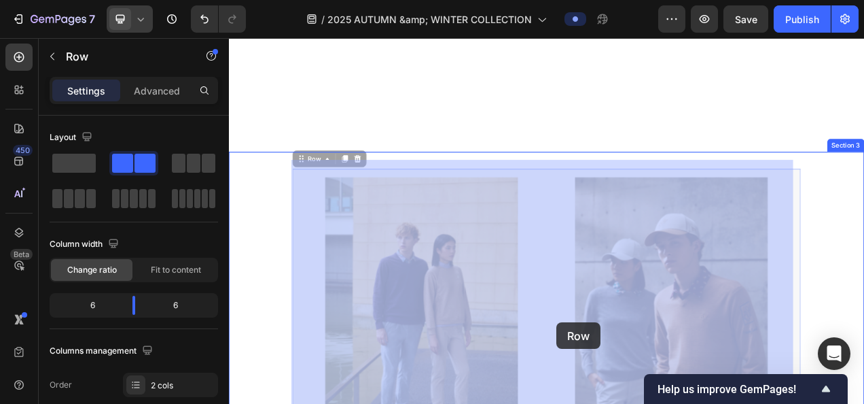
scroll to position [2121, 0]
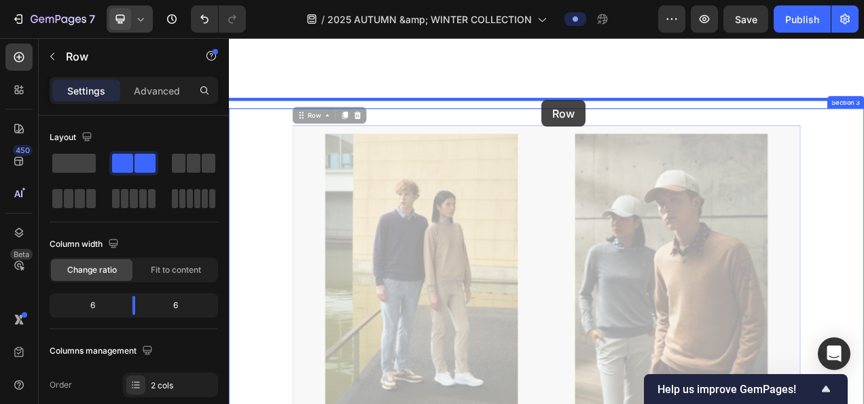
drag, startPoint x: 327, startPoint y: 297, endPoint x: 631, endPoint y: 118, distance: 351.8
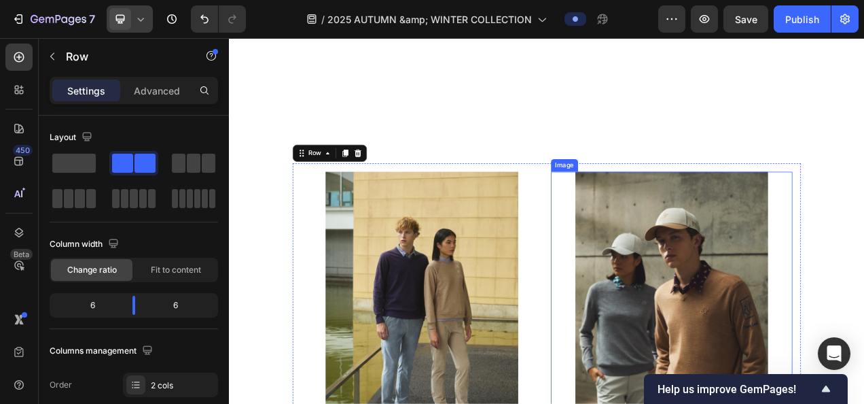
scroll to position [1985, 0]
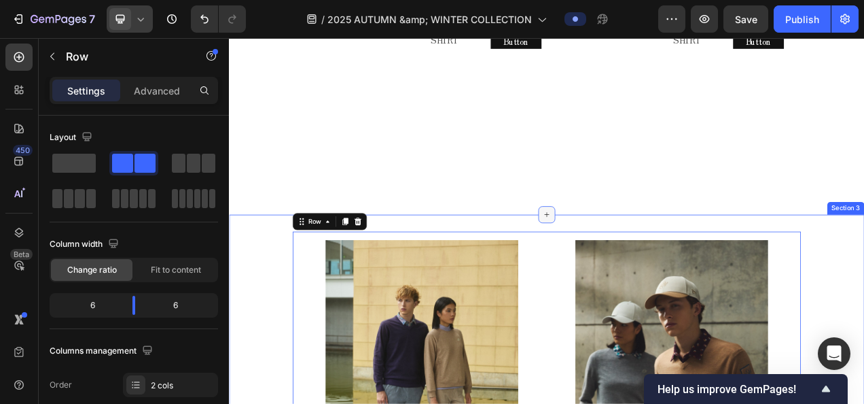
click at [634, 262] on icon at bounding box center [637, 265] width 6 height 6
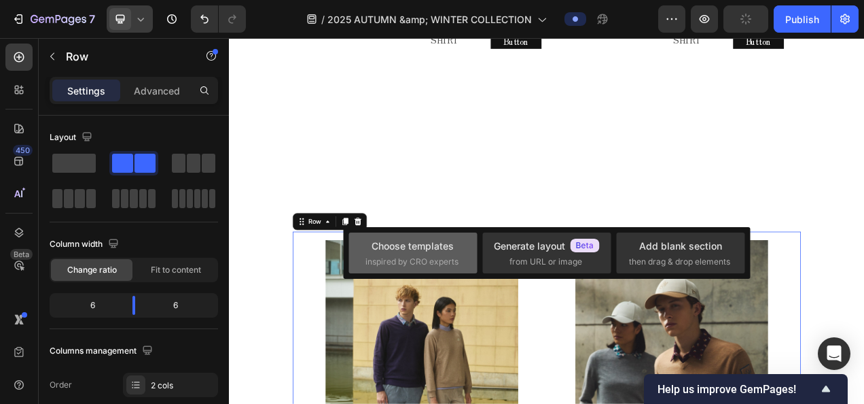
click at [458, 253] on div "Choose templates inspired by CRO experts" at bounding box center [413, 252] width 95 height 29
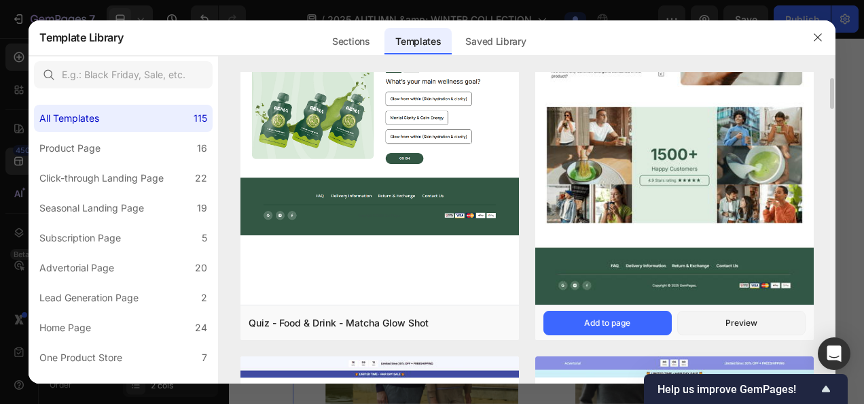
scroll to position [0, 0]
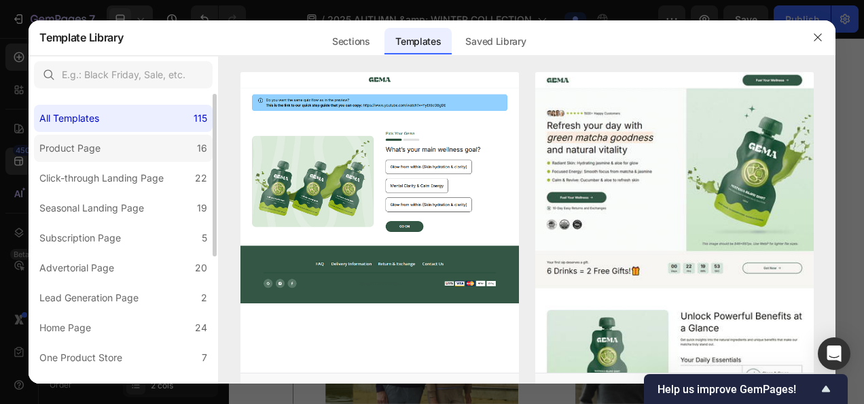
click at [146, 154] on label "Product Page 16" at bounding box center [123, 148] width 179 height 27
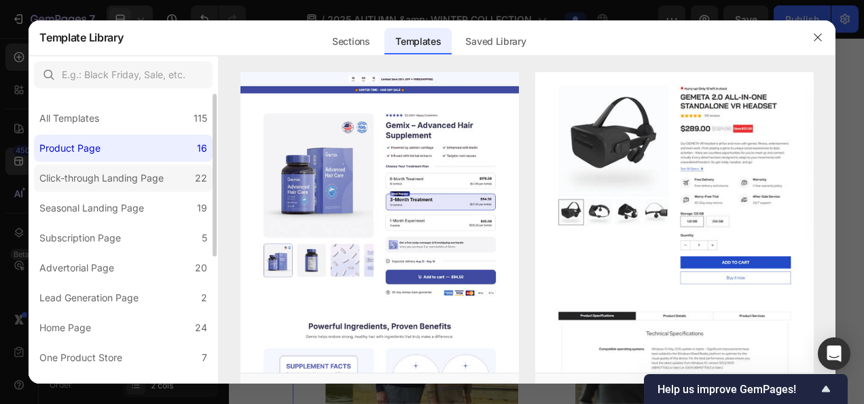
click at [130, 168] on label "Click-through Landing Page 22" at bounding box center [123, 177] width 179 height 27
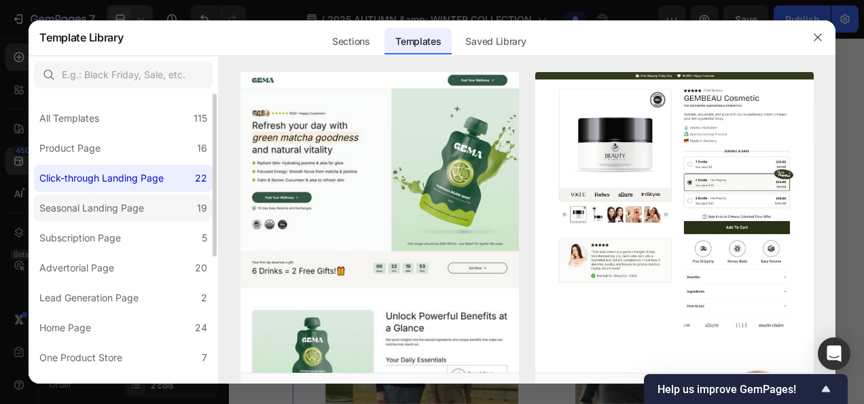
click at [107, 200] on div "Seasonal Landing Page" at bounding box center [91, 208] width 105 height 16
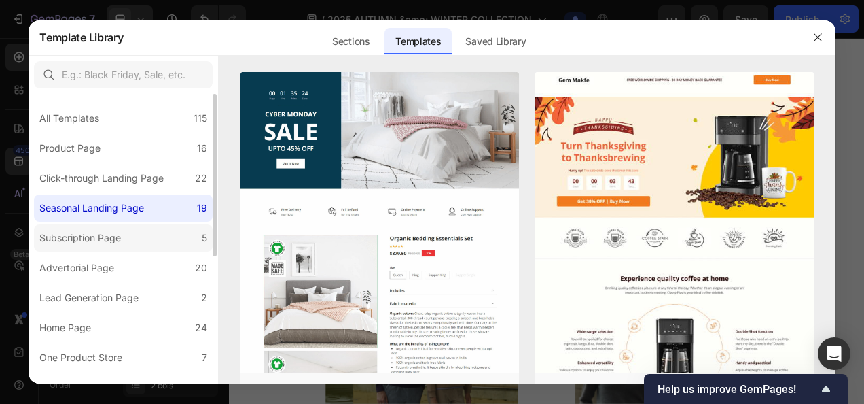
click at [89, 228] on label "Subscription Page 5" at bounding box center [123, 237] width 179 height 27
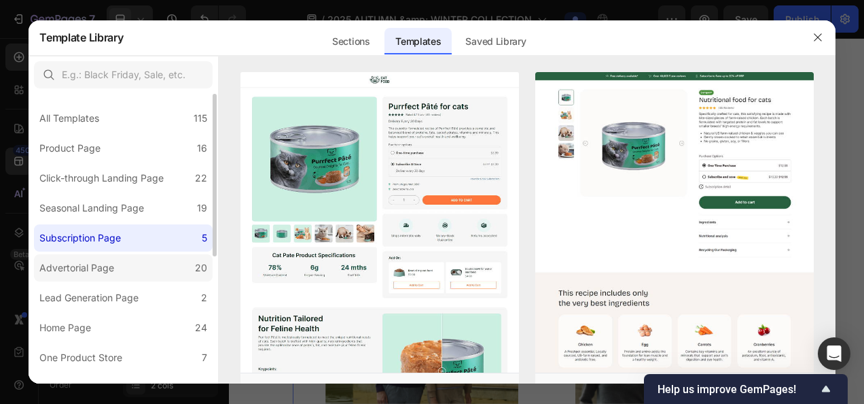
click at [83, 254] on label "Advertorial Page 20" at bounding box center [123, 267] width 179 height 27
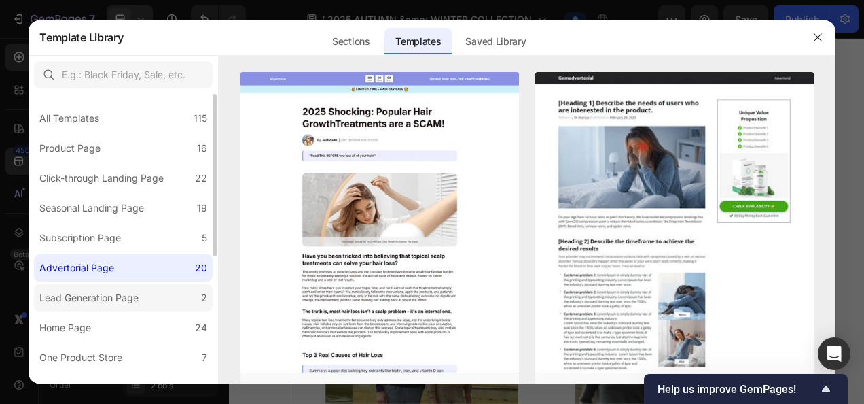
click at [87, 299] on div "Lead Generation Page" at bounding box center [88, 297] width 99 height 16
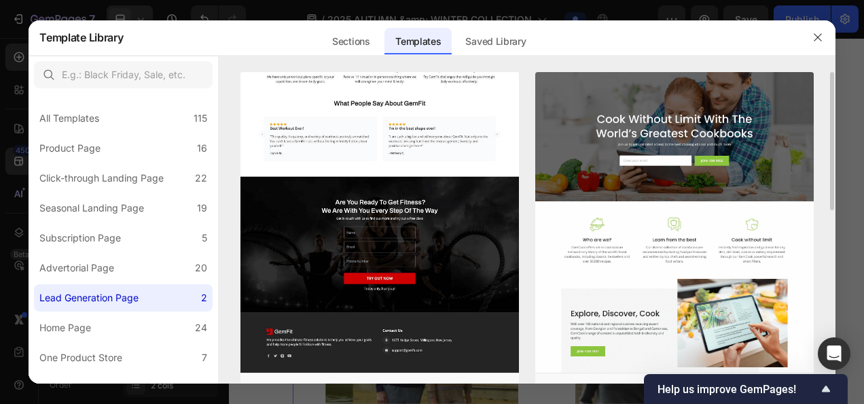
scroll to position [68, 0]
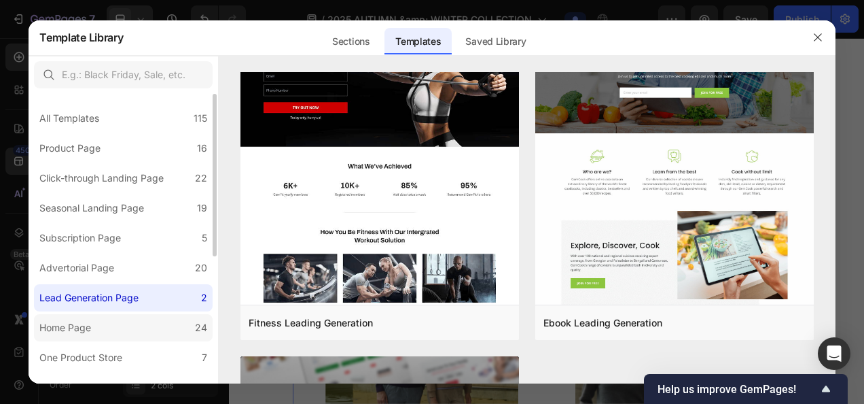
click at [133, 331] on label "Home Page 24" at bounding box center [123, 327] width 179 height 27
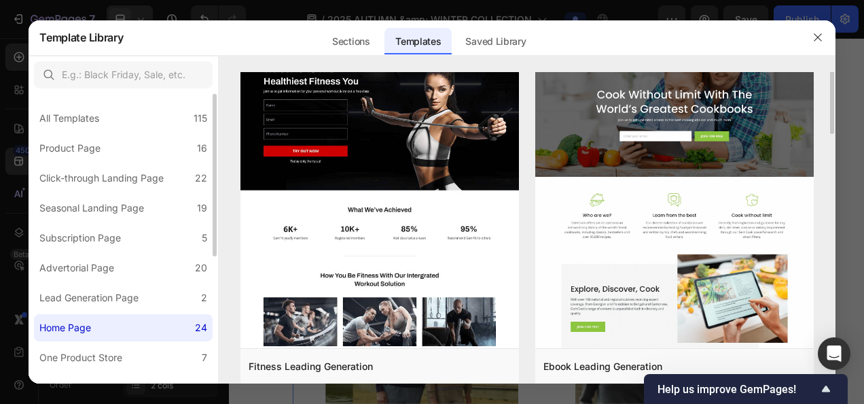
scroll to position [0, 0]
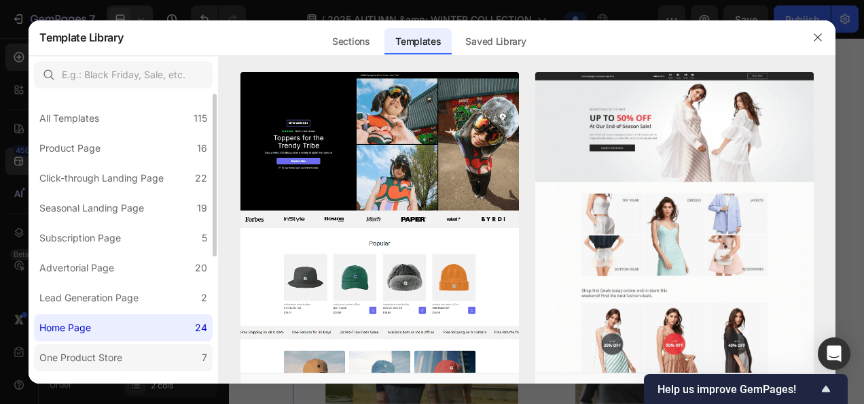
click at [98, 353] on div "One Product Store" at bounding box center [80, 357] width 83 height 16
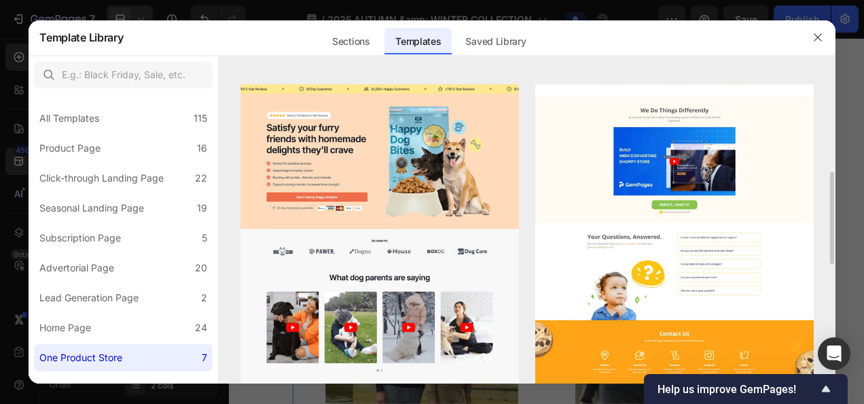
scroll to position [408, 0]
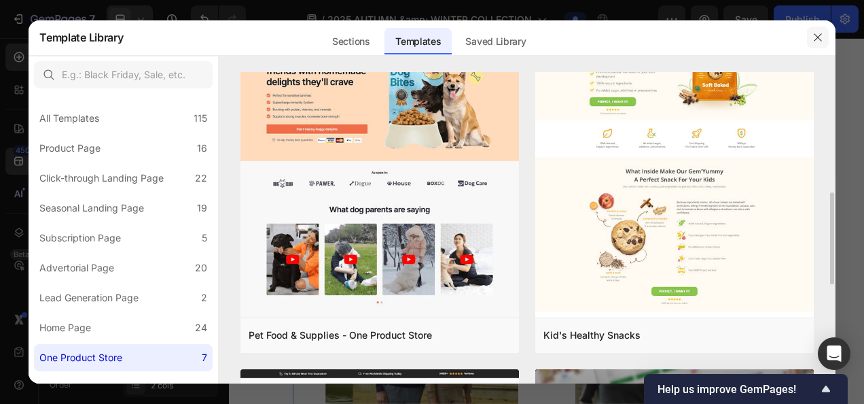
click at [813, 39] on icon "button" at bounding box center [818, 37] width 11 height 11
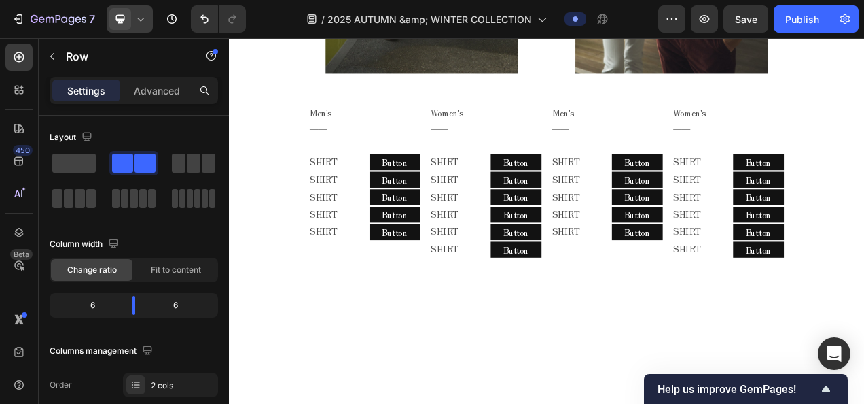
scroll to position [1713, 0]
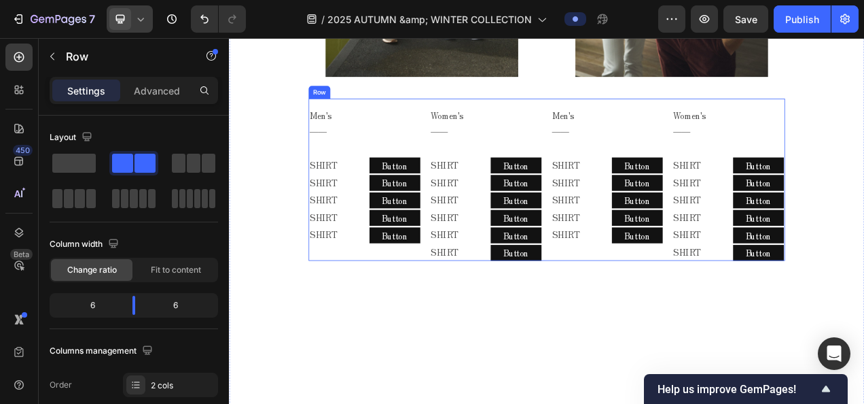
click at [631, 116] on div "Men's ―― Text Block Row SHIRT Text Block SHIRT Text Block SHIRT Text Block SHIR…" at bounding box center [637, 220] width 612 height 209
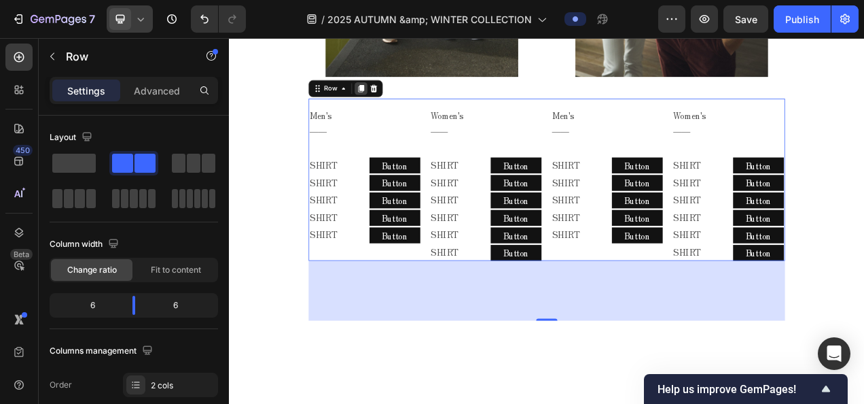
click at [400, 97] on icon at bounding box center [398, 102] width 11 height 11
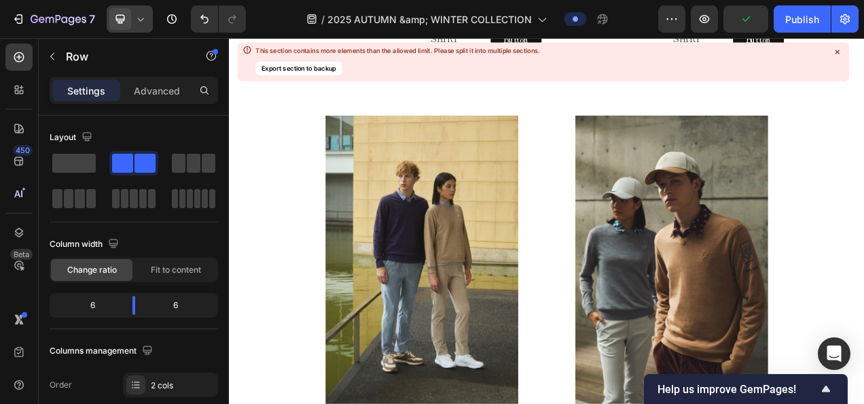
scroll to position [1201, 0]
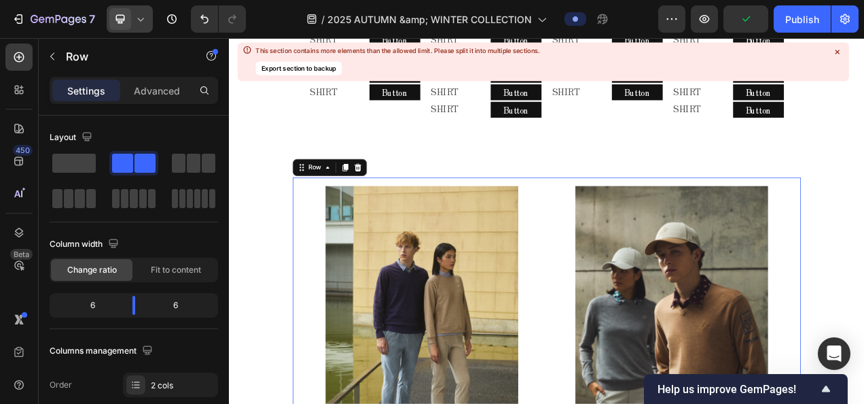
click at [374, 200] on icon at bounding box center [377, 203] width 11 height 11
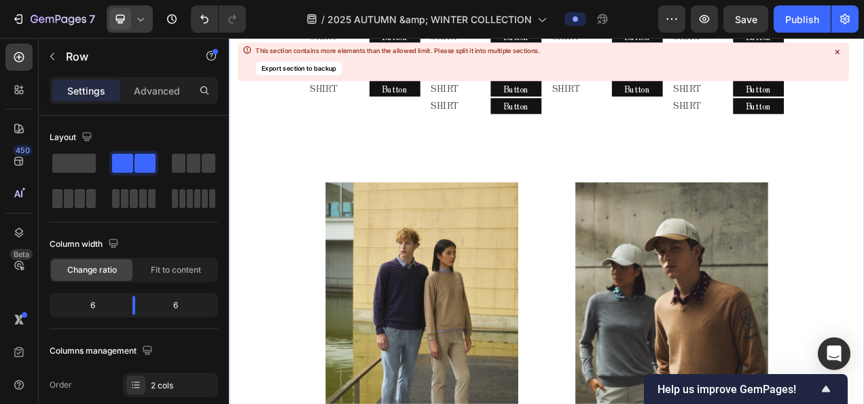
scroll to position [1119, 0]
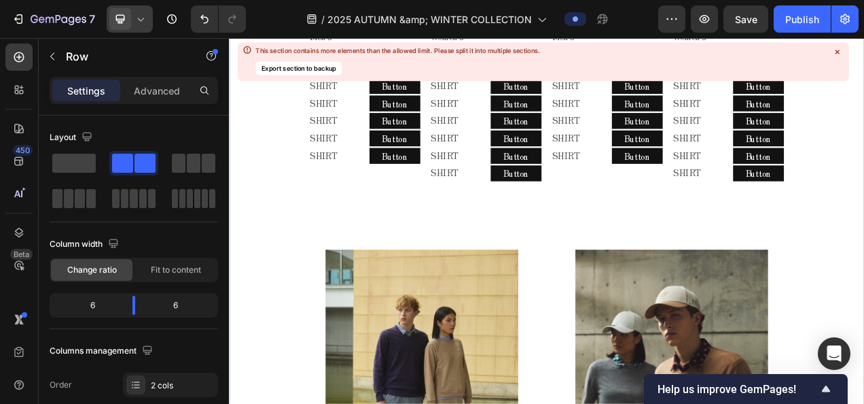
click at [629, 289] on div "2025 AUTUMN & WINTER COLLECTION Text block MELLOW CLASSIC - AUTUMN - Text block…" at bounding box center [636, 357] width 815 height 1843
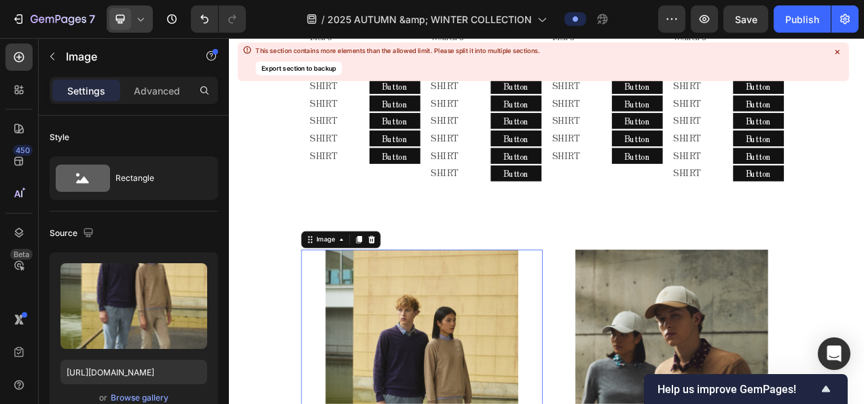
drag, startPoint x: 621, startPoint y: 315, endPoint x: 625, endPoint y: 307, distance: 9.1
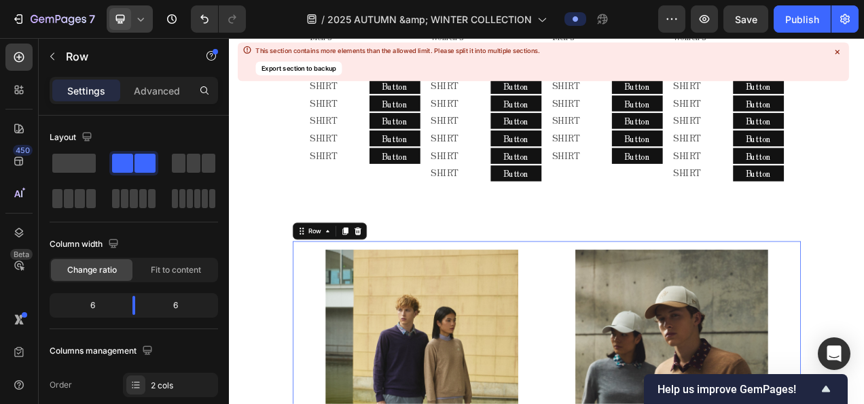
click at [376, 275] on div "Row" at bounding box center [358, 286] width 95 height 22
click at [382, 285] on div at bounding box center [378, 285] width 16 height 16
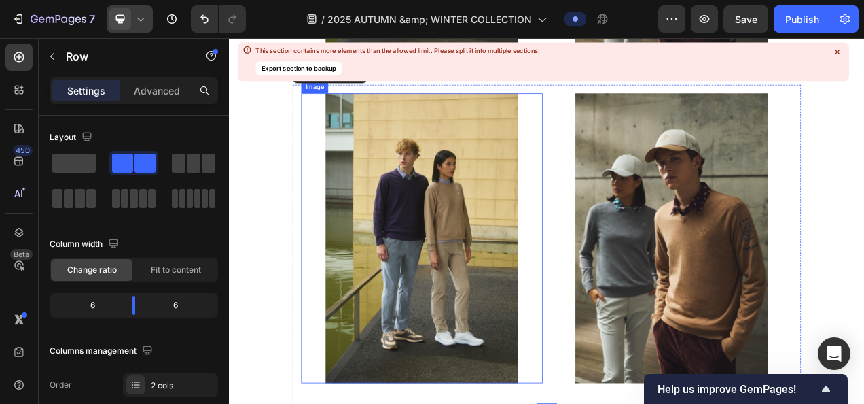
scroll to position [1595, 0]
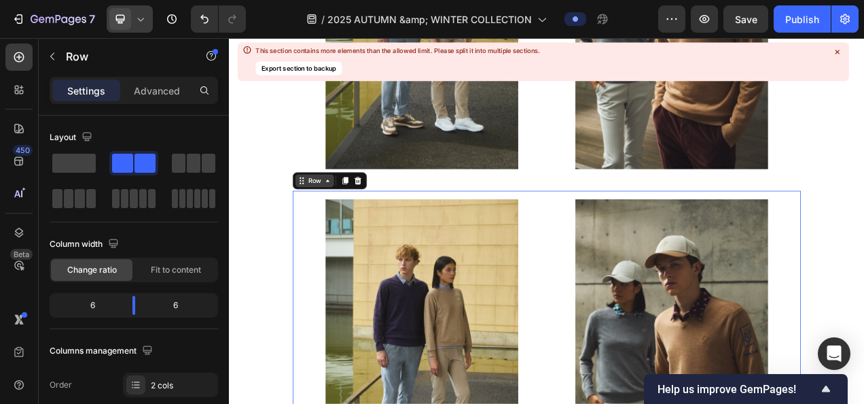
click at [344, 215] on div "Row" at bounding box center [338, 221] width 22 height 12
click at [350, 215] on icon at bounding box center [355, 220] width 11 height 11
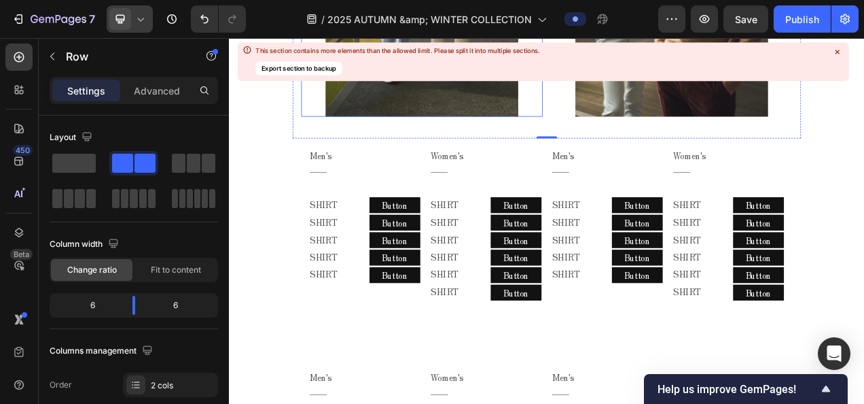
scroll to position [2070, 0]
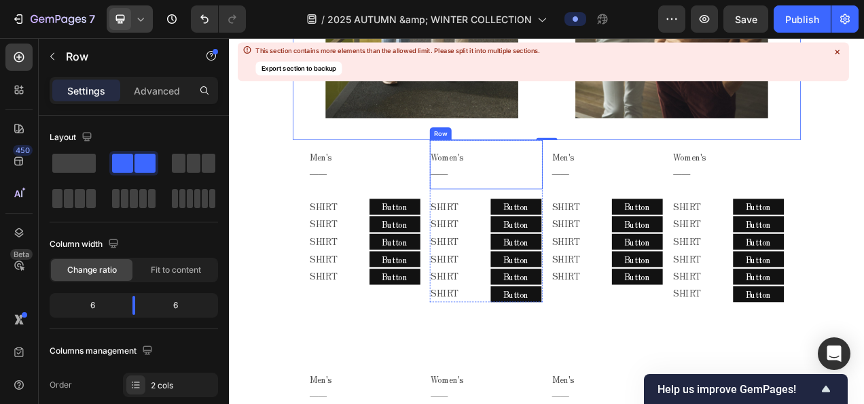
click at [624, 169] on div "Women's ―― Text Block Row" at bounding box center [558, 201] width 145 height 64
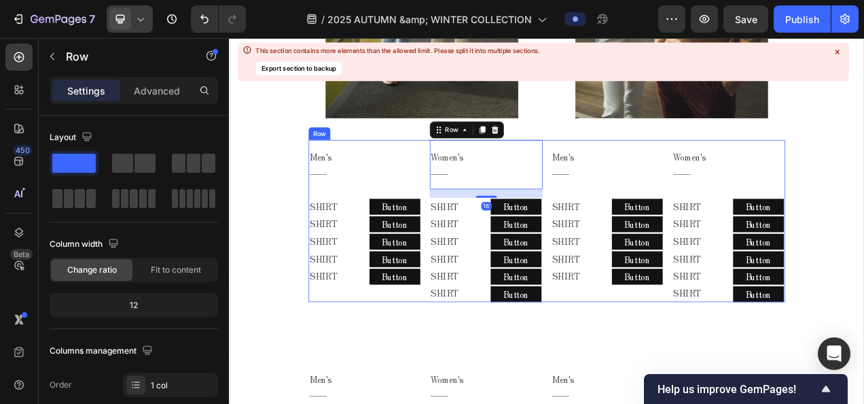
click at [629, 169] on div "Men's ―― Text Block Row SHIRT Text Block SHIRT Text Block SHIRT Text Block SHIR…" at bounding box center [637, 273] width 612 height 209
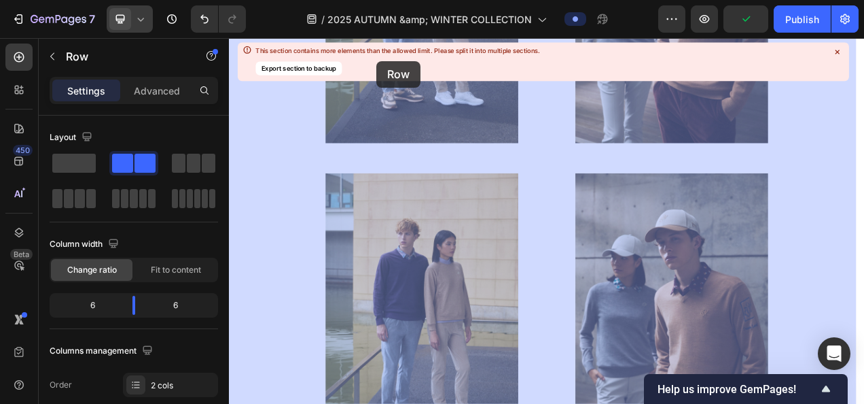
scroll to position [1583, 0]
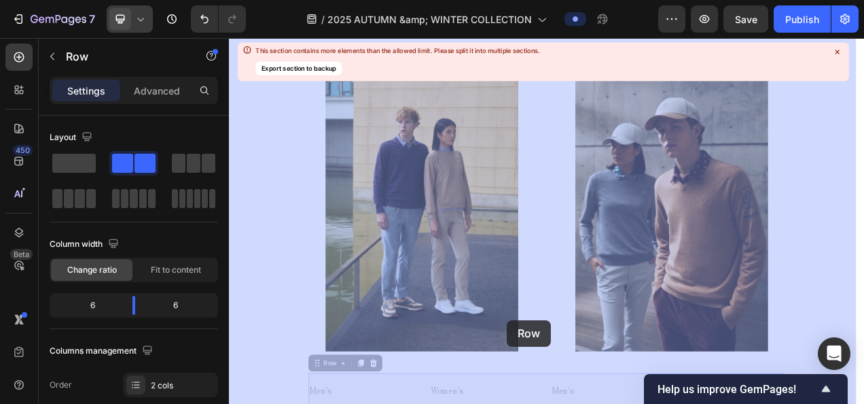
drag, startPoint x: 361, startPoint y: 409, endPoint x: 585, endPoint y: 400, distance: 224.4
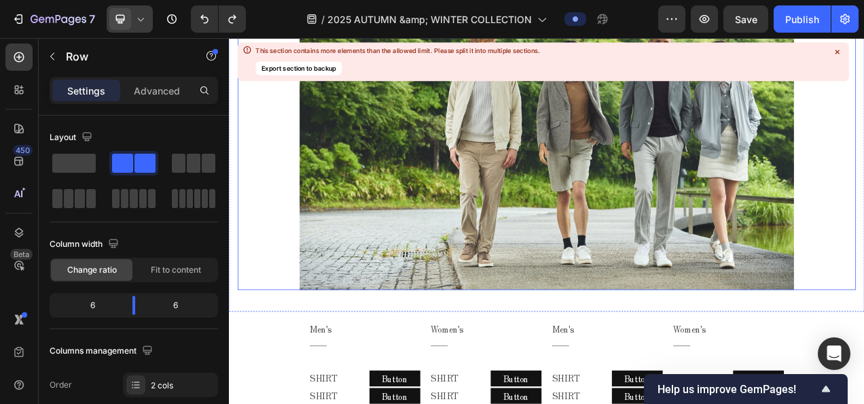
scroll to position [735, 0]
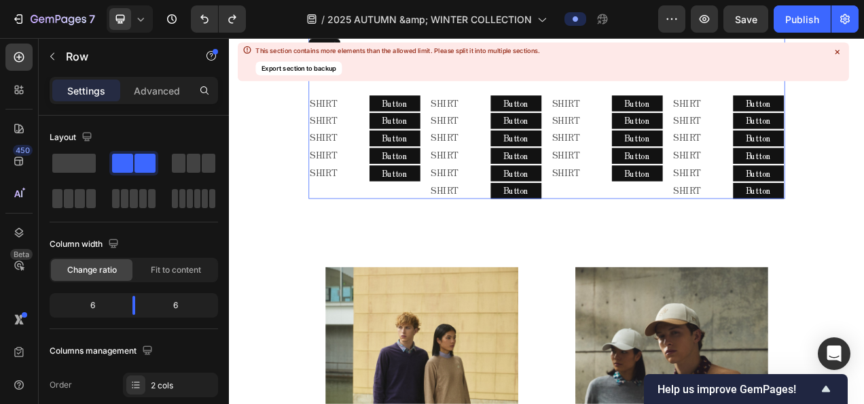
scroll to position [1211, 0]
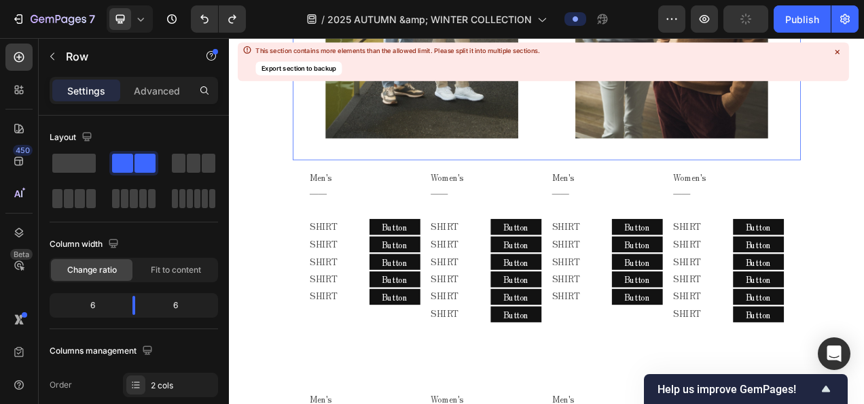
click at [196, 151] on div at bounding box center [193, 163] width 49 height 24
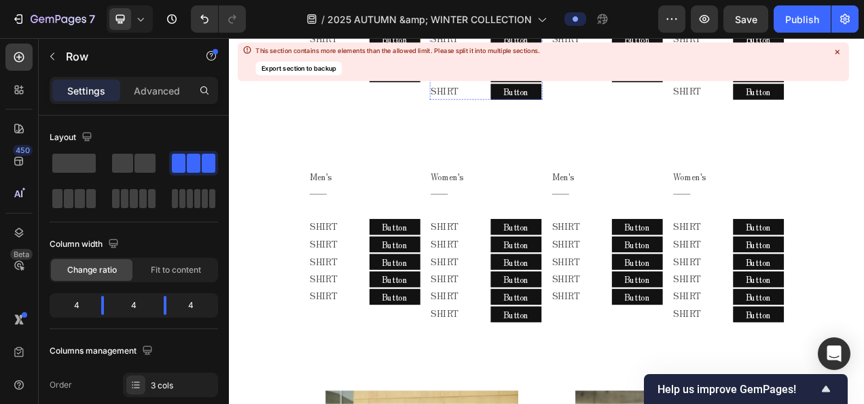
scroll to position [1347, 0]
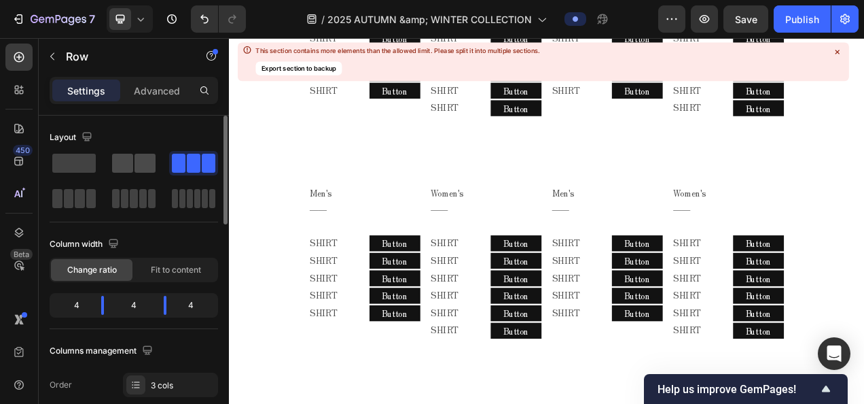
click at [117, 159] on span at bounding box center [122, 163] width 21 height 19
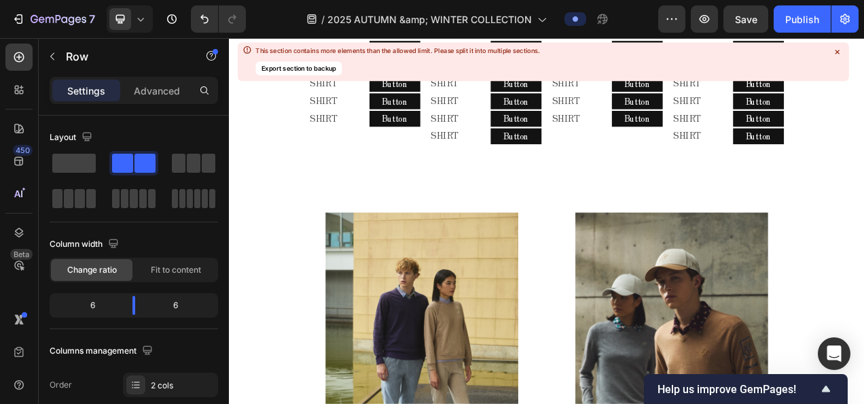
scroll to position [1754, 0]
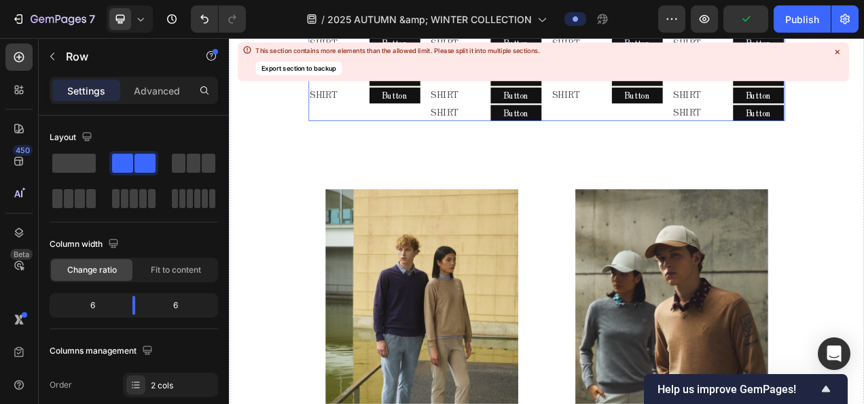
click at [627, 144] on div "Men's ―― Text Block Row SHIRT Text Block SHIRT Text Block SHIRT Text Block SHIR…" at bounding box center [637, 39] width 612 height 209
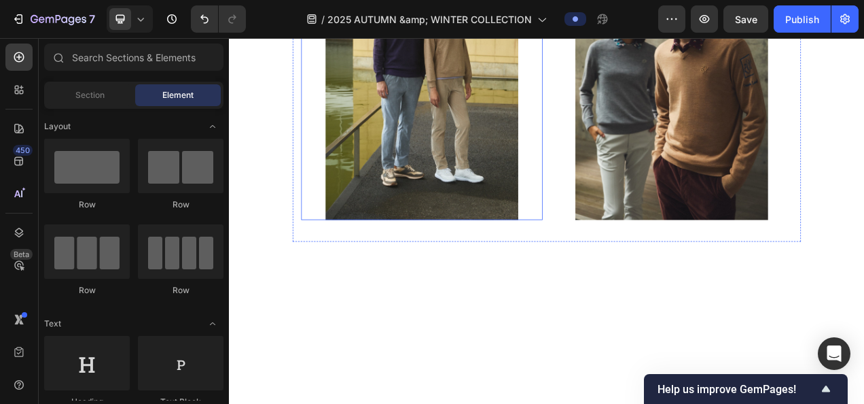
scroll to position [1822, 0]
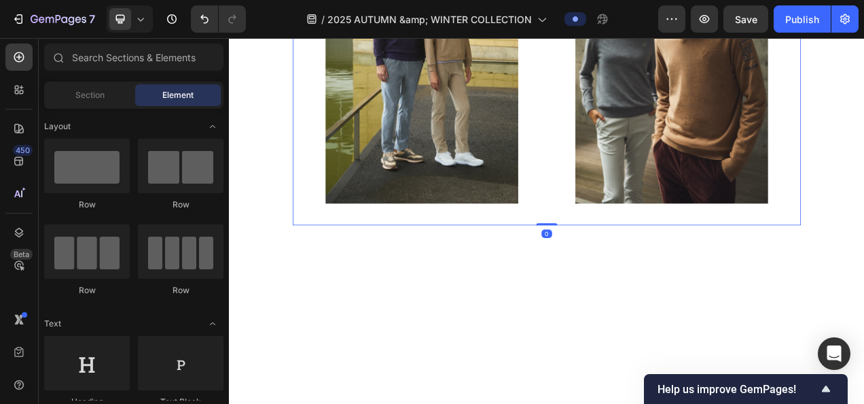
click at [631, 278] on div "Image Image Row 0" at bounding box center [637, 73] width 652 height 410
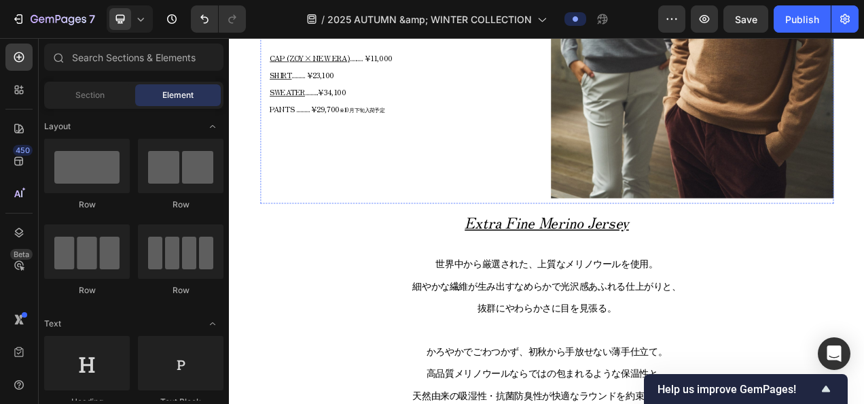
scroll to position [2298, 0]
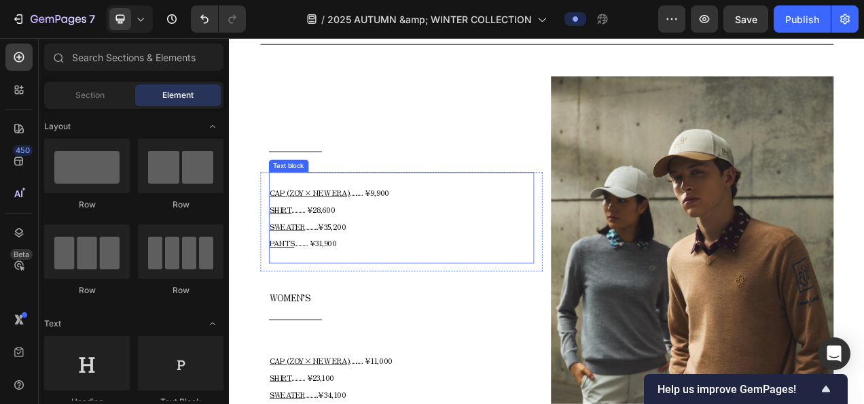
click at [359, 262] on p "CAP (ZOY× NEW ERA) .......... ¥9,900 SHIRT .......... ¥28,600 SWEATER .........…" at bounding box center [450, 269] width 338 height 88
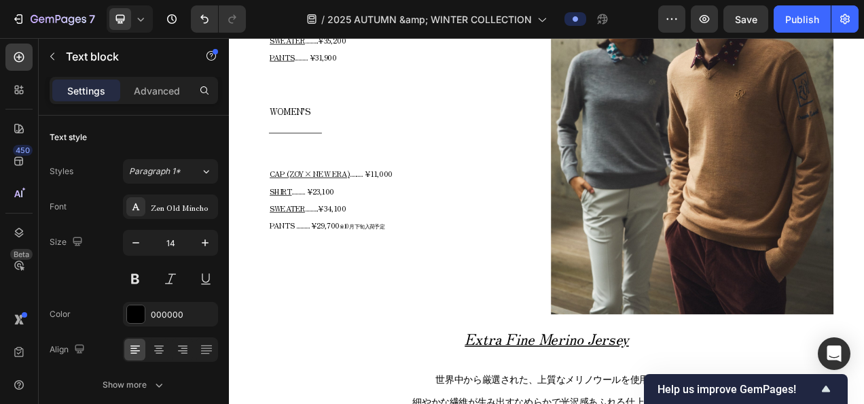
scroll to position [2094, 0]
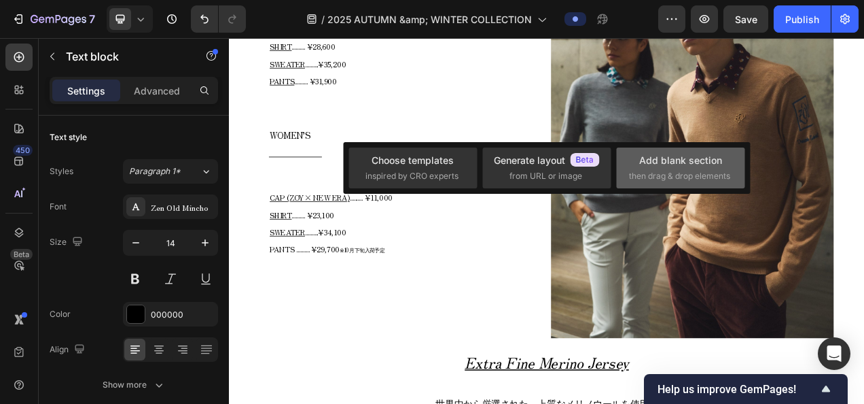
click at [669, 172] on span "then drag & drop elements" at bounding box center [679, 176] width 101 height 12
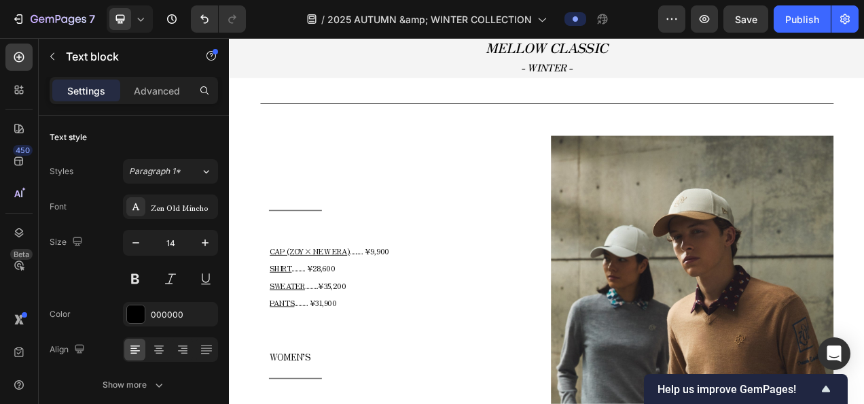
scroll to position [1958, 0]
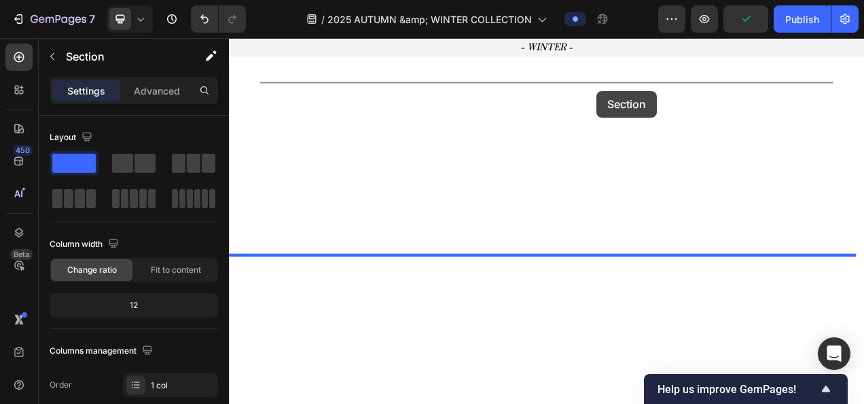
scroll to position [1881, 0]
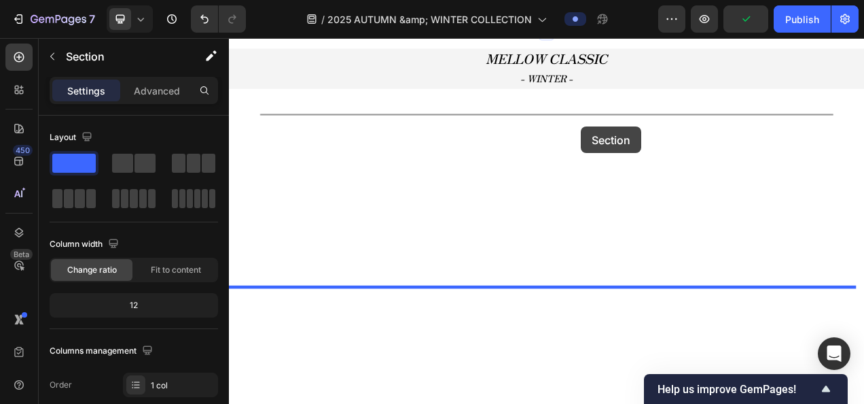
drag, startPoint x: 762, startPoint y: 267, endPoint x: 680, endPoint y: 154, distance: 139.7
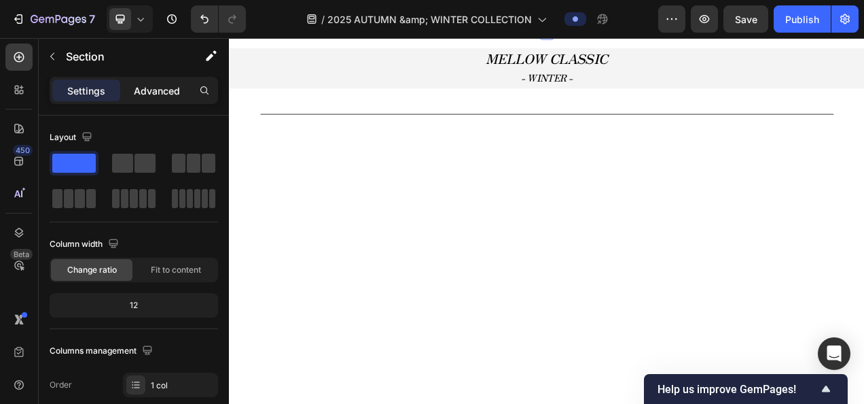
click at [174, 90] on p "Advanced" at bounding box center [157, 91] width 46 height 14
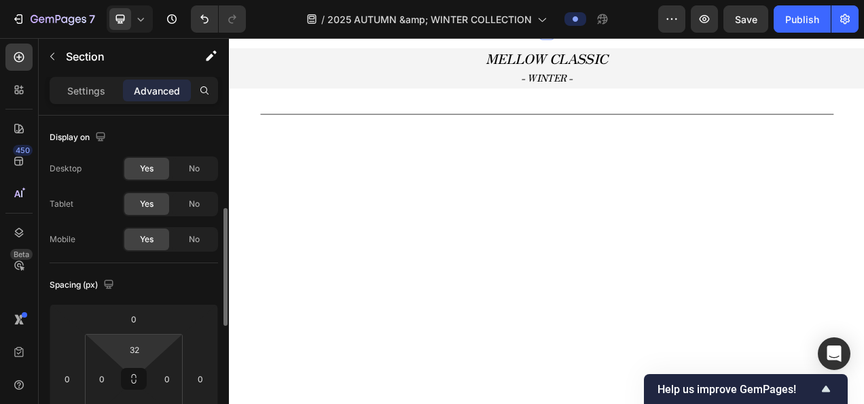
scroll to position [136, 0]
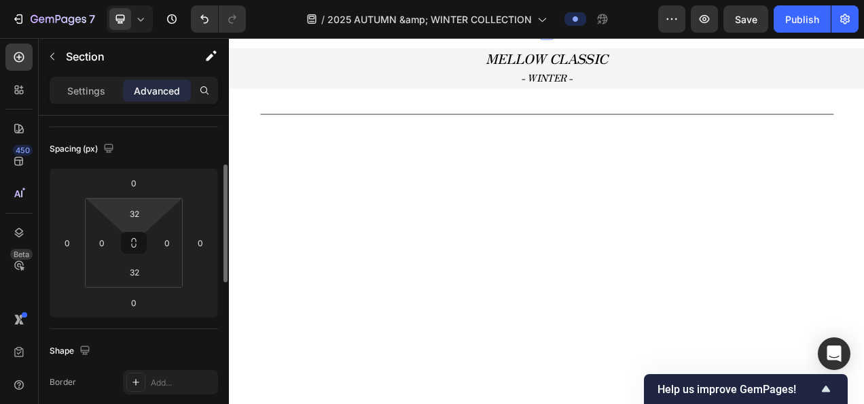
click at [152, 0] on html "7 Version history / 2025 AUTUMN &amp; WINTER COLLECTION Preview Save Publish 45…" at bounding box center [432, 0] width 864 height 0
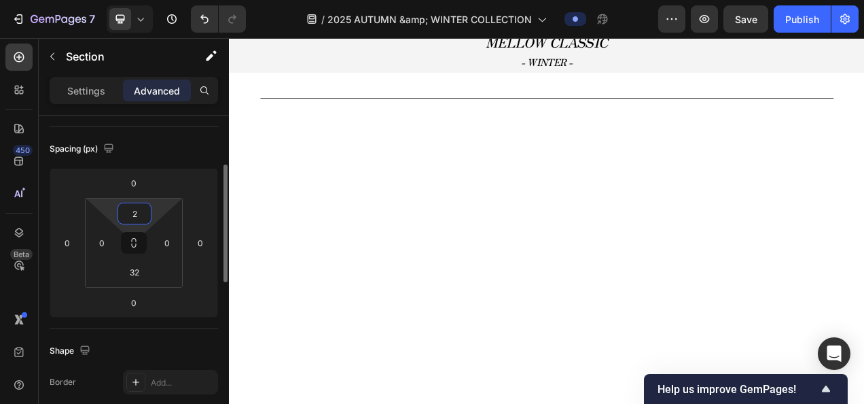
type input "0"
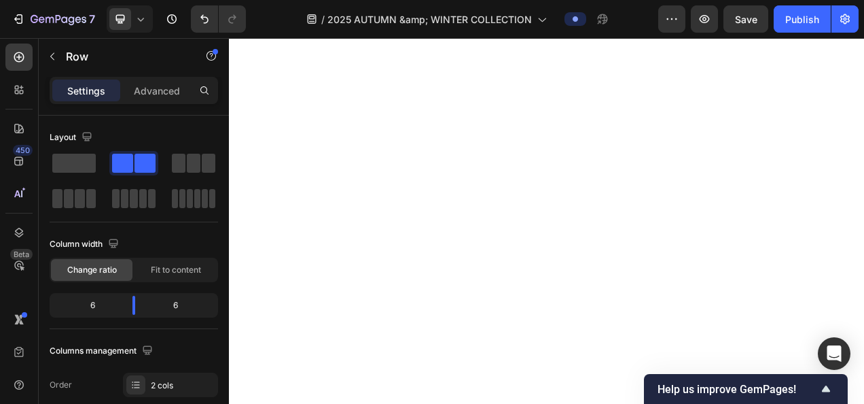
drag, startPoint x: 639, startPoint y: 218, endPoint x: 662, endPoint y: 132, distance: 89.2
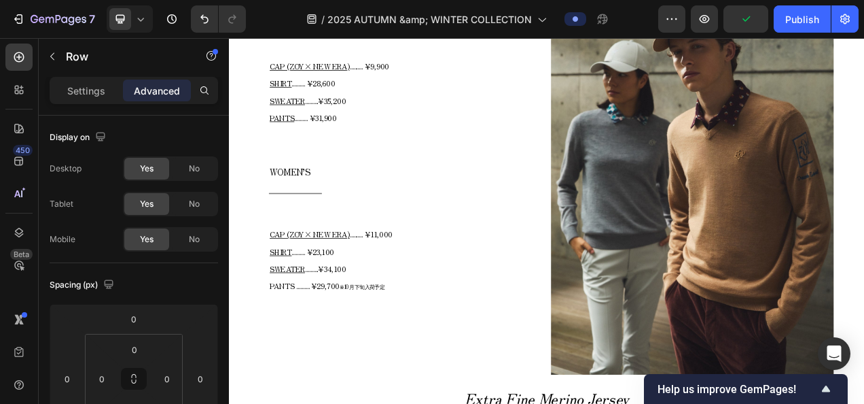
scroll to position [2153, 0]
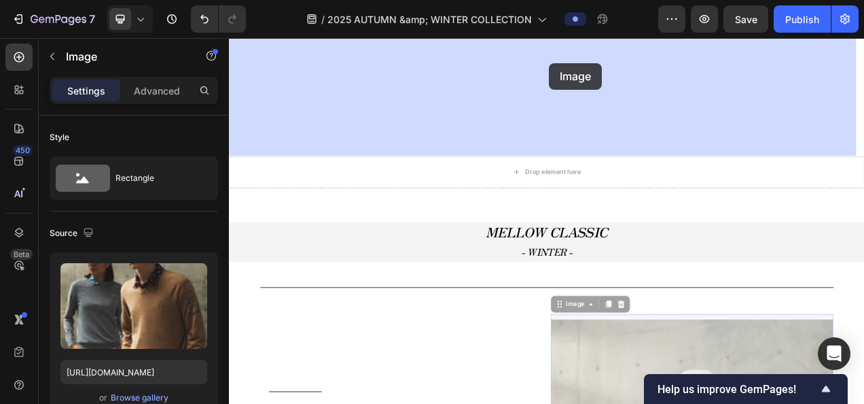
scroll to position [1964, 0]
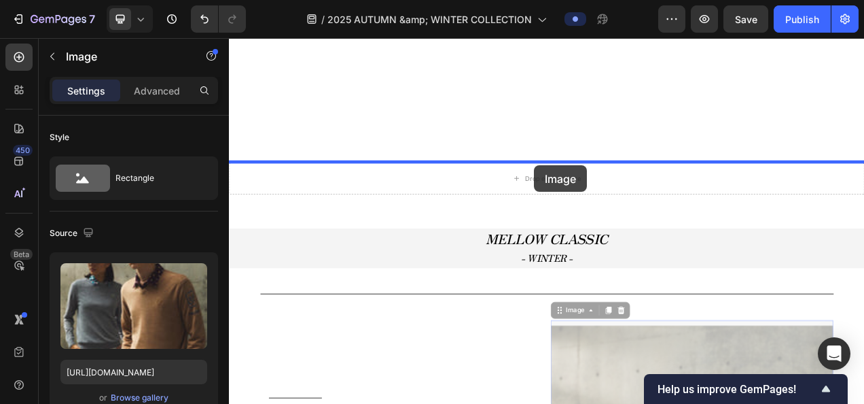
drag, startPoint x: 669, startPoint y: 202, endPoint x: 620, endPoint y: 201, distance: 48.2
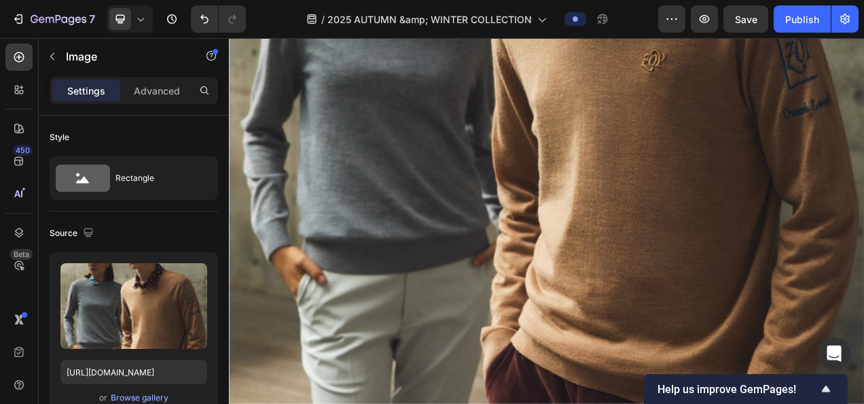
scroll to position [2779, 0]
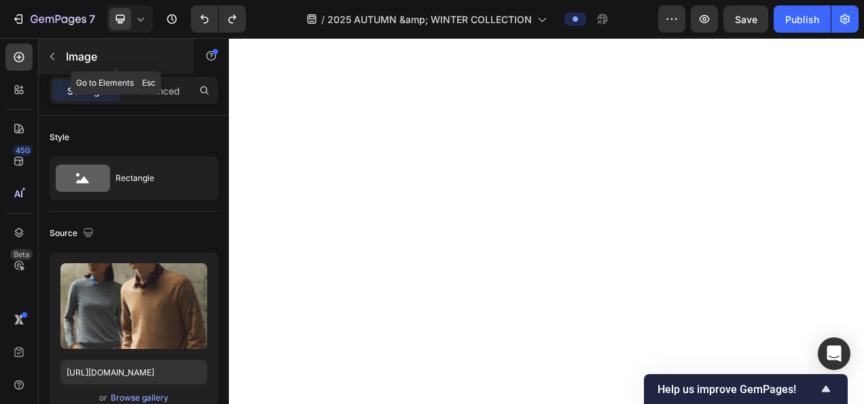
click at [58, 60] on button "button" at bounding box center [52, 57] width 22 height 22
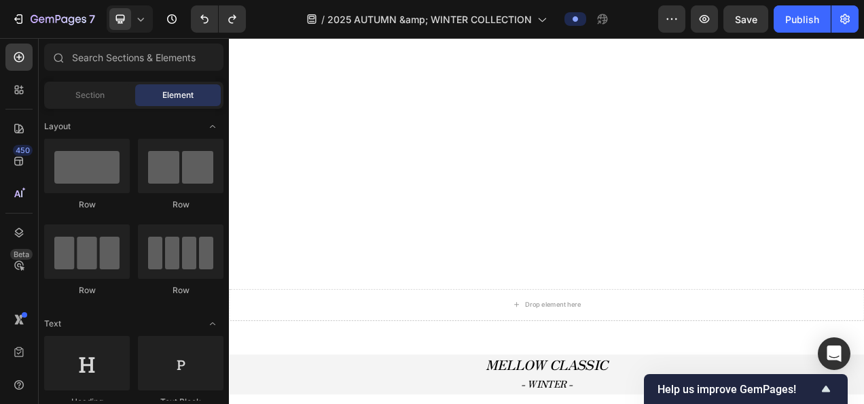
scroll to position [1828, 0]
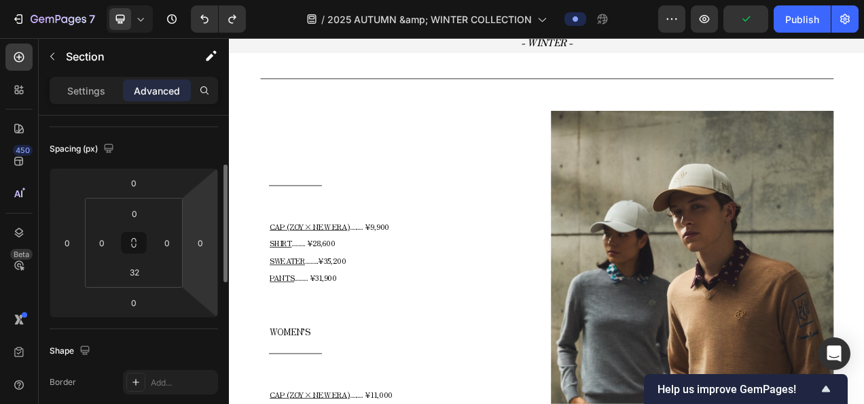
scroll to position [272, 0]
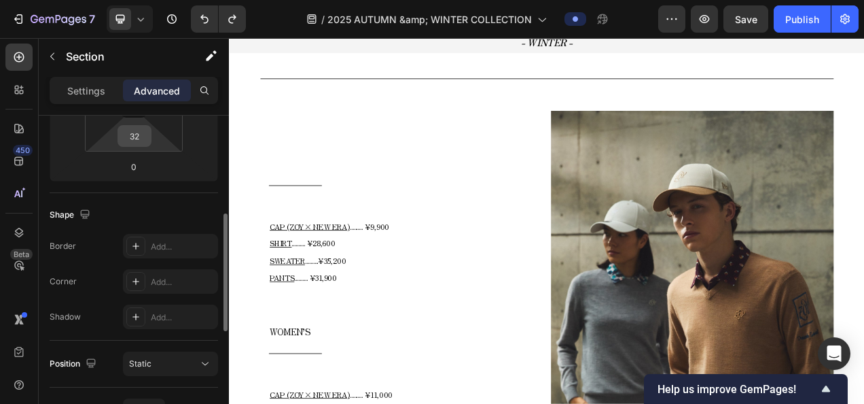
click at [124, 138] on input "32" at bounding box center [134, 136] width 27 height 20
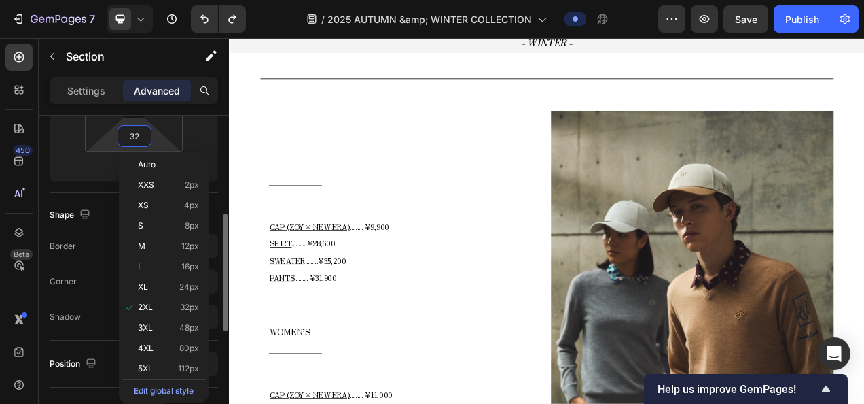
type input "0"
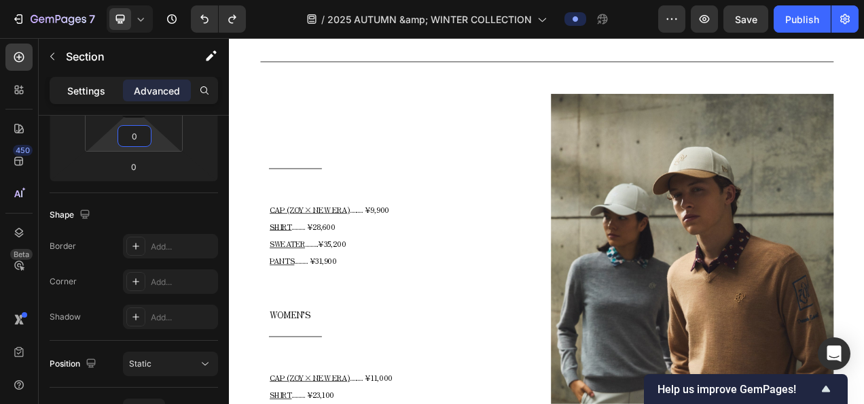
click at [90, 91] on p "Settings" at bounding box center [86, 91] width 38 height 14
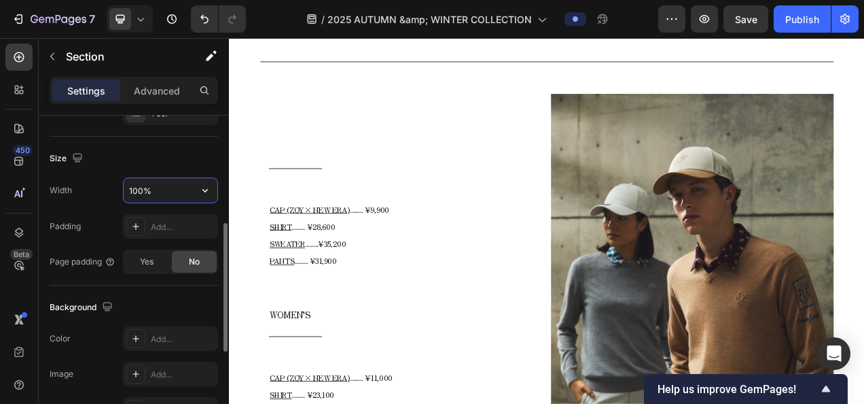
click at [155, 197] on input "100%" at bounding box center [171, 190] width 94 height 24
click at [198, 191] on icon "button" at bounding box center [205, 190] width 14 height 14
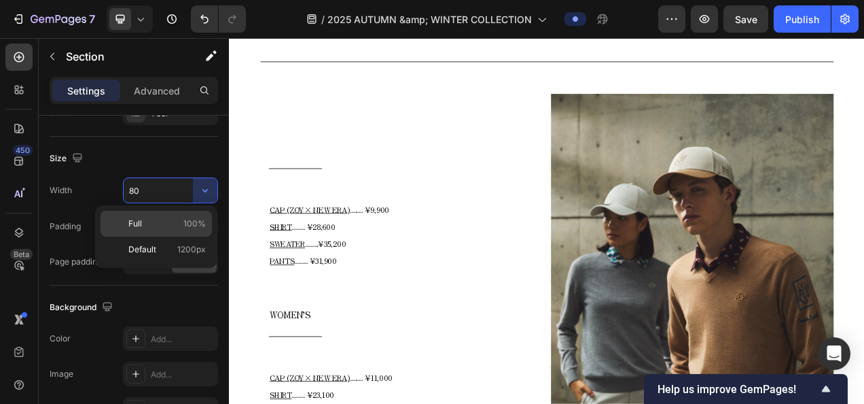
click at [185, 222] on span "100%" at bounding box center [194, 223] width 22 height 12
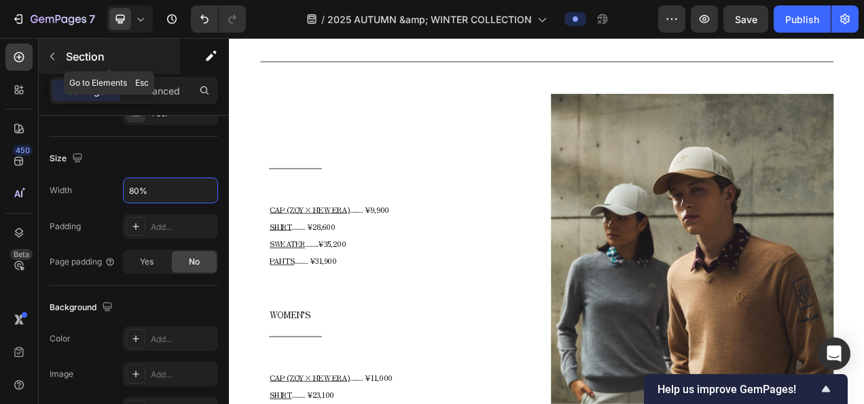
type input "80%"
click at [53, 61] on button "button" at bounding box center [52, 57] width 22 height 22
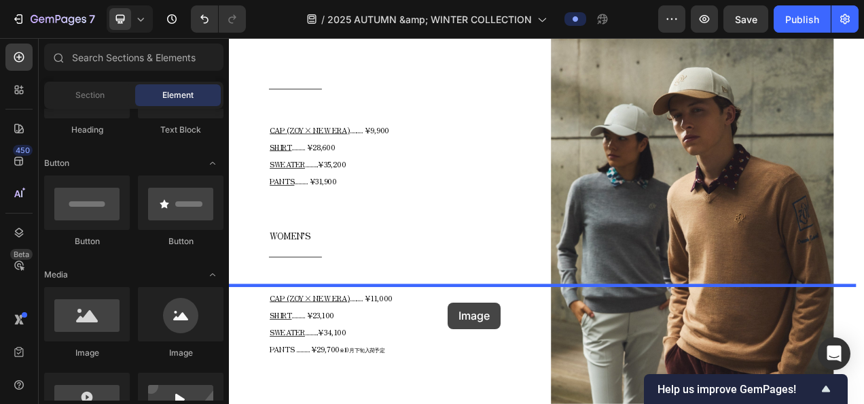
scroll to position [1949, 0]
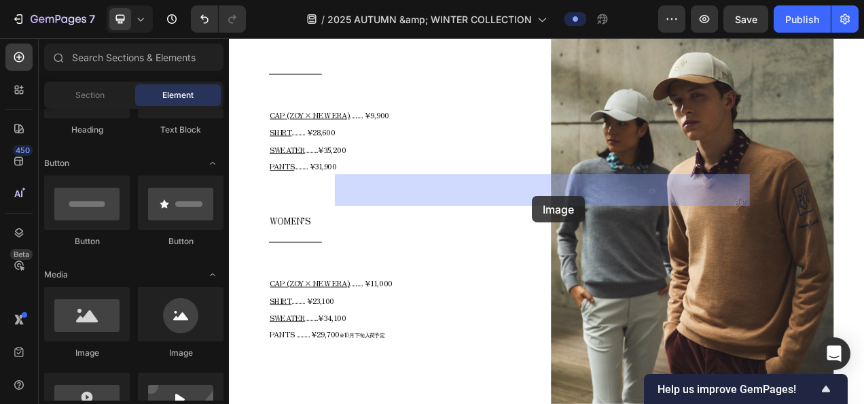
drag, startPoint x: 334, startPoint y: 361, endPoint x: 618, endPoint y: 241, distance: 309.3
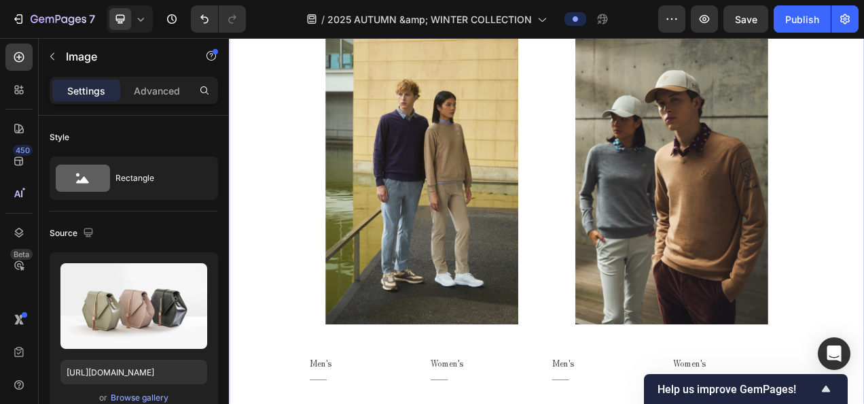
scroll to position [815, 0]
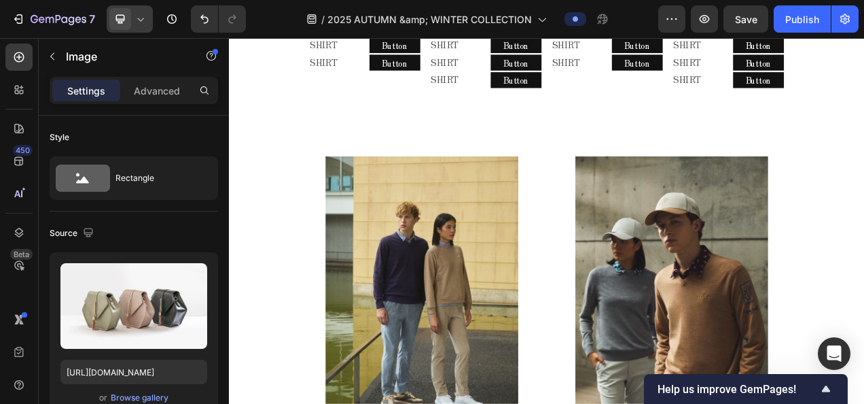
click at [141, 14] on icon at bounding box center [141, 19] width 14 height 14
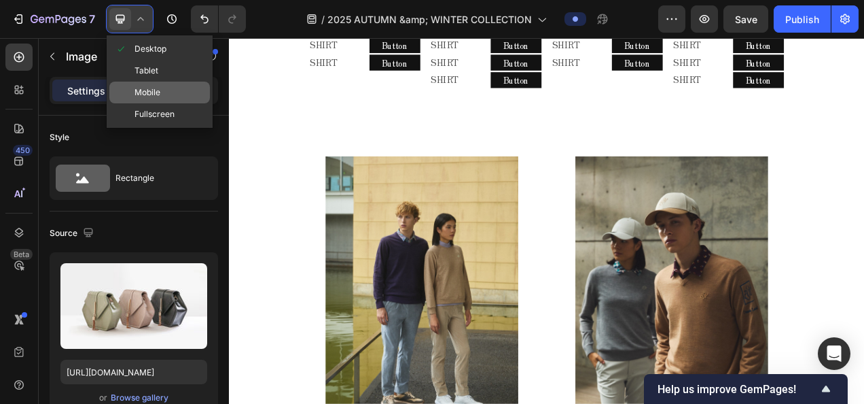
click at [139, 90] on span "Mobile" at bounding box center [148, 93] width 26 height 14
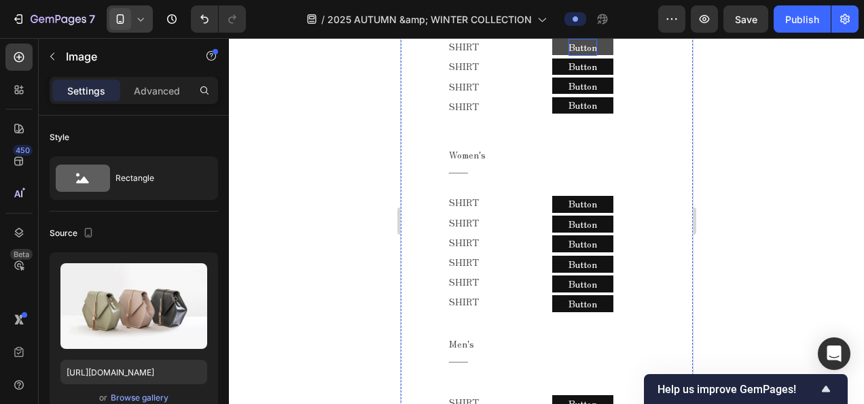
scroll to position [2174, 0]
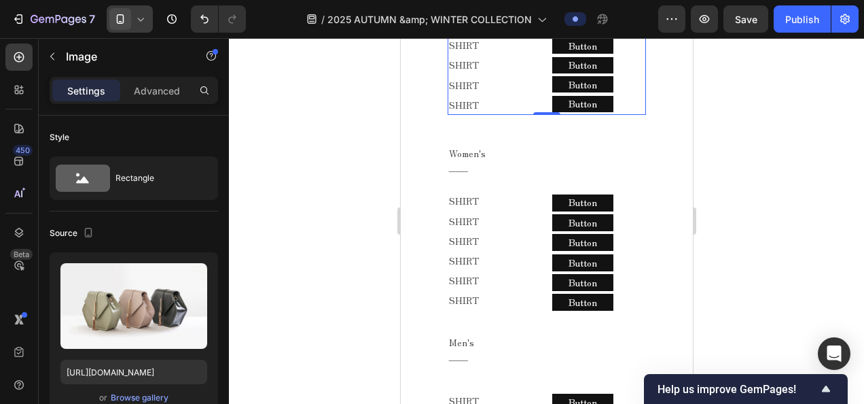
click at [535, 115] on div "SHIRT Text Block SHIRT Text Block SHIRT Text Block SHIRT Text Block SHIRT Text …" at bounding box center [546, 65] width 199 height 99
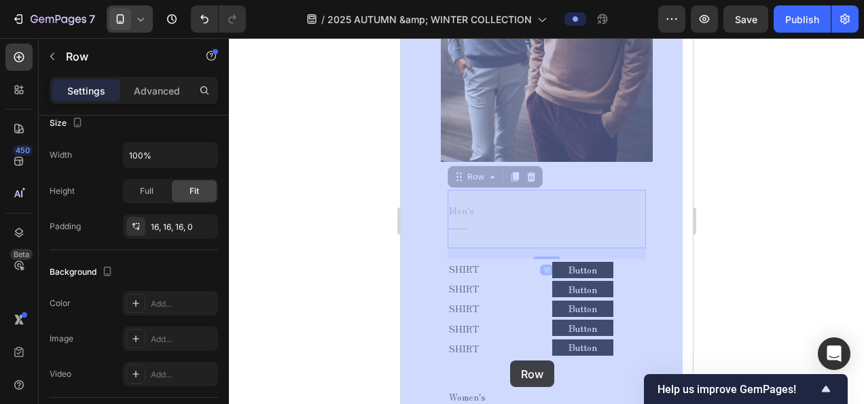
scroll to position [1933, 0]
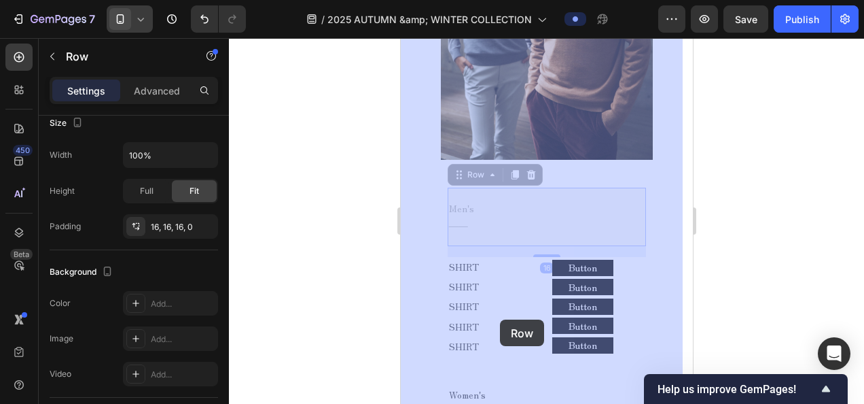
drag, startPoint x: 485, startPoint y: 284, endPoint x: 499, endPoint y: 325, distance: 43.0
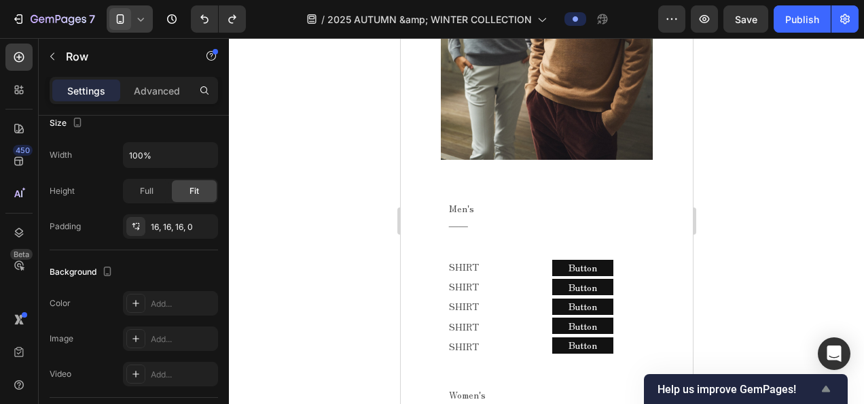
click at [830, 385] on icon "Show survey - Help us improve GemPages!" at bounding box center [826, 388] width 16 height 16
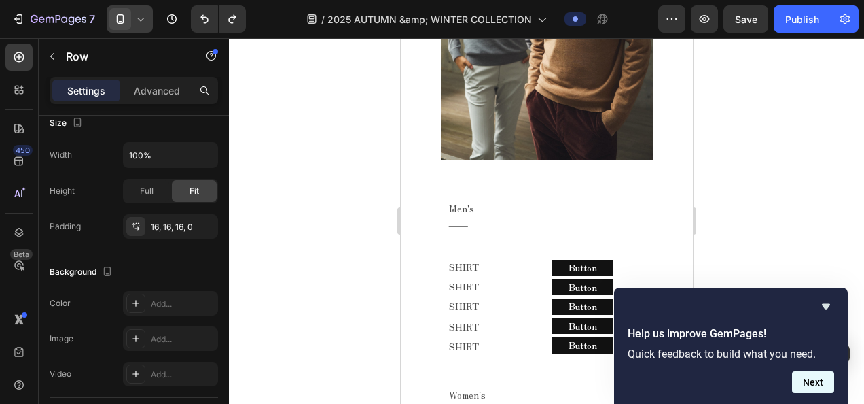
click at [821, 380] on button "Next" at bounding box center [813, 382] width 42 height 22
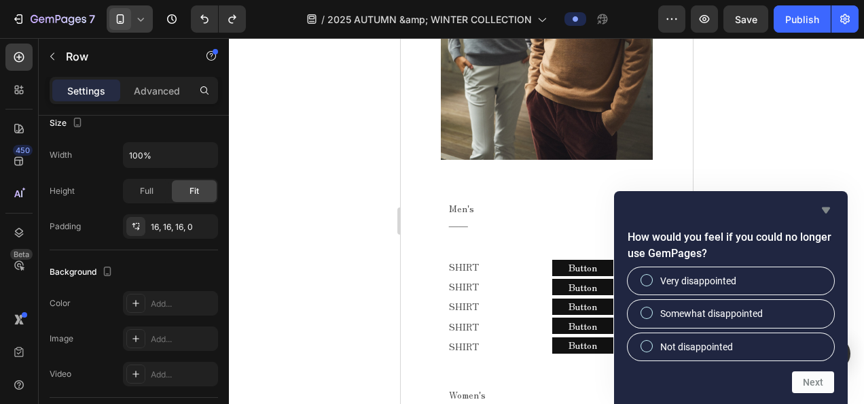
click at [826, 208] on icon "Hide survey" at bounding box center [826, 210] width 8 height 6
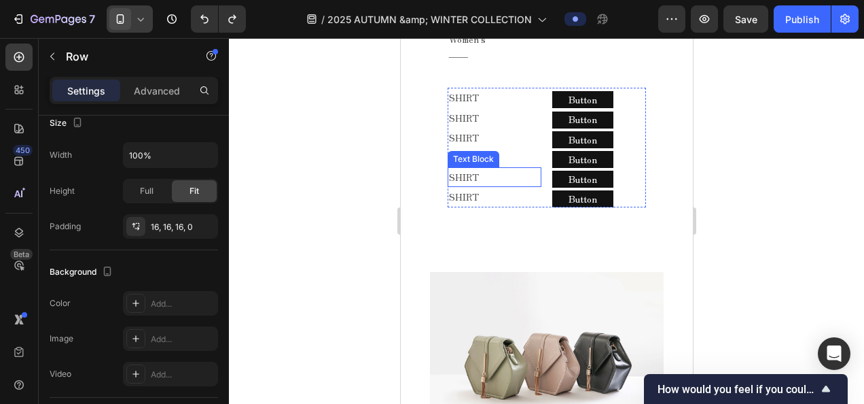
scroll to position [2816, 0]
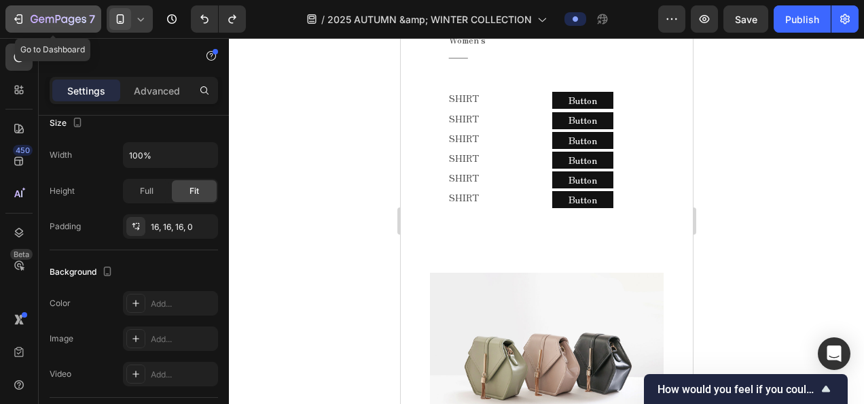
click at [27, 14] on div "7" at bounding box center [54, 19] width 84 height 16
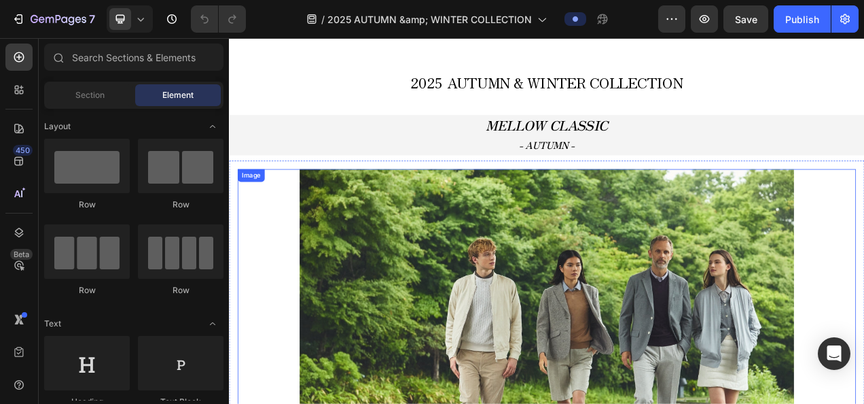
scroll to position [476, 0]
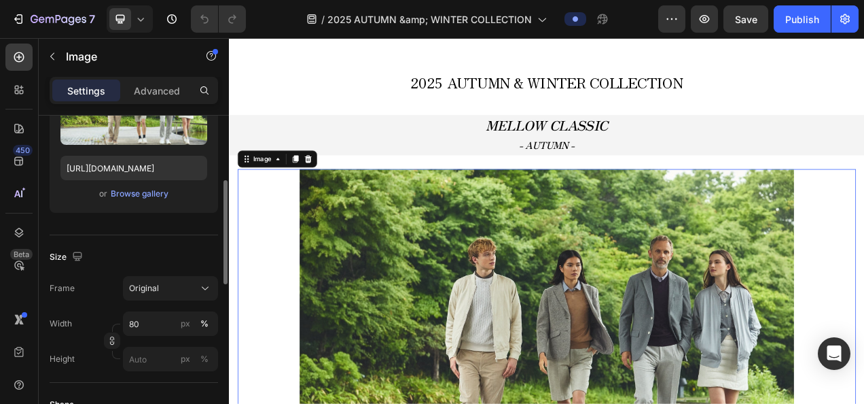
scroll to position [0, 0]
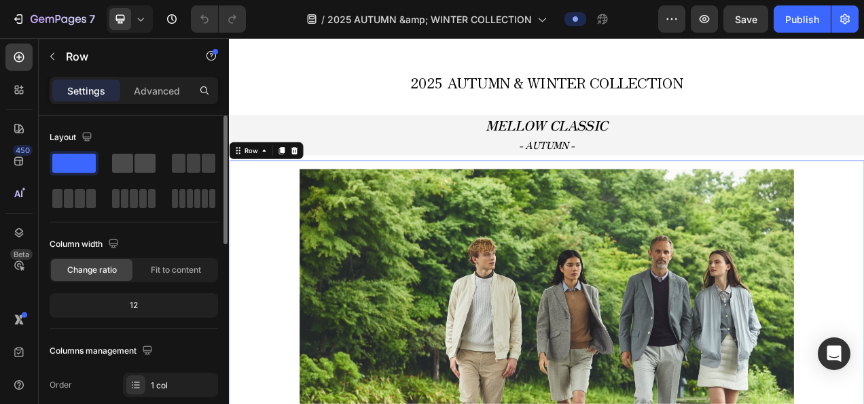
click at [124, 160] on span at bounding box center [122, 163] width 21 height 19
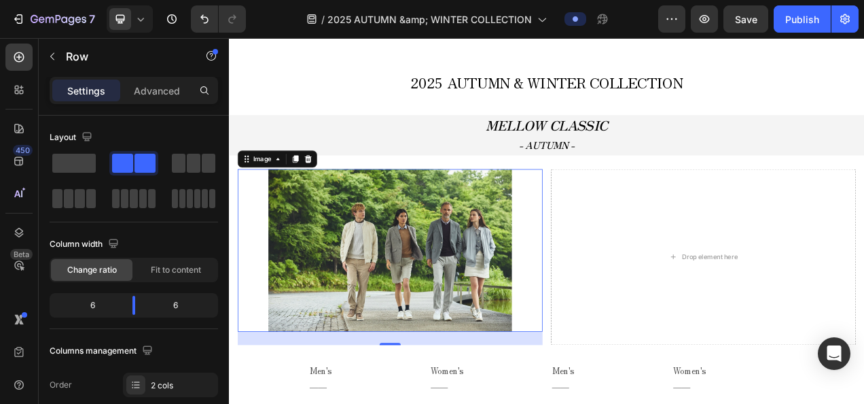
click at [488, 291] on img at bounding box center [435, 310] width 313 height 209
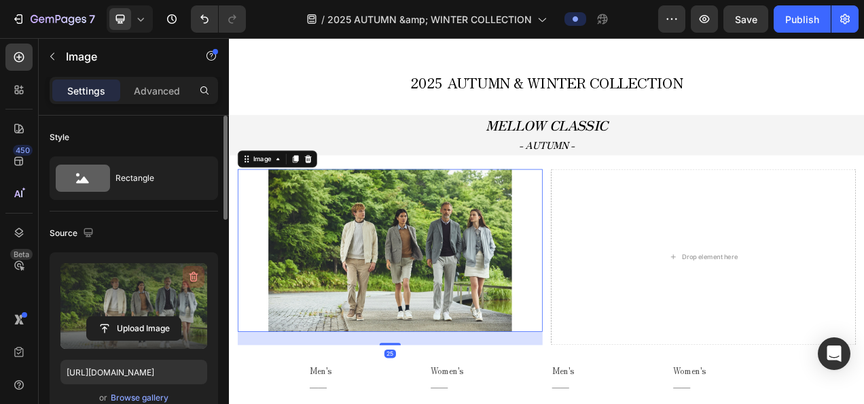
click at [191, 270] on icon "button" at bounding box center [194, 277] width 14 height 14
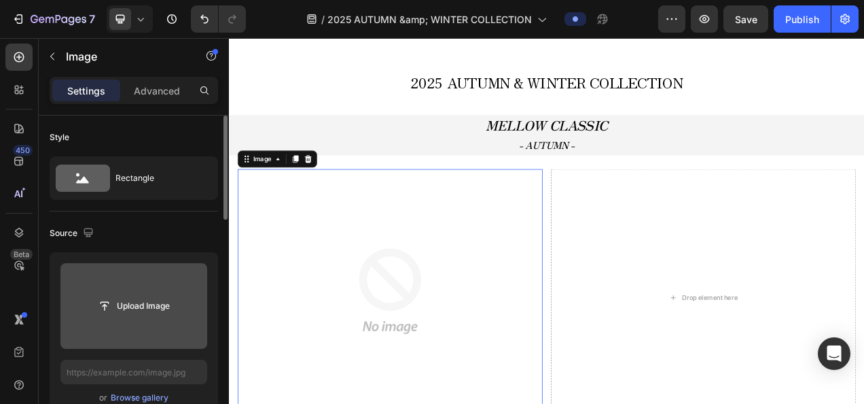
click at [143, 306] on input "file" at bounding box center [134, 305] width 94 height 23
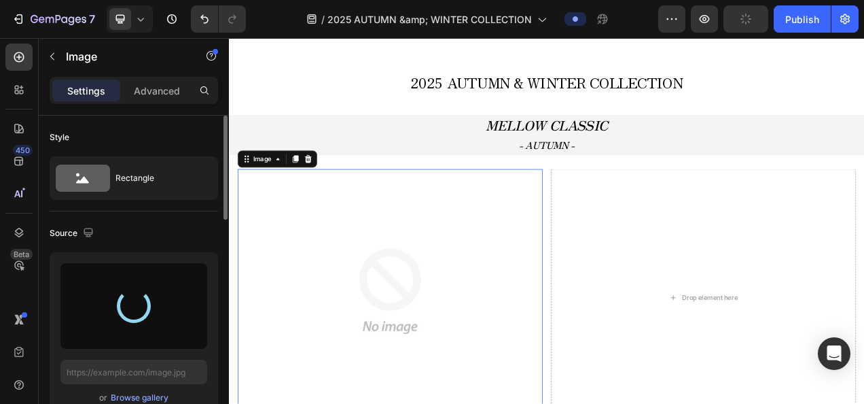
type input "[URL][DOMAIN_NAME]"
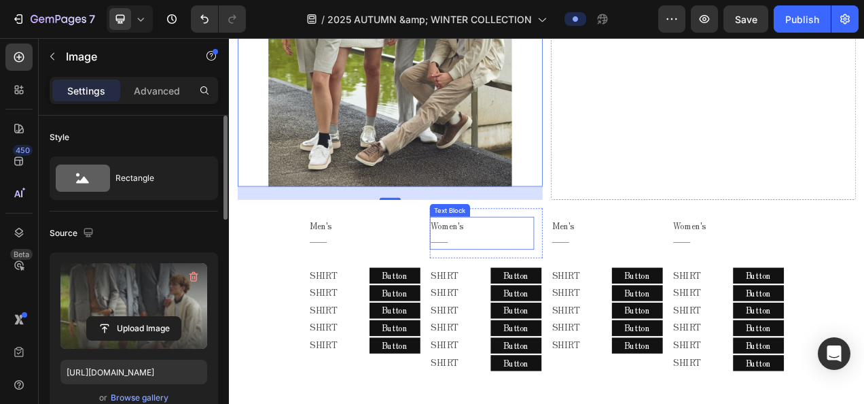
scroll to position [951, 0]
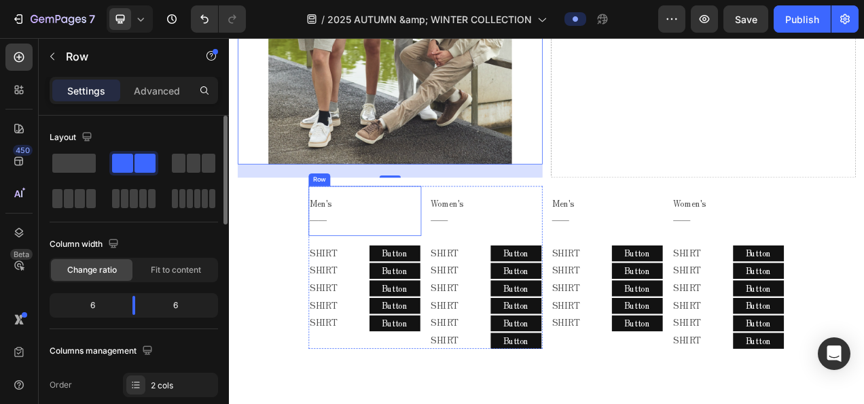
click at [472, 228] on div "Men's ―― Text Block Row SHIRT Text Block SHIRT Text Block SHIRT Text Block SHIR…" at bounding box center [481, 332] width 300 height 209
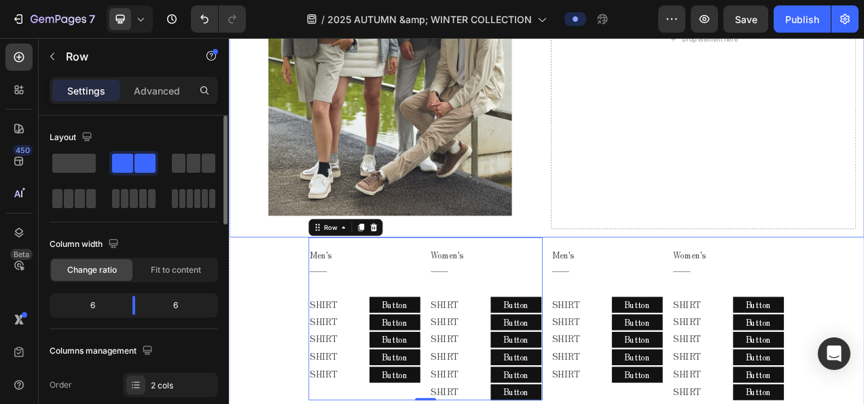
scroll to position [883, 0]
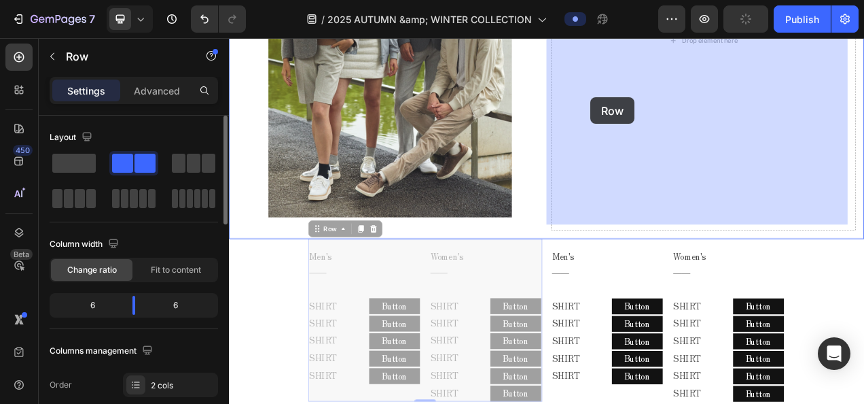
drag, startPoint x: 353, startPoint y: 275, endPoint x: 693, endPoint y: 114, distance: 376.6
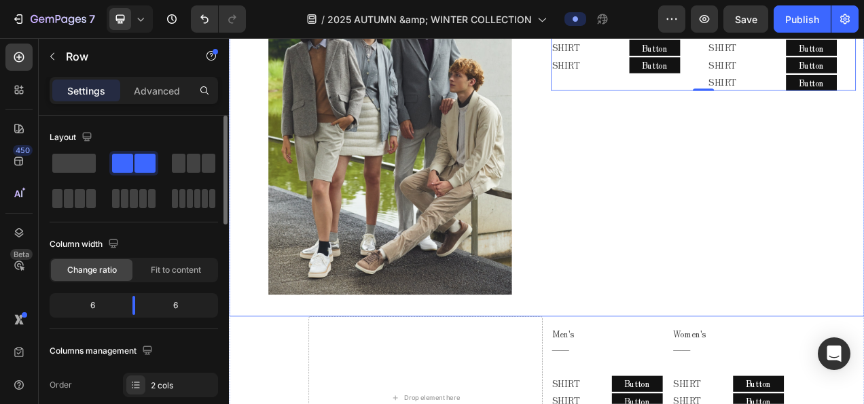
scroll to position [815, 0]
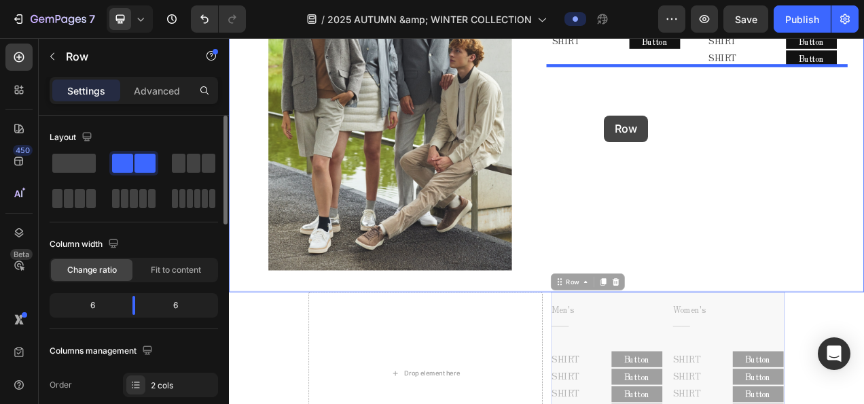
drag, startPoint x: 657, startPoint y: 344, endPoint x: 710, endPoint y: 137, distance: 213.9
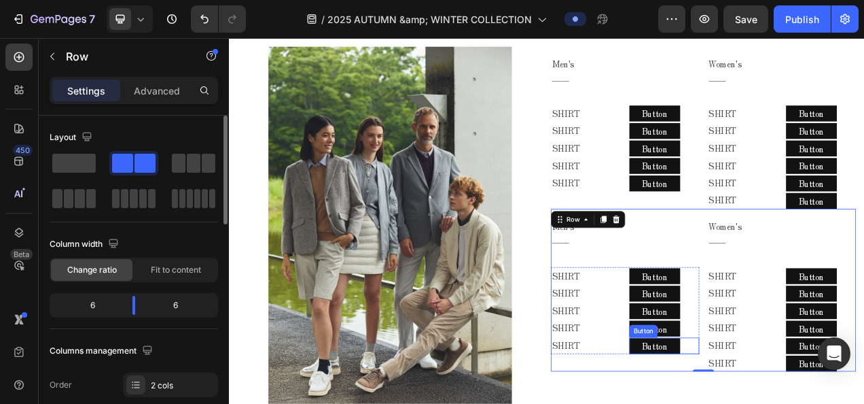
scroll to position [612, 0]
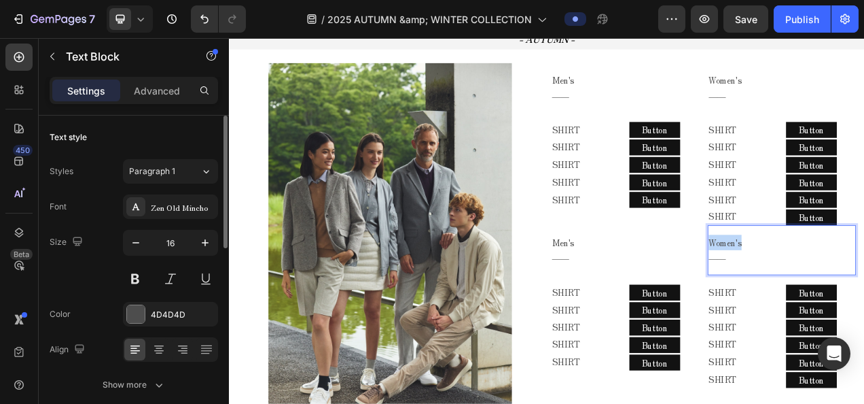
drag, startPoint x: 893, startPoint y: 296, endPoint x: 820, endPoint y: 290, distance: 73.0
click at [820, 290] on div "Men's ―― Text Block SHIRT Text Block SHIRT Text Block SHIRT Text Block SHIRT Te…" at bounding box center [837, 382] width 391 height 209
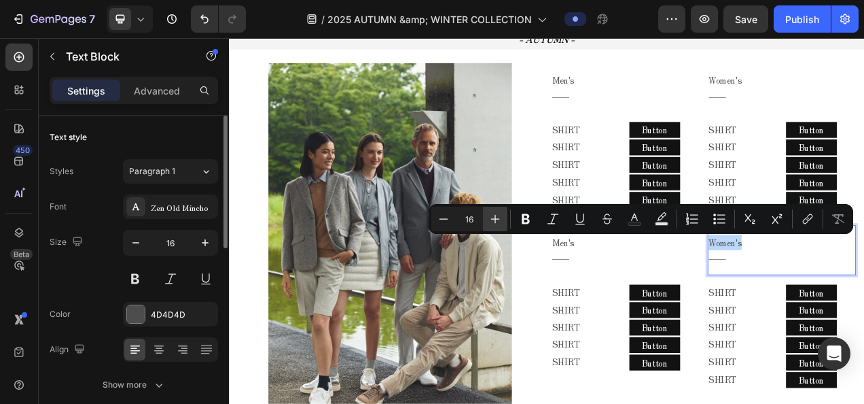
copy p "Women's"
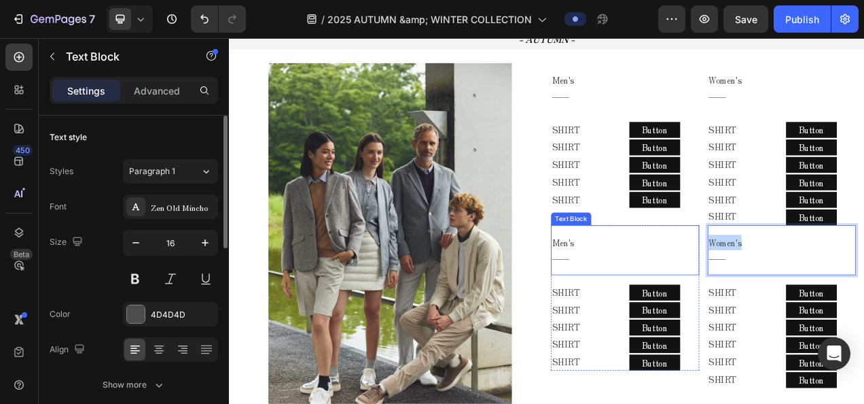
click at [671, 305] on p "Men's" at bounding box center [731, 300] width 177 height 20
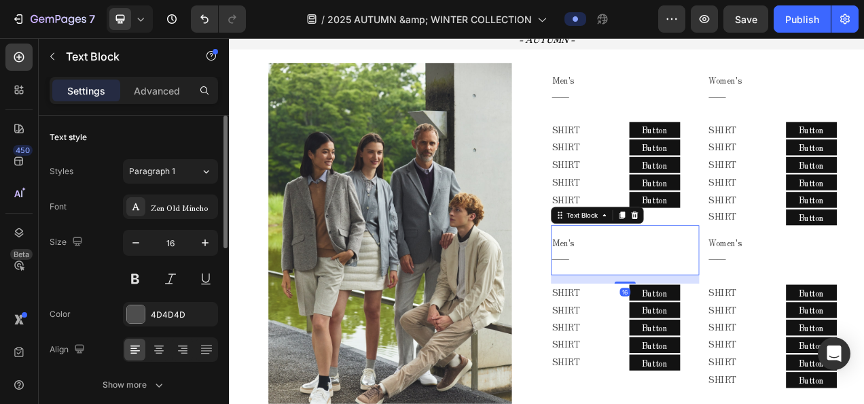
click at [664, 303] on p "Men's" at bounding box center [731, 300] width 177 height 20
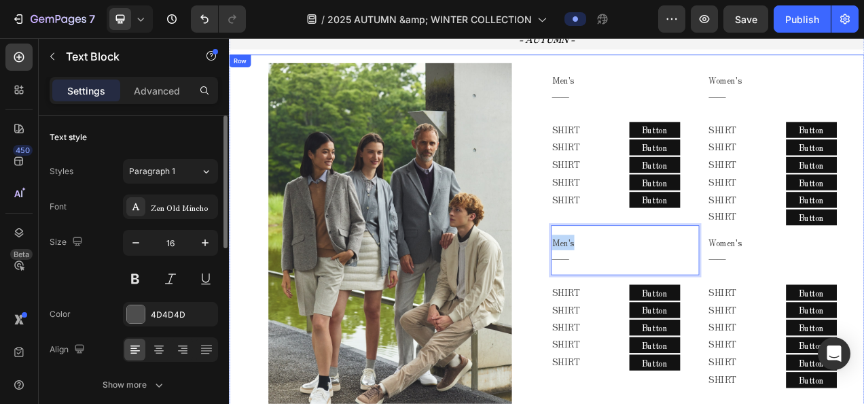
drag, startPoint x: 667, startPoint y: 300, endPoint x: 631, endPoint y: 304, distance: 35.6
click at [631, 304] on div "Image Men's ―― Text Block Row SHIRT Text Block SHIRT Text Block SHIRT Text Bloc…" at bounding box center [636, 313] width 815 height 508
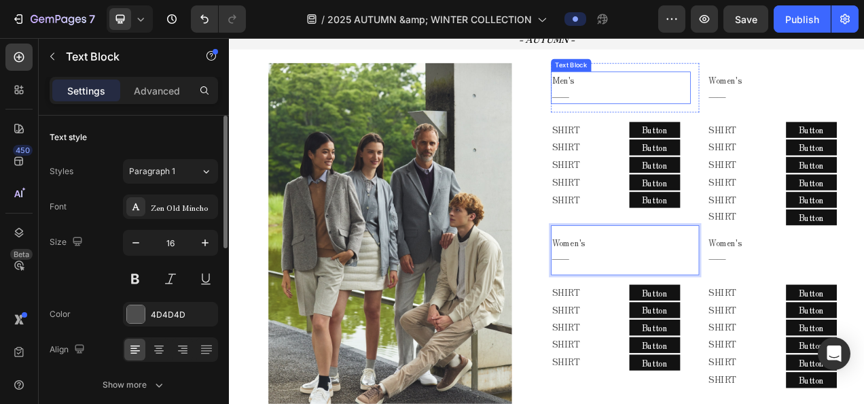
click at [646, 94] on div "Men's ―― Text Block" at bounding box center [731, 102] width 179 height 42
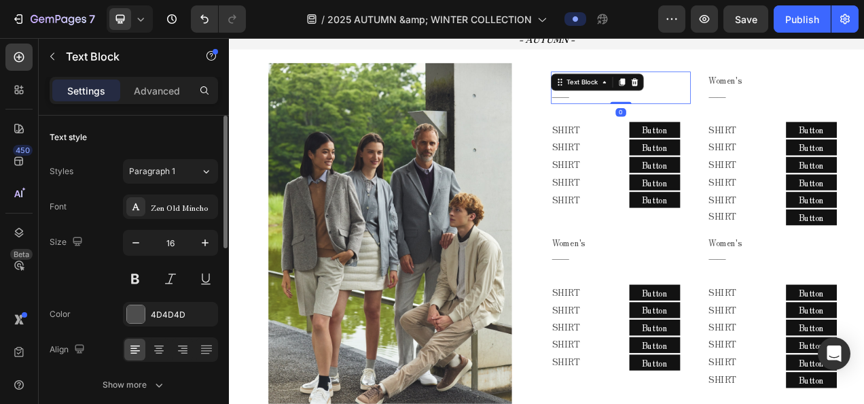
click at [648, 94] on icon at bounding box center [653, 94] width 11 height 11
click at [787, 108] on p "――" at bounding box center [731, 112] width 177 height 20
click at [783, 108] on p "――" at bounding box center [731, 112] width 177 height 20
drag, startPoint x: 759, startPoint y: 99, endPoint x: 603, endPoint y: 95, distance: 156.3
click at [603, 95] on div "Image Men's ―― Text Block Row 1 col Row 2 cols Row 2 cols 0 Row SHIRT Text Bloc…" at bounding box center [636, 313] width 815 height 508
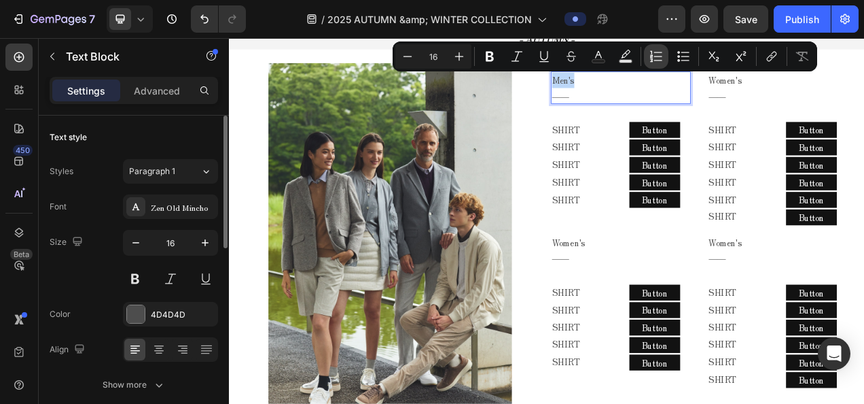
copy p "Men's"
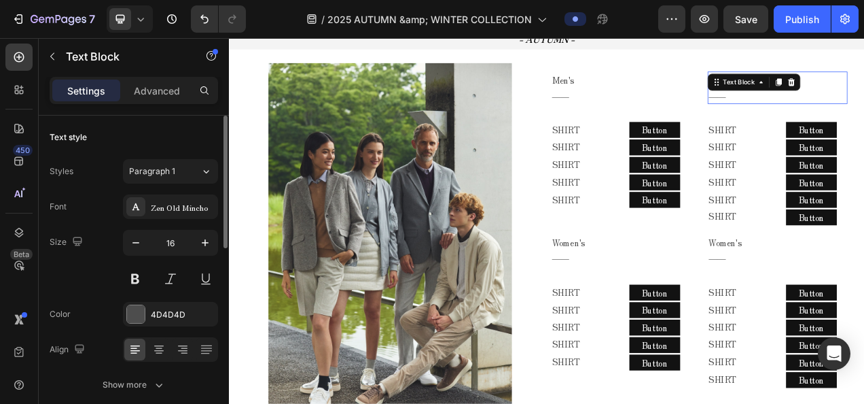
drag, startPoint x: 910, startPoint y: 96, endPoint x: 756, endPoint y: 94, distance: 154.3
click at [756, 94] on div "Men's ―― Text Block Row SHIRT Text Block SHIRT Text Block SHIRT Text Block SHIR…" at bounding box center [837, 174] width 391 height 209
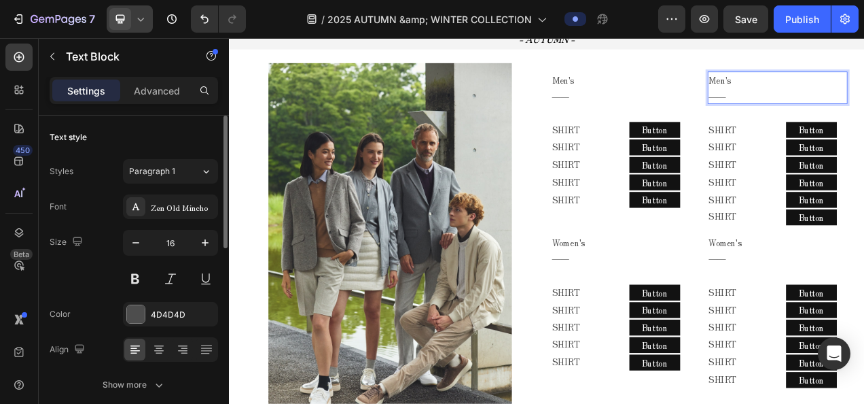
click at [145, 12] on div at bounding box center [130, 18] width 46 height 27
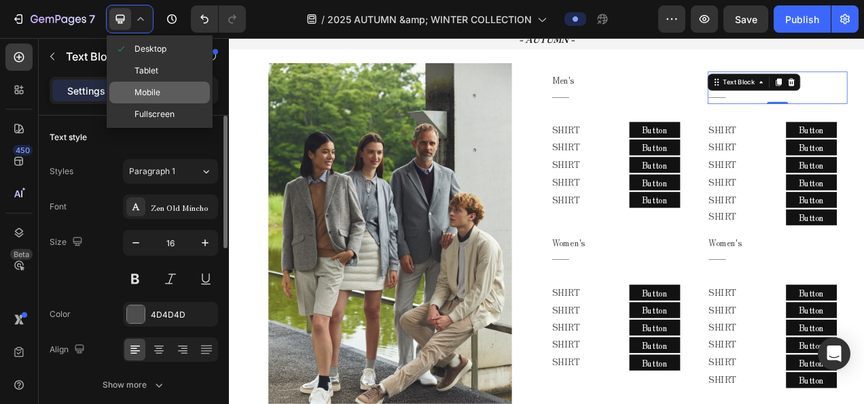
click at [174, 92] on div "Mobile" at bounding box center [159, 93] width 101 height 22
type input "14"
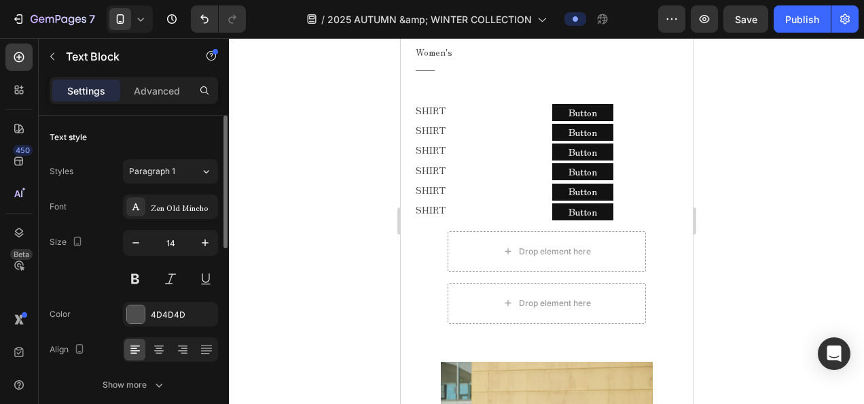
scroll to position [1563, 0]
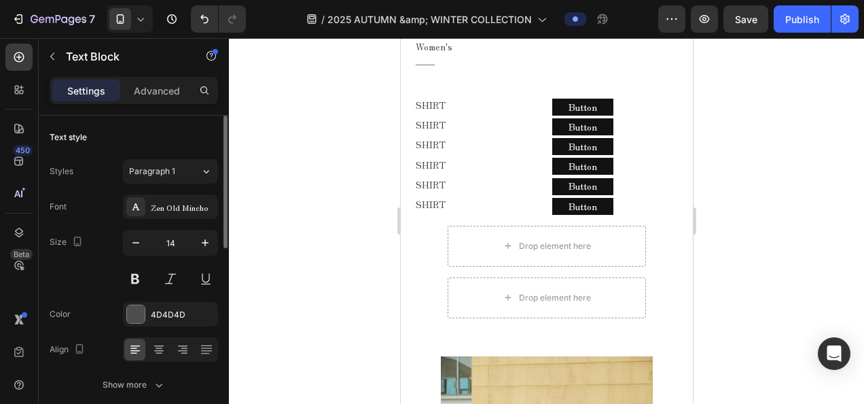
drag, startPoint x: 77, startPoint y: 19, endPoint x: 272, endPoint y: 96, distance: 210.5
click at [272, 0] on div "7 Version history / 2025 AUTUMN &amp; WINTER COLLECTION Preview Save Publish 45…" at bounding box center [432, 0] width 864 height 0
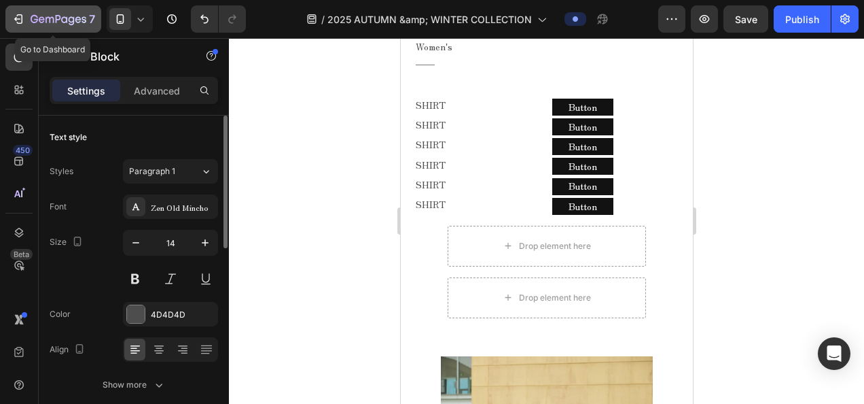
click at [86, 14] on div "7" at bounding box center [63, 19] width 65 height 16
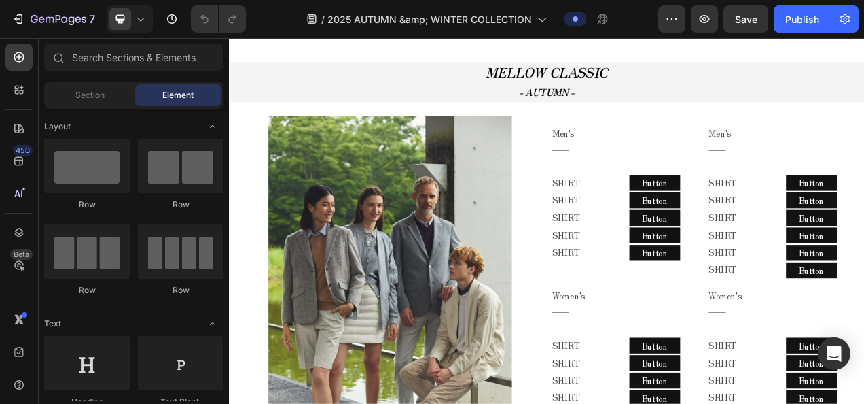
scroll to position [612, 0]
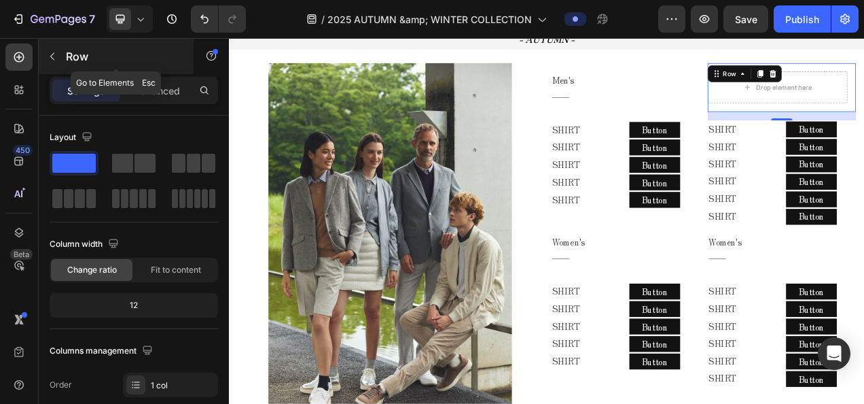
click at [43, 49] on button "button" at bounding box center [52, 57] width 22 height 22
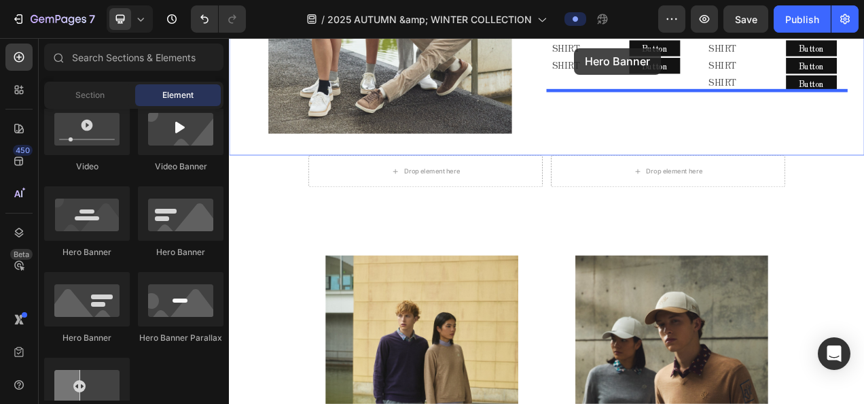
scroll to position [985, 0]
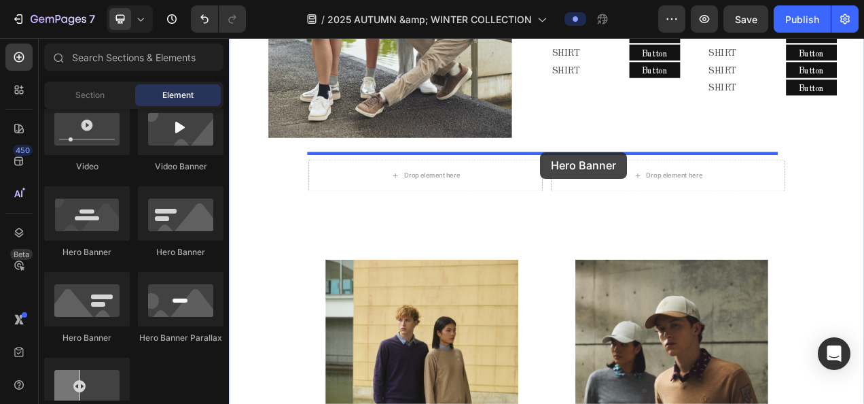
drag, startPoint x: 410, startPoint y: 266, endPoint x: 628, endPoint y: 184, distance: 233.1
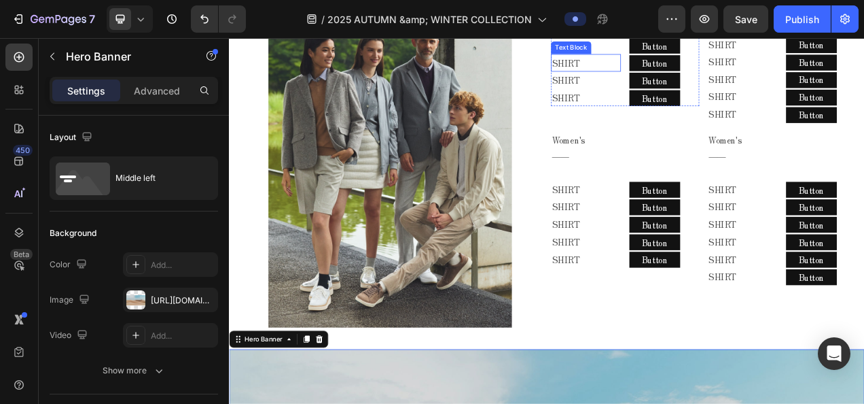
scroll to position [849, 0]
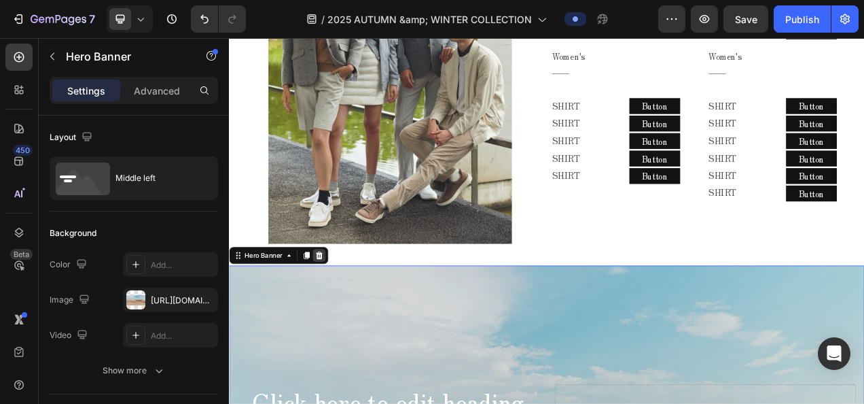
click at [350, 313] on div at bounding box center [344, 316] width 16 height 16
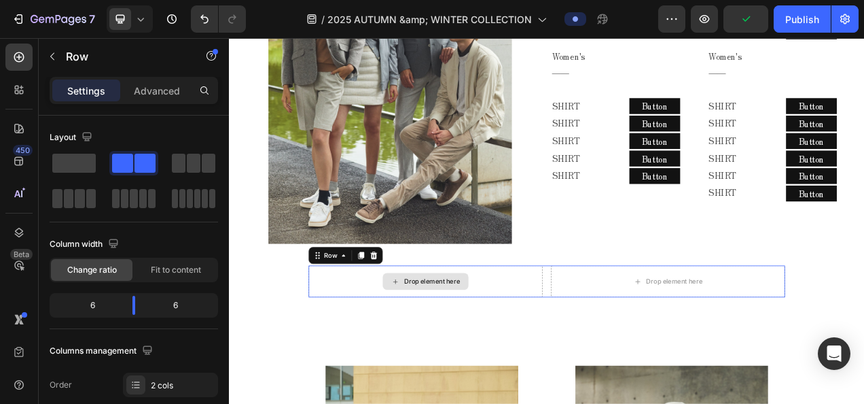
click at [614, 330] on div "Drop element here" at bounding box center [481, 350] width 300 height 41
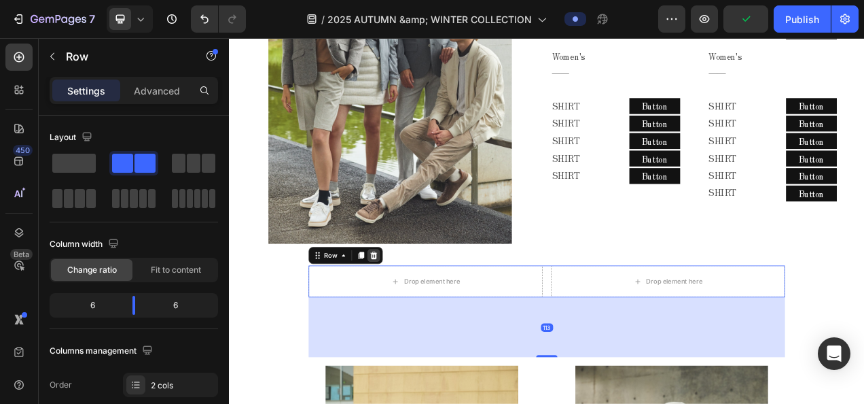
click at [414, 311] on icon at bounding box center [414, 316] width 11 height 11
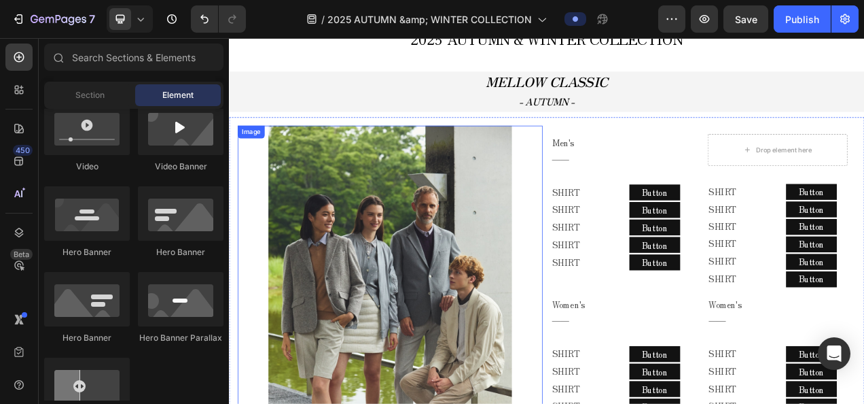
scroll to position [510, 0]
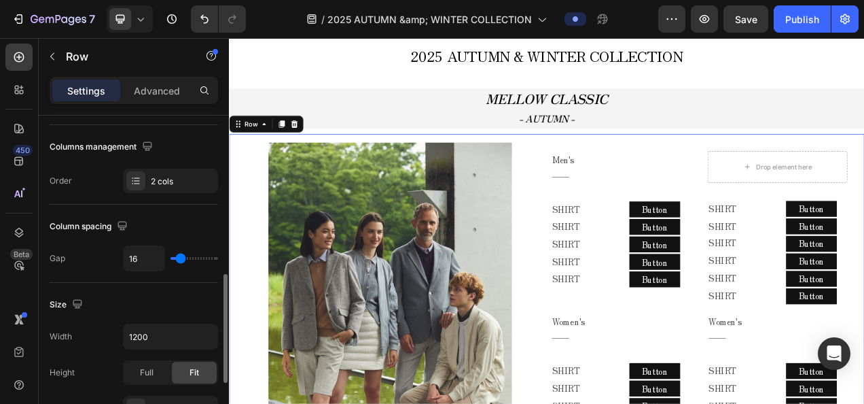
scroll to position [272, 0]
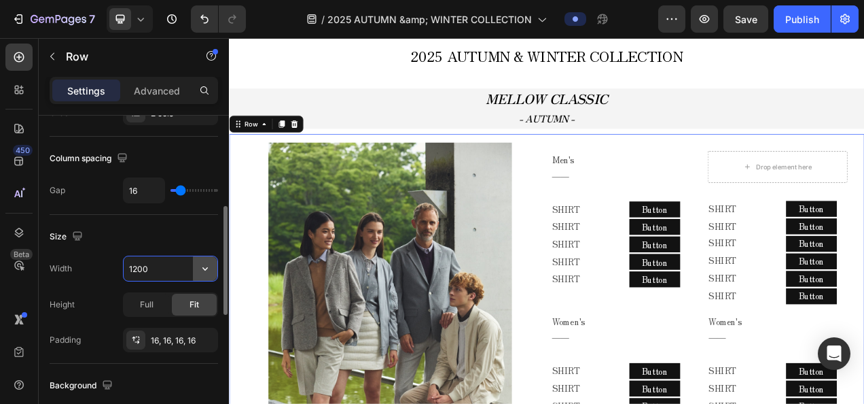
click at [201, 275] on button "button" at bounding box center [205, 268] width 24 height 24
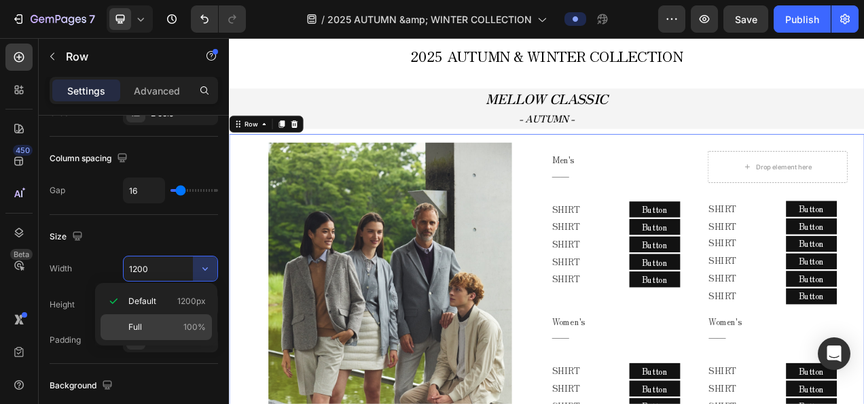
click at [148, 314] on div "Full 100%" at bounding box center [156, 327] width 111 height 26
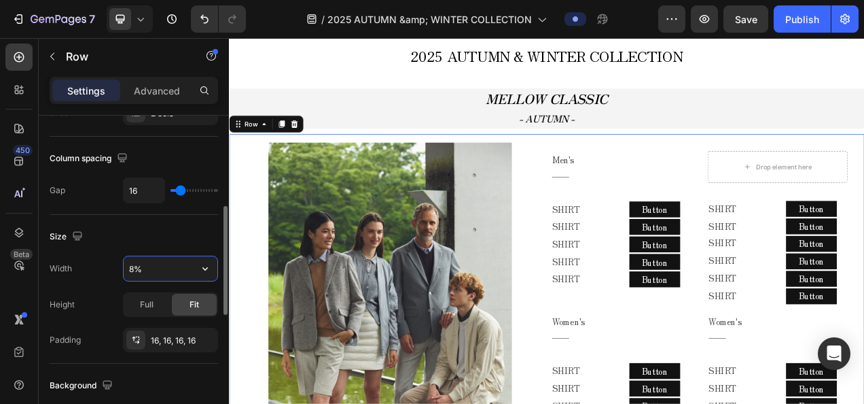
type input "80%"
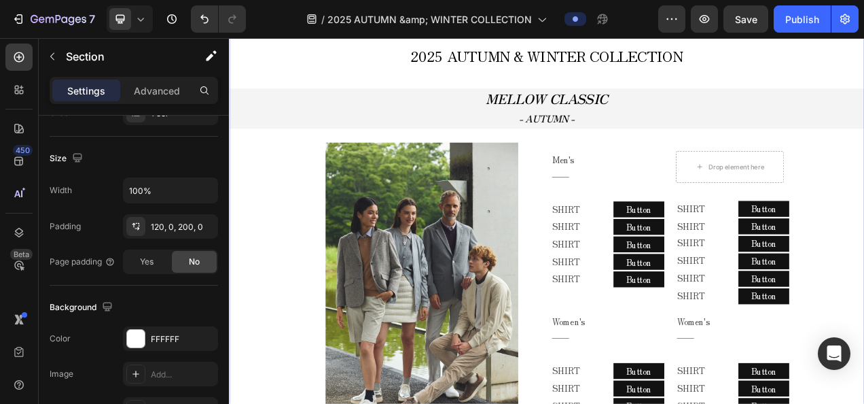
scroll to position [0, 0]
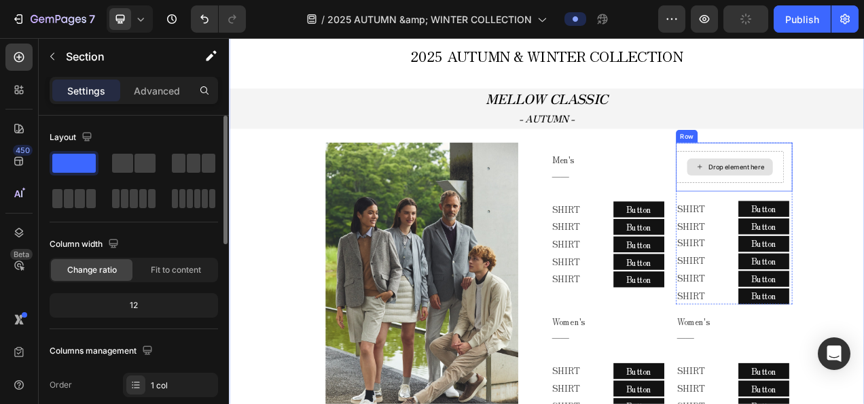
click at [849, 217] on div "Drop element here" at bounding box center [871, 203] width 139 height 41
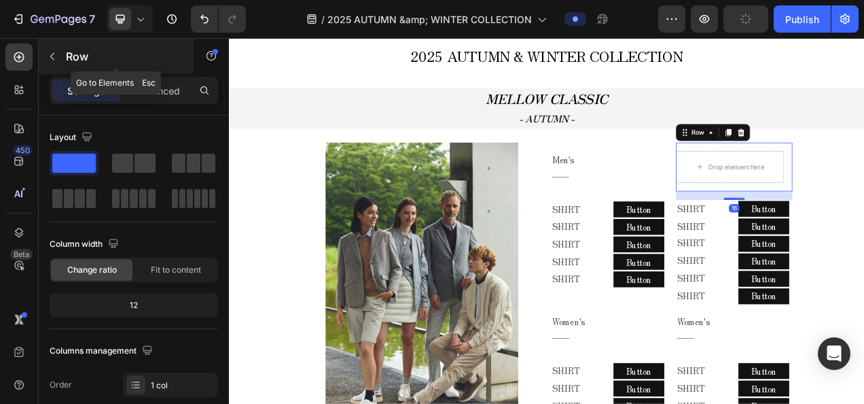
click at [52, 58] on icon "button" at bounding box center [52, 56] width 11 height 11
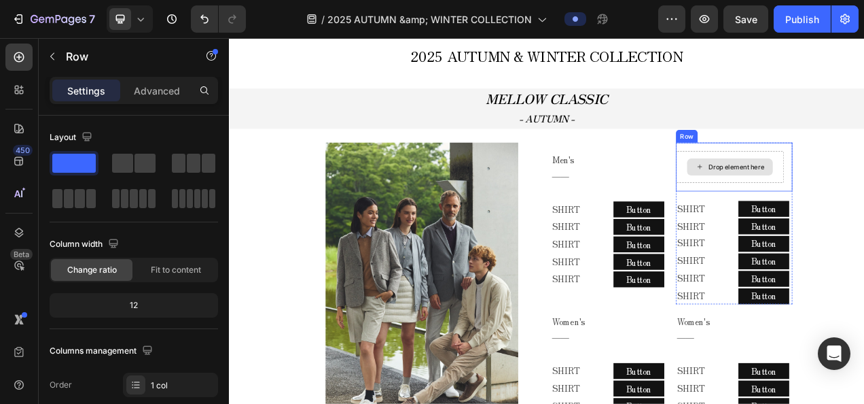
click at [836, 186] on div "Drop element here" at bounding box center [871, 203] width 139 height 41
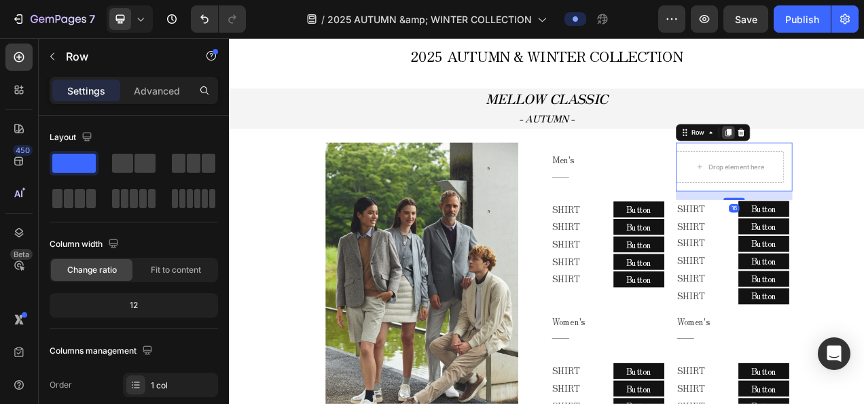
click at [864, 158] on icon at bounding box center [869, 159] width 7 height 10
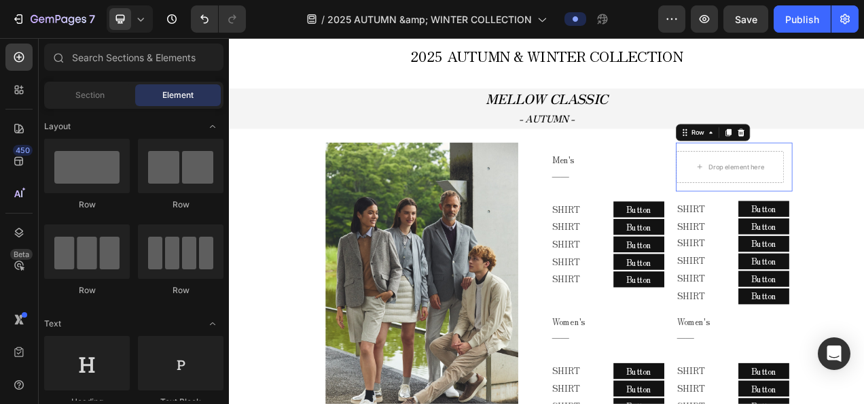
click at [864, 175] on div "Drop element here Row 0" at bounding box center [876, 203] width 149 height 63
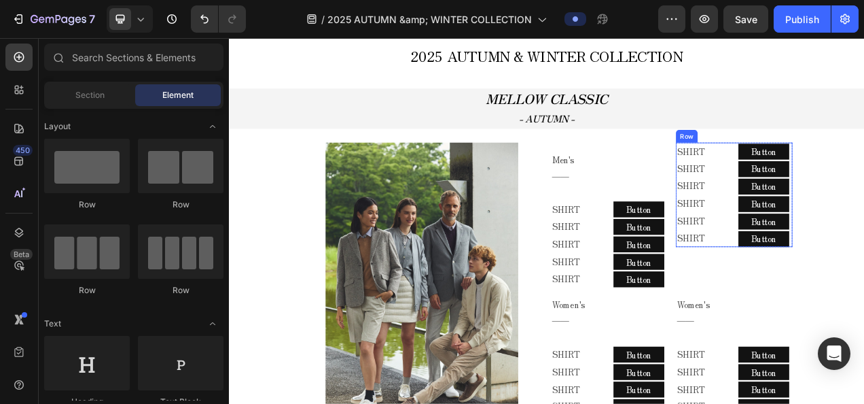
click at [864, 172] on div "SHIRT Text Block SHIRT Text Block SHIRT Text Block SHIRT Text Block SHIRT Text …" at bounding box center [876, 239] width 149 height 134
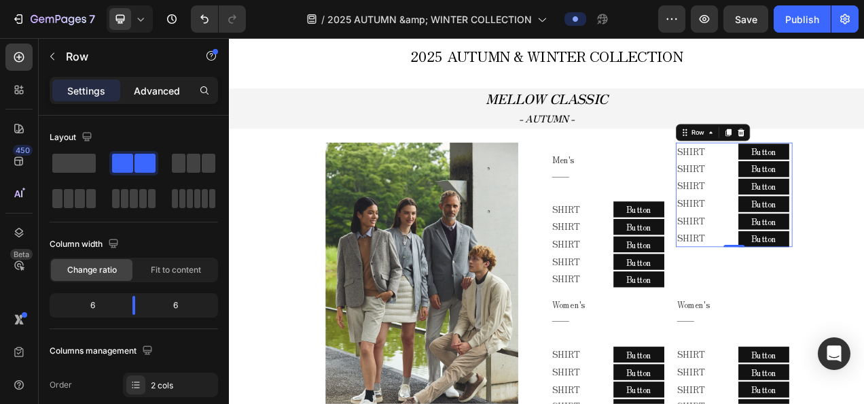
click at [163, 88] on p "Advanced" at bounding box center [157, 91] width 46 height 14
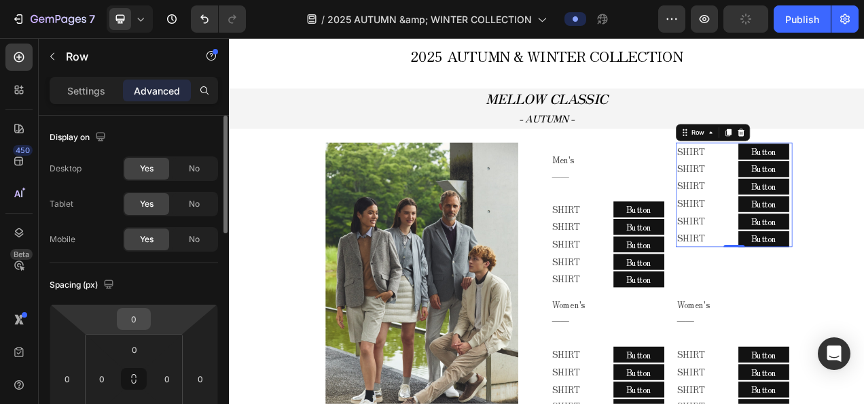
click at [145, 325] on input "0" at bounding box center [133, 318] width 27 height 20
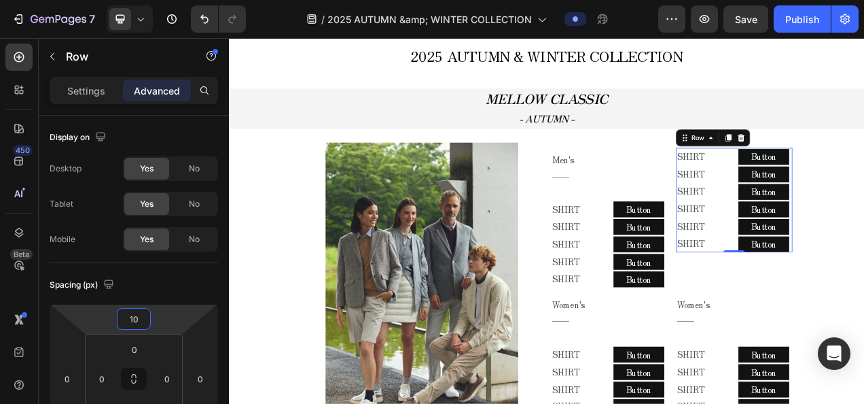
type input "110"
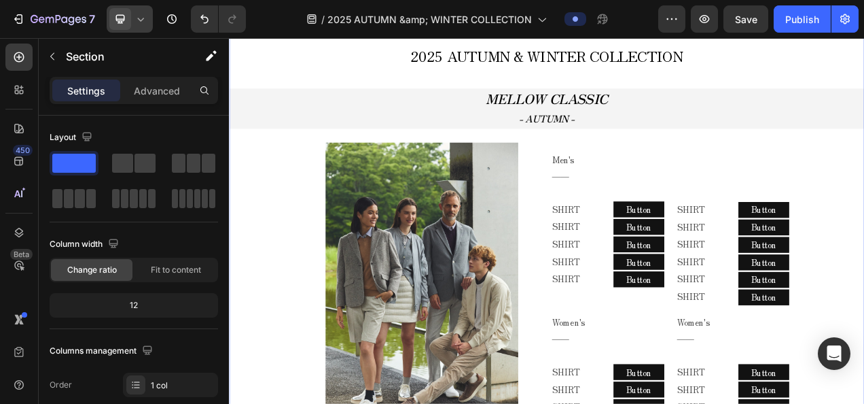
click at [139, 19] on icon at bounding box center [141, 19] width 6 height 3
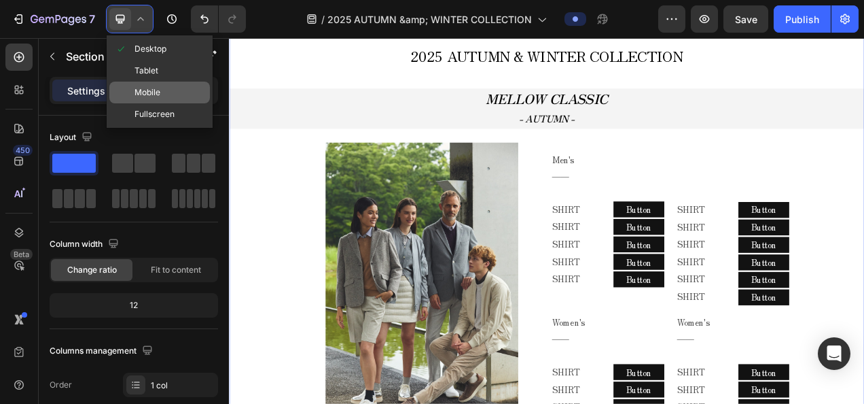
click at [152, 94] on span "Mobile" at bounding box center [148, 93] width 26 height 14
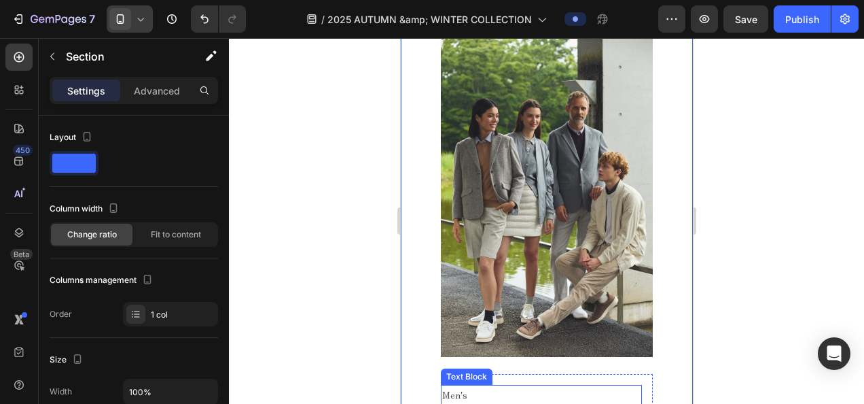
scroll to position [523, 0]
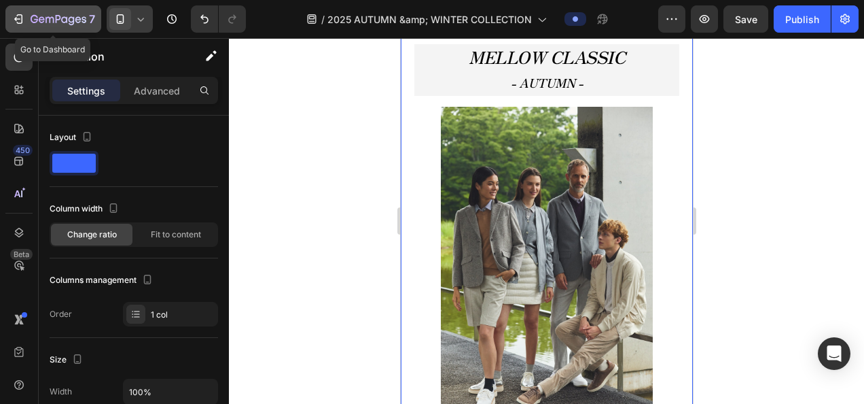
click at [12, 14] on icon "button" at bounding box center [19, 19] width 14 height 14
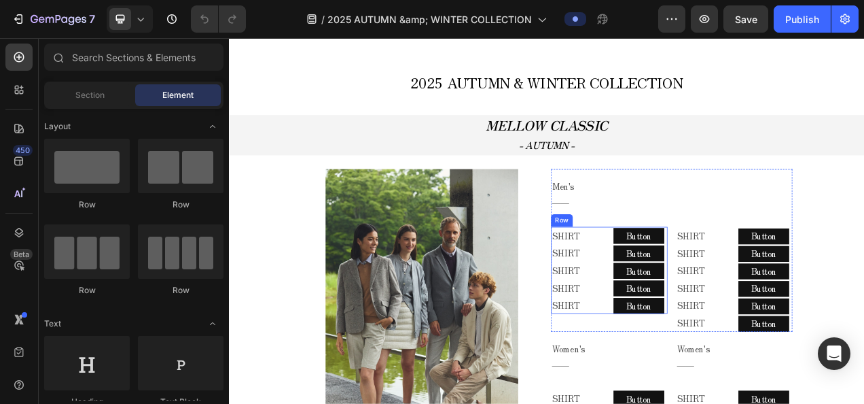
scroll to position [544, 0]
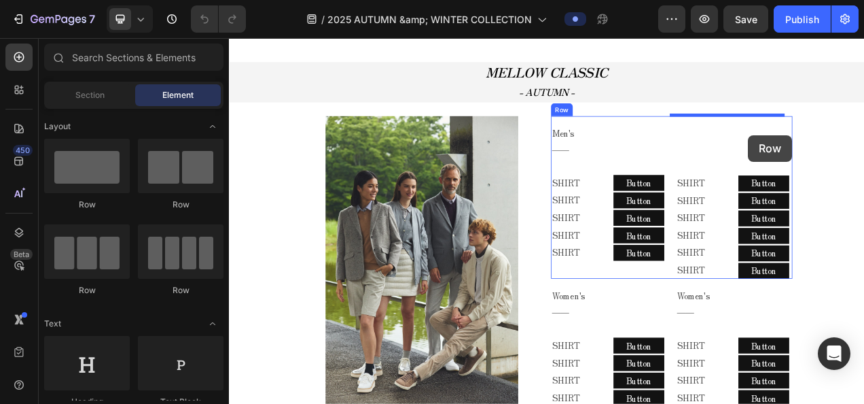
drag, startPoint x: 319, startPoint y: 211, endPoint x: 895, endPoint y: 162, distance: 578.2
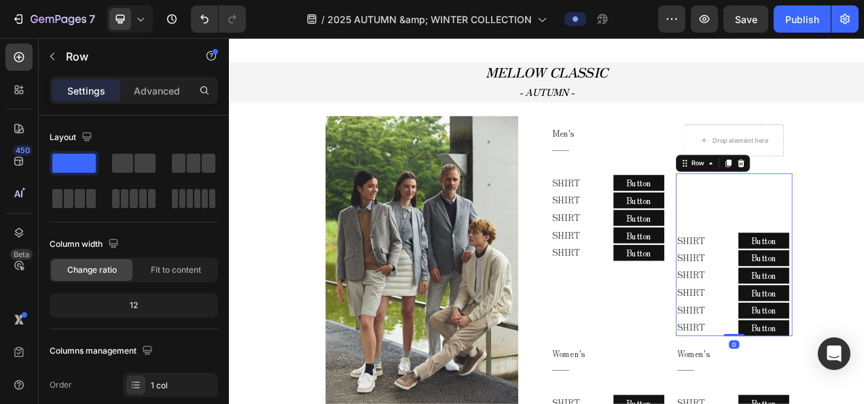
click at [864, 251] on div "SHIRT Text Block SHIRT Text Block SHIRT Text Block SHIRT Text Block SHIRT Text …" at bounding box center [876, 315] width 149 height 209
click at [139, 91] on p "Advanced" at bounding box center [157, 91] width 46 height 14
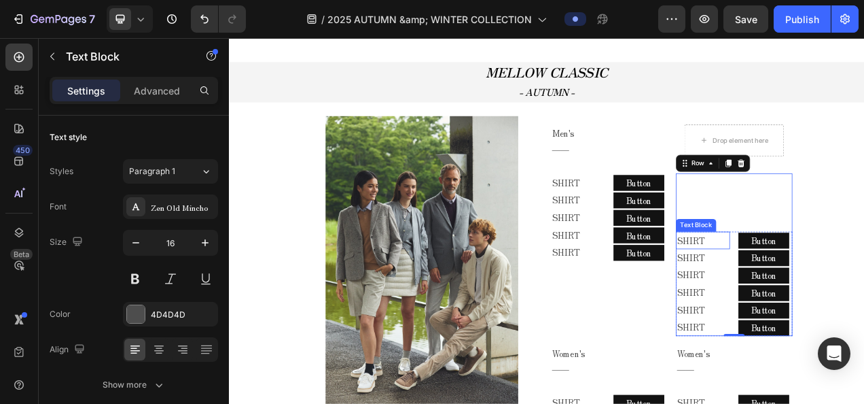
click at [845, 286] on div "SHIRT" at bounding box center [836, 297] width 69 height 22
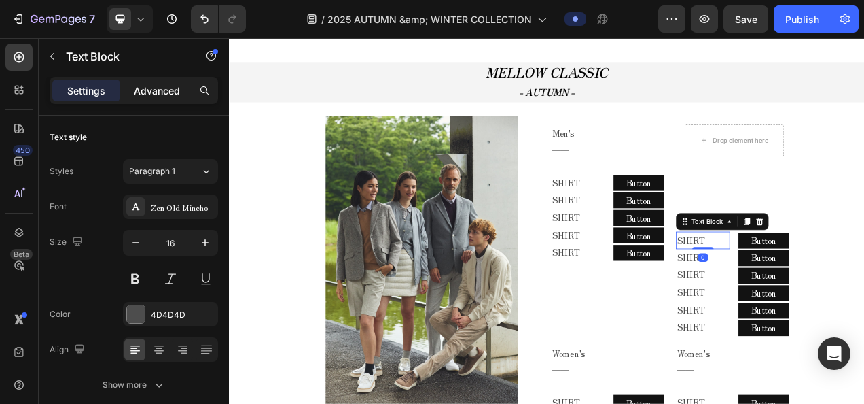
click at [147, 94] on p "Advanced" at bounding box center [157, 91] width 46 height 14
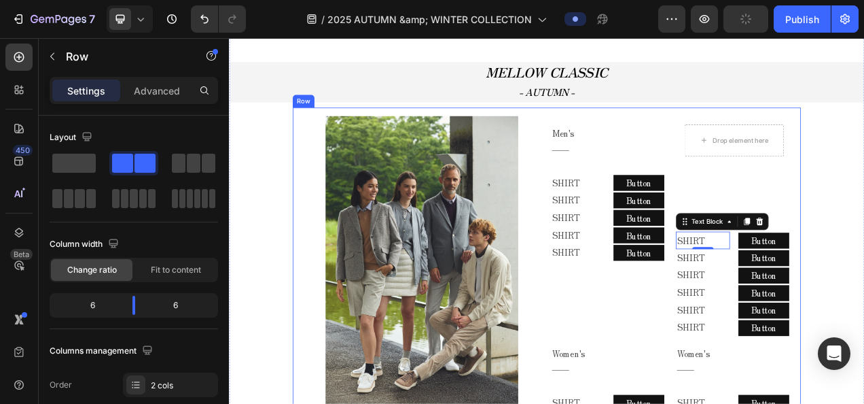
click at [864, 291] on div "Image Men's ―― Text Block Row SHIRT Text Block SHIRT Text Block SHIRT Text Bloc…" at bounding box center [637, 383] width 652 height 512
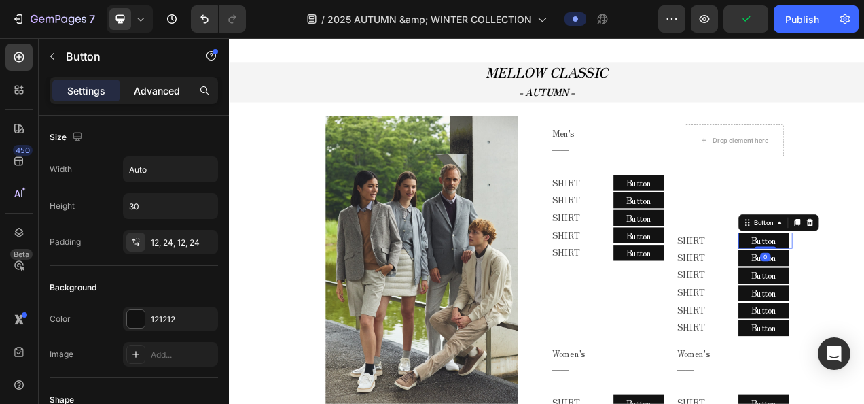
click at [170, 90] on p "Advanced" at bounding box center [157, 91] width 46 height 14
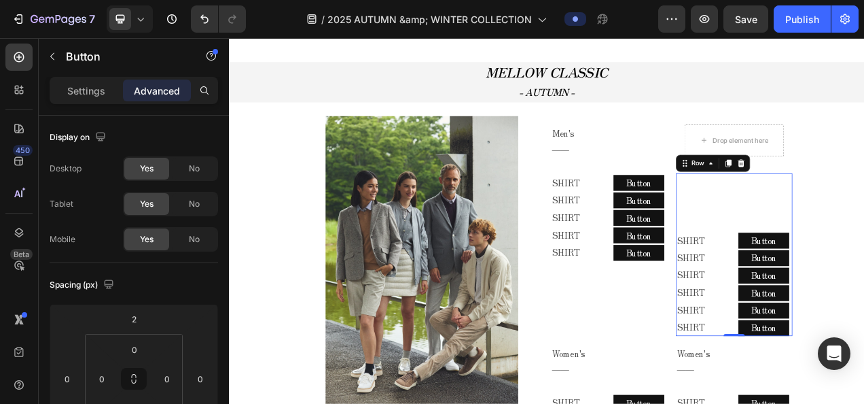
click at [834, 217] on div "SHIRT Text Block SHIRT Text Block SHIRT Text Block SHIRT Text Block SHIRT Text …" at bounding box center [876, 315] width 149 height 209
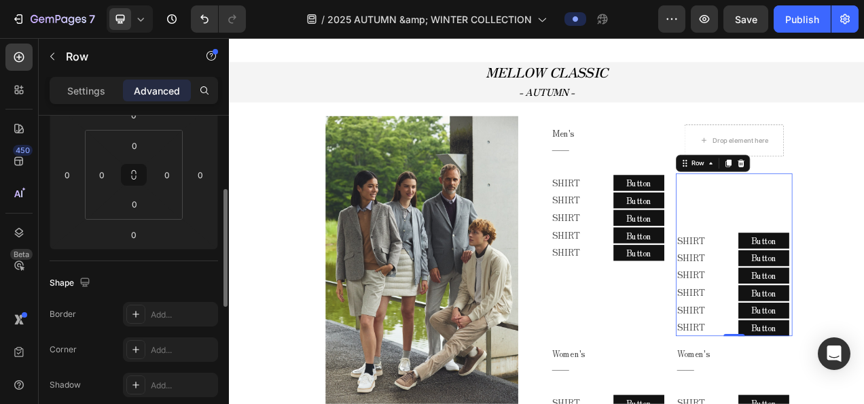
scroll to position [0, 0]
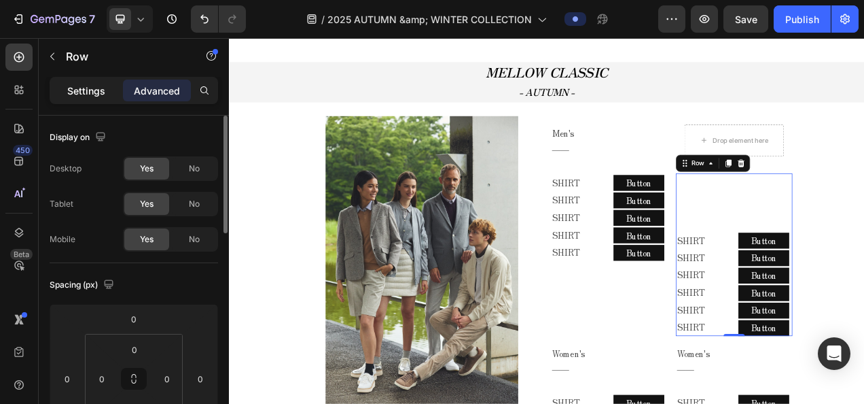
click at [105, 96] on div "Settings" at bounding box center [86, 90] width 68 height 22
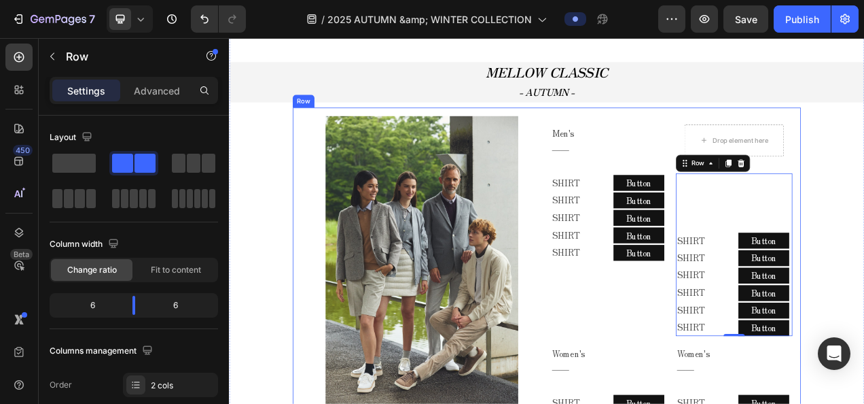
click at [864, 221] on div "Image Men's ―― Text Block Row SHIRT Text Block SHIRT Text Block SHIRT Text Bloc…" at bounding box center [637, 383] width 652 height 512
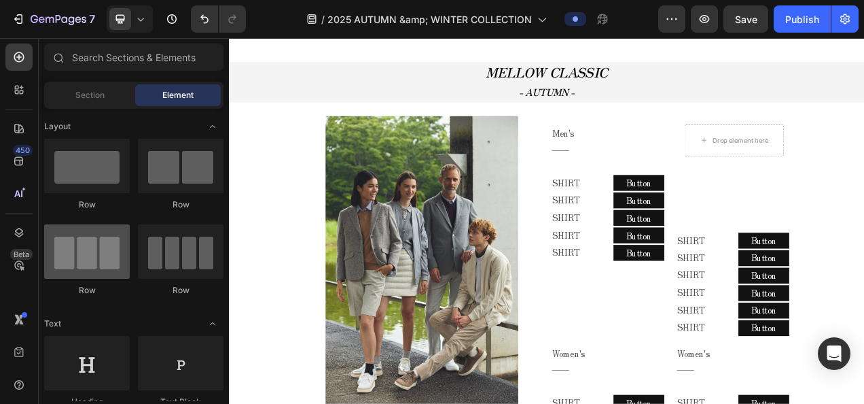
scroll to position [136, 0]
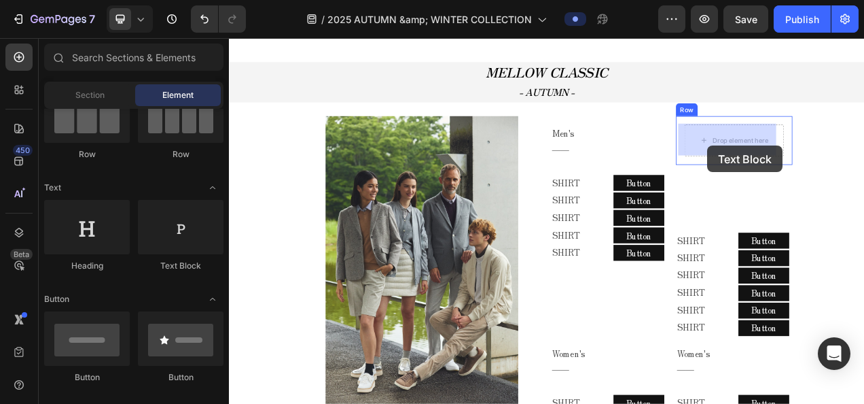
drag, startPoint x: 402, startPoint y: 268, endPoint x: 843, endPoint y: 176, distance: 450.5
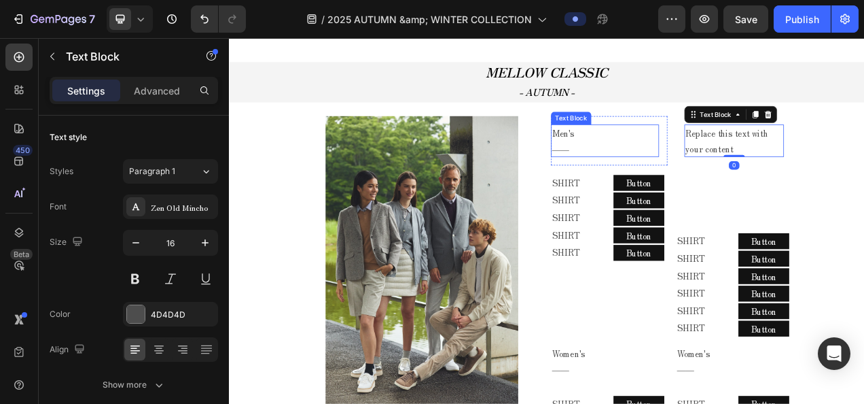
click at [658, 161] on p "Men's" at bounding box center [711, 160] width 136 height 20
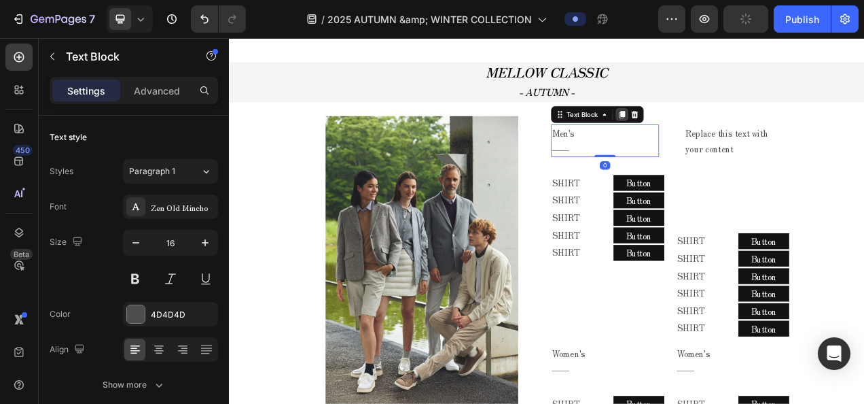
click at [728, 135] on icon at bounding box center [733, 135] width 11 height 11
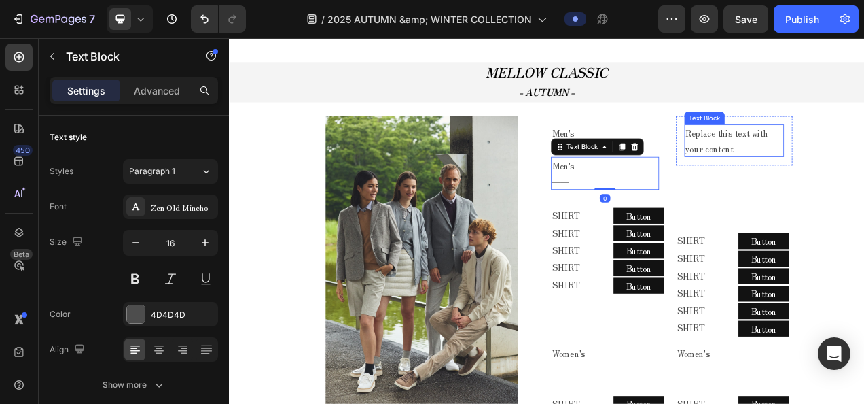
click at [834, 165] on div "Replace this text with your content" at bounding box center [877, 170] width 128 height 42
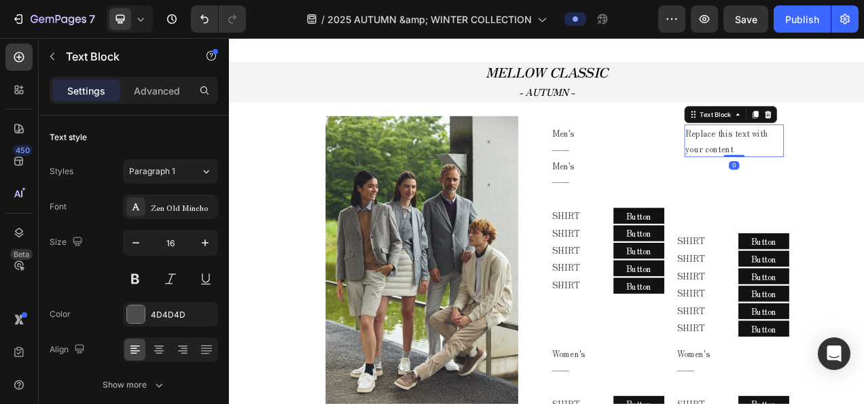
click at [864, 137] on div "Text Block" at bounding box center [872, 136] width 119 height 22
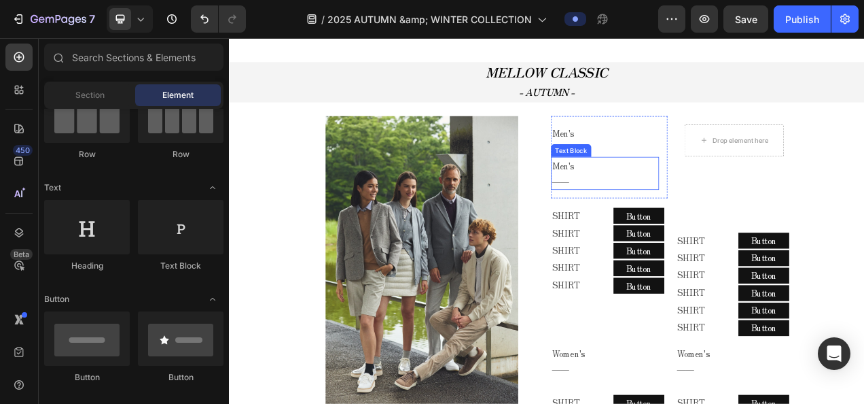
click at [667, 199] on p "Men's" at bounding box center [711, 202] width 136 height 20
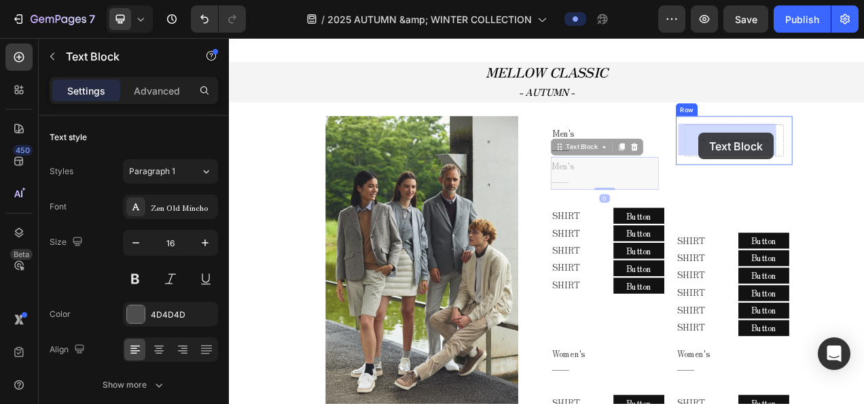
drag, startPoint x: 669, startPoint y: 176, endPoint x: 832, endPoint y: 160, distance: 163.2
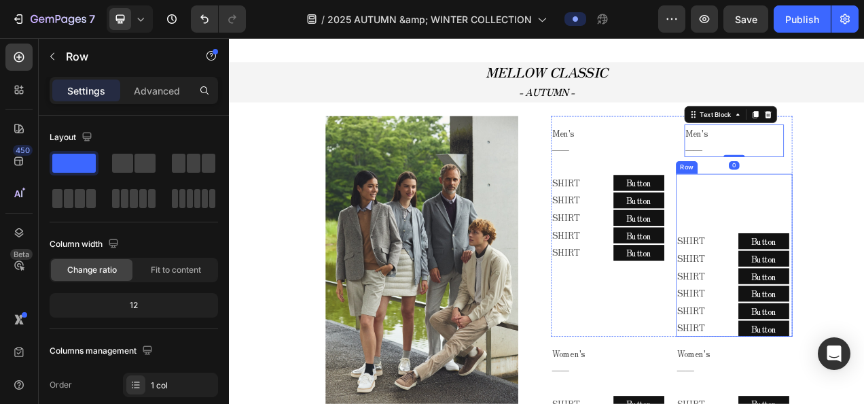
click at [864, 235] on div "SHIRT Text Block SHIRT Text Block SHIRT Text Block SHIRT Text Block SHIRT Text …" at bounding box center [876, 316] width 149 height 209
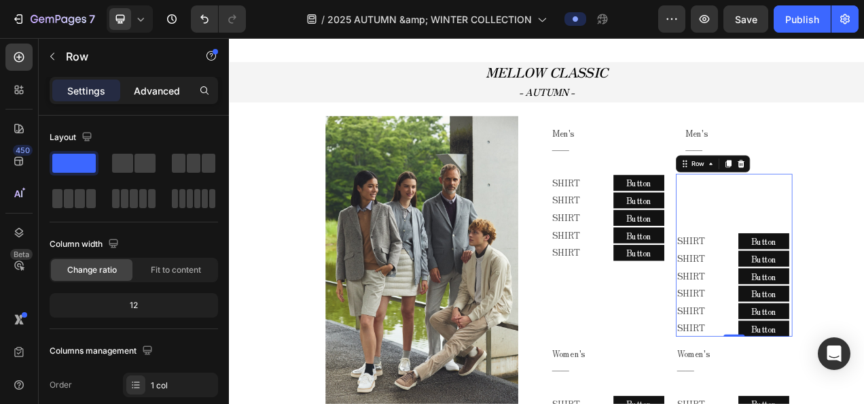
click at [149, 95] on p "Advanced" at bounding box center [157, 91] width 46 height 14
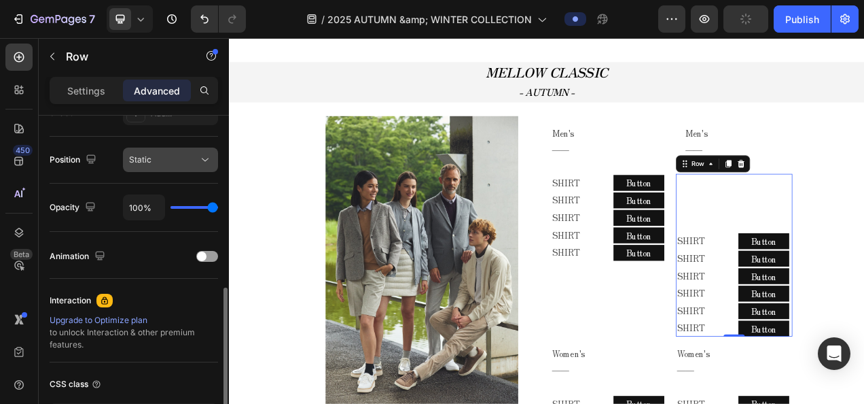
scroll to position [0, 0]
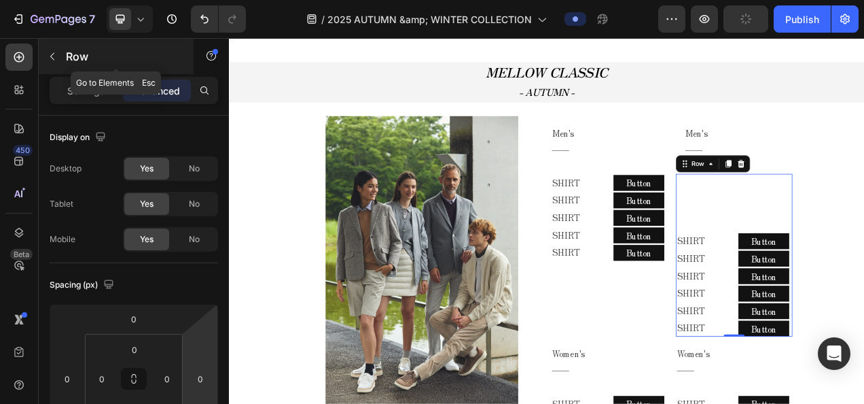
click at [61, 59] on button "button" at bounding box center [52, 57] width 22 height 22
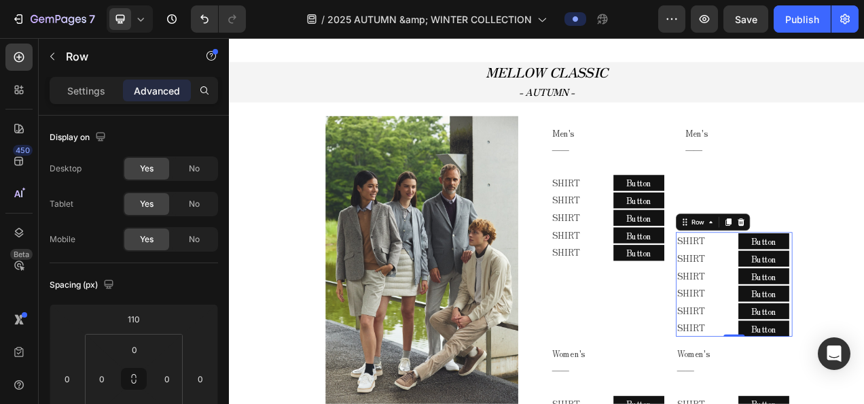
click at [864, 290] on div "SHIRT Text Block SHIRT Text Block SHIRT Text Block SHIRT Text Block SHIRT Text …" at bounding box center [876, 354] width 149 height 134
click at [154, 0] on html "7 Version history / 2025 AUTUMN &amp; WINTER COLLECTION Preview Save Publish 45…" at bounding box center [432, 0] width 864 height 0
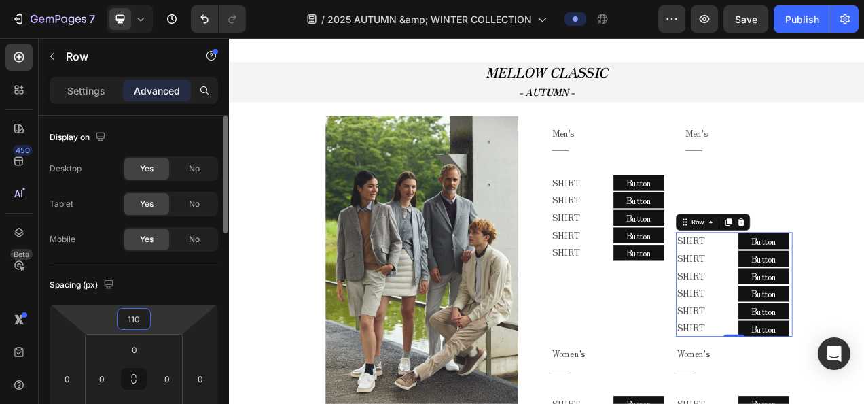
type input "0"
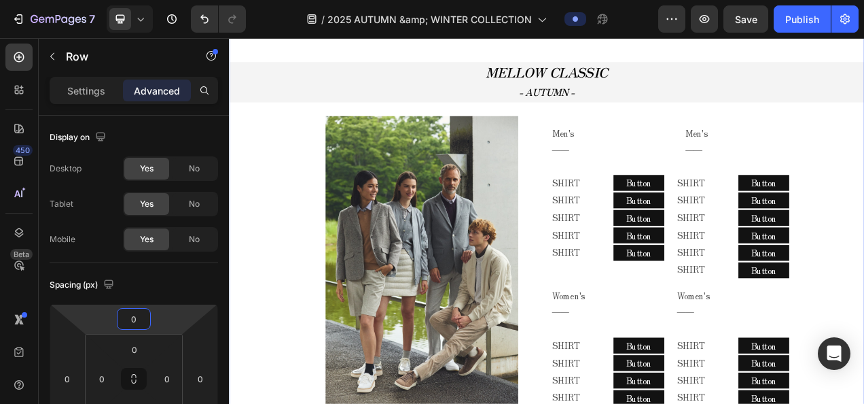
click at [254, 224] on div "2025 AUTUMN & WINTER COLLECTION Text block MELLOW CLASSIC - AUTUMN - Text block…" at bounding box center [636, 412] width 815 height 801
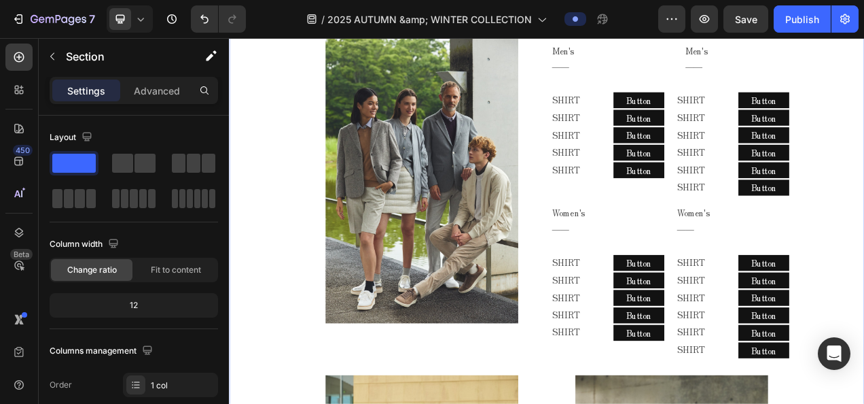
scroll to position [679, 0]
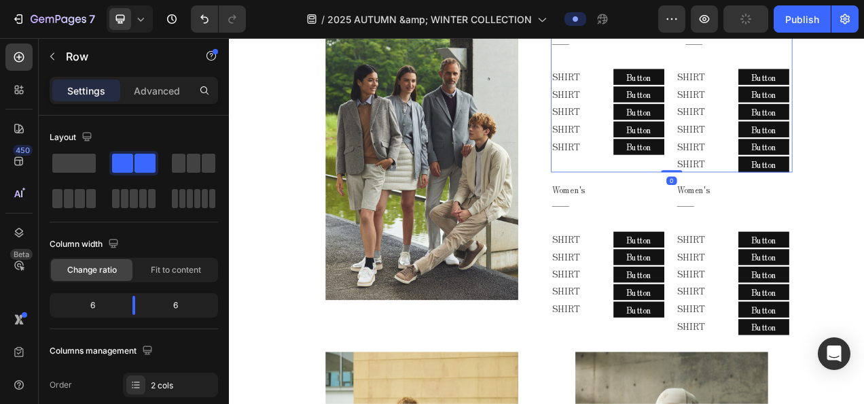
click at [792, 203] on div "Men's ―― Text Block Row SHIRT Text Block SHIRT Text Block SHIRT Text Block SHIR…" at bounding box center [797, 106] width 310 height 209
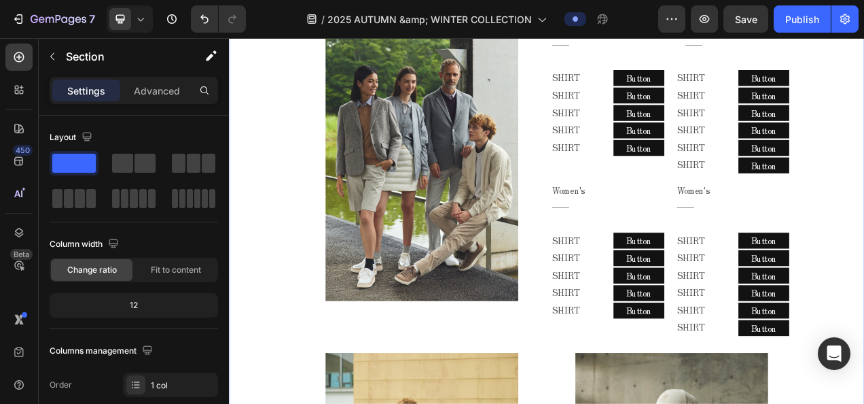
scroll to position [544, 0]
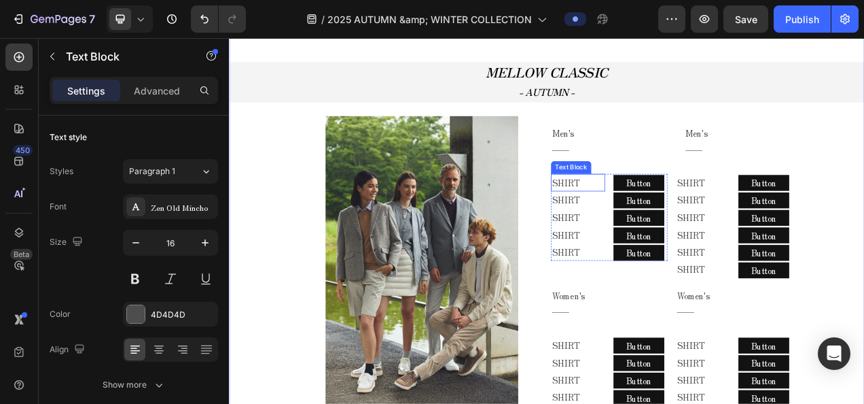
click at [664, 215] on p "SHIRT" at bounding box center [676, 223] width 67 height 20
click at [805, 222] on p "SHIRT" at bounding box center [837, 223] width 67 height 20
click at [682, 219] on p "SHIRT" at bounding box center [676, 223] width 67 height 20
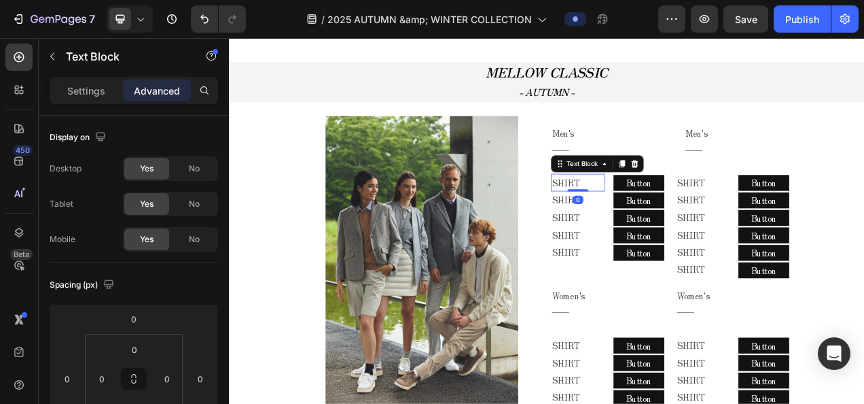
click at [682, 219] on p "SHIRT" at bounding box center [676, 223] width 67 height 20
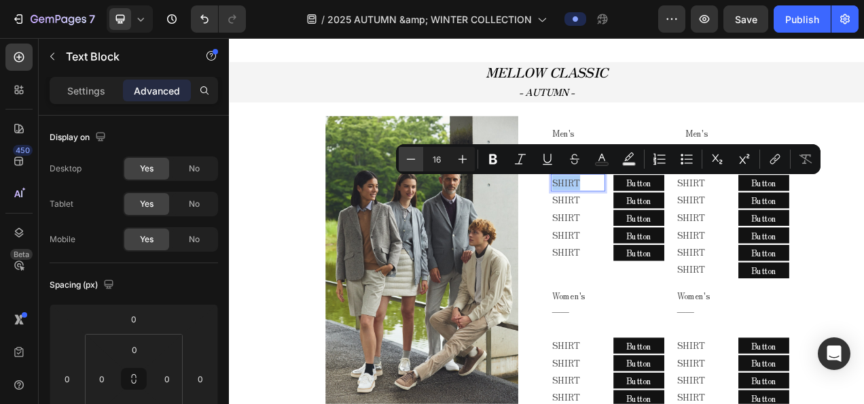
click at [412, 160] on icon "Editor contextual toolbar" at bounding box center [411, 159] width 14 height 14
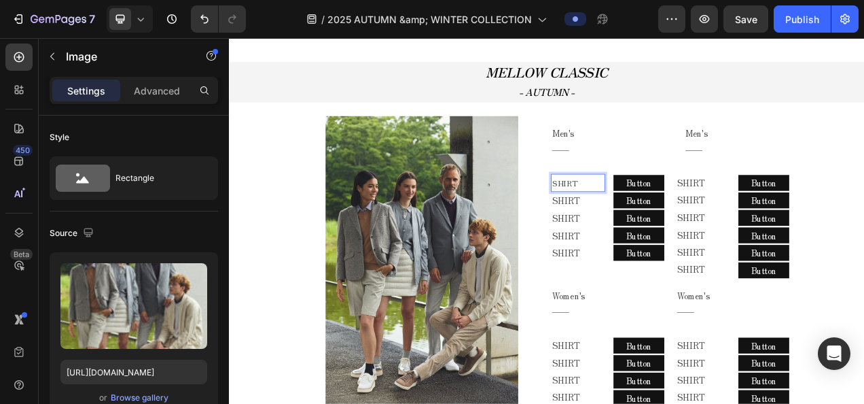
click at [464, 195] on img at bounding box center [477, 324] width 248 height 372
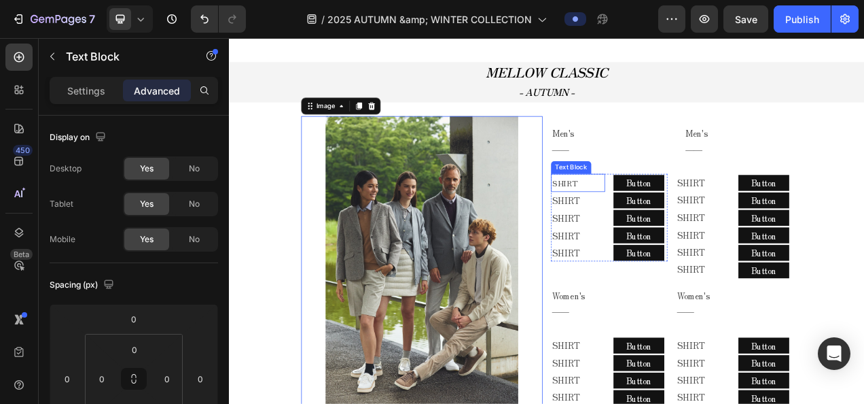
click at [667, 222] on span "SHIRT" at bounding box center [659, 223] width 33 height 14
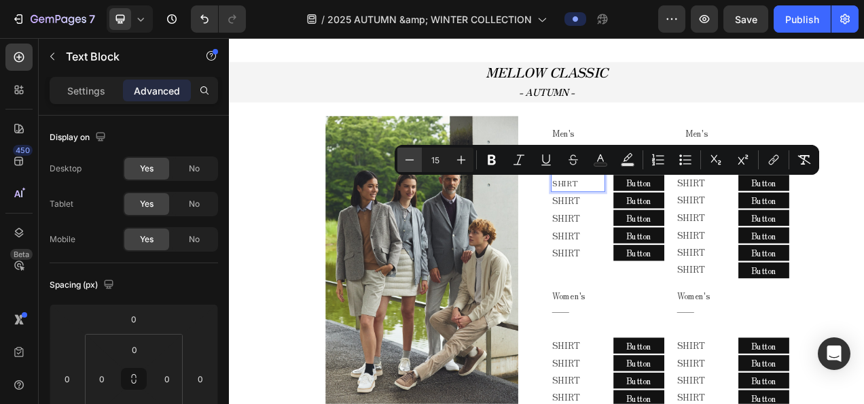
click at [404, 154] on icon "Editor contextual toolbar" at bounding box center [410, 160] width 14 height 14
click at [463, 162] on icon "Editor contextual toolbar" at bounding box center [462, 160] width 14 height 14
click at [462, 154] on icon "Editor contextual toolbar" at bounding box center [462, 160] width 14 height 14
click at [415, 156] on icon "Editor contextual toolbar" at bounding box center [410, 160] width 14 height 14
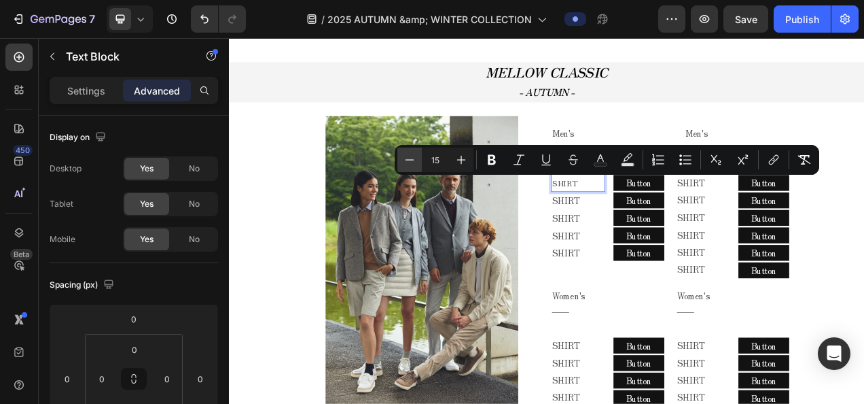
type input "14"
click at [684, 247] on p "SHIRT" at bounding box center [676, 246] width 67 height 20
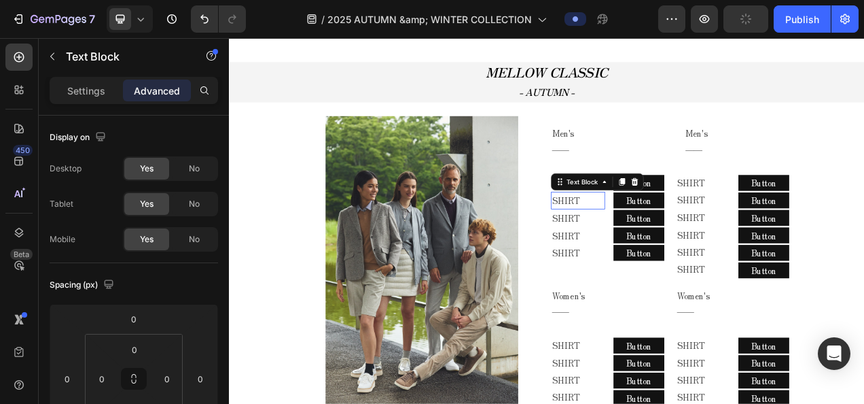
click at [684, 247] on p "SHIRT" at bounding box center [676, 246] width 67 height 20
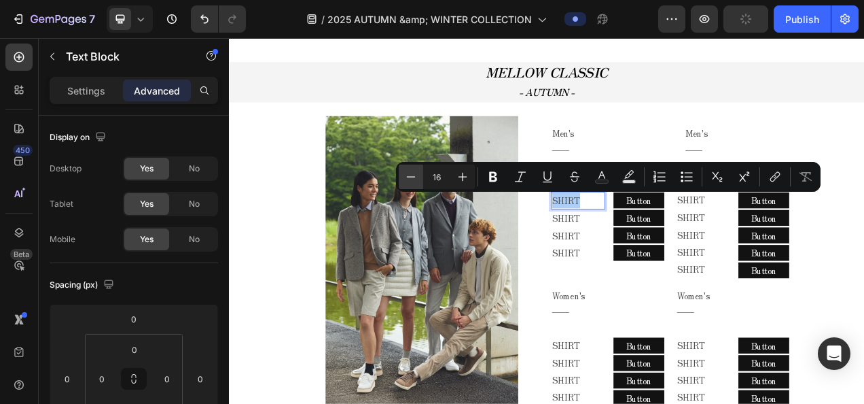
click at [414, 173] on icon "Editor contextual toolbar" at bounding box center [411, 177] width 14 height 14
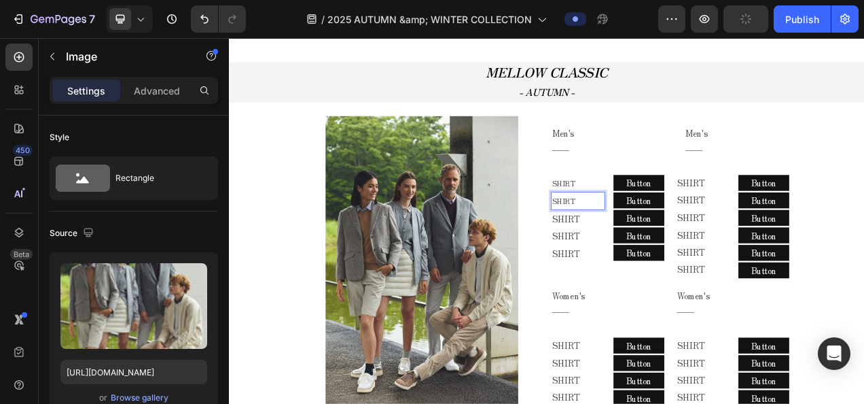
click at [467, 211] on img at bounding box center [477, 324] width 248 height 372
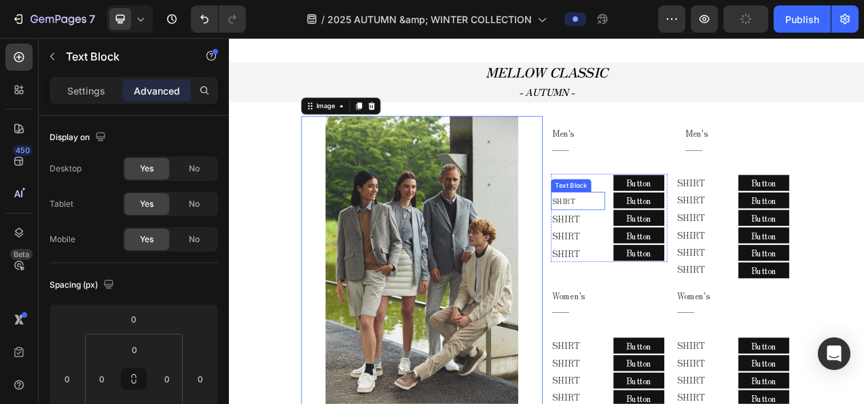
click at [679, 232] on div "SHIRT Text Block SHIRT Text Block SHIRT Text Block SHIRT Text Block SHIRT Text …" at bounding box center [676, 268] width 69 height 113
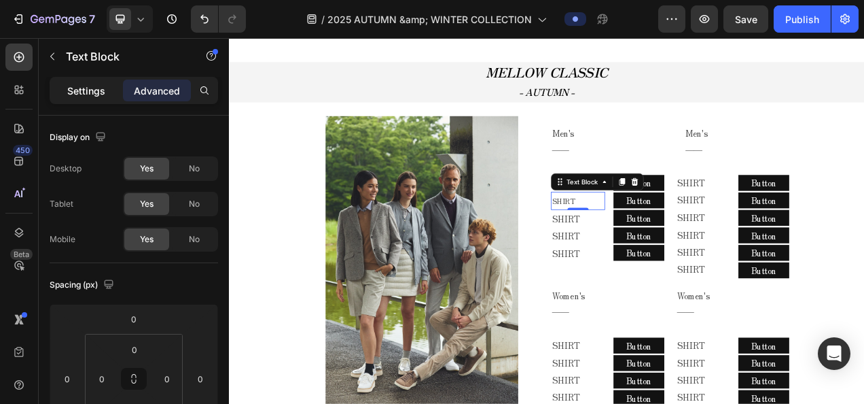
click at [106, 88] on div "Settings" at bounding box center [86, 90] width 68 height 22
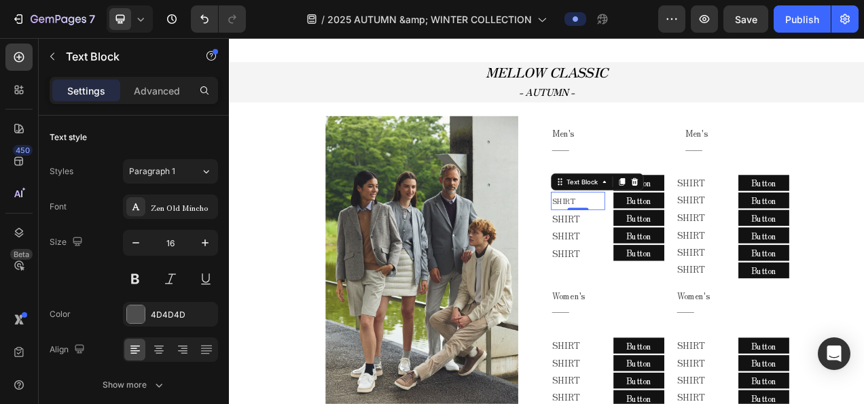
click at [675, 243] on p "SHIRT" at bounding box center [676, 246] width 67 height 20
click at [681, 228] on p "SHIRT" at bounding box center [676, 223] width 67 height 20
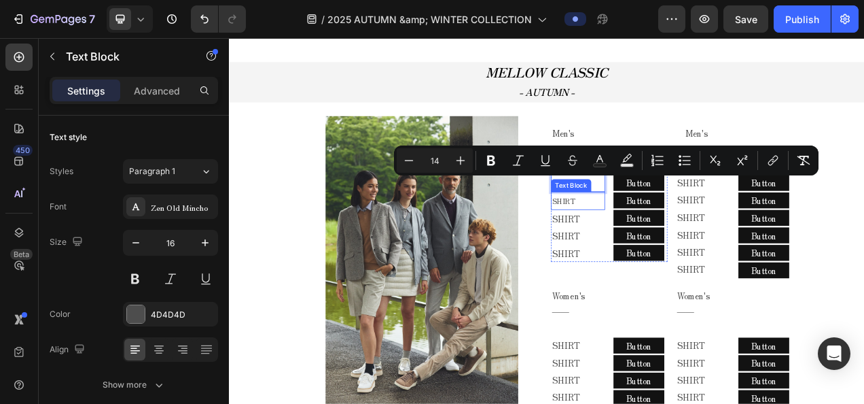
click at [670, 243] on p "SHIRT" at bounding box center [676, 246] width 67 height 20
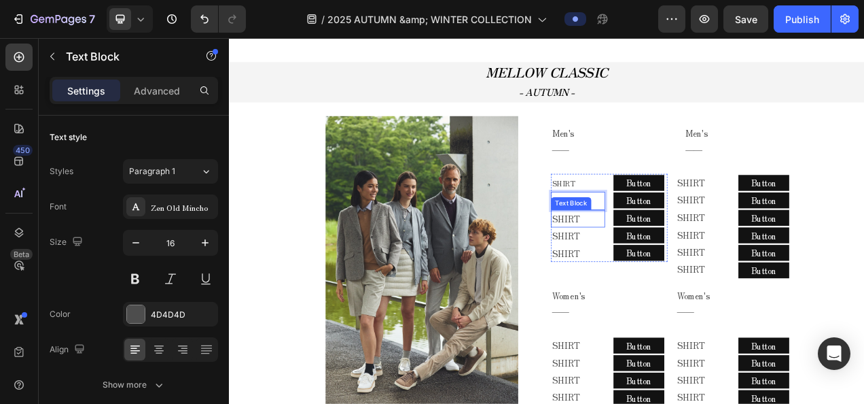
click at [679, 271] on p "SHIRT" at bounding box center [676, 270] width 67 height 20
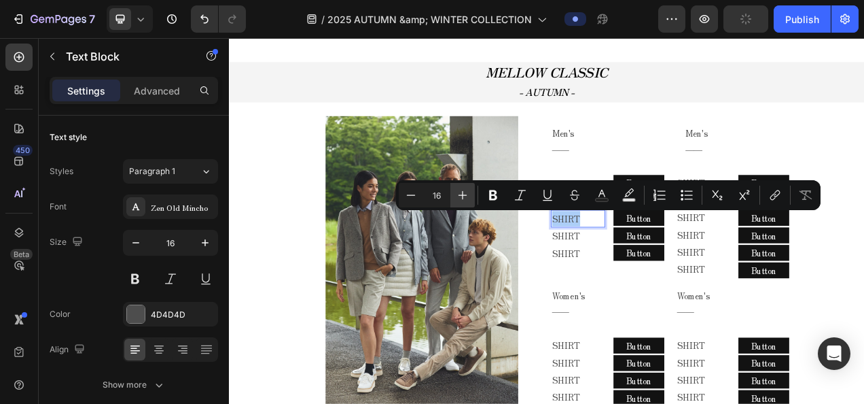
click at [457, 197] on icon "Editor contextual toolbar" at bounding box center [463, 195] width 14 height 14
click at [407, 196] on icon "Editor contextual toolbar" at bounding box center [411, 195] width 14 height 14
click at [408, 196] on icon "Editor contextual toolbar" at bounding box center [411, 195] width 14 height 14
type input "14"
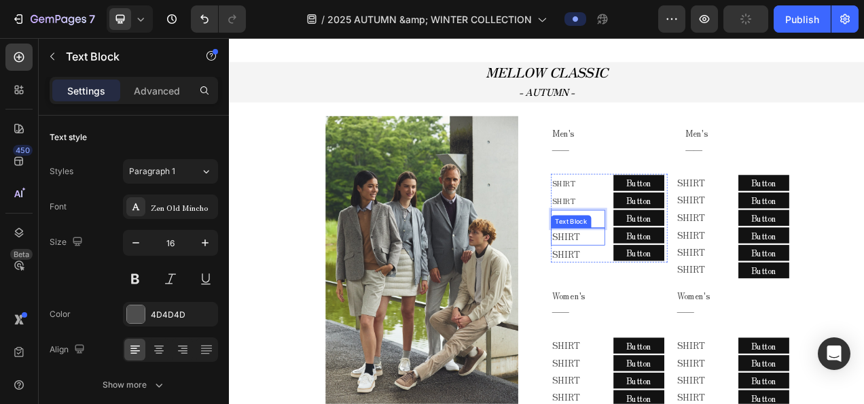
click at [677, 290] on p "SHIRT" at bounding box center [676, 293] width 67 height 20
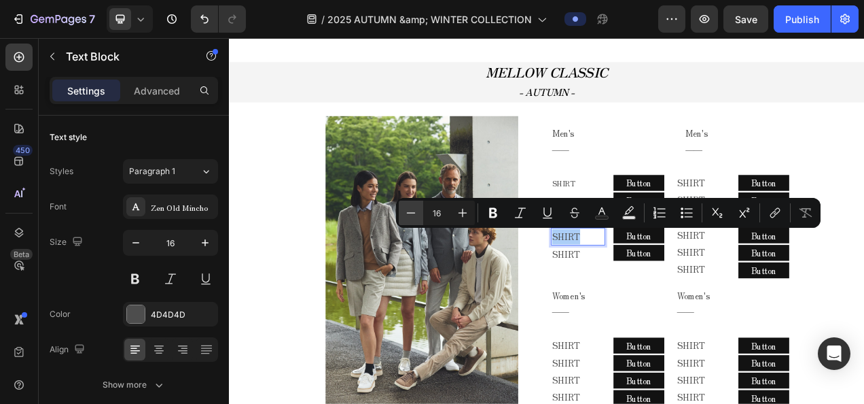
click at [409, 209] on icon "Editor contextual toolbar" at bounding box center [411, 213] width 14 height 14
type input "14"
click at [681, 317] on p "SHIRT" at bounding box center [676, 316] width 67 height 20
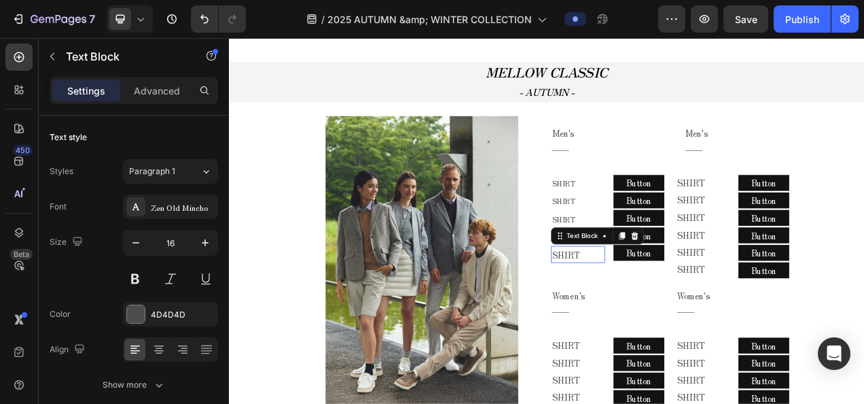
click at [681, 317] on p "SHIRT" at bounding box center [676, 316] width 67 height 20
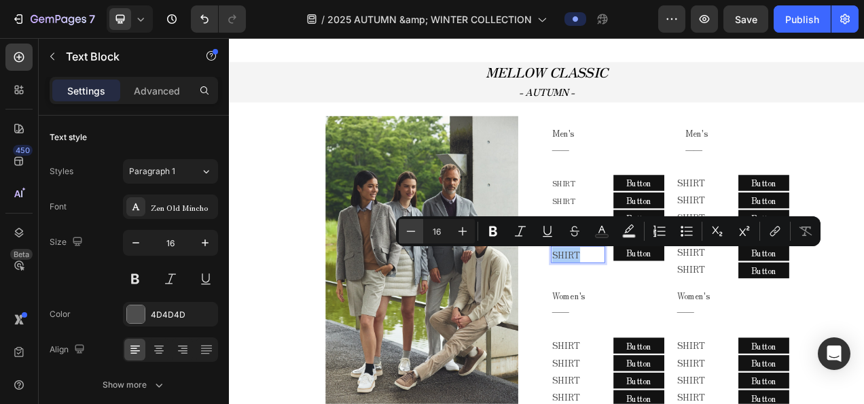
click at [420, 224] on button "Minus" at bounding box center [411, 231] width 24 height 24
type input "14"
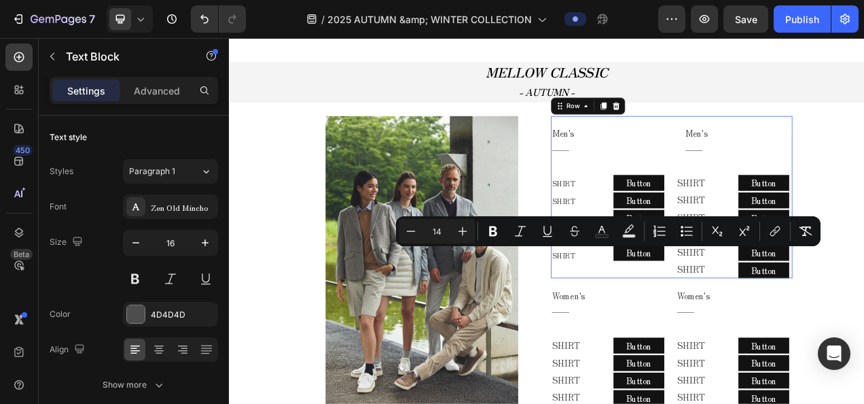
click at [642, 337] on div "Men's ―― Text Block Row SHIRT Text Block SHIRT Text Block SHIRT Text Block SHIR…" at bounding box center [716, 242] width 149 height 209
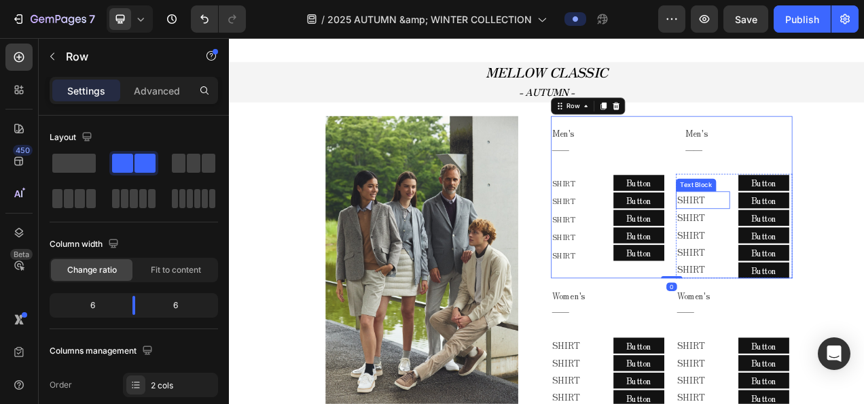
click at [838, 227] on div "Text Block" at bounding box center [828, 226] width 46 height 12
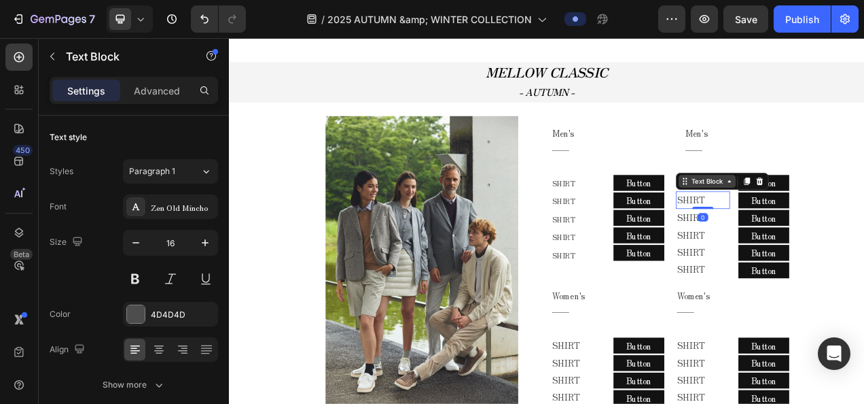
click at [838, 227] on div "Text Block" at bounding box center [842, 221] width 73 height 16
click at [836, 243] on p "SHIRT" at bounding box center [837, 246] width 67 height 20
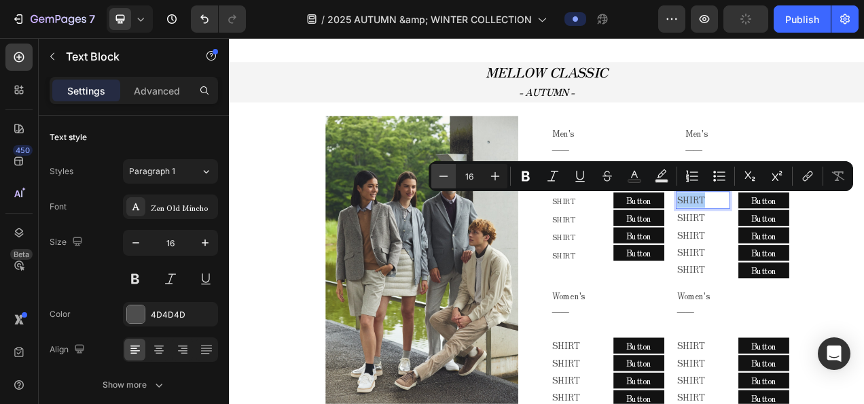
click at [453, 183] on button "Minus" at bounding box center [443, 176] width 24 height 24
type input "14"
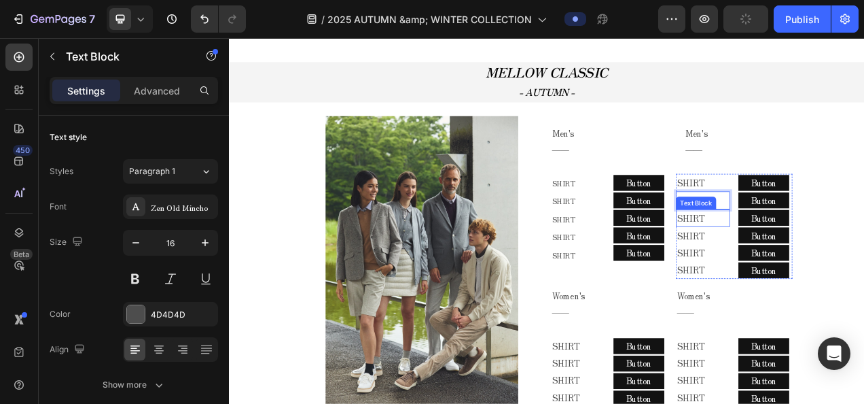
click at [827, 275] on p "SHIRT" at bounding box center [837, 269] width 67 height 20
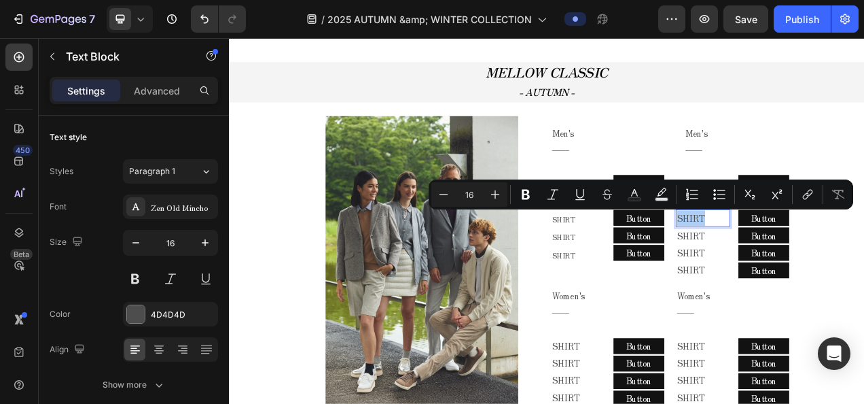
click at [457, 194] on input "16" at bounding box center [469, 194] width 27 height 16
click at [446, 193] on icon "Editor contextual toolbar" at bounding box center [444, 195] width 14 height 14
type input "14"
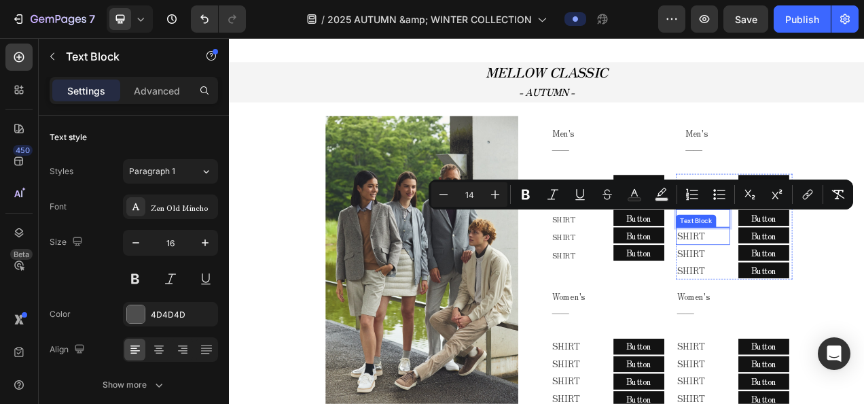
click at [835, 295] on p "SHIRT" at bounding box center [837, 292] width 67 height 20
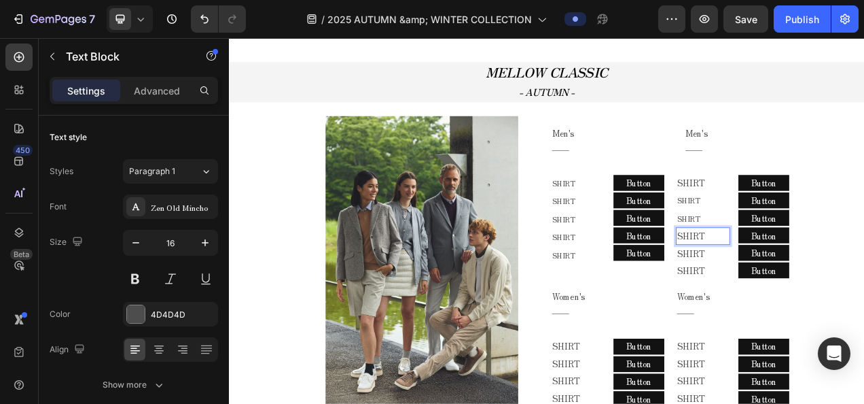
click at [835, 295] on p "SHIRT" at bounding box center [837, 292] width 67 height 20
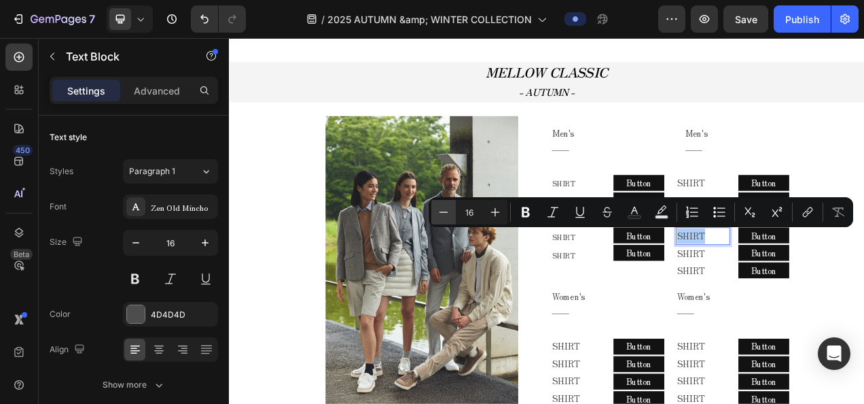
click at [442, 208] on icon "Editor contextual toolbar" at bounding box center [444, 212] width 14 height 14
type input "14"
click at [826, 317] on p "SHIRT" at bounding box center [837, 315] width 67 height 20
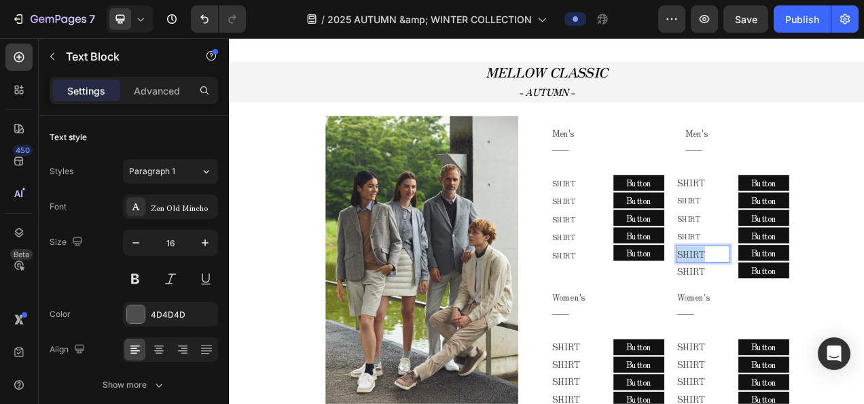
click at [826, 317] on p "SHIRT" at bounding box center [837, 315] width 67 height 20
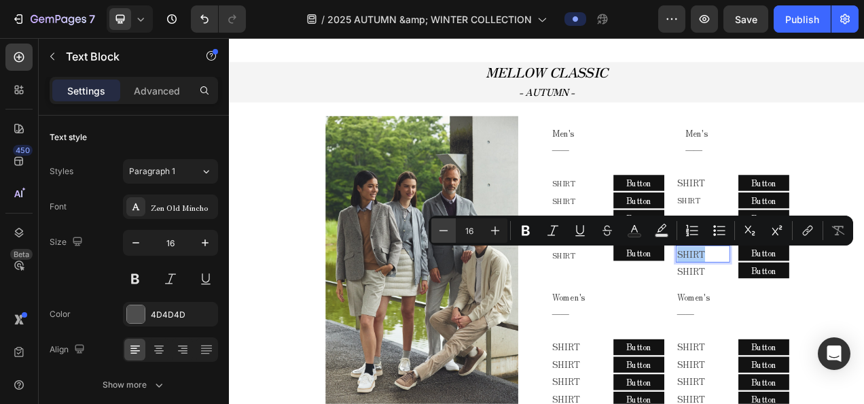
click at [448, 219] on button "Minus" at bounding box center [443, 230] width 24 height 24
type input "14"
click at [857, 332] on p "SHIRT" at bounding box center [837, 337] width 67 height 20
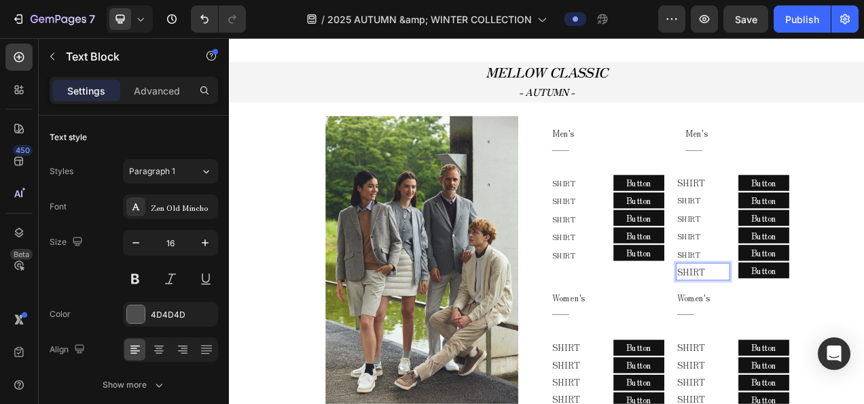
click at [857, 332] on p "SHIRT" at bounding box center [837, 337] width 67 height 20
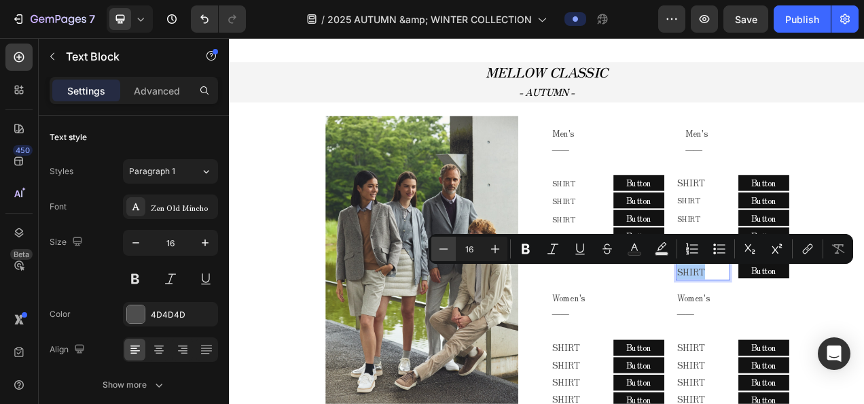
click at [446, 238] on button "Minus" at bounding box center [443, 248] width 24 height 24
type input "14"
click at [838, 224] on p "SHIRT" at bounding box center [837, 223] width 67 height 20
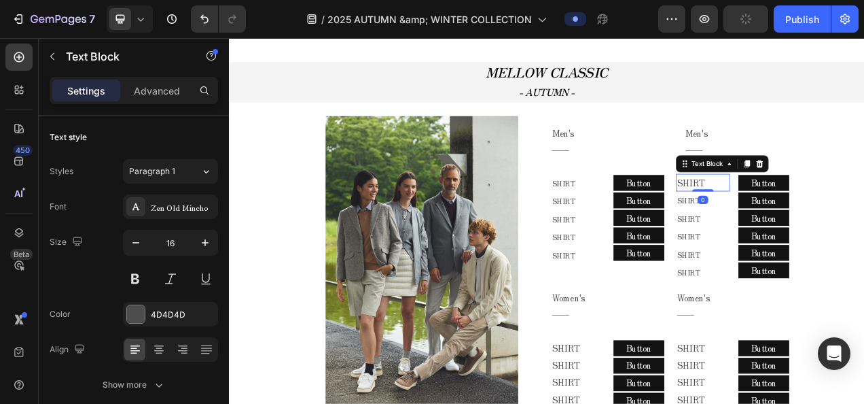
click at [838, 224] on p "SHIRT" at bounding box center [837, 223] width 67 height 20
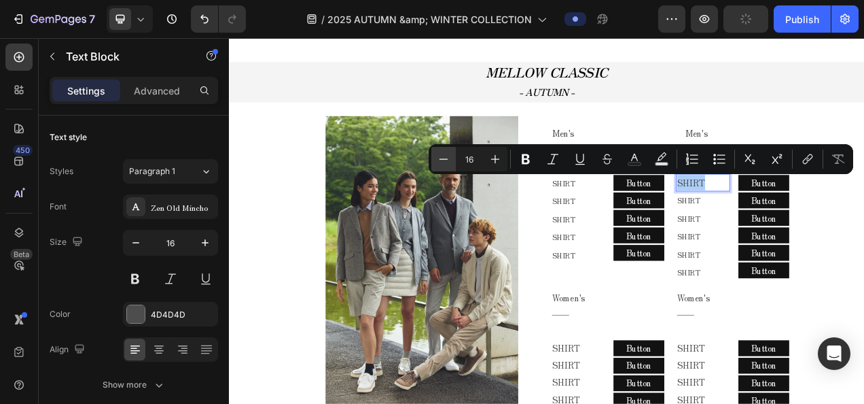
click at [446, 162] on icon "Editor contextual toolbar" at bounding box center [444, 159] width 14 height 14
type input "14"
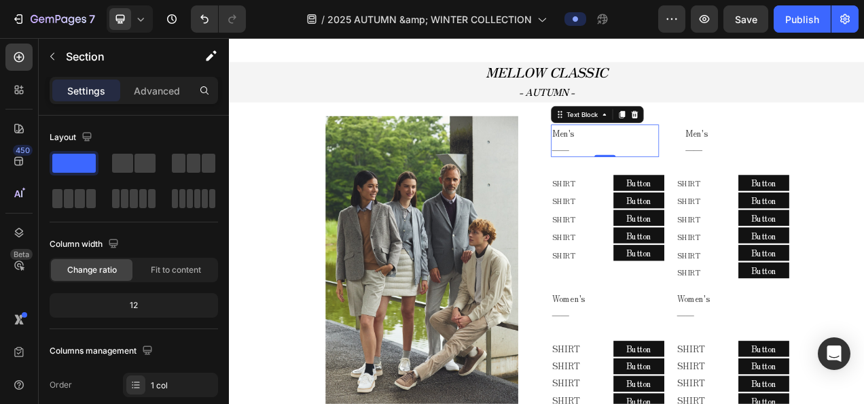
click at [769, 178] on p "――" at bounding box center [711, 180] width 136 height 20
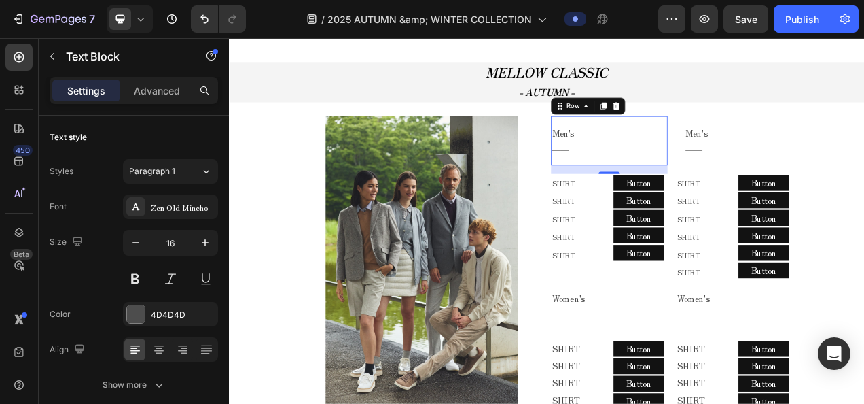
click at [739, 198] on div "Men's ―― Text Block Row 0" at bounding box center [716, 170] width 149 height 64
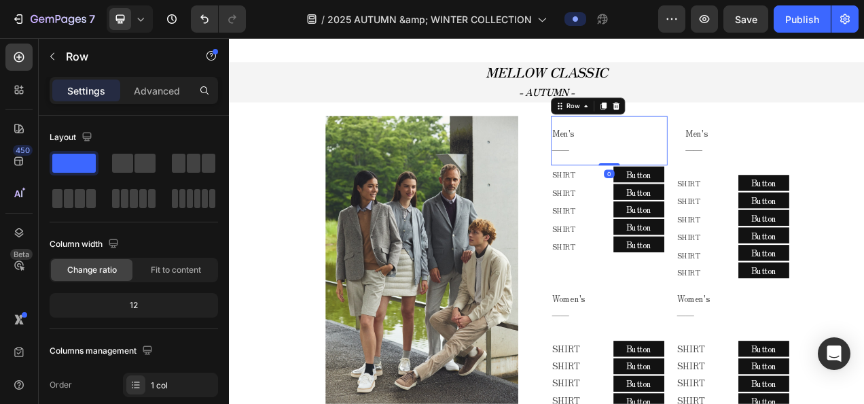
drag, startPoint x: 709, startPoint y: 209, endPoint x: 716, endPoint y: 195, distance: 16.1
click at [716, 195] on div "Men's ―― Text Block Row 0" at bounding box center [716, 170] width 149 height 64
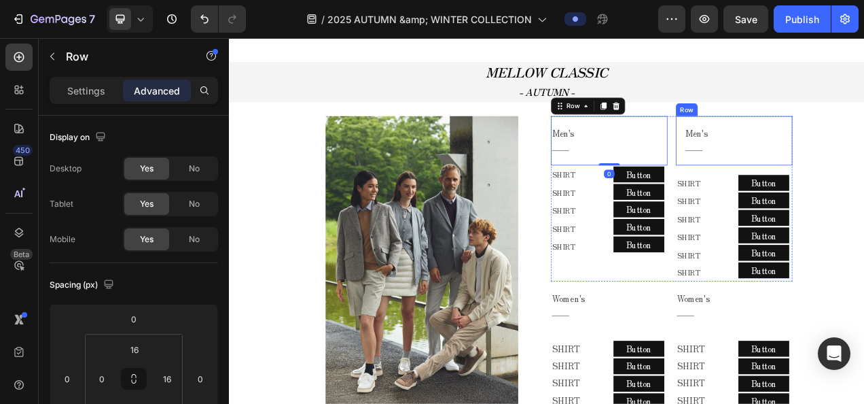
click at [864, 191] on div "Men's ―― Text Block Row" at bounding box center [876, 170] width 149 height 64
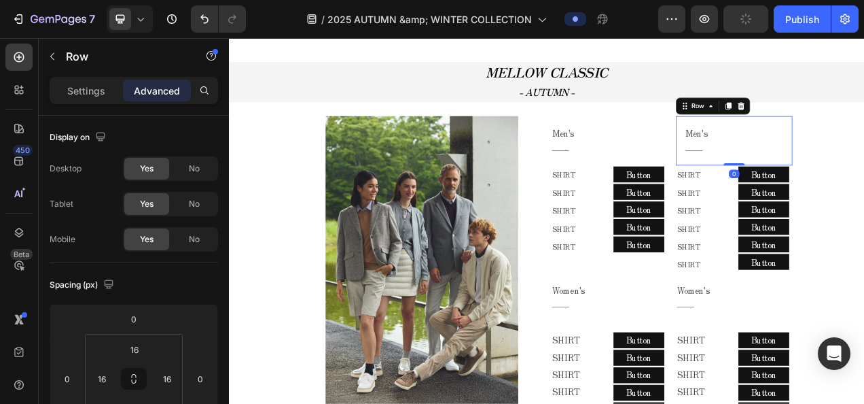
drag, startPoint x: 874, startPoint y: 211, endPoint x: 881, endPoint y: 196, distance: 16.7
click at [864, 196] on div "Men's ―― Text Block Row 0" at bounding box center [876, 170] width 149 height 64
type input "0"
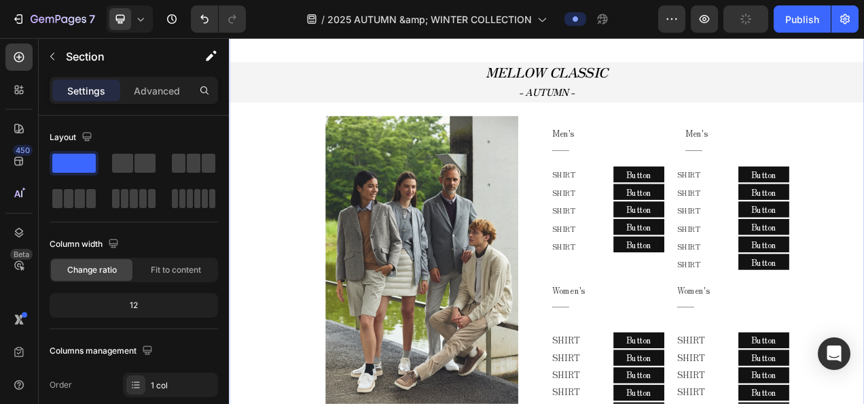
click at [147, 17] on div at bounding box center [130, 18] width 46 height 27
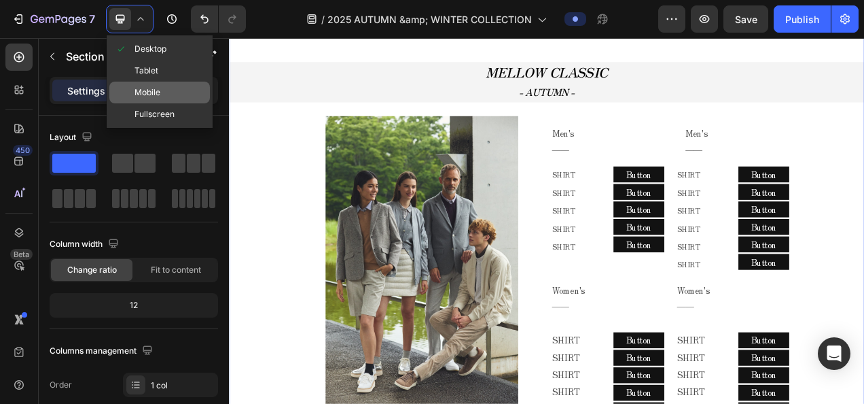
click at [152, 84] on div "Mobile" at bounding box center [159, 93] width 101 height 22
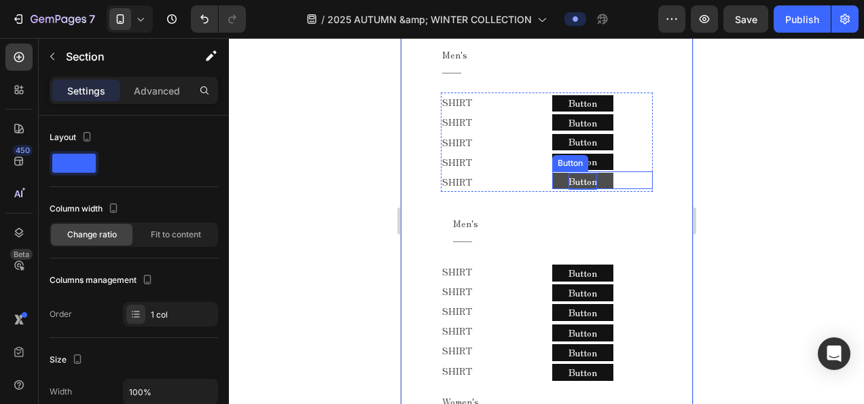
scroll to position [863, 0]
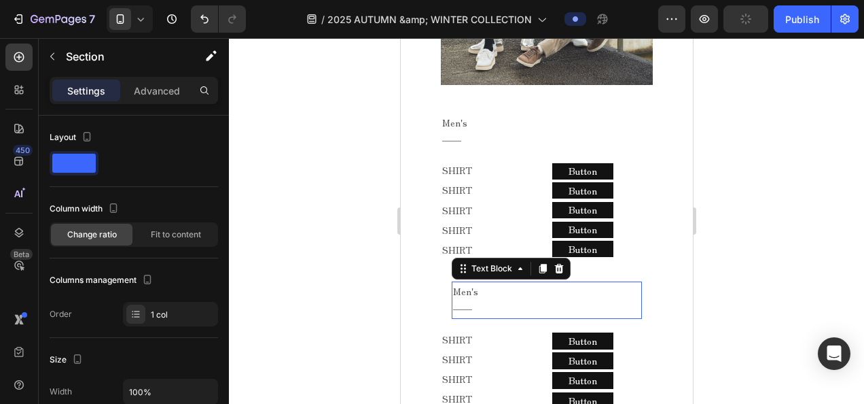
click at [477, 300] on p "――" at bounding box center [547, 308] width 188 height 17
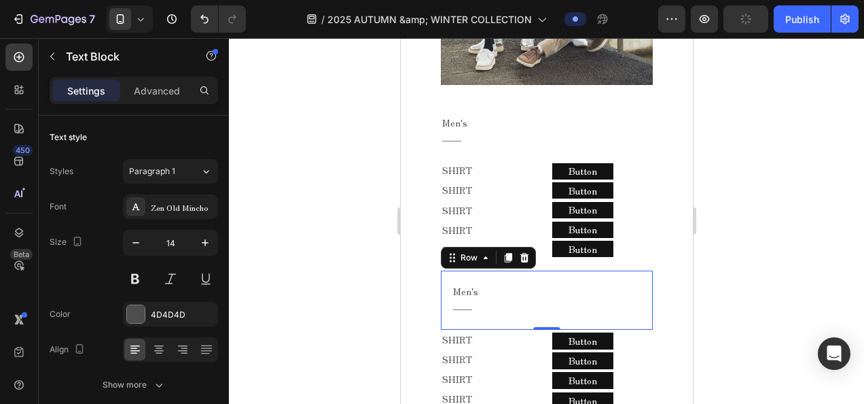
click at [463, 315] on div "Men's ―― Text Block Row 0" at bounding box center [546, 299] width 212 height 58
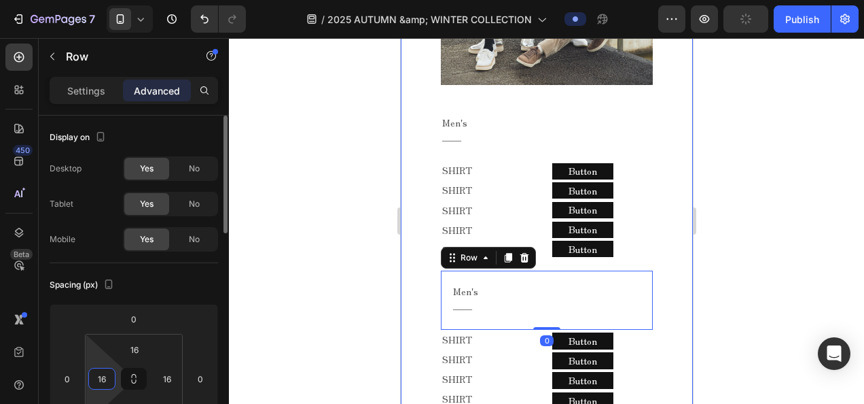
click at [101, 383] on input "16" at bounding box center [102, 378] width 20 height 20
type input "0"
click at [307, 268] on div at bounding box center [546, 221] width 635 height 366
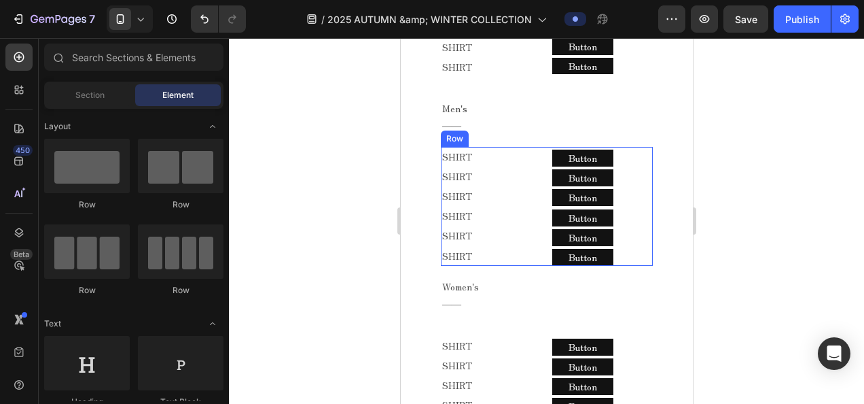
scroll to position [1067, 0]
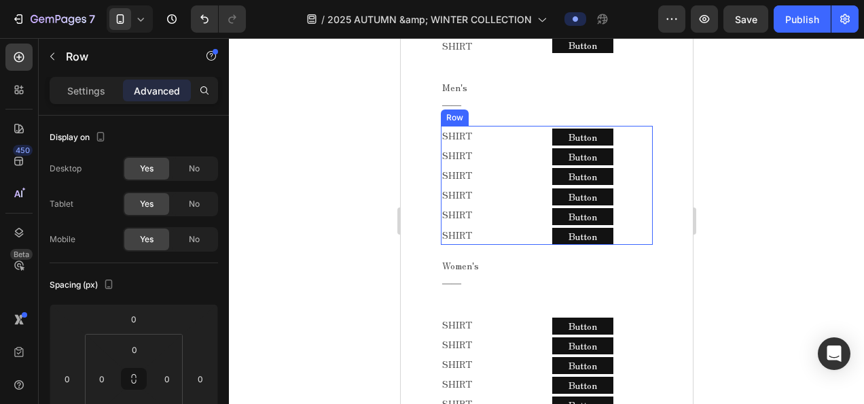
click at [541, 229] on div "SHIRT Text Block SHIRT Text Block SHIRT Text Block SHIRT Text Block SHIRT Text …" at bounding box center [546, 186] width 212 height 120
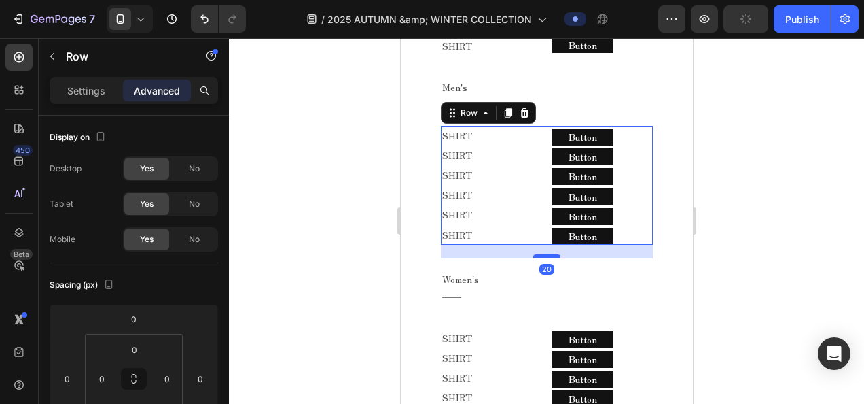
drag, startPoint x: 543, startPoint y: 230, endPoint x: 539, endPoint y: 243, distance: 14.0
click at [539, 254] on div at bounding box center [546, 256] width 27 height 4
type input "20"
click at [701, 219] on div at bounding box center [546, 221] width 635 height 366
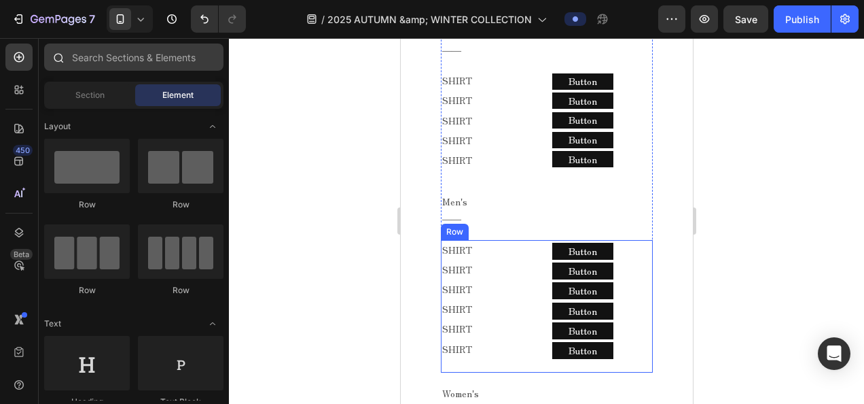
scroll to position [931, 0]
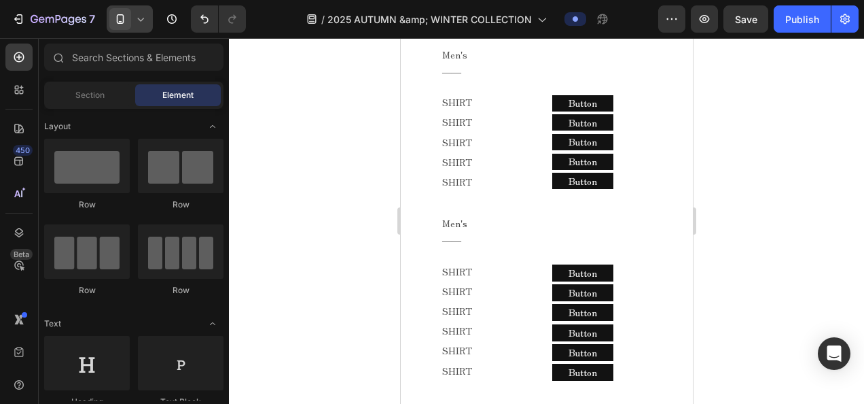
click at [145, 19] on icon at bounding box center [141, 19] width 14 height 14
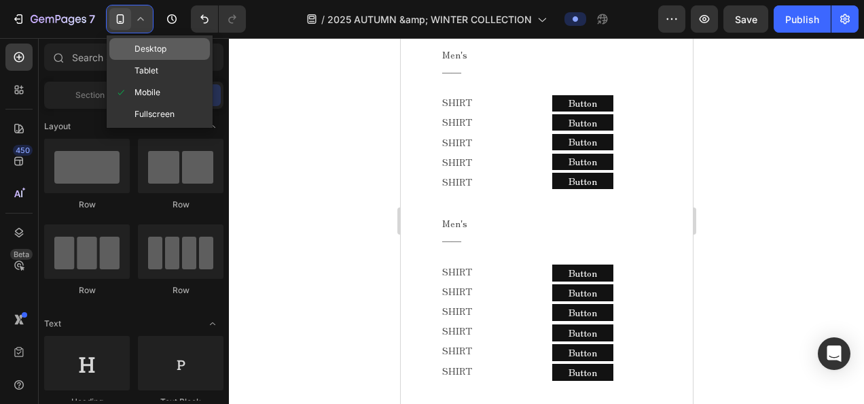
click at [173, 53] on div "Desktop" at bounding box center [159, 49] width 101 height 22
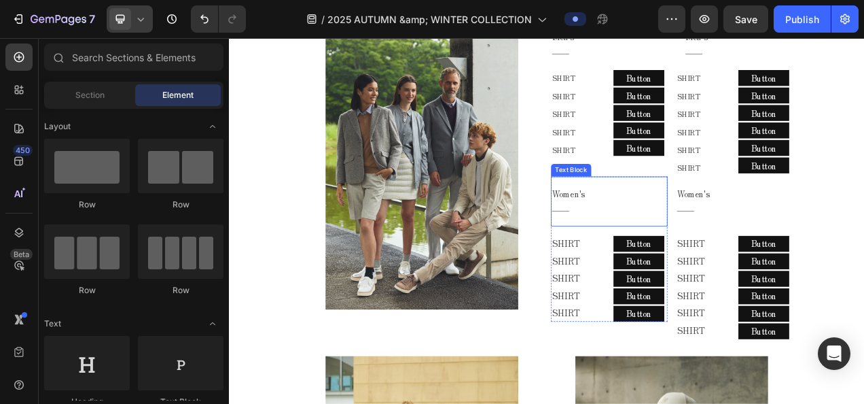
scroll to position [568, 0]
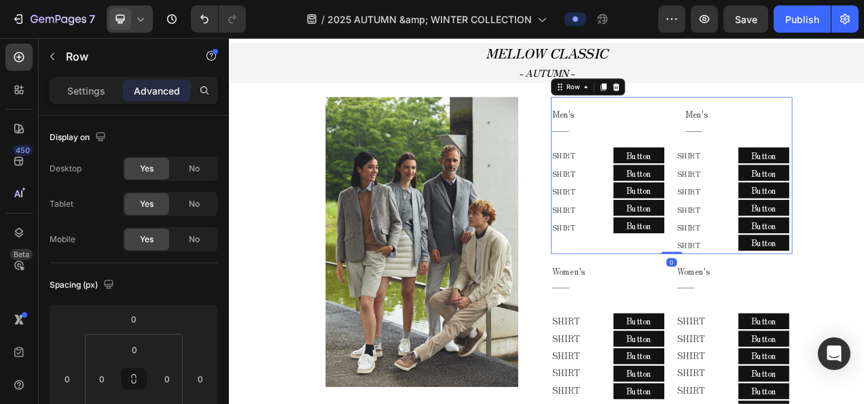
click at [785, 311] on div "Men's ―― Text Block Row SHIRT Text Block SHIRT Text Block SHIRT Text Block SHIR…" at bounding box center [797, 213] width 310 height 201
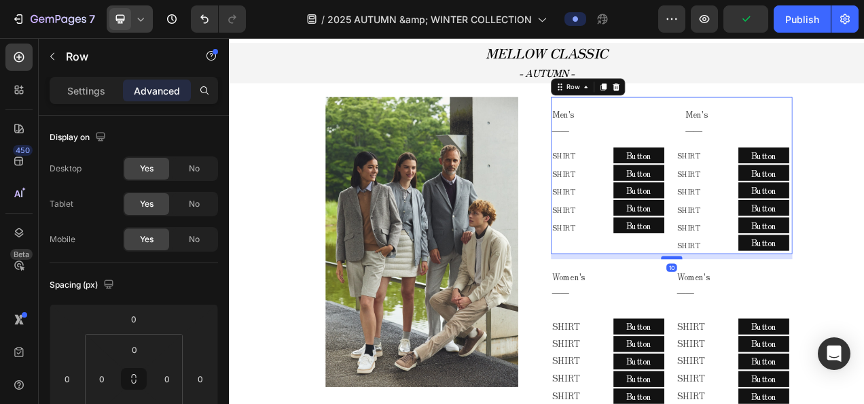
drag, startPoint x: 782, startPoint y: 313, endPoint x: 781, endPoint y: 320, distance: 6.8
click at [783, 320] on div at bounding box center [796, 319] width 27 height 4
type input "10"
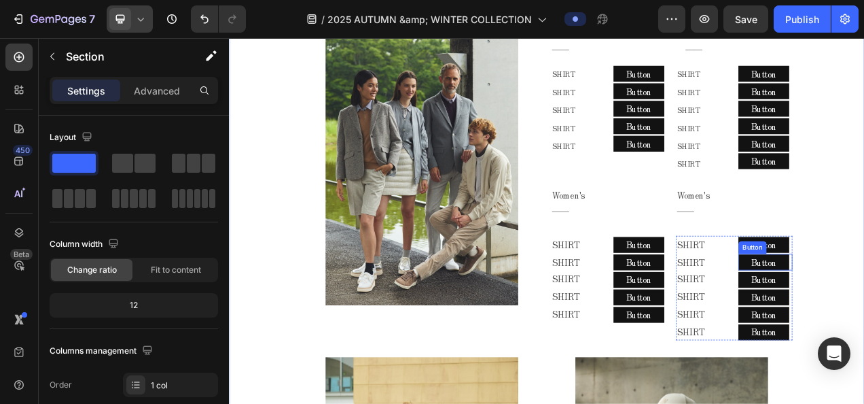
scroll to position [704, 0]
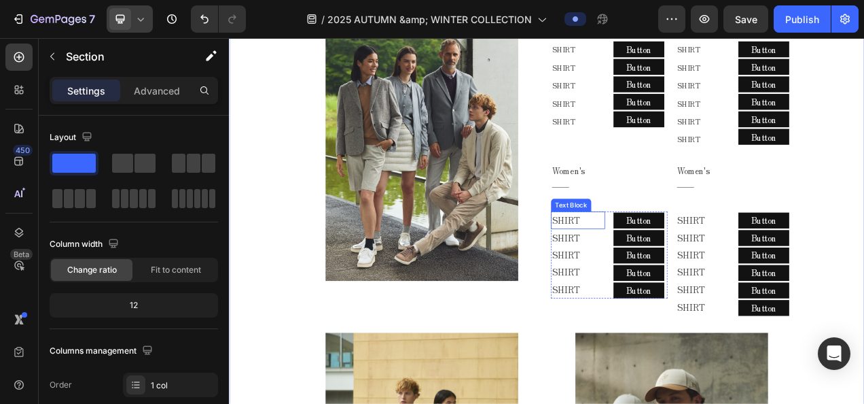
click at [665, 271] on p "SHIRT" at bounding box center [676, 272] width 67 height 20
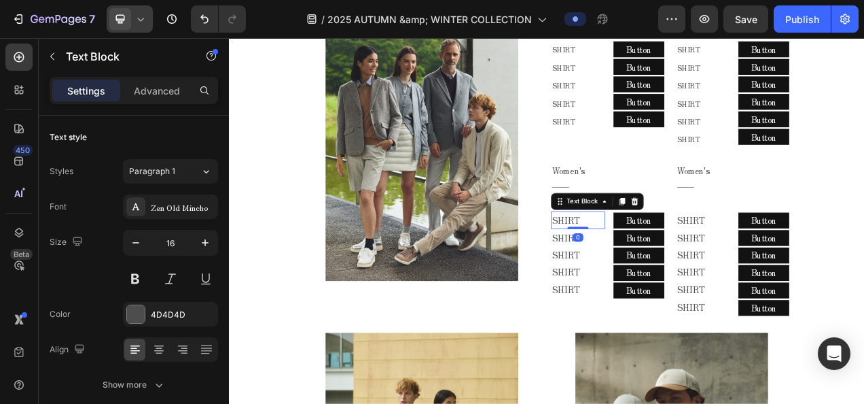
click at [673, 267] on p "SHIRT" at bounding box center [676, 272] width 67 height 20
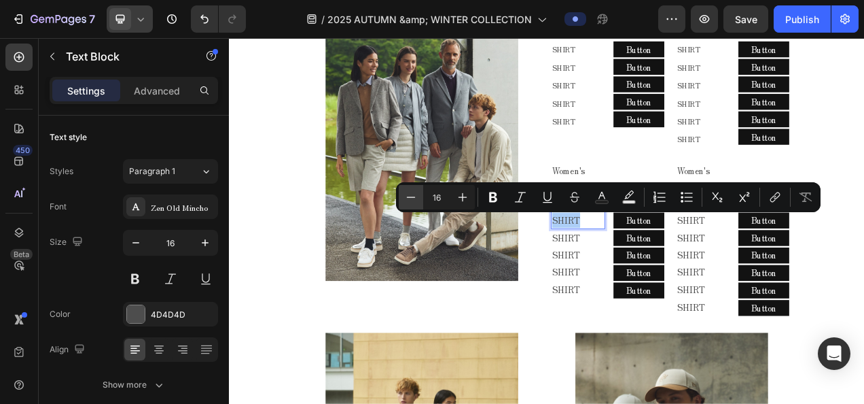
click at [401, 196] on button "Minus" at bounding box center [411, 197] width 24 height 24
type input "14"
click at [686, 296] on p "SHIRT" at bounding box center [676, 295] width 67 height 20
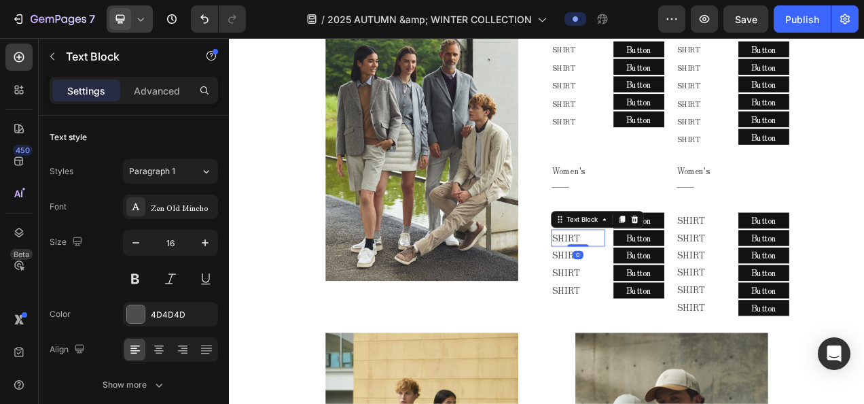
click at [686, 296] on p "SHIRT" at bounding box center [676, 295] width 67 height 20
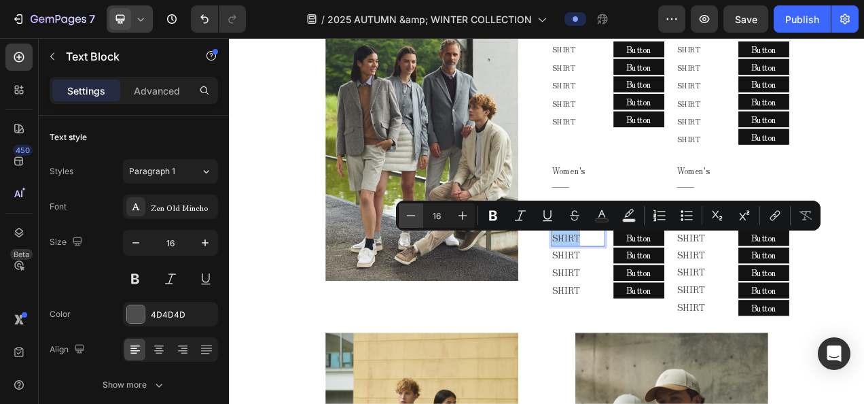
click at [409, 208] on button "Minus" at bounding box center [411, 215] width 24 height 24
type input "14"
click at [677, 313] on p "SHIRT" at bounding box center [676, 317] width 67 height 20
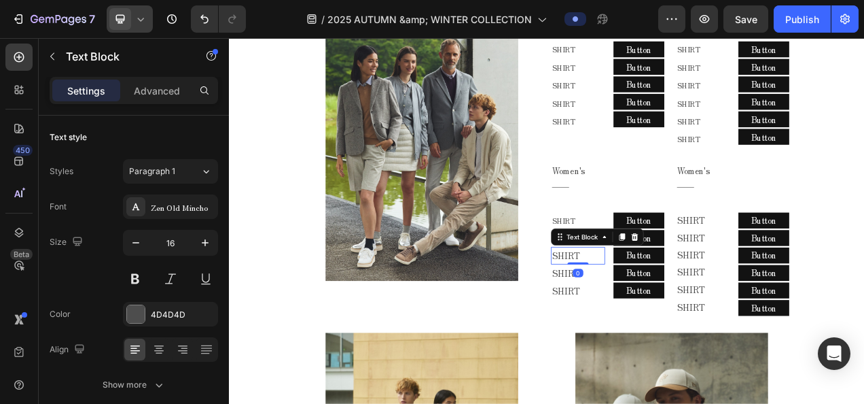
click at [677, 315] on p "SHIRT" at bounding box center [676, 317] width 67 height 20
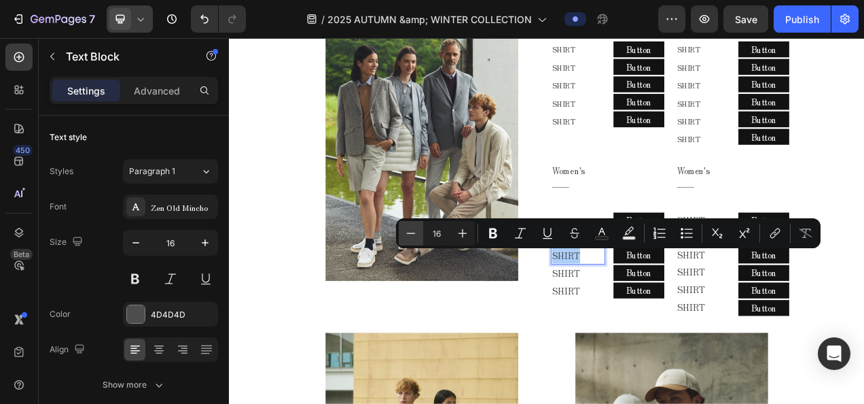
click at [414, 228] on icon "Editor contextual toolbar" at bounding box center [411, 233] width 14 height 14
type input "14"
click at [673, 340] on p "SHIRT" at bounding box center [676, 340] width 67 height 20
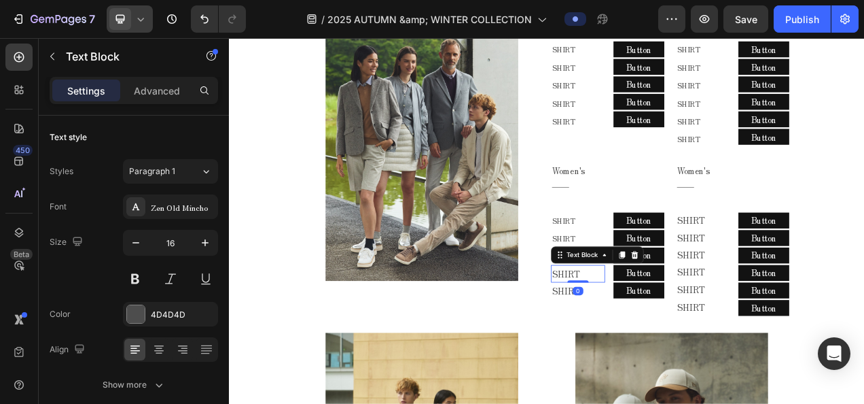
click at [673, 340] on p "SHIRT" at bounding box center [676, 340] width 67 height 20
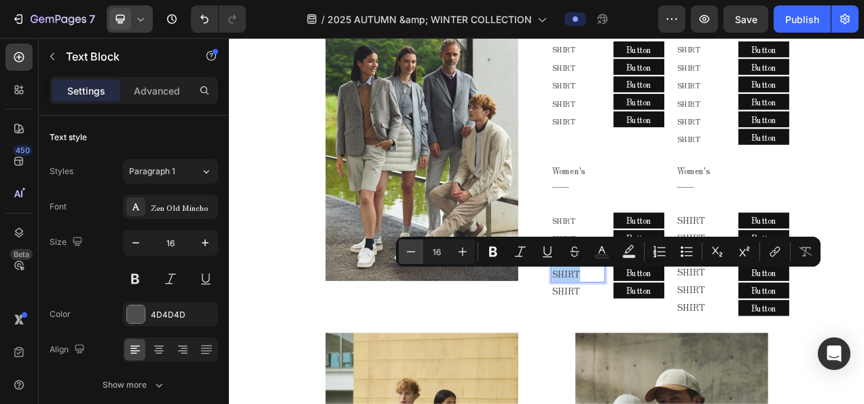
click at [412, 248] on icon "Editor contextual toolbar" at bounding box center [411, 252] width 14 height 14
type input "14"
click at [681, 365] on p "SHIRT" at bounding box center [676, 363] width 67 height 20
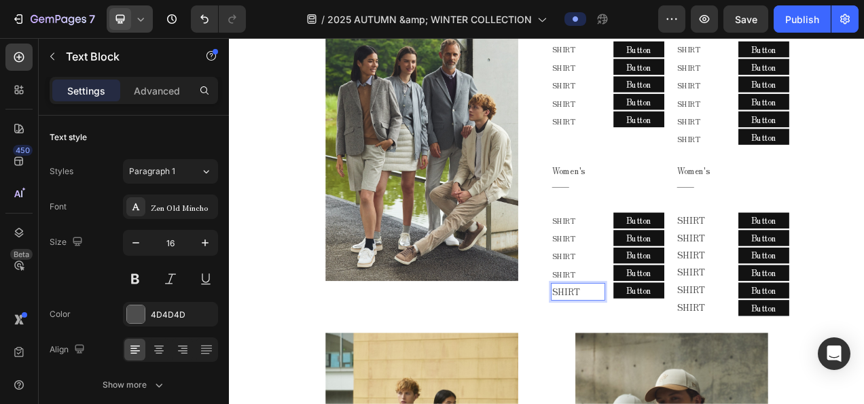
click at [681, 365] on p "SHIRT" at bounding box center [676, 363] width 67 height 20
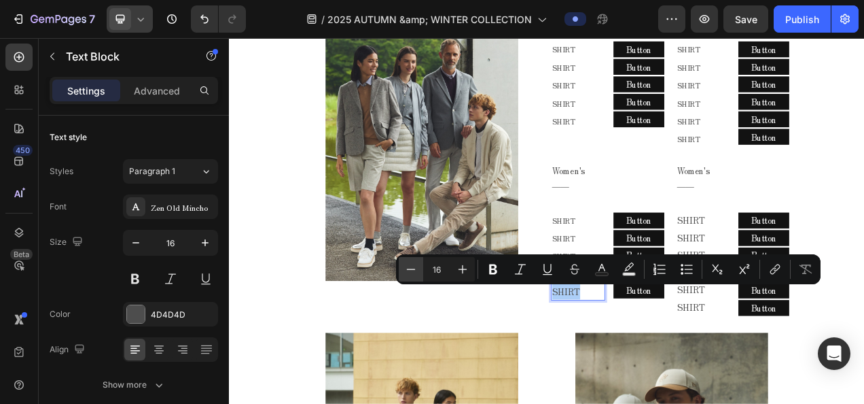
click at [410, 262] on button "Minus" at bounding box center [411, 269] width 24 height 24
type input "14"
click at [828, 277] on div "Text Block" at bounding box center [828, 274] width 46 height 12
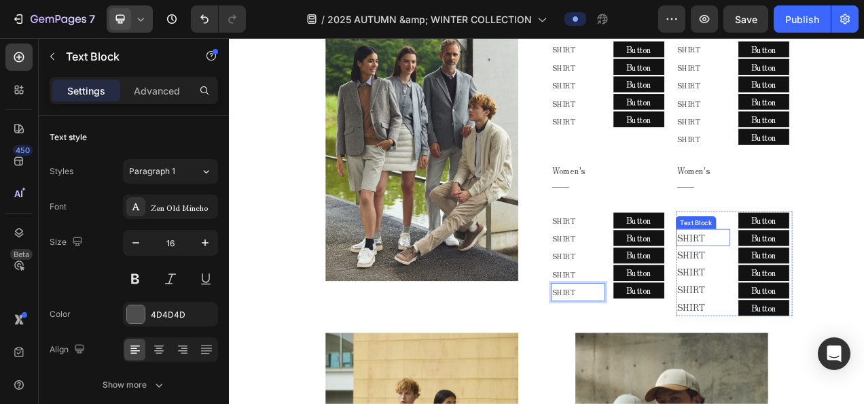
click at [828, 277] on p "SHIRT" at bounding box center [837, 272] width 67 height 20
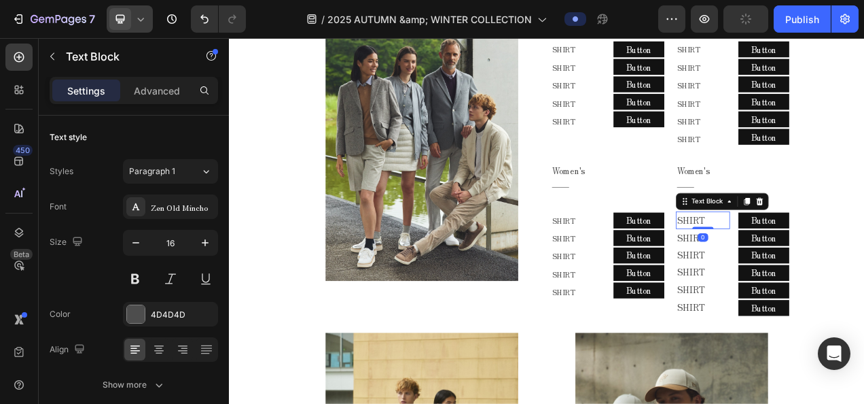
click at [842, 270] on p "SHIRT" at bounding box center [837, 272] width 67 height 20
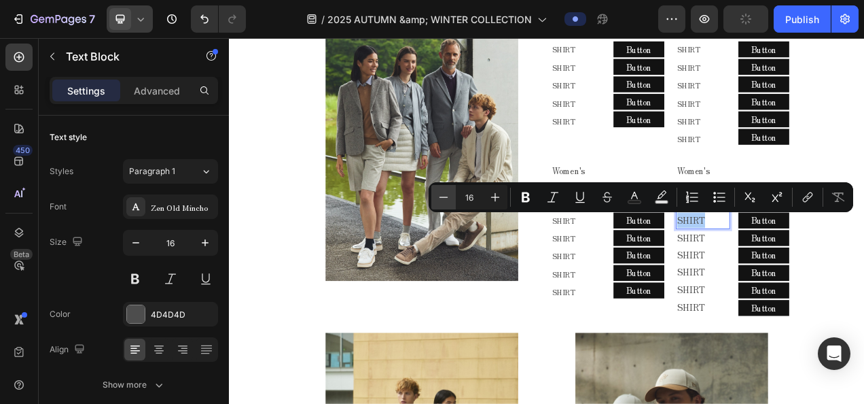
click at [438, 202] on icon "Editor contextual toolbar" at bounding box center [444, 197] width 14 height 14
click at [436, 209] on button "Minus" at bounding box center [443, 197] width 24 height 24
type input "14"
click at [849, 292] on p "SHIRT" at bounding box center [837, 295] width 67 height 20
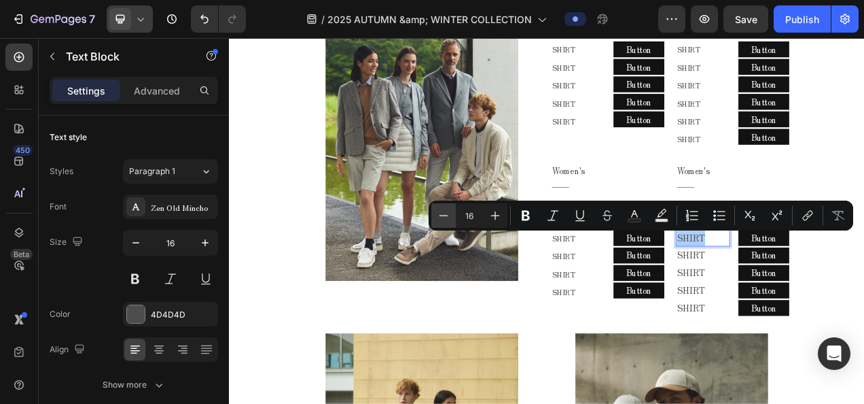
click at [451, 217] on button "Minus" at bounding box center [443, 215] width 24 height 24
type input "14"
click at [838, 321] on p "SHIRT" at bounding box center [837, 317] width 67 height 20
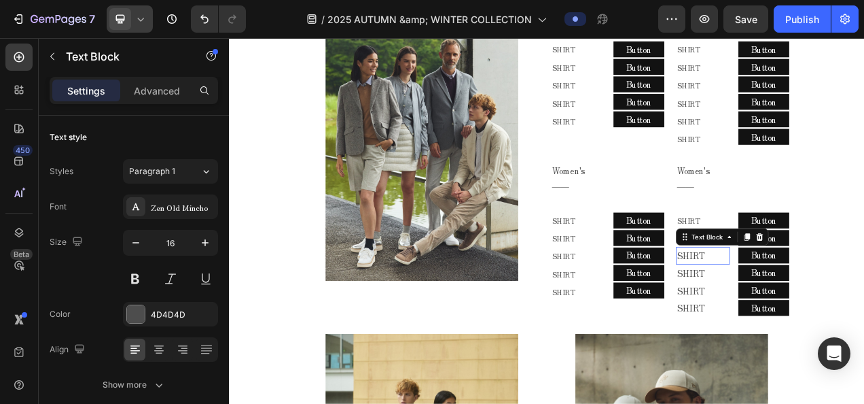
click at [838, 321] on p "SHIRT" at bounding box center [837, 317] width 67 height 20
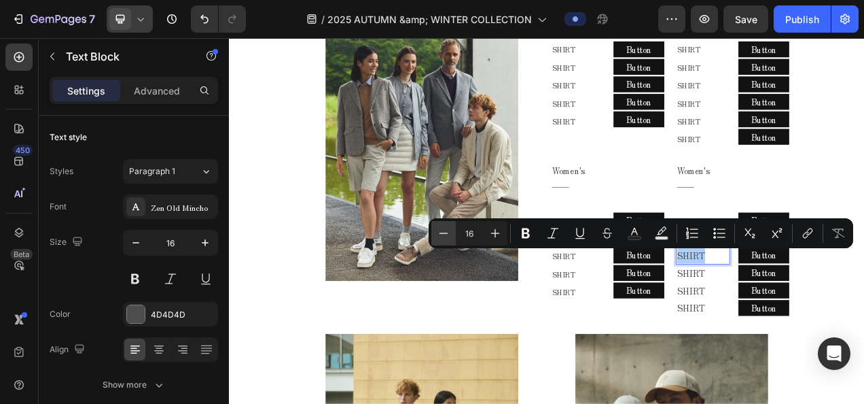
click at [448, 226] on button "Minus" at bounding box center [443, 233] width 24 height 24
type input "14"
click at [843, 339] on p "SHIRT" at bounding box center [837, 340] width 67 height 20
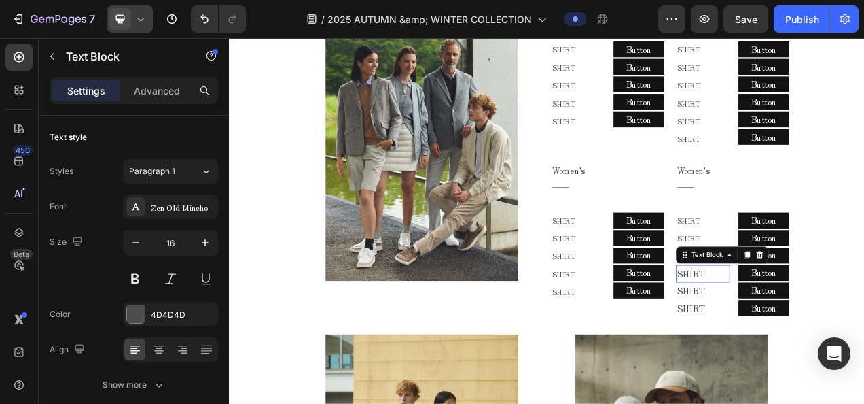
click at [843, 339] on p "SHIRT" at bounding box center [837, 340] width 67 height 20
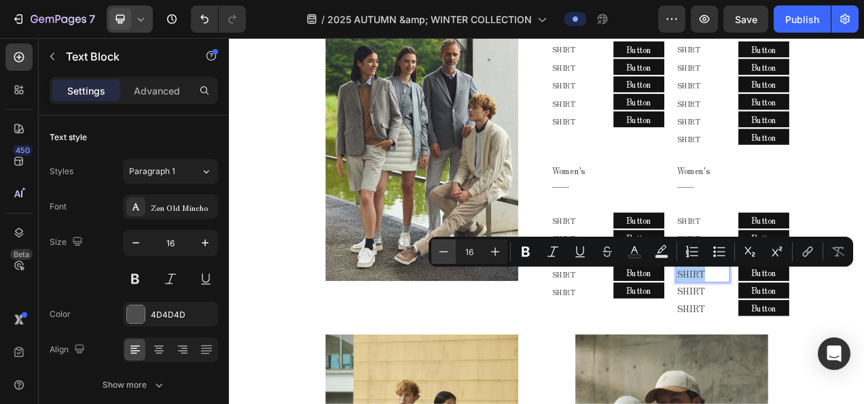
click at [446, 243] on button "Minus" at bounding box center [443, 251] width 24 height 24
type input "14"
click at [847, 364] on p "SHIRT" at bounding box center [837, 363] width 67 height 20
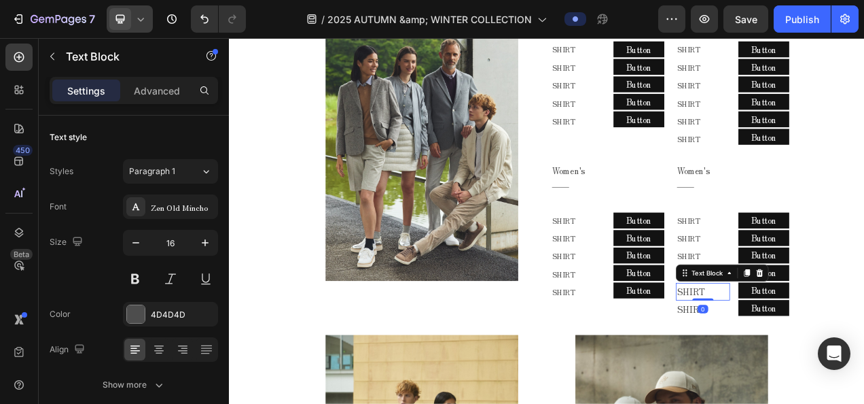
click at [847, 364] on p "SHIRT" at bounding box center [837, 363] width 67 height 20
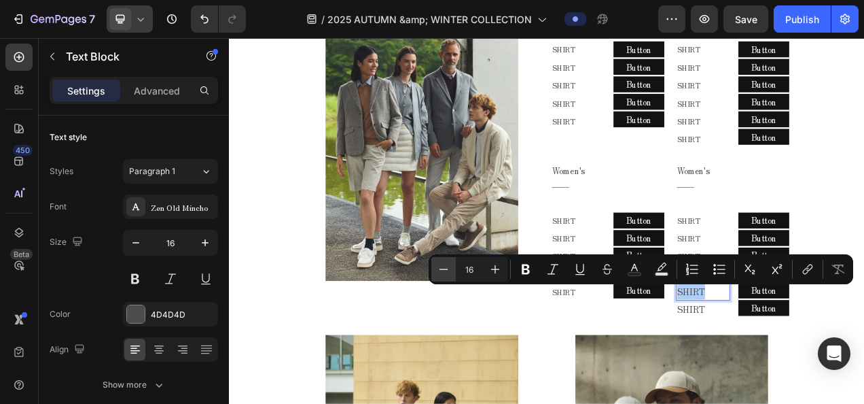
click at [444, 264] on icon "Editor contextual toolbar" at bounding box center [444, 269] width 14 height 14
type input "14"
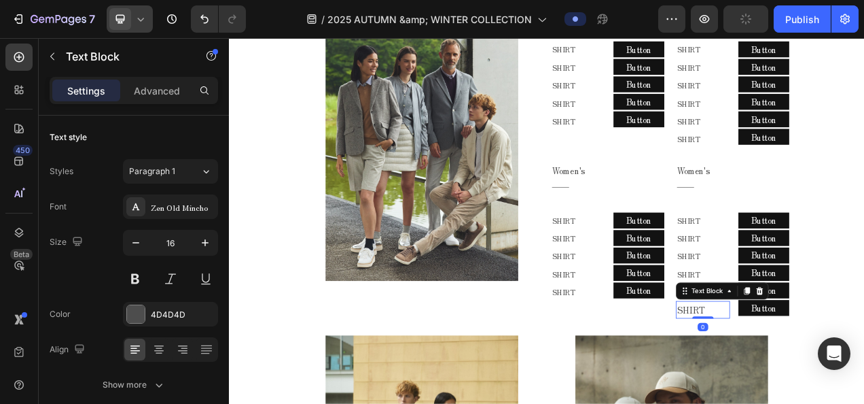
click at [836, 390] on p "SHIRT" at bounding box center [837, 386] width 67 height 20
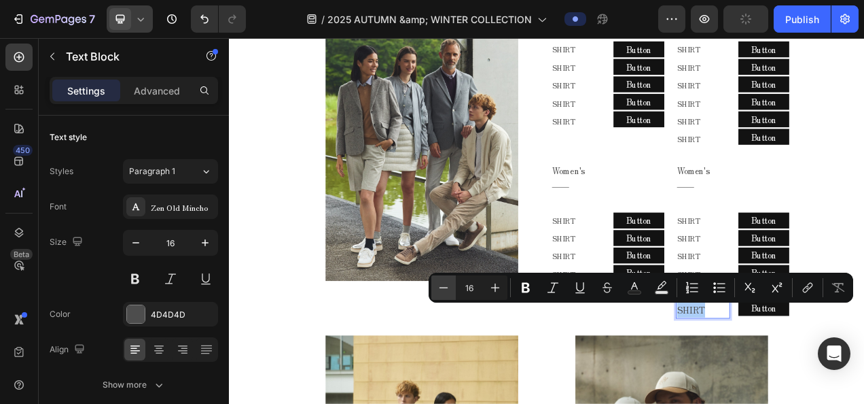
click at [436, 283] on button "Minus" at bounding box center [443, 287] width 24 height 24
type input "14"
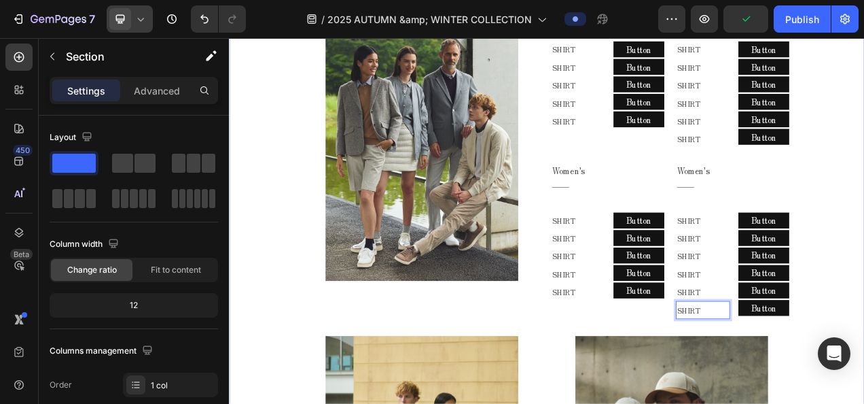
click at [811, 223] on p "――" at bounding box center [872, 227] width 136 height 20
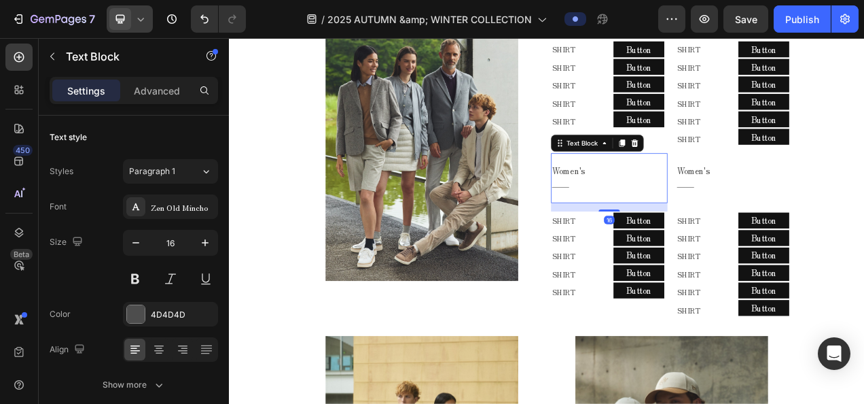
click at [739, 219] on p "――" at bounding box center [711, 227] width 136 height 20
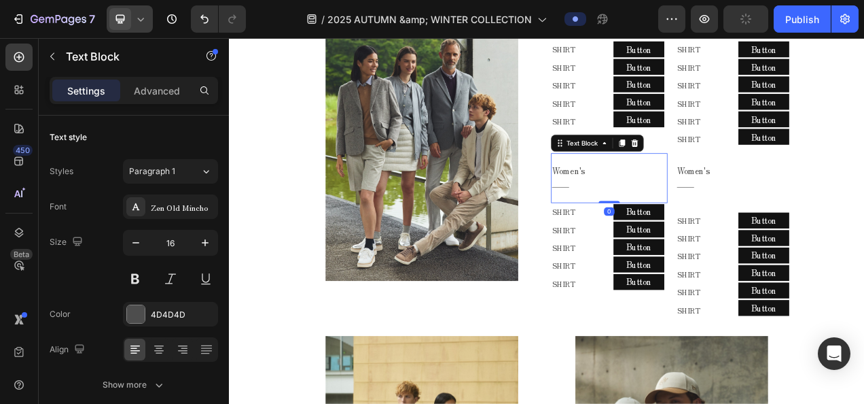
drag, startPoint x: 713, startPoint y: 259, endPoint x: 785, endPoint y: 223, distance: 80.5
click at [722, 239] on div "Women's ―― Text Block 0" at bounding box center [716, 217] width 149 height 64
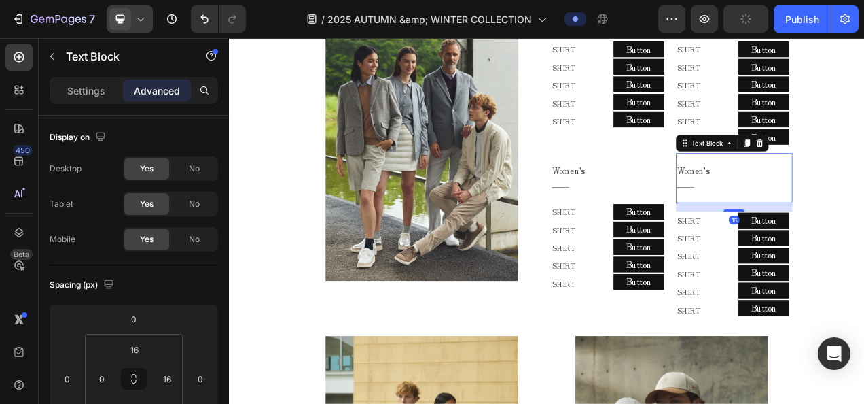
click at [855, 215] on p "Women's" at bounding box center [872, 208] width 136 height 20
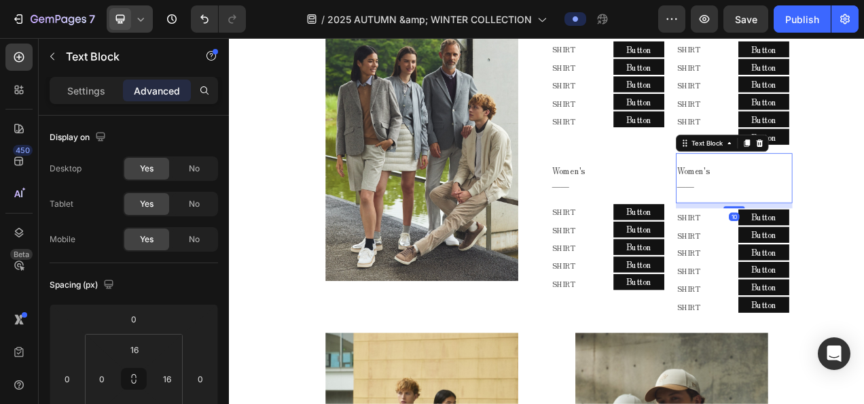
drag, startPoint x: 867, startPoint y: 260, endPoint x: 877, endPoint y: 230, distance: 30.9
click at [864, 230] on div "Women's ―― Text Block 10" at bounding box center [876, 217] width 149 height 64
type input "0"
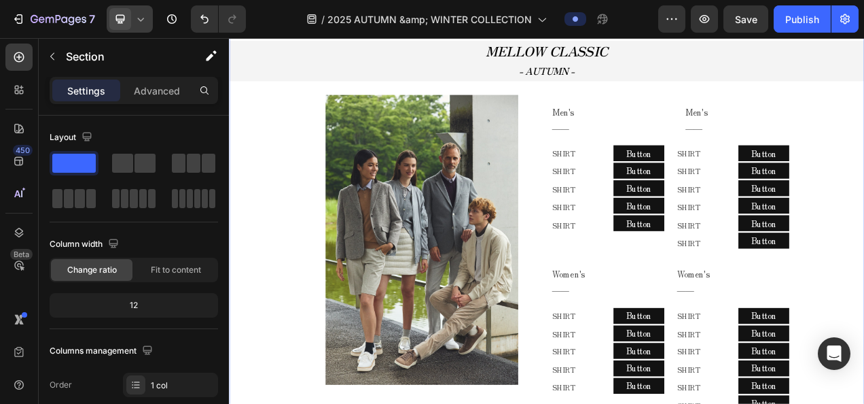
scroll to position [568, 0]
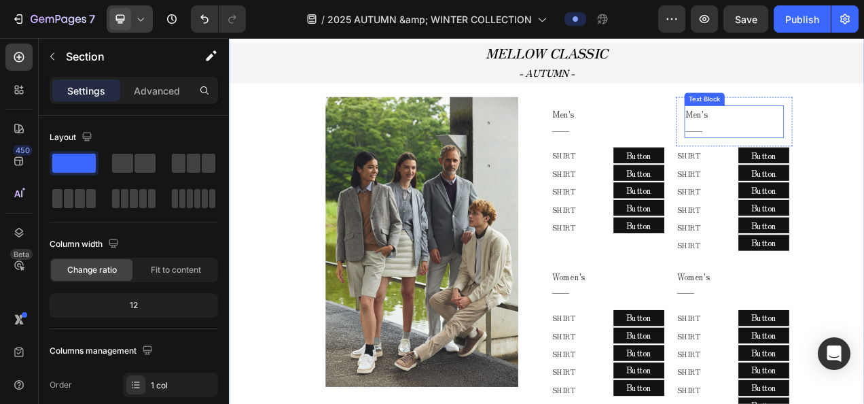
click at [851, 157] on p "――" at bounding box center [877, 155] width 125 height 20
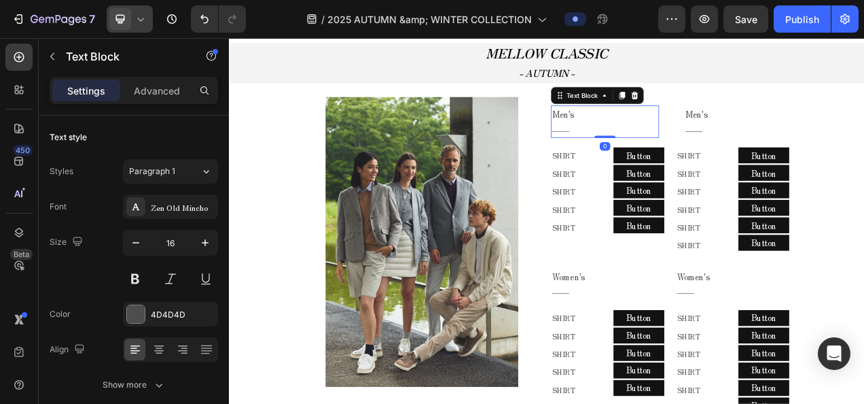
click at [650, 135] on p "Men's" at bounding box center [711, 136] width 136 height 20
click at [678, 168] on div "Men's ―― Text Block 0 Row" at bounding box center [716, 145] width 149 height 64
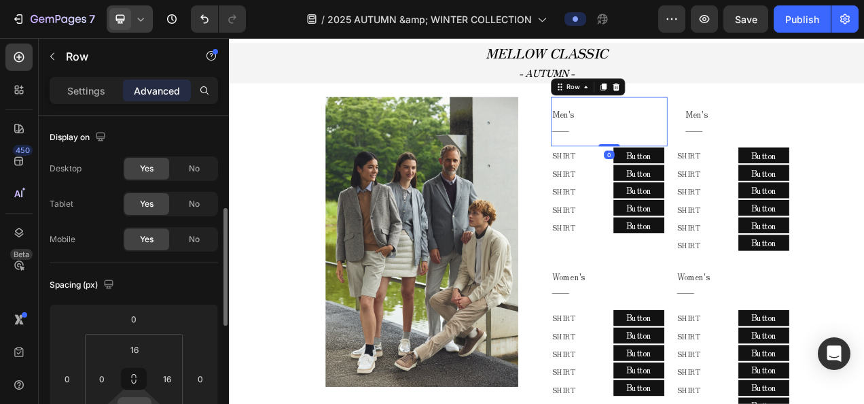
scroll to position [68, 0]
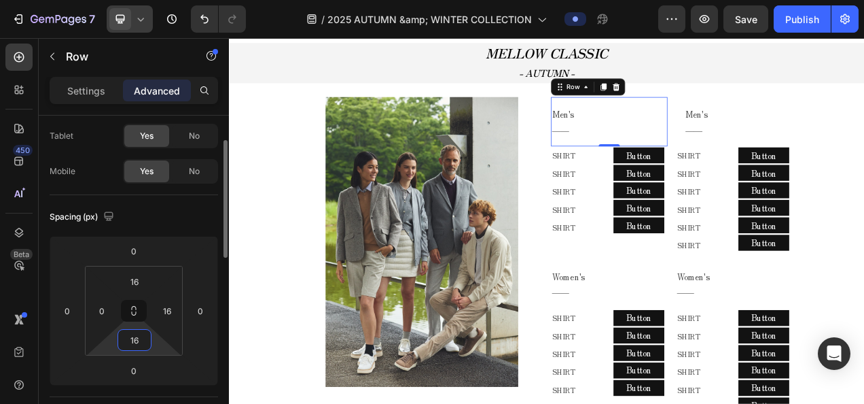
click at [143, 347] on input "16" at bounding box center [134, 340] width 27 height 20
type input "0"
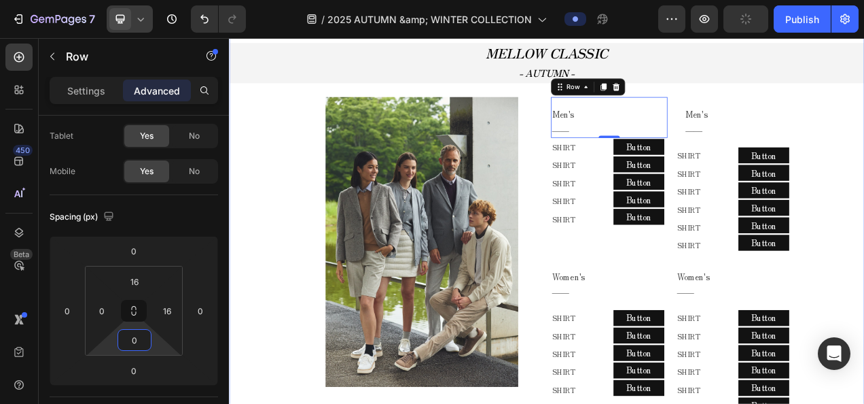
click at [864, 158] on p "――" at bounding box center [877, 155] width 125 height 20
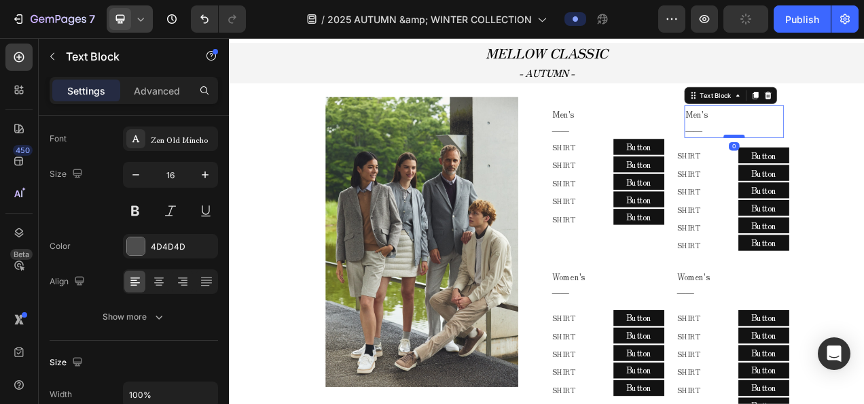
scroll to position [0, 0]
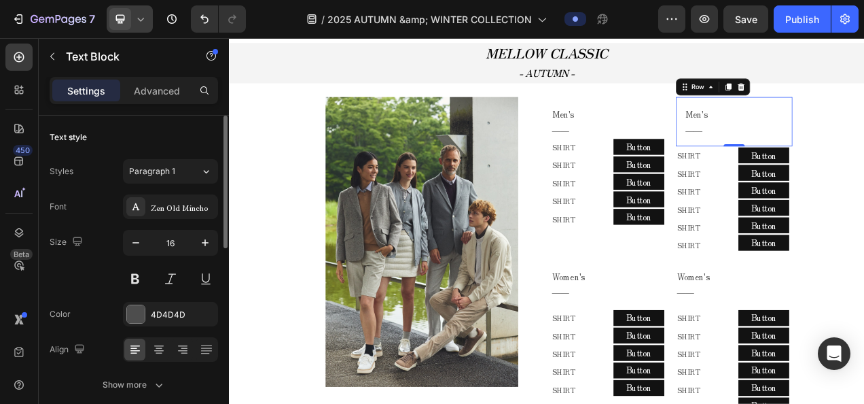
click at [838, 173] on div "Men's ―― Text Block Row 0" at bounding box center [876, 145] width 149 height 64
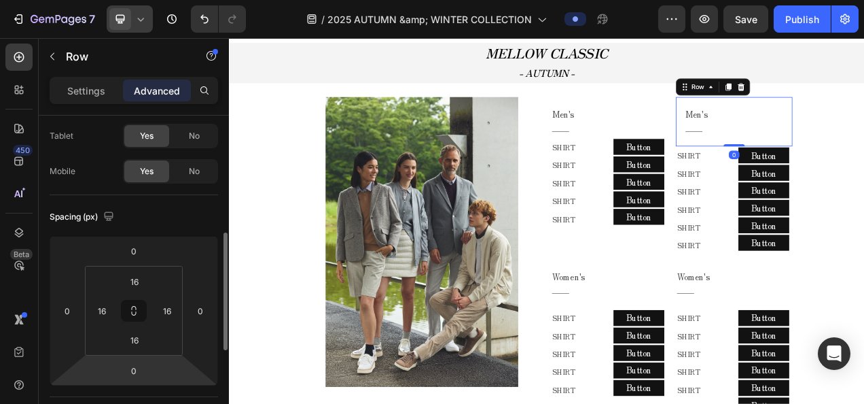
scroll to position [136, 0]
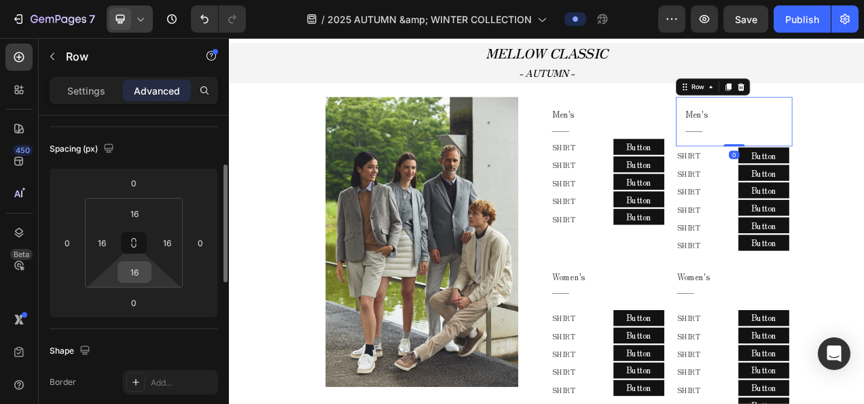
click at [140, 270] on input "16" at bounding box center [134, 272] width 27 height 20
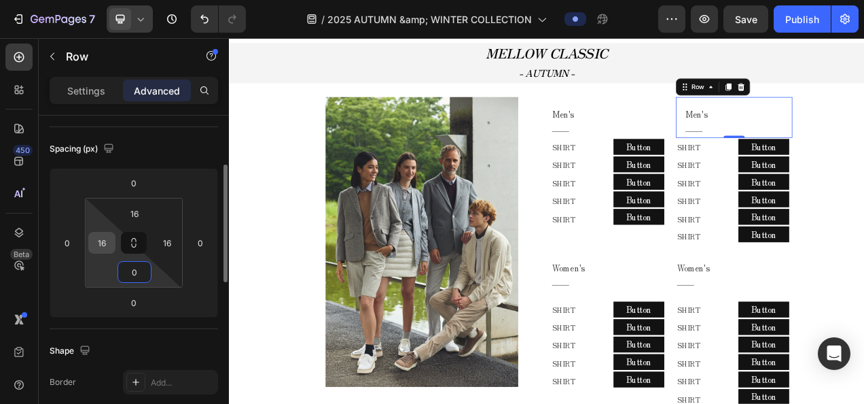
type input "0"
click at [106, 235] on input "16" at bounding box center [102, 242] width 20 height 20
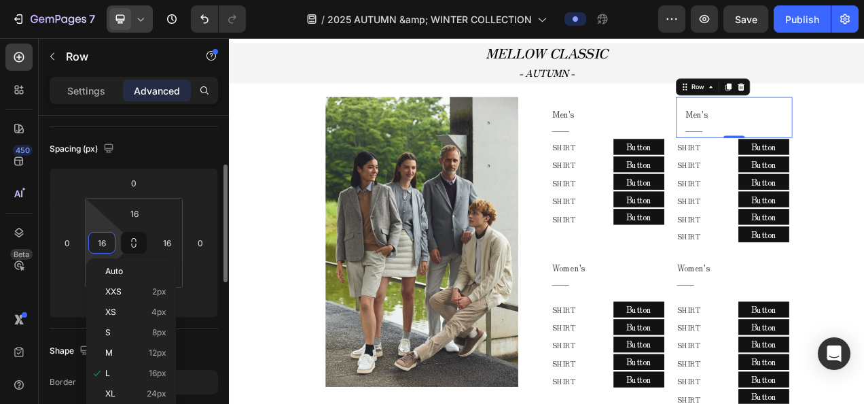
type input "0"
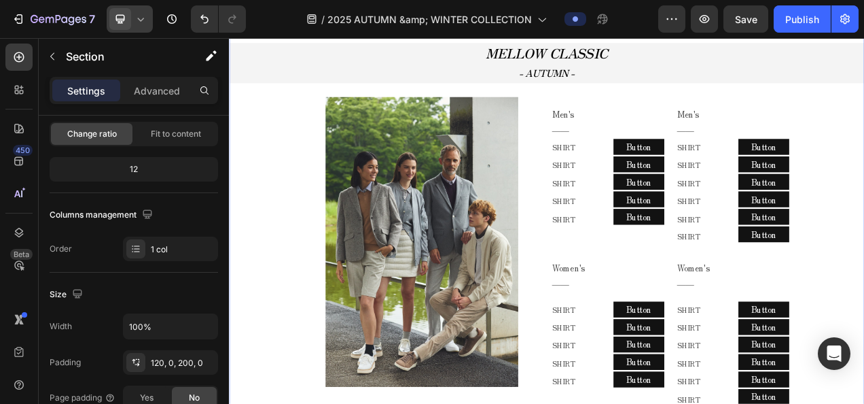
scroll to position [0, 0]
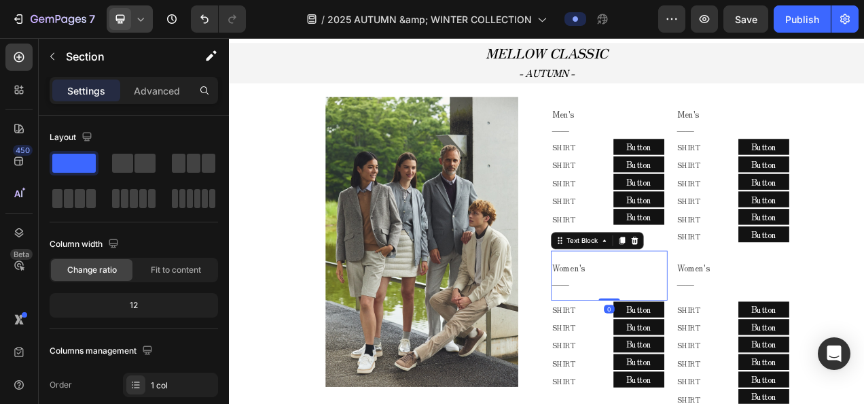
click at [656, 361] on p "――" at bounding box center [711, 352] width 136 height 20
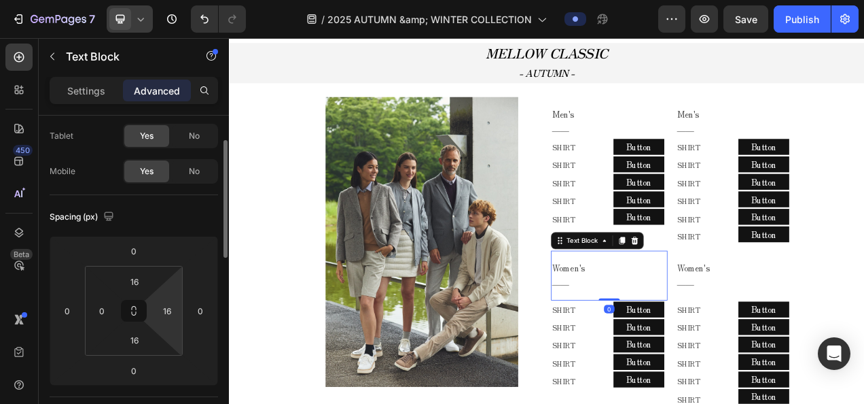
scroll to position [136, 0]
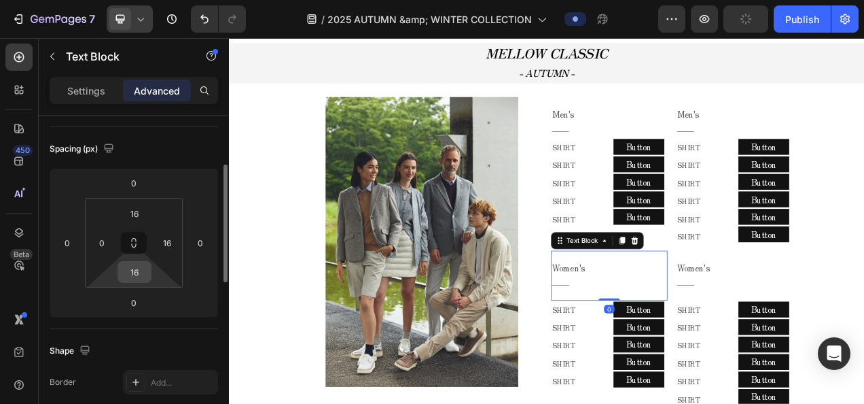
click at [141, 265] on input "16" at bounding box center [134, 272] width 27 height 20
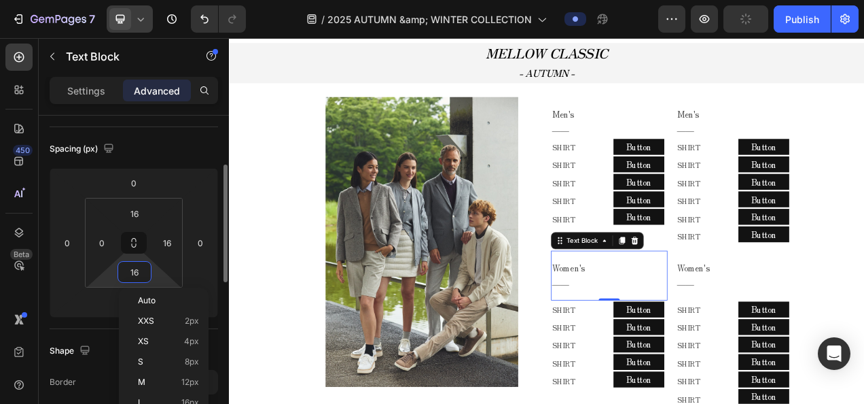
type input "0"
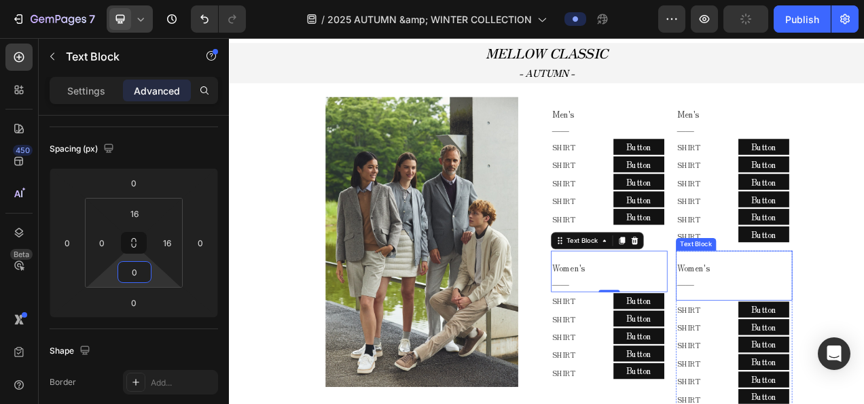
click at [864, 335] on p "Women's" at bounding box center [872, 333] width 136 height 20
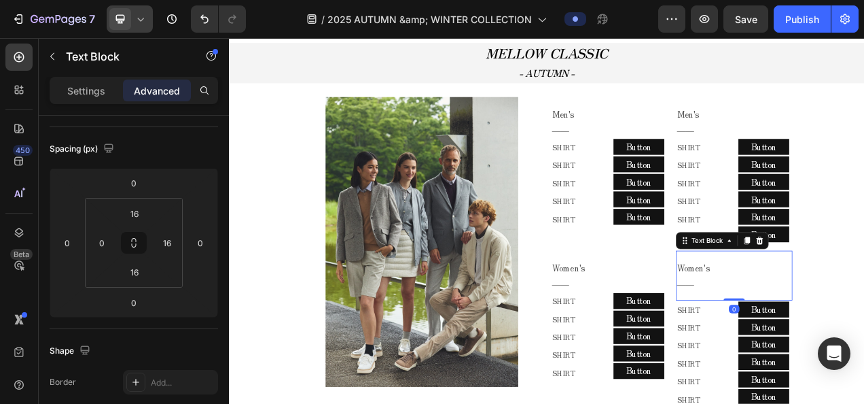
click at [864, 354] on p "――" at bounding box center [872, 352] width 136 height 20
click at [141, 268] on input "16" at bounding box center [134, 272] width 27 height 20
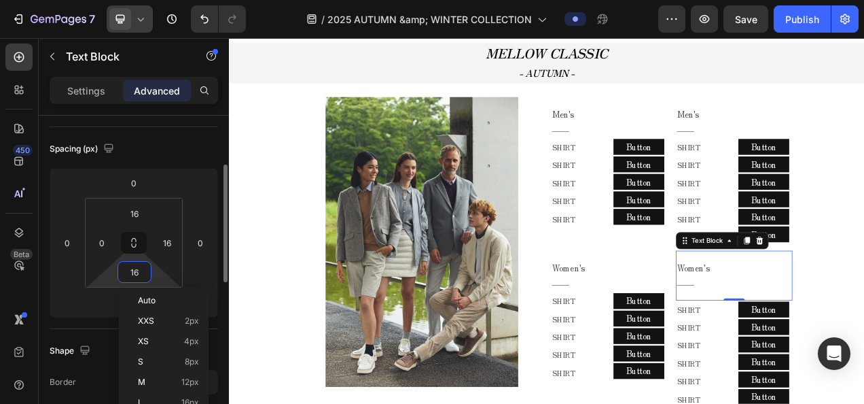
type input "0"
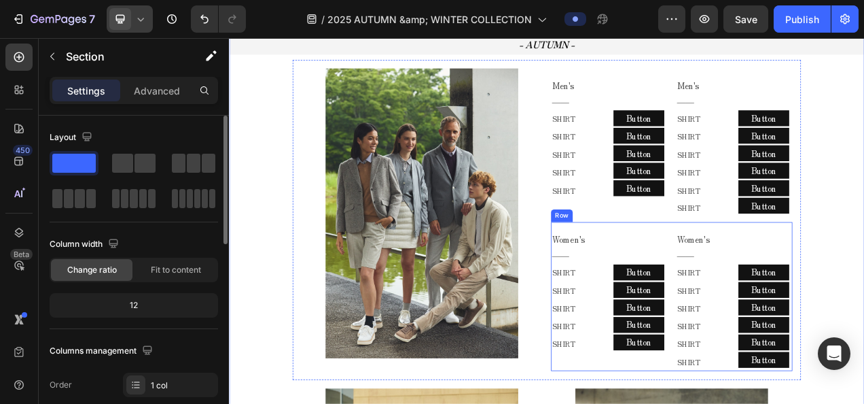
scroll to position [704, 0]
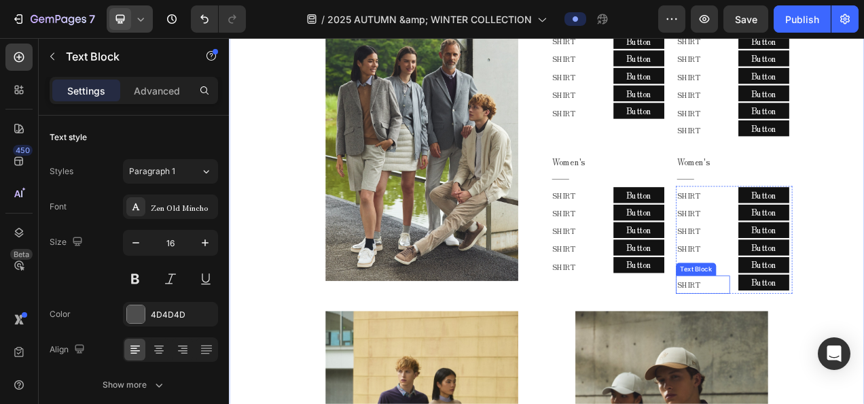
click at [827, 358] on span "SHIRT" at bounding box center [819, 354] width 30 height 14
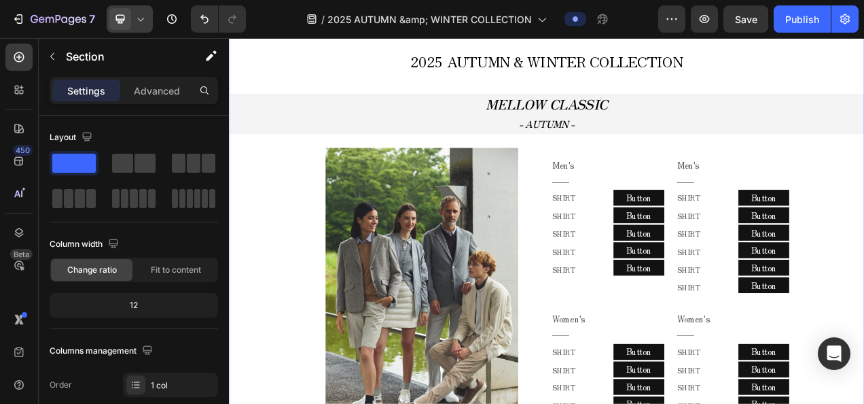
scroll to position [500, 0]
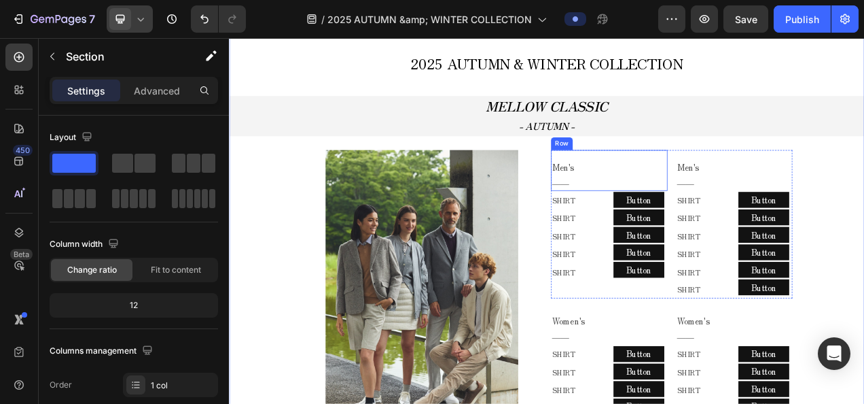
click at [779, 181] on div "Men's ―― Text Block Row" at bounding box center [716, 207] width 149 height 53
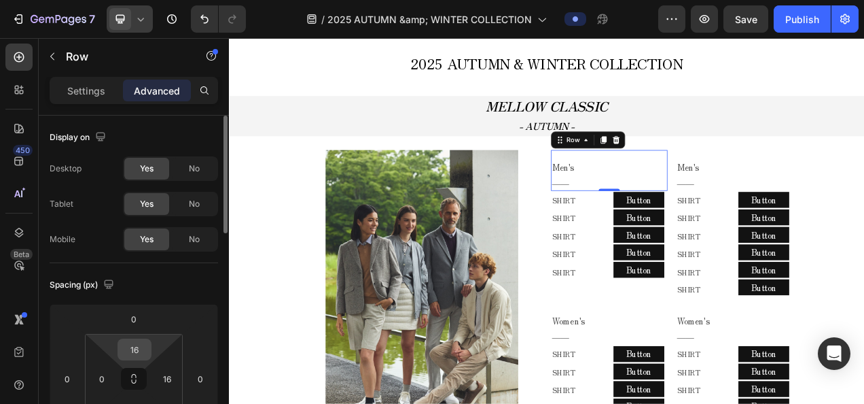
click at [128, 347] on input "16" at bounding box center [134, 349] width 27 height 20
type input "0"
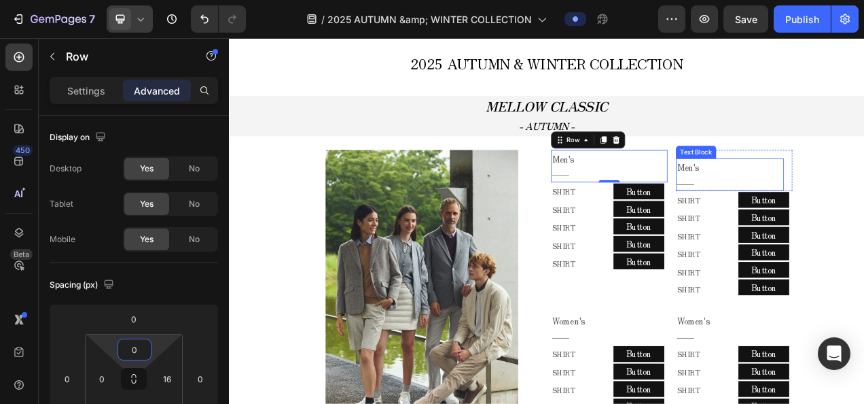
click at [864, 196] on p "Men's" at bounding box center [872, 204] width 136 height 20
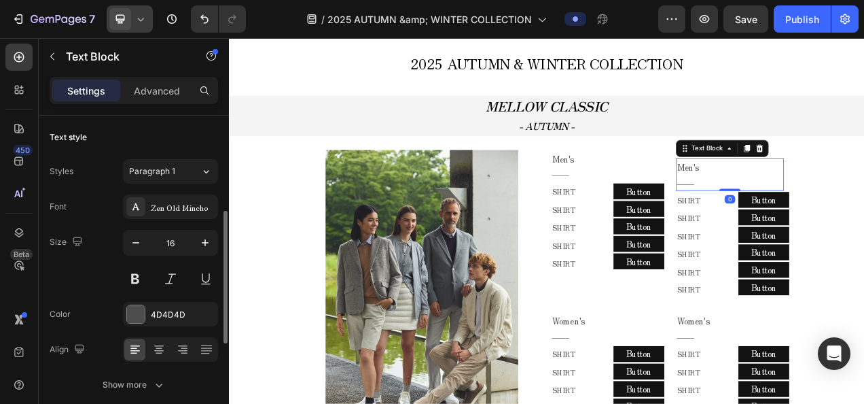
scroll to position [136, 0]
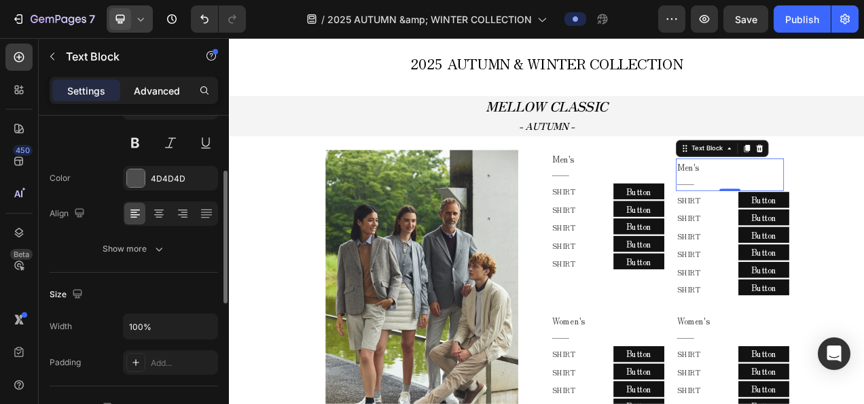
click at [141, 91] on p "Advanced" at bounding box center [157, 91] width 46 height 14
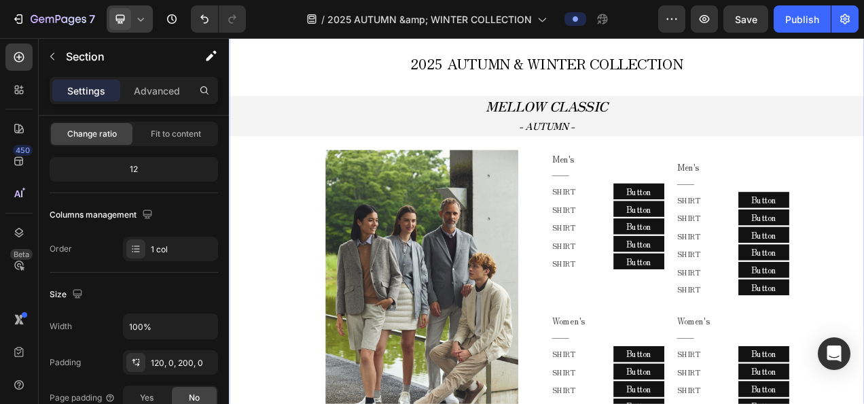
scroll to position [0, 0]
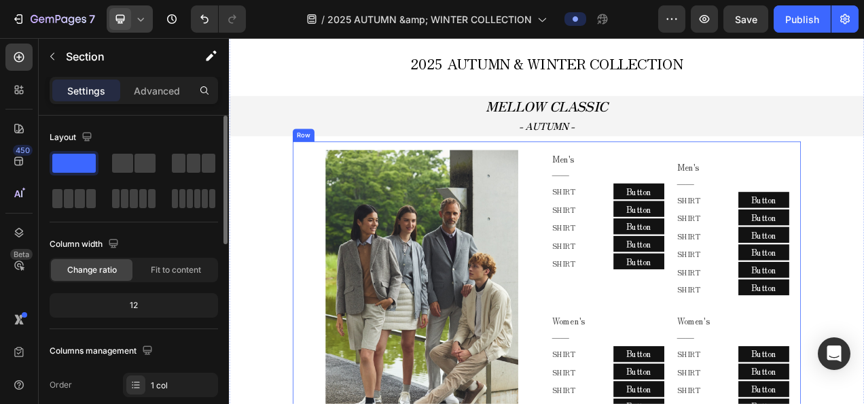
click at [864, 188] on div "Image Men's ―― Text Block Row SHIRT Text Block SHIRT Text Block SHIRT Text Bloc…" at bounding box center [637, 376] width 652 height 410
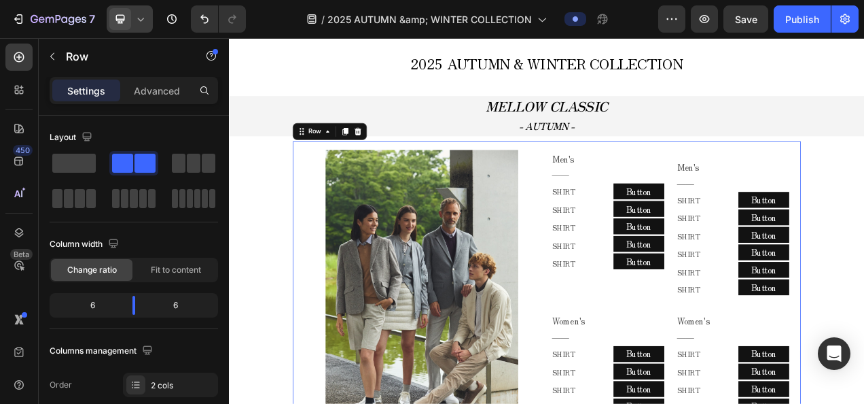
click at [864, 179] on div "Image Men's ―― Text Block Row SHIRT Text Block SHIRT Text Block SHIRT Text Bloc…" at bounding box center [637, 376] width 652 height 410
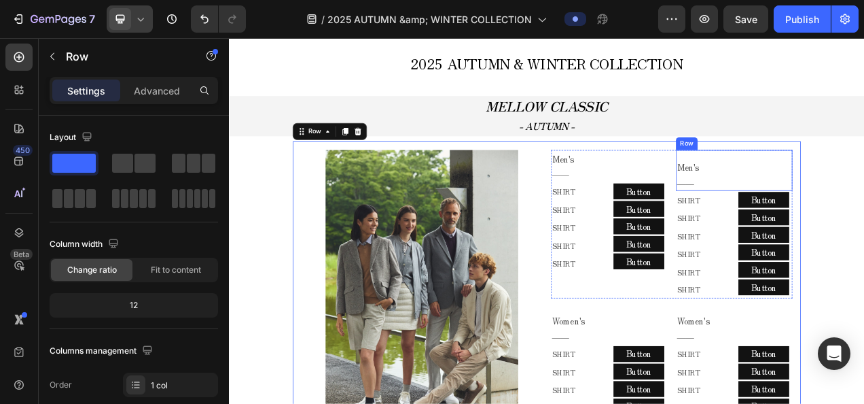
click at [864, 183] on div "Men's ―― Text Block Row" at bounding box center [876, 207] width 149 height 53
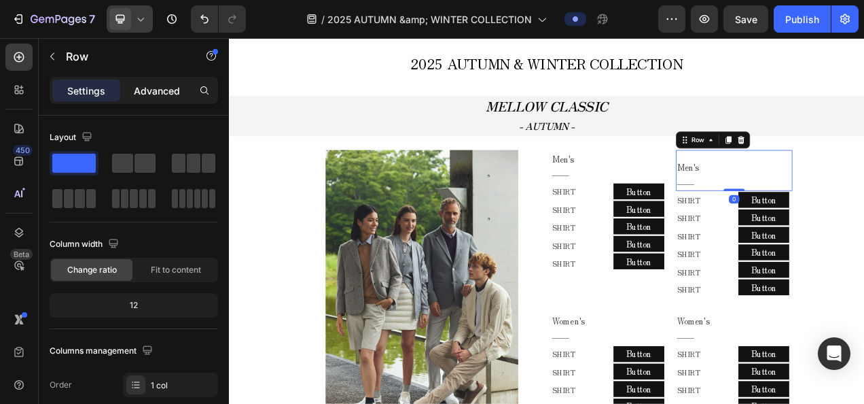
click at [136, 96] on p "Advanced" at bounding box center [157, 91] width 46 height 14
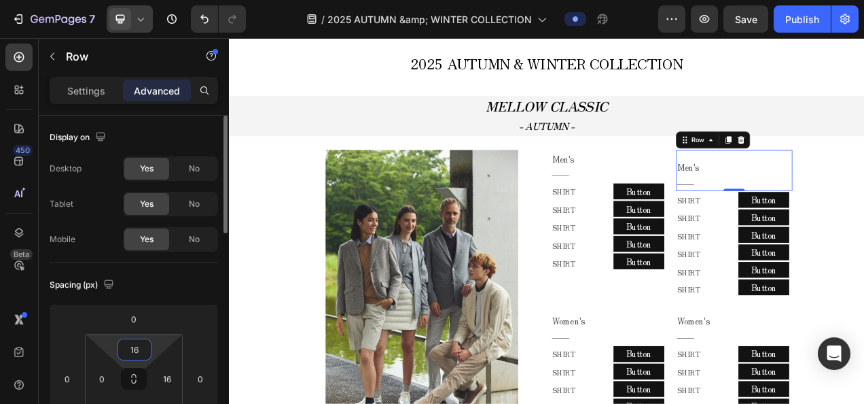
click at [134, 344] on input "16" at bounding box center [134, 349] width 27 height 20
type input "0"
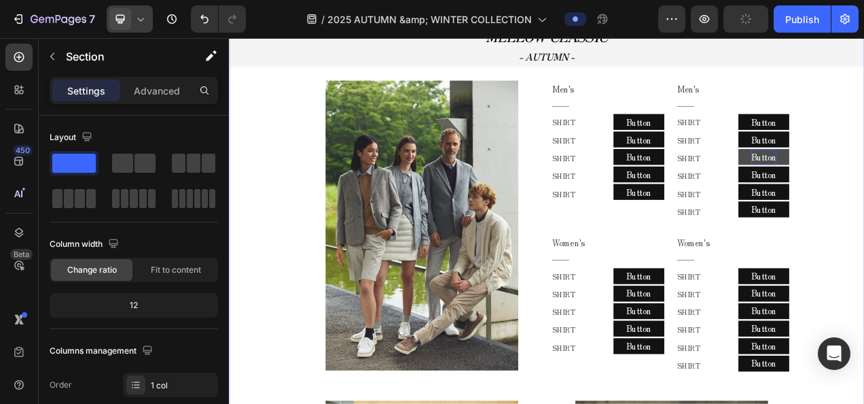
scroll to position [568, 0]
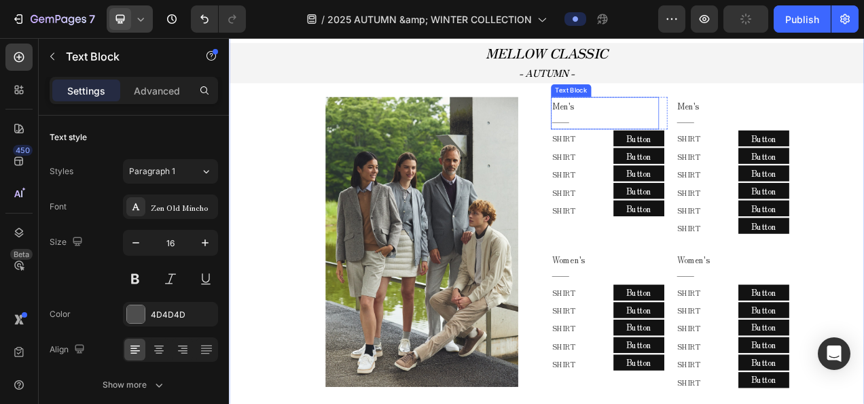
click at [673, 128] on p "Men's" at bounding box center [711, 125] width 136 height 20
click at [661, 128] on p "Men's" at bounding box center [711, 125] width 136 height 20
click at [665, 126] on p "Men's" at bounding box center [711, 125] width 136 height 20
click at [846, 115] on p "Men's" at bounding box center [872, 125] width 136 height 20
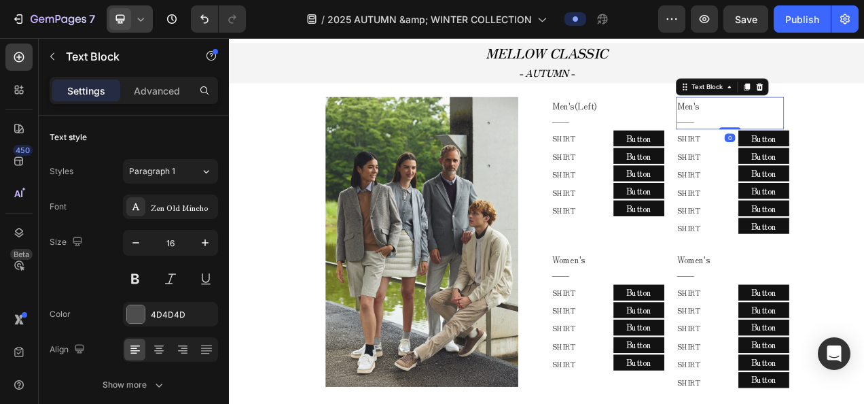
click at [836, 118] on p "Men's" at bounding box center [872, 125] width 136 height 20
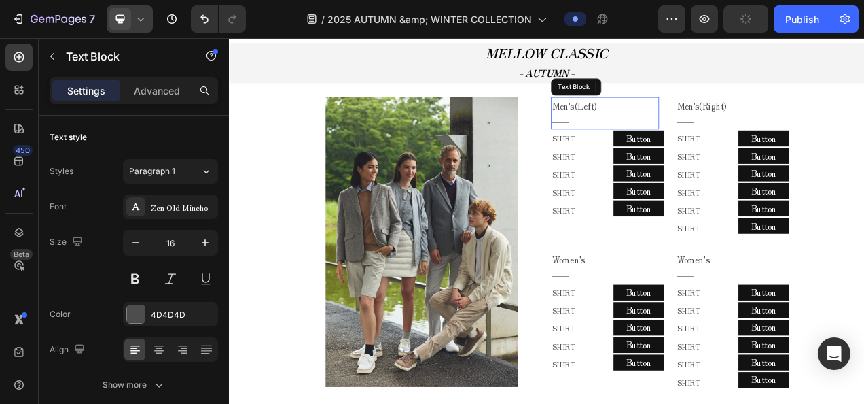
click at [713, 131] on p "Men's(Left)" at bounding box center [711, 125] width 136 height 20
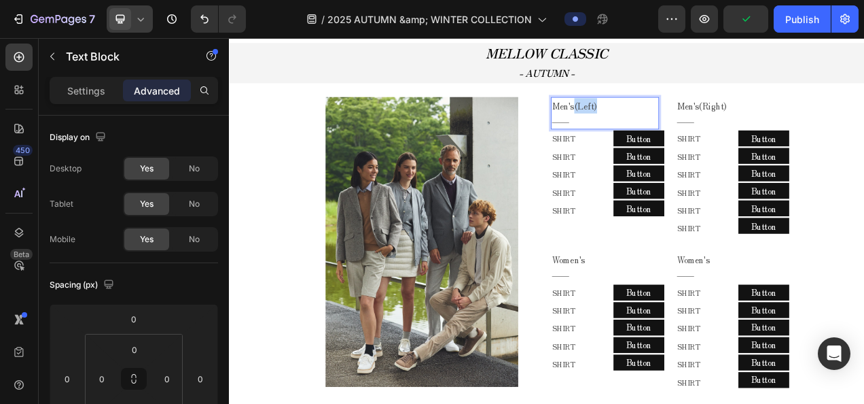
drag, startPoint x: 700, startPoint y: 130, endPoint x: 667, endPoint y: 125, distance: 33.7
click at [667, 125] on p "Men's(Left)" at bounding box center [711, 125] width 136 height 20
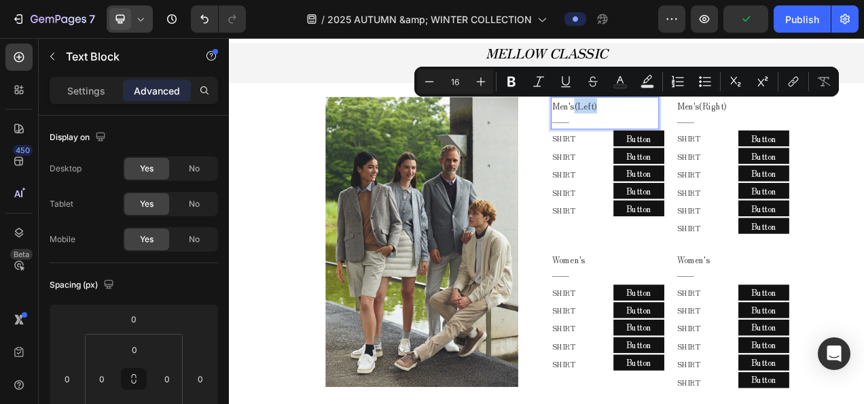
copy p "(Left)"
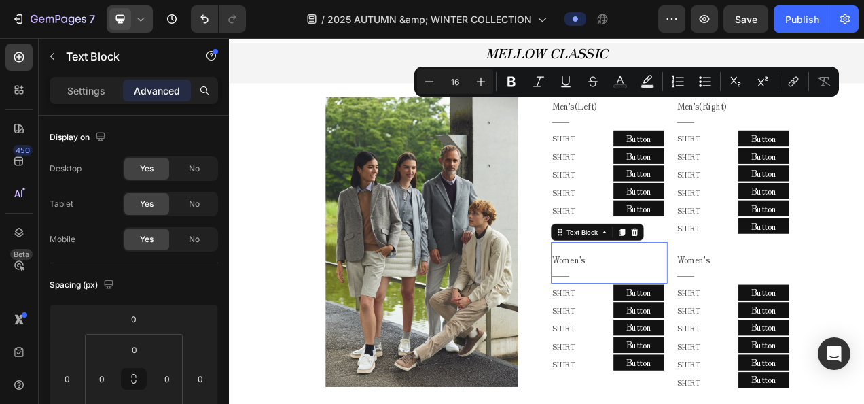
click at [693, 327] on p "Women's" at bounding box center [711, 322] width 136 height 20
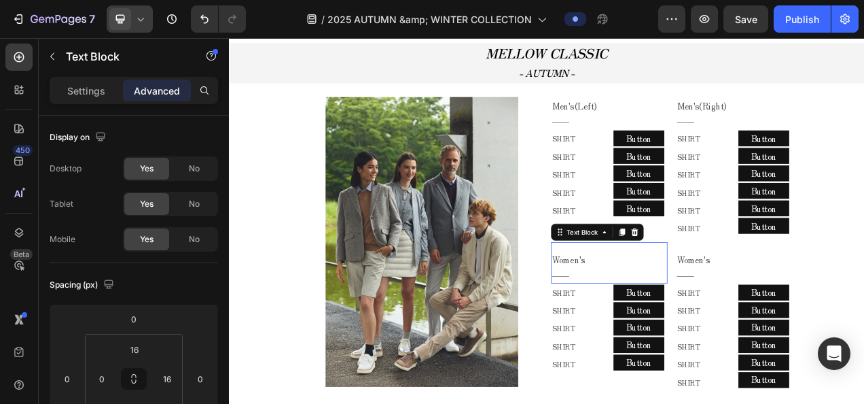
click at [693, 327] on p "Women's" at bounding box center [711, 322] width 136 height 20
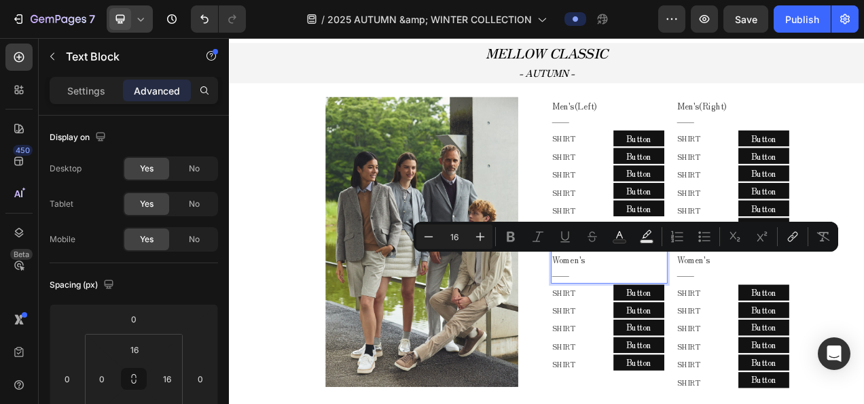
click at [686, 325] on p "Women's" at bounding box center [711, 322] width 136 height 20
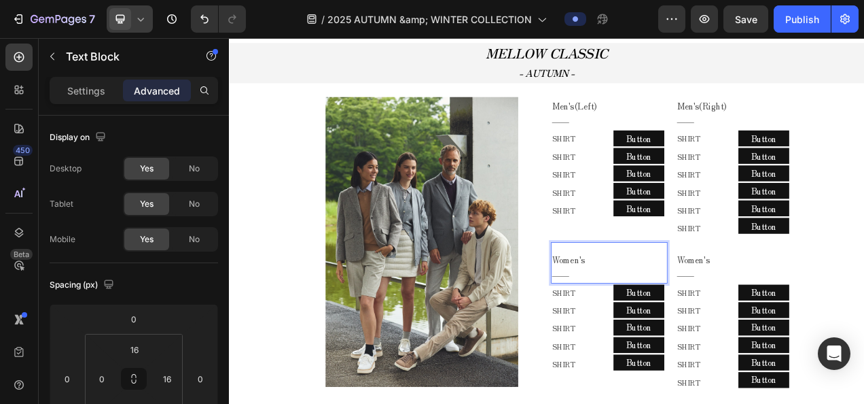
click at [686, 325] on p "Women's" at bounding box center [711, 322] width 136 height 20
click at [864, 130] on p "Men's(Right)" at bounding box center [872, 125] width 136 height 20
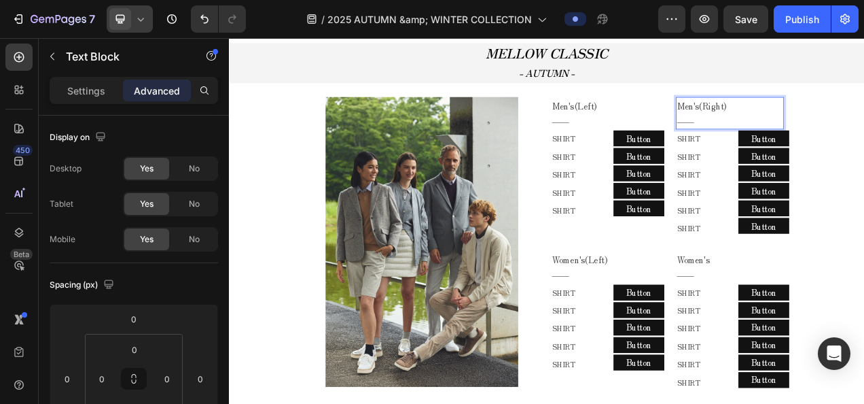
click at [834, 130] on p "Men's(Right)" at bounding box center [872, 125] width 136 height 20
drag, startPoint x: 827, startPoint y: 128, endPoint x: 865, endPoint y: 122, distance: 38.5
click at [864, 122] on p "Men's(Right)" at bounding box center [872, 125] width 136 height 20
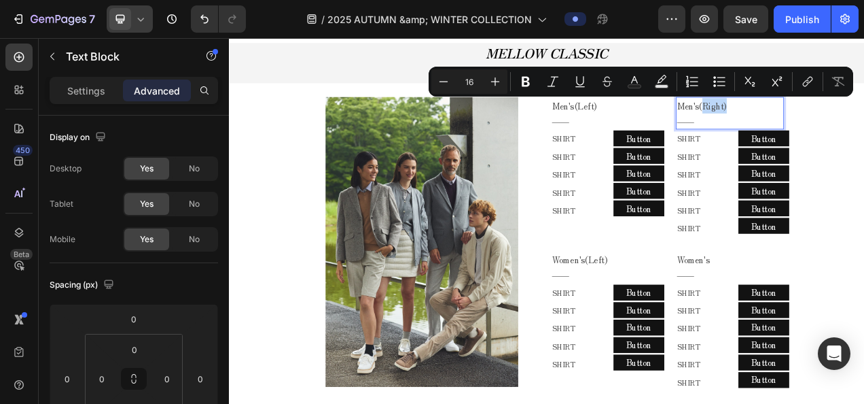
click at [836, 130] on p "Men's(Right)" at bounding box center [872, 125] width 136 height 20
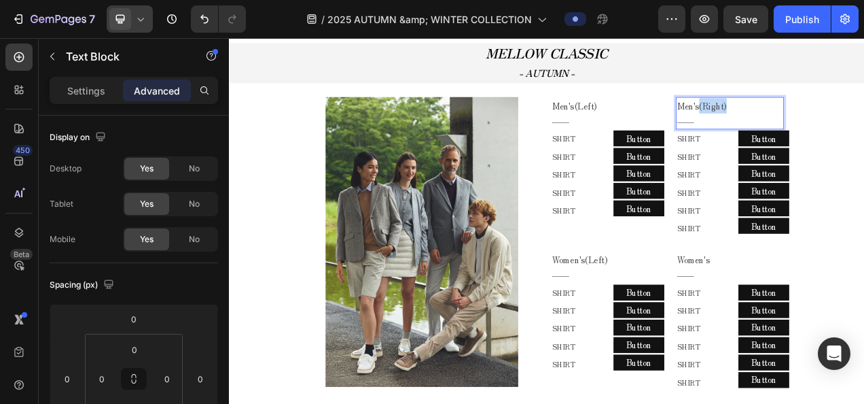
drag, startPoint x: 826, startPoint y: 126, endPoint x: 874, endPoint y: 122, distance: 49.1
click at [864, 122] on p "Men's(Right)" at bounding box center [872, 125] width 136 height 20
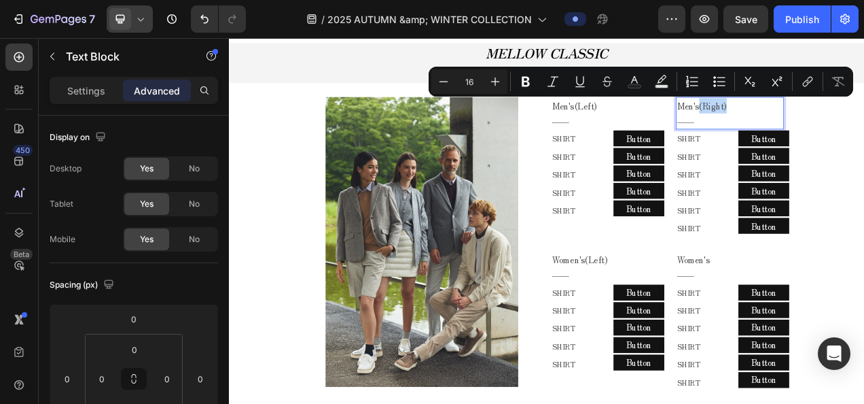
copy p "(Right)"
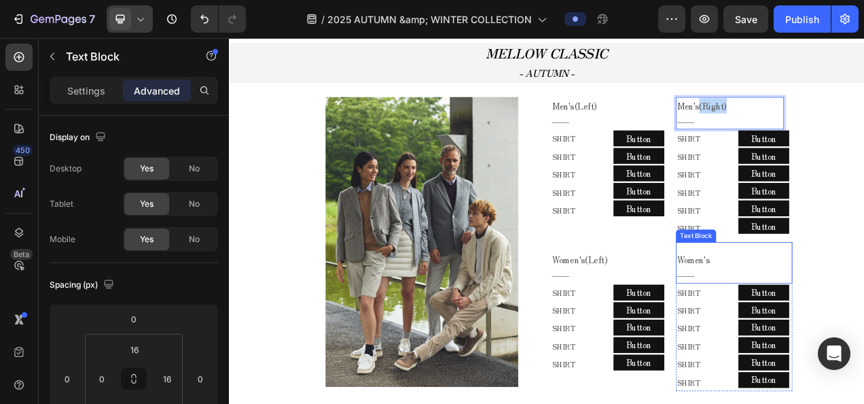
click at [849, 330] on p "Women's" at bounding box center [872, 322] width 136 height 20
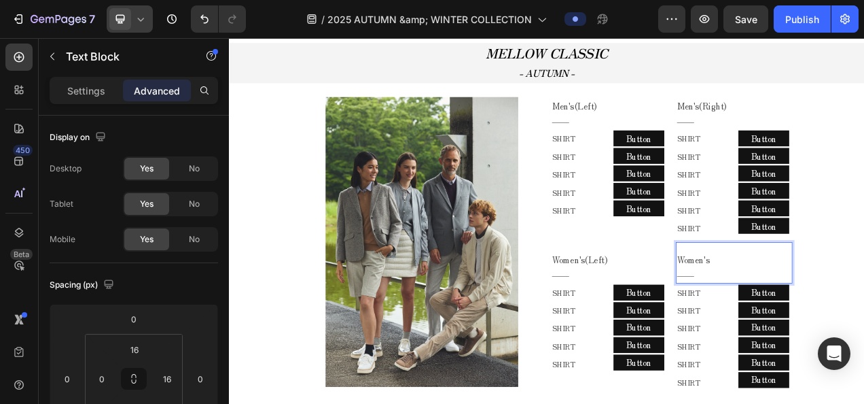
click at [838, 327] on p "Women's" at bounding box center [872, 322] width 136 height 20
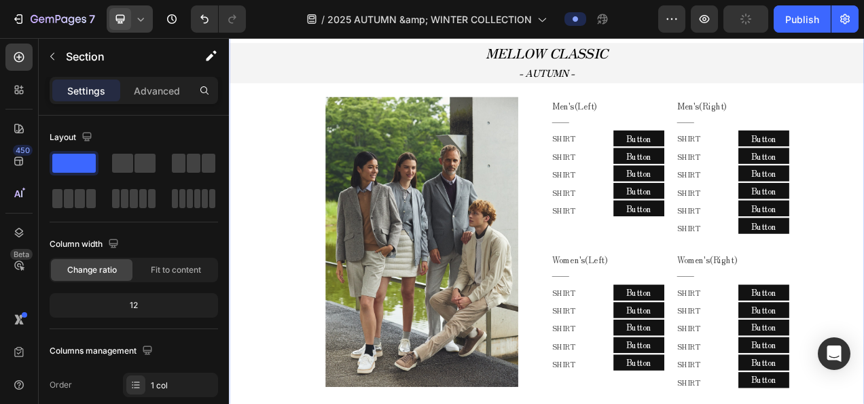
click at [145, 14] on icon at bounding box center [141, 19] width 14 height 14
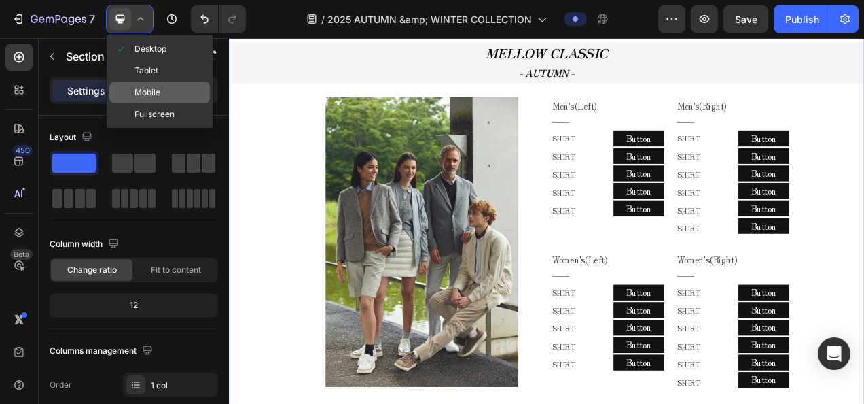
click at [140, 94] on span "Mobile" at bounding box center [148, 93] width 26 height 14
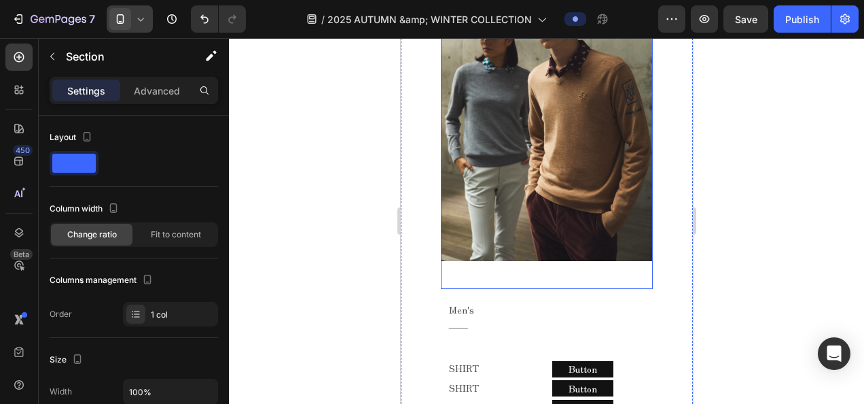
scroll to position [2086, 0]
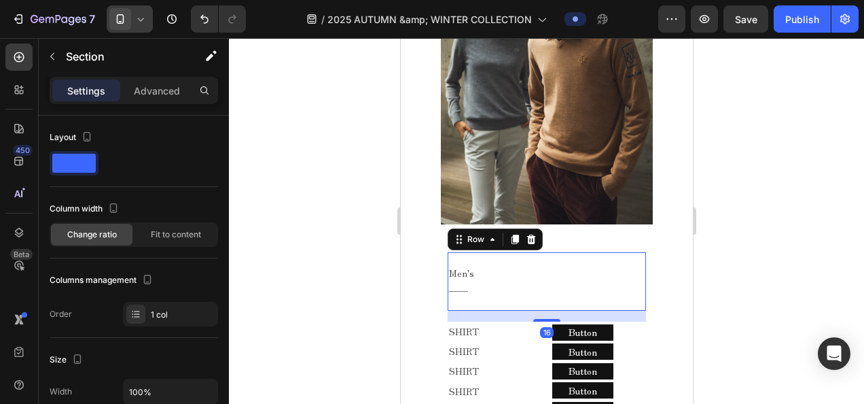
click at [542, 252] on div "Men's ―― Text Block Row 16" at bounding box center [546, 281] width 199 height 58
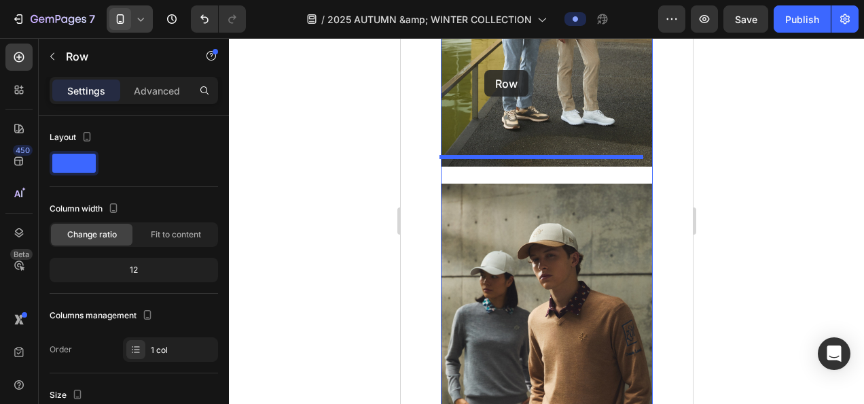
scroll to position [1788, 0]
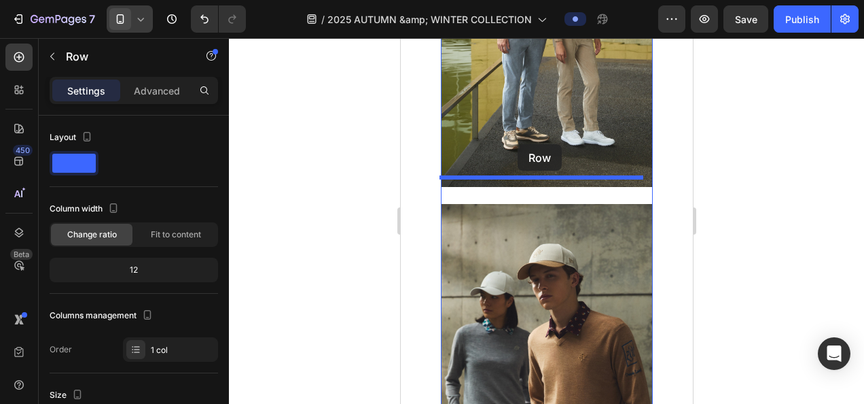
drag, startPoint x: 480, startPoint y: 267, endPoint x: 517, endPoint y: 144, distance: 128.5
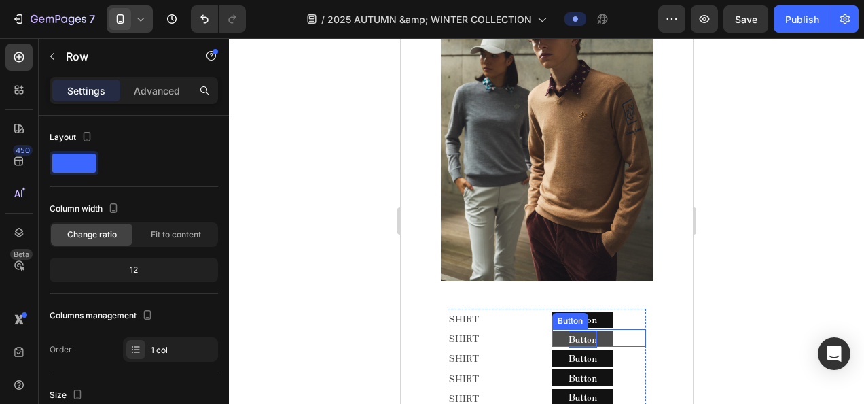
scroll to position [2128, 0]
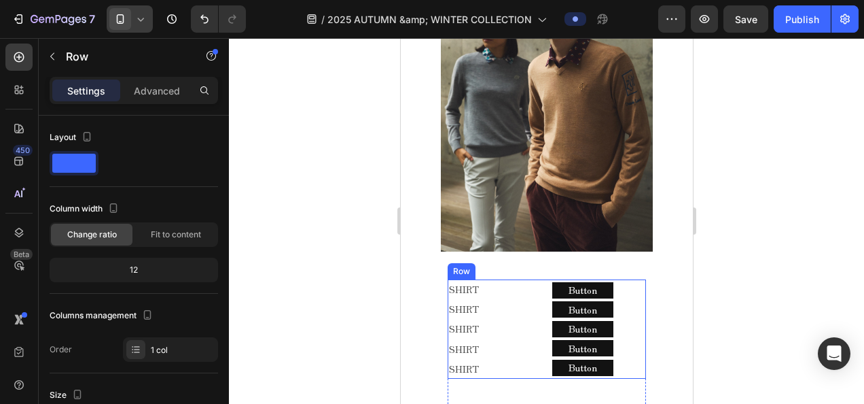
click at [537, 279] on div "SHIRT Text Block SHIRT Text Block SHIRT Text Block SHIRT Text Block SHIRT Text …" at bounding box center [546, 328] width 199 height 99
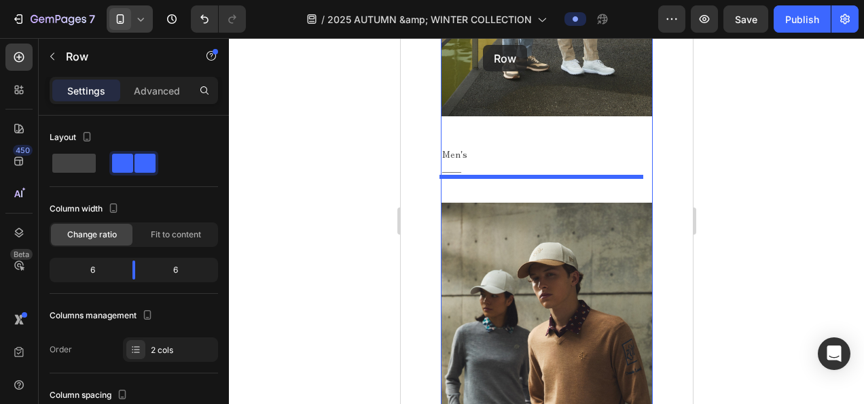
scroll to position [1840, 0]
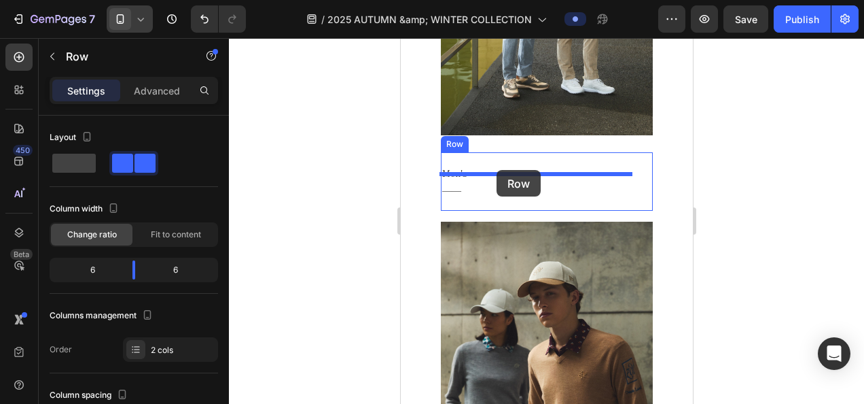
drag, startPoint x: 463, startPoint y: 229, endPoint x: 496, endPoint y: 170, distance: 67.5
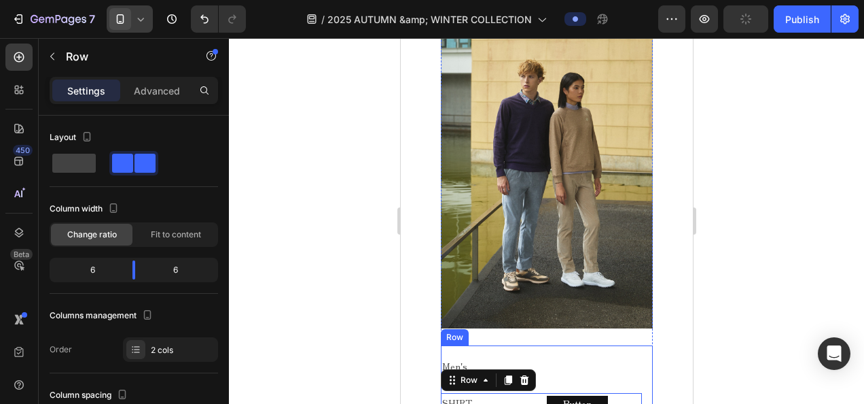
scroll to position [1704, 0]
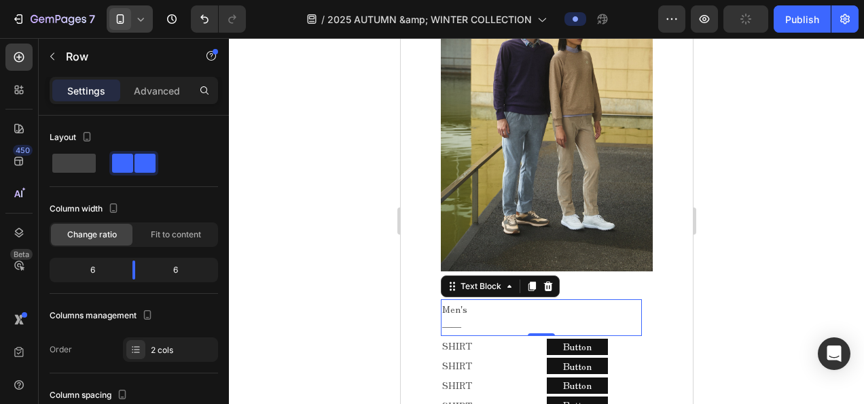
click at [571, 300] on p "Men's" at bounding box center [541, 308] width 198 height 17
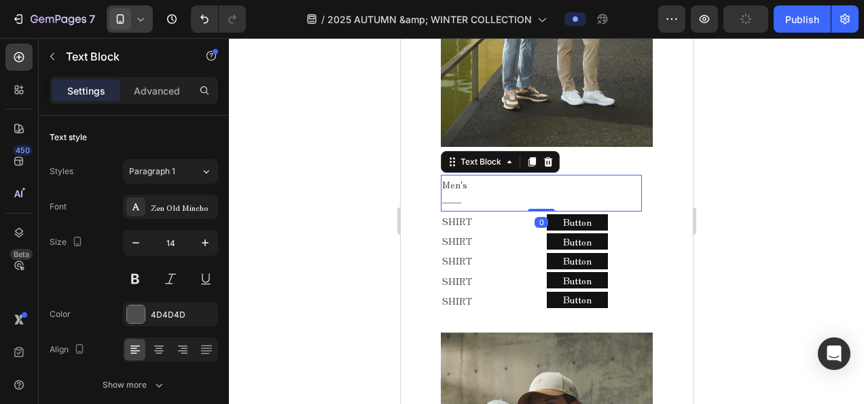
scroll to position [1840, 0]
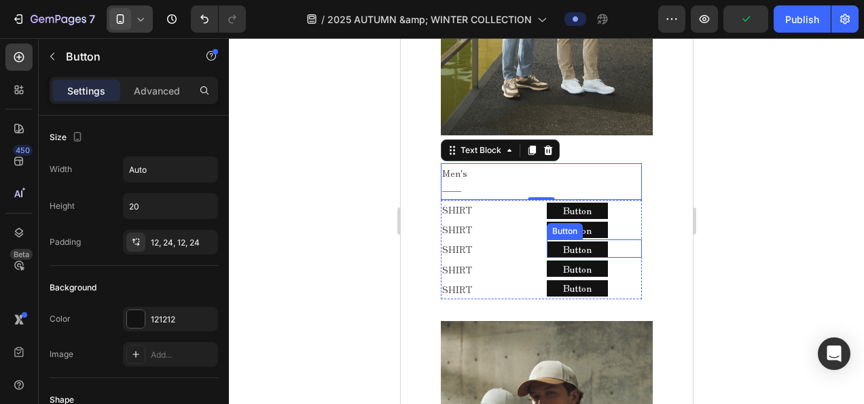
click at [630, 239] on div "Button Button" at bounding box center [593, 248] width 95 height 18
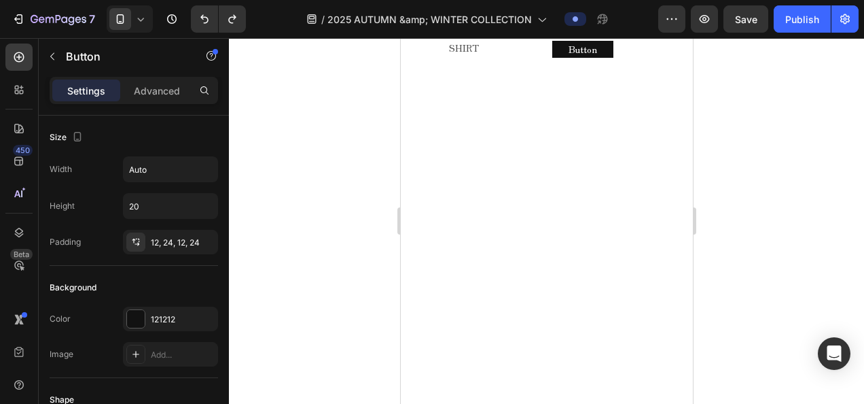
scroll to position [2112, 0]
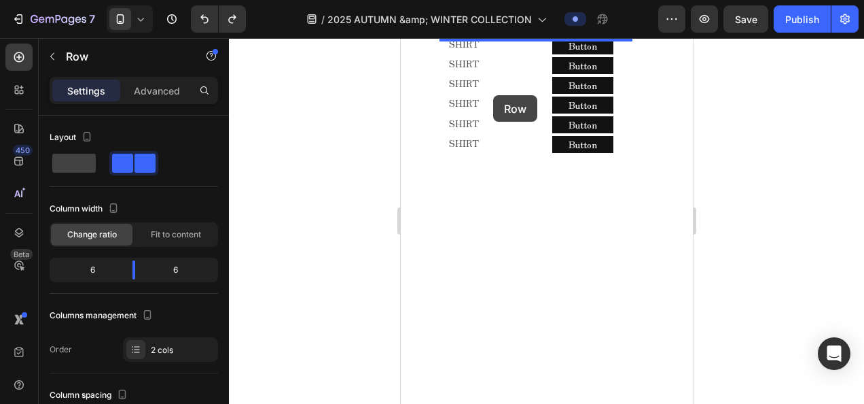
scroll to position [1881, 0]
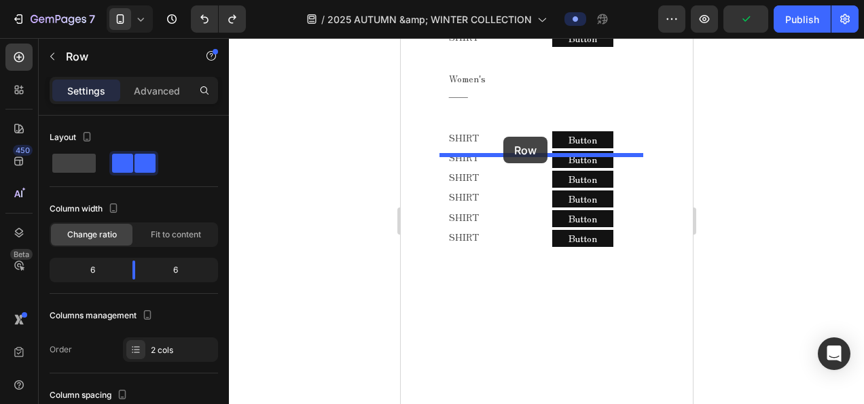
drag, startPoint x: 477, startPoint y: 245, endPoint x: 503, endPoint y: 137, distance: 111.7
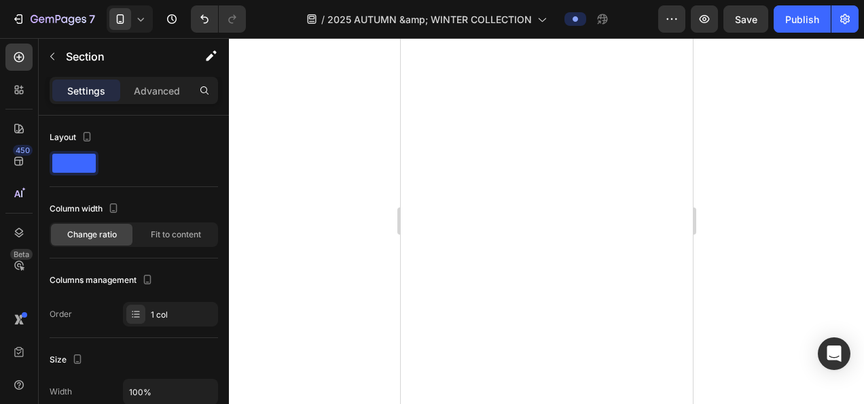
scroll to position [2220, 0]
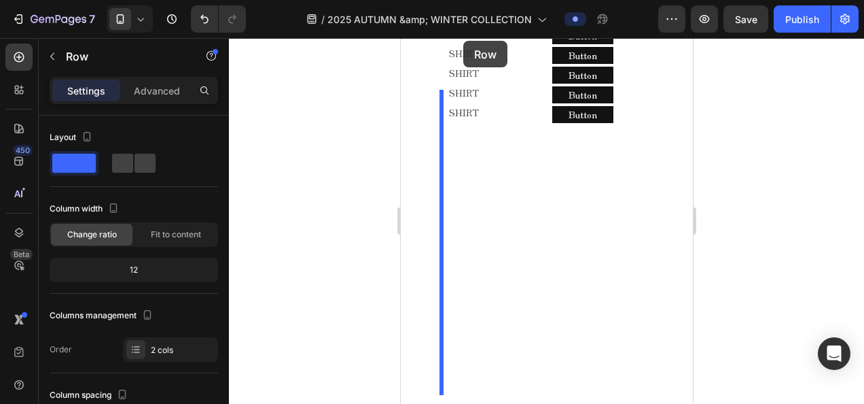
scroll to position [1911, 0]
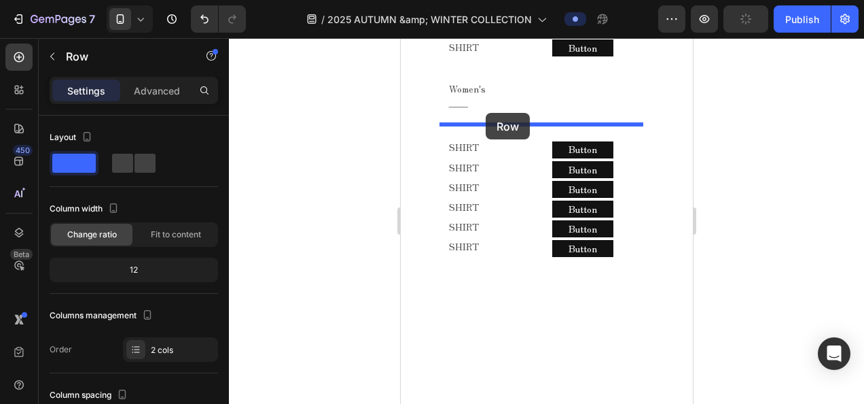
drag, startPoint x: 472, startPoint y: 238, endPoint x: 485, endPoint y: 113, distance: 125.7
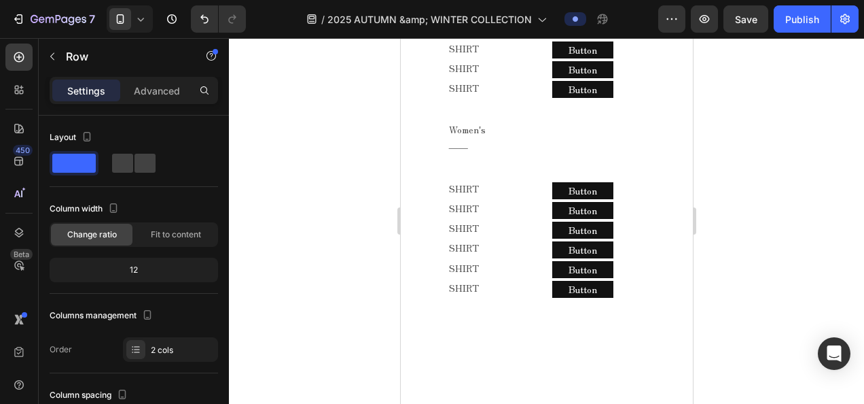
click at [745, 144] on div at bounding box center [546, 221] width 635 height 366
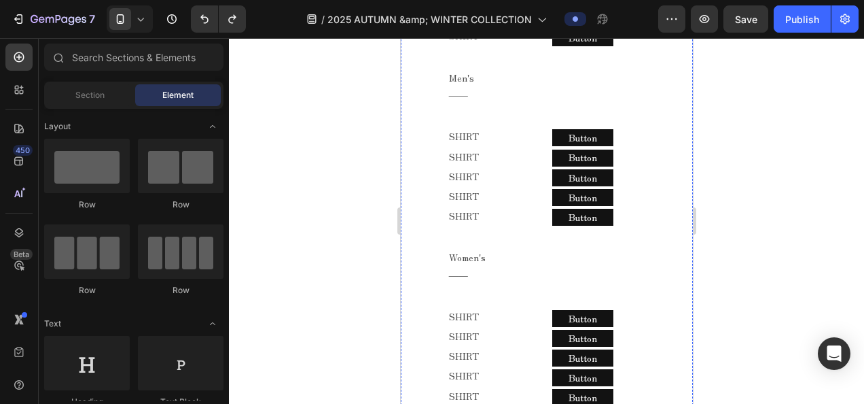
scroll to position [1811, 0]
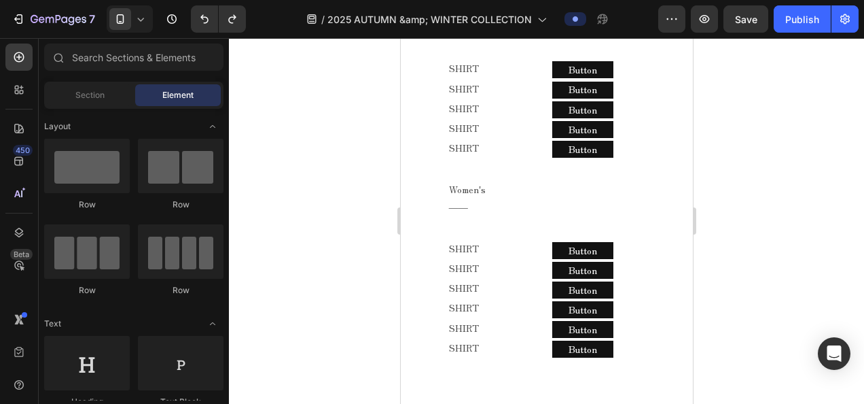
click at [366, 247] on div at bounding box center [546, 221] width 635 height 366
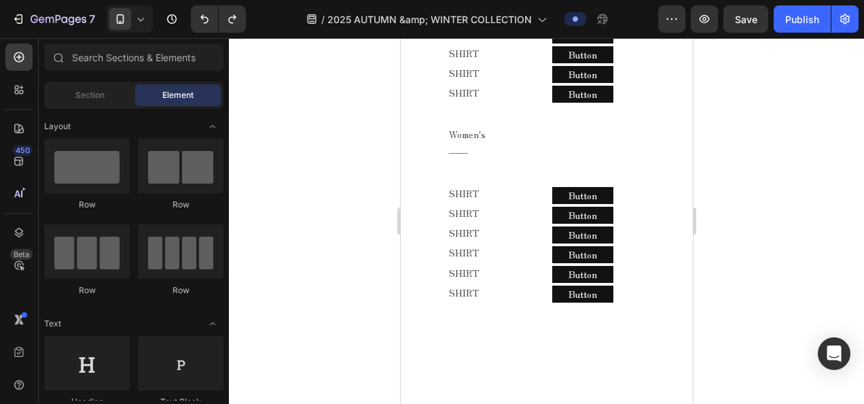
scroll to position [1879, 0]
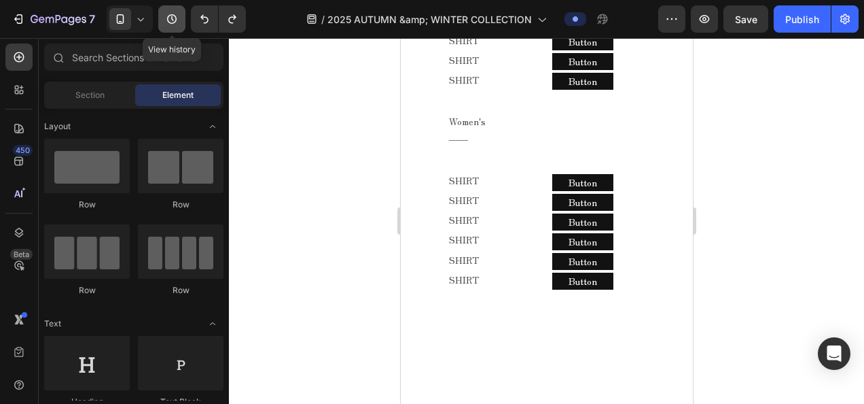
click at [159, 30] on button "button" at bounding box center [171, 18] width 27 height 27
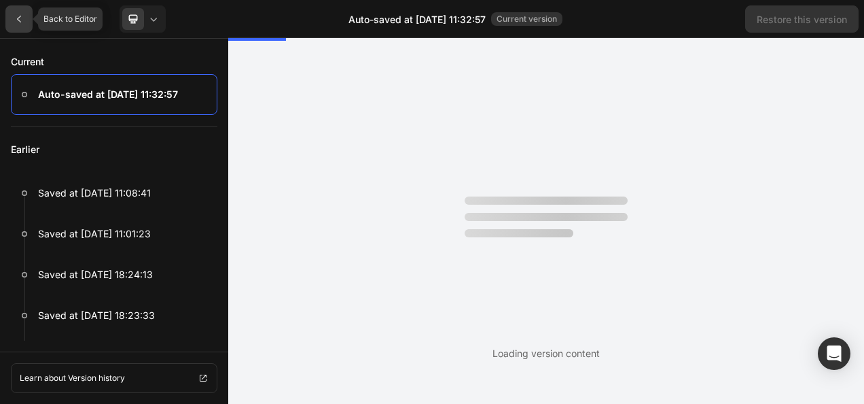
click at [18, 22] on icon at bounding box center [19, 19] width 11 height 11
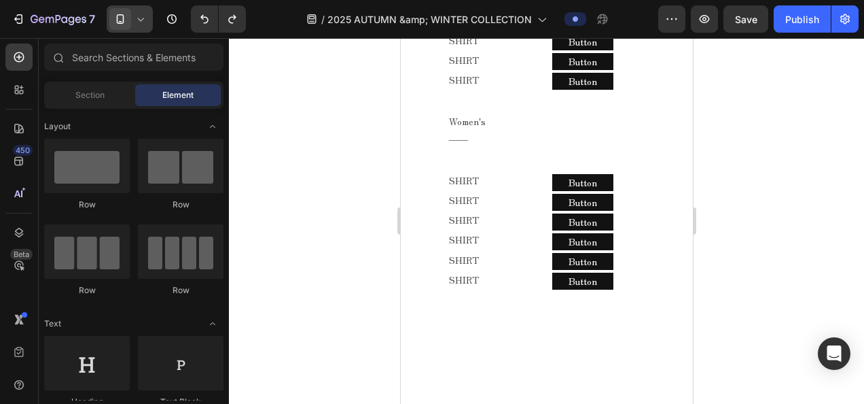
click at [134, 21] on icon at bounding box center [141, 19] width 14 height 14
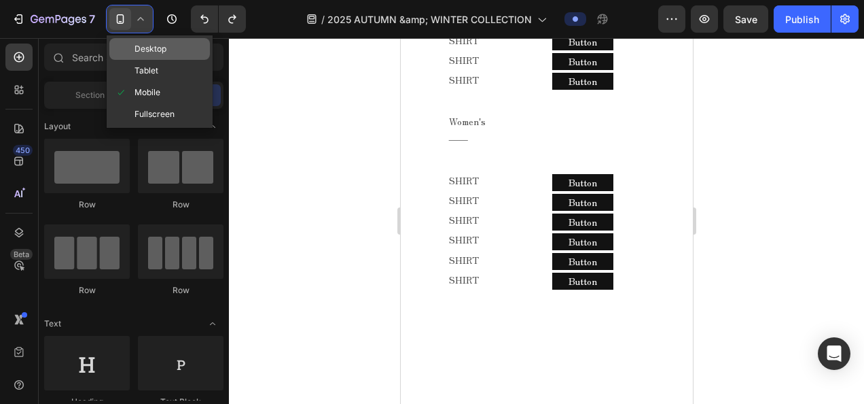
click at [152, 54] on span "Desktop" at bounding box center [151, 49] width 32 height 14
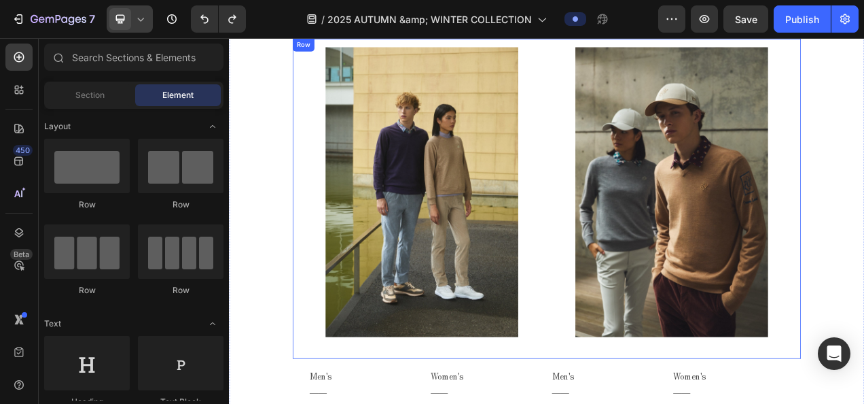
scroll to position [1174, 0]
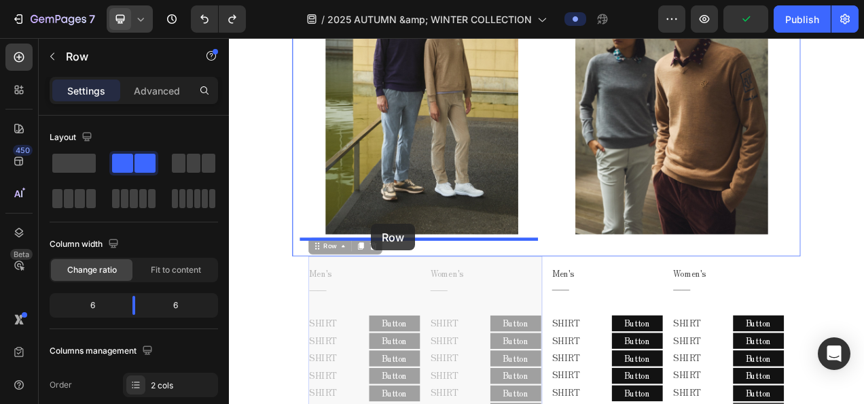
drag, startPoint x: 364, startPoint y: 293, endPoint x: 411, endPoint y: 277, distance: 49.6
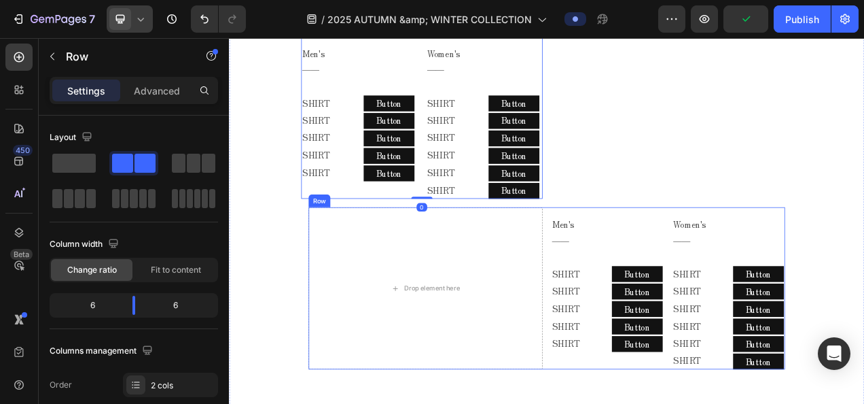
scroll to position [1446, 0]
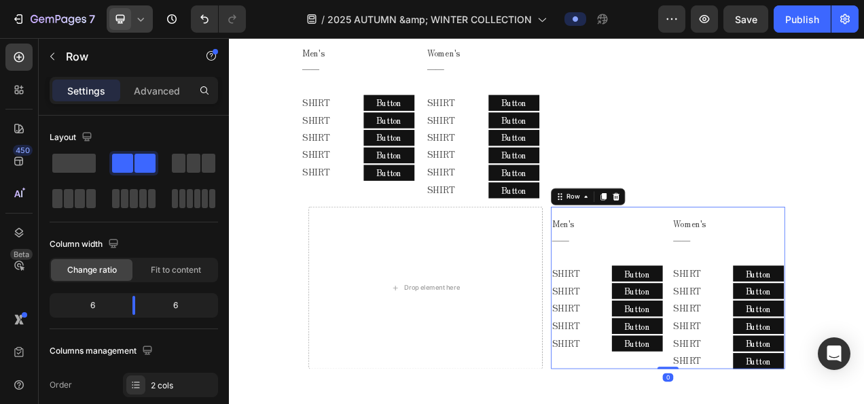
click at [785, 254] on div "Men's ―― Text Block SHIRT Text Block SHIRT Text Block SHIRT Text Block SHIRT Te…" at bounding box center [792, 358] width 300 height 209
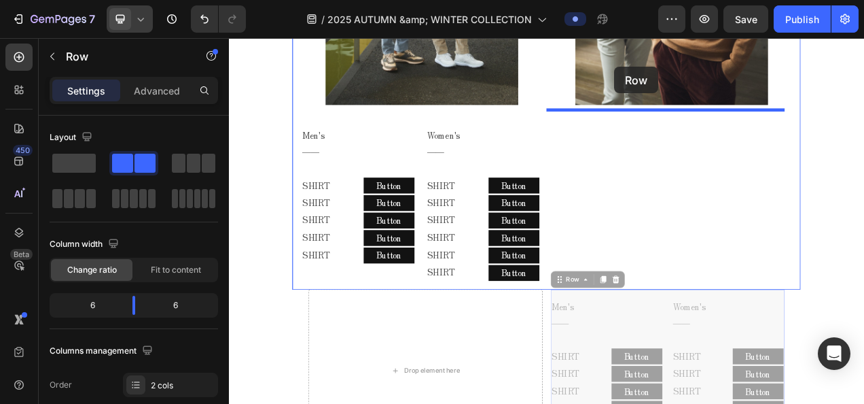
scroll to position [1332, 0]
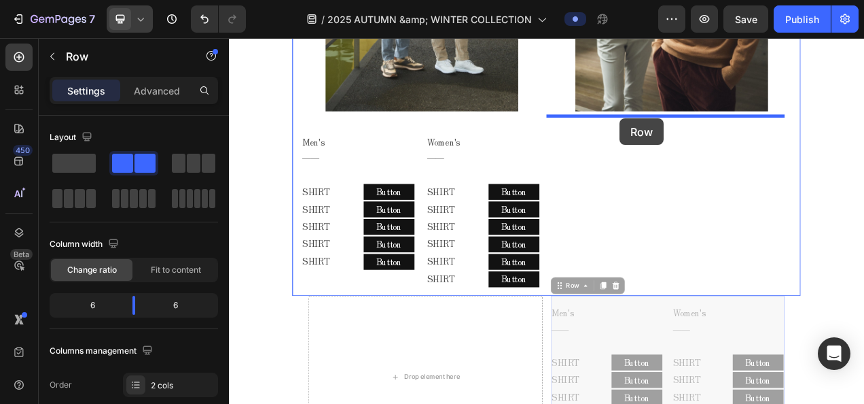
drag, startPoint x: 681, startPoint y: 232, endPoint x: 730, endPoint y: 141, distance: 102.8
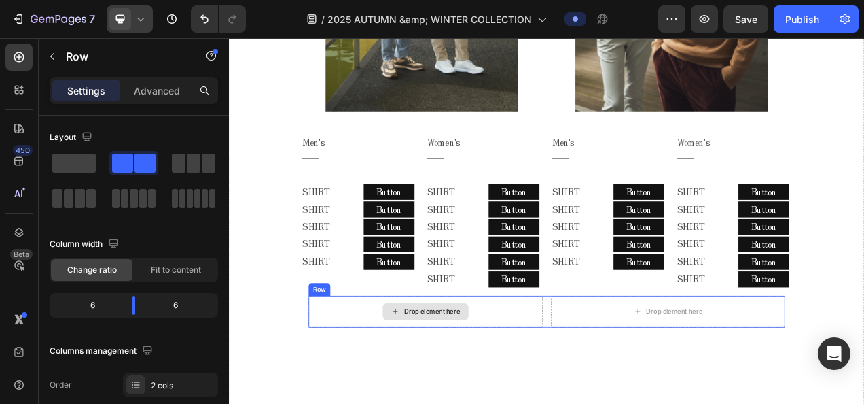
click at [563, 396] on div "Drop element here" at bounding box center [481, 388] width 300 height 41
click at [416, 350] on icon at bounding box center [414, 355] width 11 height 11
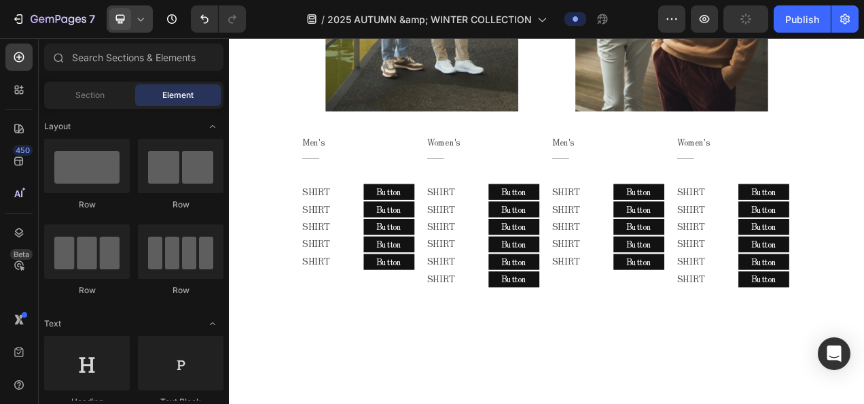
click at [152, 15] on div "7 Version history" at bounding box center [128, 18] width 257 height 27
click at [149, 15] on div at bounding box center [130, 18] width 46 height 27
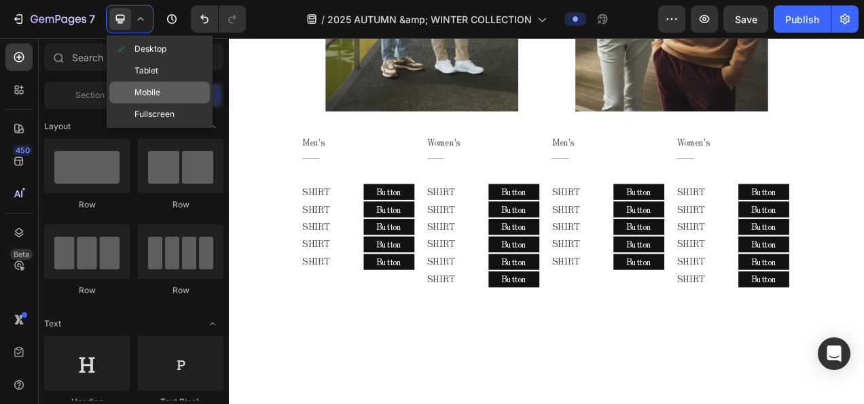
click at [148, 84] on div "Mobile" at bounding box center [159, 93] width 101 height 22
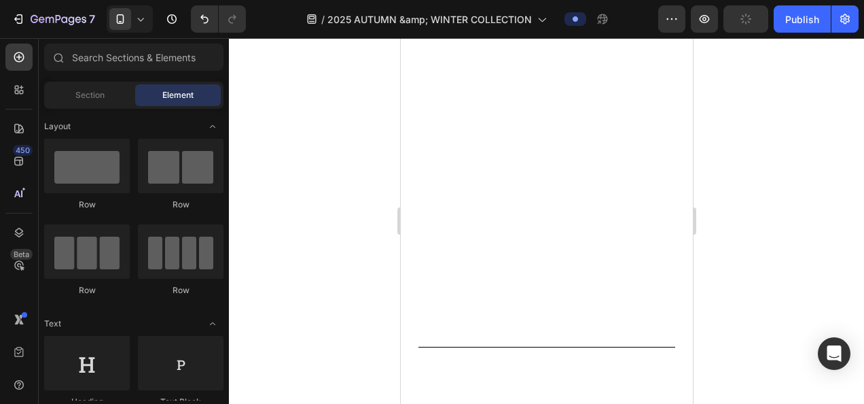
scroll to position [2076, 0]
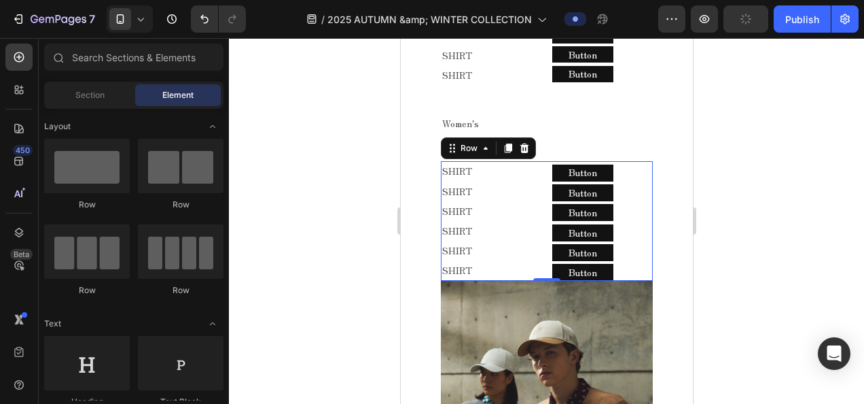
click at [544, 251] on div "SHIRT Text Block SHIRT Text Block SHIRT Text Block SHIRT Text Block SHIRT Text …" at bounding box center [546, 221] width 212 height 120
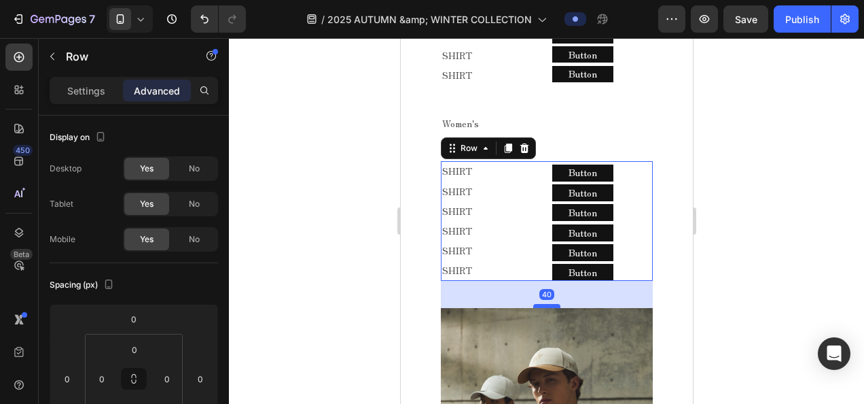
drag, startPoint x: 541, startPoint y: 253, endPoint x: 552, endPoint y: 281, distance: 29.3
click at [552, 304] on div at bounding box center [546, 306] width 27 height 4
type input "40"
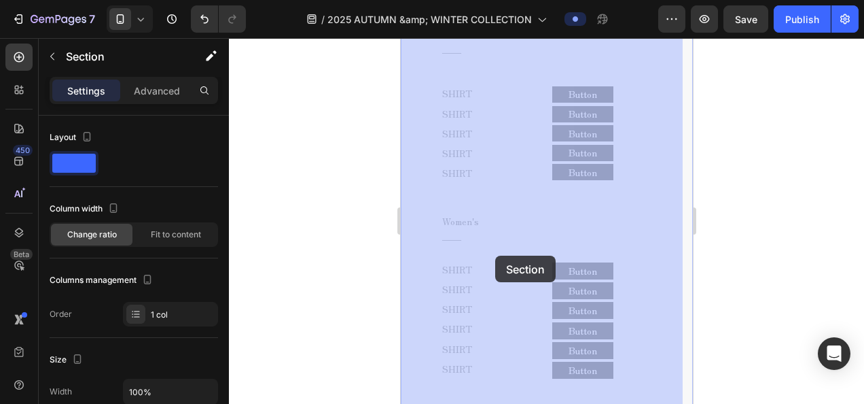
scroll to position [1872, 0]
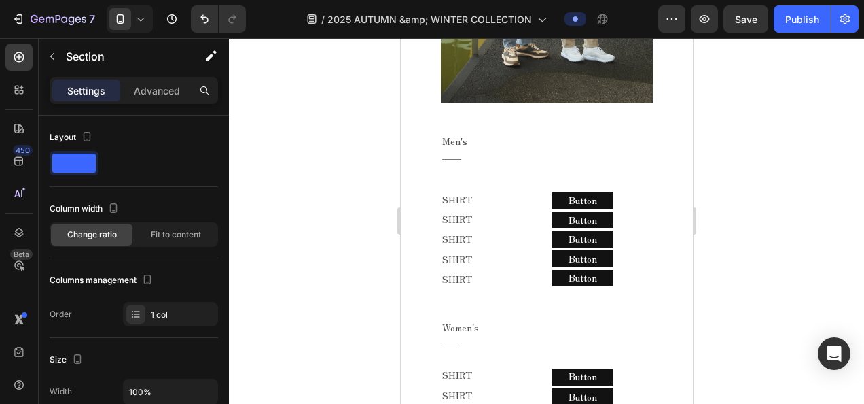
click at [347, 258] on div at bounding box center [546, 221] width 635 height 366
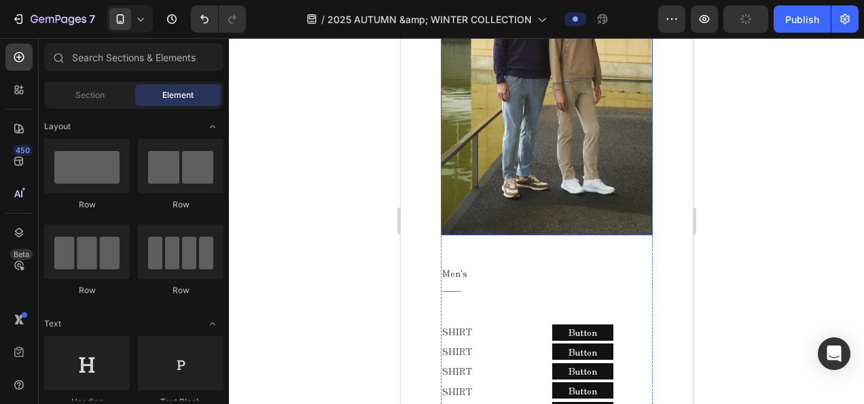
scroll to position [1736, 0]
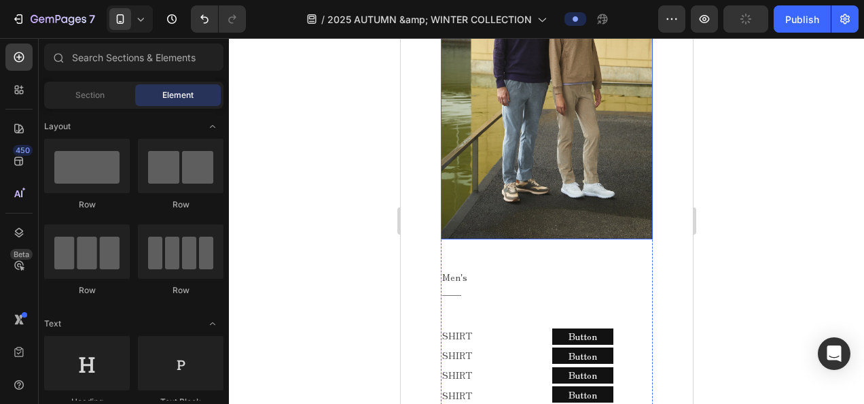
click at [522, 188] on img at bounding box center [546, 80] width 212 height 318
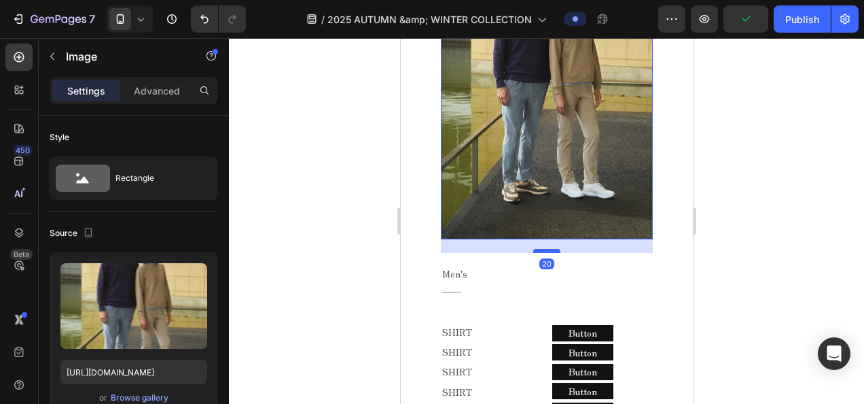
click at [544, 249] on div at bounding box center [546, 251] width 27 height 4
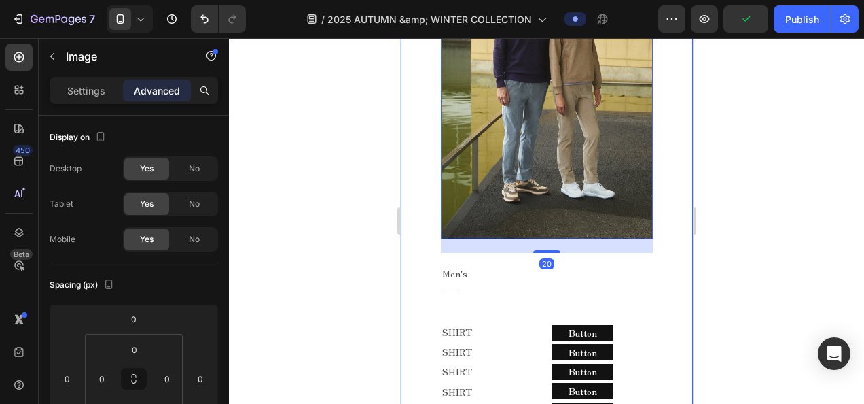
click at [346, 187] on div at bounding box center [546, 221] width 635 height 366
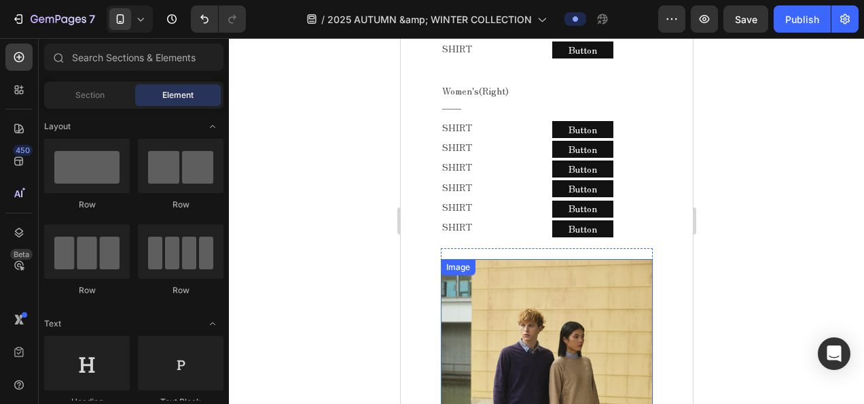
scroll to position [1396, 0]
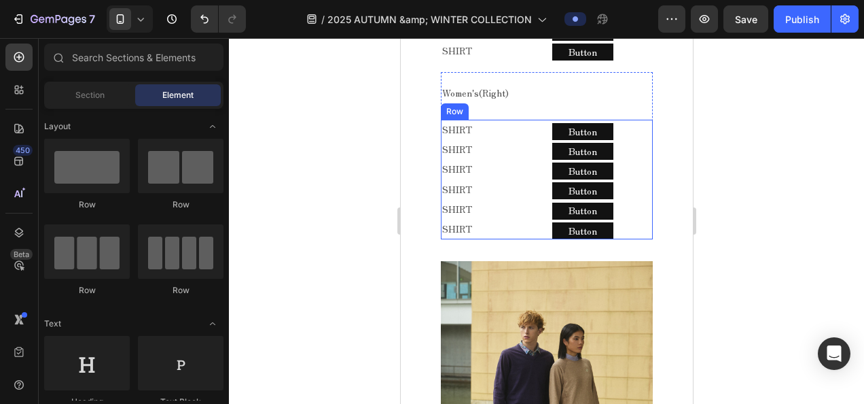
click at [539, 223] on div "SHIRT Text Block SHIRT Text Block SHIRT Text Block SHIRT Text Block SHIRT Text …" at bounding box center [546, 180] width 212 height 120
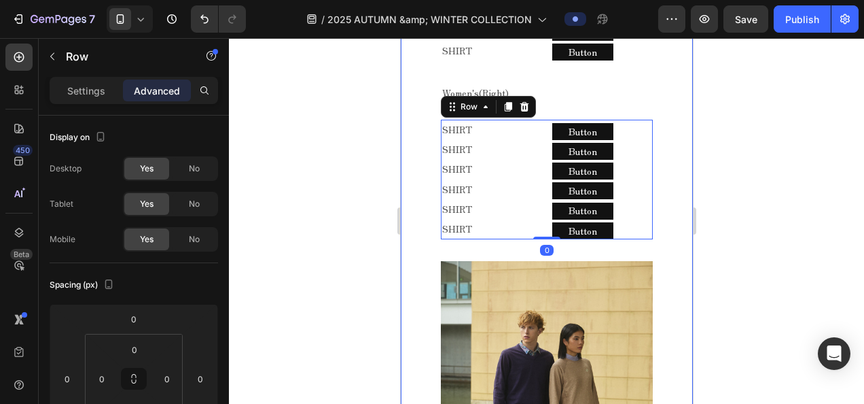
click at [312, 213] on div at bounding box center [546, 221] width 635 height 366
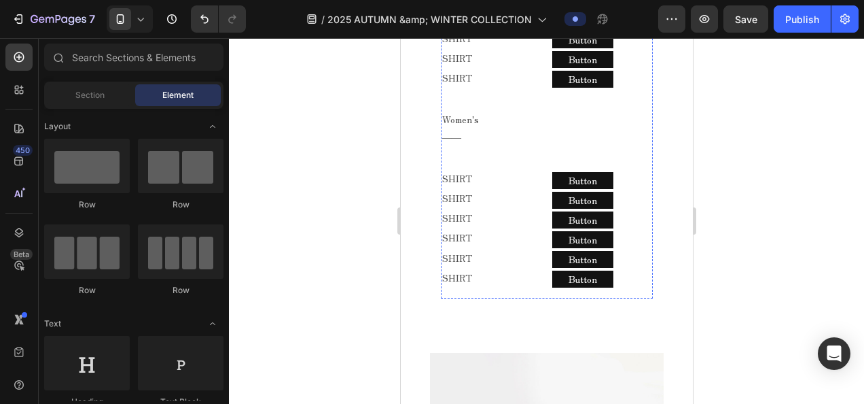
scroll to position [2823, 0]
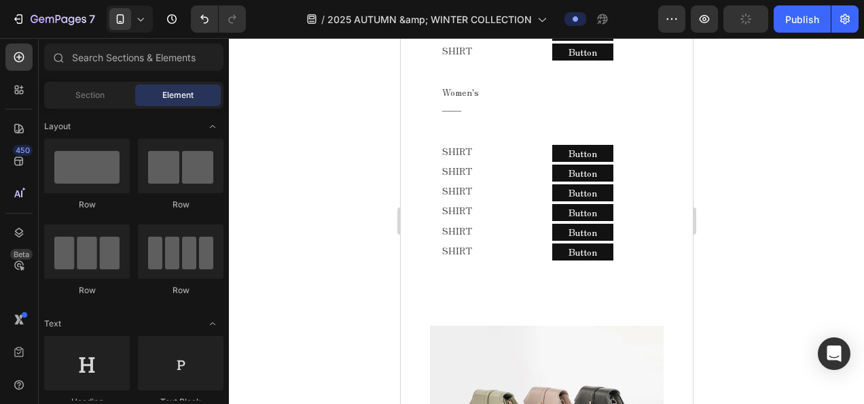
click at [137, 24] on icon at bounding box center [141, 19] width 14 height 14
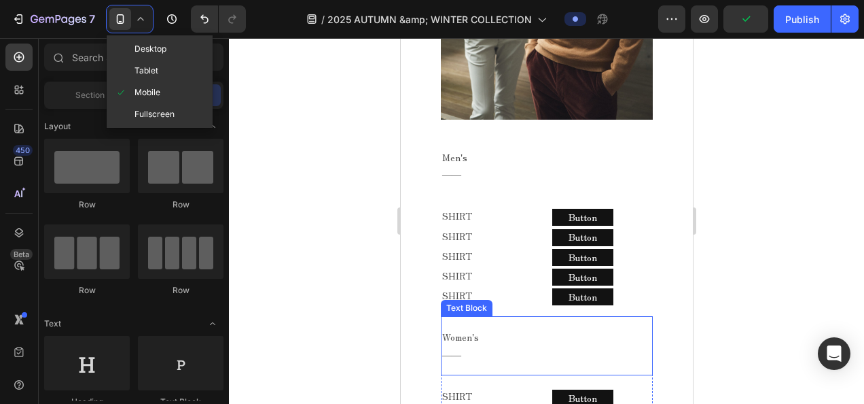
scroll to position [2483, 0]
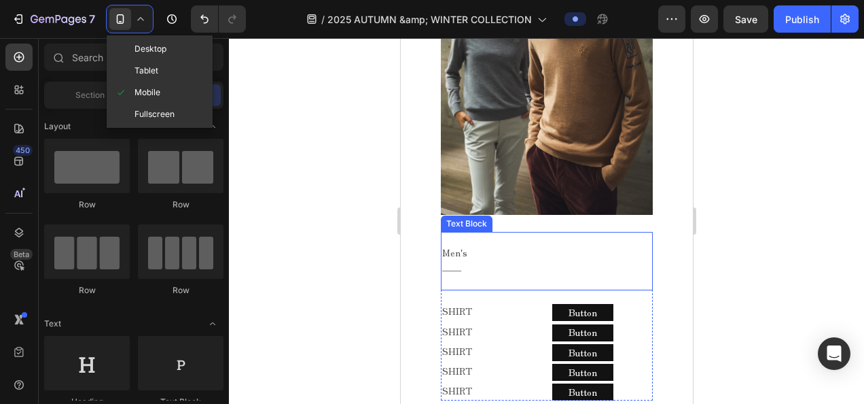
click at [491, 261] on p "――" at bounding box center [541, 269] width 198 height 17
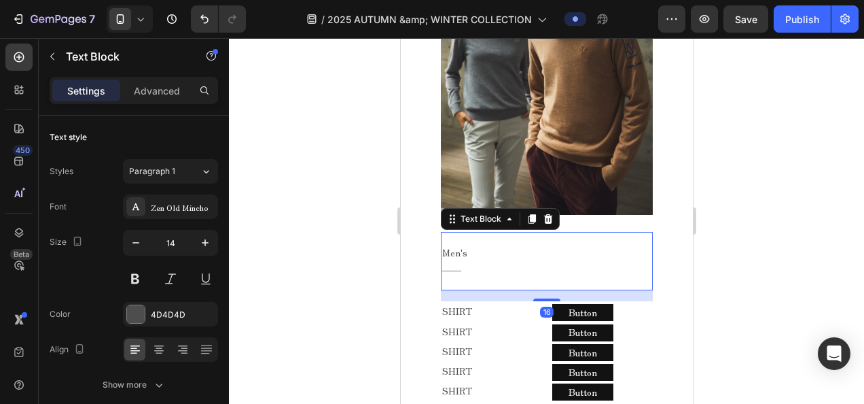
click at [486, 249] on div "Men's ―― Text Block 16" at bounding box center [546, 261] width 212 height 58
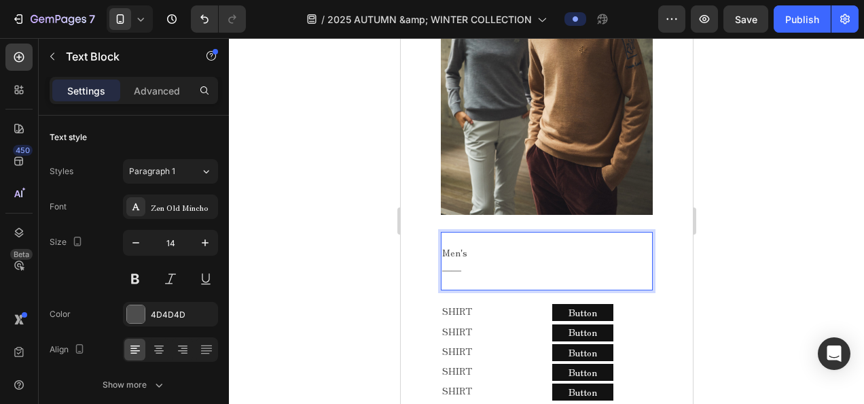
click at [453, 261] on p "――" at bounding box center [541, 269] width 198 height 17
click at [453, 247] on div "Men's ―― Text Block 16" at bounding box center [546, 261] width 212 height 58
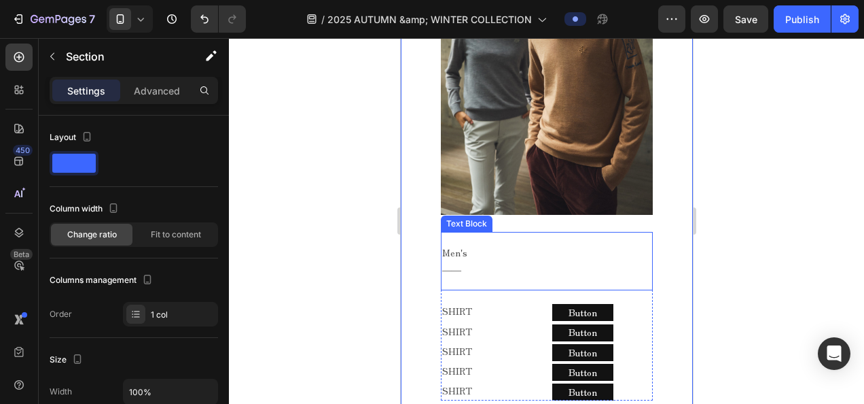
click at [633, 232] on div "Men's ―― Text Block" at bounding box center [546, 261] width 212 height 58
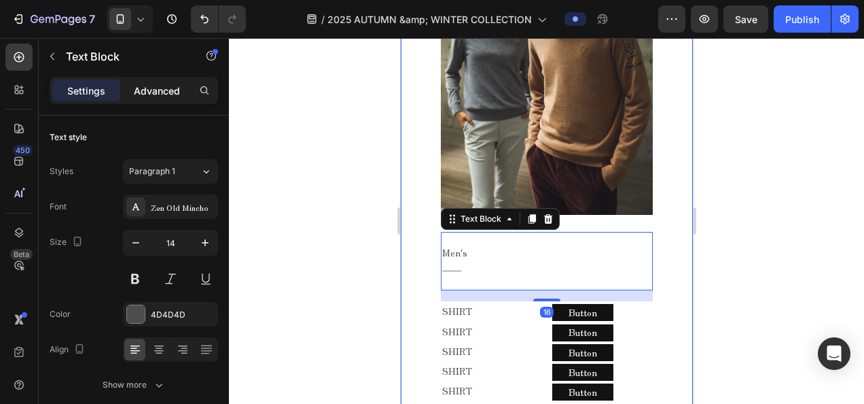
click at [177, 87] on p "Advanced" at bounding box center [157, 91] width 46 height 14
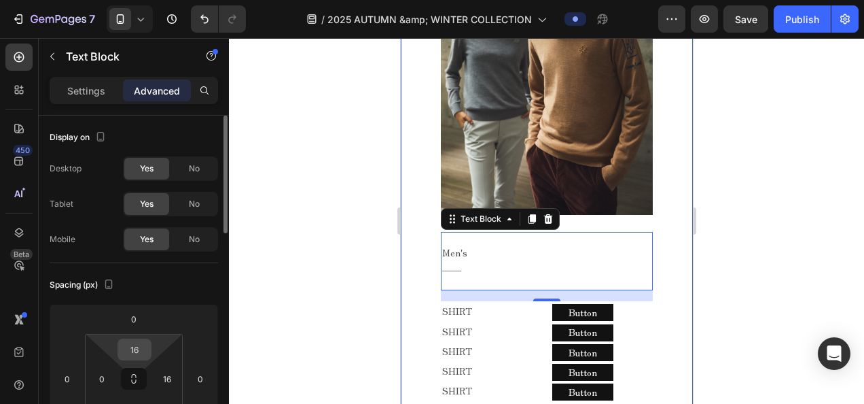
scroll to position [136, 0]
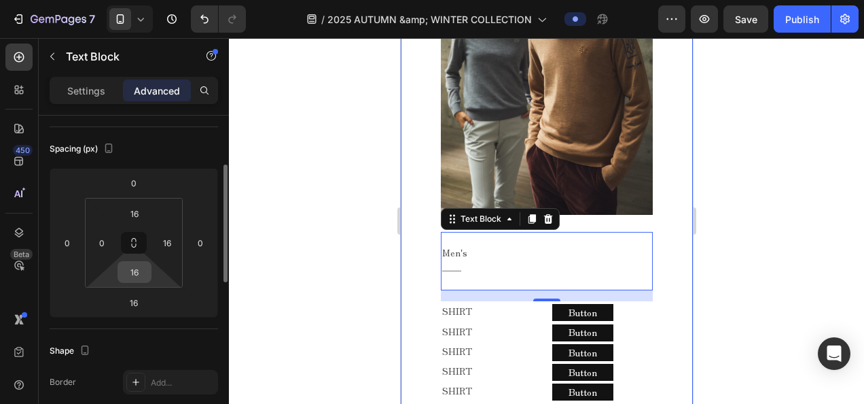
click at [140, 268] on input "16" at bounding box center [134, 272] width 27 height 20
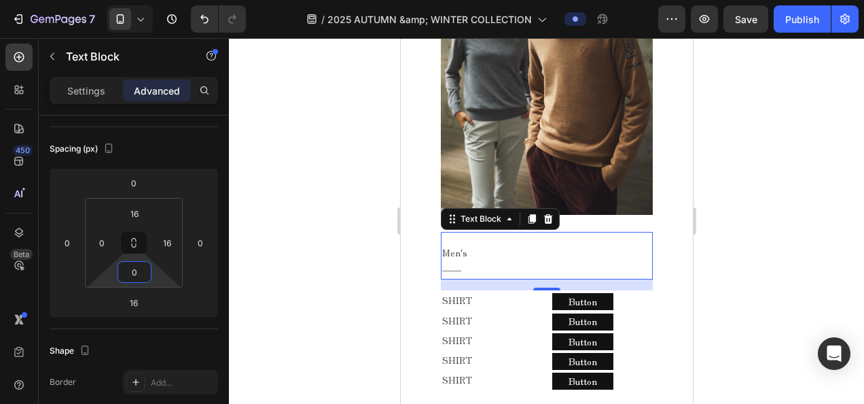
type input "0"
drag, startPoint x: 544, startPoint y: 238, endPoint x: 546, endPoint y: 231, distance: 7.1
click at [546, 232] on div "Men's ―― Text Block 16" at bounding box center [546, 256] width 212 height 48
type input "0"
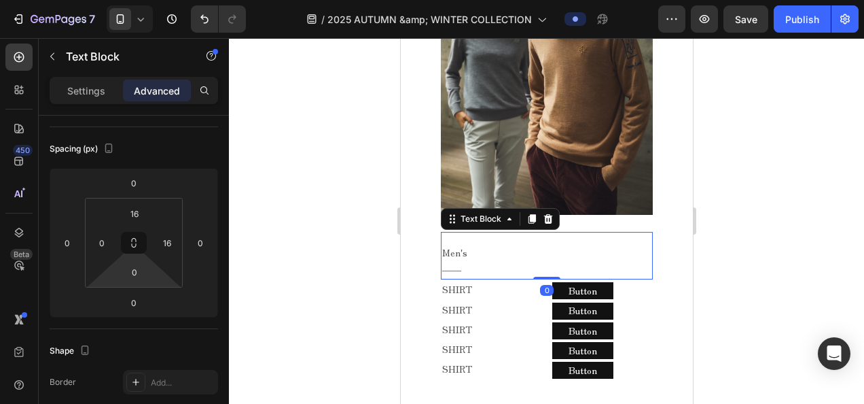
click at [342, 281] on div at bounding box center [546, 221] width 635 height 366
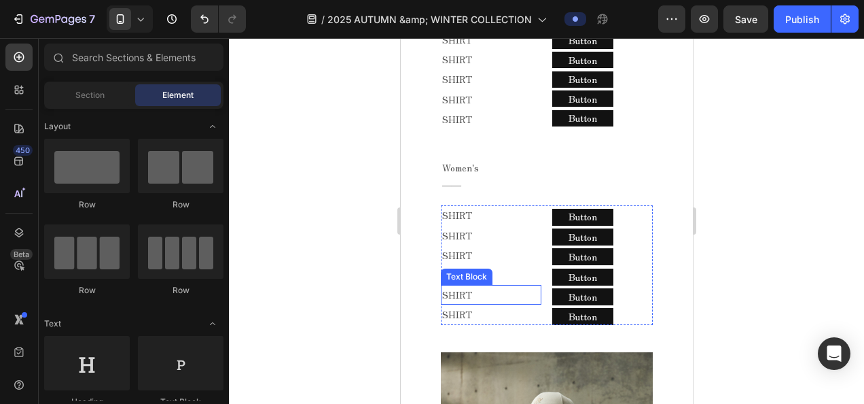
scroll to position [2008, 0]
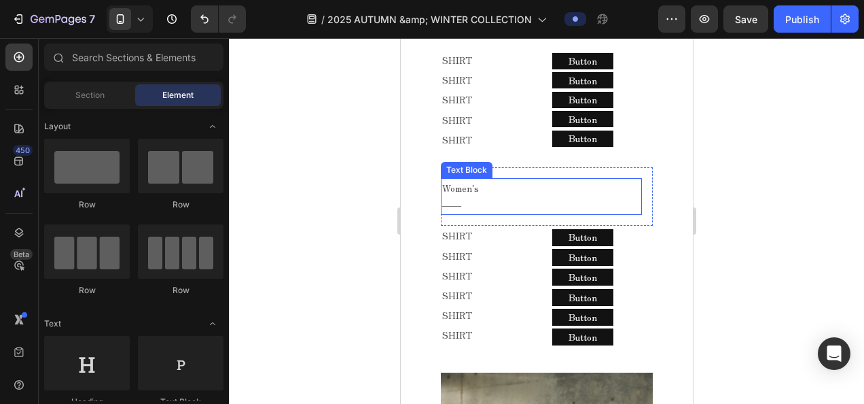
click at [495, 196] on p "――" at bounding box center [541, 204] width 198 height 17
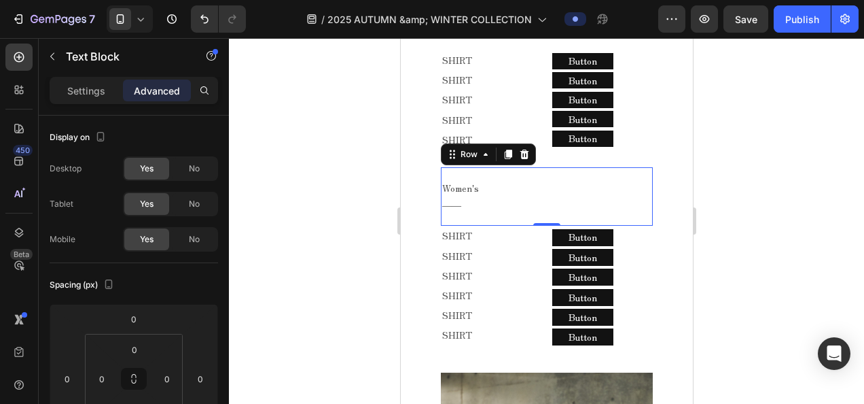
click at [643, 178] on div "Women's ―― Text Block Row 0" at bounding box center [546, 196] width 212 height 58
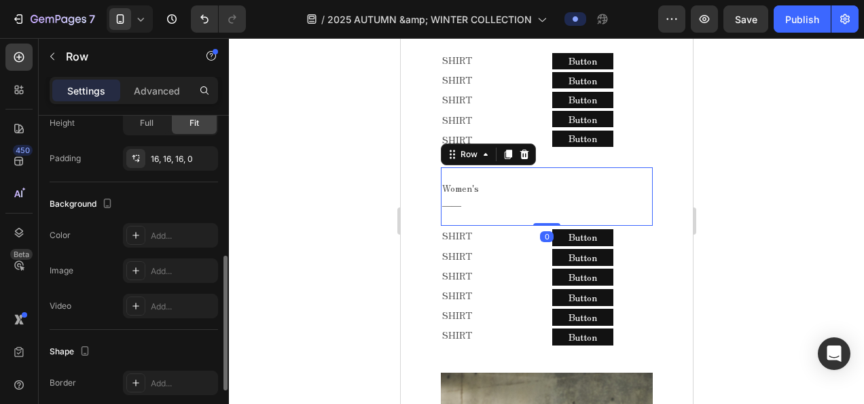
scroll to position [68, 0]
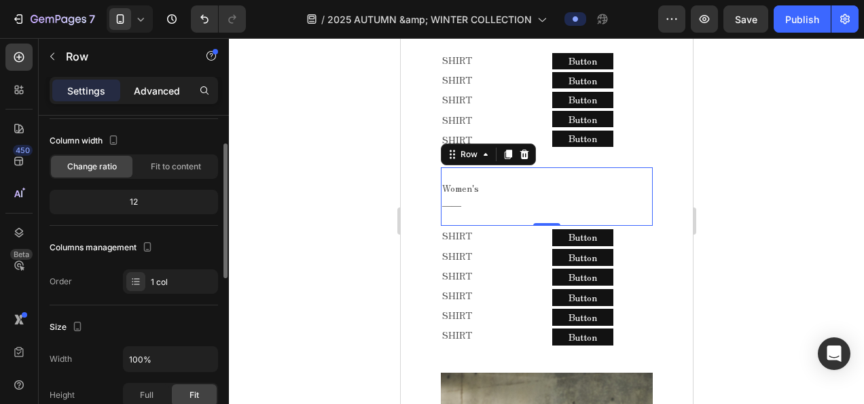
click at [164, 100] on div "Advanced" at bounding box center [157, 90] width 68 height 22
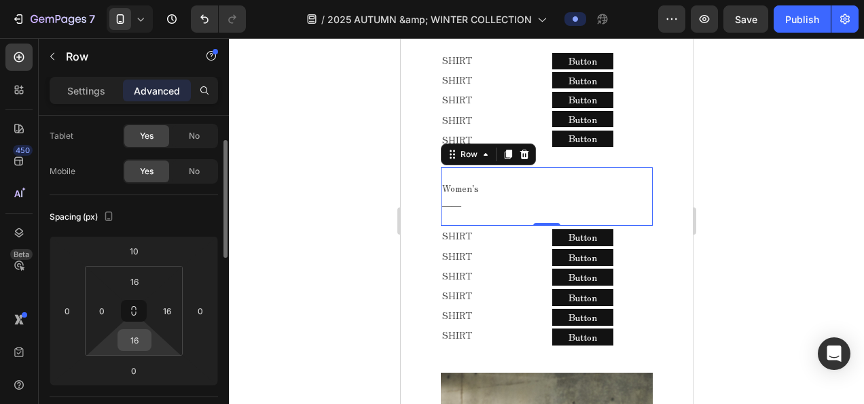
click at [143, 348] on input "16" at bounding box center [134, 340] width 27 height 20
type input "0"
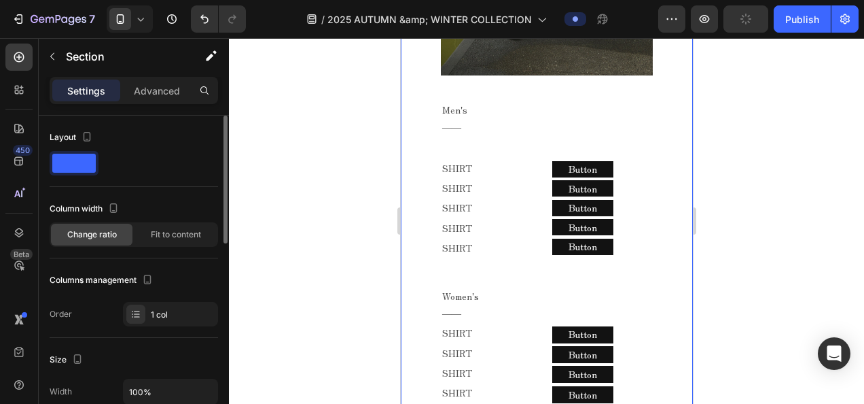
scroll to position [1736, 0]
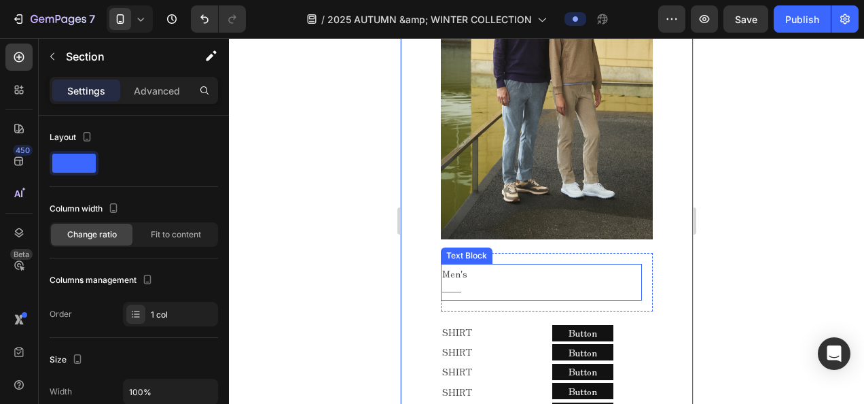
click at [512, 282] on p "――" at bounding box center [541, 290] width 198 height 17
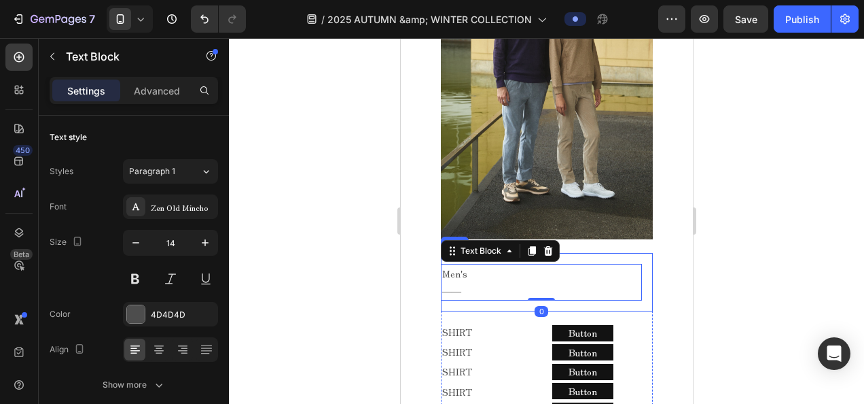
click at [639, 272] on div "Men's ―― Text Block 0 Row" at bounding box center [546, 282] width 212 height 58
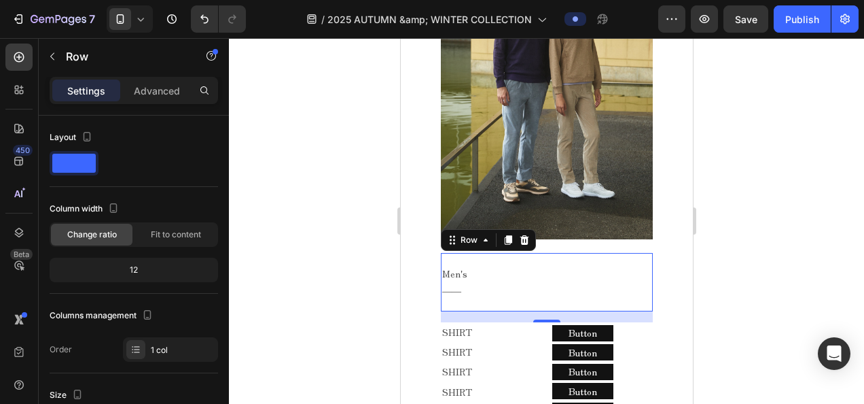
drag, startPoint x: 536, startPoint y: 294, endPoint x: 547, endPoint y: 268, distance: 28.0
click at [559, 265] on div "Men's ―― Text Block Row 16" at bounding box center [546, 282] width 212 height 58
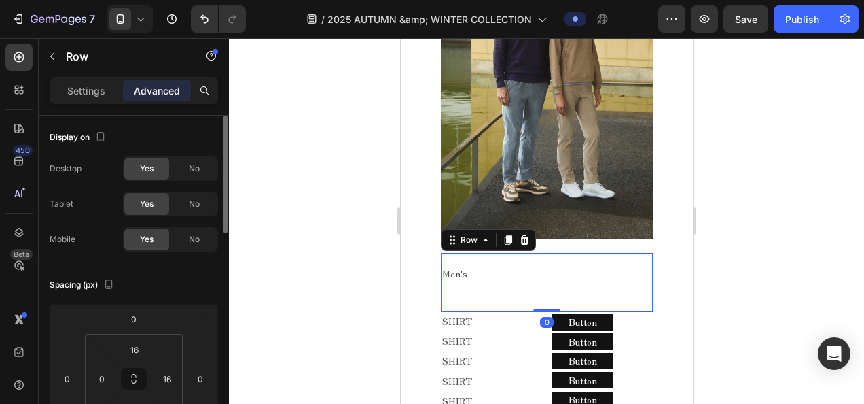
scroll to position [136, 0]
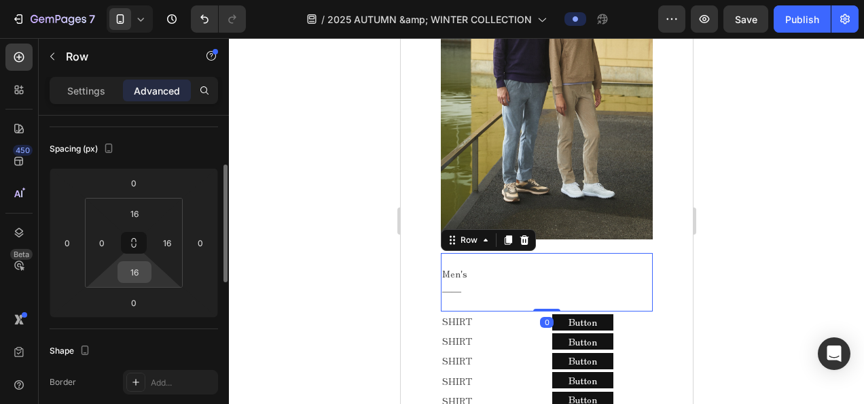
click at [122, 263] on input "16" at bounding box center [134, 272] width 27 height 20
type input "0"
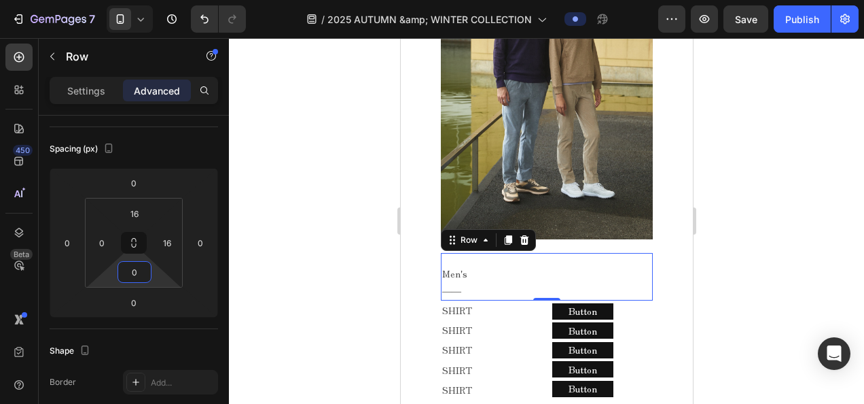
click at [290, 232] on div at bounding box center [546, 221] width 635 height 366
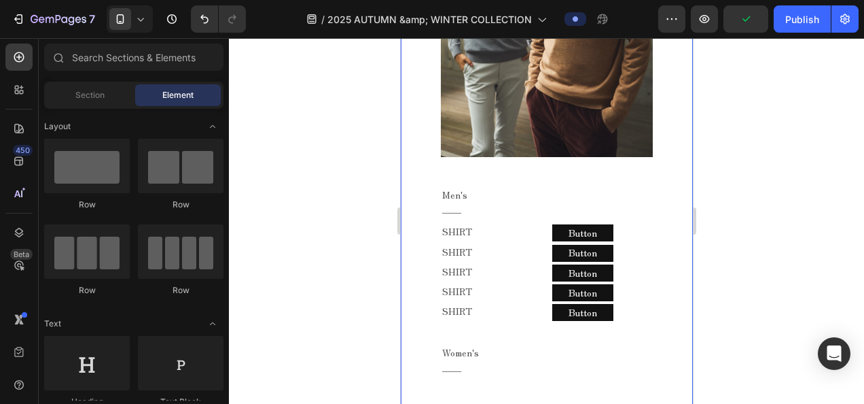
scroll to position [2551, 0]
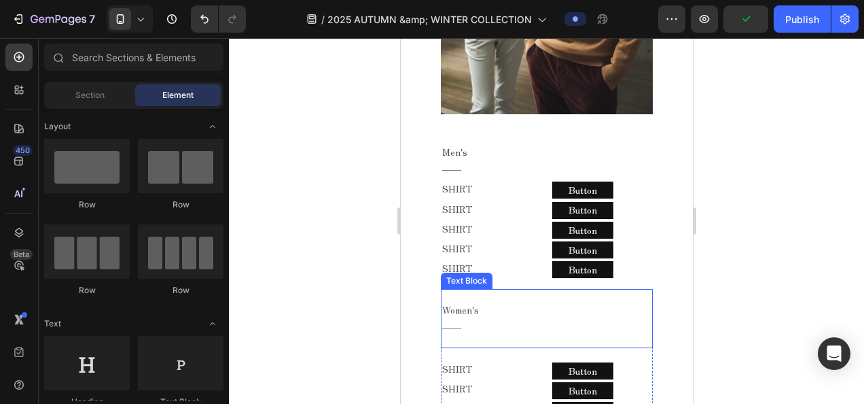
click at [544, 319] on p "――" at bounding box center [541, 327] width 198 height 17
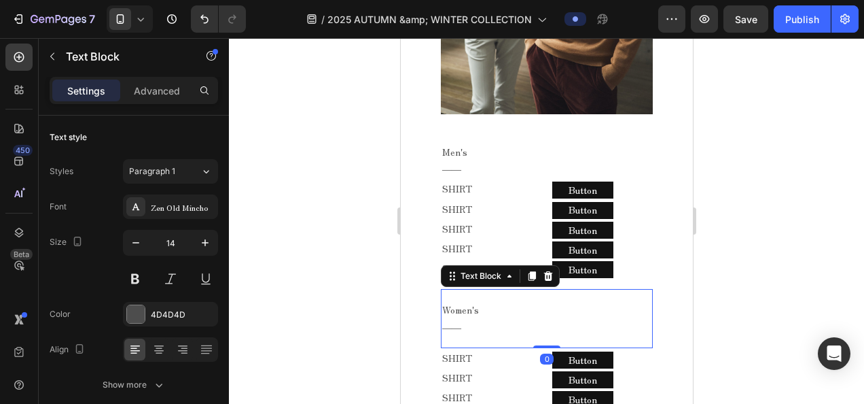
drag, startPoint x: 540, startPoint y: 319, endPoint x: 567, endPoint y: 289, distance: 39.9
click at [555, 298] on div "Women's ―― Text Block 0" at bounding box center [546, 318] width 212 height 58
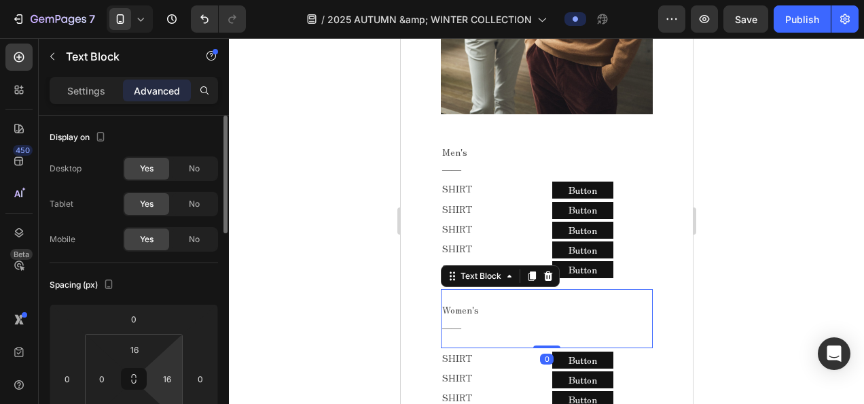
scroll to position [68, 0]
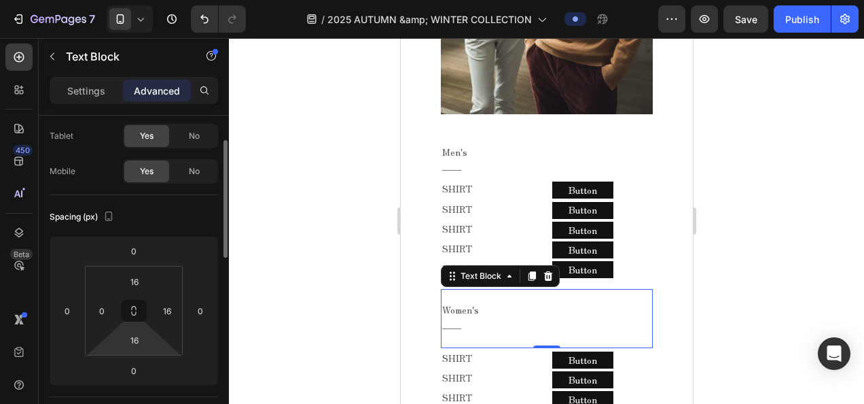
click at [151, 348] on div "16" at bounding box center [135, 340] width 34 height 22
click at [145, 340] on input "16" at bounding box center [134, 340] width 27 height 20
type input "0"
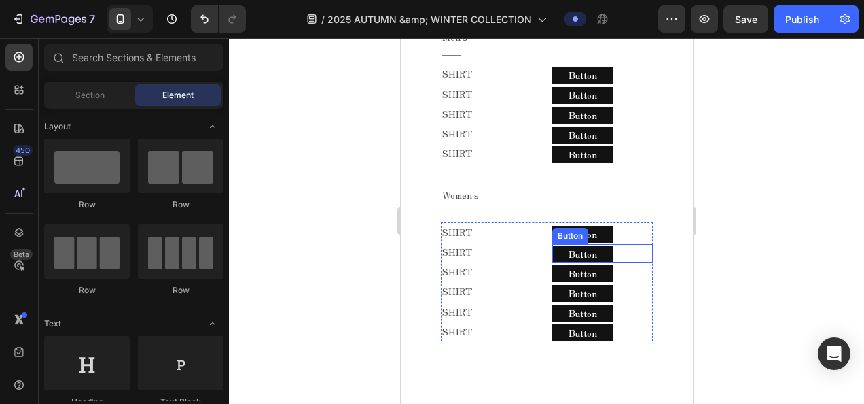
scroll to position [2668, 0]
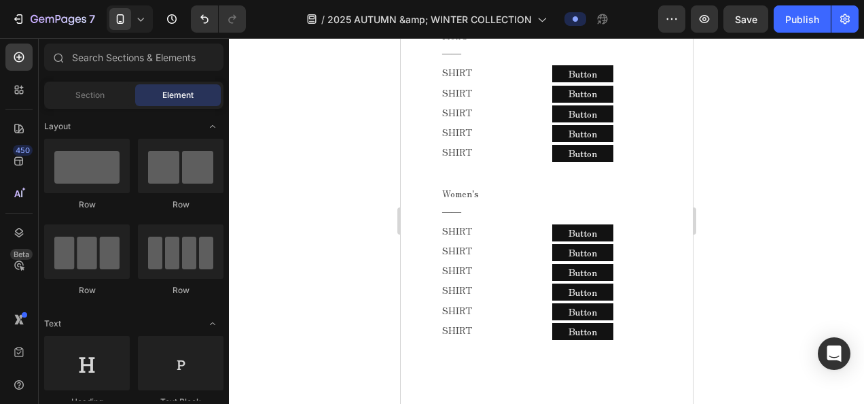
click at [136, 12] on icon at bounding box center [141, 19] width 14 height 14
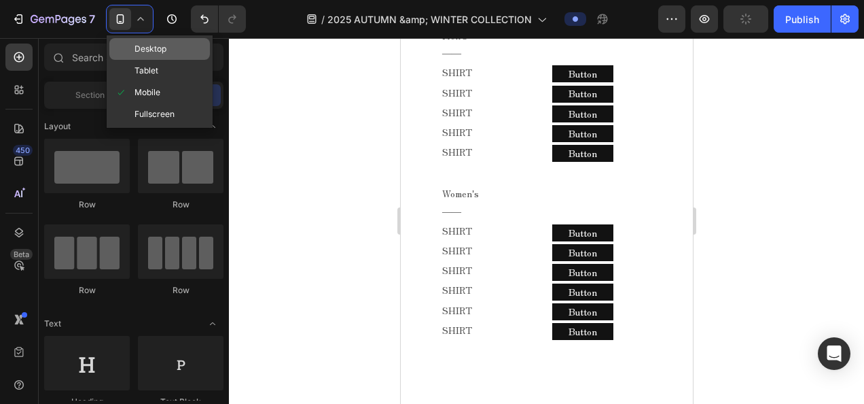
click at [148, 56] on div "Desktop" at bounding box center [159, 49] width 101 height 22
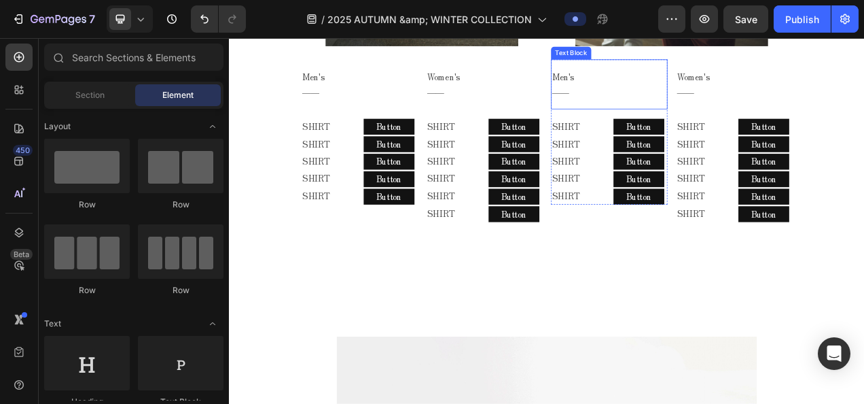
scroll to position [1427, 0]
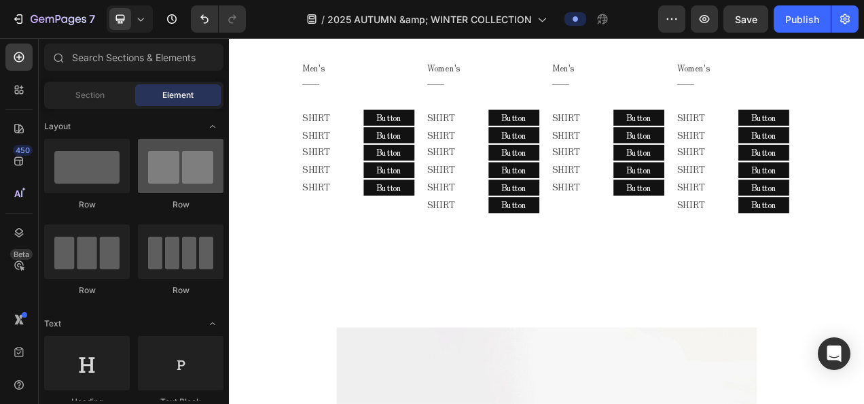
click at [183, 161] on div at bounding box center [181, 166] width 86 height 54
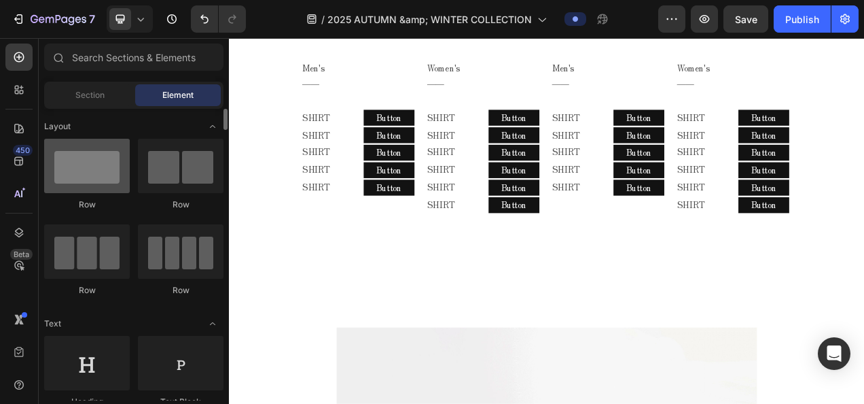
click at [103, 162] on div at bounding box center [87, 166] width 86 height 54
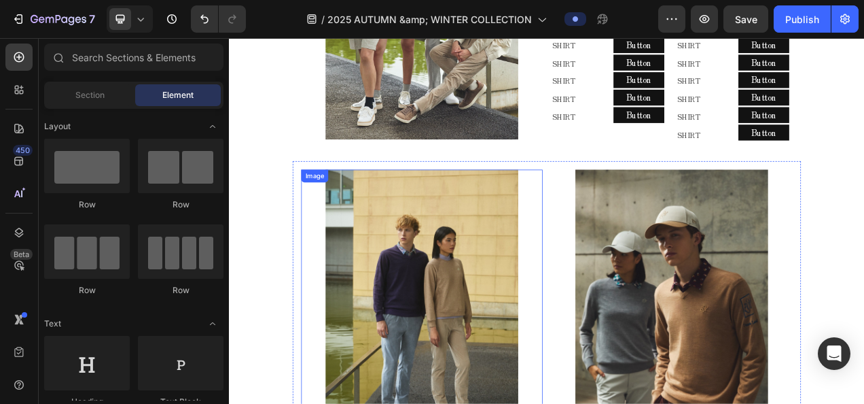
scroll to position [883, 0]
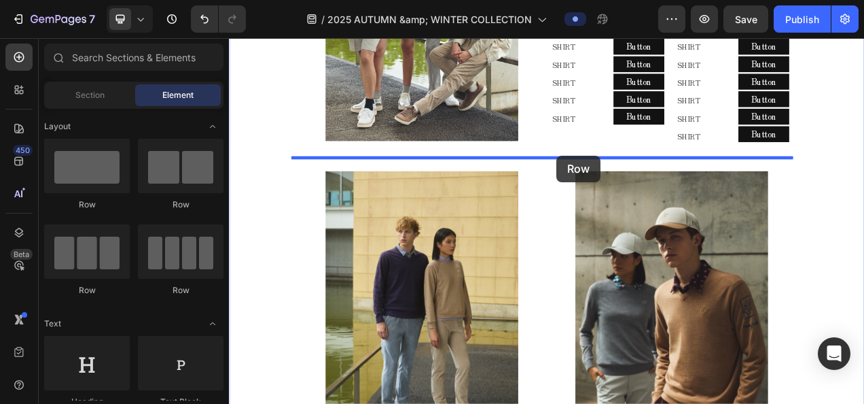
drag, startPoint x: 414, startPoint y: 233, endPoint x: 650, endPoint y: 189, distance: 239.9
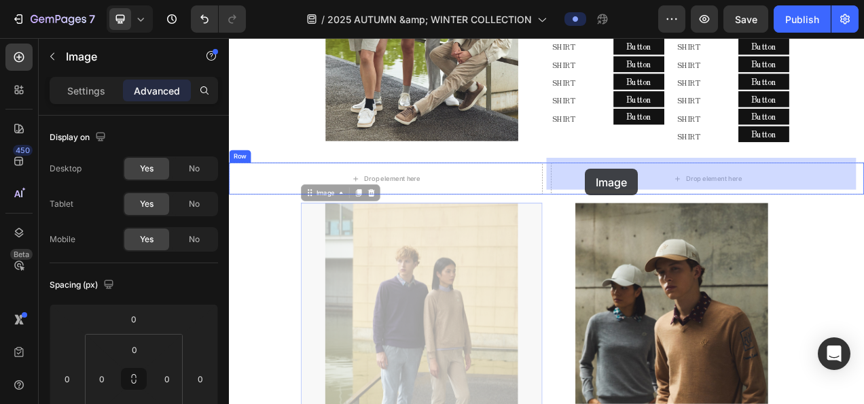
drag, startPoint x: 353, startPoint y: 232, endPoint x: 686, endPoint y: 206, distance: 333.3
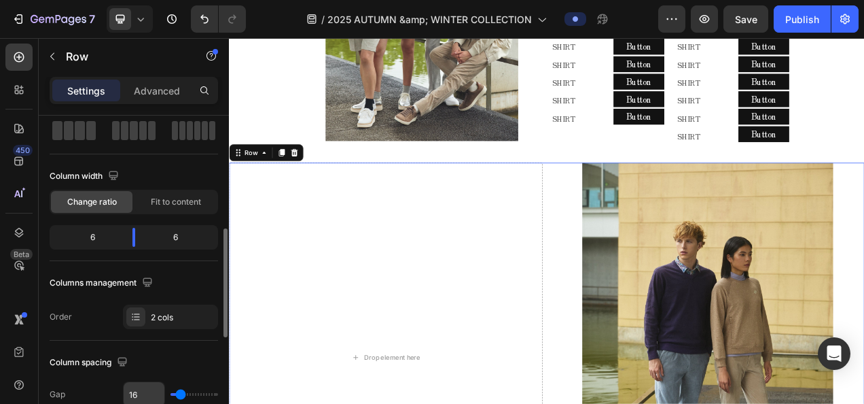
scroll to position [204, 0]
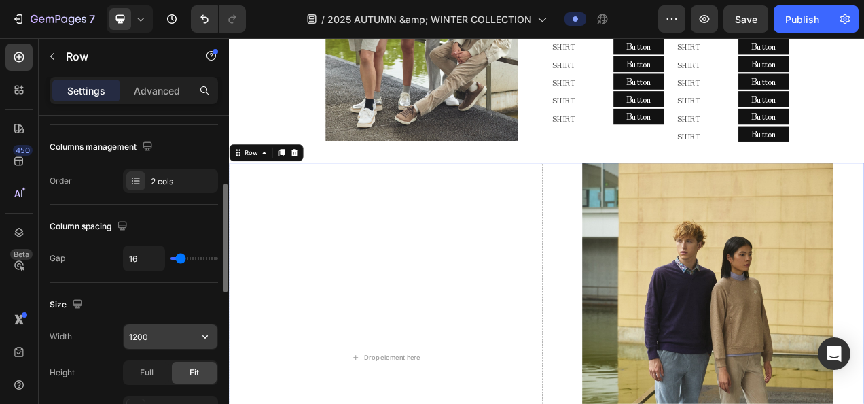
click at [147, 333] on input "1200" at bounding box center [171, 336] width 94 height 24
click at [210, 338] on icon "button" at bounding box center [205, 337] width 14 height 14
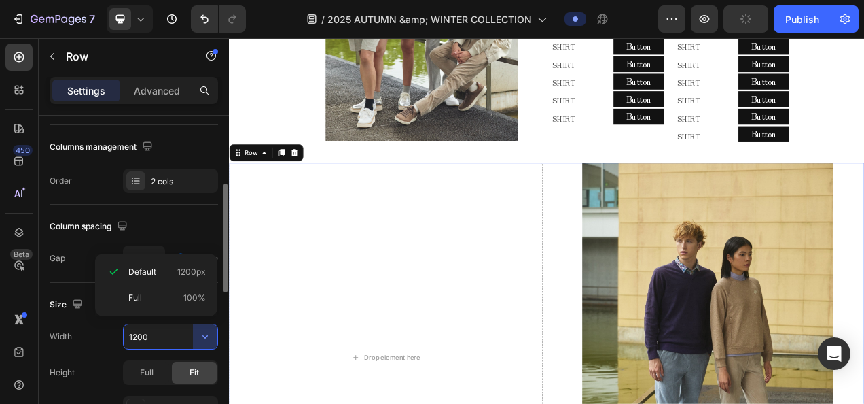
click at [143, 304] on div "Full 100%" at bounding box center [156, 298] width 111 height 26
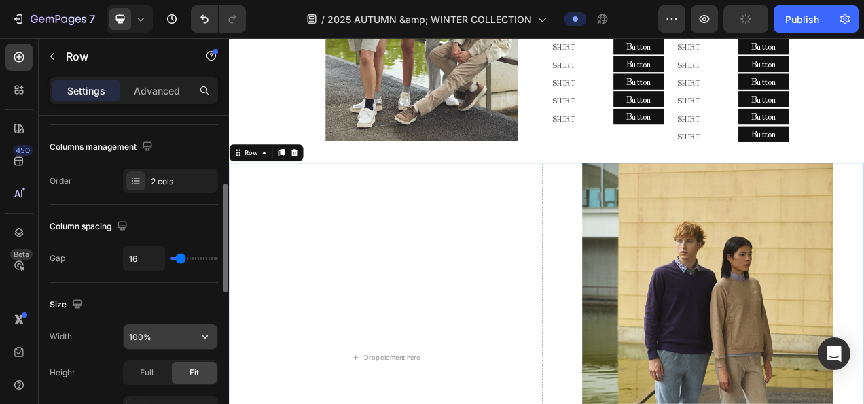
click at [139, 329] on input "100%" at bounding box center [171, 336] width 94 height 24
type input "80%"
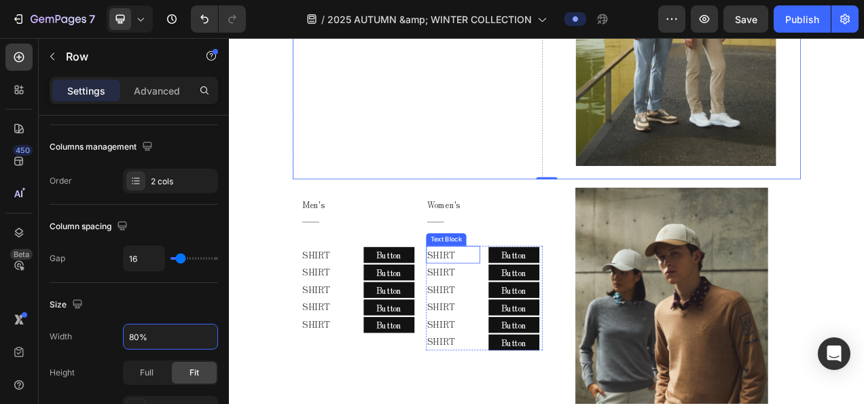
scroll to position [1223, 0]
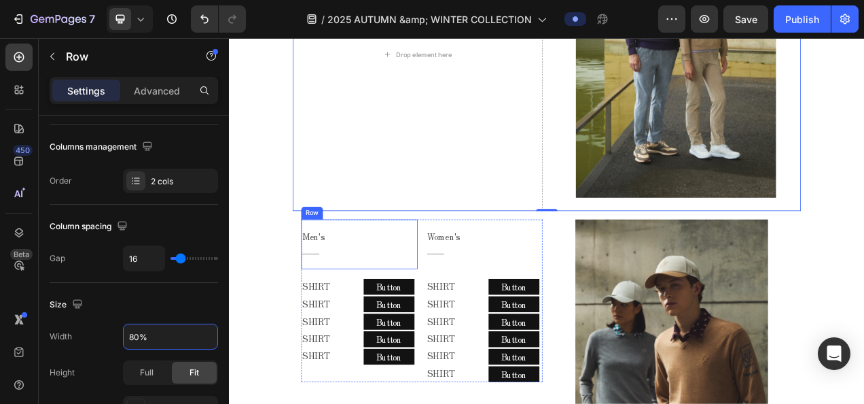
click at [463, 270] on div "Men's ―― Text Block Row" at bounding box center [395, 302] width 149 height 64
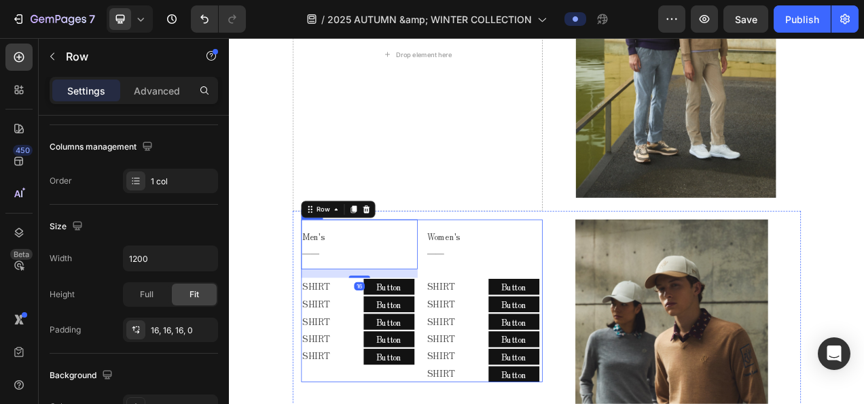
click at [472, 270] on div "Men's ―― Text Block Row 16 SHIRT Text Block SHIRT Text Block SHIRT Text Block S…" at bounding box center [476, 374] width 310 height 209
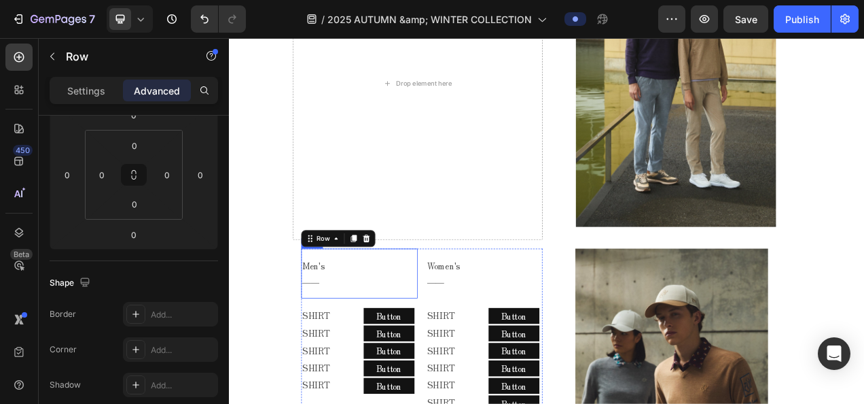
scroll to position [1155, 0]
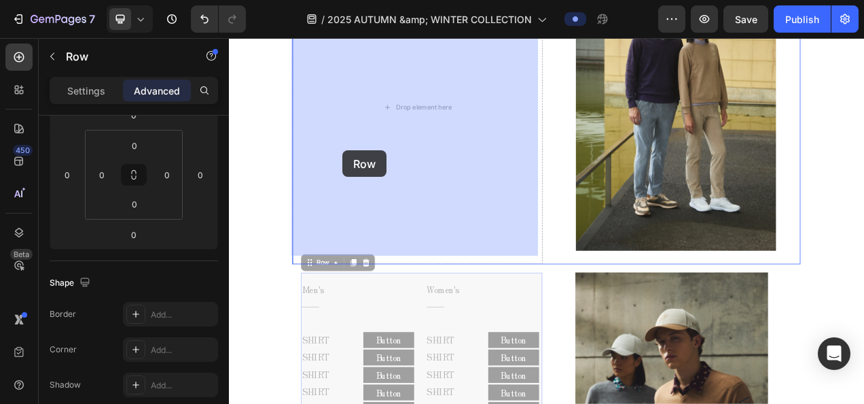
drag, startPoint x: 342, startPoint y: 315, endPoint x: 398, endPoint y: 171, distance: 155.1
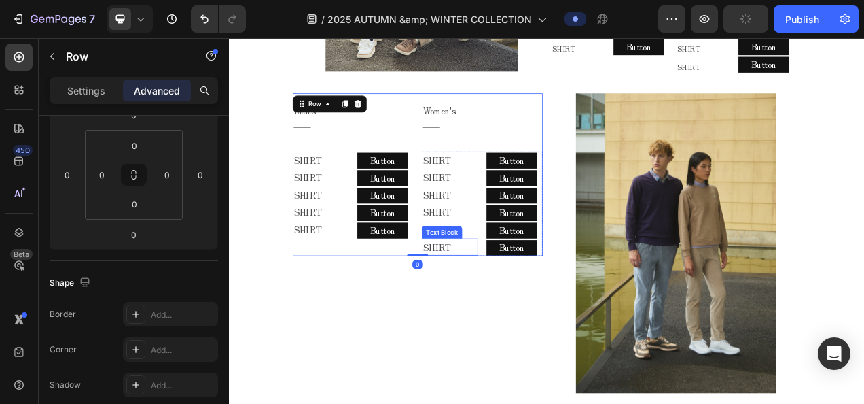
scroll to position [951, 0]
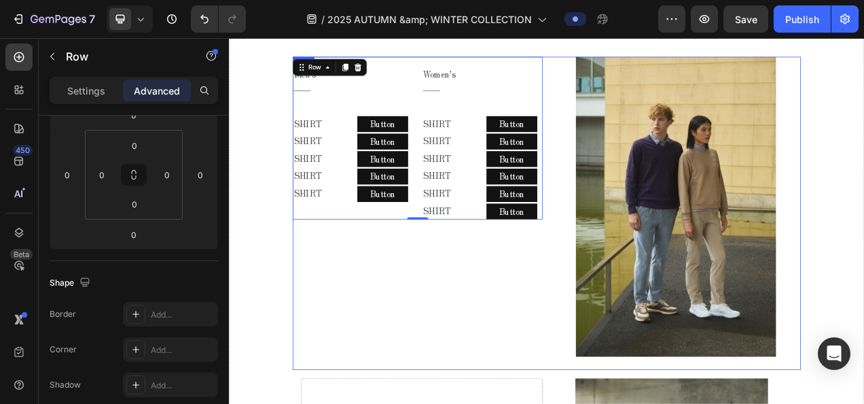
click at [539, 294] on div "Men's ―― Text Block Row SHIRT Text Block SHIRT Text Block SHIRT Text Block SHIR…" at bounding box center [471, 263] width 321 height 402
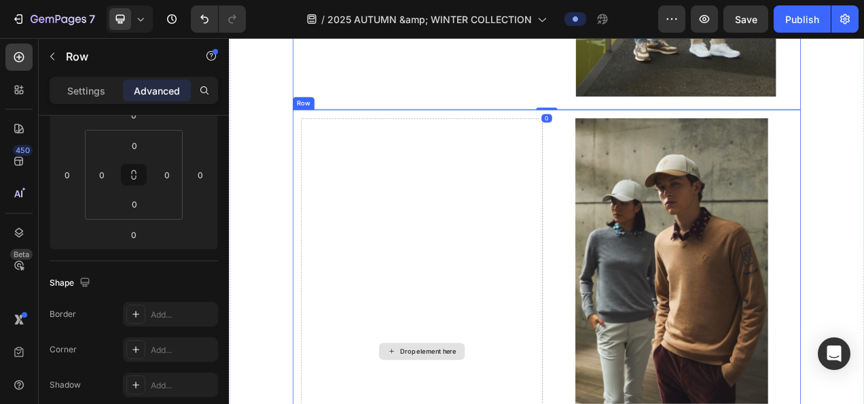
scroll to position [1359, 0]
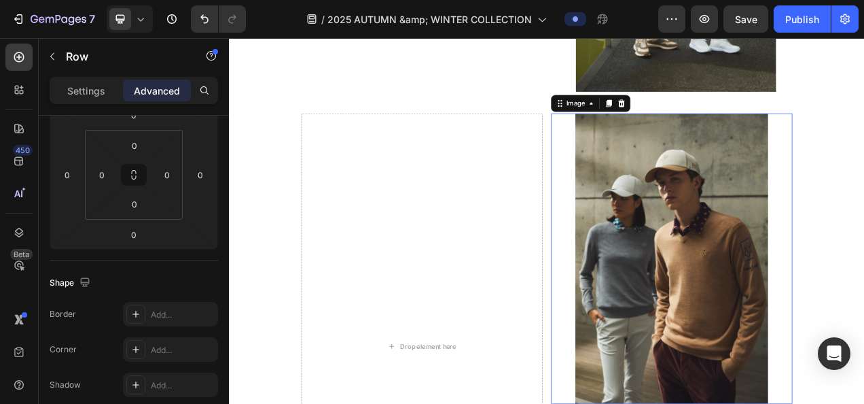
click at [702, 287] on img at bounding box center [797, 321] width 248 height 372
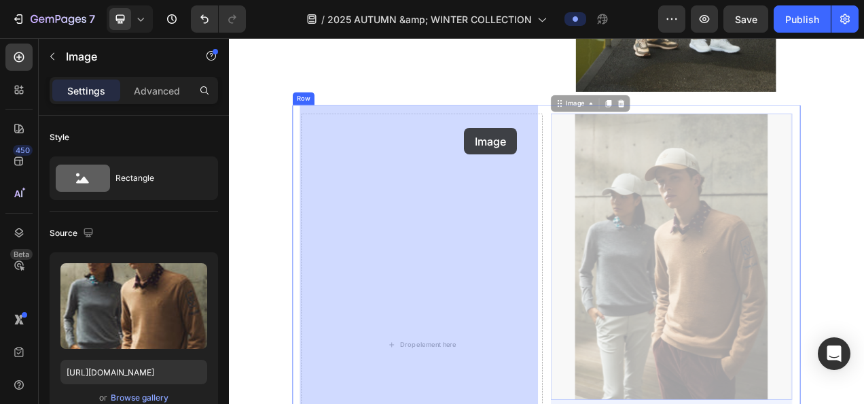
drag, startPoint x: 670, startPoint y: 113, endPoint x: 527, endPoint y: 154, distance: 148.4
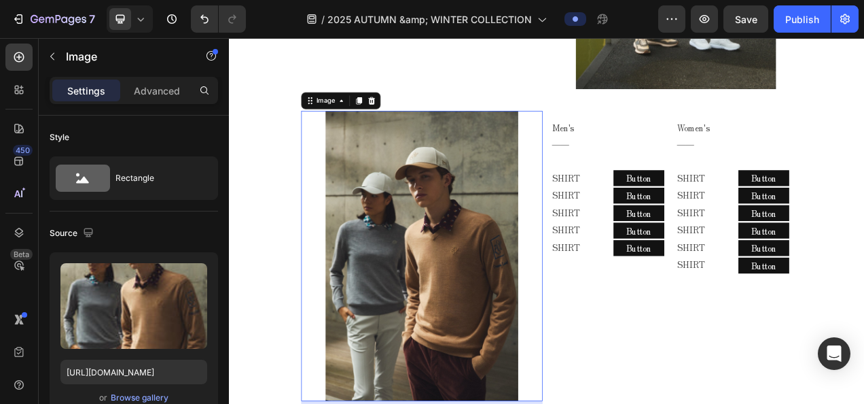
scroll to position [1359, 0]
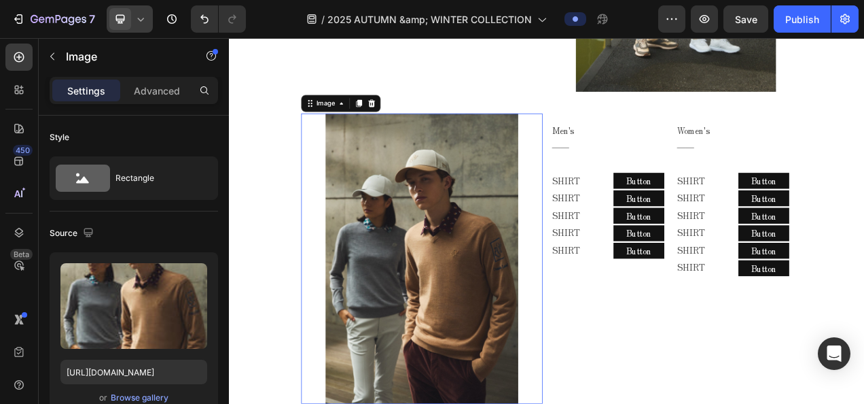
click at [132, 19] on div at bounding box center [130, 18] width 46 height 27
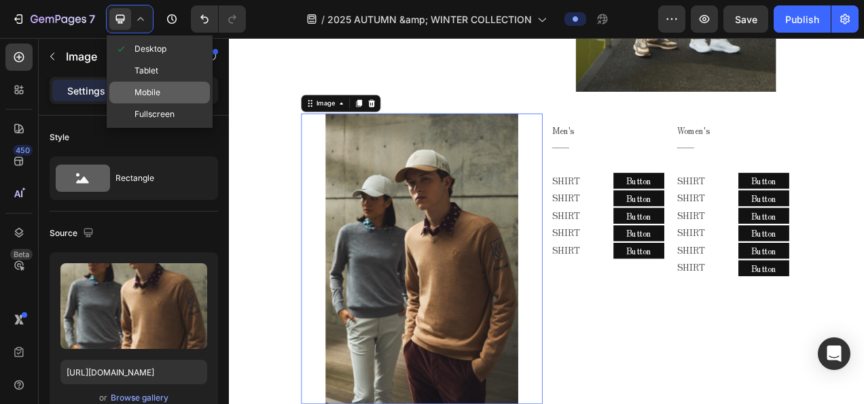
click at [163, 90] on div "Mobile" at bounding box center [159, 93] width 101 height 22
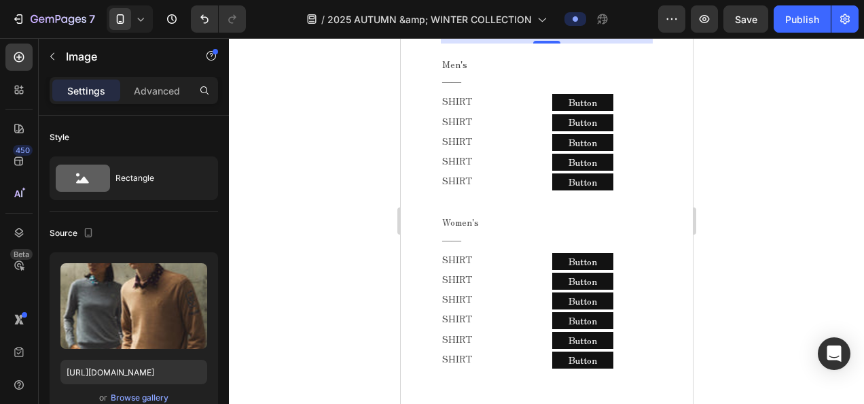
scroll to position [2654, 0]
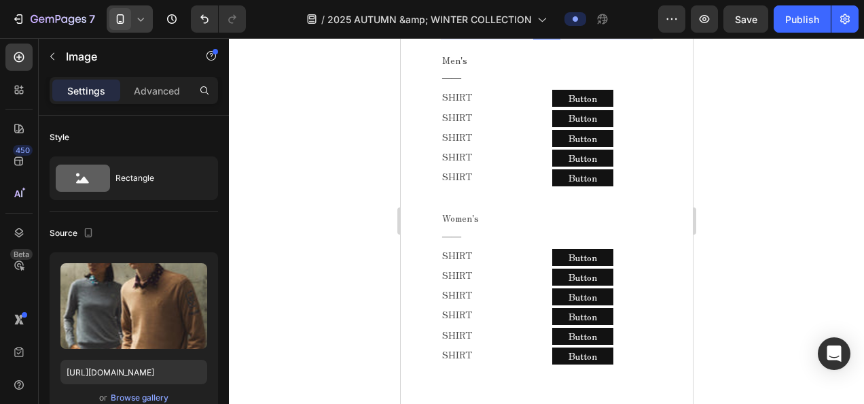
click at [148, 24] on div at bounding box center [130, 18] width 46 height 27
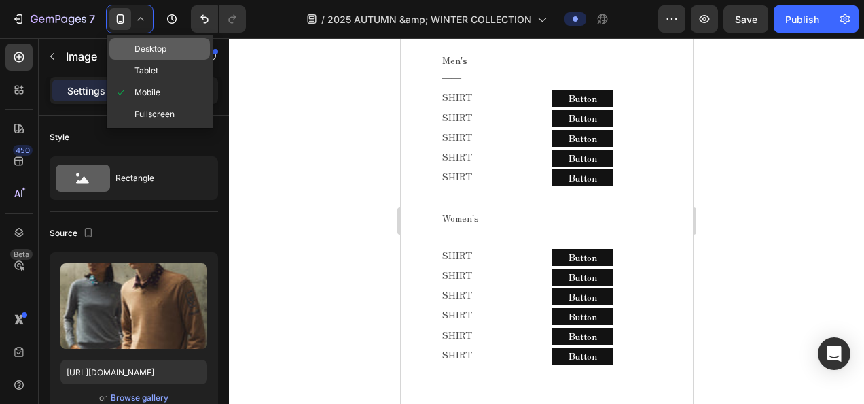
click at [157, 52] on span "Desktop" at bounding box center [151, 49] width 32 height 14
type input "80"
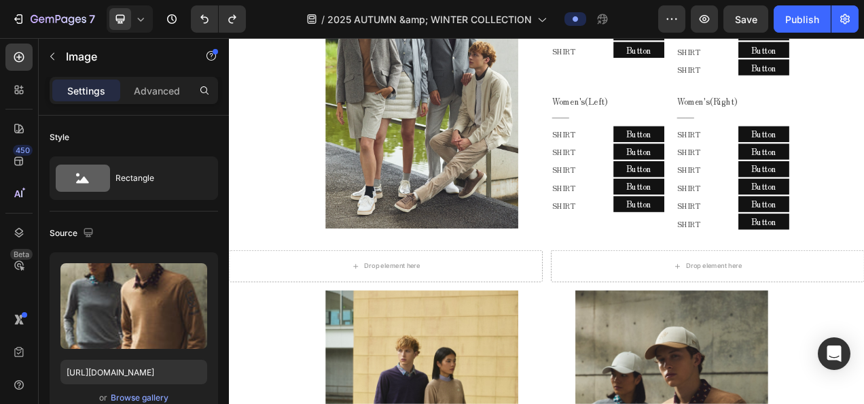
scroll to position [744, 0]
